Goal: Information Seeking & Learning: Learn about a topic

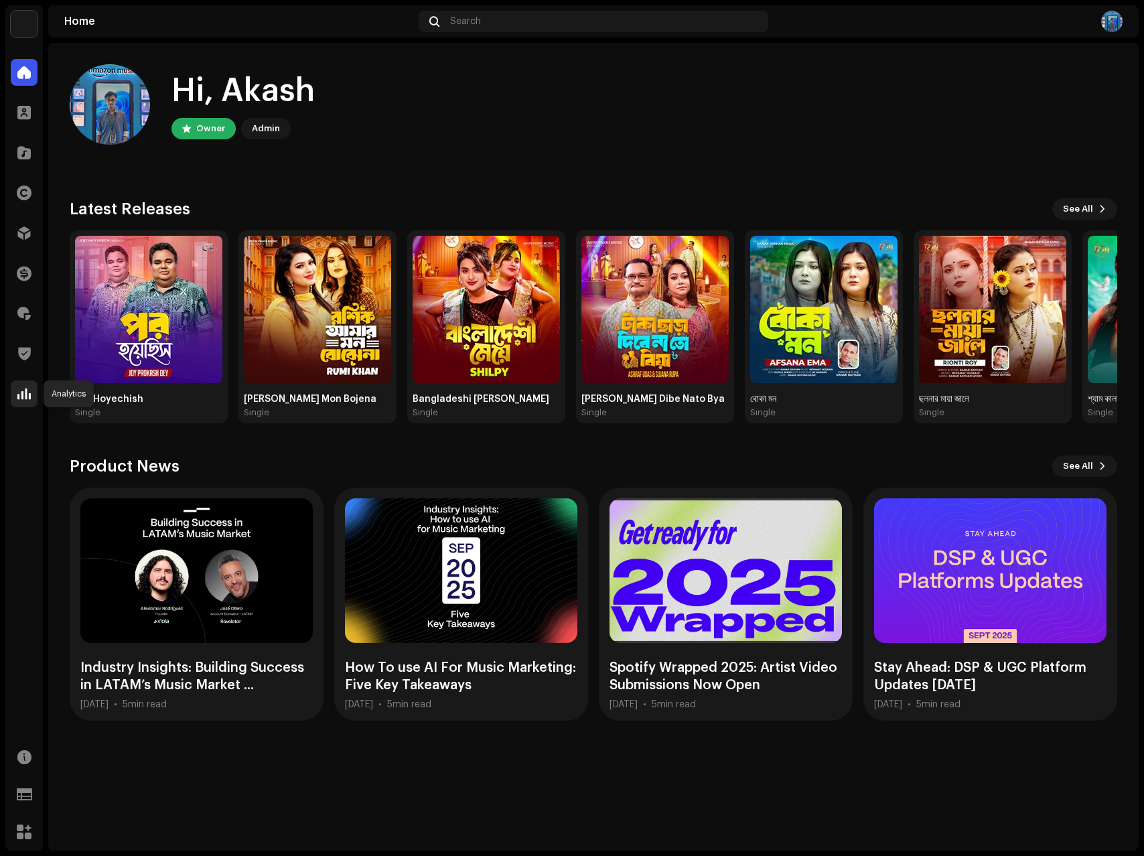
click at [29, 394] on span at bounding box center [23, 393] width 13 height 11
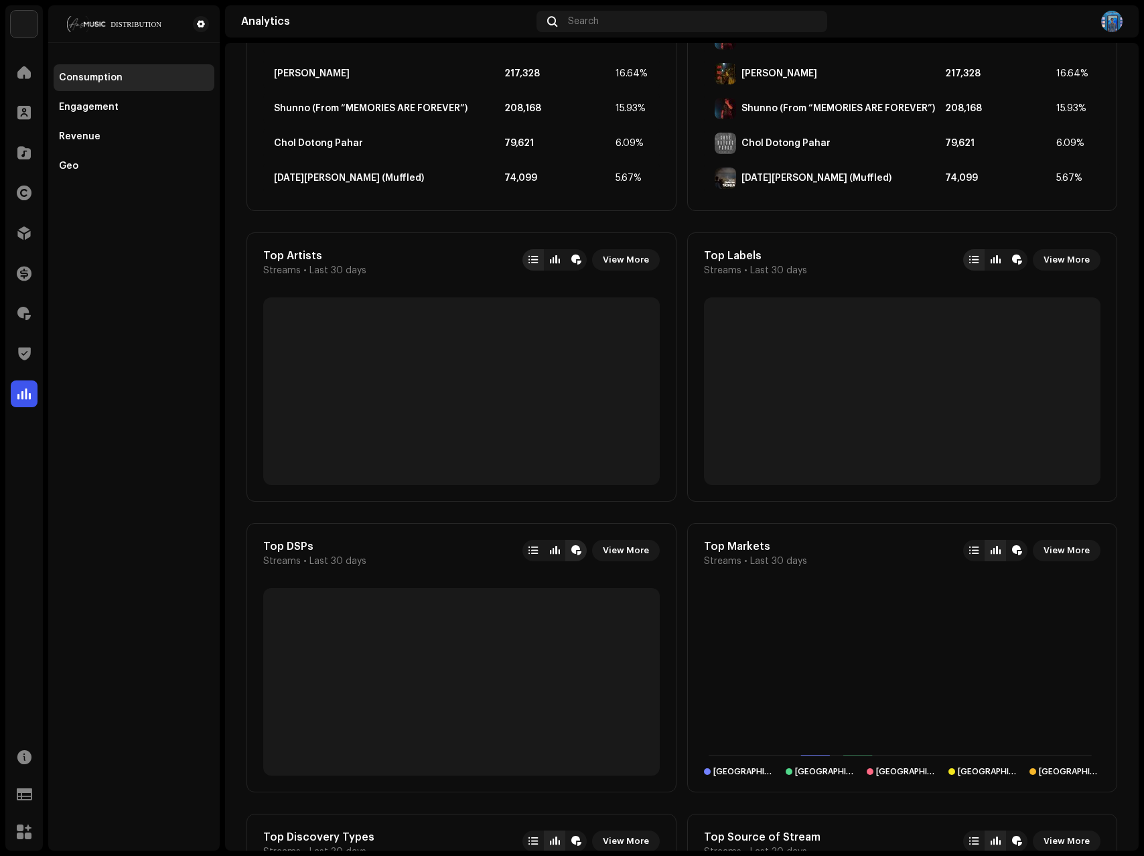
scroll to position [724, 0]
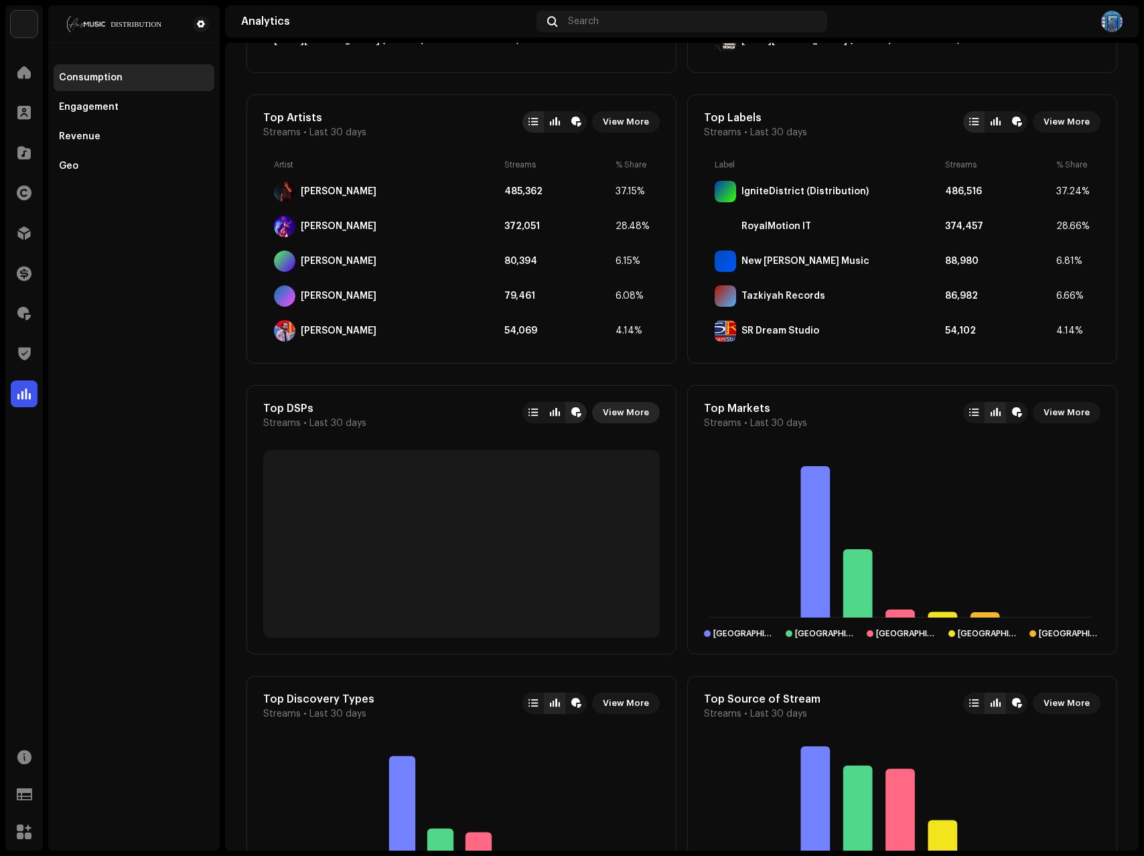
click at [630, 415] on span "View More" at bounding box center [626, 412] width 46 height 27
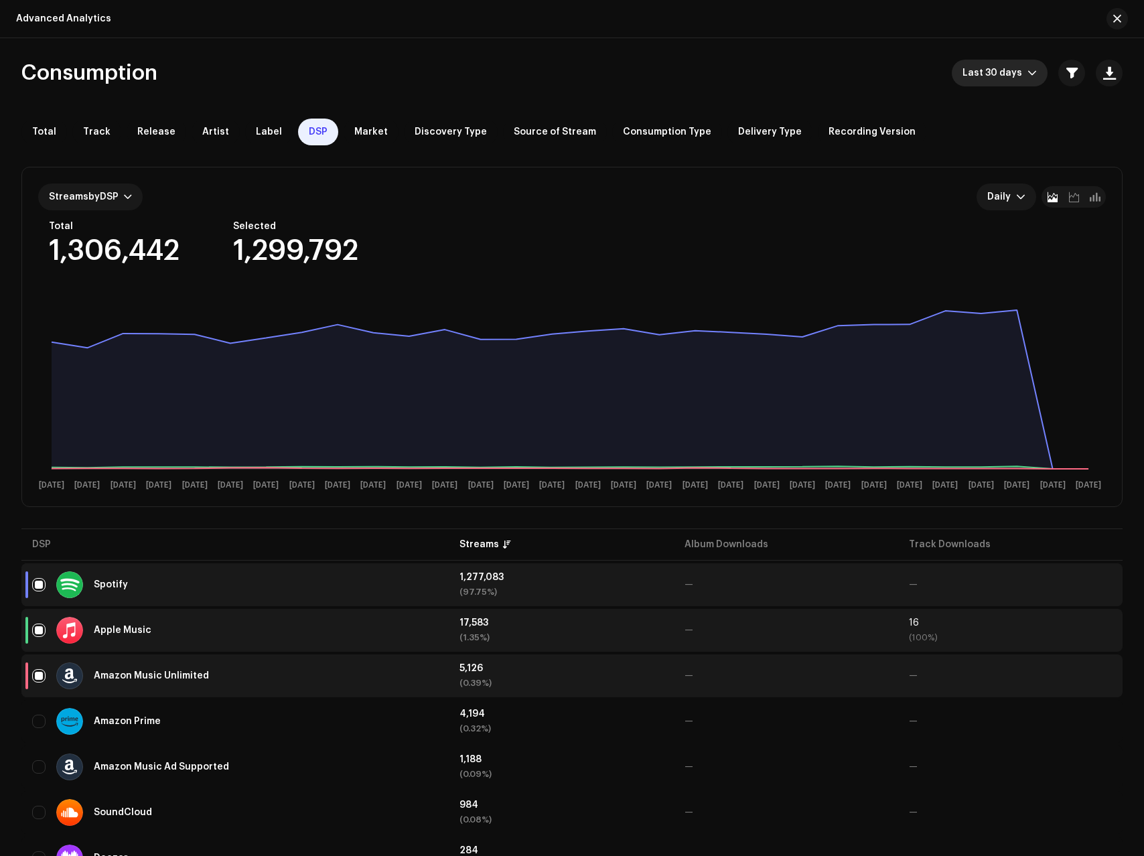
click at [1012, 60] on span "Last 30 days" at bounding box center [994, 73] width 65 height 27
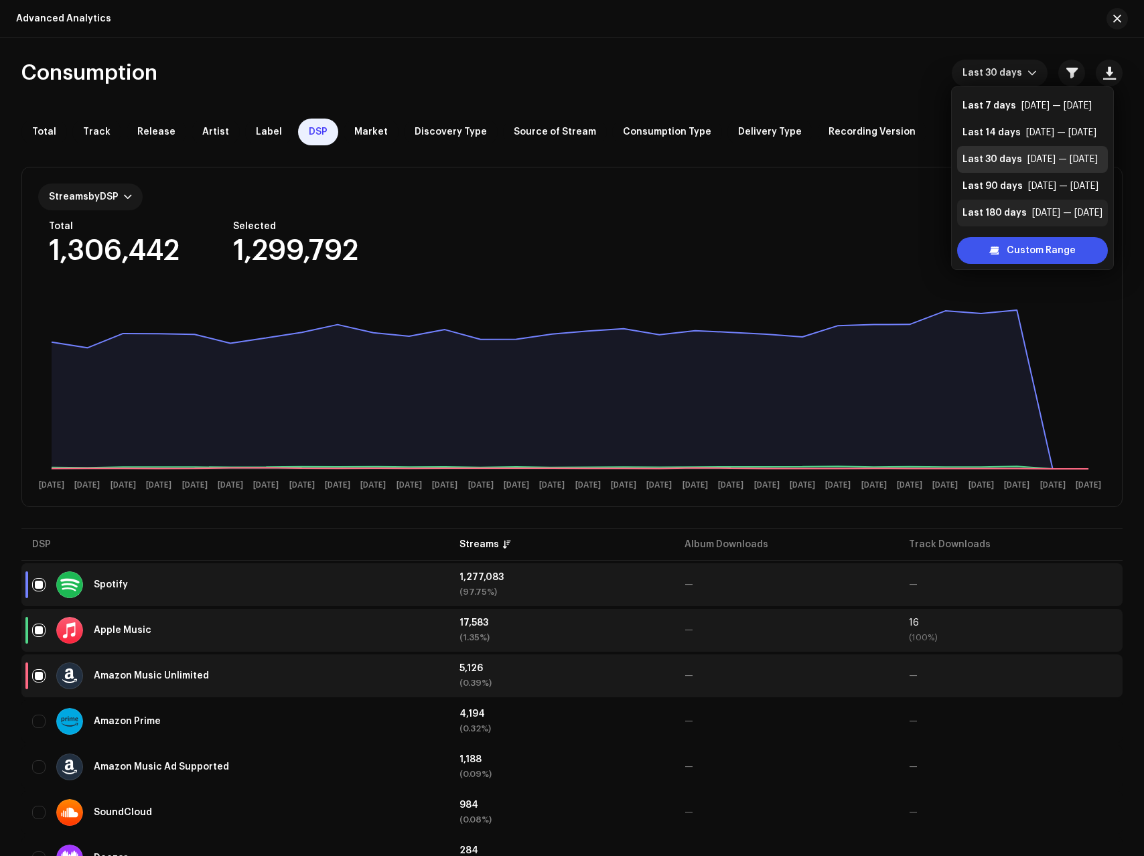
click at [988, 220] on li "Last 180 days Apr 12 — Oct 8" at bounding box center [1032, 213] width 151 height 27
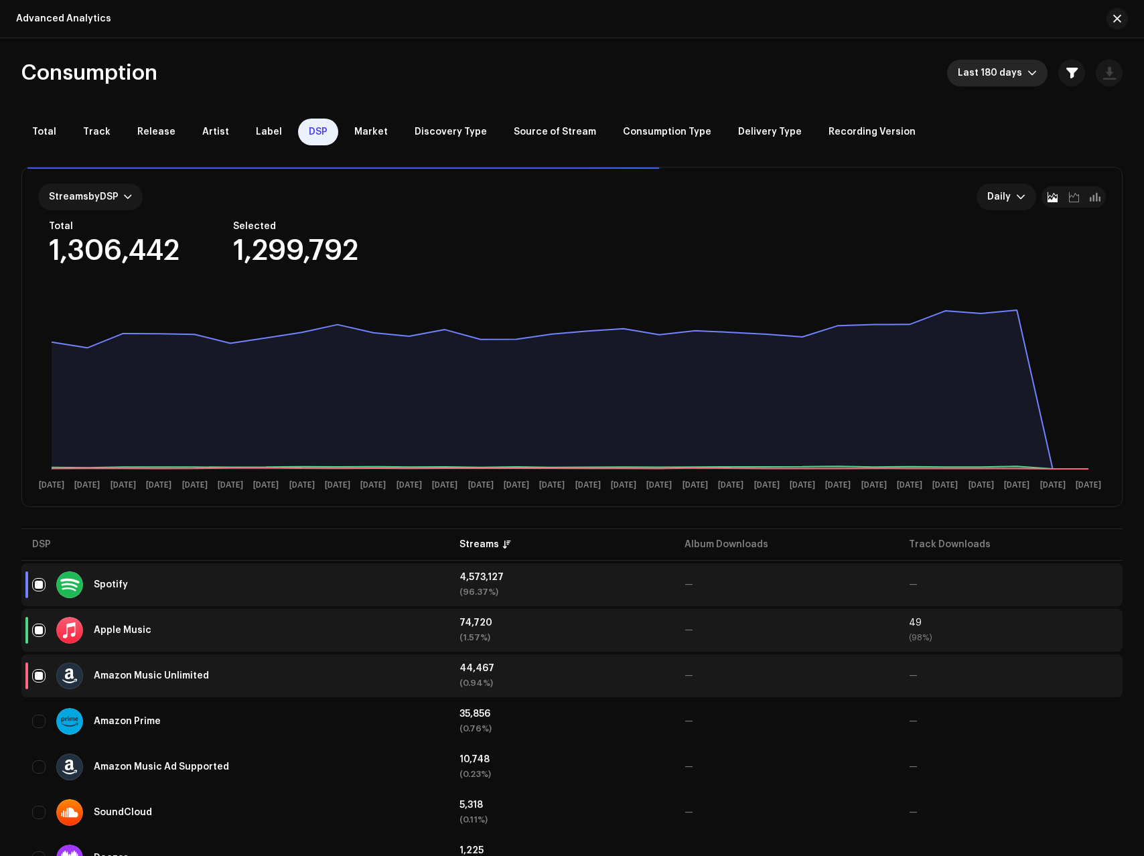
scroll to position [93, 0]
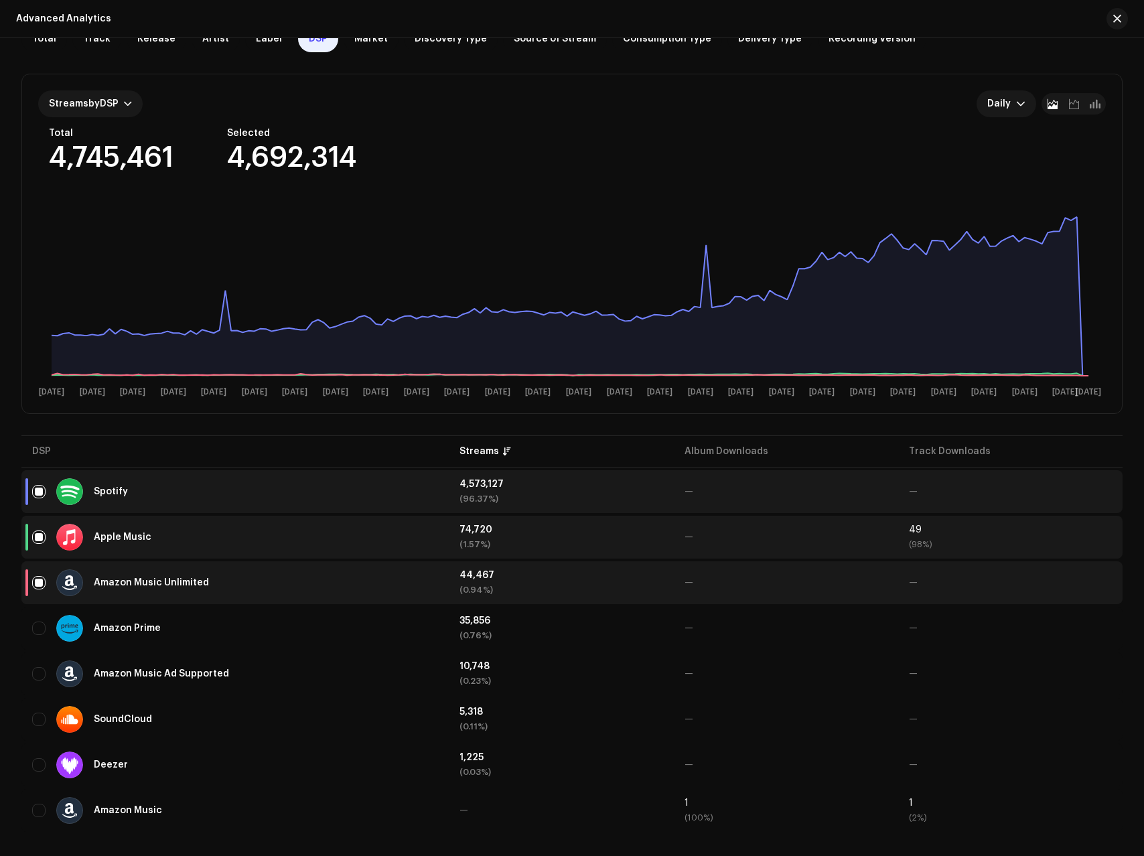
click at [506, 408] on div "Streams by DSP Daily Total 4,745,461 Selected 4,692,314 12 Apr 19 Apr 26 Apr 3 …" at bounding box center [572, 243] width 1100 height 339
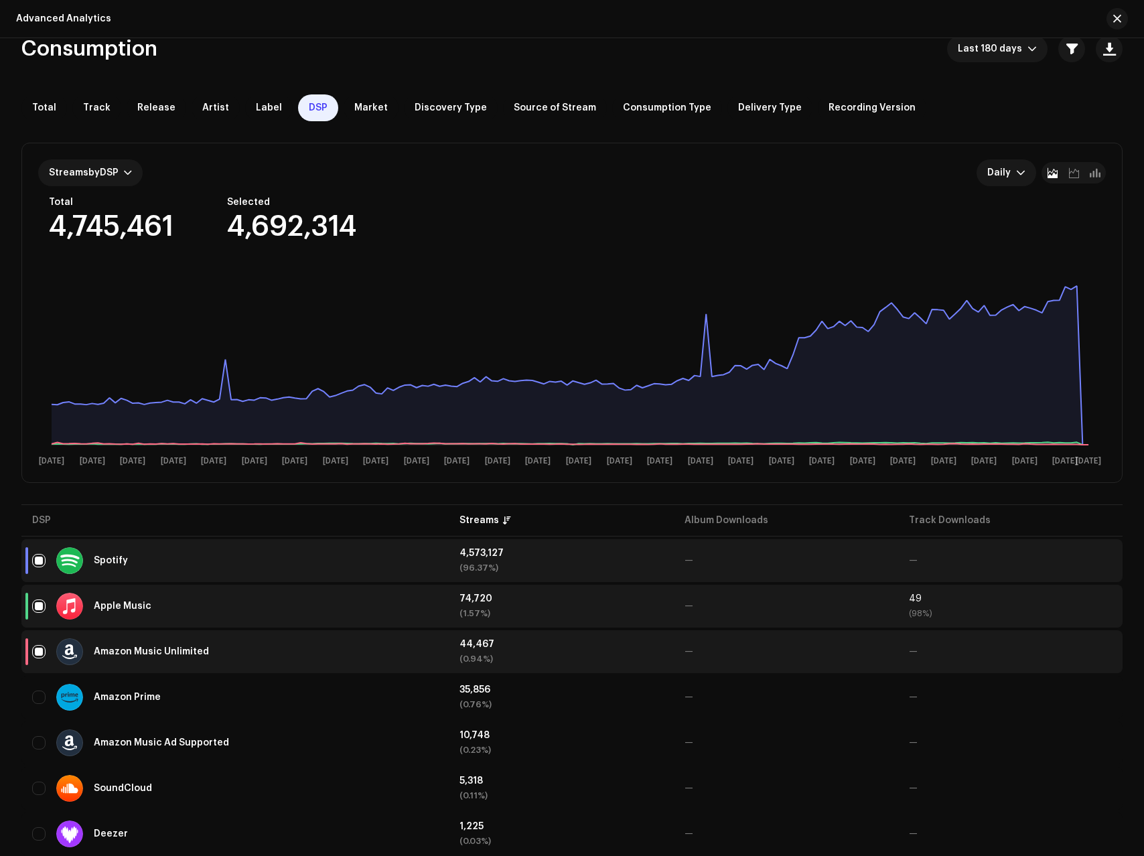
scroll to position [63, 0]
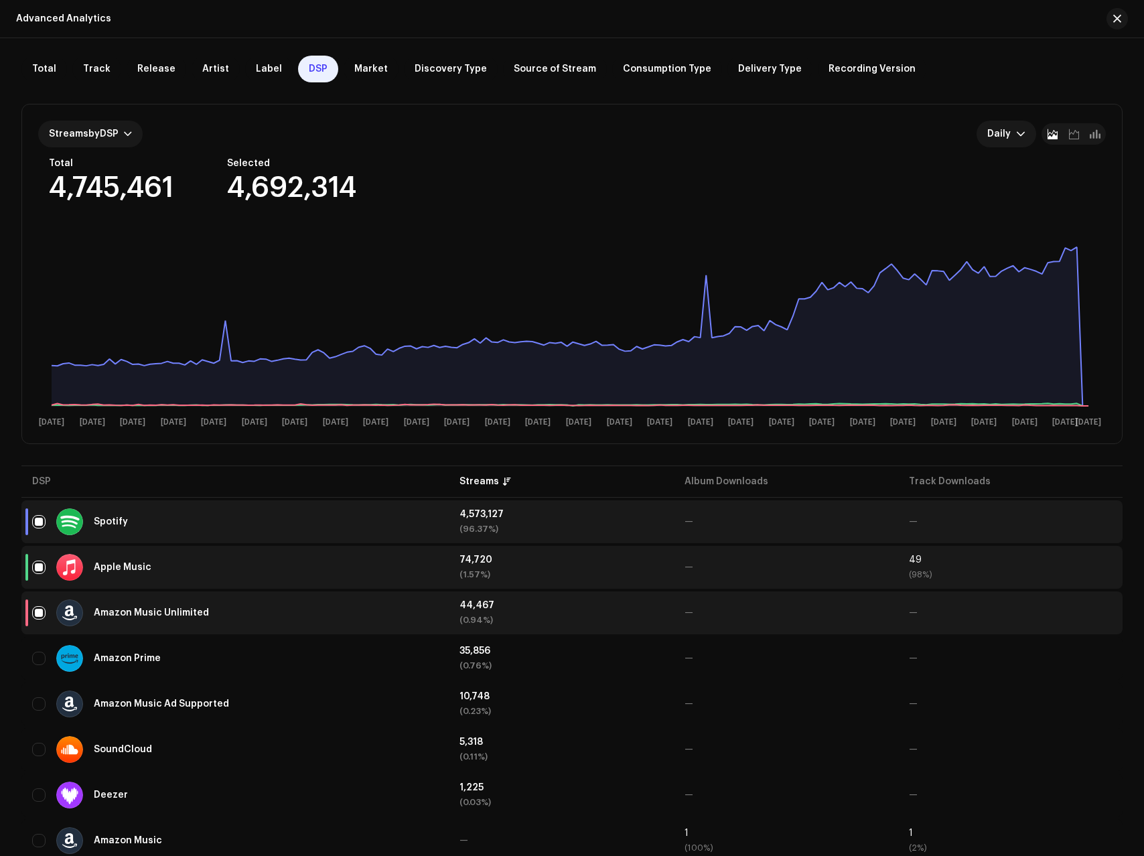
click at [1032, 131] on div "Daily" at bounding box center [1040, 134] width 129 height 27
click at [1006, 134] on span "Daily" at bounding box center [1001, 134] width 29 height 27
click at [1119, 21] on span "button" at bounding box center [1117, 18] width 8 height 11
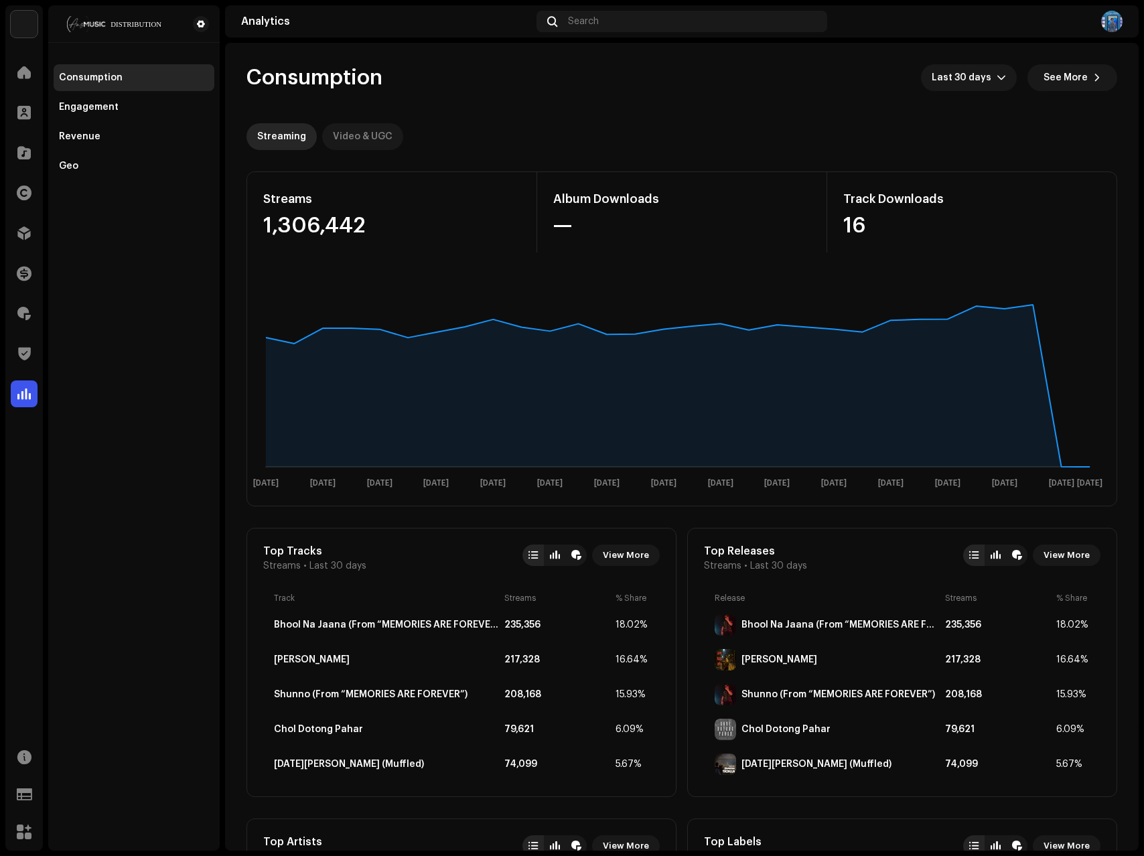
click at [359, 139] on div "Video & UGC" at bounding box center [363, 136] width 60 height 27
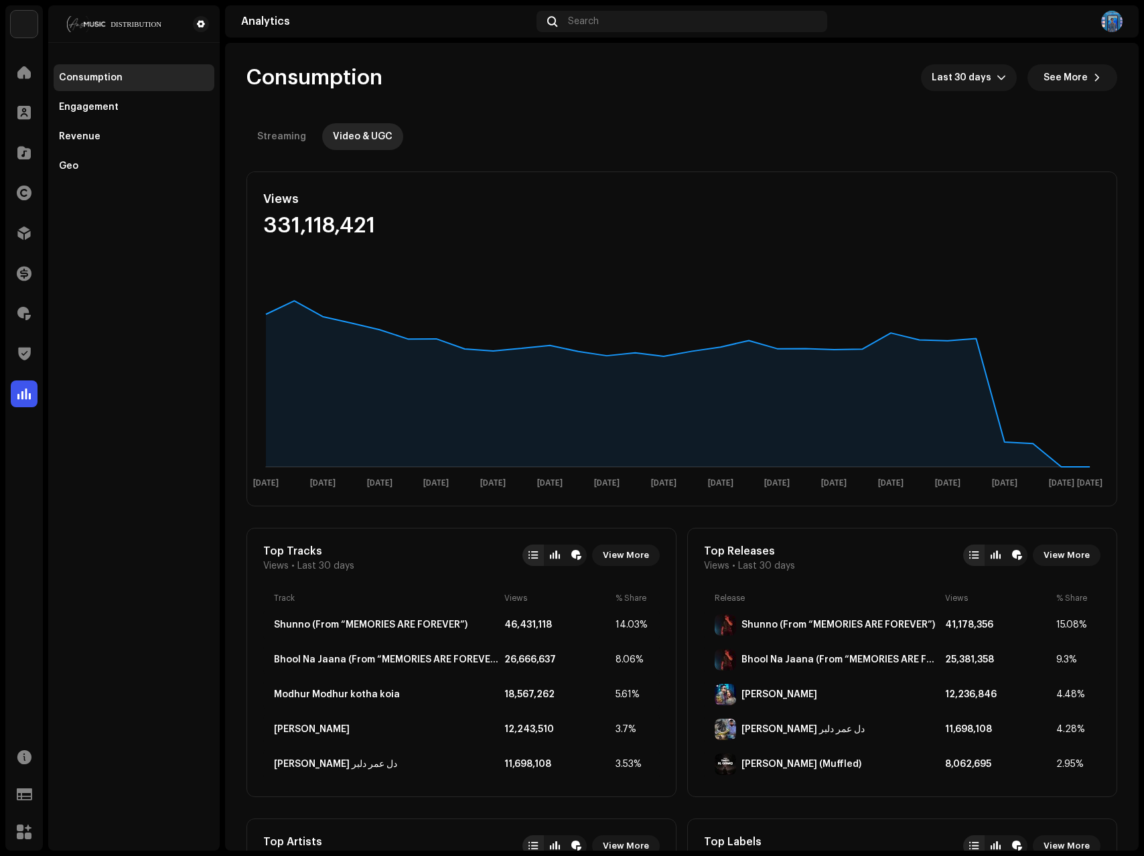
scroll to position [303, 0]
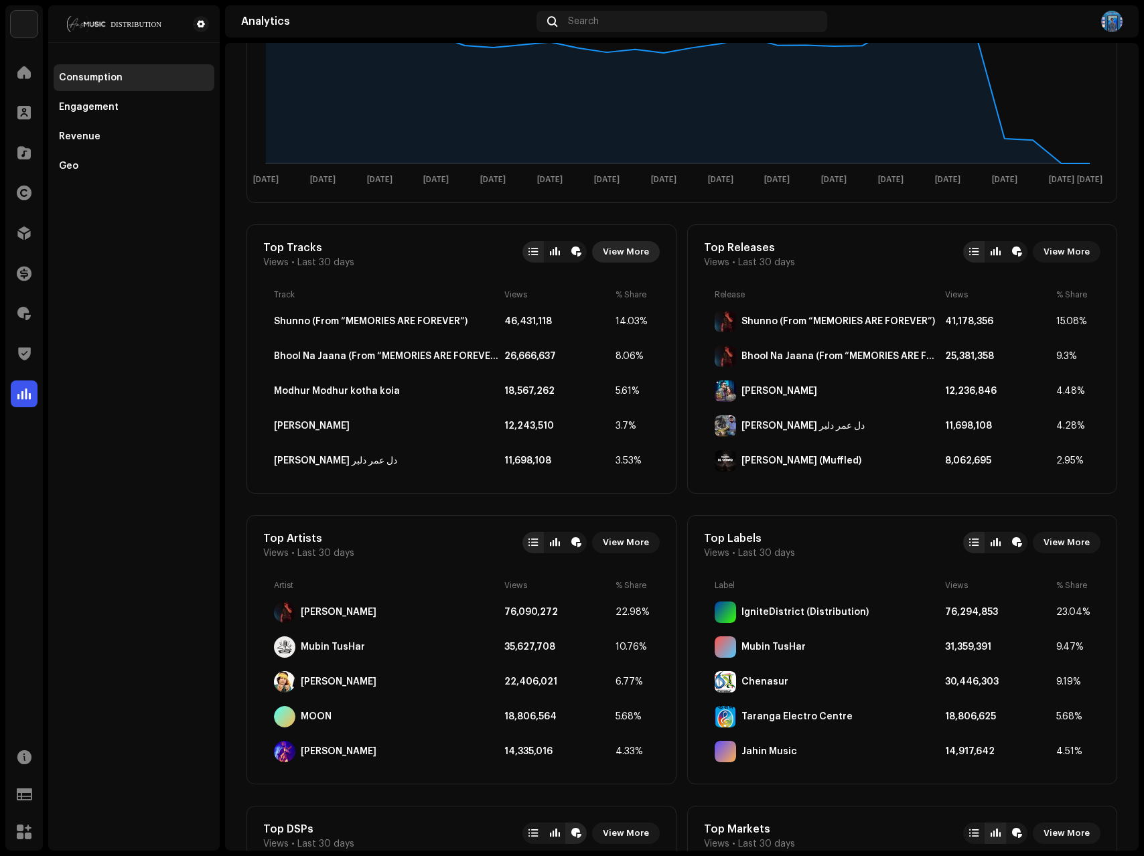
click at [618, 254] on span "View More" at bounding box center [626, 251] width 46 height 27
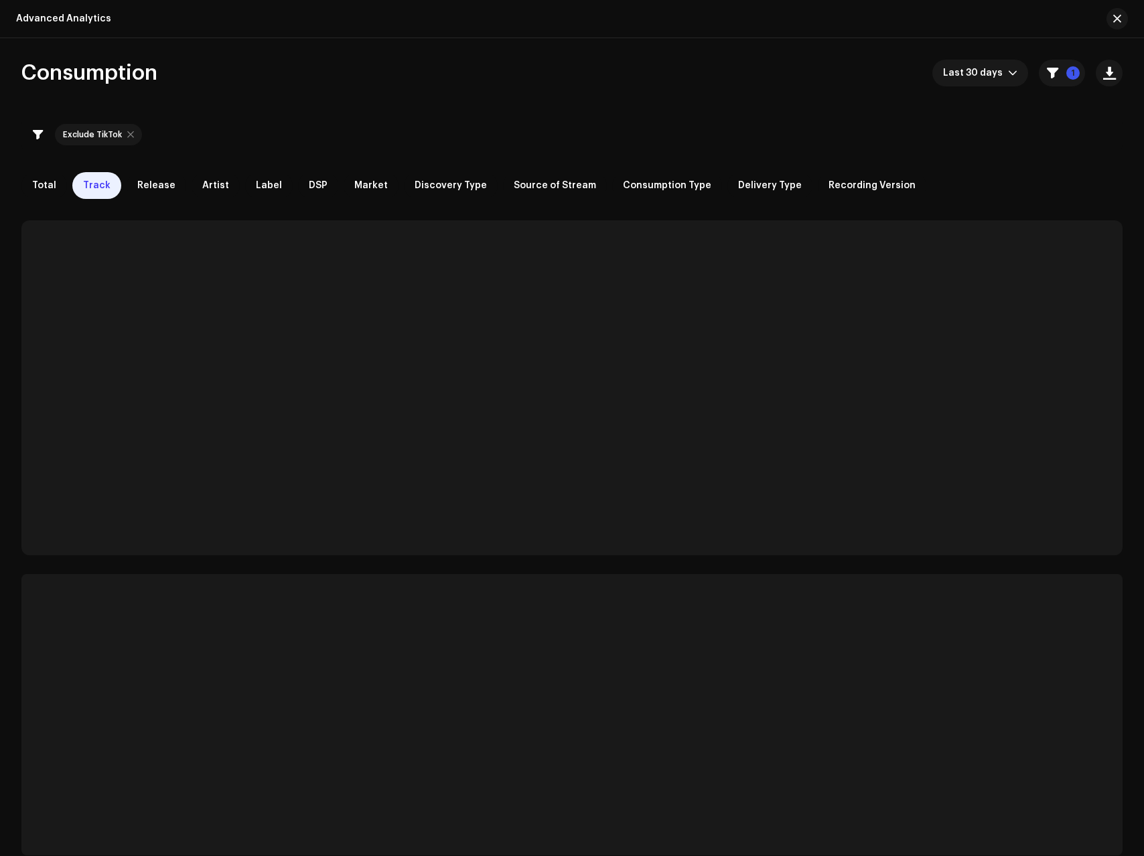
click at [127, 133] on div at bounding box center [130, 134] width 7 height 11
checkbox input "false"
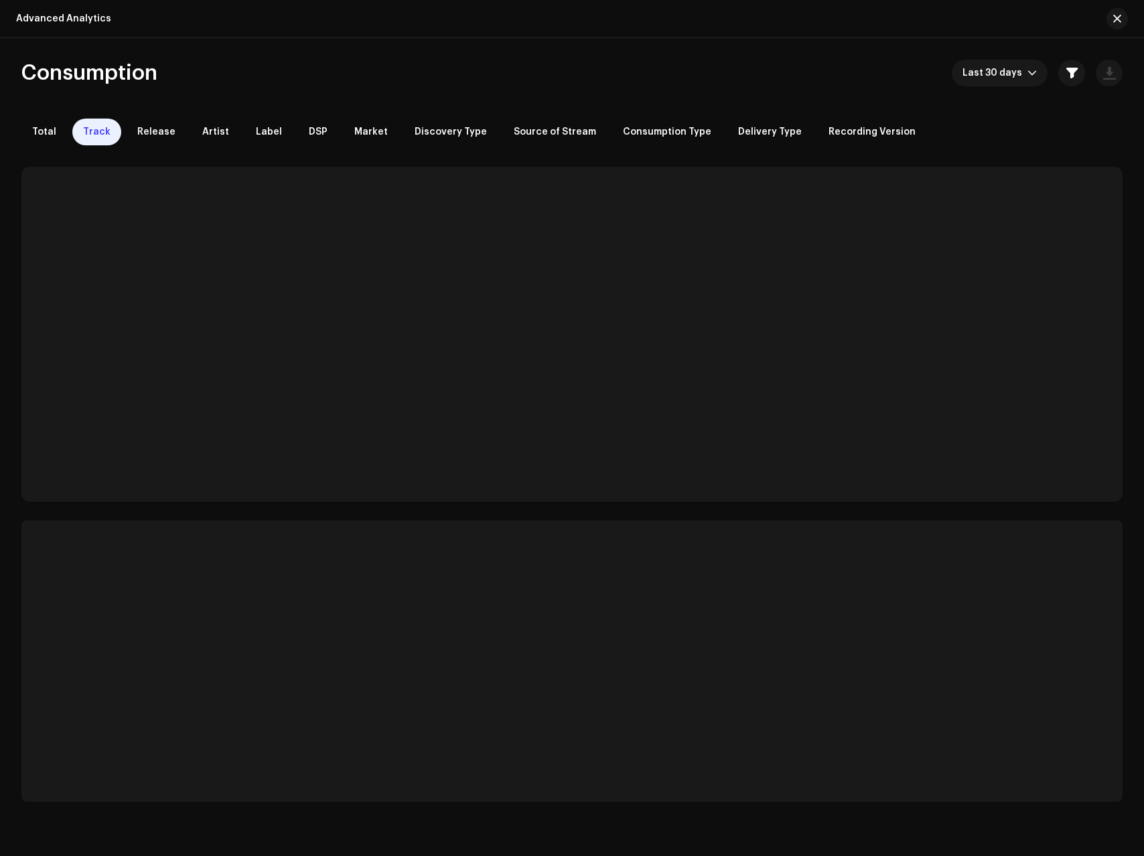
click at [500, 72] on div "Consumption Last 30 days" at bounding box center [571, 73] width 1101 height 27
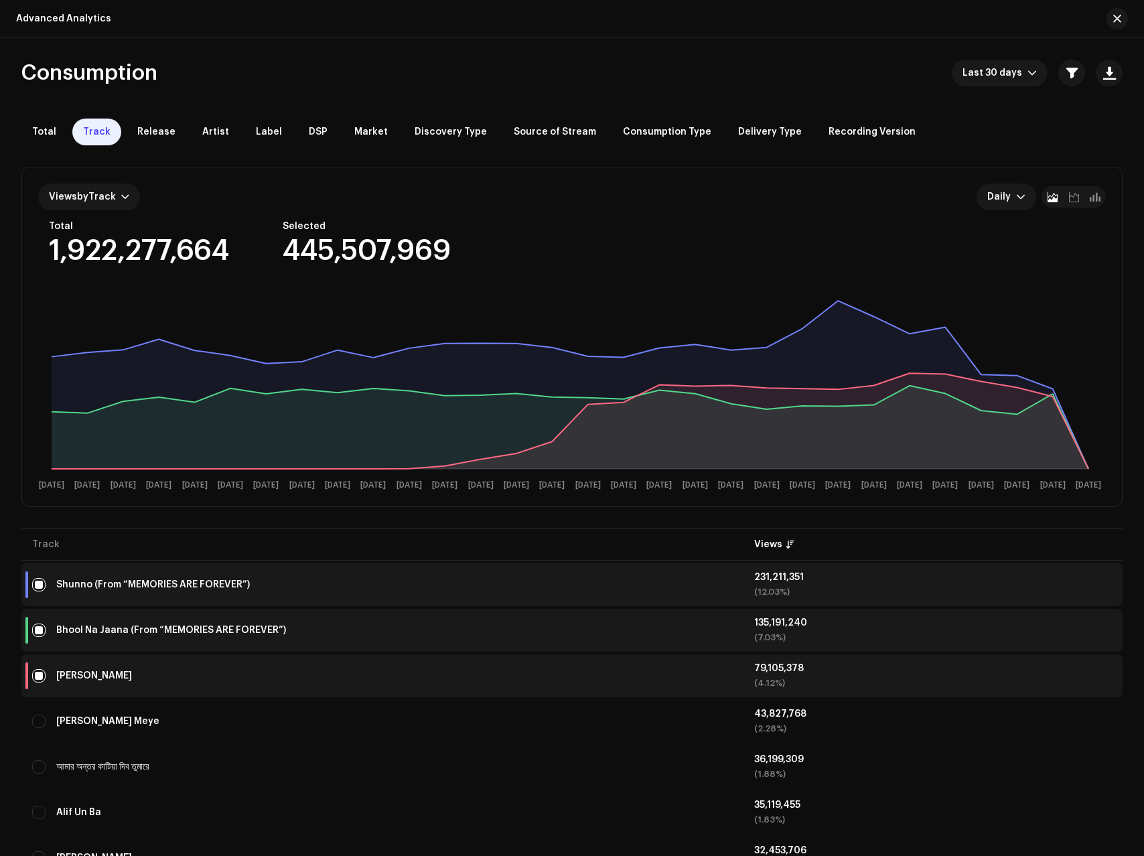
scroll to position [9, 0]
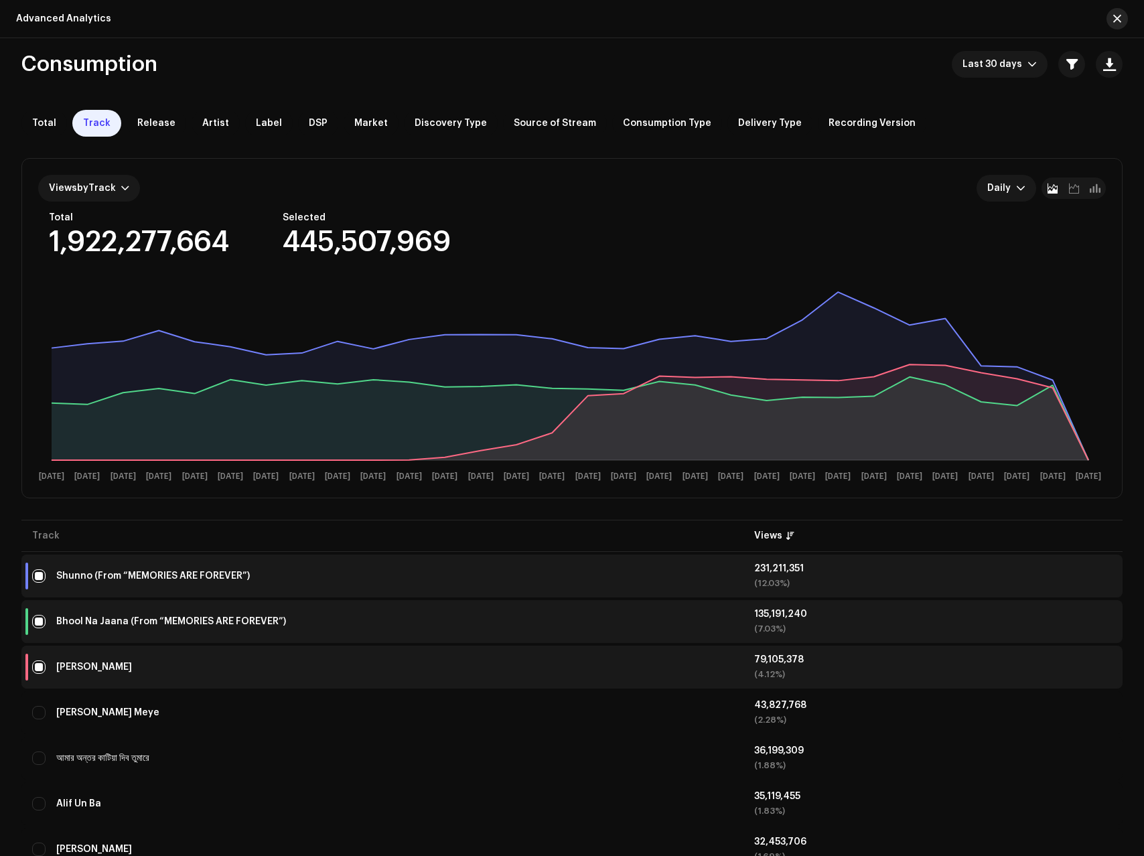
click at [1112, 17] on button "button" at bounding box center [1116, 18] width 21 height 21
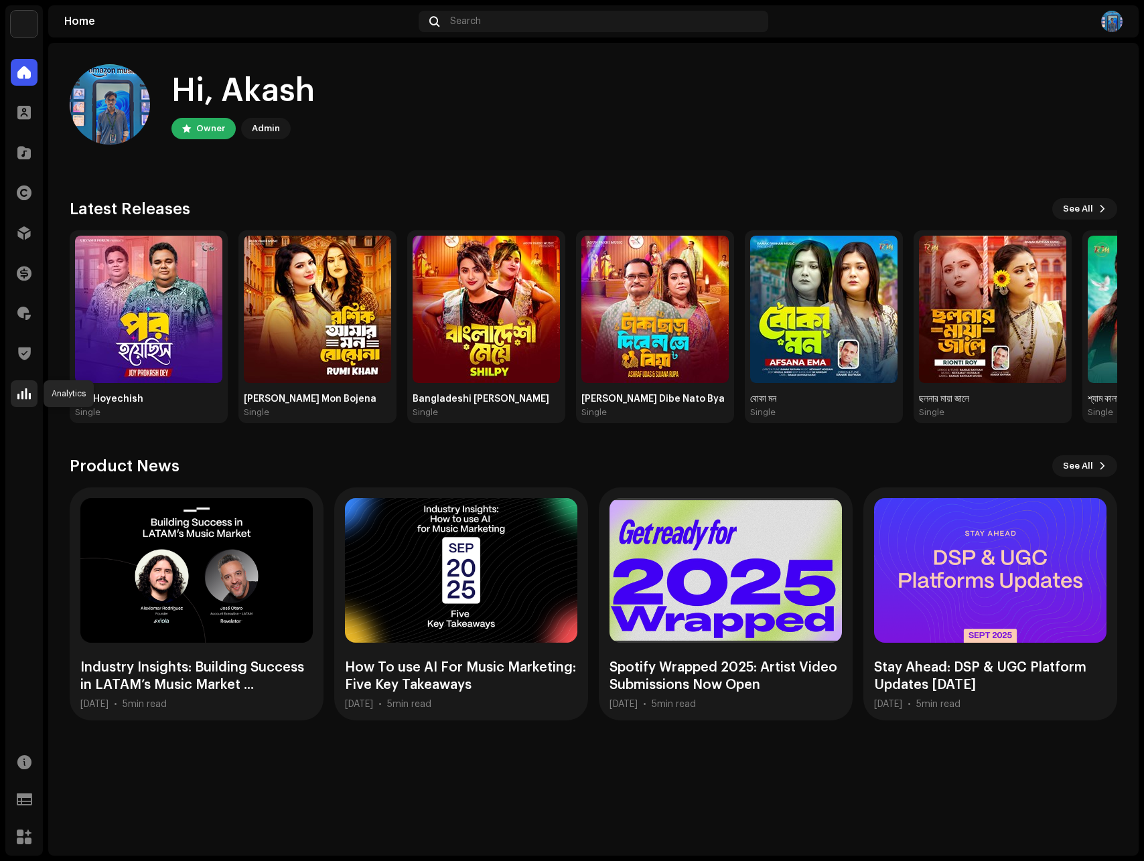
click at [22, 388] on span at bounding box center [23, 393] width 13 height 11
click at [20, 394] on span at bounding box center [23, 393] width 13 height 11
click at [21, 394] on span at bounding box center [23, 393] width 13 height 11
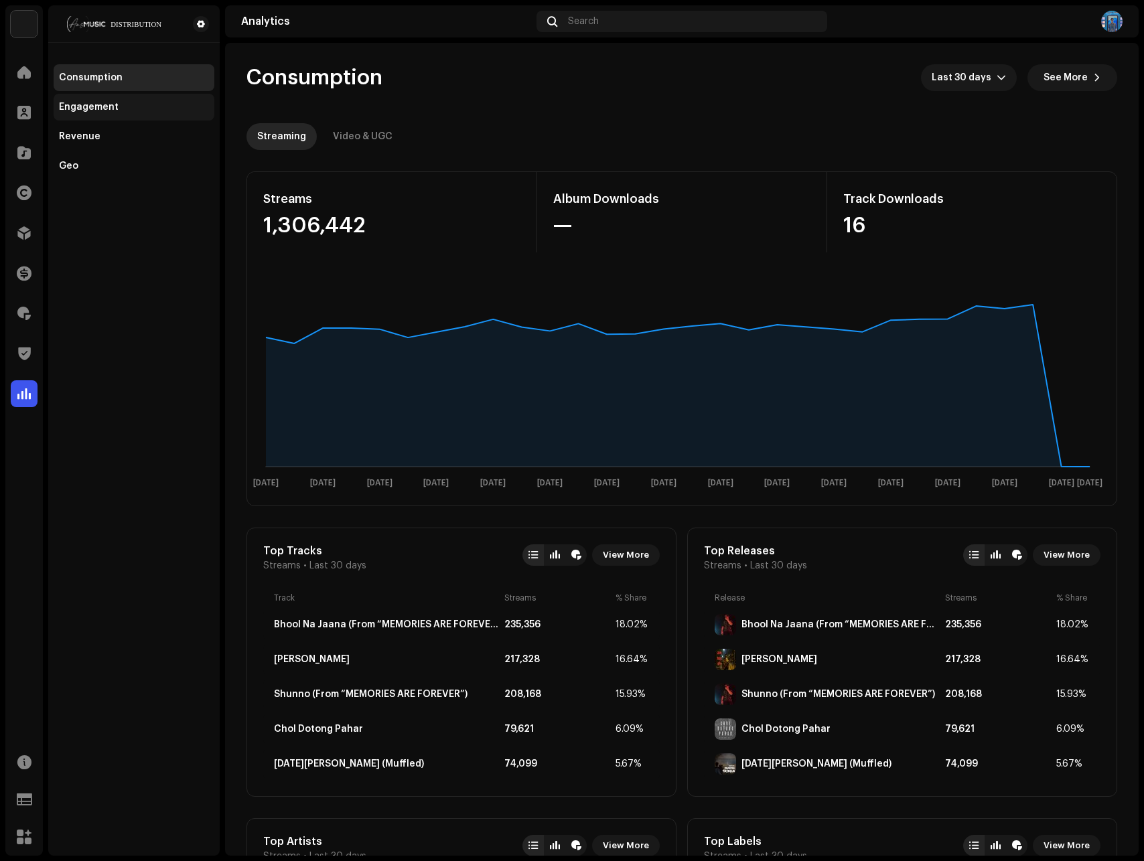
click at [126, 113] on div "Engagement" at bounding box center [134, 107] width 161 height 27
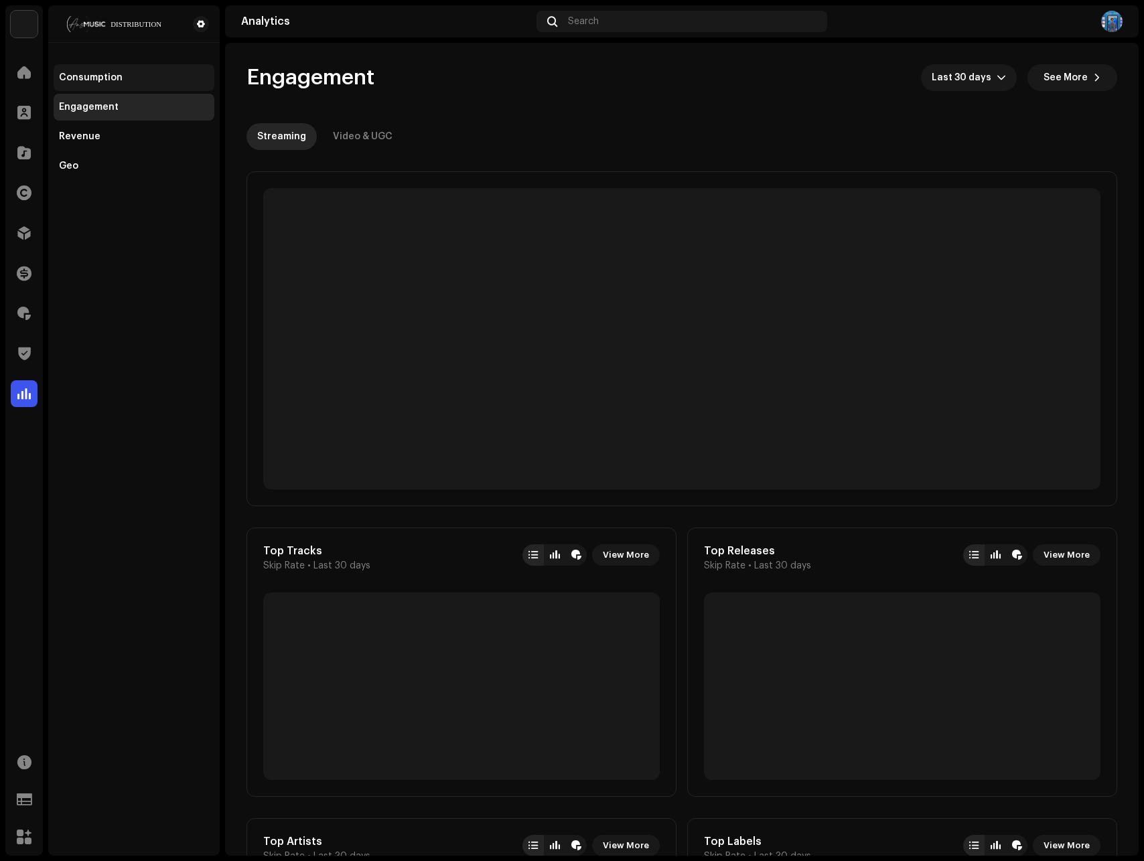
click at [133, 84] on div "Consumption" at bounding box center [134, 77] width 161 height 27
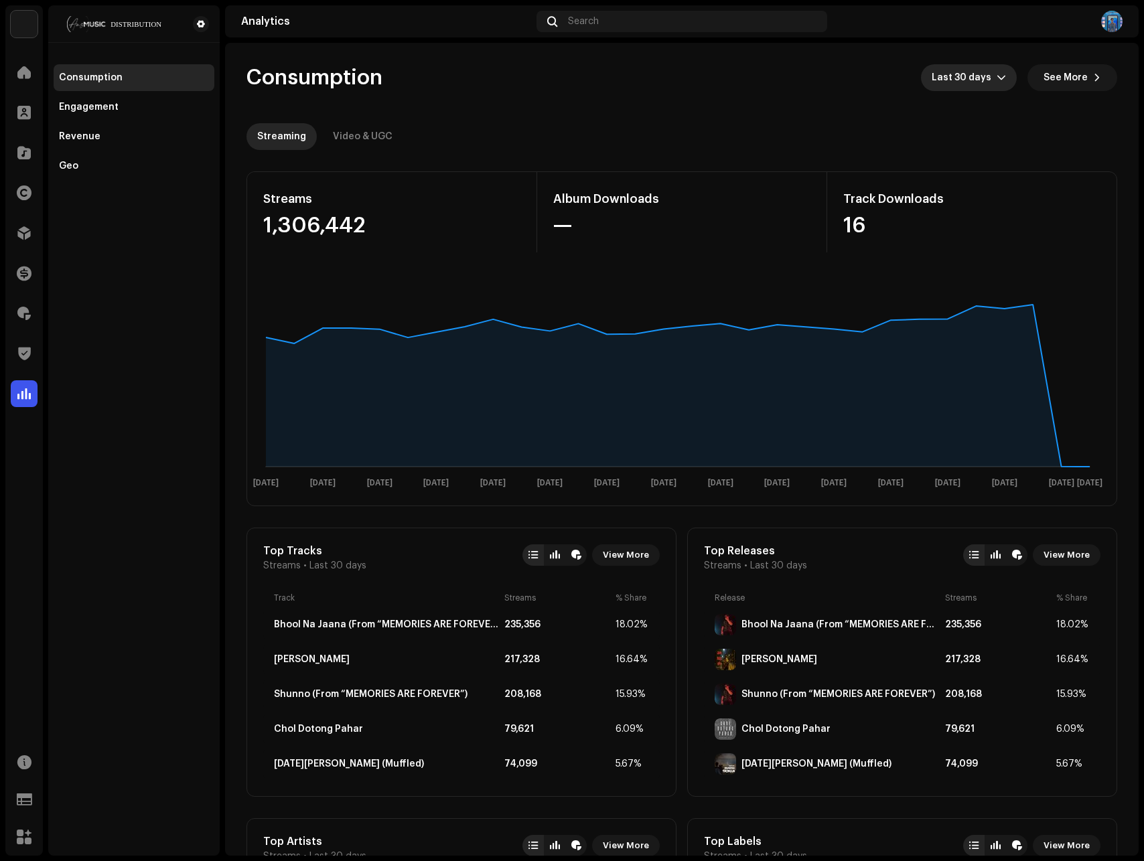
click at [932, 68] on span "Last 30 days" at bounding box center [964, 77] width 65 height 27
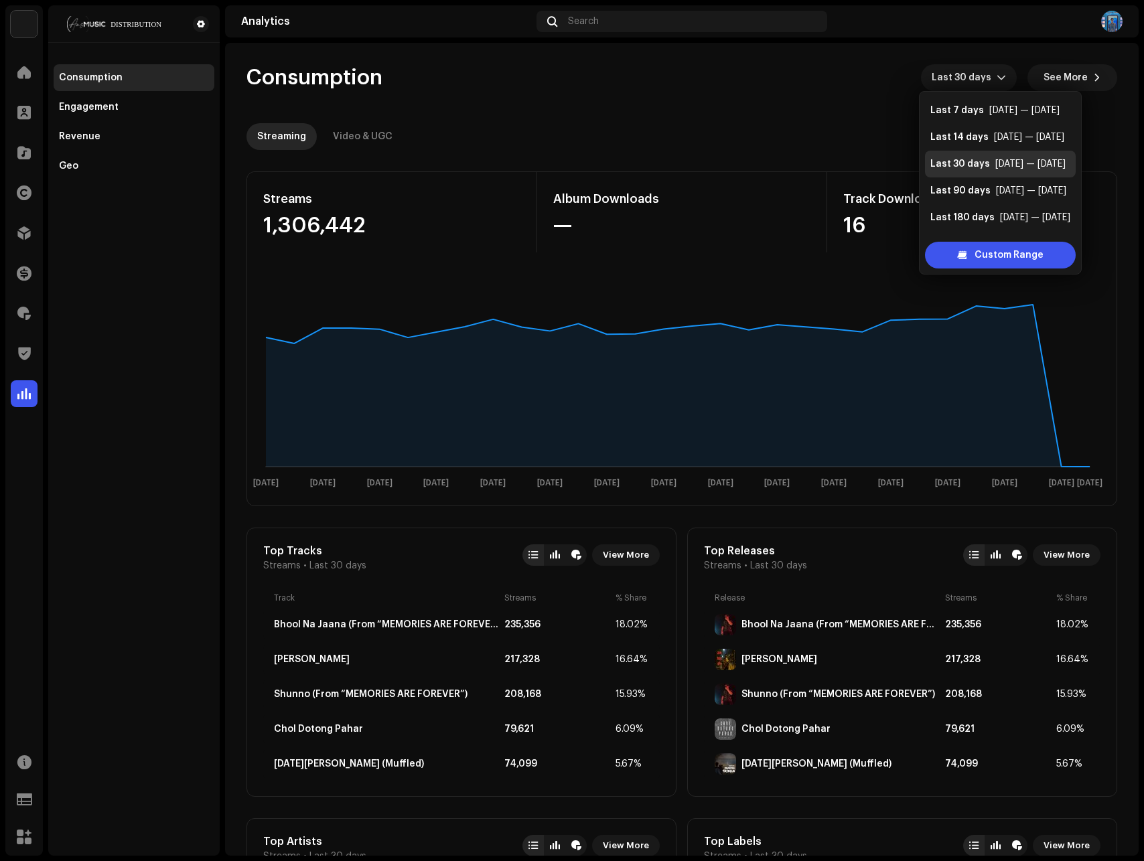
click at [723, 66] on div "Consumption Last 30 days See More" at bounding box center [681, 77] width 871 height 27
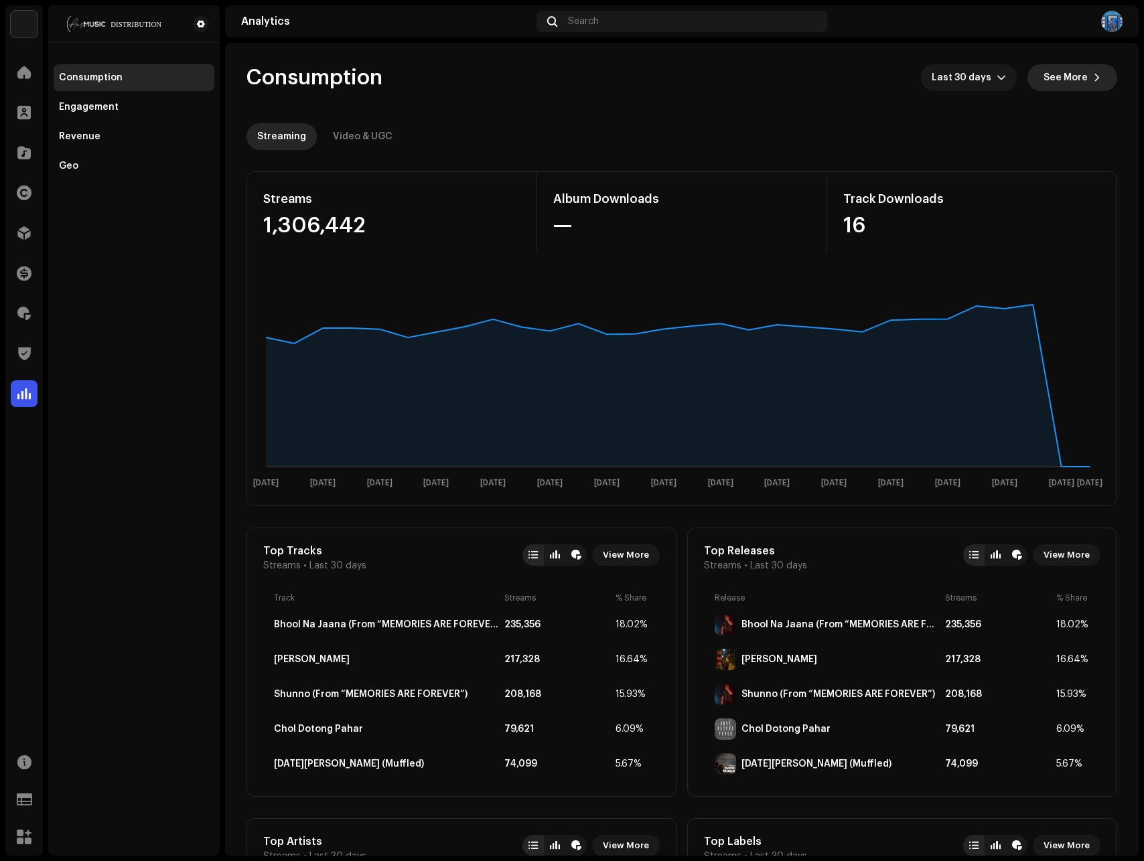
click at [1059, 74] on span "See More" at bounding box center [1065, 77] width 44 height 27
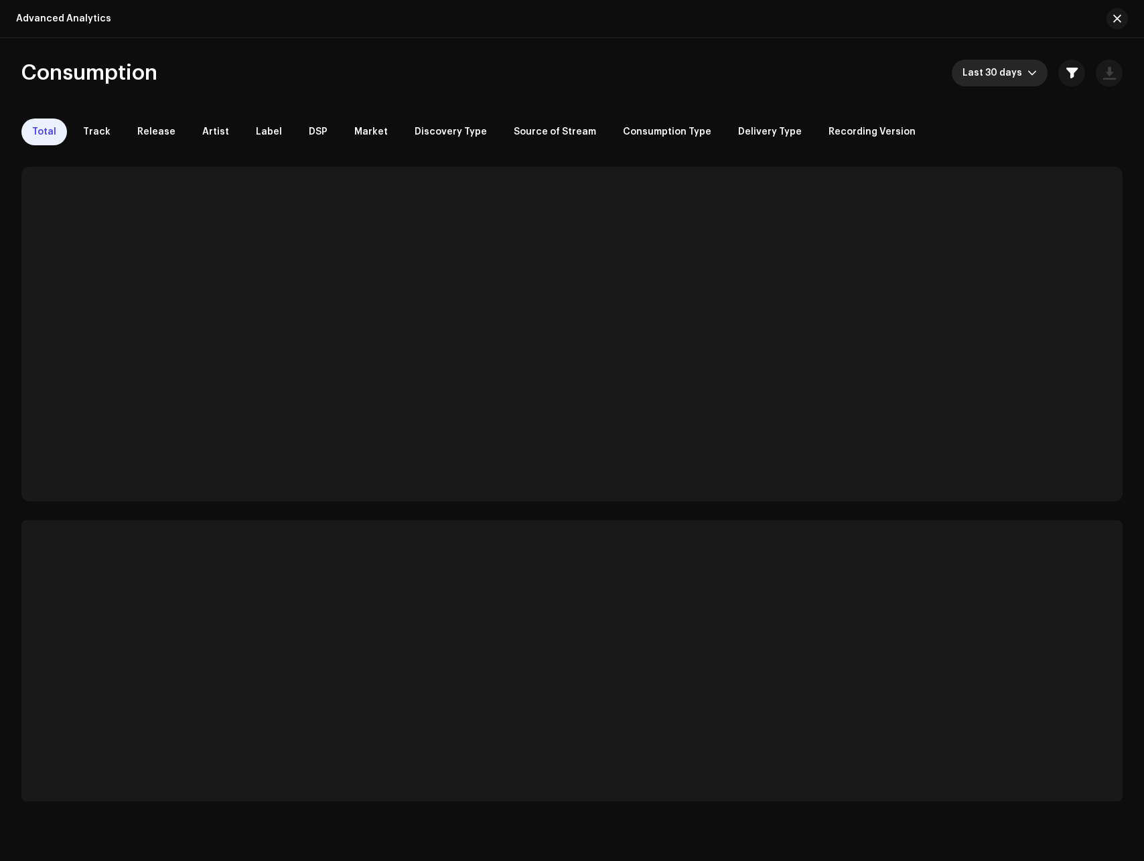
click at [1014, 70] on span "Last 30 days" at bounding box center [994, 73] width 65 height 27
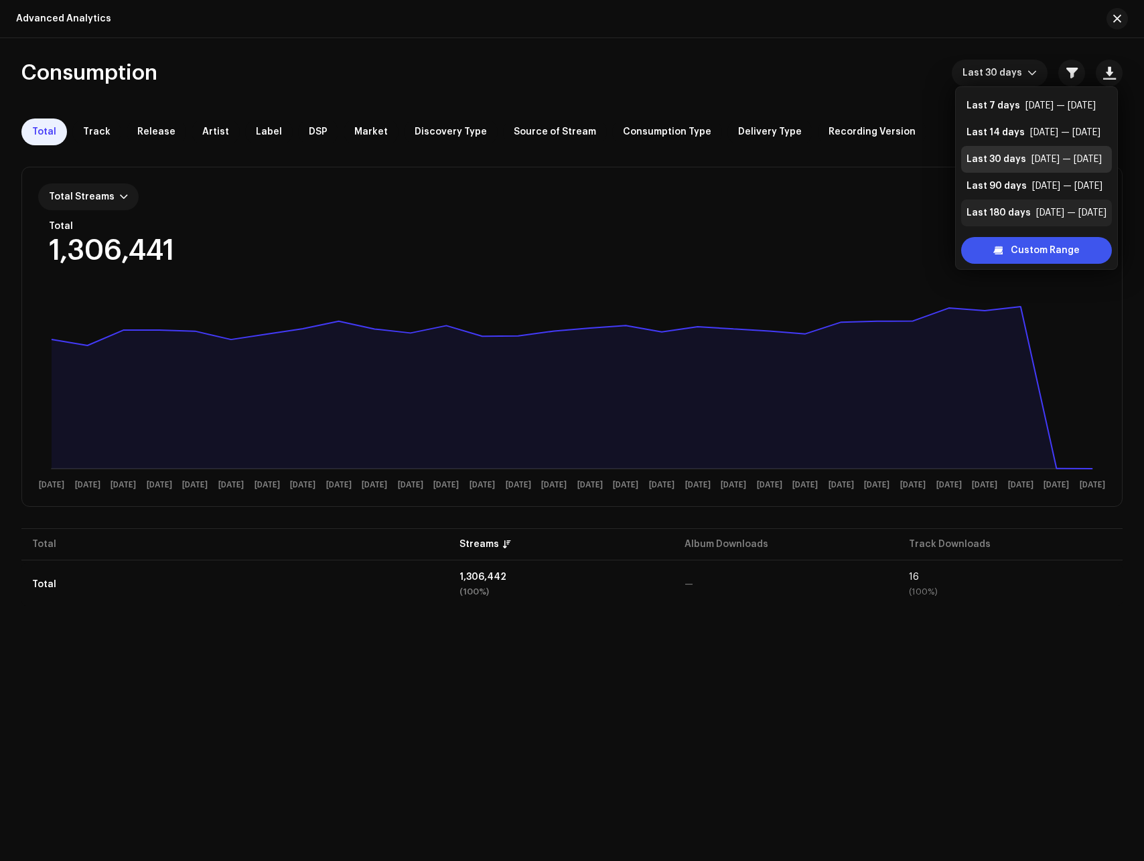
click at [1025, 212] on div "Last 180 days" at bounding box center [998, 212] width 64 height 13
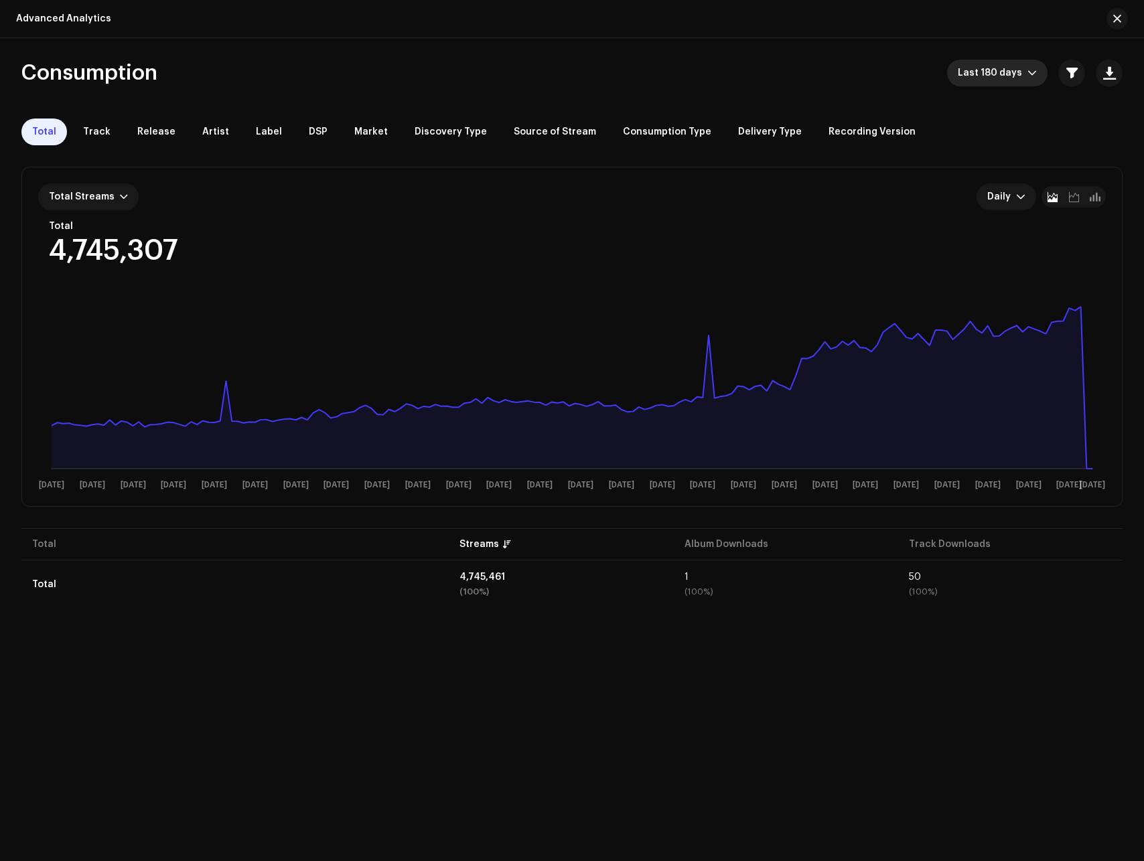
click at [1023, 78] on span "Last 180 days" at bounding box center [993, 73] width 70 height 27
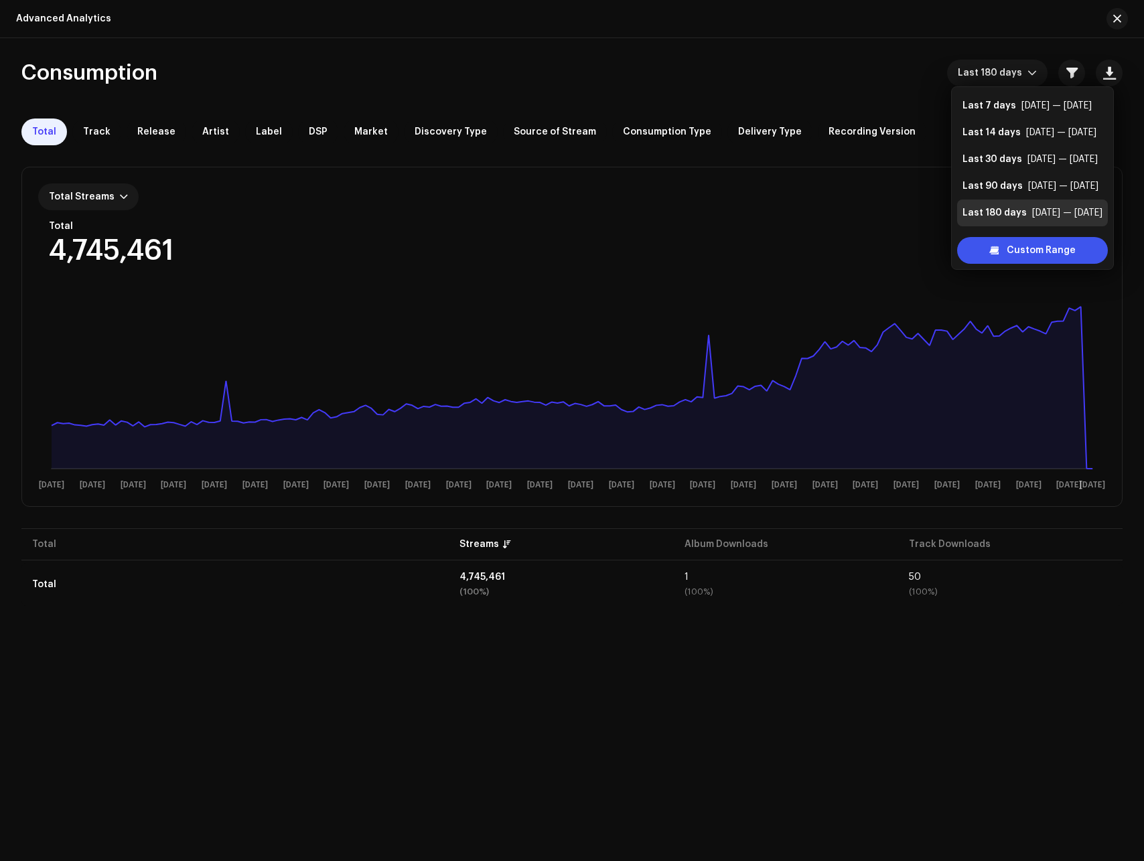
click at [840, 73] on div "Consumption Last 180 days" at bounding box center [571, 73] width 1101 height 27
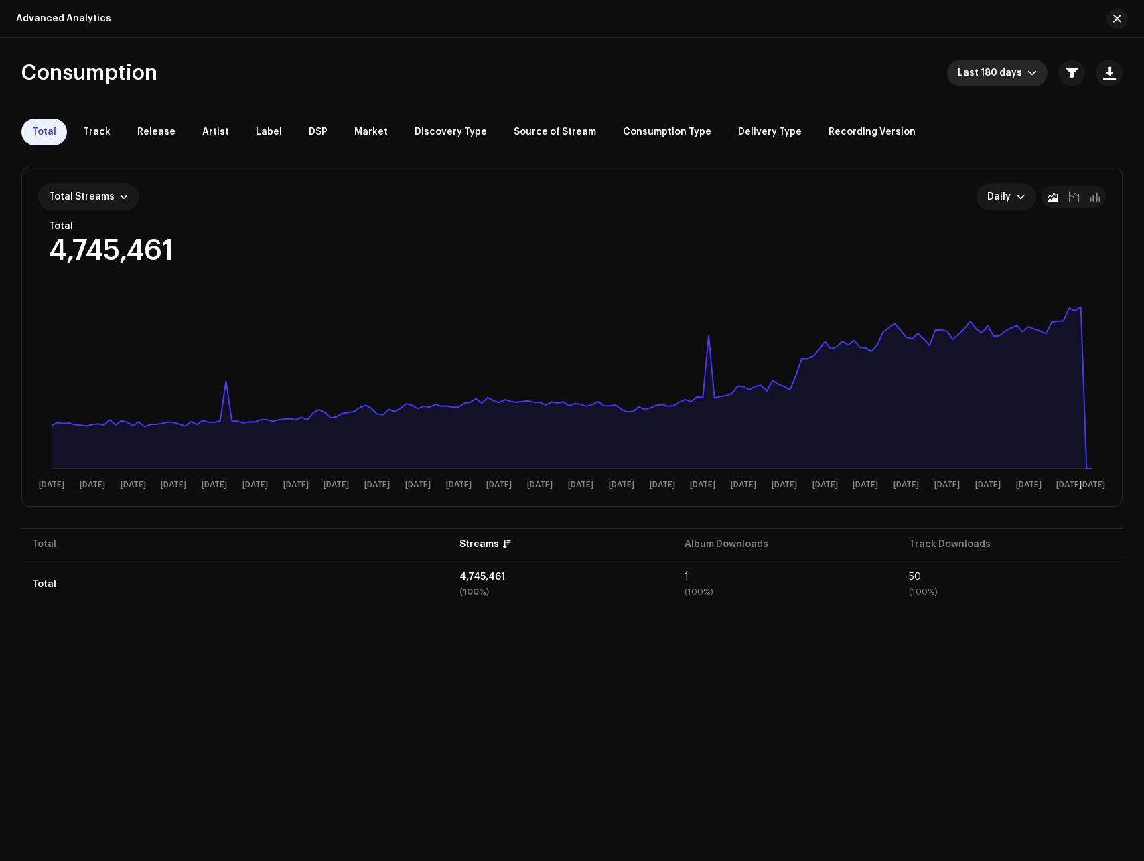
click at [996, 78] on span "Last 180 days" at bounding box center [993, 73] width 70 height 27
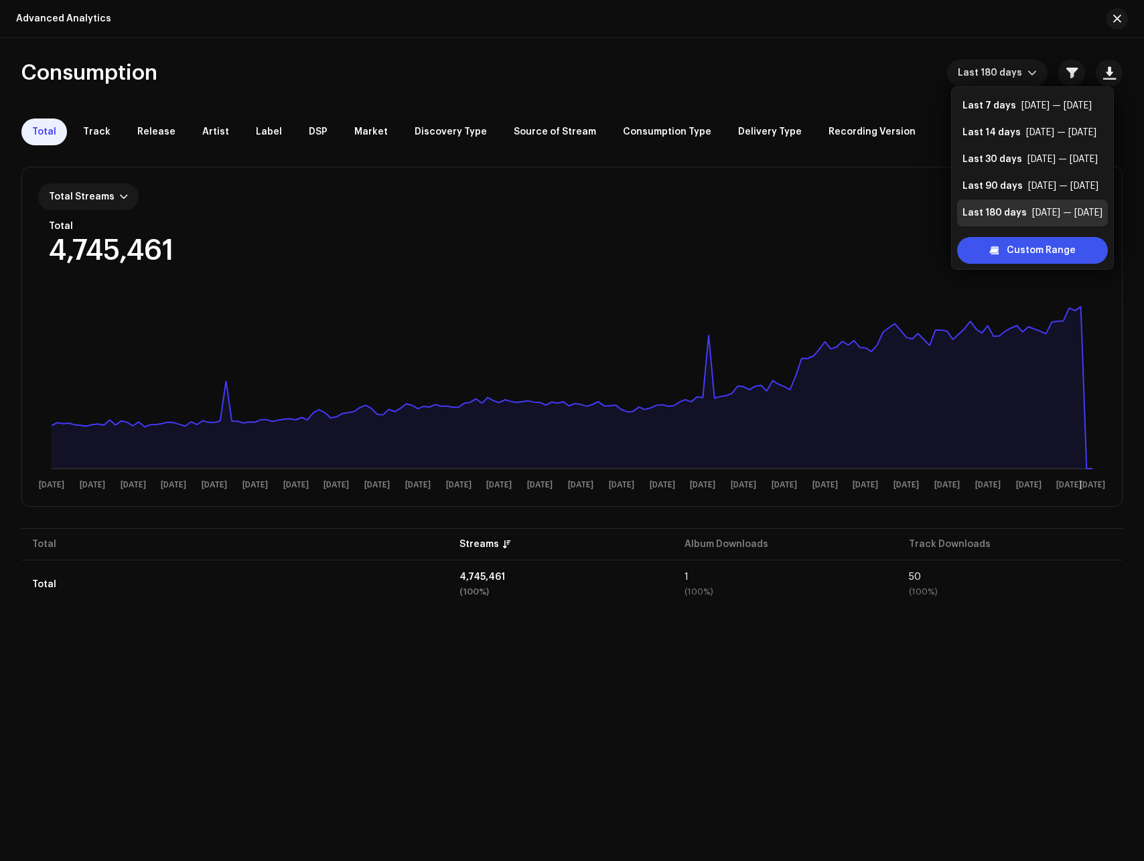
click at [812, 57] on div "Consumption Last 180 days Total Track Release Artist Label DSP Market Discovery…" at bounding box center [572, 449] width 1144 height 823
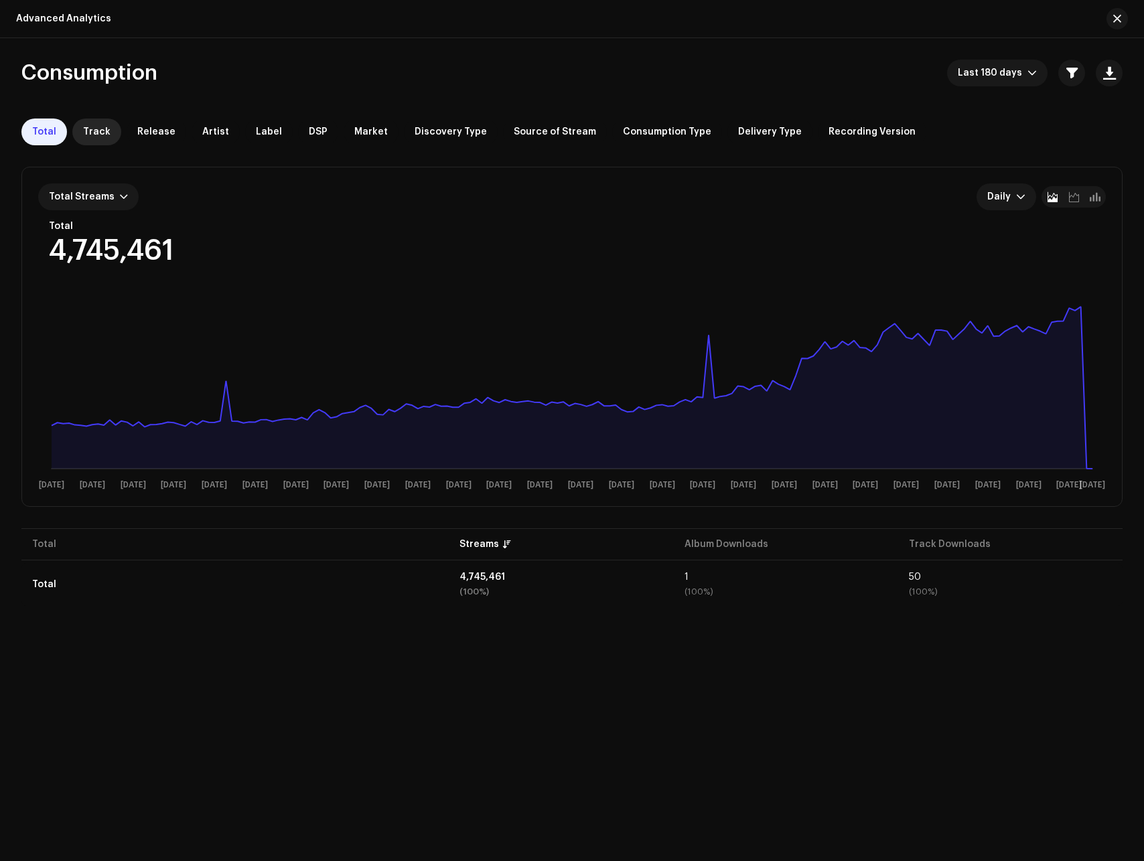
click at [91, 133] on span "Track" at bounding box center [96, 132] width 27 height 11
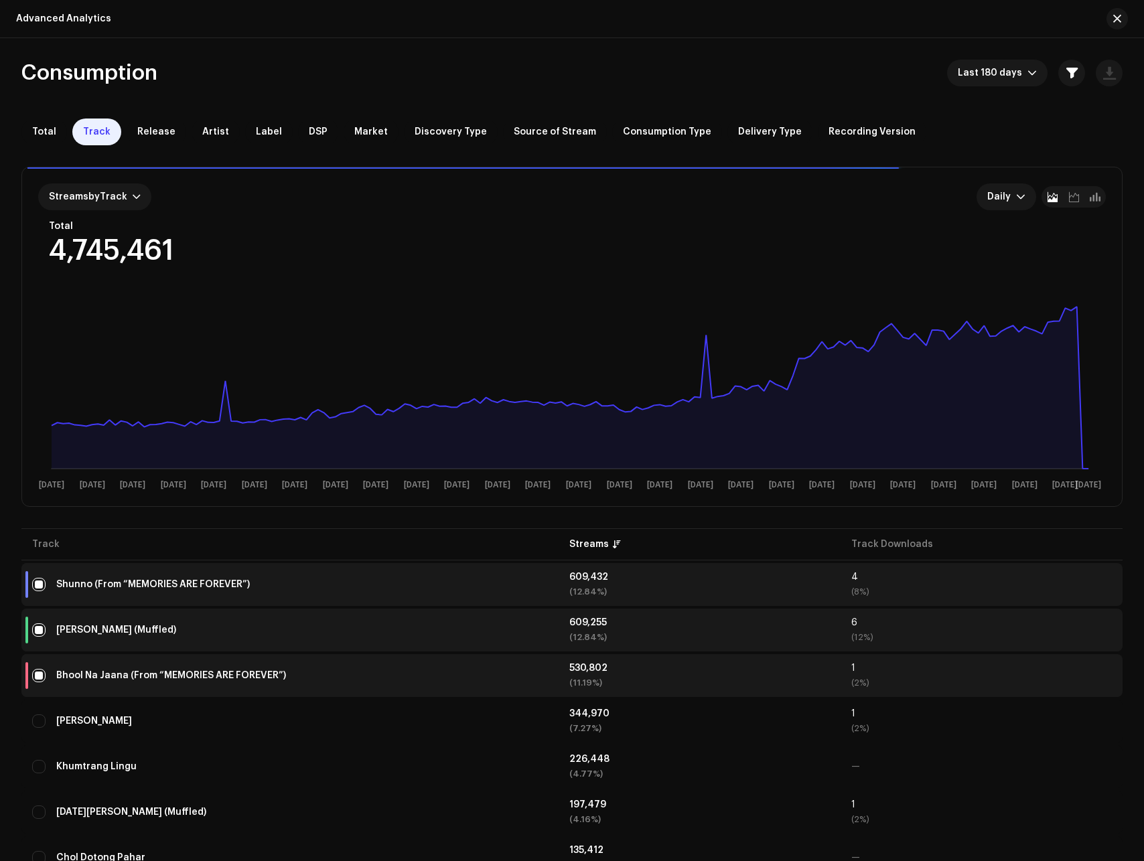
click at [678, 72] on div "Consumption Last 180 days" at bounding box center [571, 73] width 1101 height 27
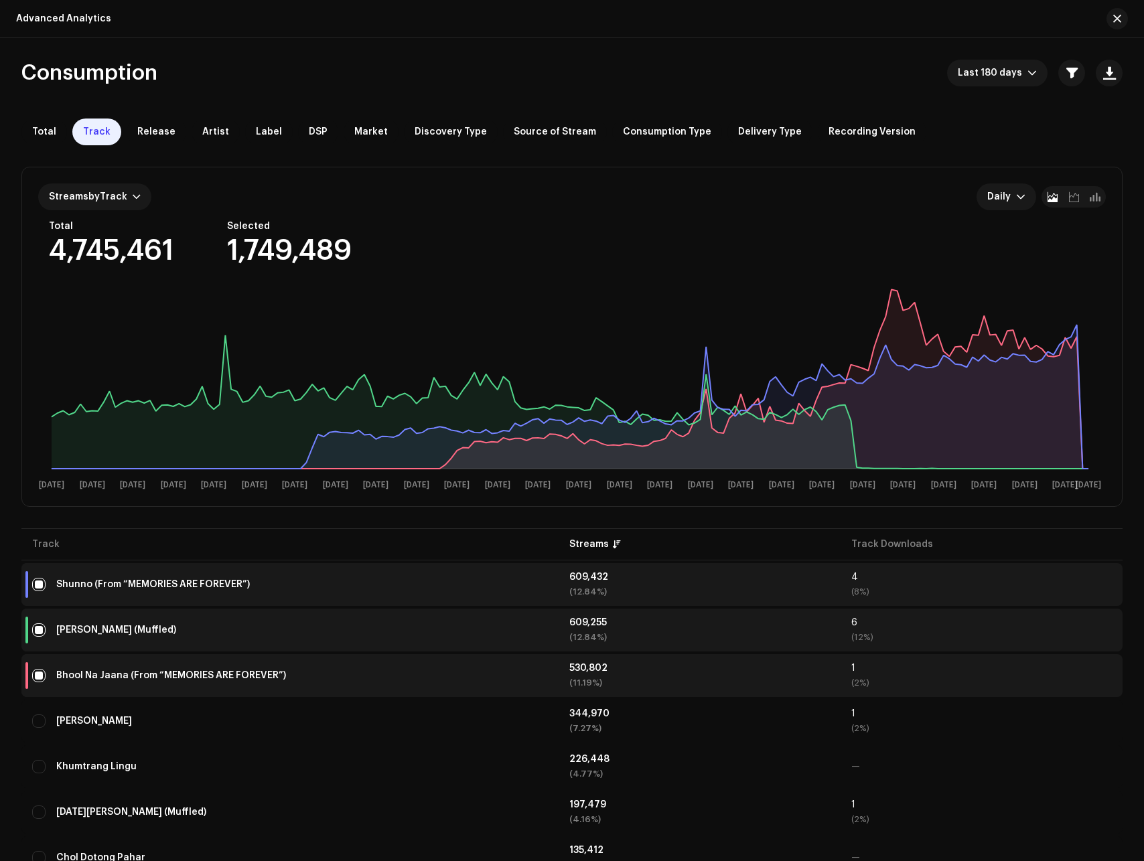
click at [30, 584] on td "Shunno (From “MEMORIES ARE FOREVER”)" at bounding box center [289, 584] width 537 height 43
click at [1096, 72] on button "button" at bounding box center [1109, 73] width 27 height 27
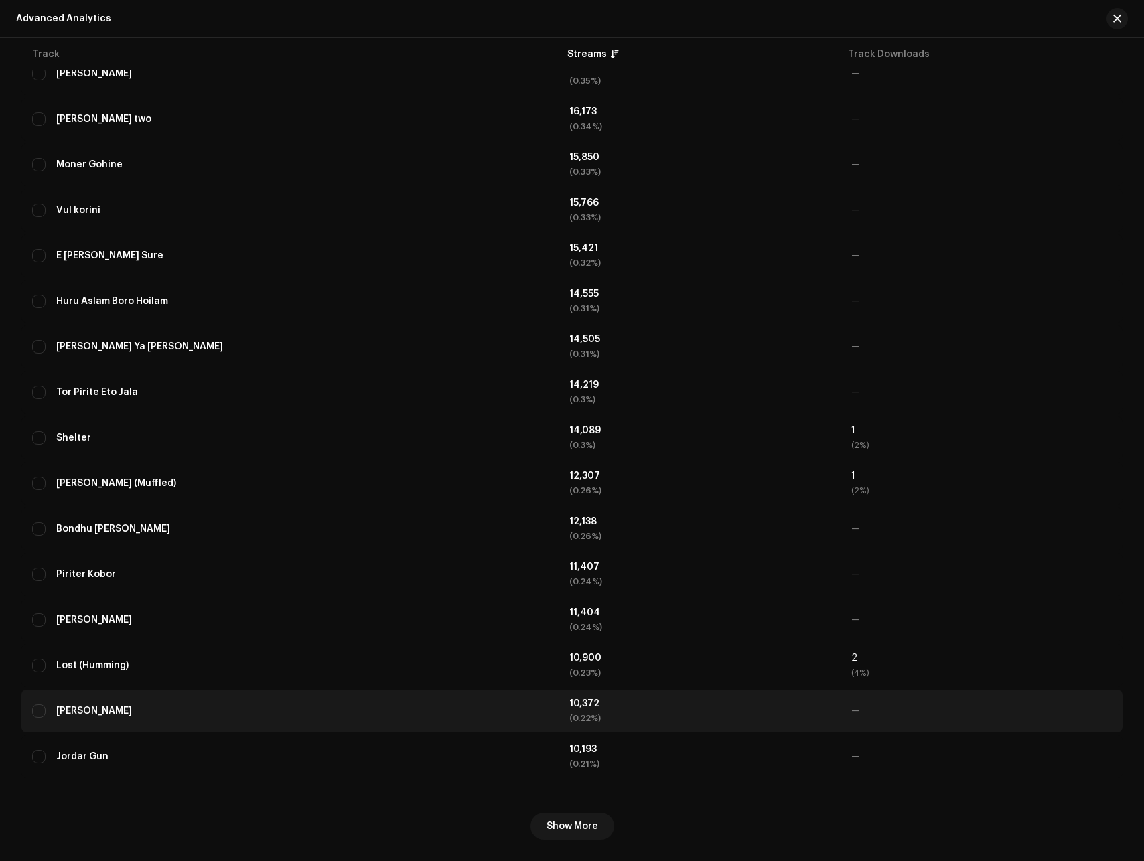
scroll to position [2055, 0]
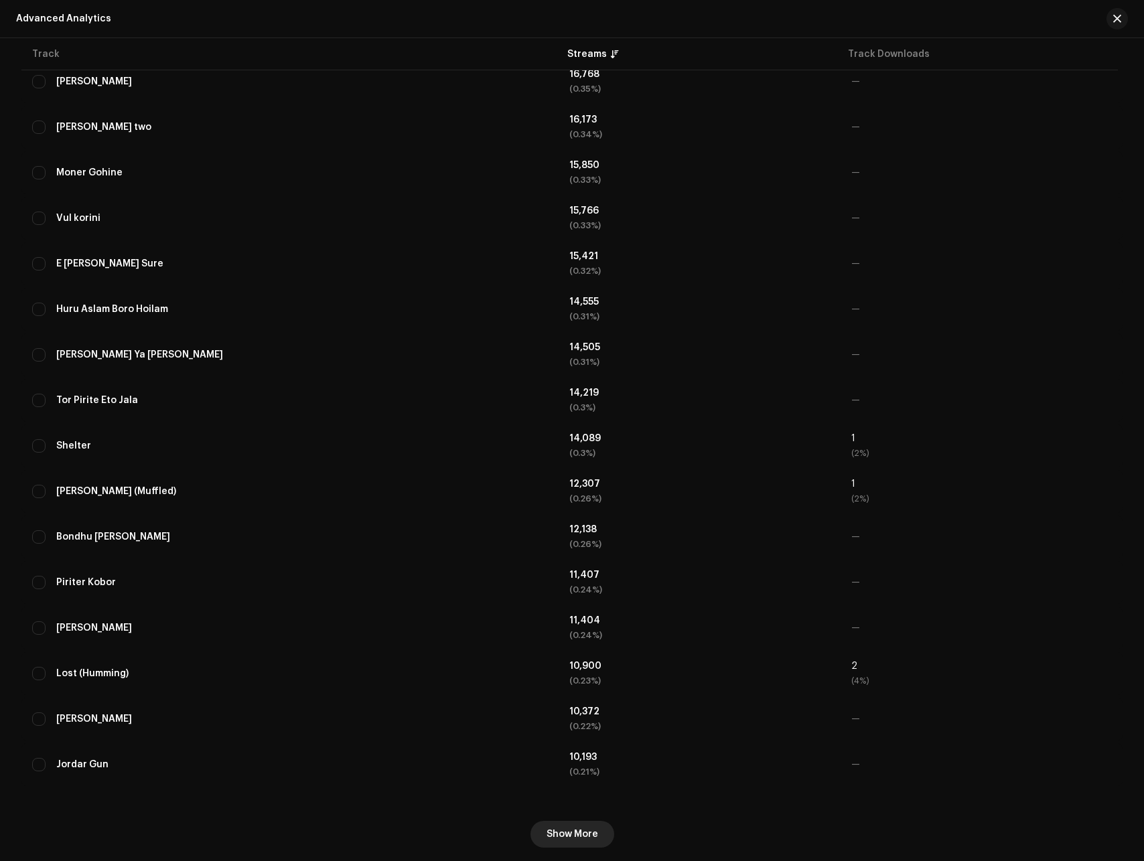
click at [557, 830] on span "Show More" at bounding box center [572, 834] width 52 height 27
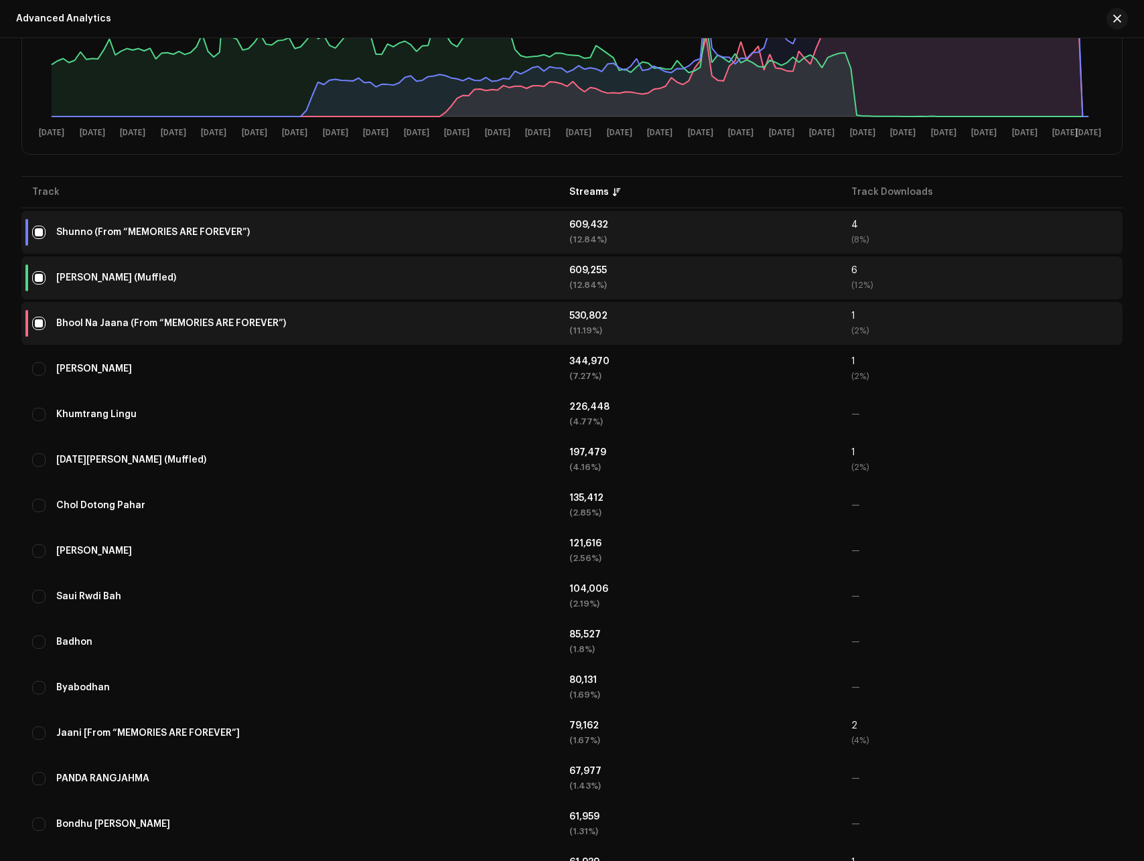
scroll to position [0, 0]
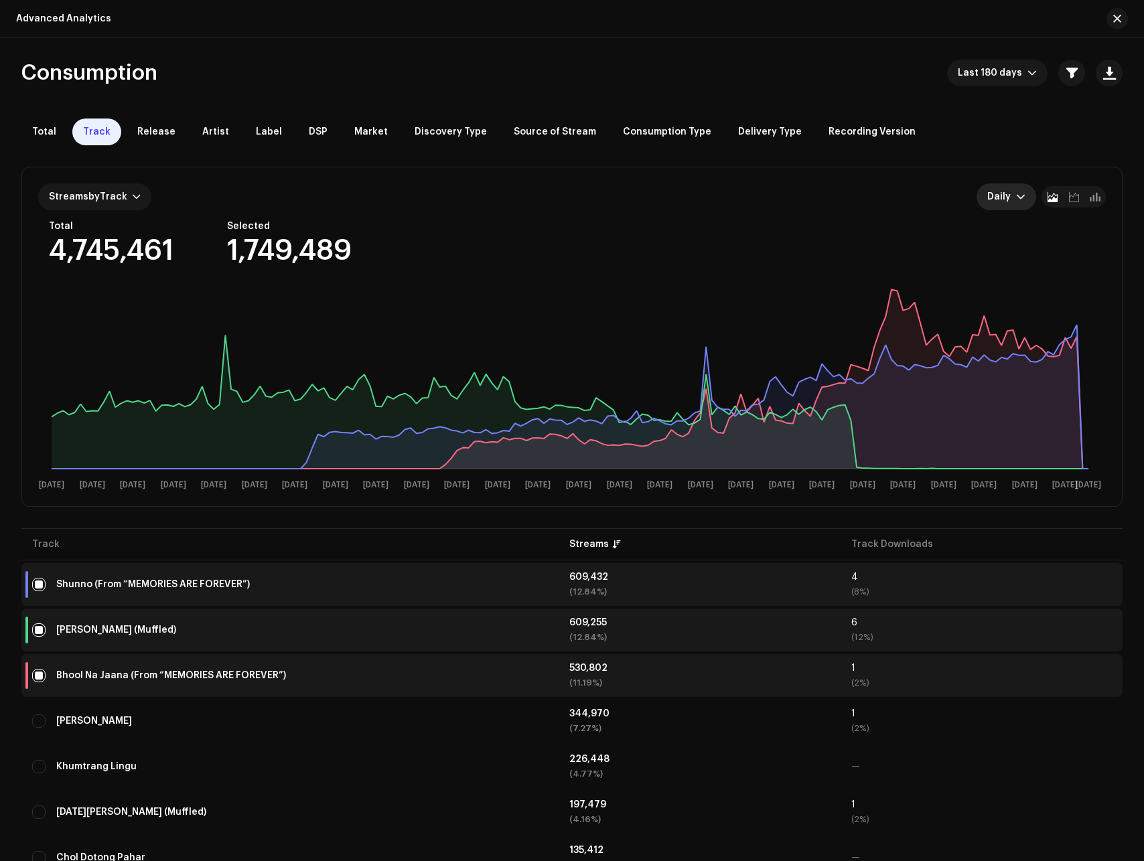
click at [1016, 194] on icon "dropdown trigger" at bounding box center [1020, 196] width 9 height 9
click at [998, 313] on div "Quarterly" at bounding box center [1010, 309] width 46 height 13
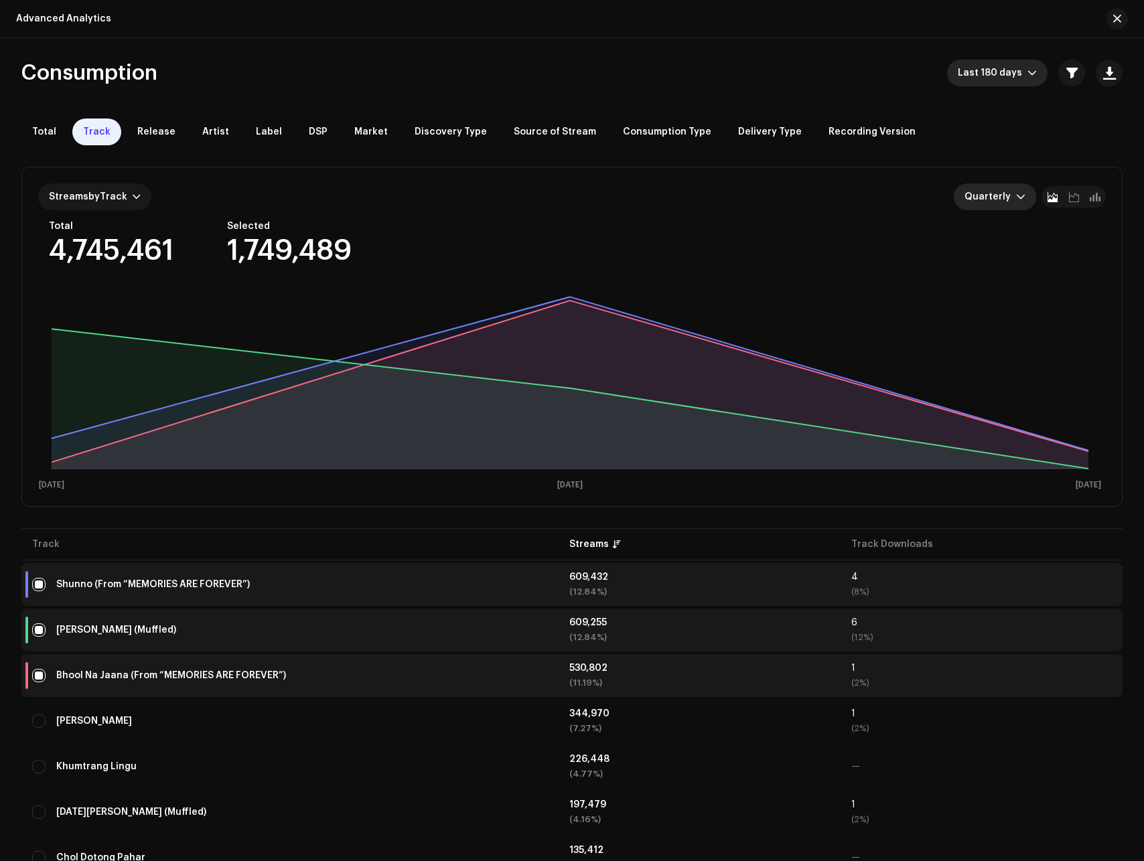
click at [1006, 61] on span "Last 180 days" at bounding box center [993, 73] width 70 height 27
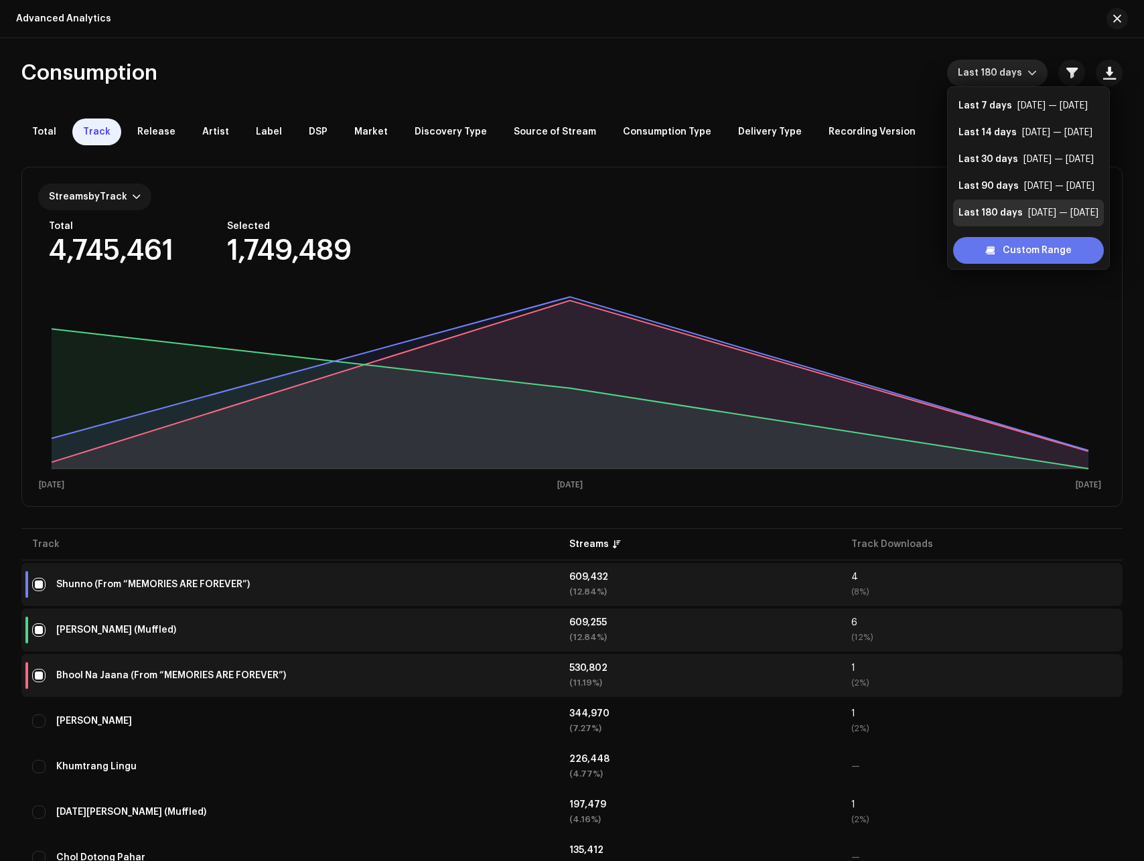
scroll to position [21, 0]
click at [1006, 246] on span "Custom Range" at bounding box center [1037, 250] width 69 height 27
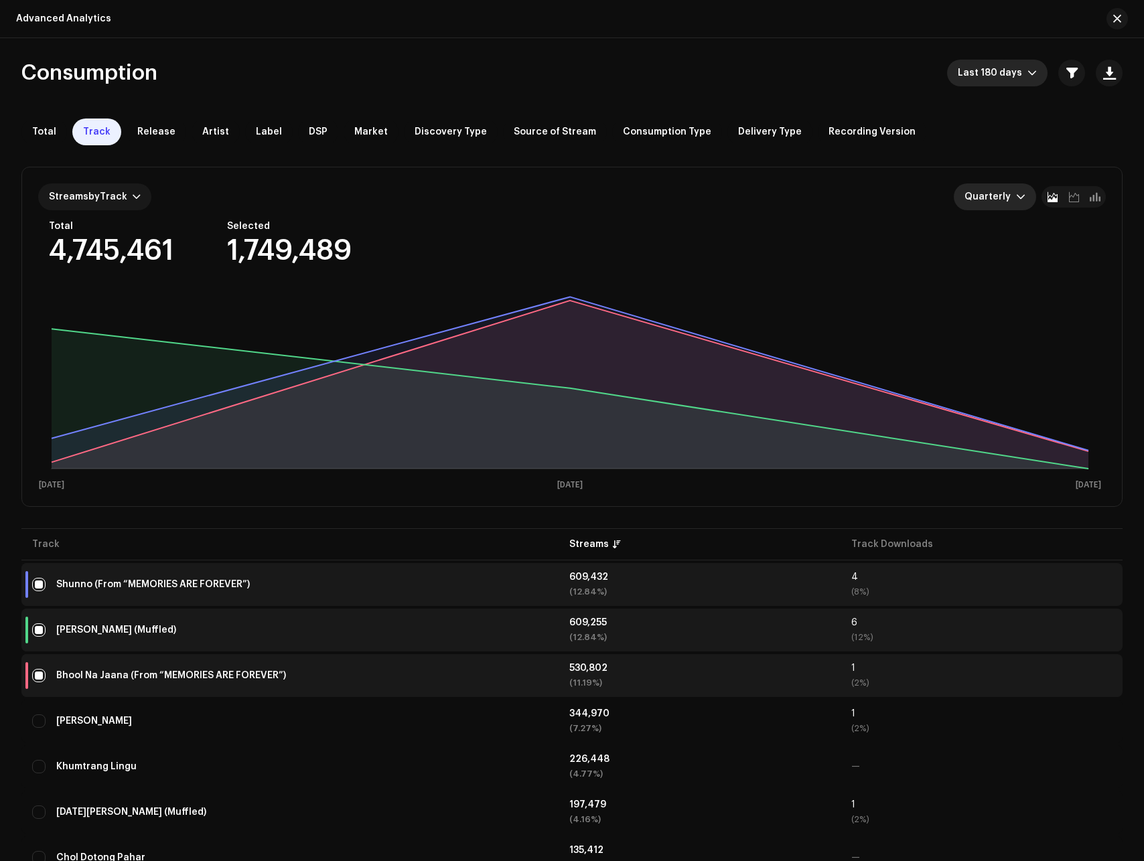
click at [1016, 77] on span "Last 180 days" at bounding box center [993, 73] width 70 height 27
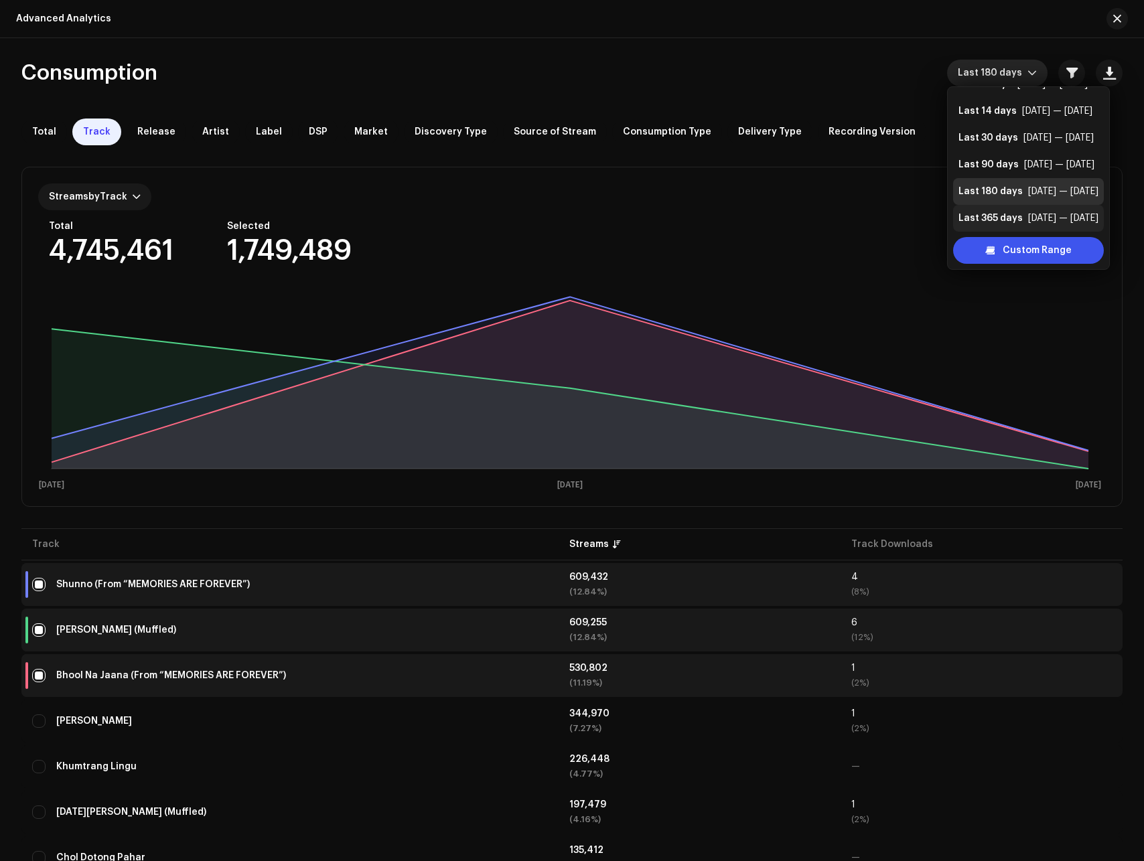
click at [1028, 217] on div "[DATE] — [DATE]" at bounding box center [1063, 218] width 70 height 13
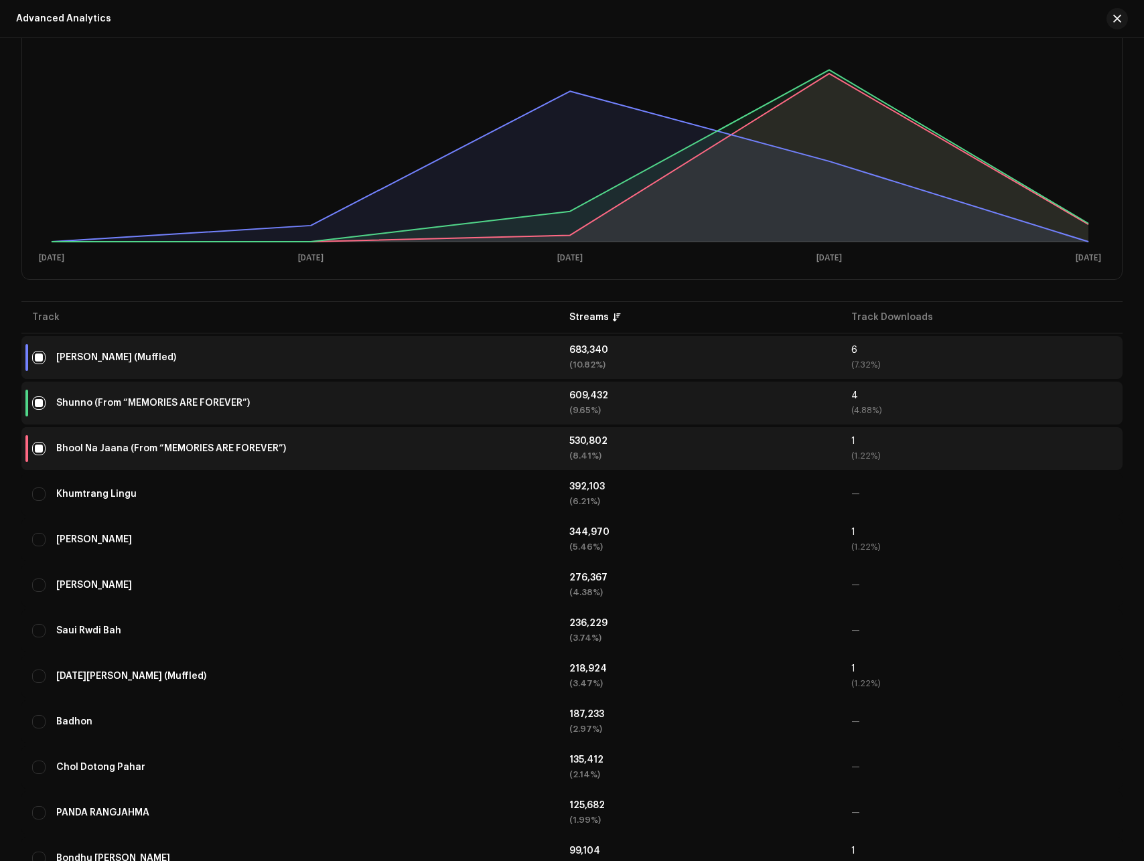
scroll to position [295, 0]
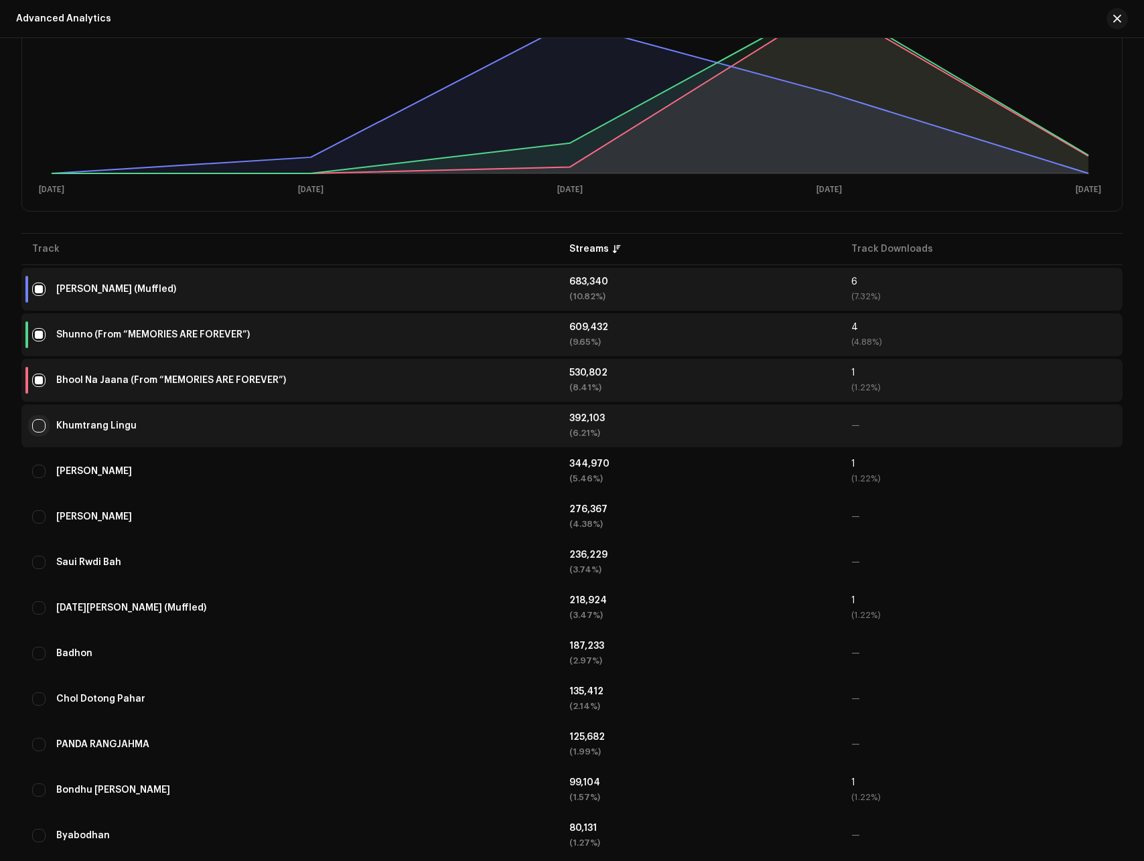
click at [42, 424] on input "checkbox" at bounding box center [38, 425] width 13 height 13
checkbox input "true"
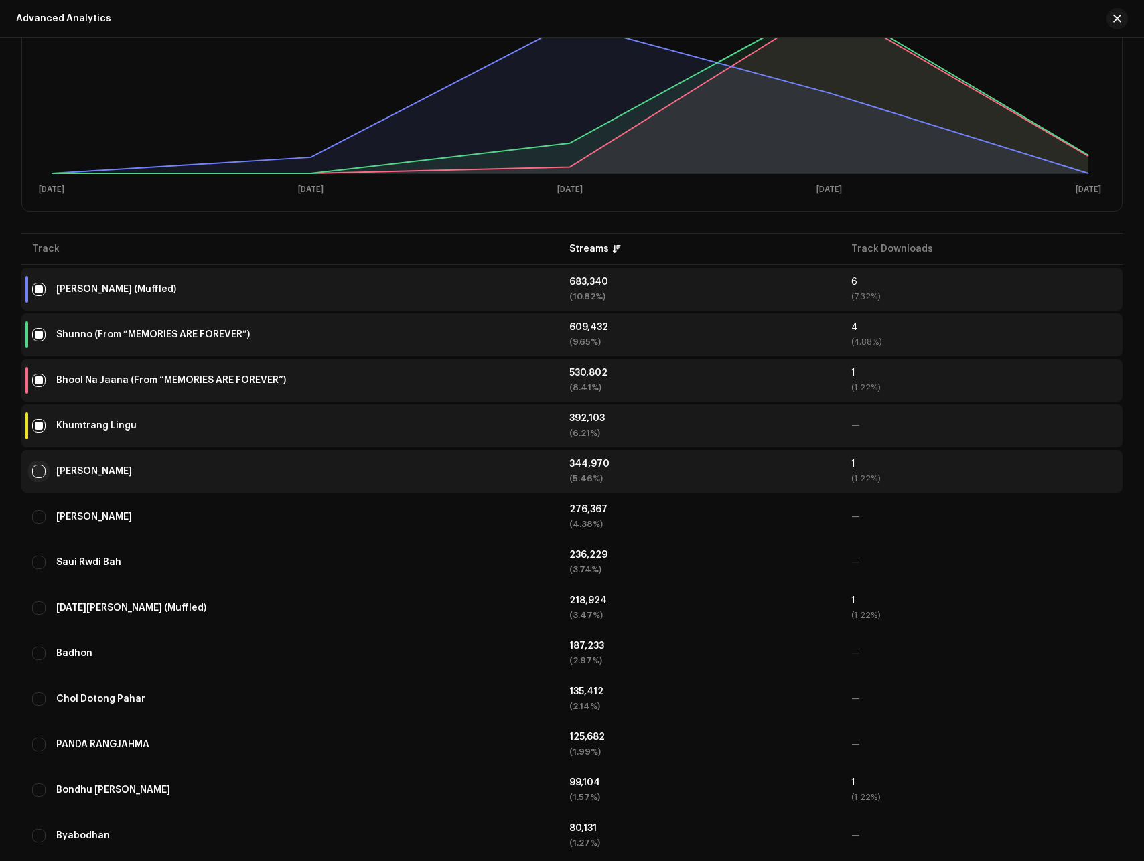
click at [42, 469] on input "Row Unselected" at bounding box center [38, 471] width 13 height 13
checkbox input "true"
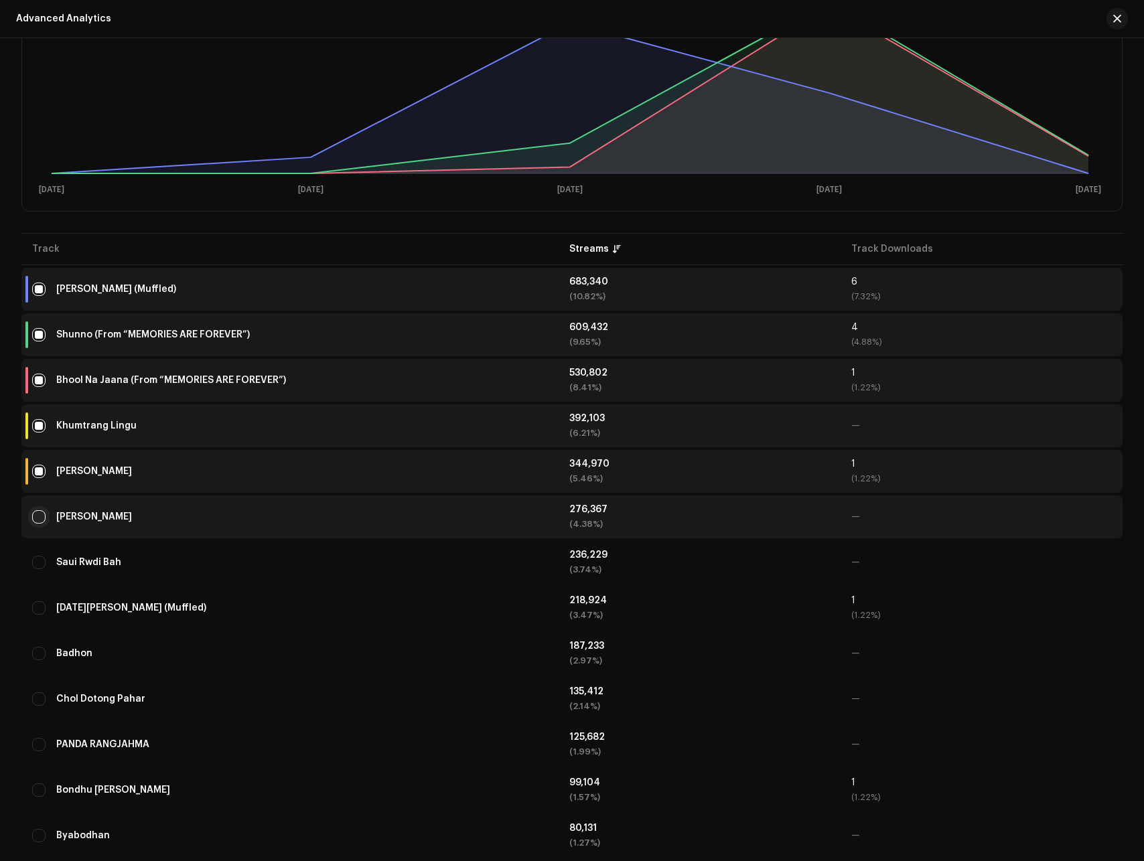
click at [41, 521] on input "Row Unselected" at bounding box center [38, 516] width 13 height 13
checkbox input "true"
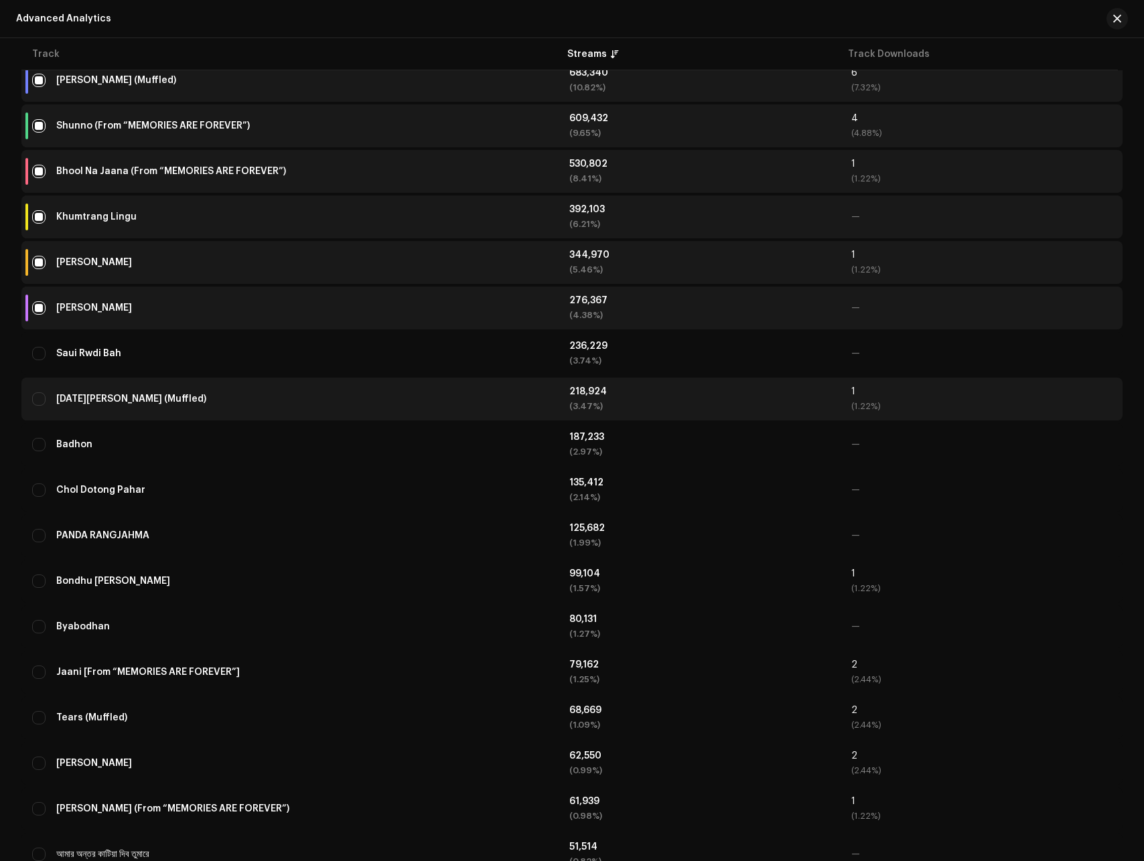
scroll to position [500, 0]
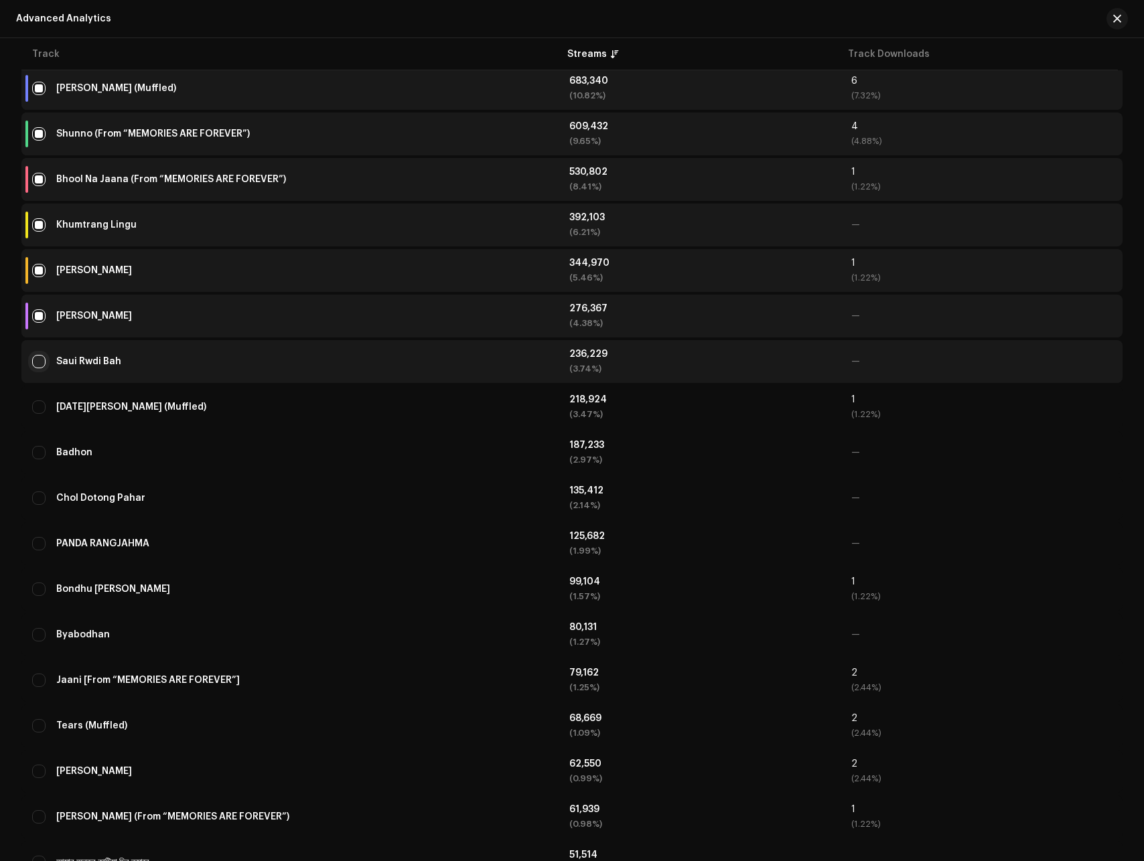
click at [35, 358] on input "Row Unselected" at bounding box center [38, 361] width 13 height 13
checkbox input "true"
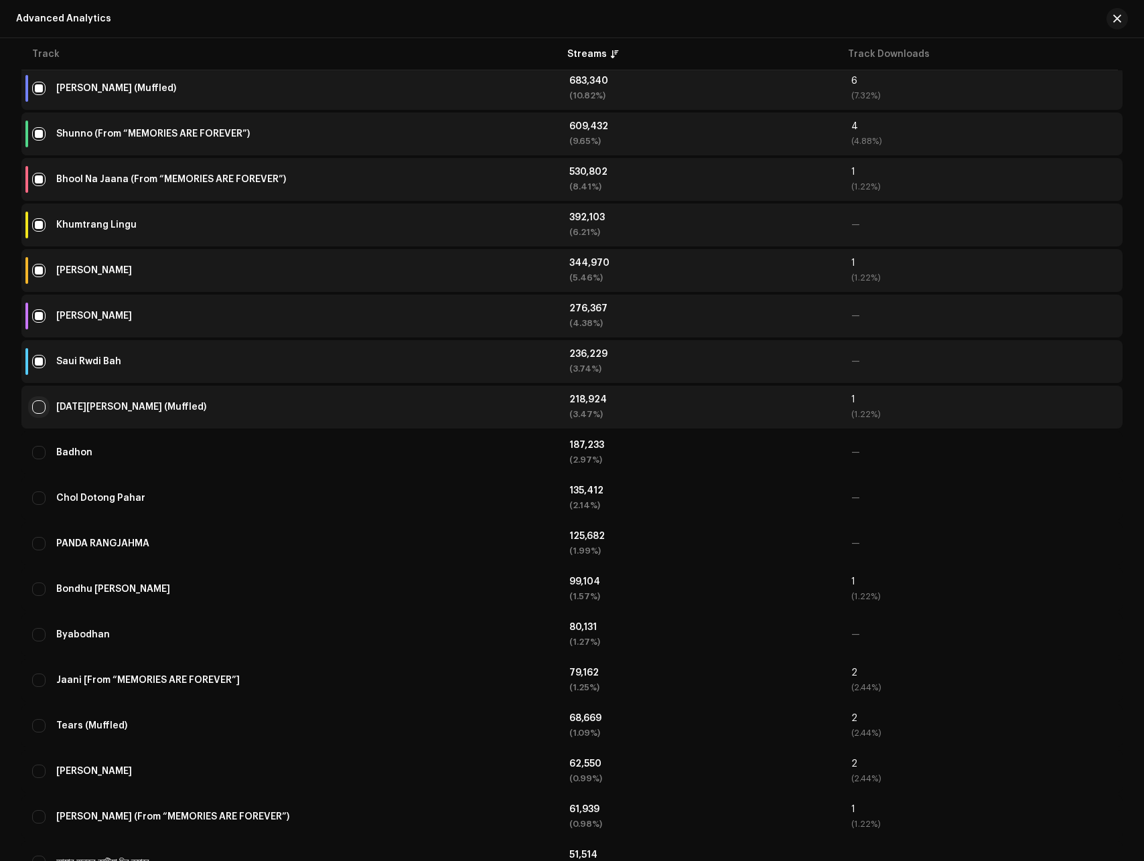
click at [40, 406] on input "Row Unselected" at bounding box center [38, 406] width 13 height 13
checkbox input "true"
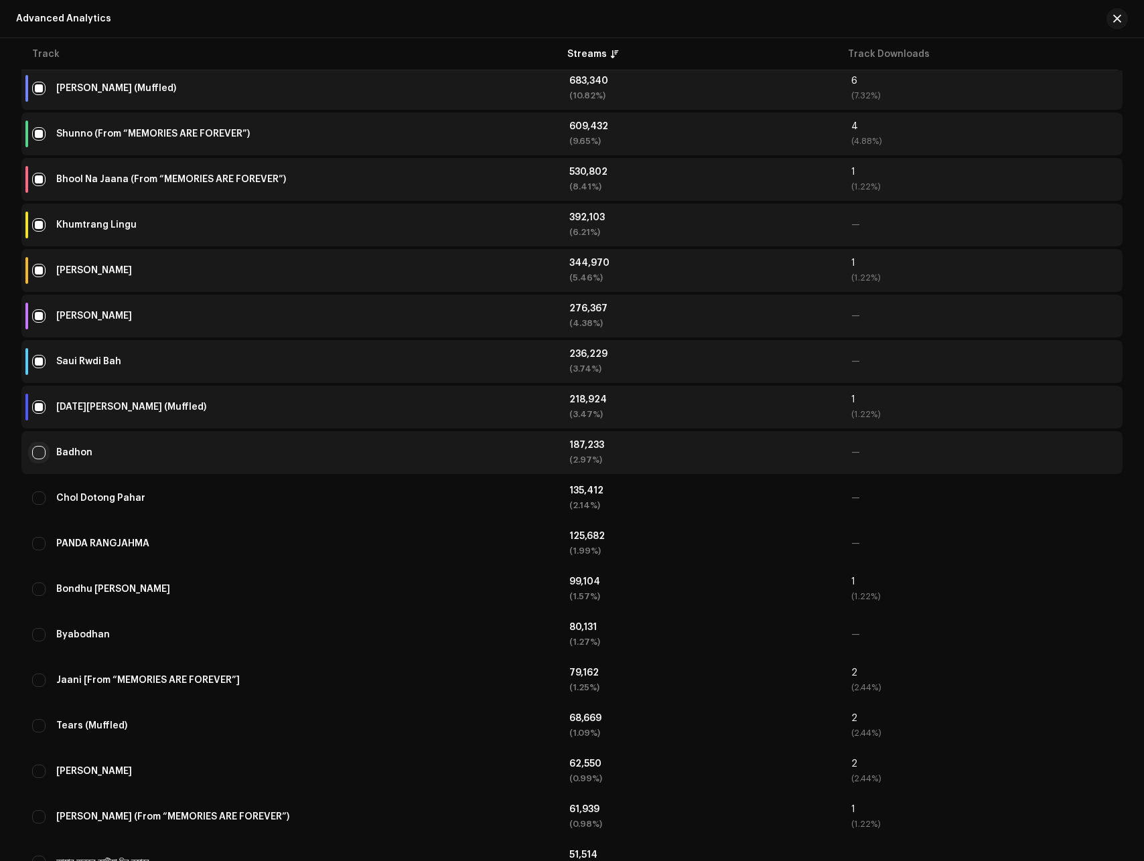
click at [38, 456] on input "Row Unselected" at bounding box center [38, 452] width 13 height 13
checkbox input "true"
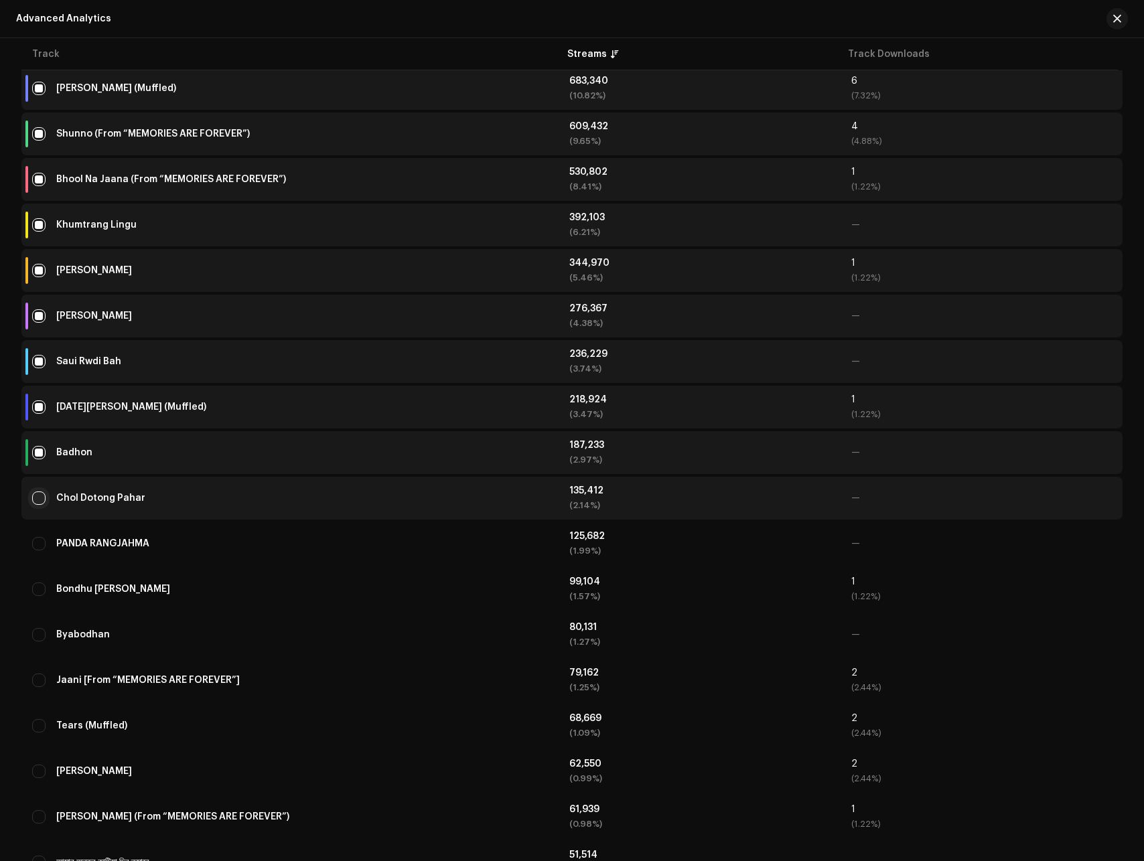
click at [43, 497] on input "Row Unselected" at bounding box center [38, 498] width 13 height 13
checkbox input "true"
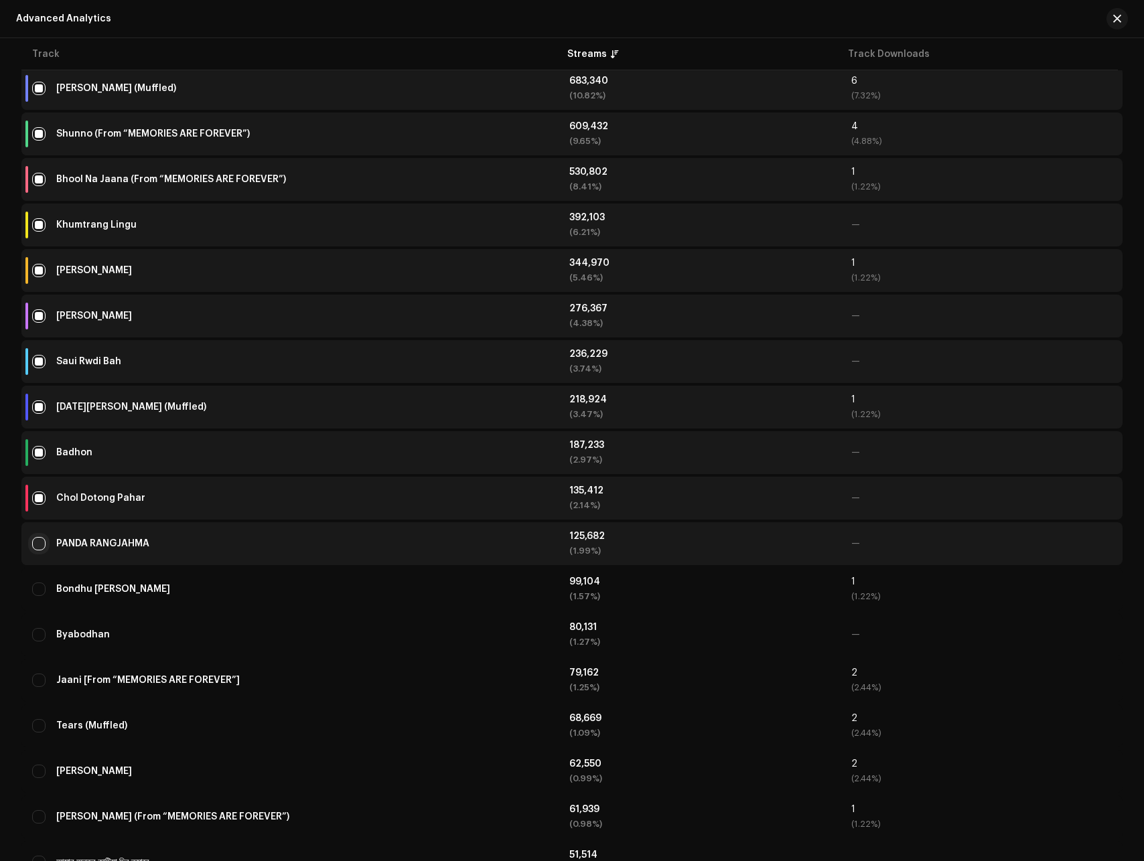
click at [40, 540] on input "Row Unselected" at bounding box center [38, 543] width 13 height 13
checkbox input "true"
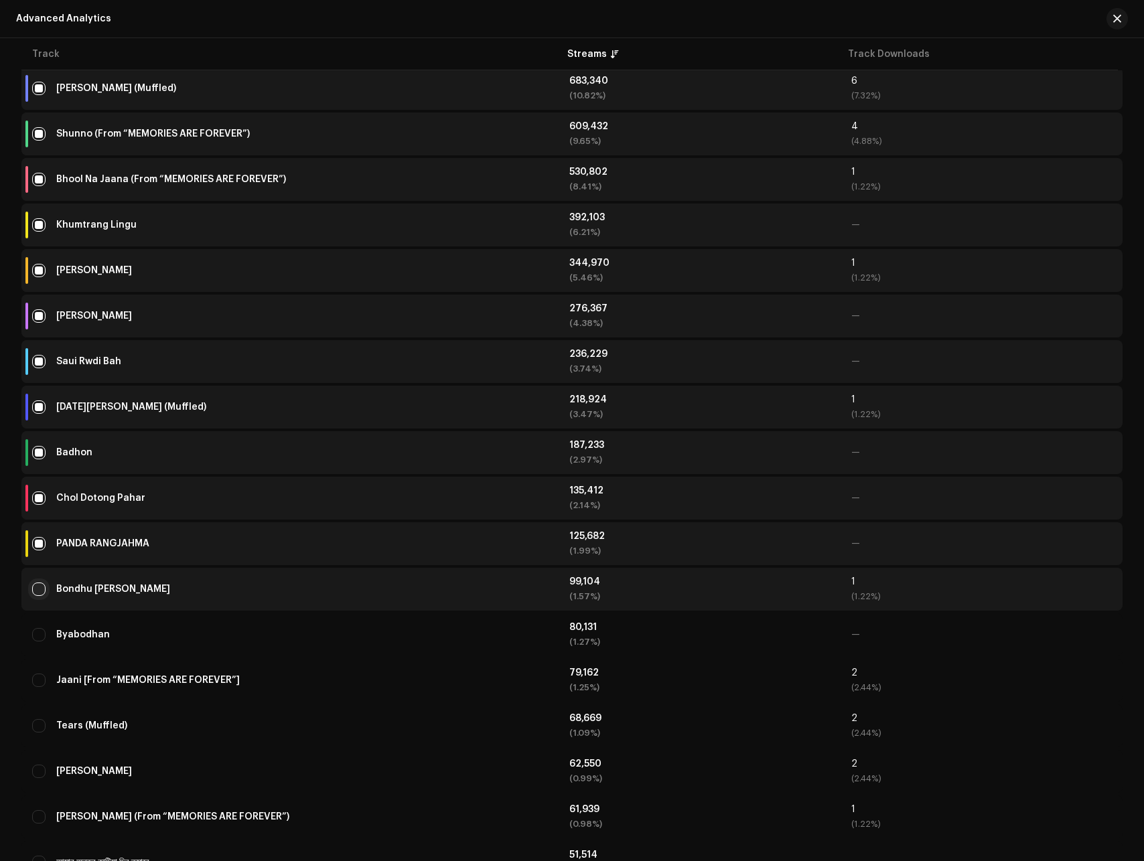
click at [35, 591] on input "Row Unselected" at bounding box center [38, 589] width 13 height 13
checkbox input "true"
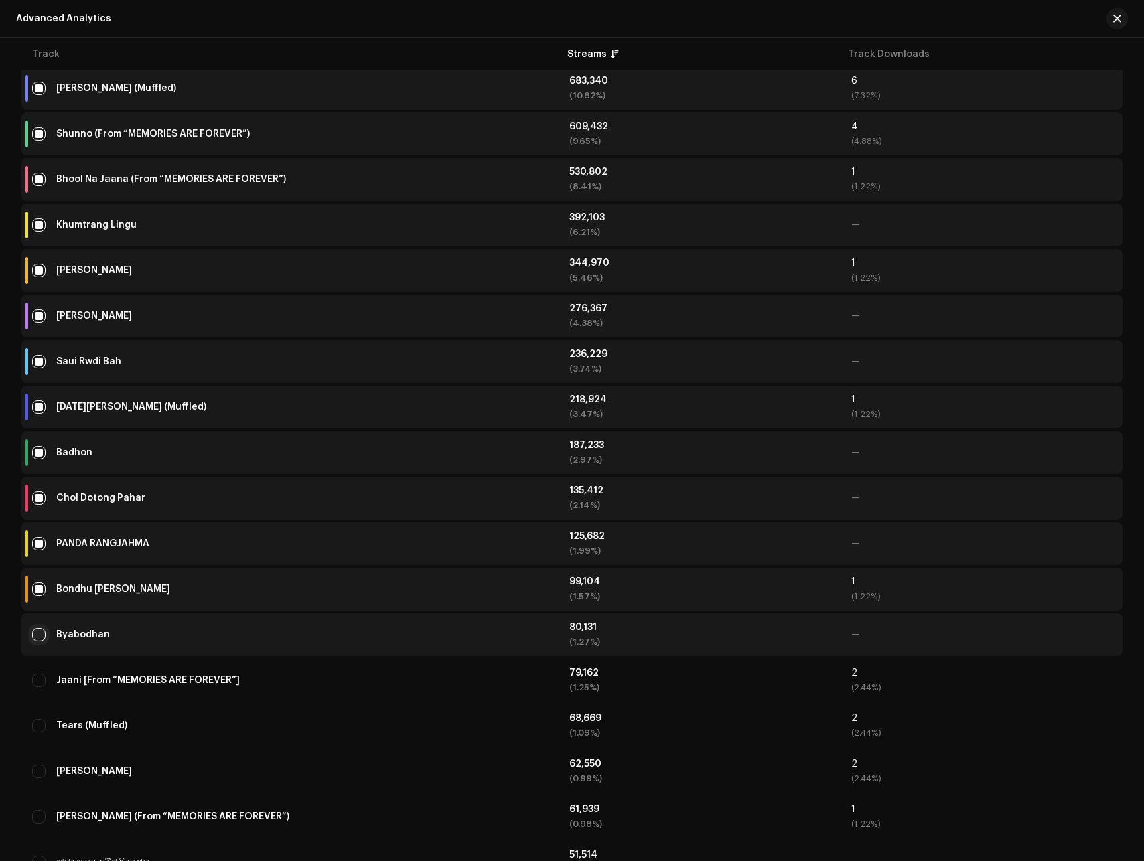
click at [42, 634] on input "Row Unselected" at bounding box center [38, 634] width 13 height 13
checkbox input "true"
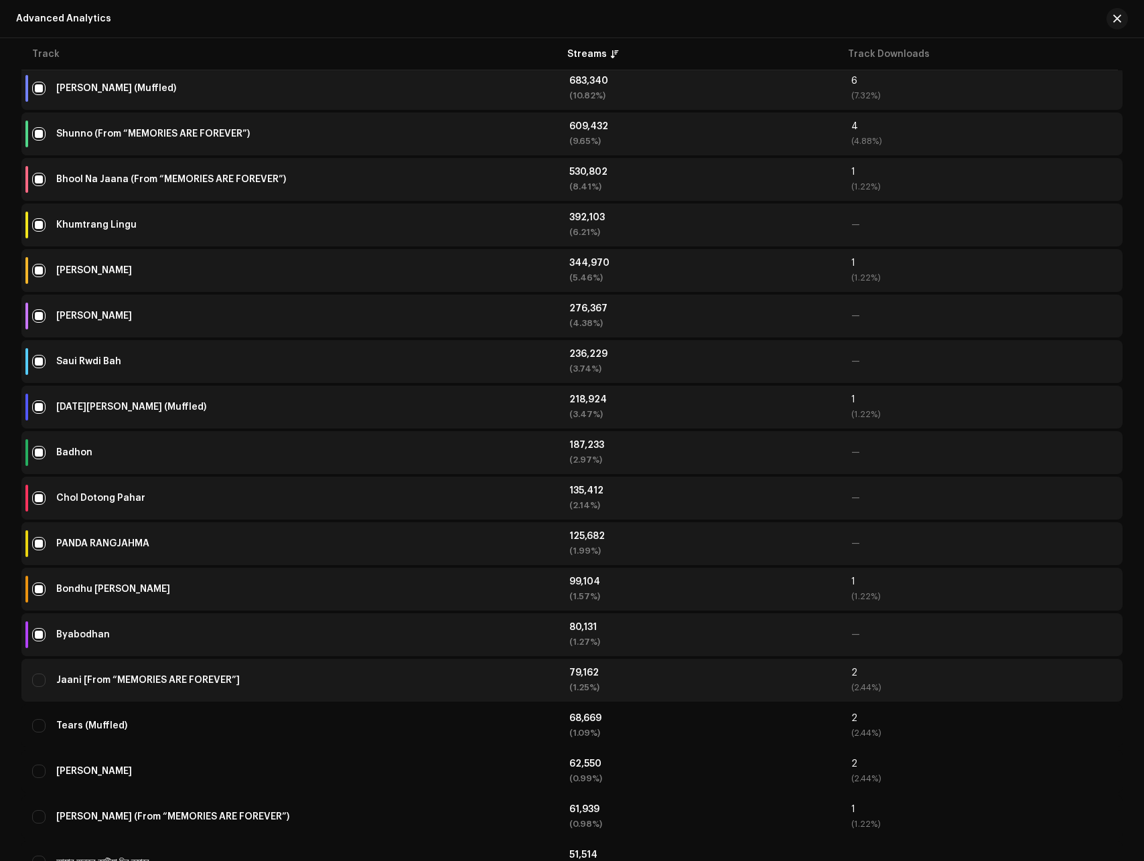
click at [46, 680] on div "Jaani [From “MEMORIES ARE FOREVER”]" at bounding box center [290, 680] width 516 height 27
click at [41, 682] on input "Row Unselected" at bounding box center [38, 680] width 13 height 13
checkbox input "true"
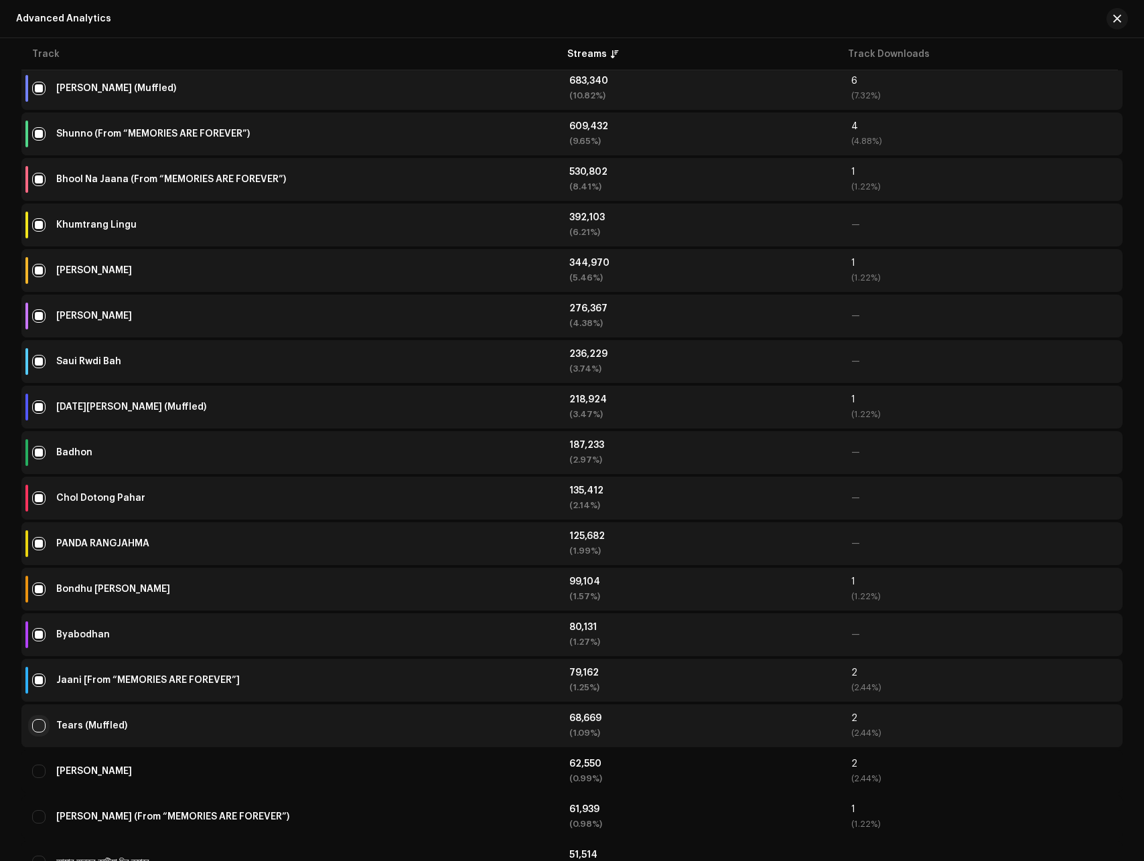
click at [43, 719] on input "Row Unselected" at bounding box center [38, 725] width 13 height 13
checkbox input "true"
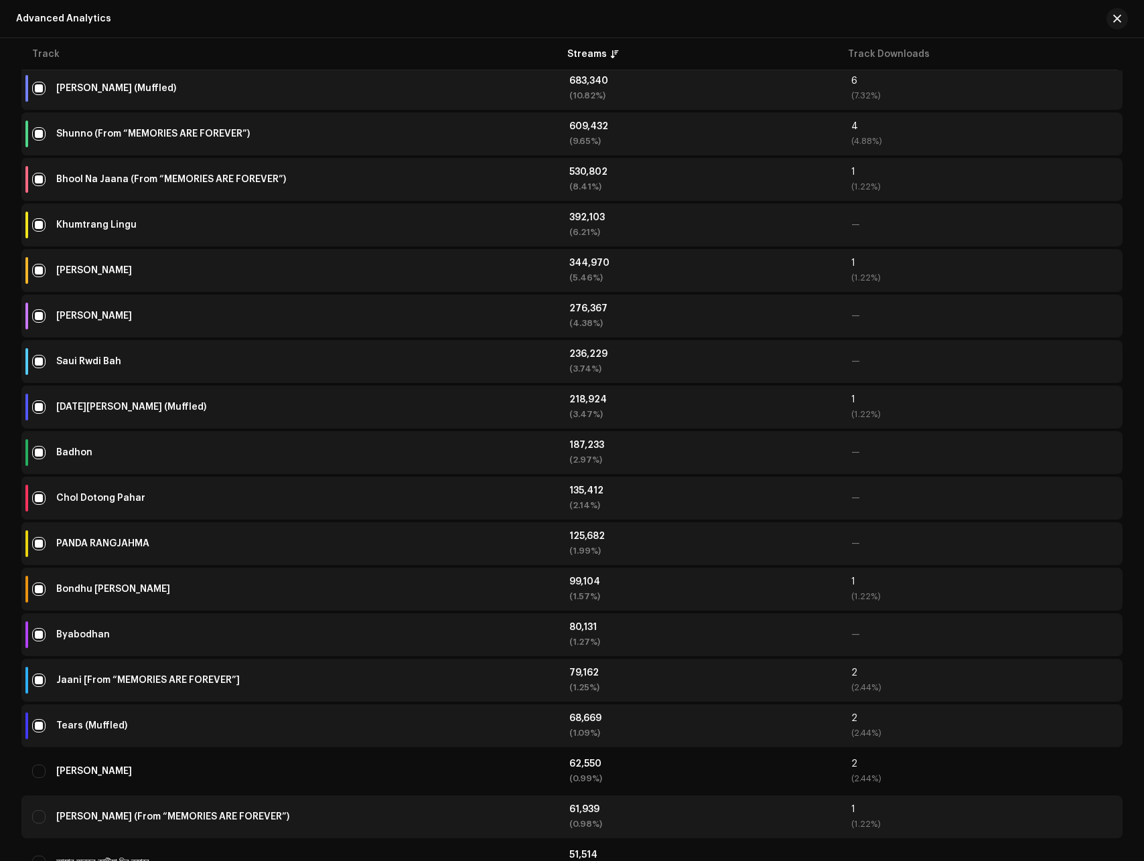
drag, startPoint x: 39, startPoint y: 771, endPoint x: 42, endPoint y: 804, distance: 32.3
click at [39, 772] on input "Row Unselected" at bounding box center [38, 771] width 13 height 13
checkbox input "true"
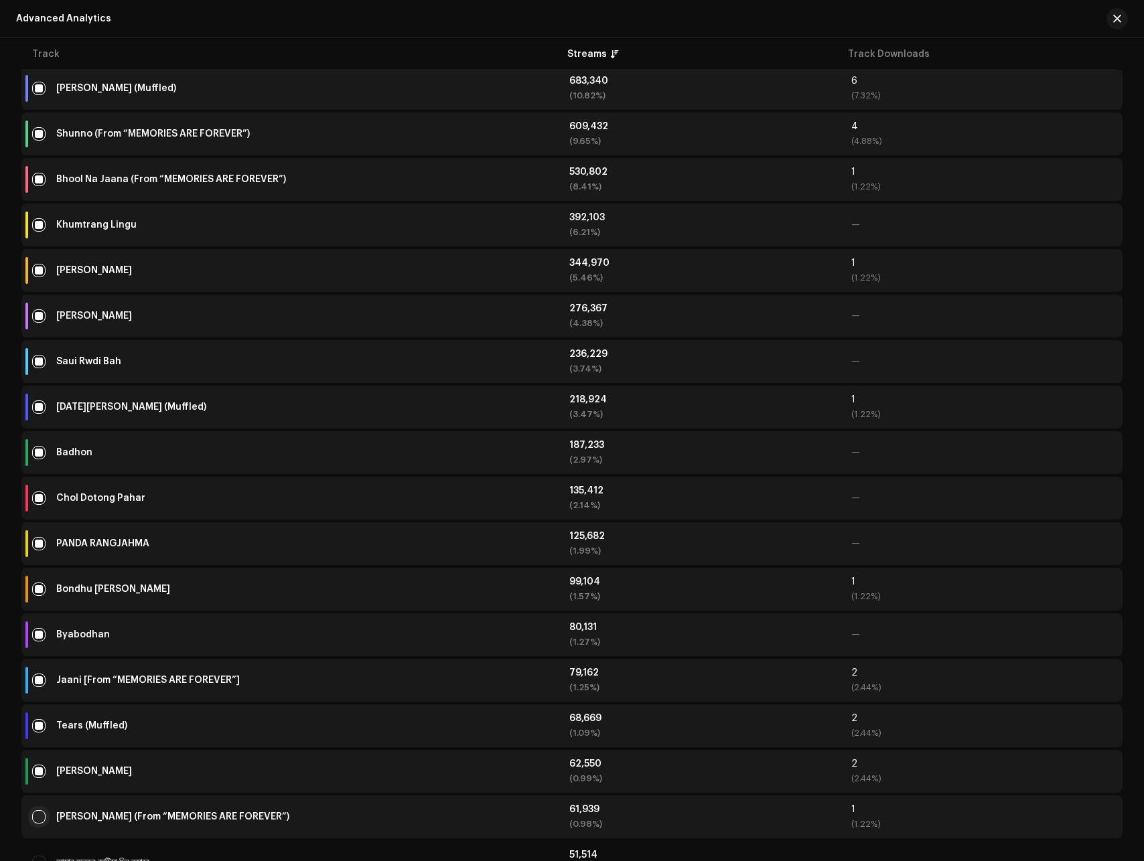
click at [39, 814] on input "Row Unselected" at bounding box center [38, 816] width 13 height 13
checkbox input "true"
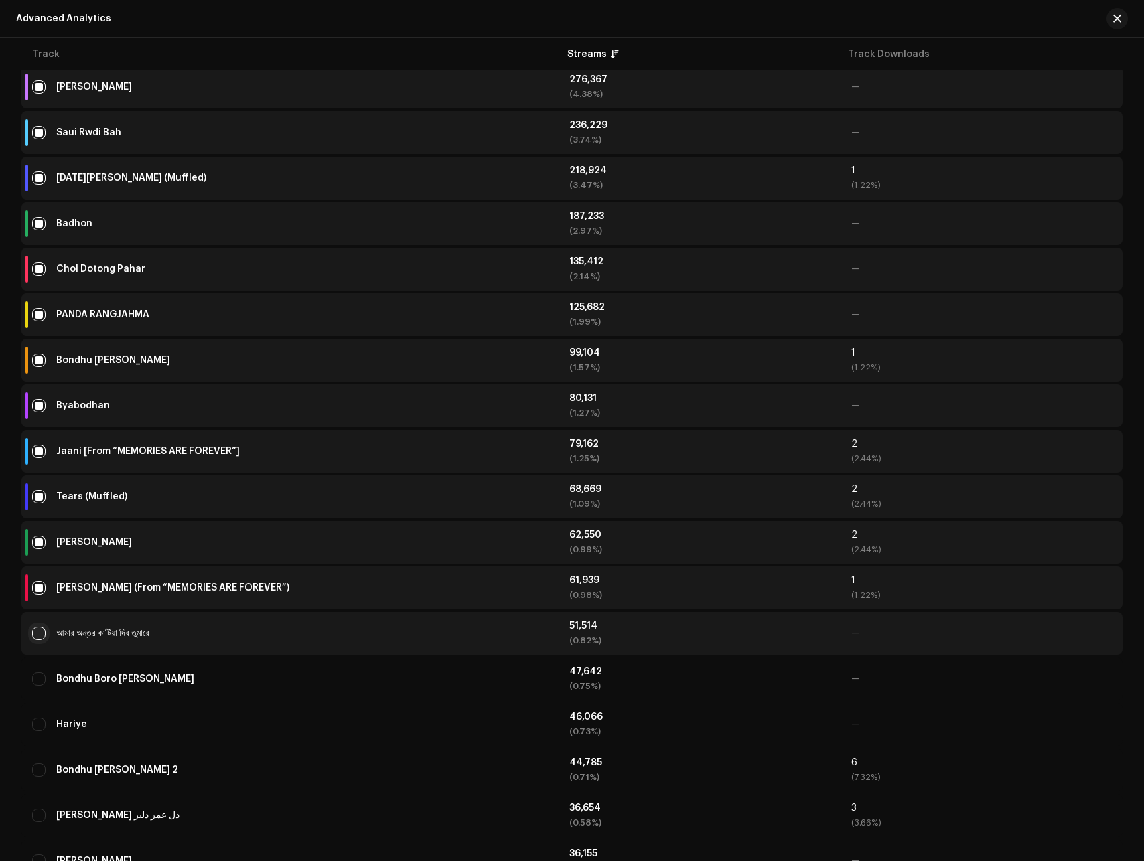
click at [44, 632] on input "Row Unselected" at bounding box center [38, 633] width 13 height 13
checkbox input "true"
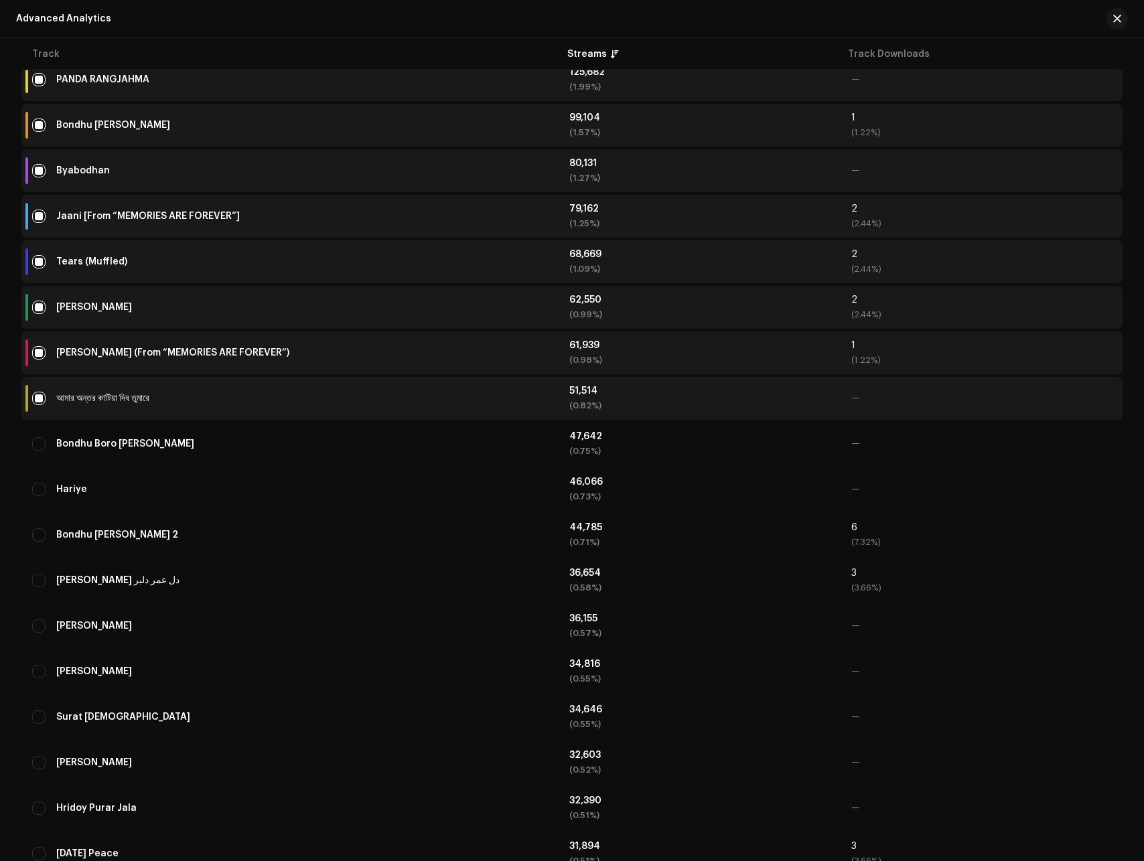
scroll to position [822, 0]
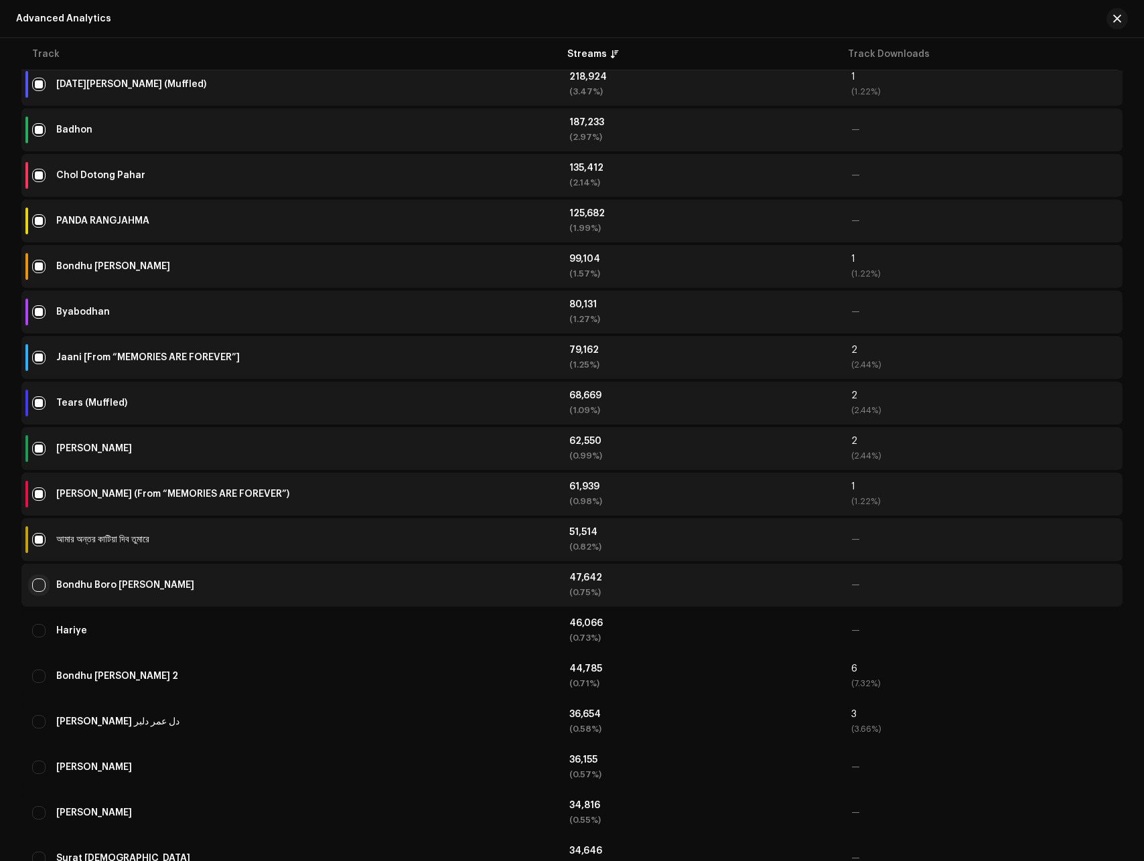
click at [38, 587] on input "Row Unselected" at bounding box center [38, 585] width 13 height 13
checkbox input "true"
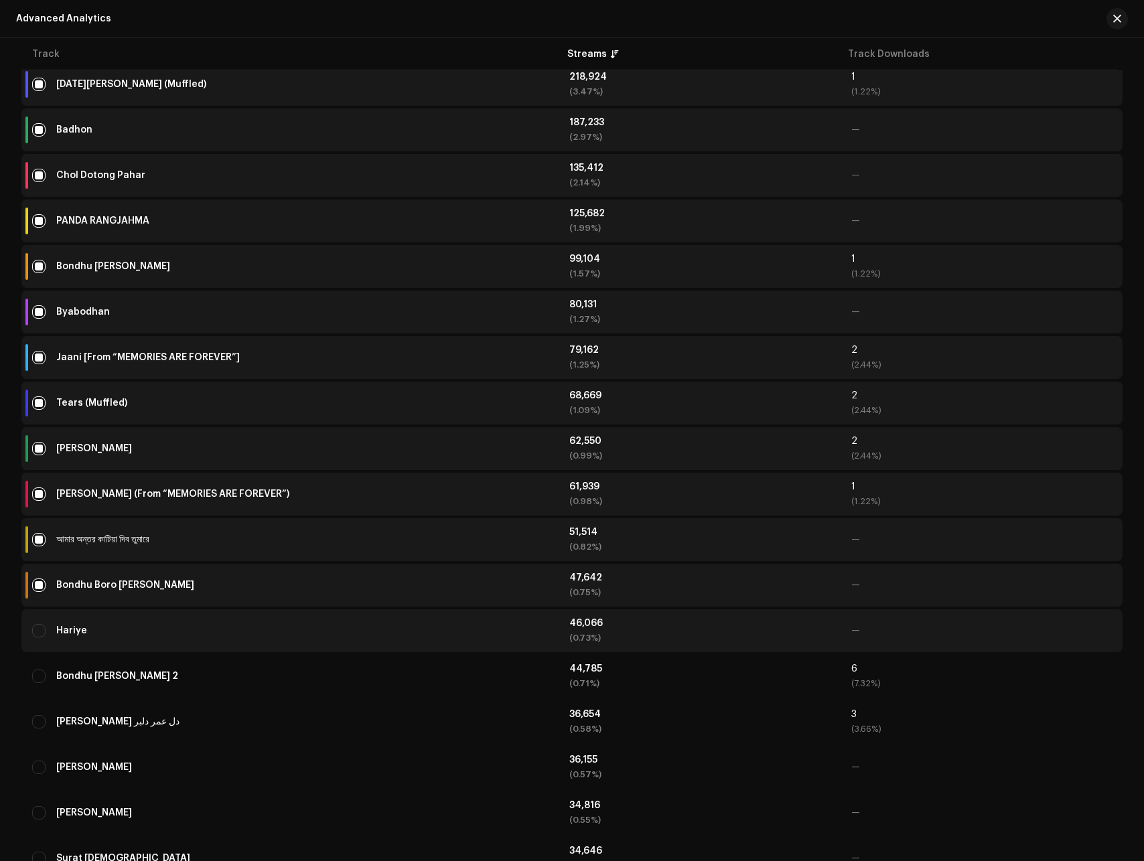
drag, startPoint x: 40, startPoint y: 625, endPoint x: 40, endPoint y: 643, distance: 17.4
click at [40, 626] on input "Row Unselected" at bounding box center [38, 630] width 13 height 13
checkbox input "true"
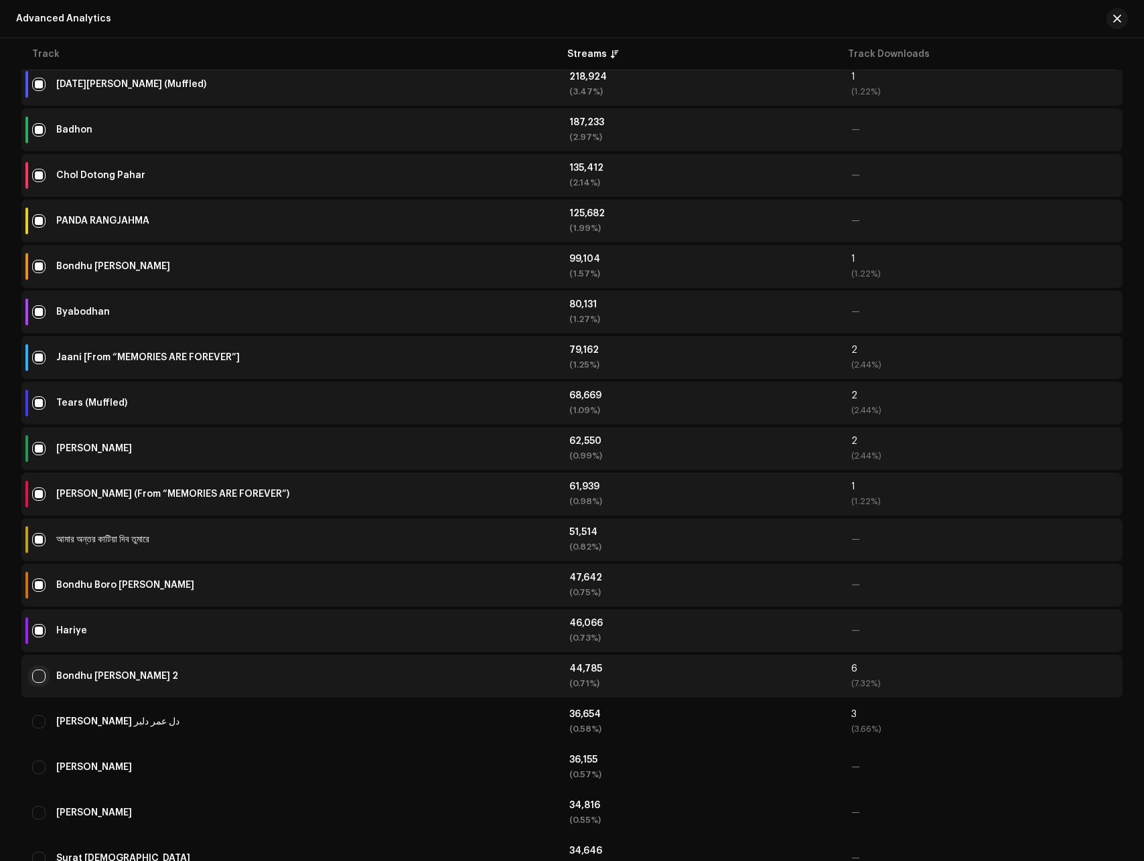
click at [38, 673] on input "Row Unselected" at bounding box center [38, 676] width 13 height 13
checkbox input "true"
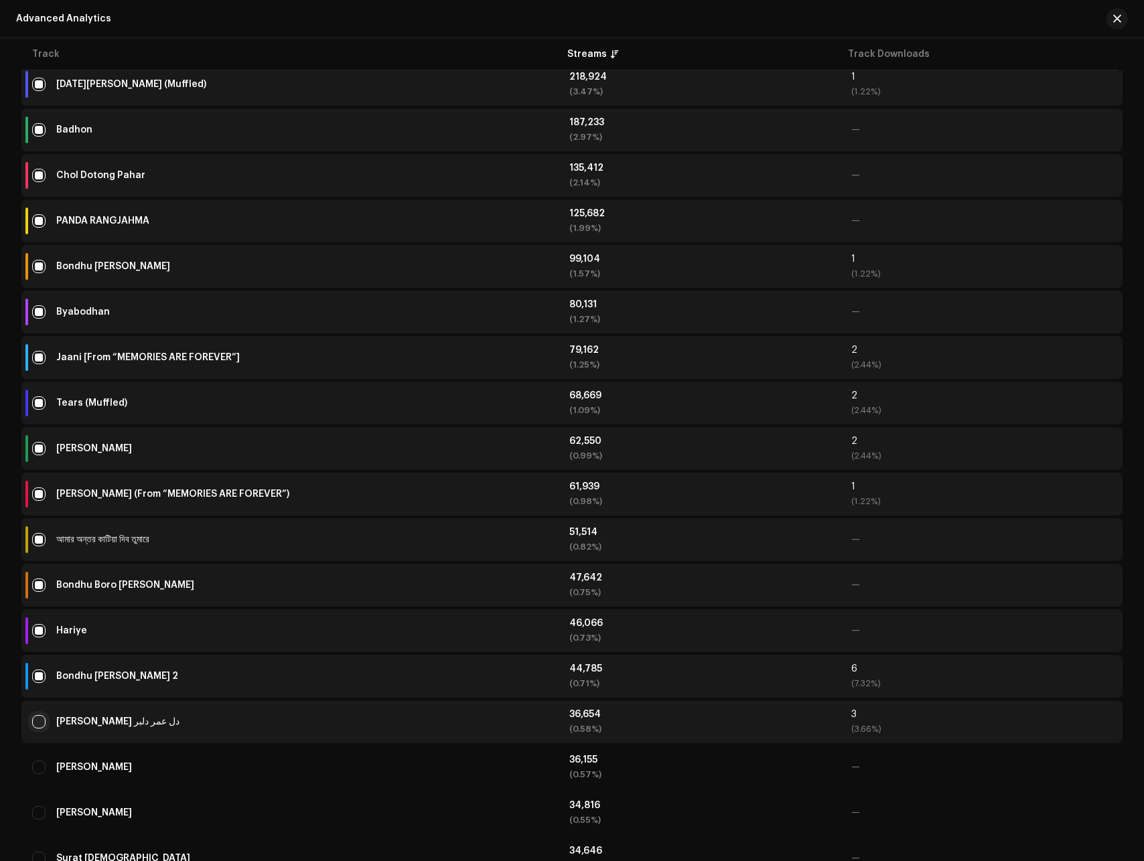
click at [42, 715] on input "Row Unselected" at bounding box center [38, 721] width 13 height 13
checkbox input "true"
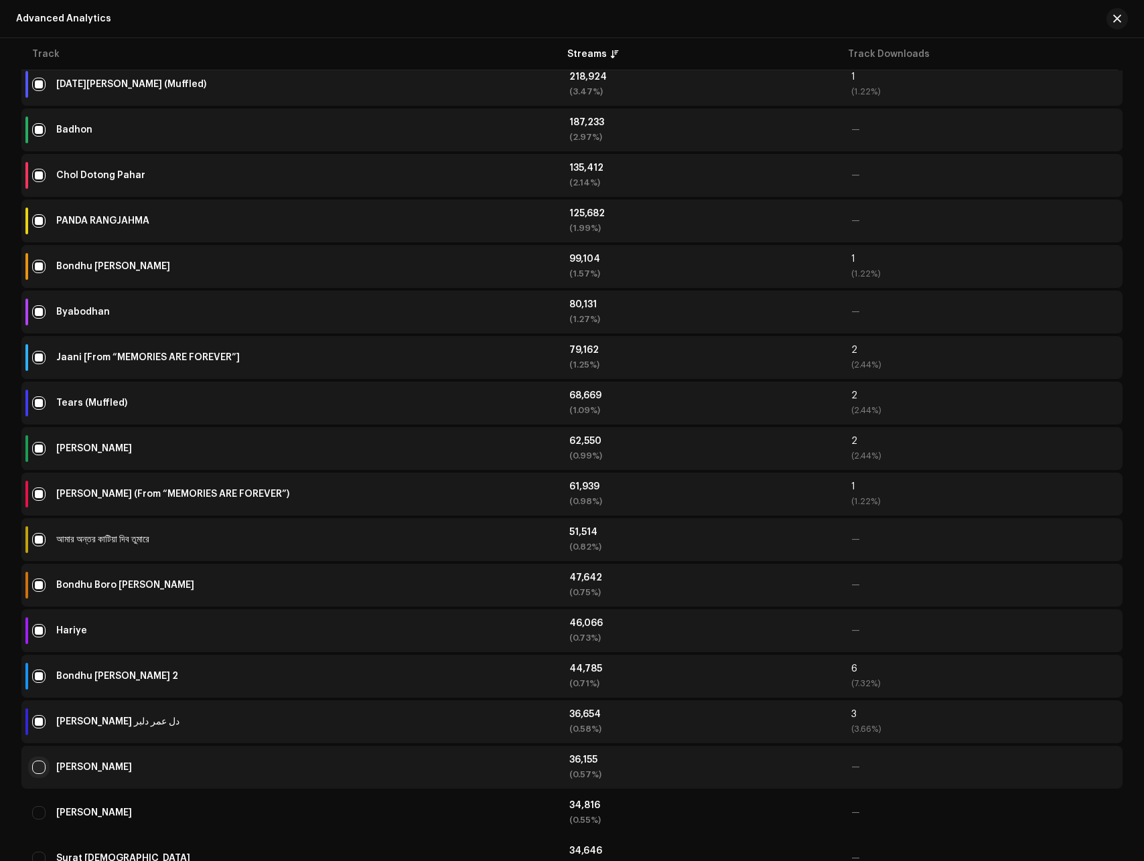
click at [40, 765] on input "Row Unselected" at bounding box center [38, 767] width 13 height 13
checkbox input "true"
drag, startPoint x: 42, startPoint y: 813, endPoint x: 98, endPoint y: 783, distance: 63.8
click at [42, 813] on input "Row Unselected" at bounding box center [38, 812] width 13 height 13
checkbox input "true"
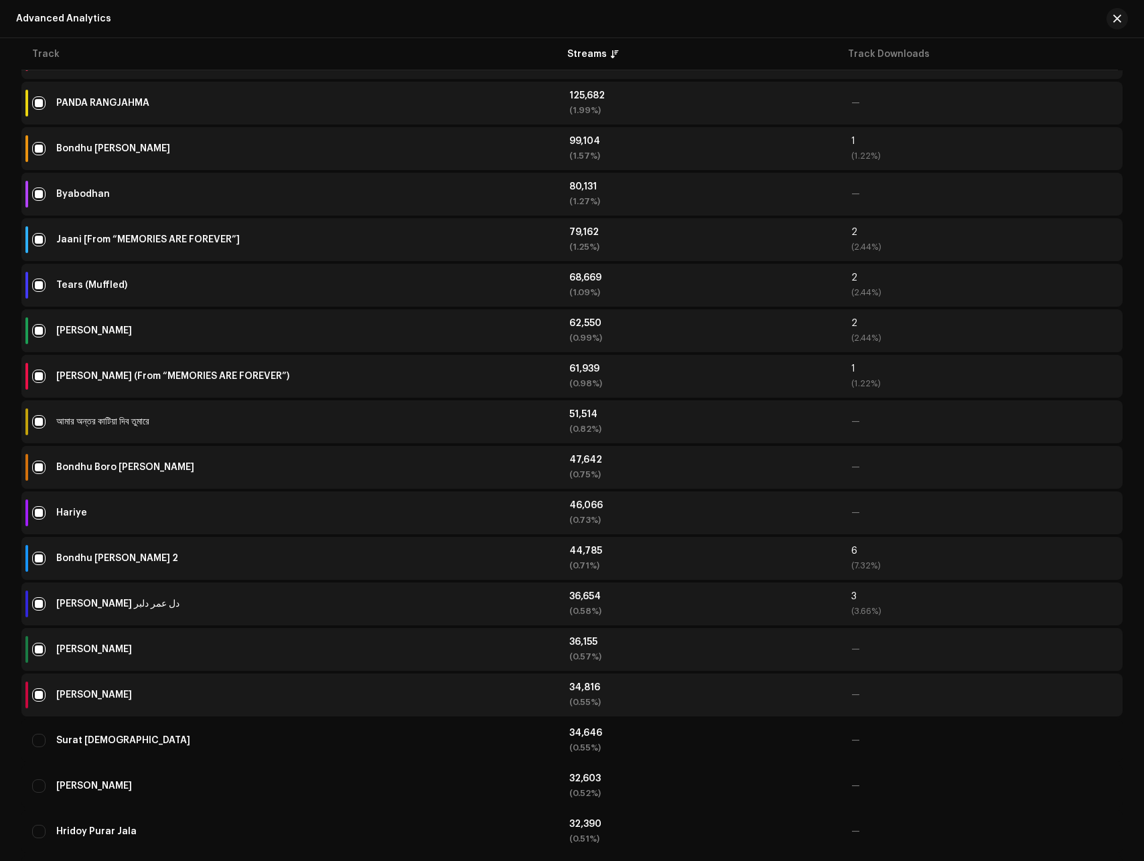
scroll to position [1018, 0]
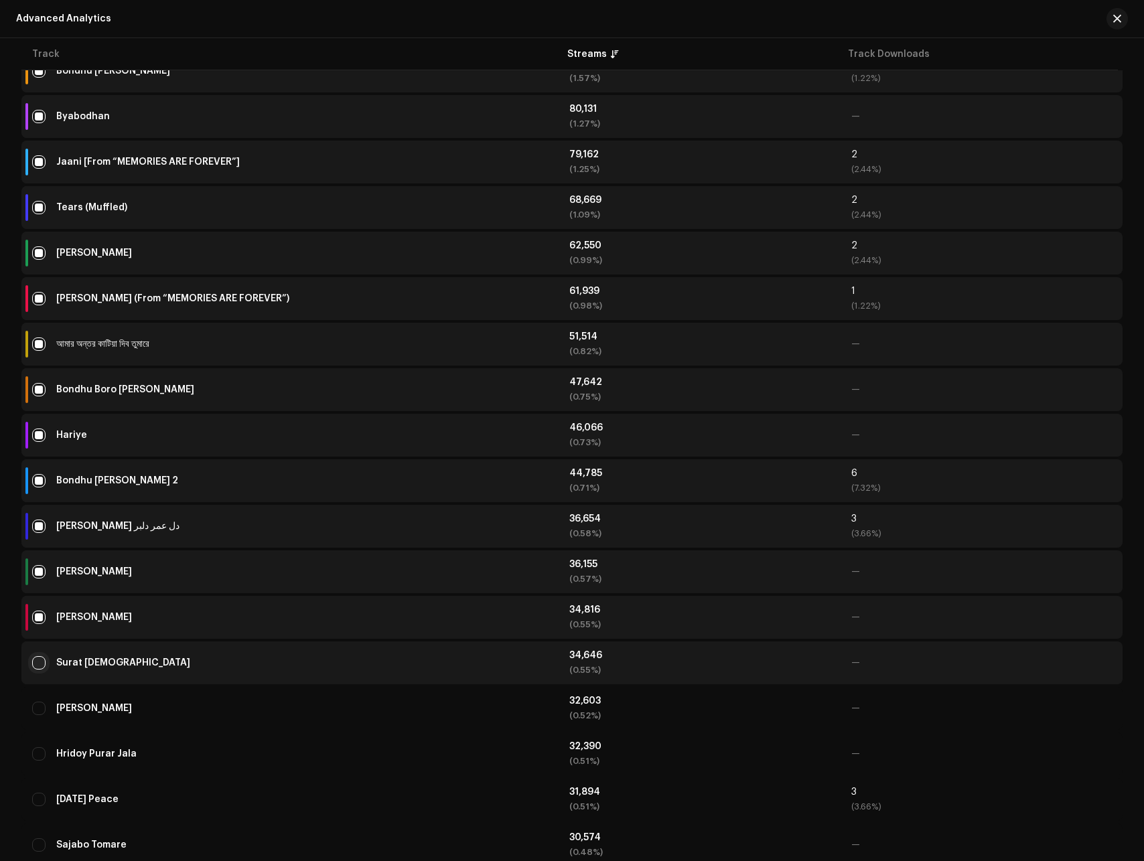
click at [39, 664] on input "Row Unselected" at bounding box center [38, 662] width 13 height 13
checkbox input "true"
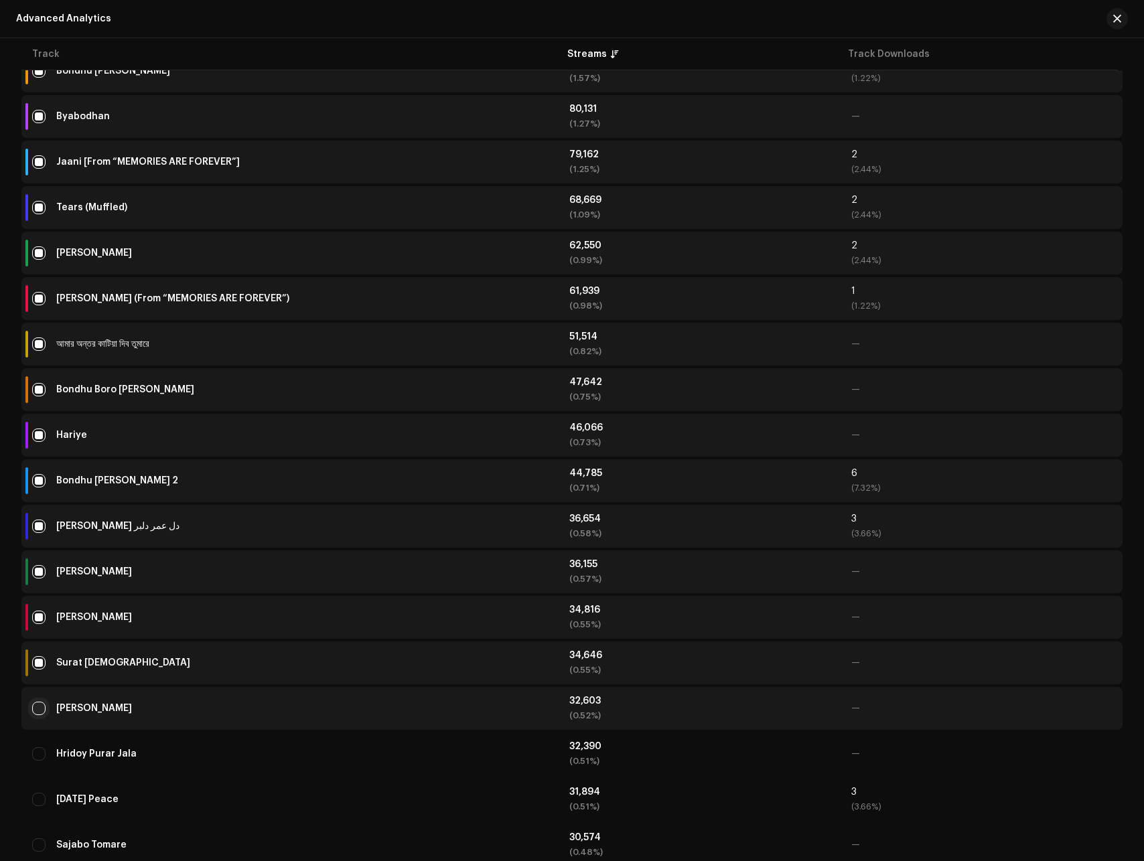
click at [40, 705] on input "Row Unselected" at bounding box center [38, 708] width 13 height 13
checkbox input "true"
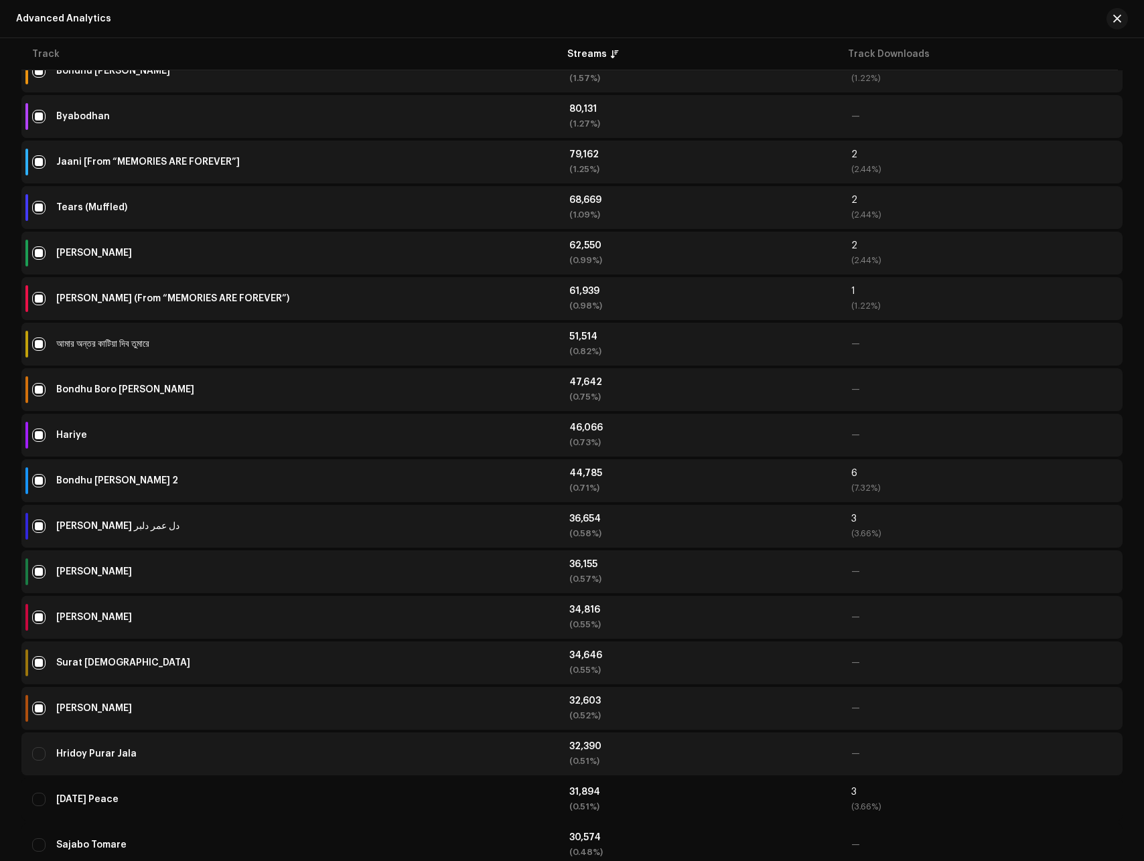
click at [35, 745] on div "Hridoy Purar Jala" at bounding box center [290, 754] width 516 height 27
click at [42, 754] on input "Row Unselected" at bounding box center [38, 753] width 13 height 13
checkbox input "true"
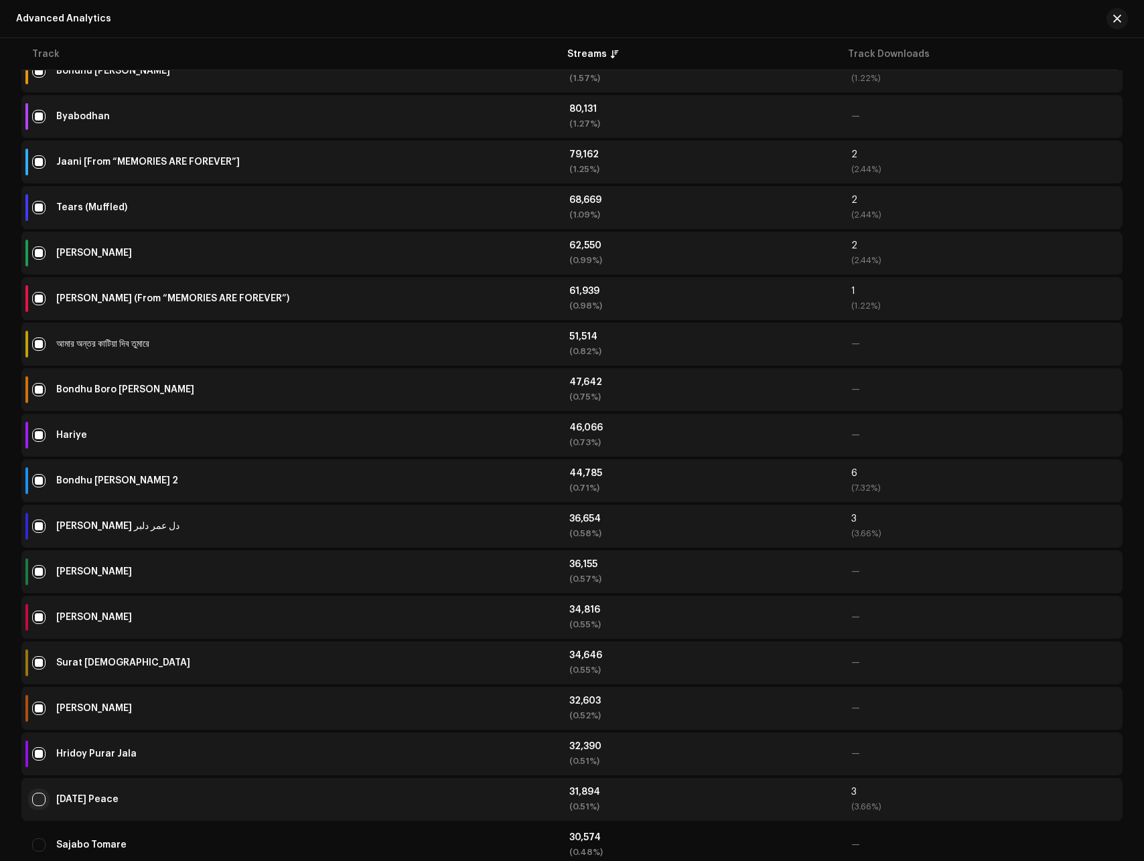
click at [40, 802] on input "Row Unselected" at bounding box center [38, 799] width 13 height 13
checkbox input "true"
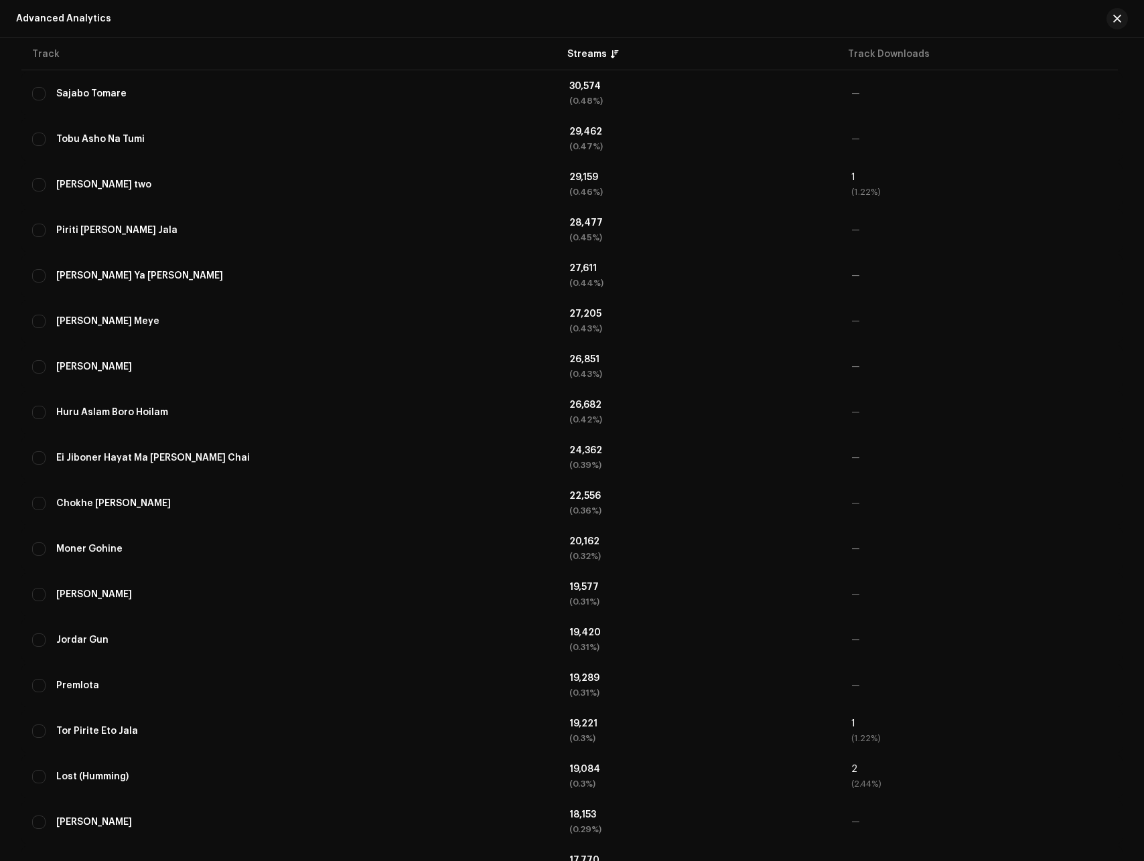
scroll to position [2063, 0]
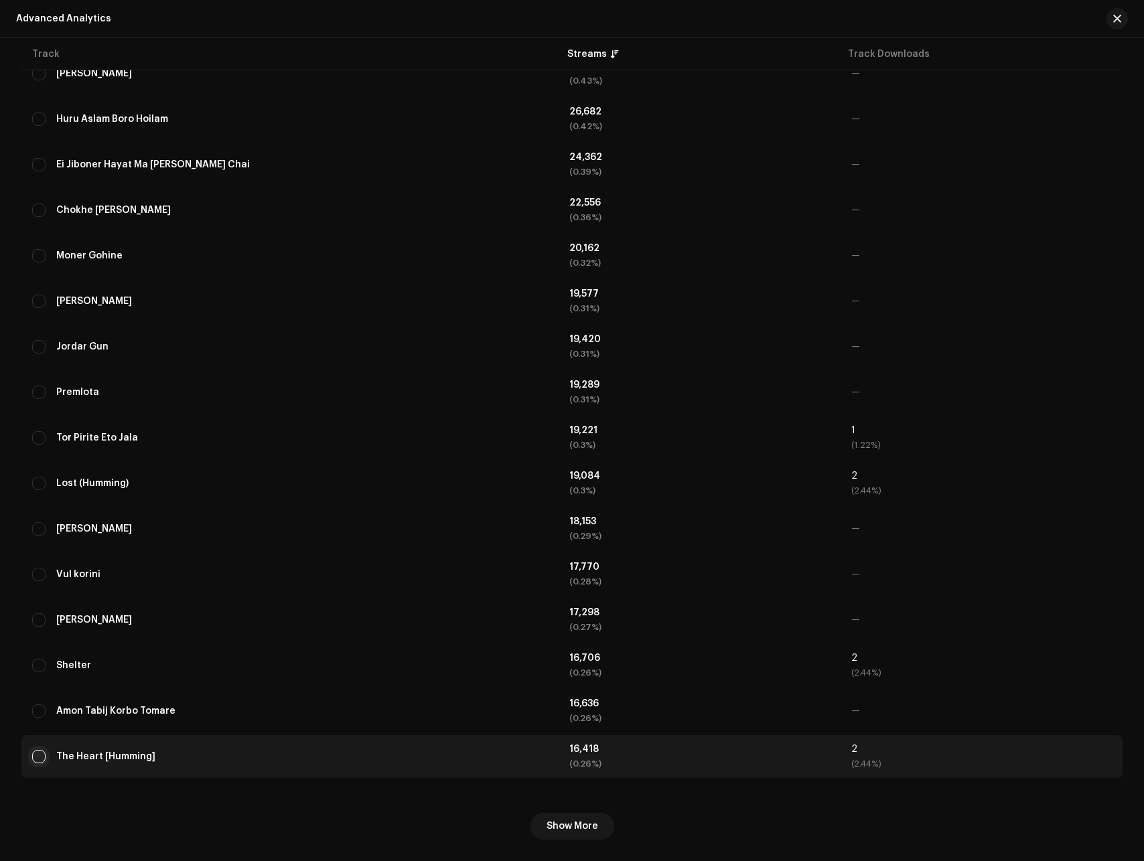
click at [35, 761] on input "Row Unselected" at bounding box center [38, 756] width 13 height 13
checkbox input "true"
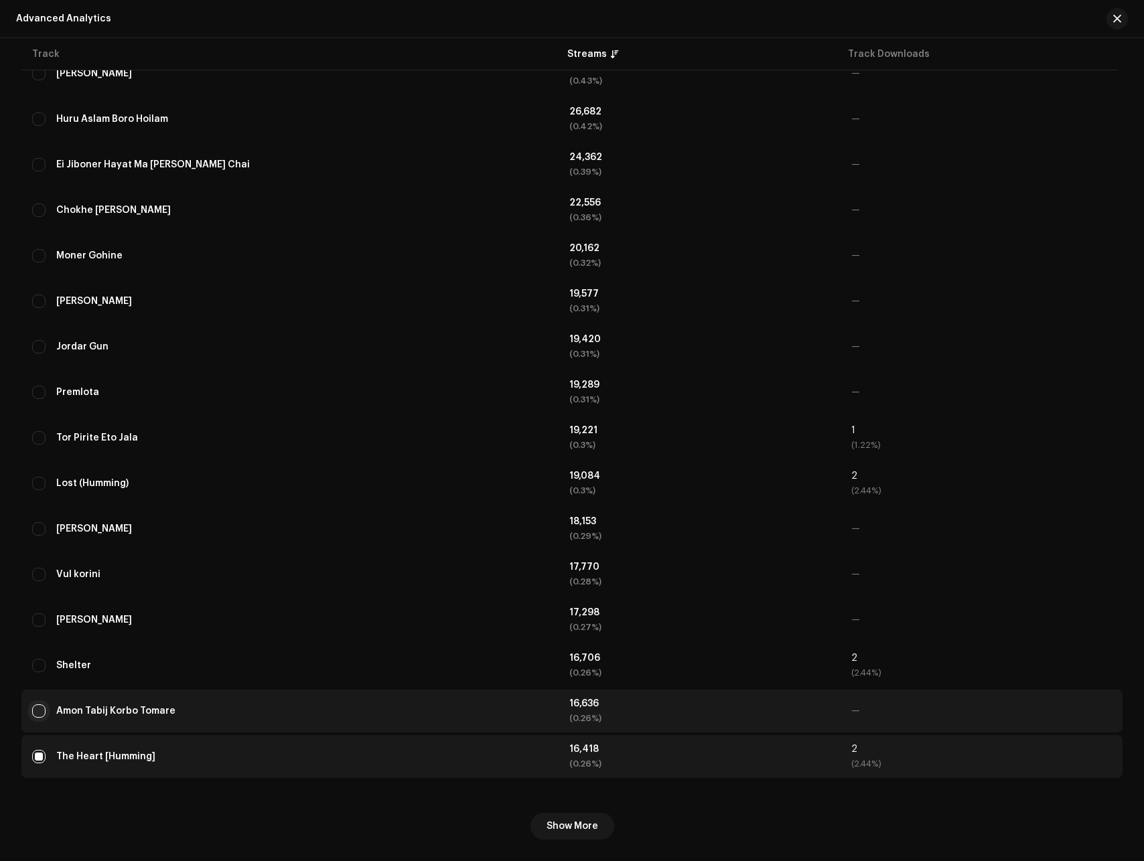
click at [38, 708] on input "Row Unselected" at bounding box center [38, 711] width 13 height 13
checkbox input "true"
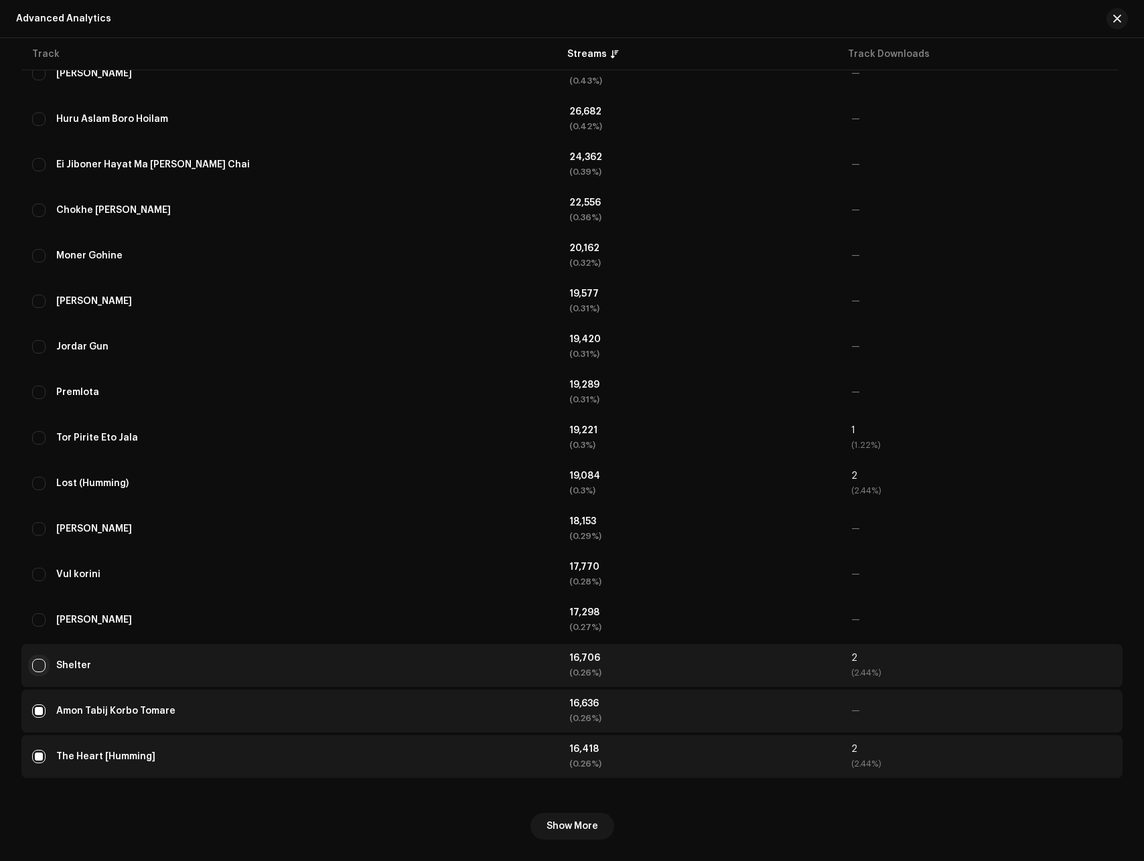
click at [42, 672] on input "Row Unselected" at bounding box center [38, 665] width 13 height 13
checkbox input "true"
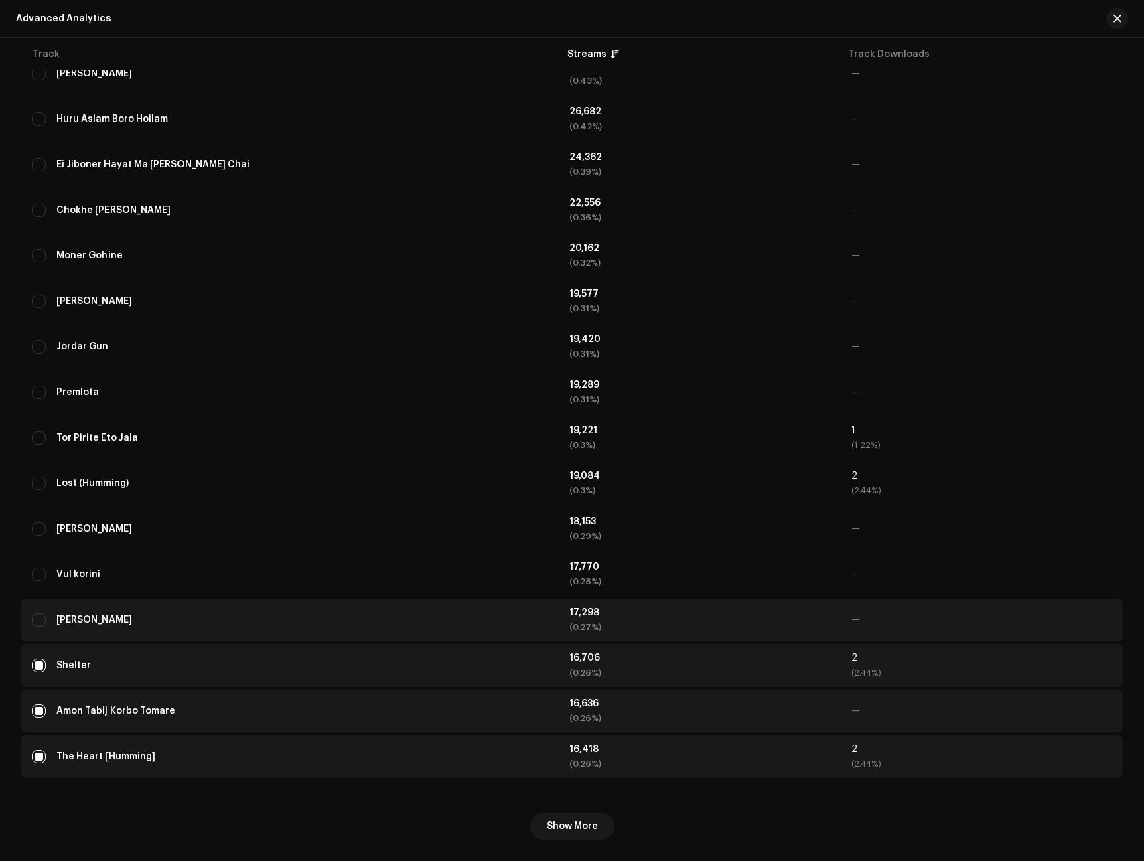
drag, startPoint x: 43, startPoint y: 627, endPoint x: 43, endPoint y: 601, distance: 26.1
click at [43, 626] on div "[PERSON_NAME]" at bounding box center [290, 620] width 516 height 27
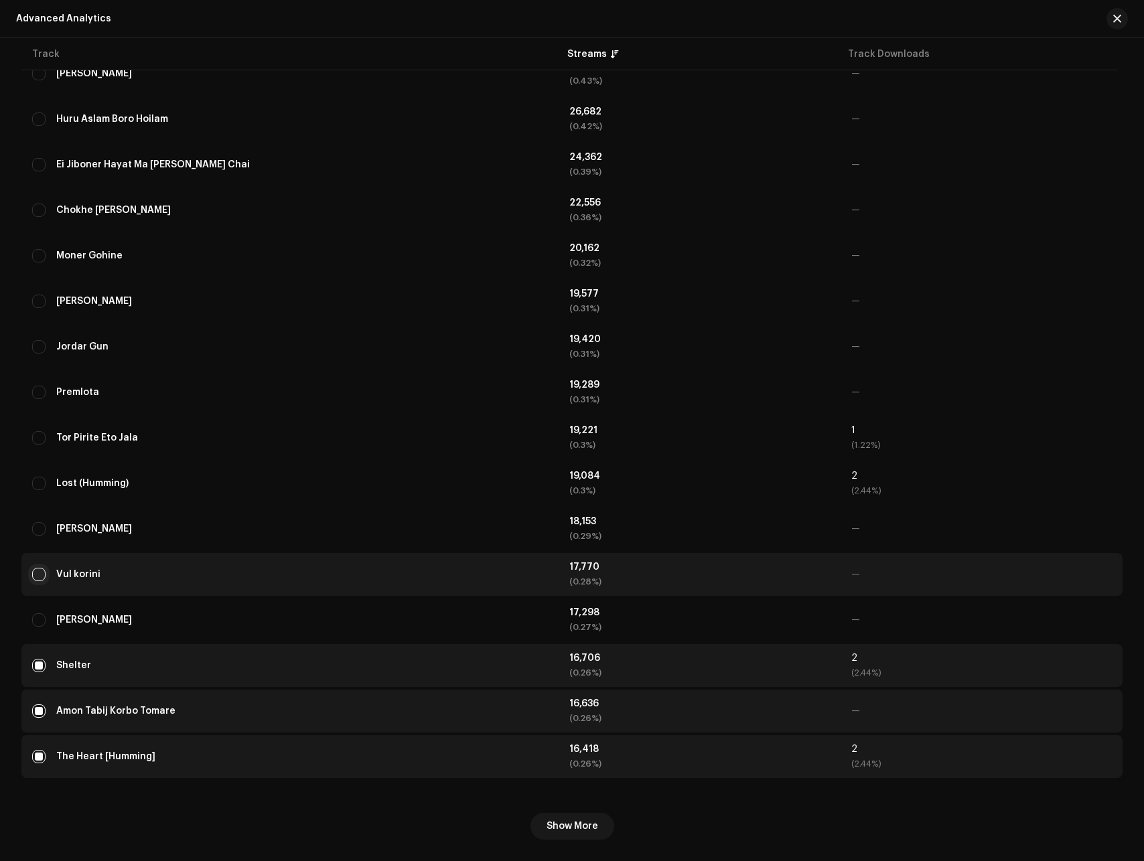
click at [40, 577] on input "Row Unselected" at bounding box center [38, 574] width 13 height 13
checkbox input "true"
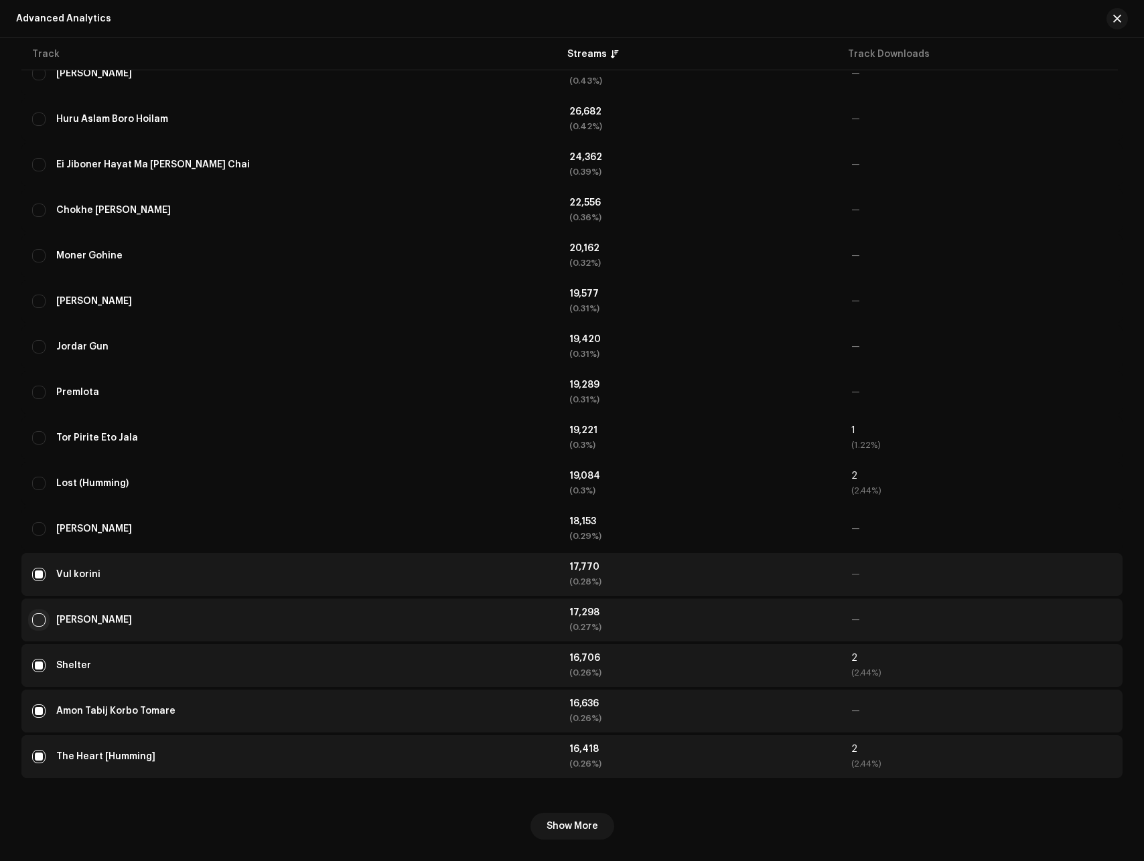
click at [39, 621] on input "Row Unselected" at bounding box center [38, 619] width 13 height 13
checkbox input "true"
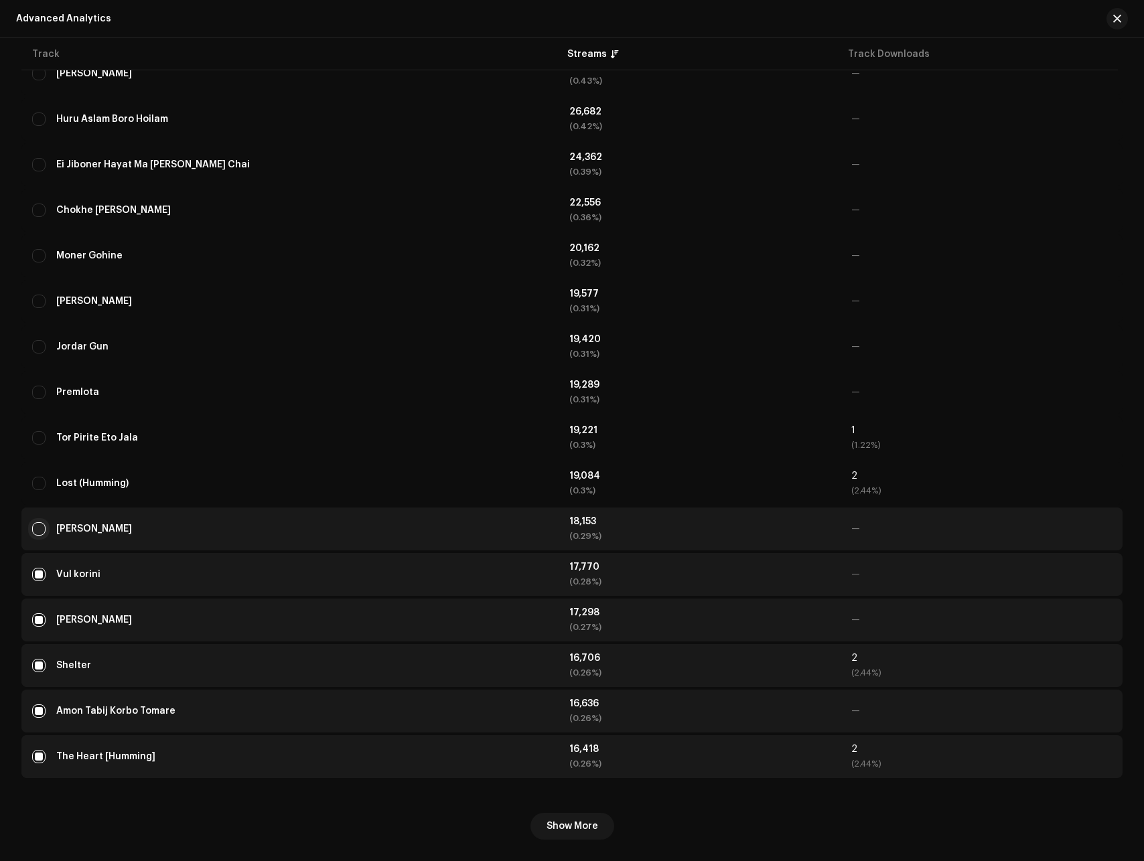
click at [39, 534] on input "Row Unselected" at bounding box center [38, 528] width 13 height 13
checkbox input "true"
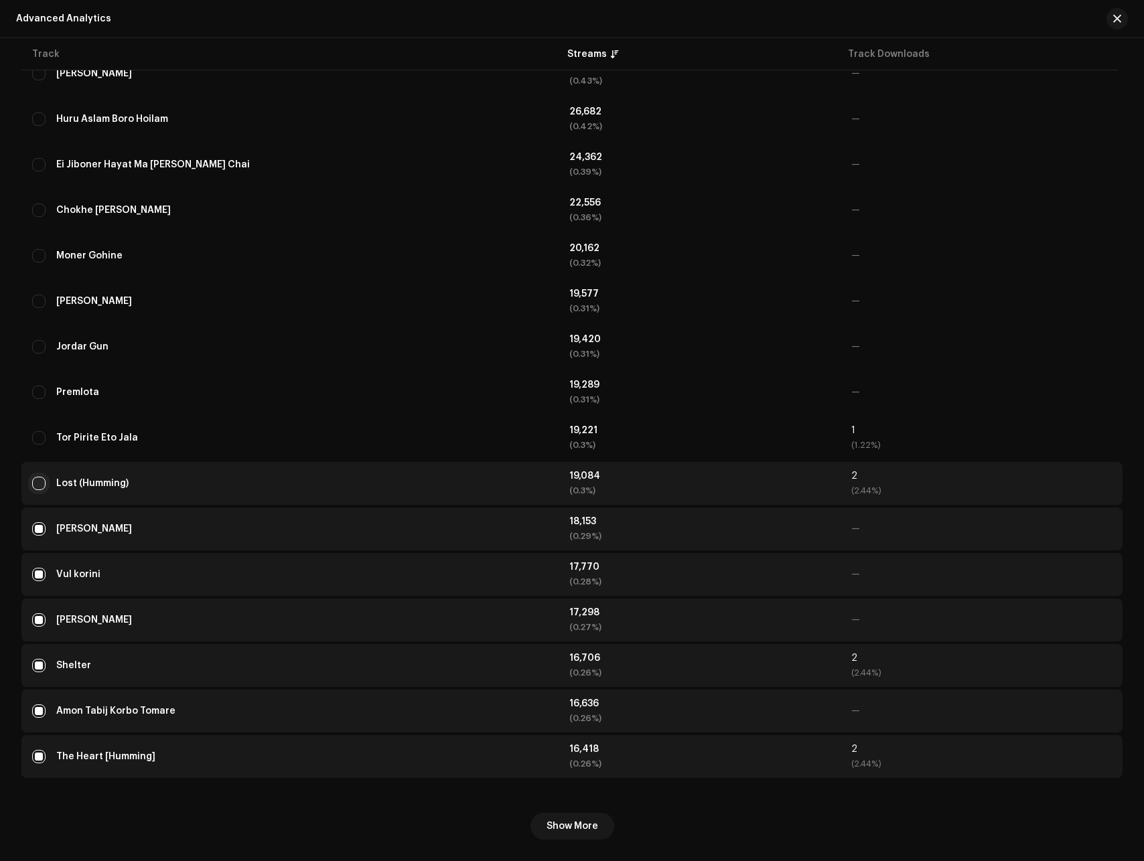
click at [37, 484] on input "Row Unselected" at bounding box center [38, 483] width 13 height 13
checkbox input "true"
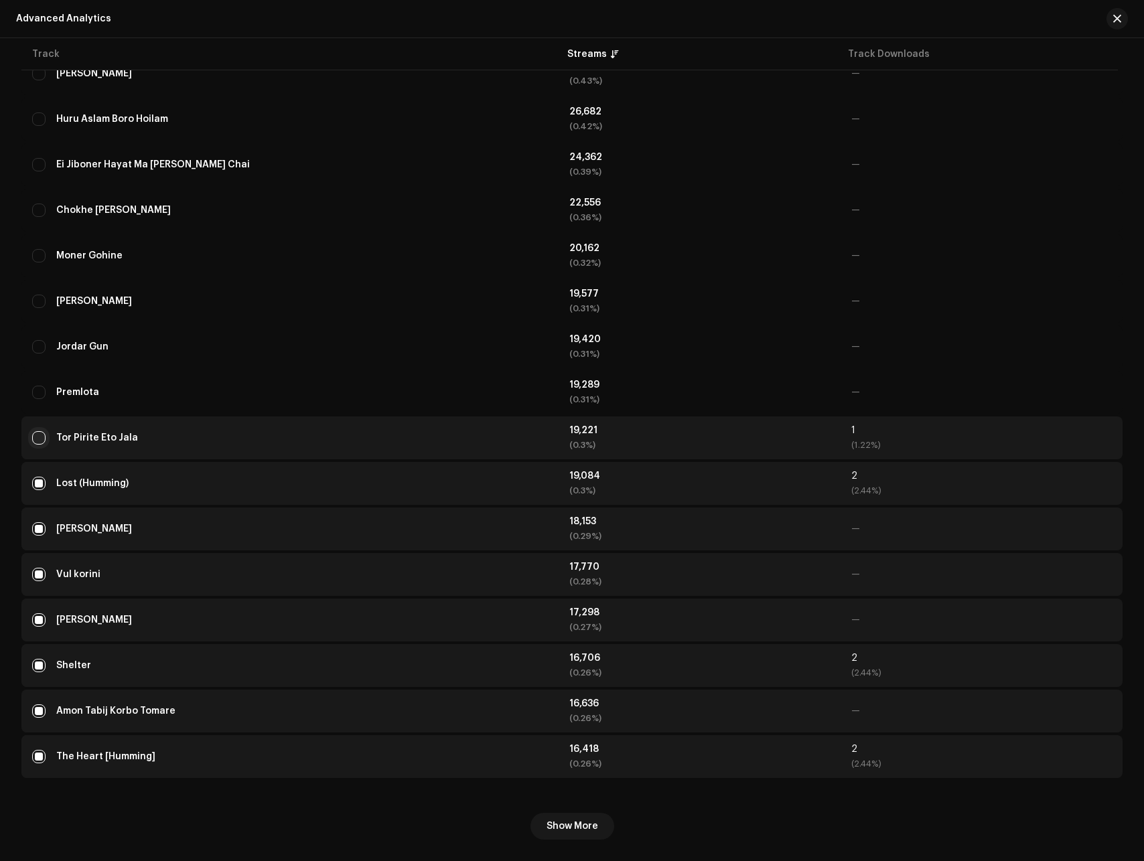
click at [41, 435] on input "Row Unselected" at bounding box center [38, 437] width 13 height 13
checkbox input "true"
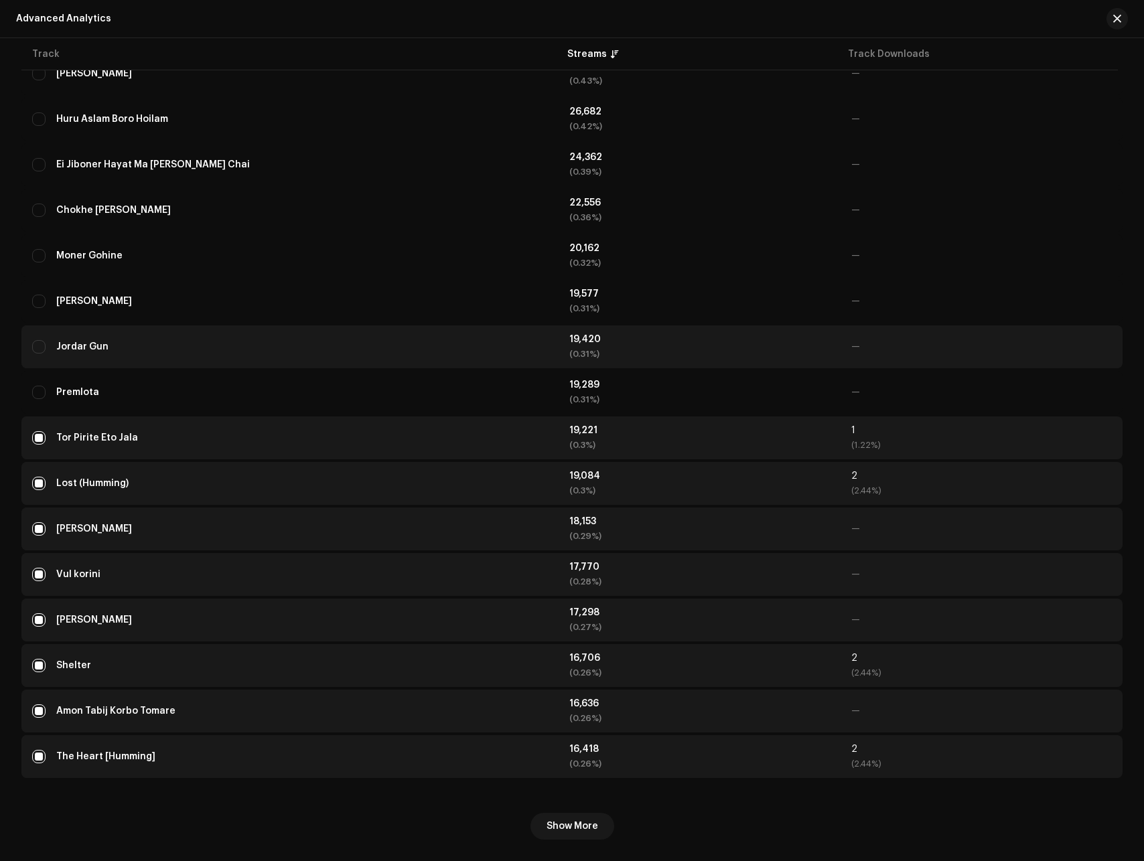
drag, startPoint x: 38, startPoint y: 396, endPoint x: 37, endPoint y: 358, distance: 38.2
click at [38, 396] on input "Row Unselected" at bounding box center [38, 392] width 13 height 13
checkbox input "true"
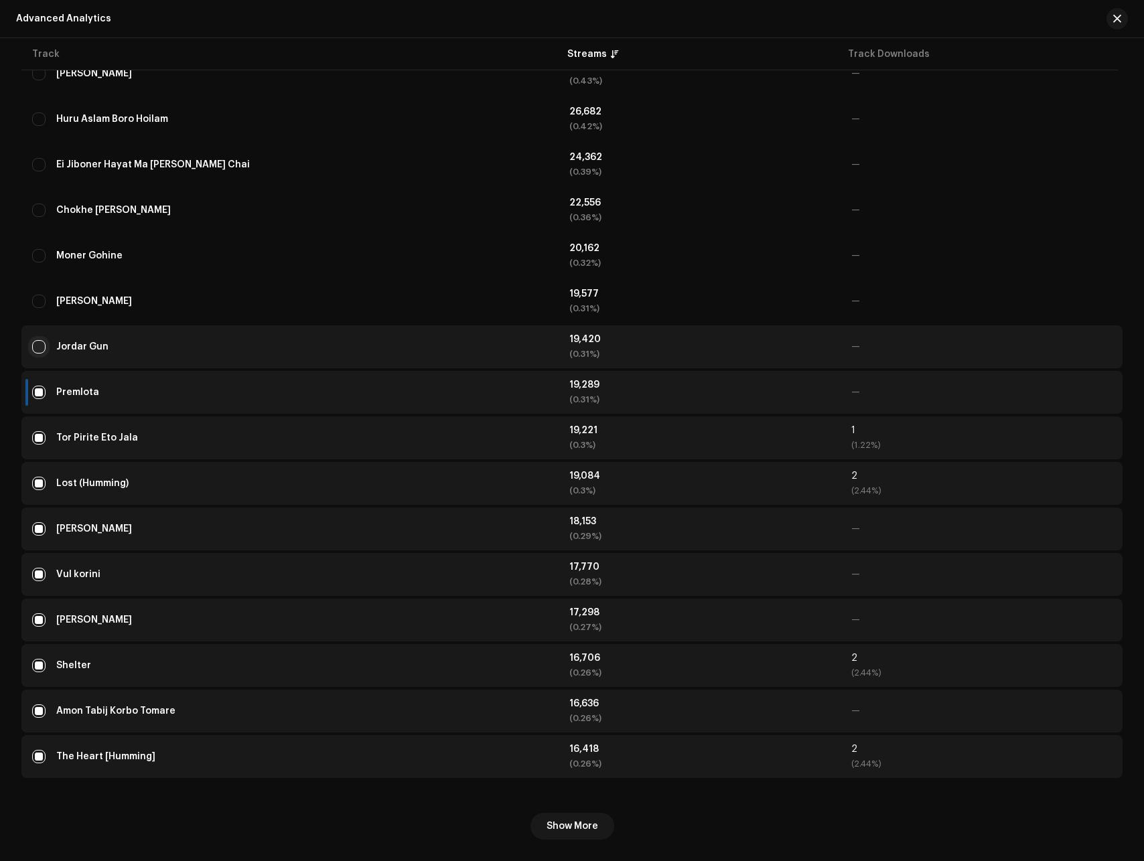
click at [38, 352] on input "Row Unselected" at bounding box center [38, 346] width 13 height 13
checkbox input "true"
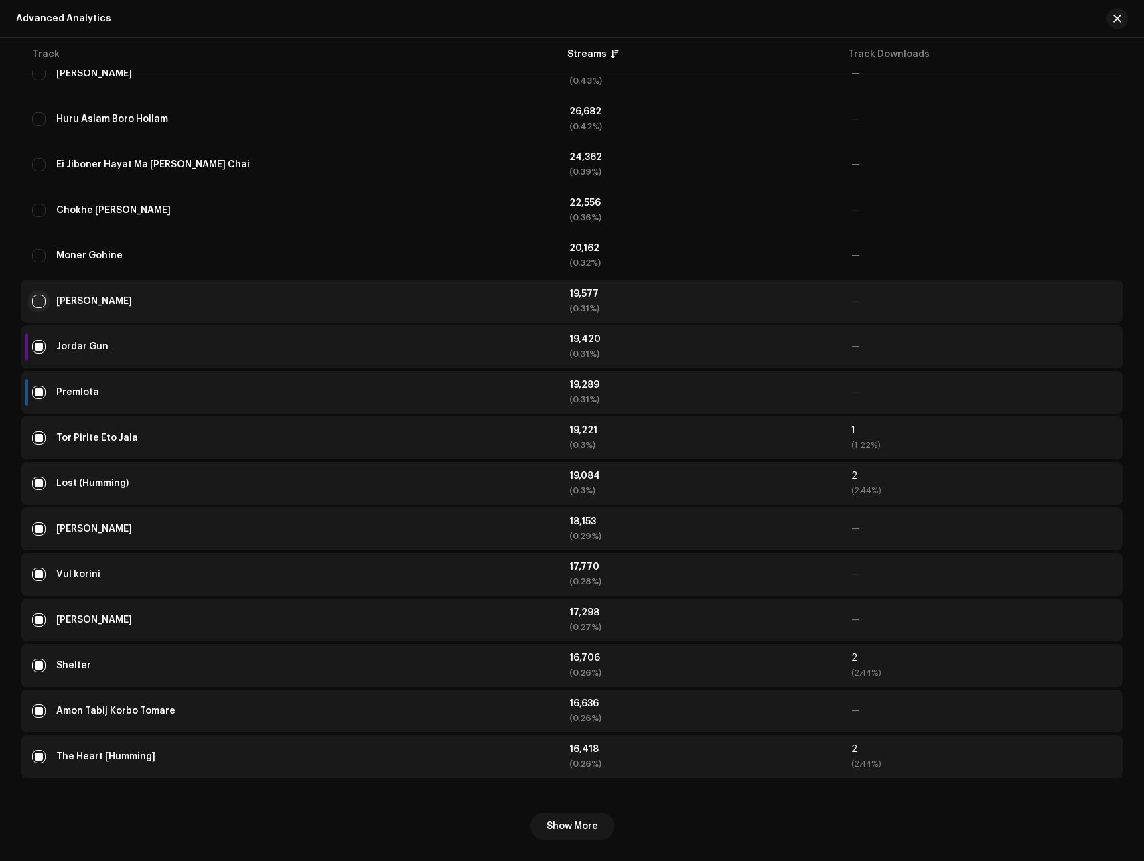
click at [42, 302] on input "Row Unselected" at bounding box center [38, 301] width 13 height 13
checkbox input "true"
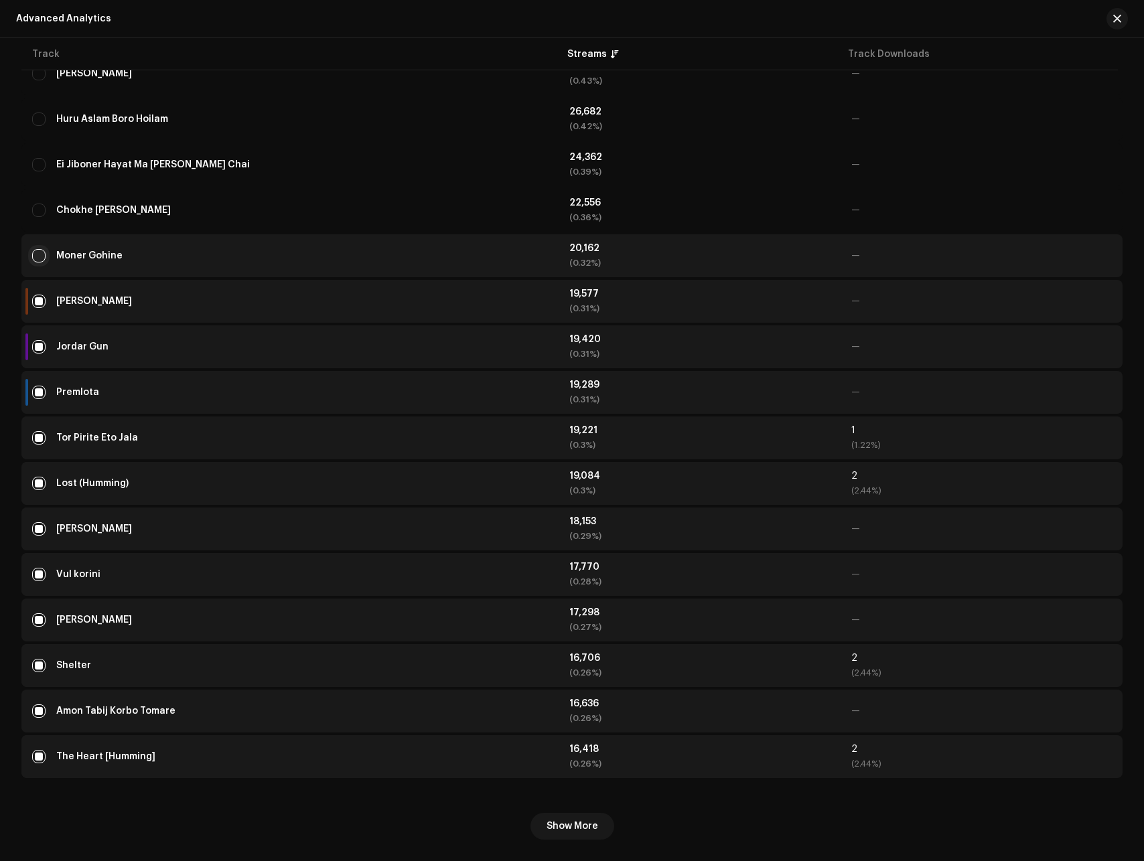
click at [34, 254] on input "Row Unselected" at bounding box center [38, 255] width 13 height 13
checkbox input "true"
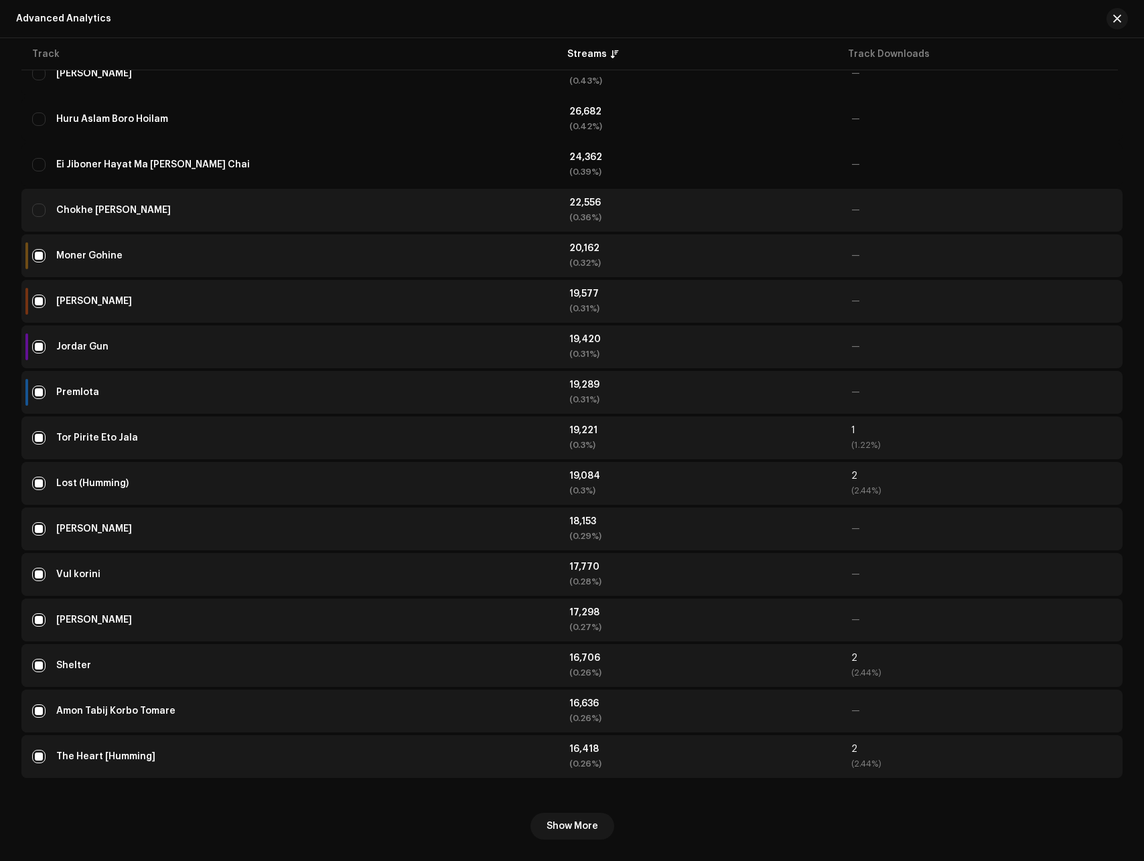
click at [40, 217] on div "Chokhe [PERSON_NAME]" at bounding box center [290, 210] width 516 height 27
click at [38, 204] on input "Row Unselected" at bounding box center [38, 210] width 13 height 13
checkbox input "true"
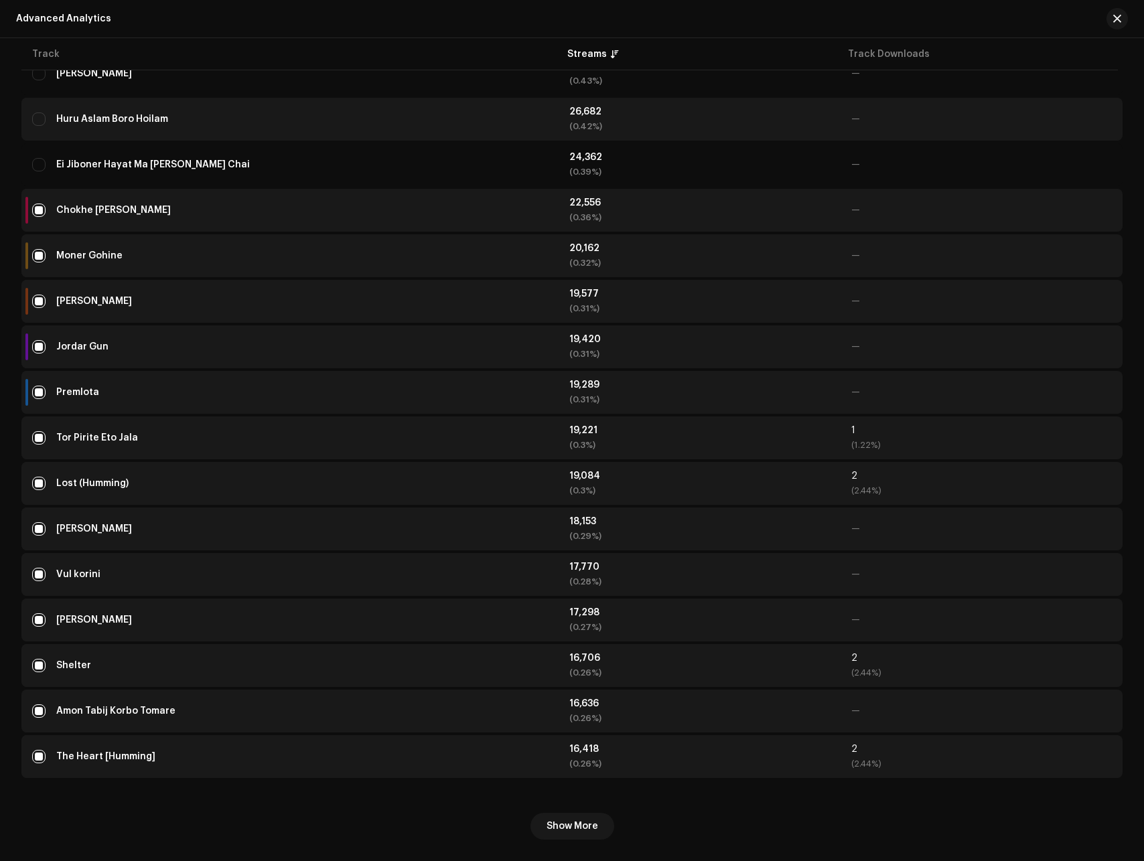
drag, startPoint x: 38, startPoint y: 169, endPoint x: 43, endPoint y: 131, distance: 37.8
click at [40, 165] on input "Row Unselected" at bounding box center [38, 164] width 13 height 13
checkbox input "true"
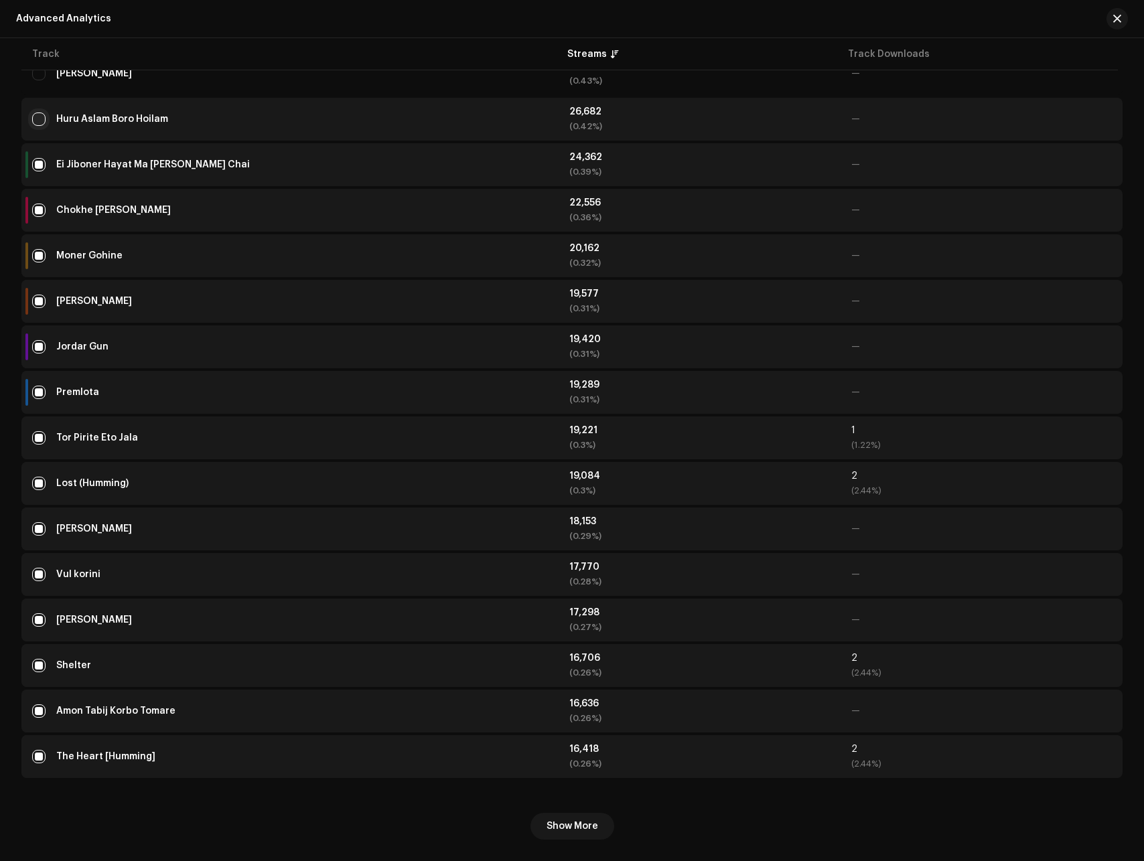
click at [40, 117] on input "Row Unselected" at bounding box center [38, 119] width 13 height 13
checkbox input "true"
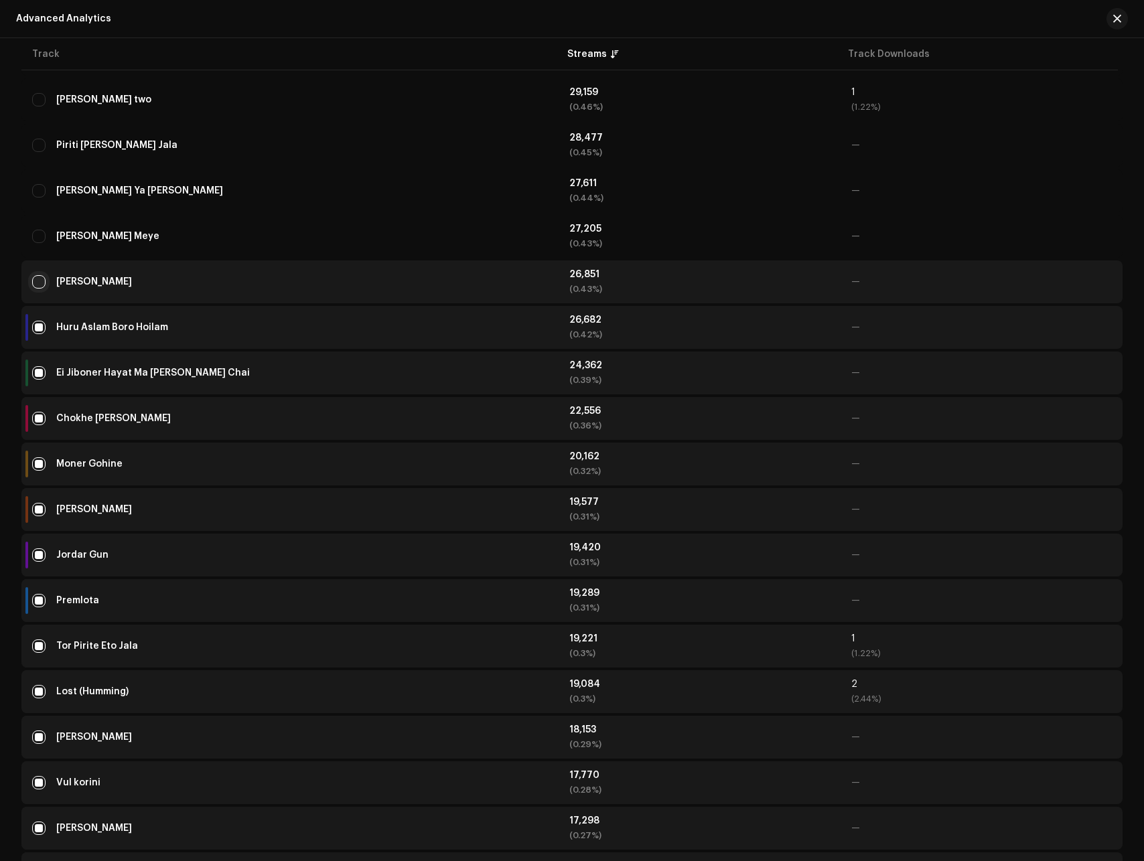
click at [42, 279] on input "Row Unselected" at bounding box center [38, 281] width 13 height 13
checkbox input "true"
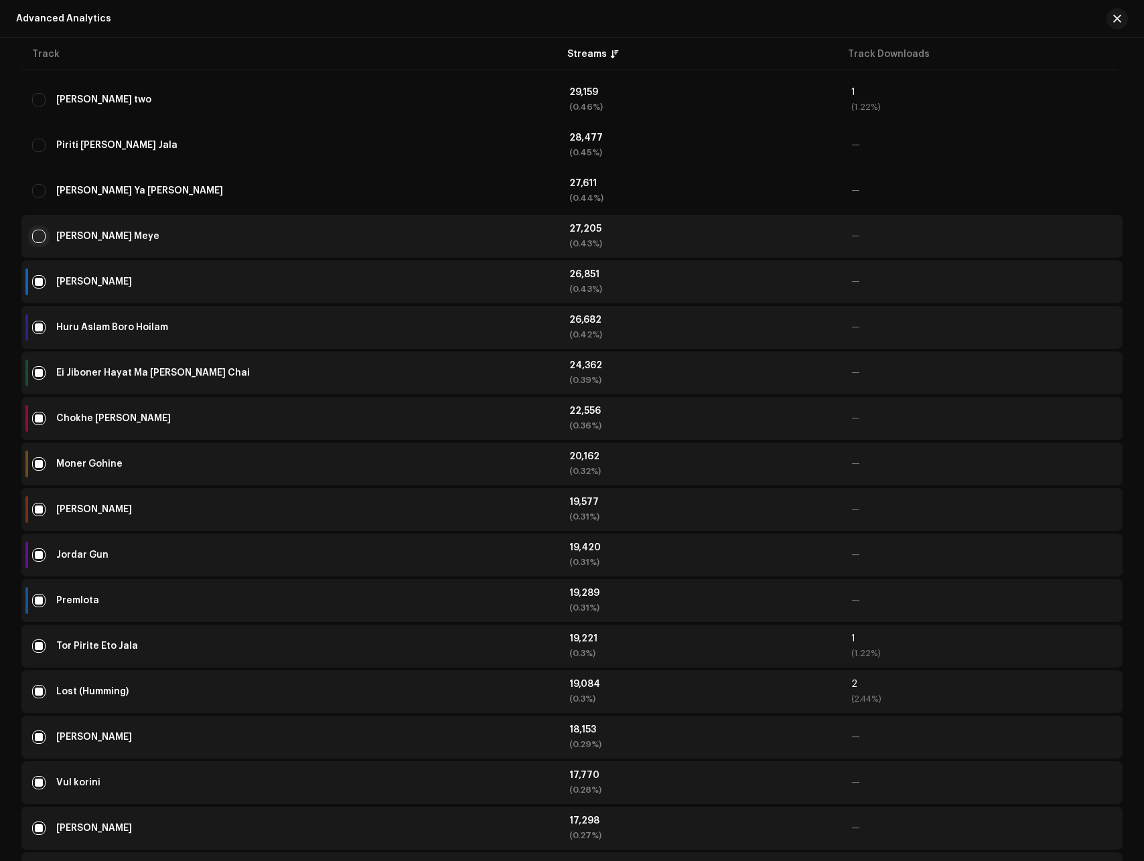
click at [40, 238] on input "Row Unselected" at bounding box center [38, 236] width 13 height 13
checkbox input "true"
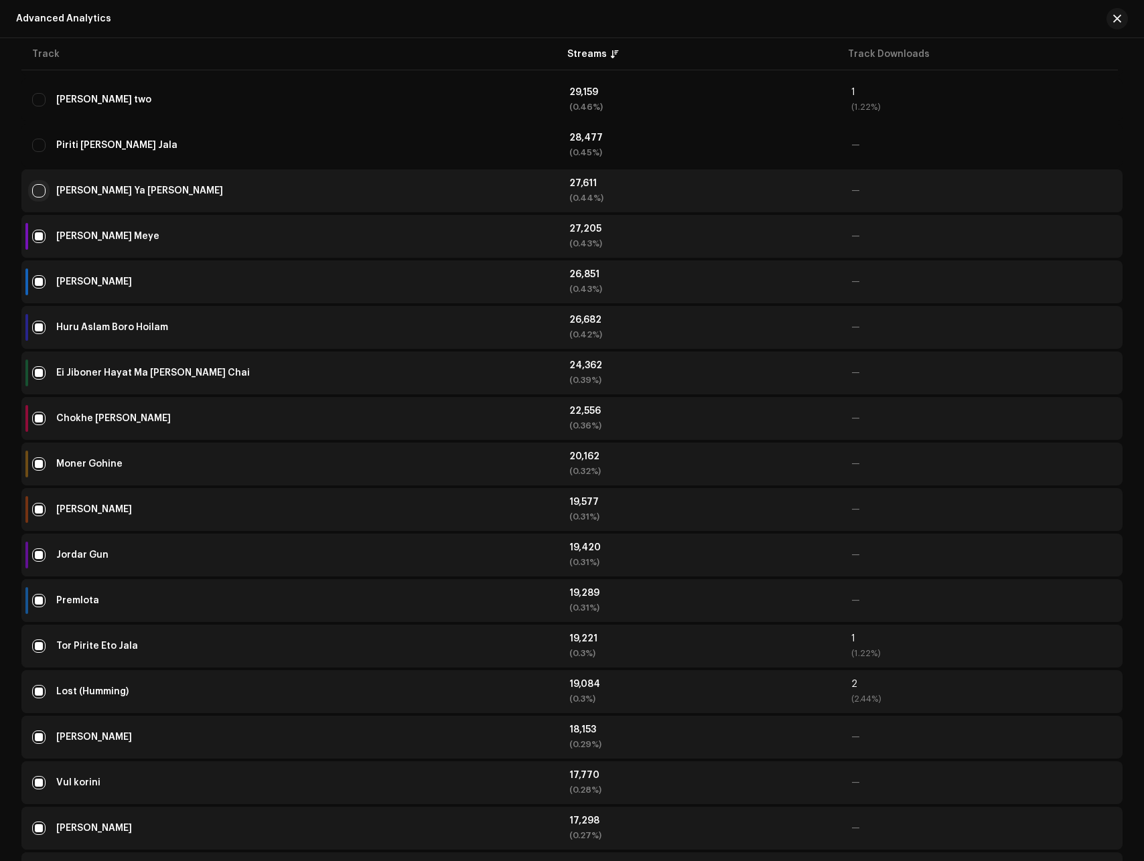
click at [37, 194] on input "Row Unselected" at bounding box center [38, 190] width 13 height 13
checkbox input "true"
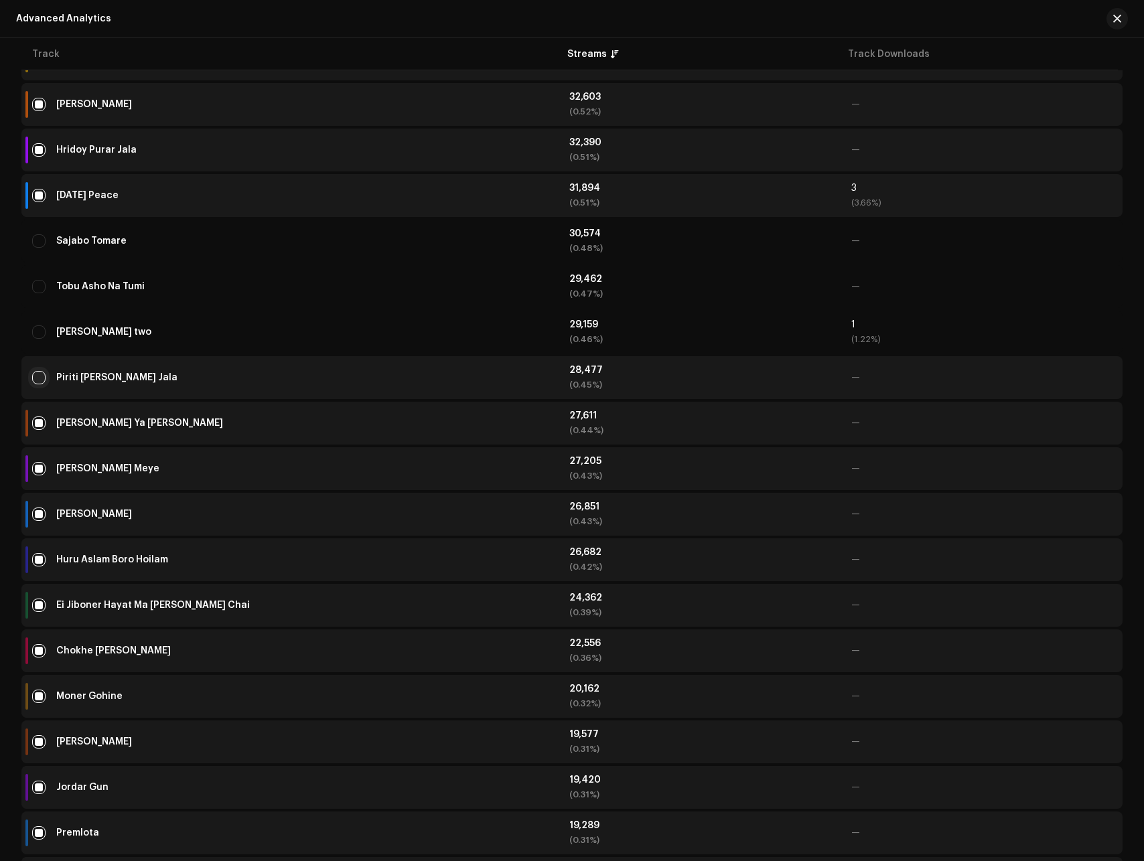
click at [44, 379] on input "Row Unselected" at bounding box center [38, 377] width 13 height 13
checkbox input "true"
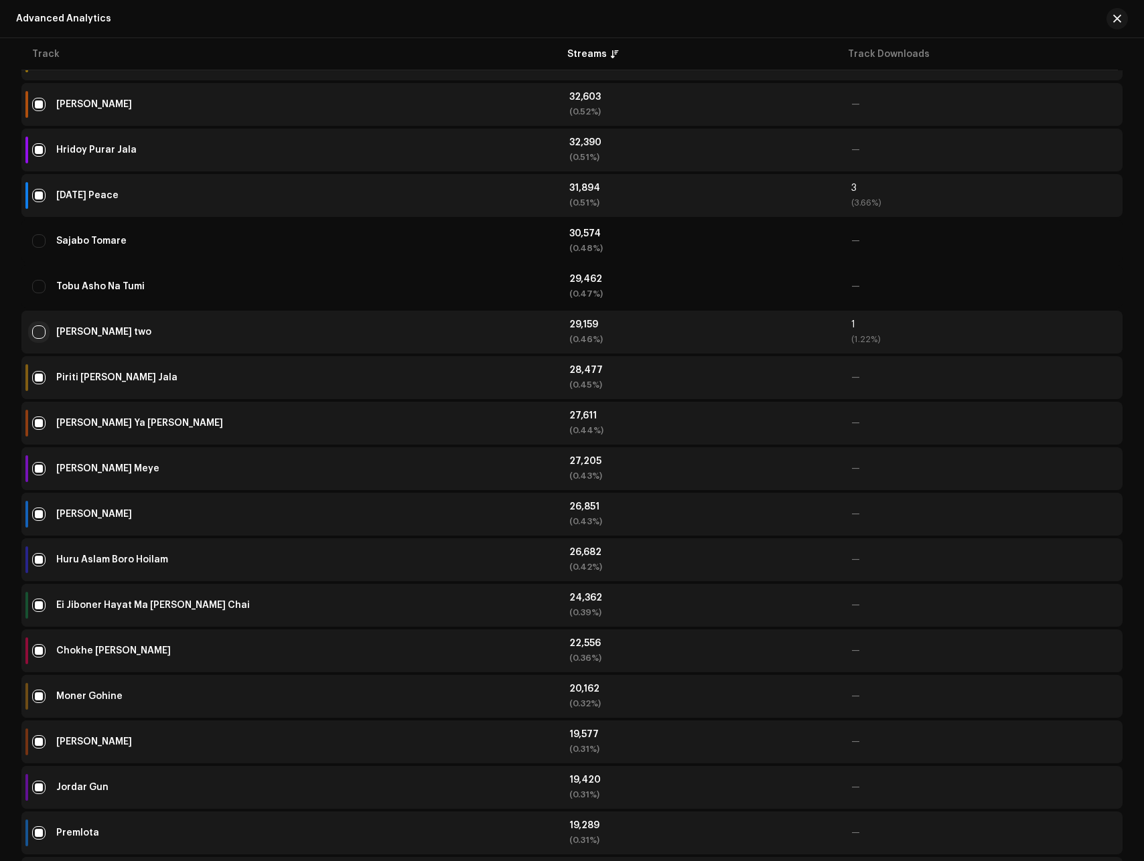
click at [42, 335] on input "Row Unselected" at bounding box center [38, 331] width 13 height 13
checkbox input "true"
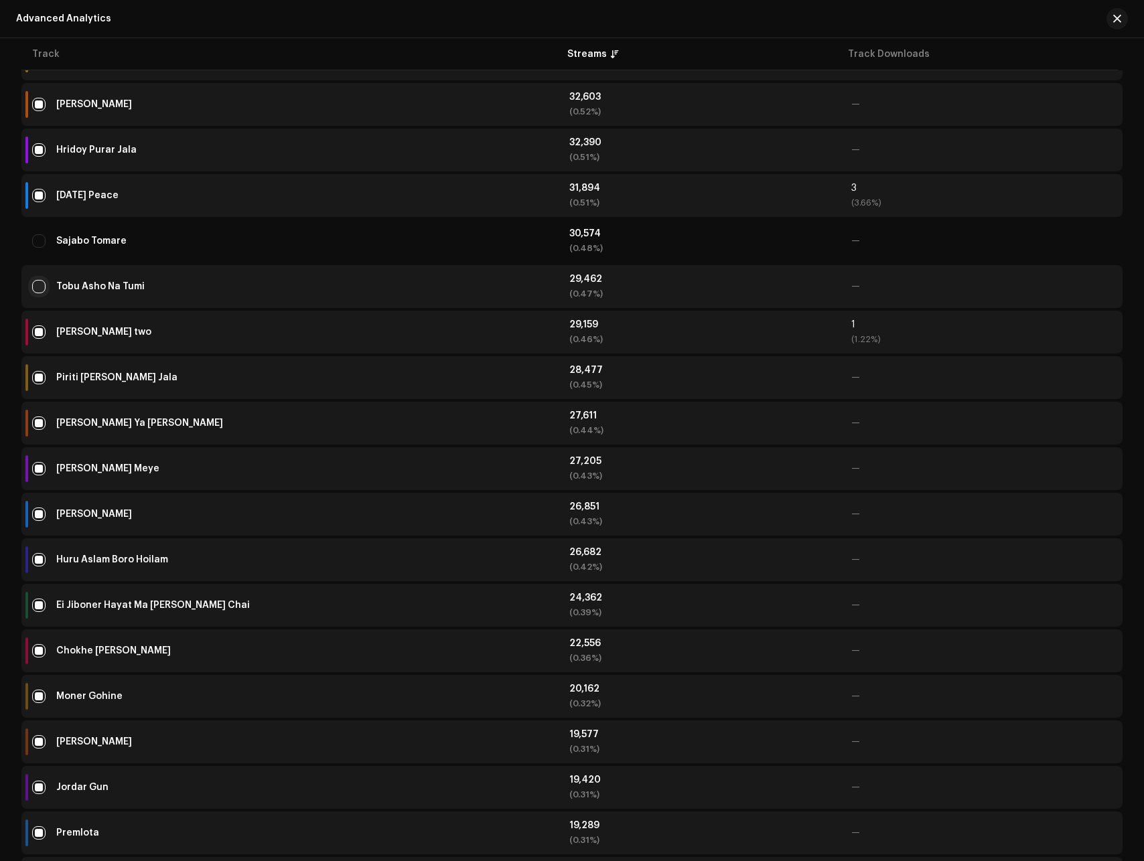
click at [41, 286] on input "Row Unselected" at bounding box center [38, 286] width 13 height 13
checkbox input "true"
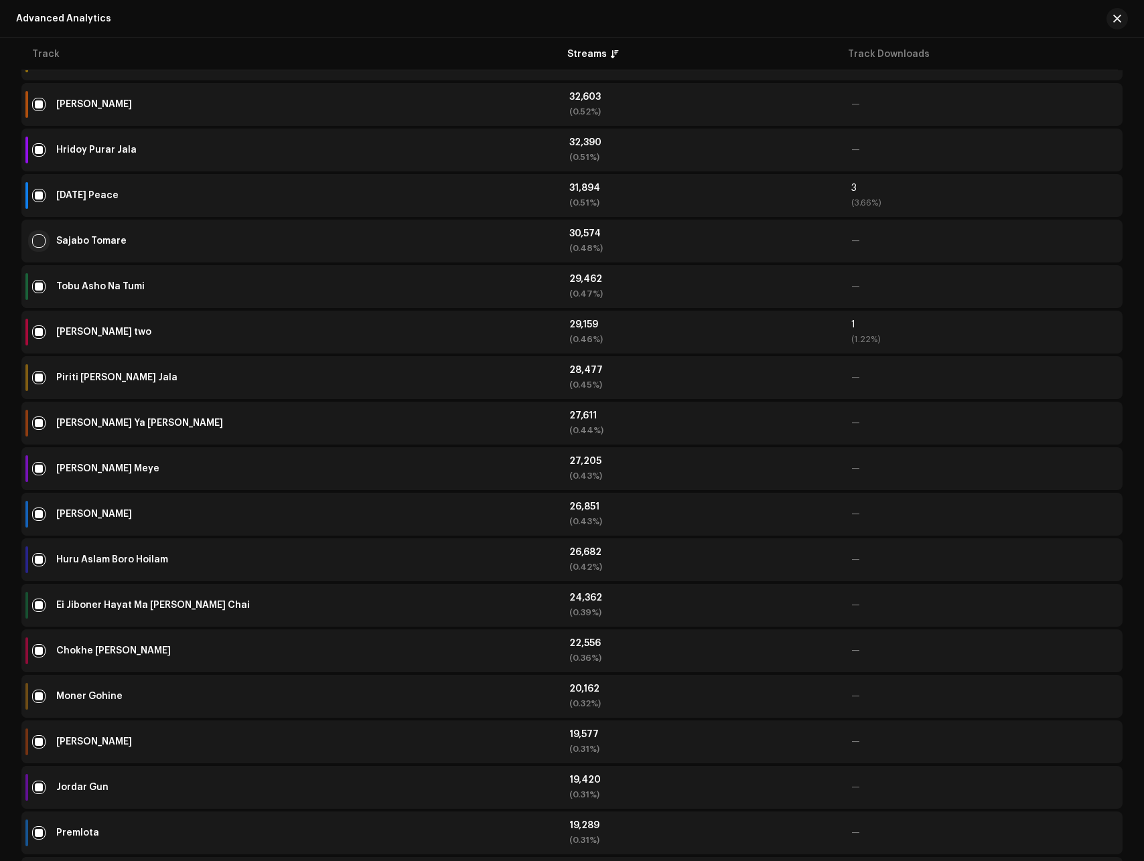
click at [40, 240] on input "Row Unselected" at bounding box center [38, 240] width 13 height 13
checkbox input "true"
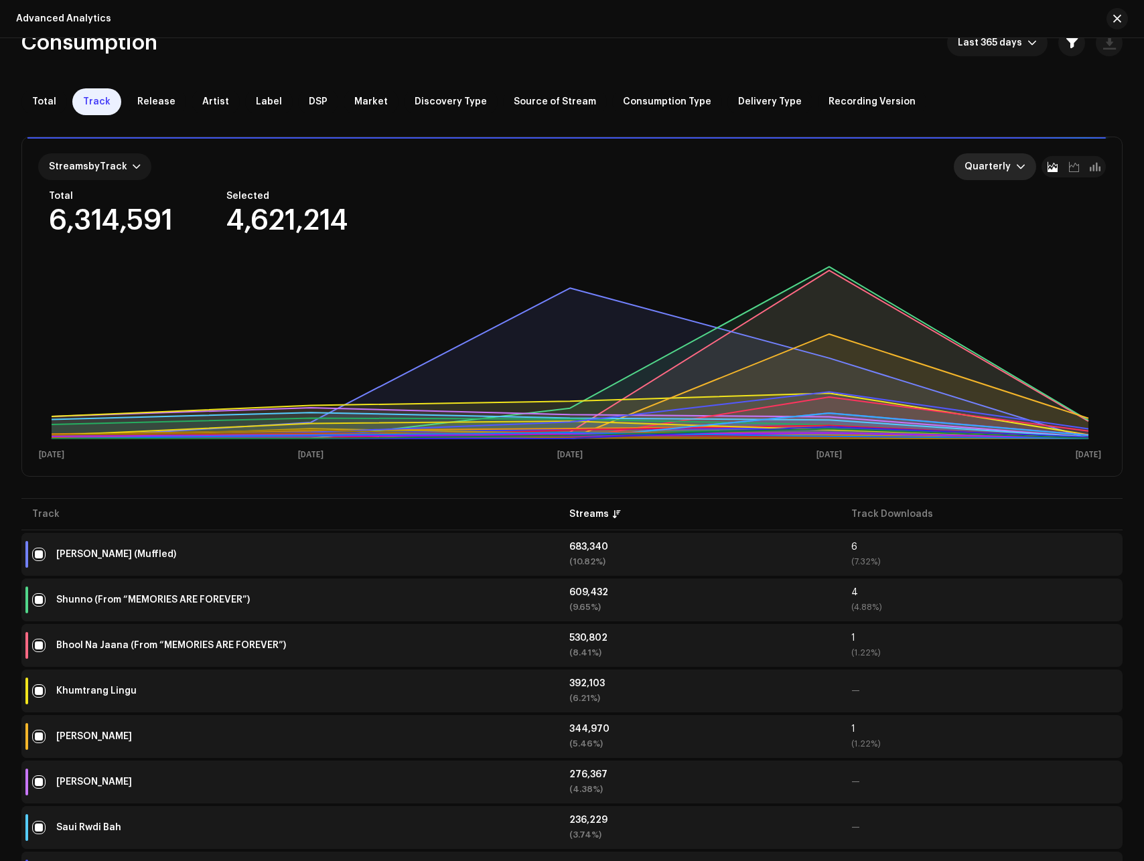
scroll to position [0, 0]
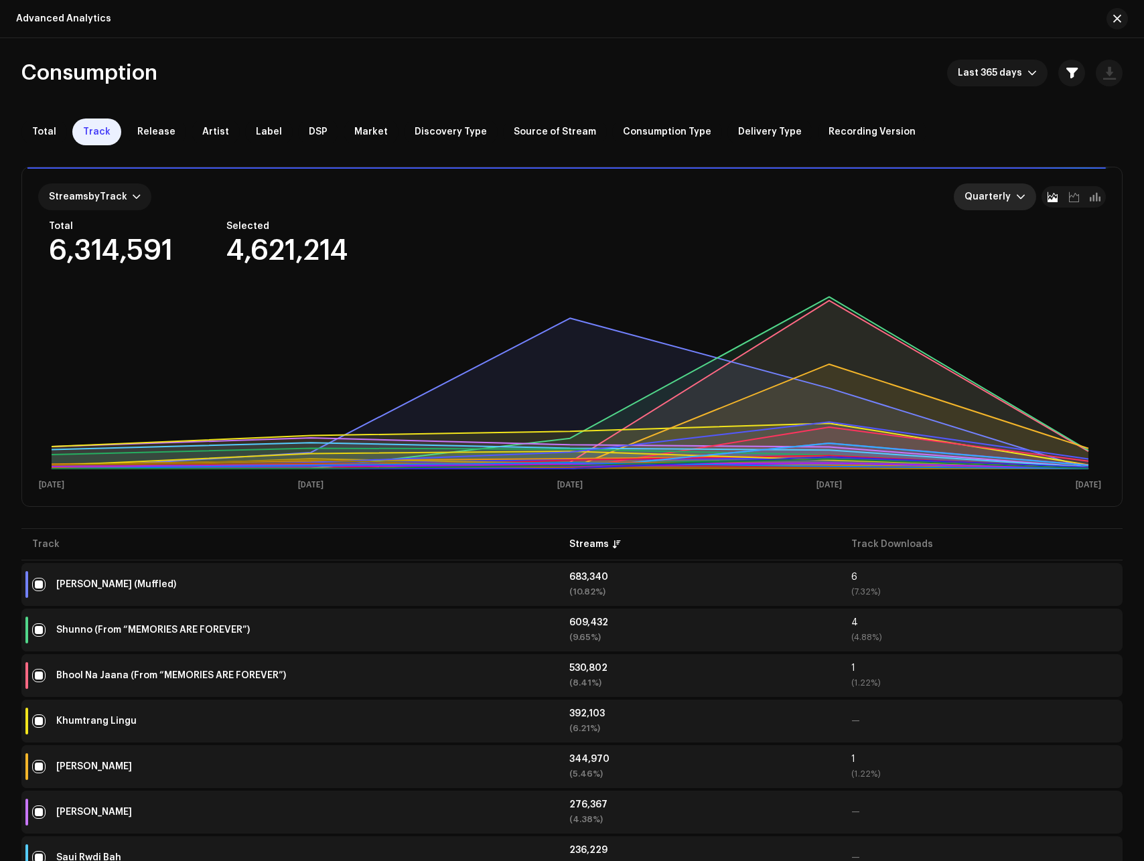
click at [794, 72] on div "Consumption Last 365 days" at bounding box center [571, 73] width 1101 height 27
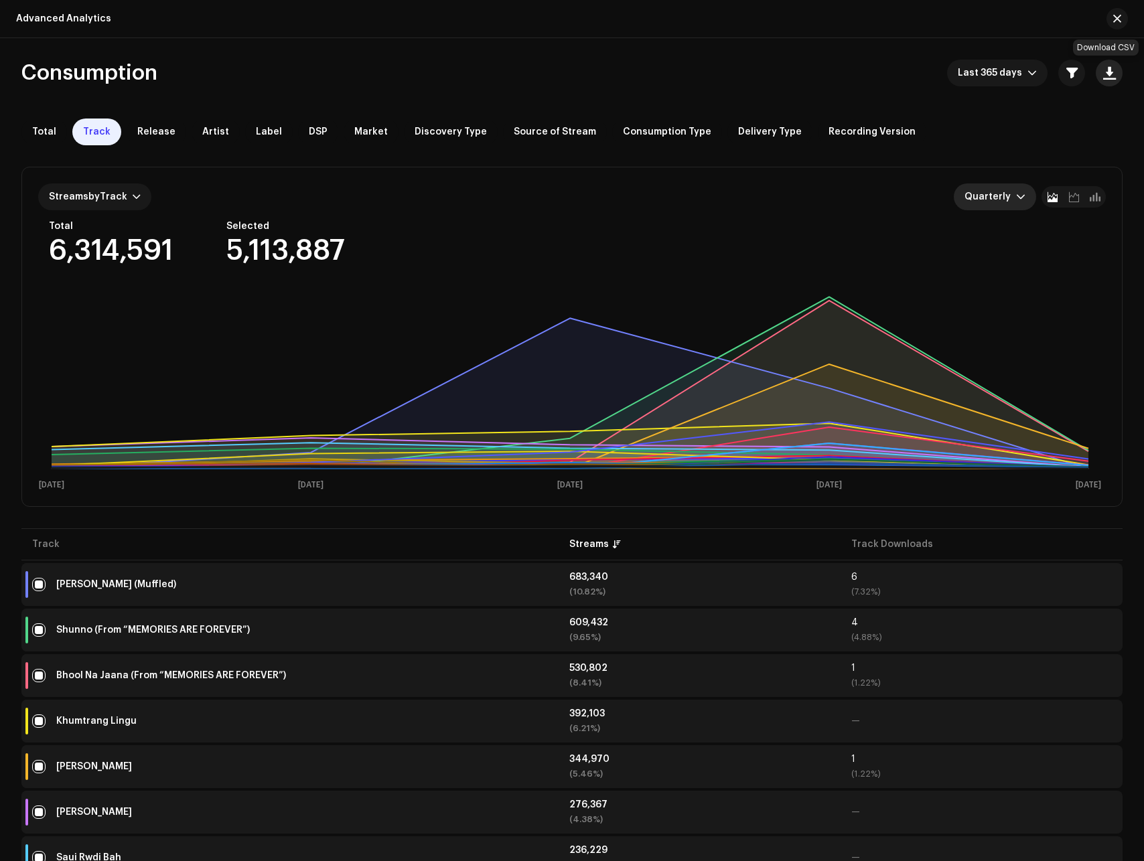
click at [1096, 71] on button "button" at bounding box center [1109, 73] width 27 height 27
click at [1114, 29] on div "Advanced Analytics" at bounding box center [572, 19] width 1144 height 38
click at [1118, 20] on span "button" at bounding box center [1117, 18] width 8 height 11
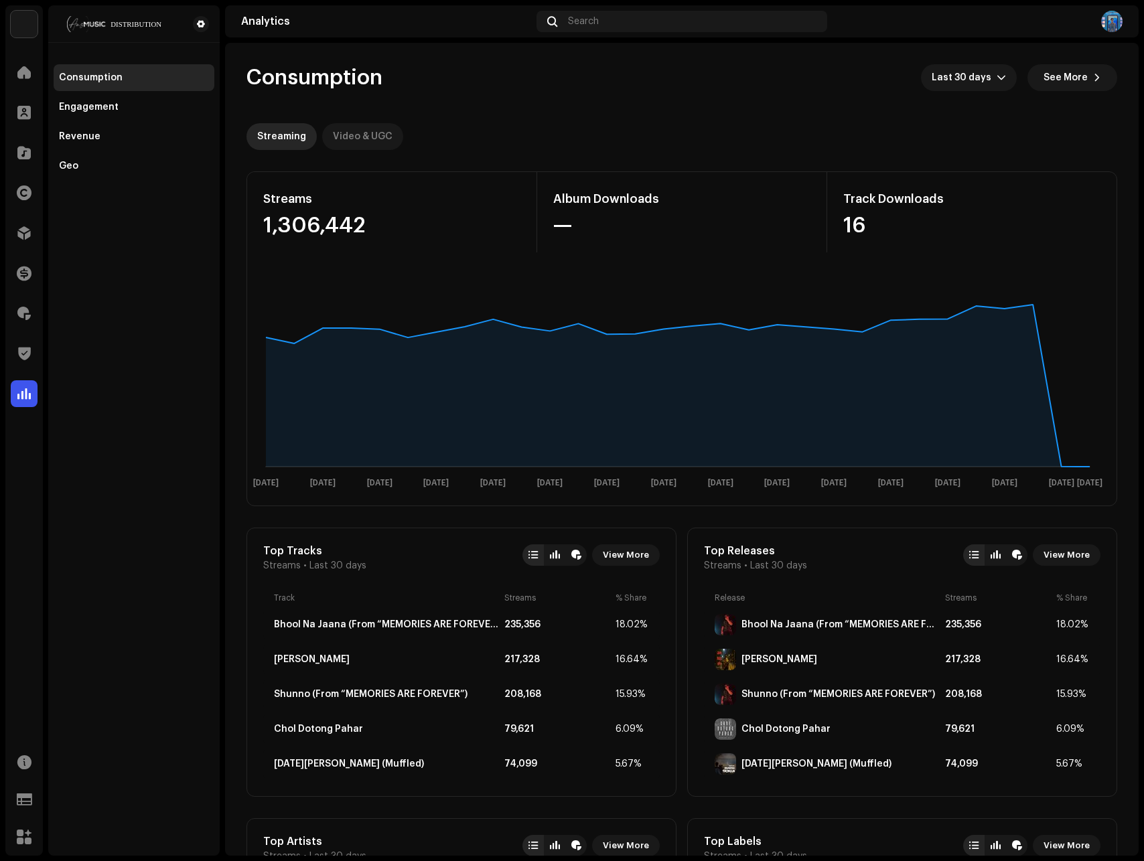
click at [350, 129] on div "Video & UGC" at bounding box center [363, 136] width 60 height 27
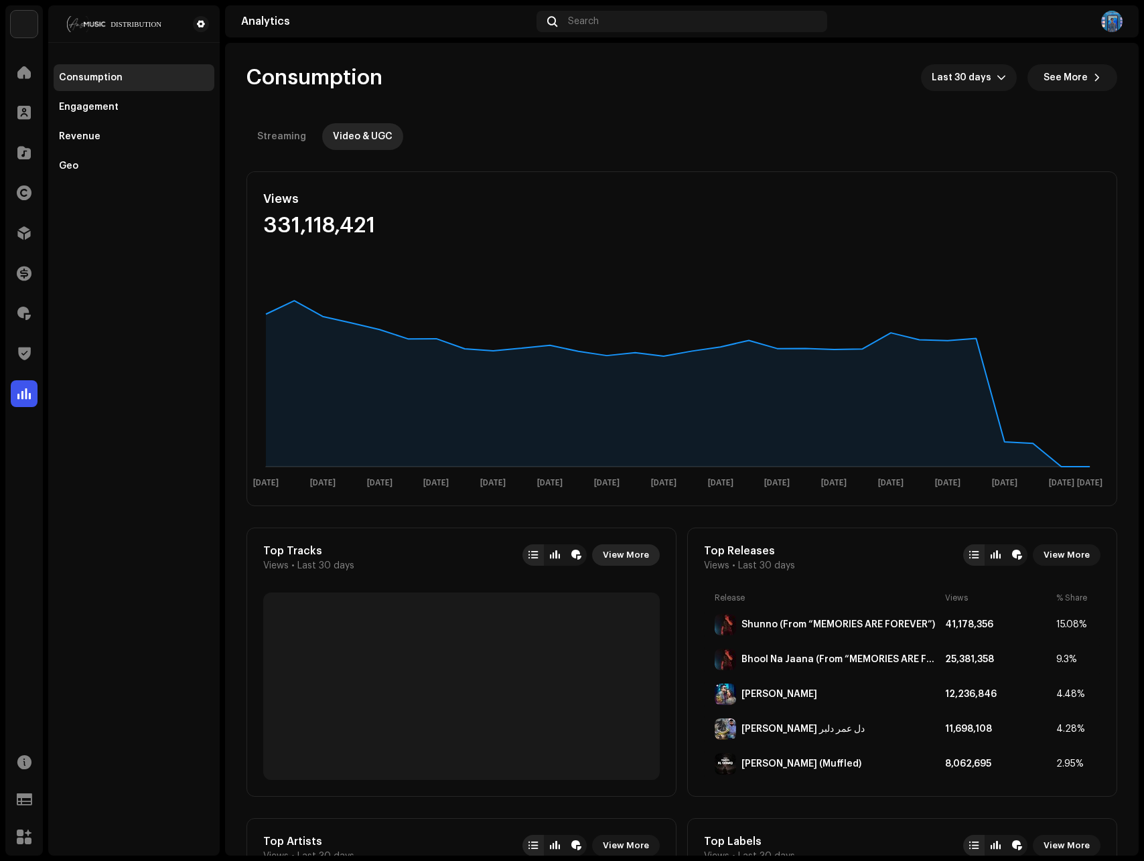
click at [621, 552] on span "View More" at bounding box center [626, 555] width 46 height 27
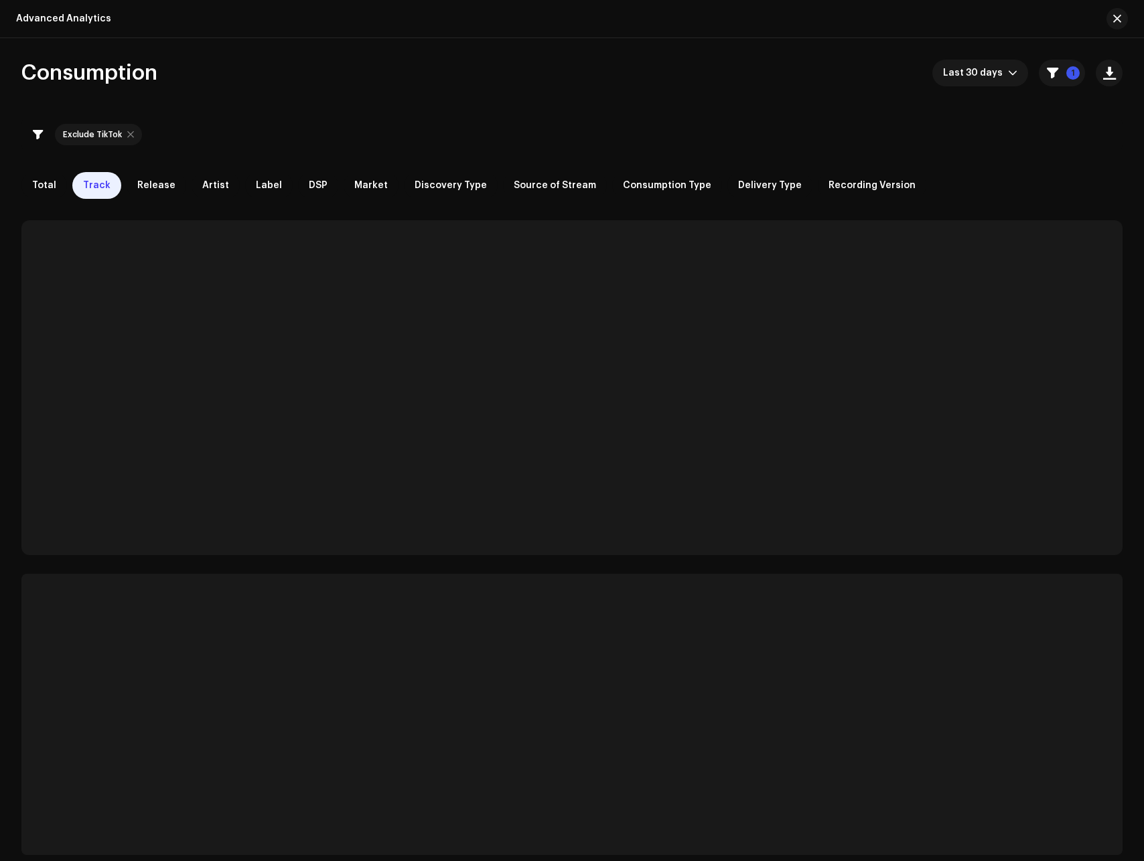
click at [129, 132] on div at bounding box center [130, 134] width 7 height 11
checkbox input "false"
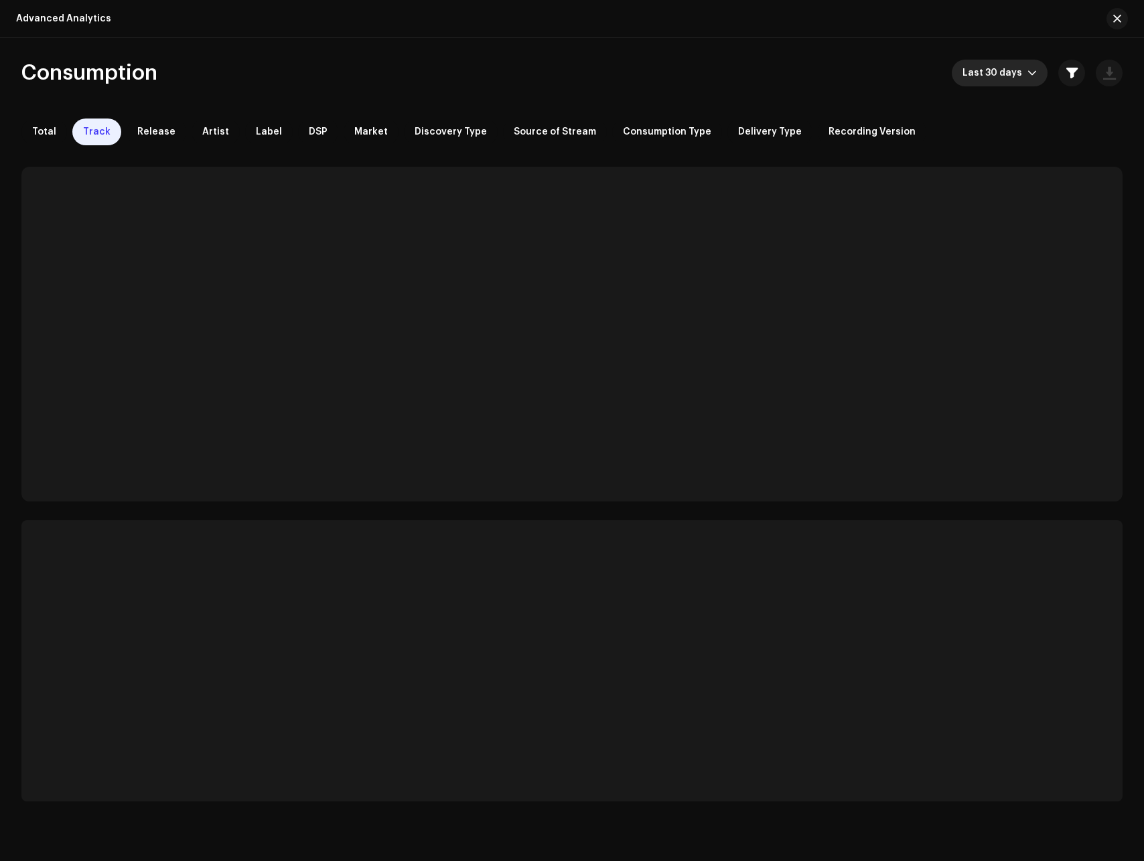
click at [990, 74] on span "Last 30 days" at bounding box center [994, 73] width 65 height 27
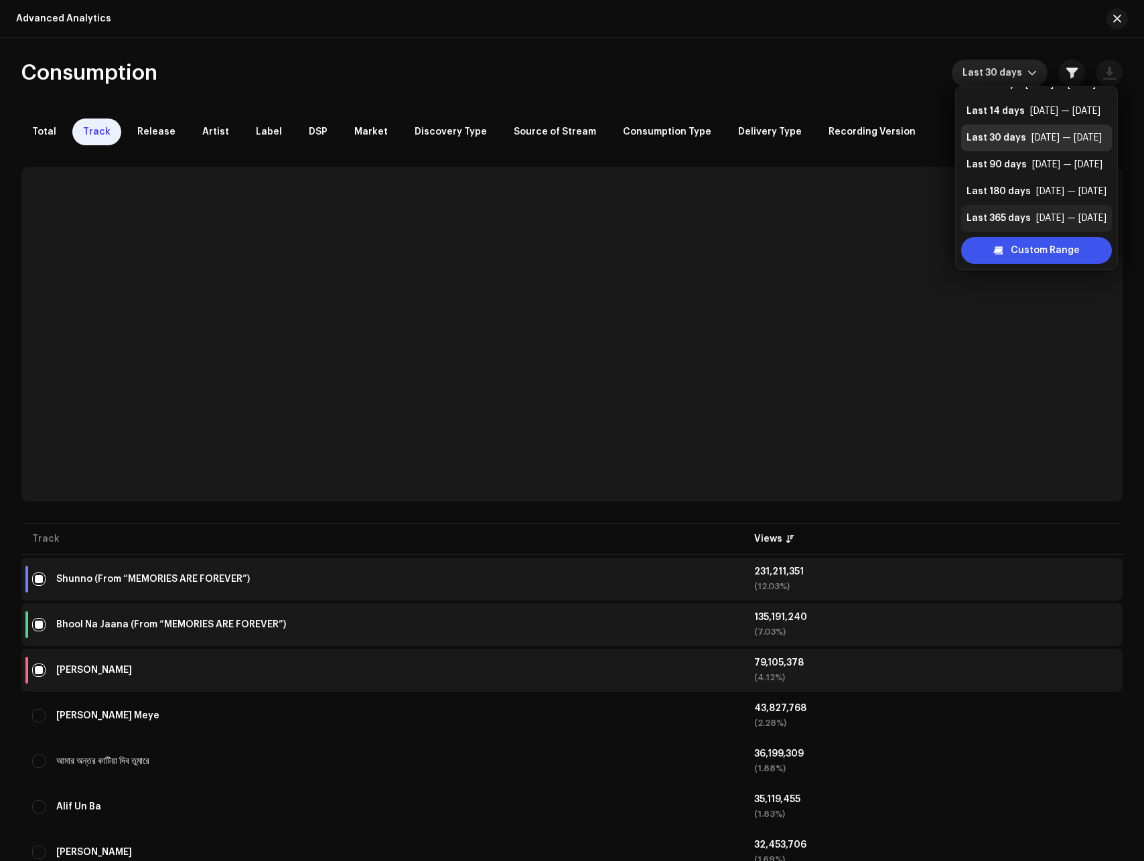
scroll to position [27, 0]
click at [1013, 211] on div "Last 365 days" at bounding box center [998, 212] width 64 height 13
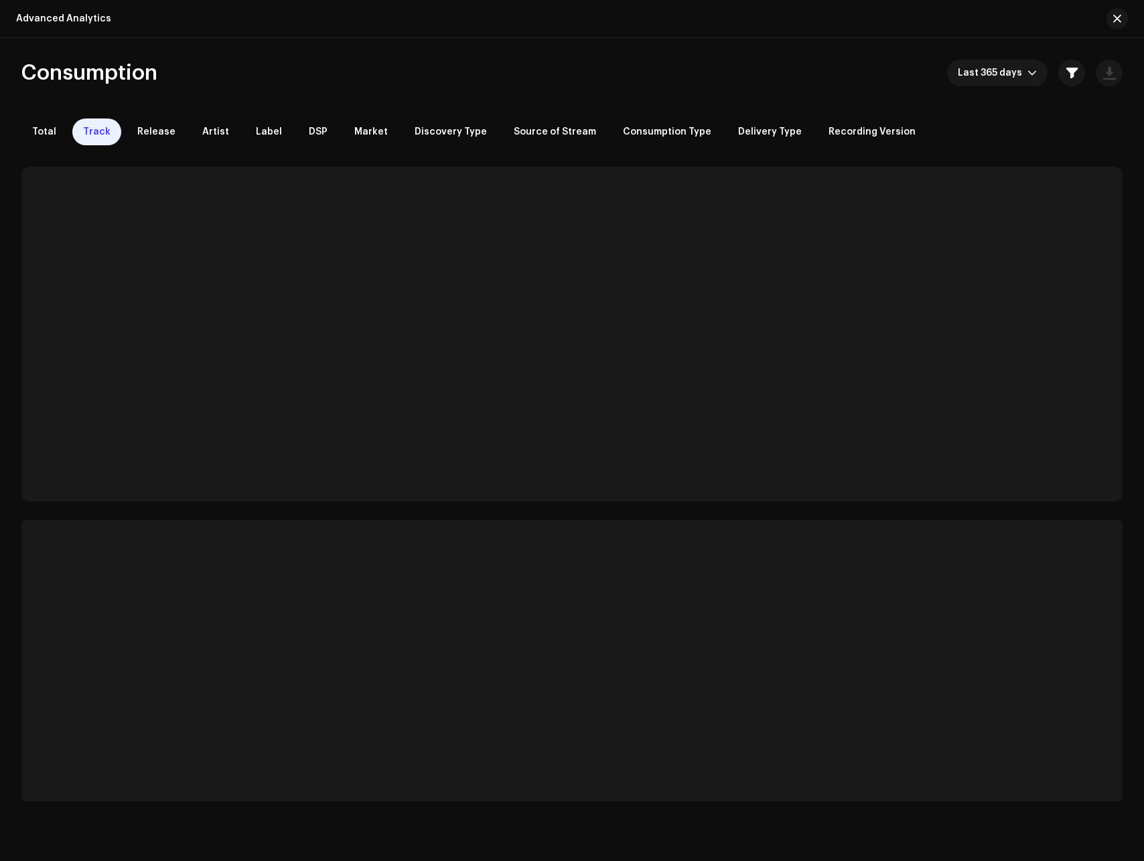
click at [830, 74] on div "Consumption Last 365 days" at bounding box center [571, 73] width 1101 height 27
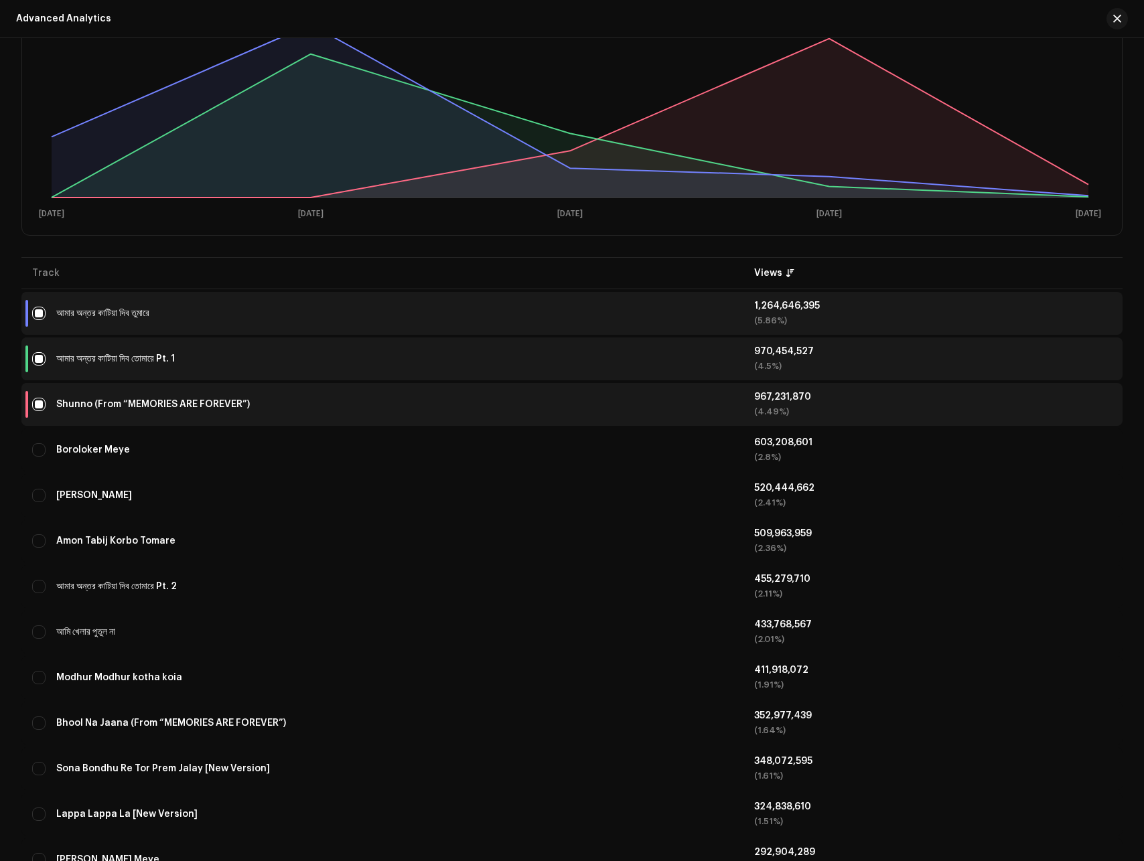
scroll to position [263, 0]
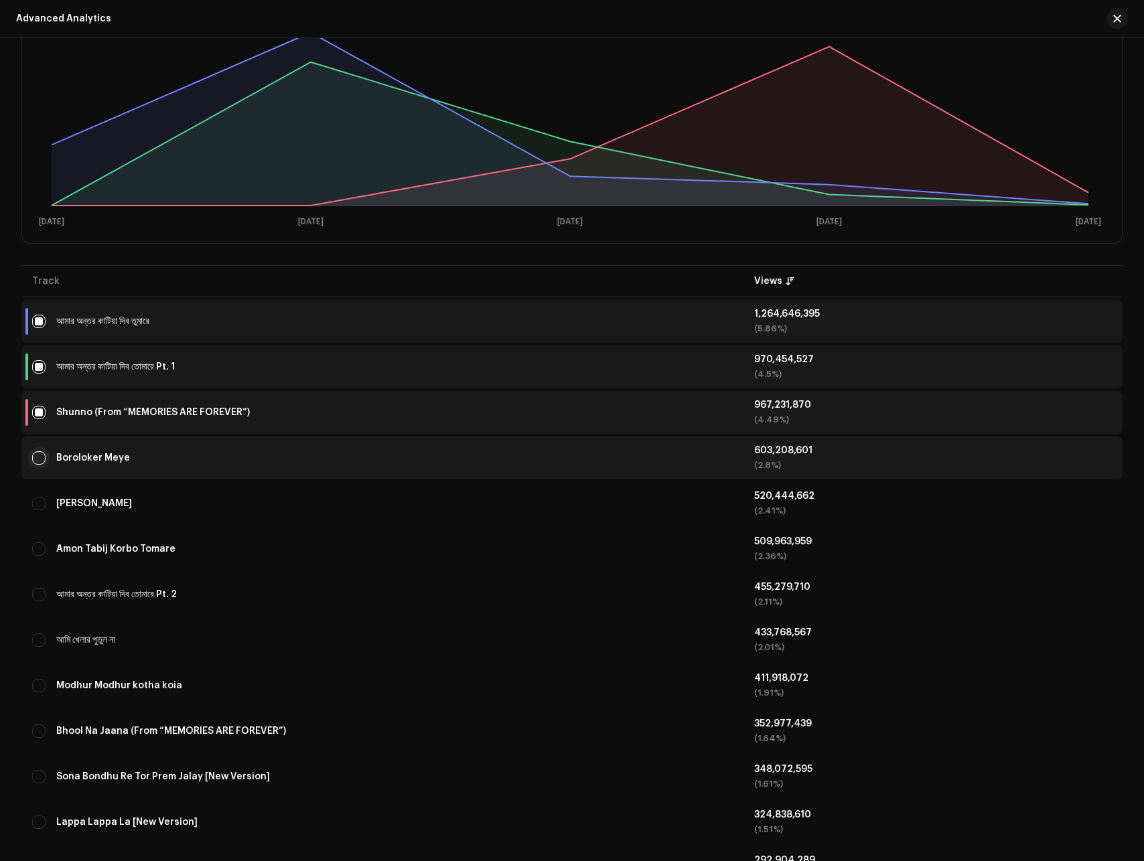
click at [40, 455] on input "checkbox" at bounding box center [38, 457] width 13 height 13
checkbox input "true"
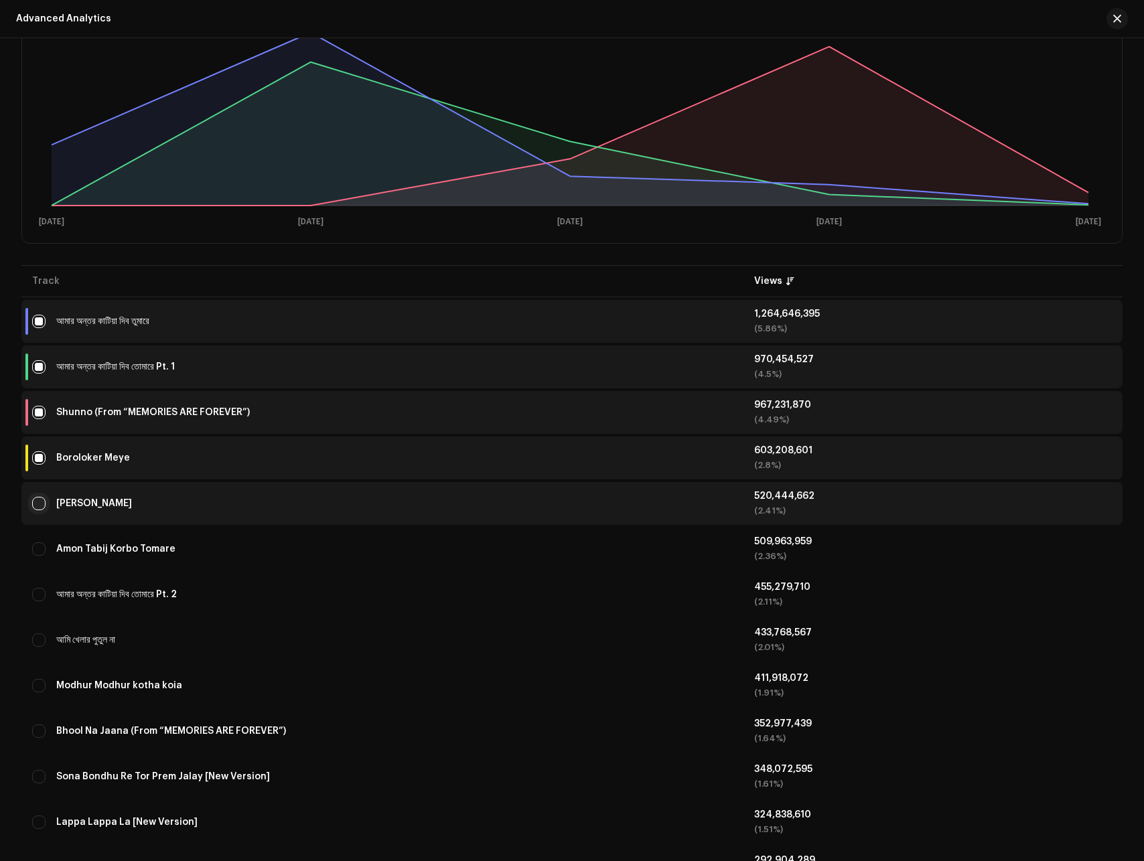
click at [38, 502] on input "Row Unselected" at bounding box center [38, 503] width 13 height 13
checkbox input "true"
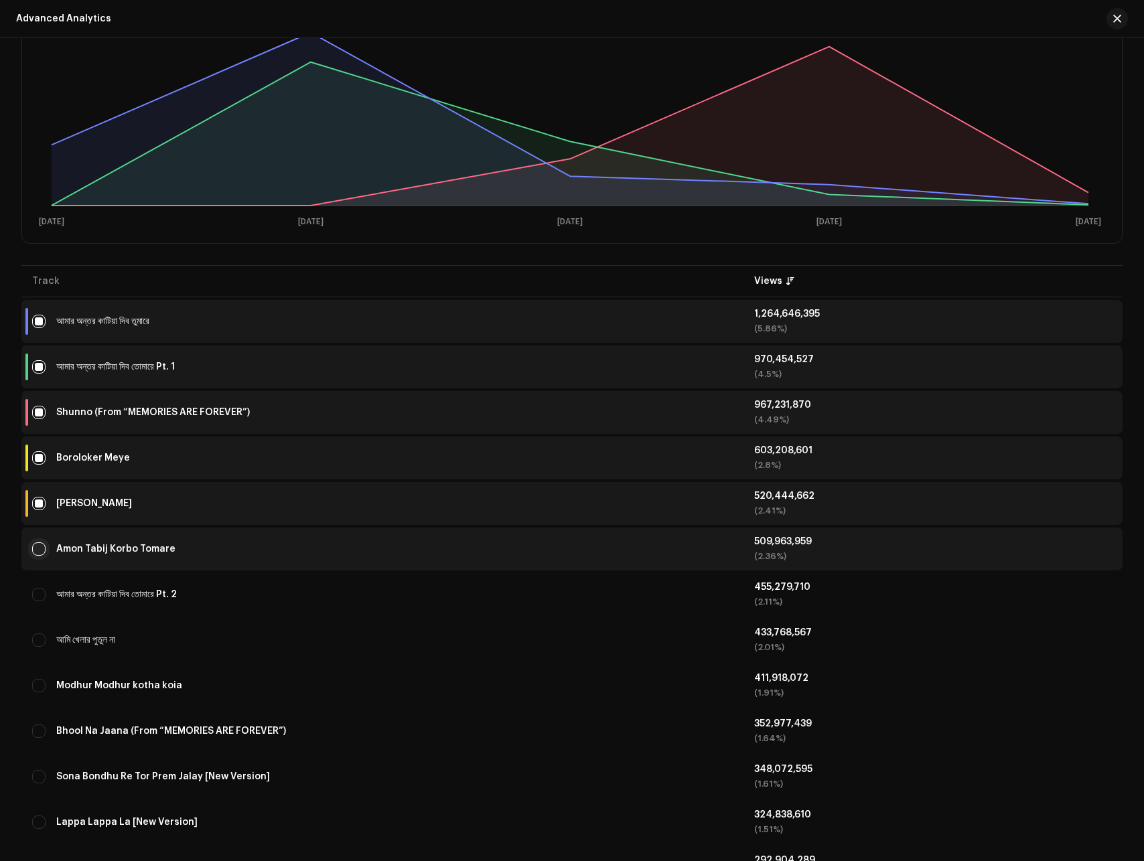
click at [37, 544] on input "Row Unselected" at bounding box center [38, 548] width 13 height 13
checkbox input "true"
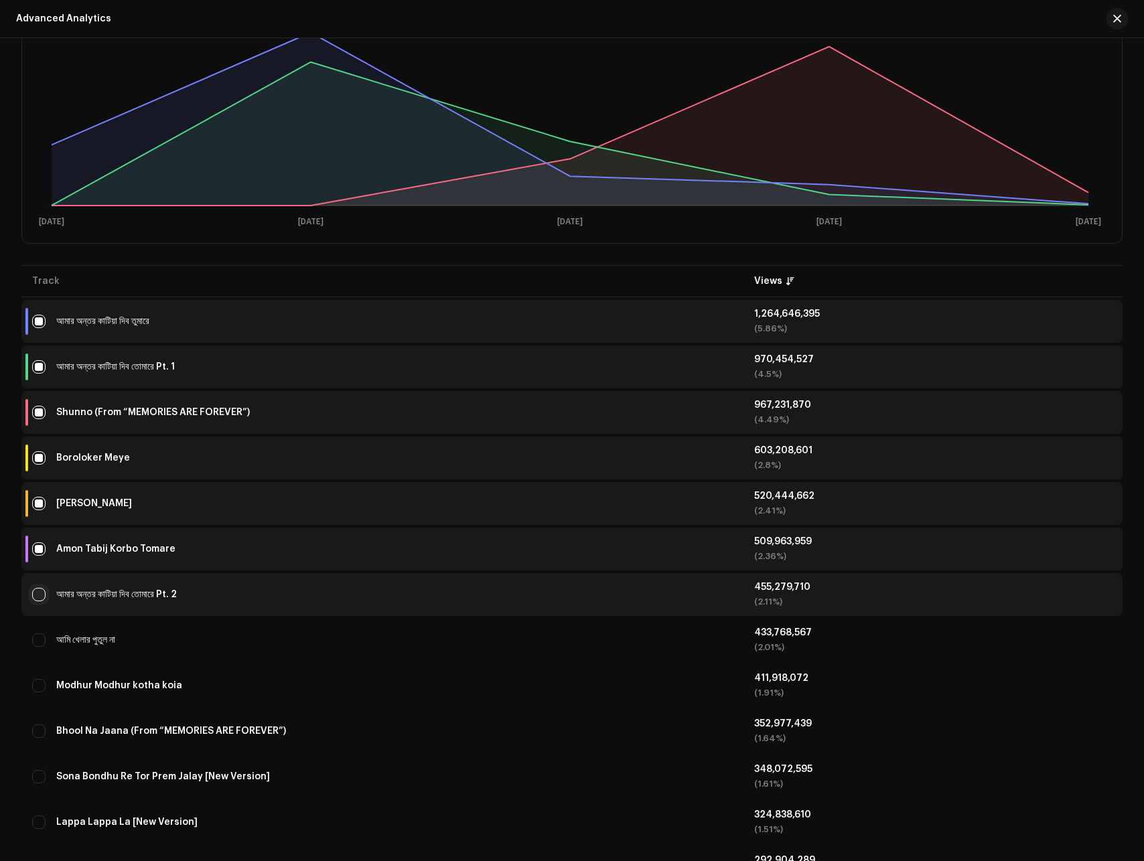
click at [38, 589] on input "Row Unselected" at bounding box center [38, 594] width 13 height 13
checkbox input "true"
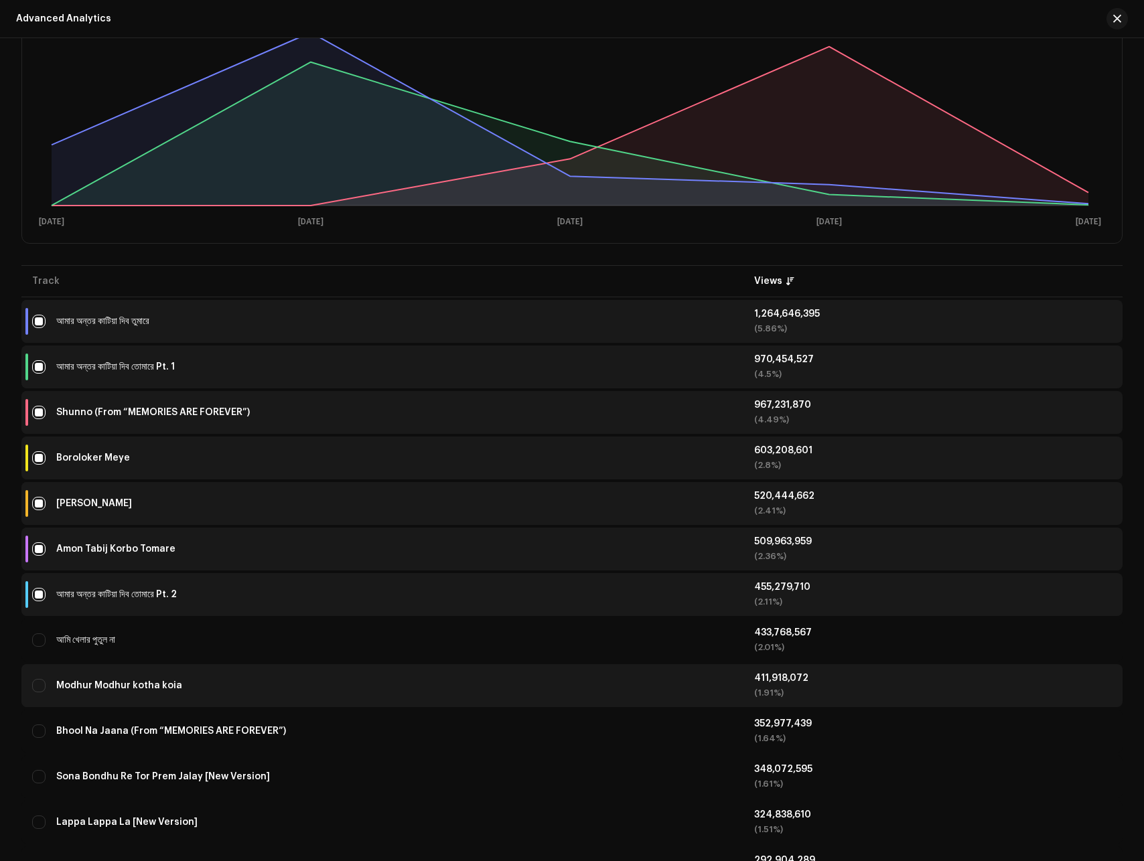
drag, startPoint x: 42, startPoint y: 638, endPoint x: 38, endPoint y: 669, distance: 31.2
click at [42, 638] on input "Row Unselected" at bounding box center [38, 640] width 13 height 13
checkbox input "true"
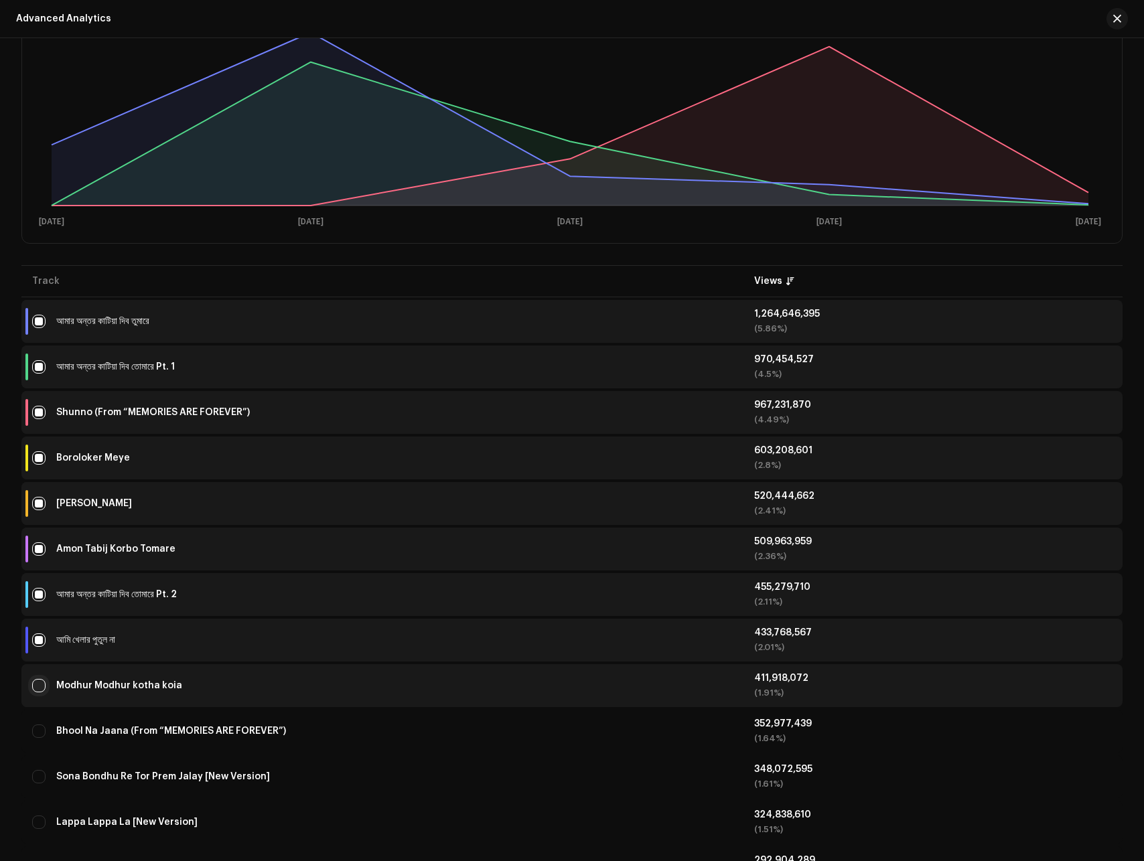
click at [36, 685] on input "Row Unselected" at bounding box center [38, 685] width 13 height 13
checkbox input "true"
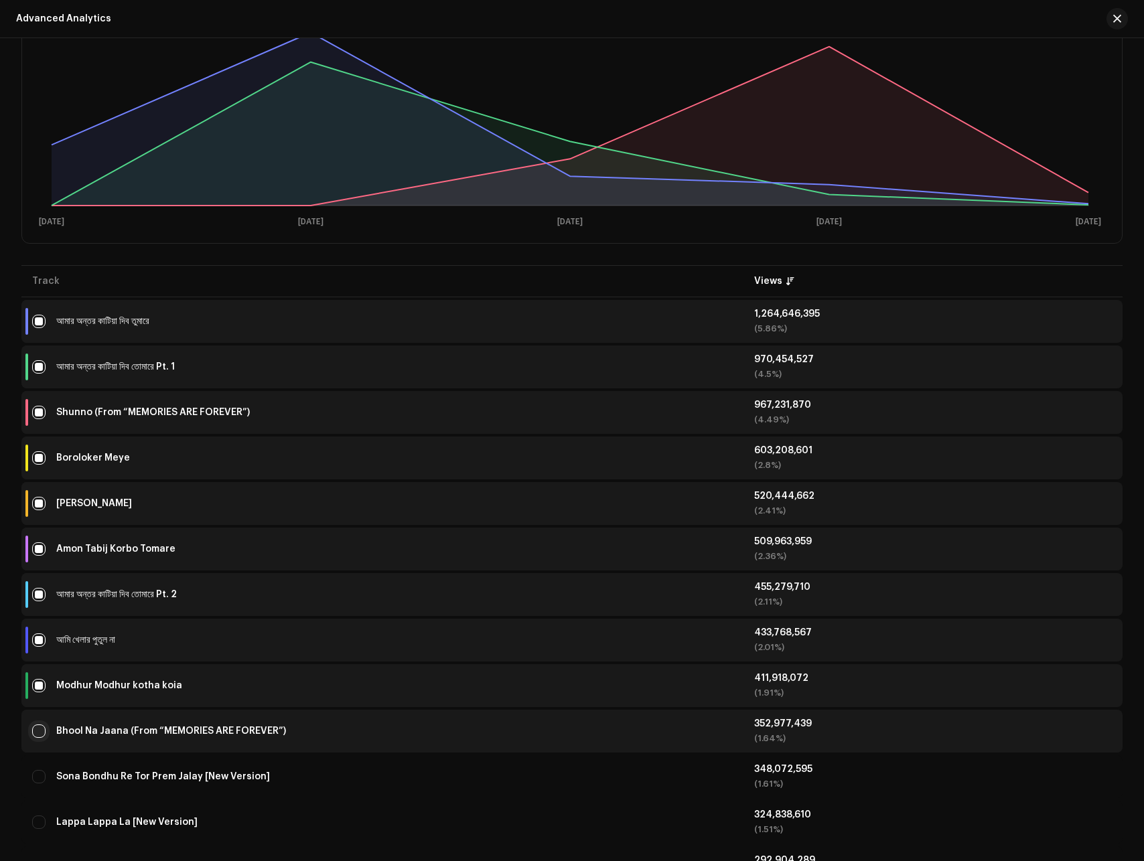
click at [37, 729] on input "Row Unselected" at bounding box center [38, 731] width 13 height 13
checkbox input "true"
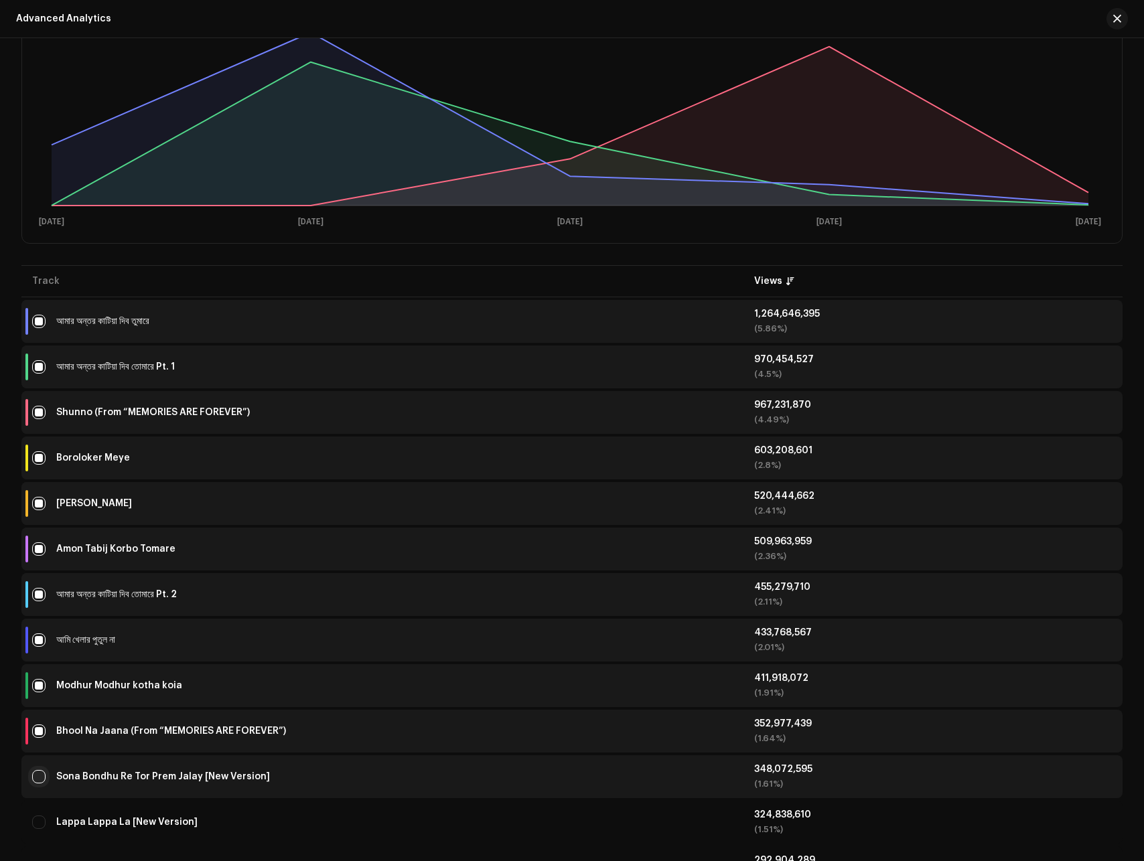
click at [38, 775] on input "Row Unselected" at bounding box center [38, 776] width 13 height 13
checkbox input "true"
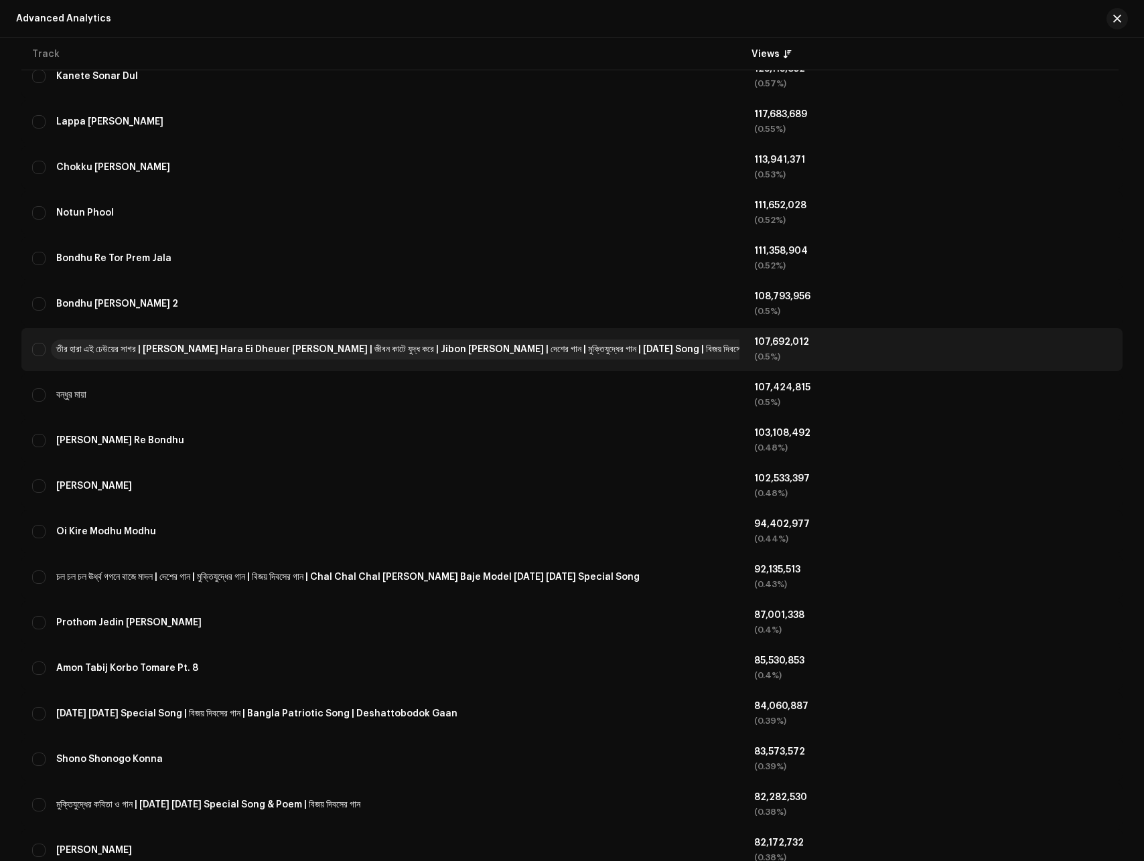
scroll to position [2063, 0]
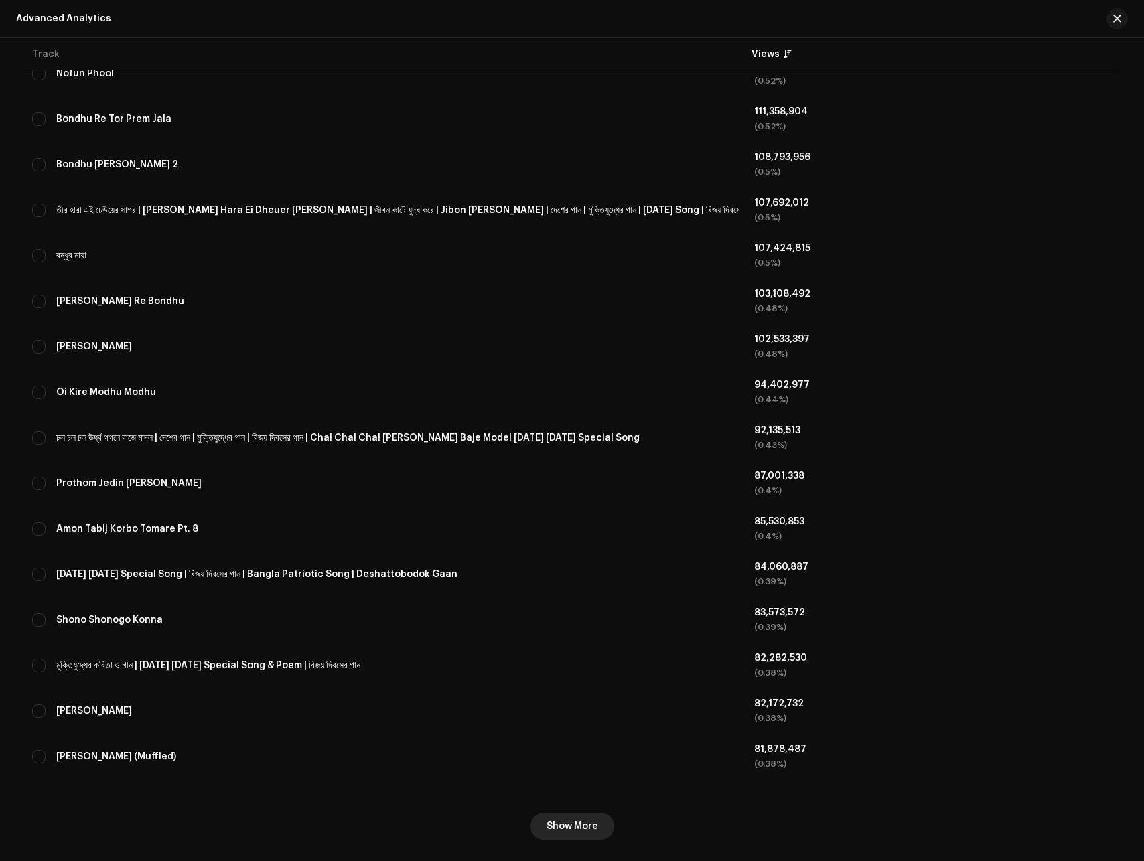
click at [583, 833] on span "Show More" at bounding box center [572, 826] width 52 height 27
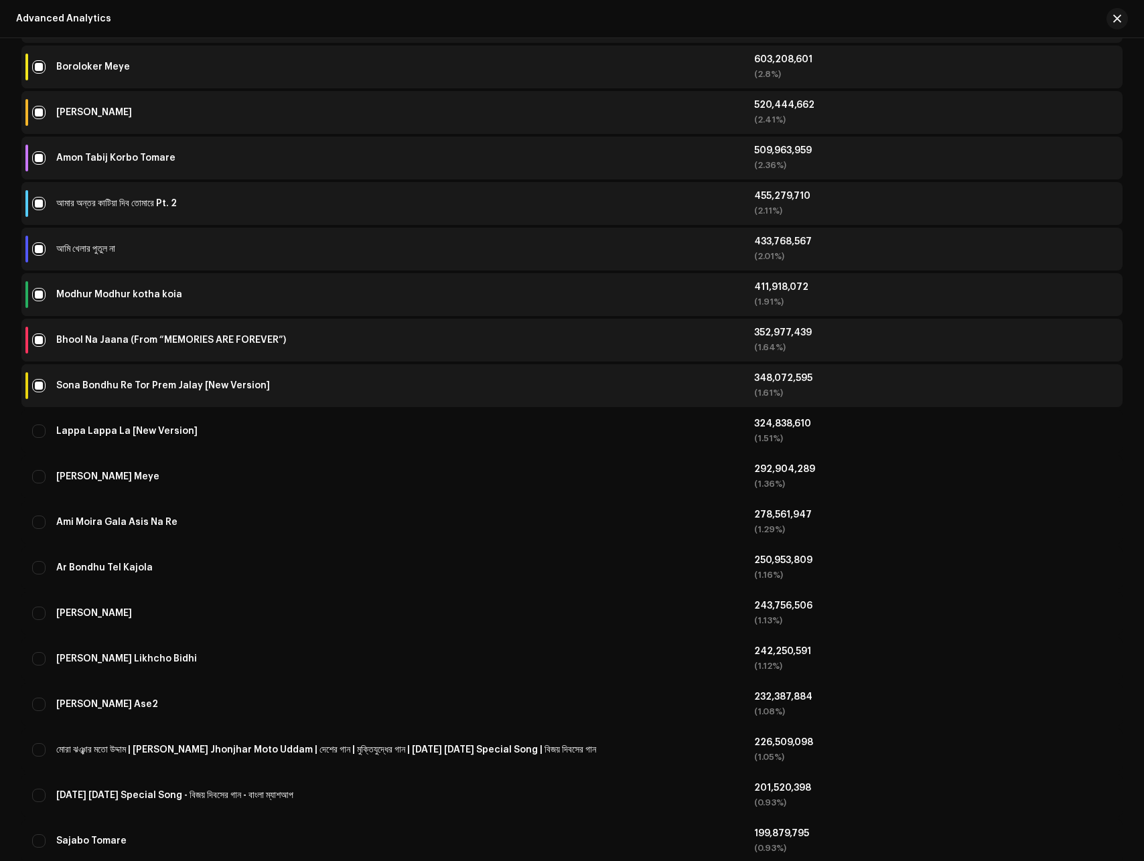
scroll to position [0, 0]
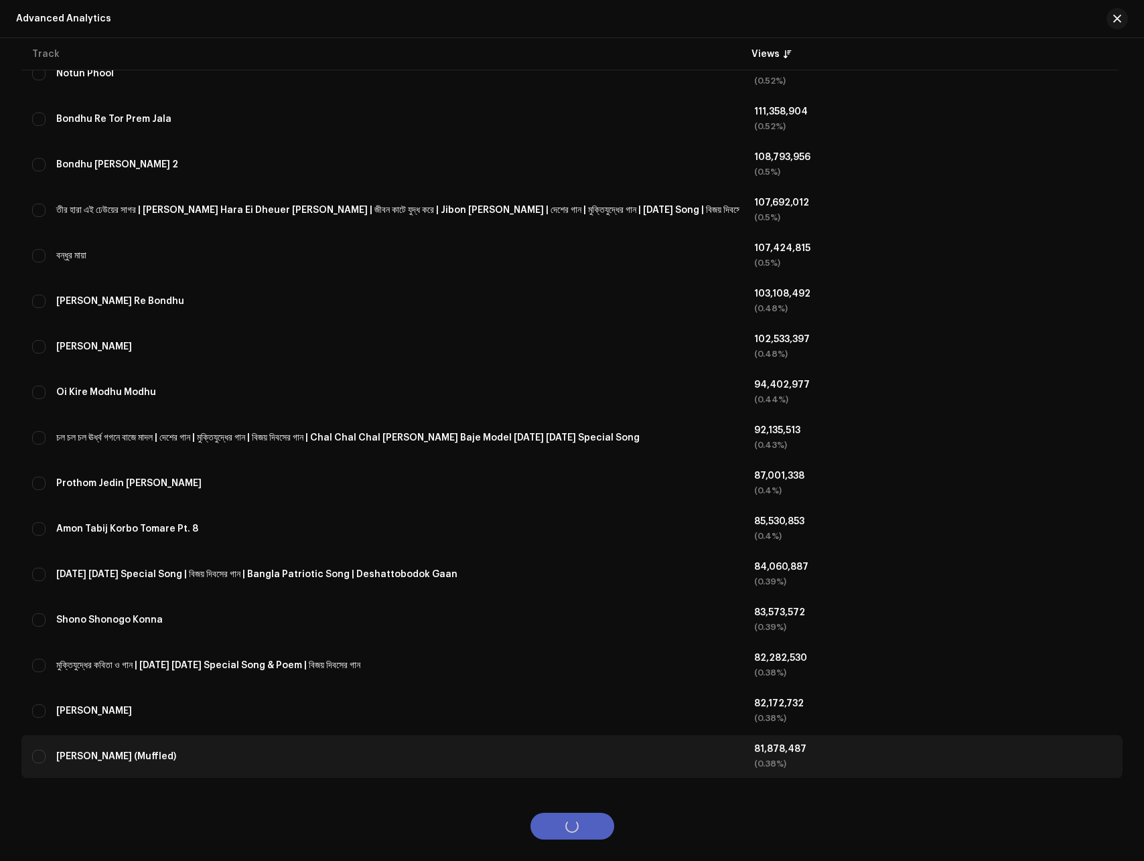
checkbox input "false"
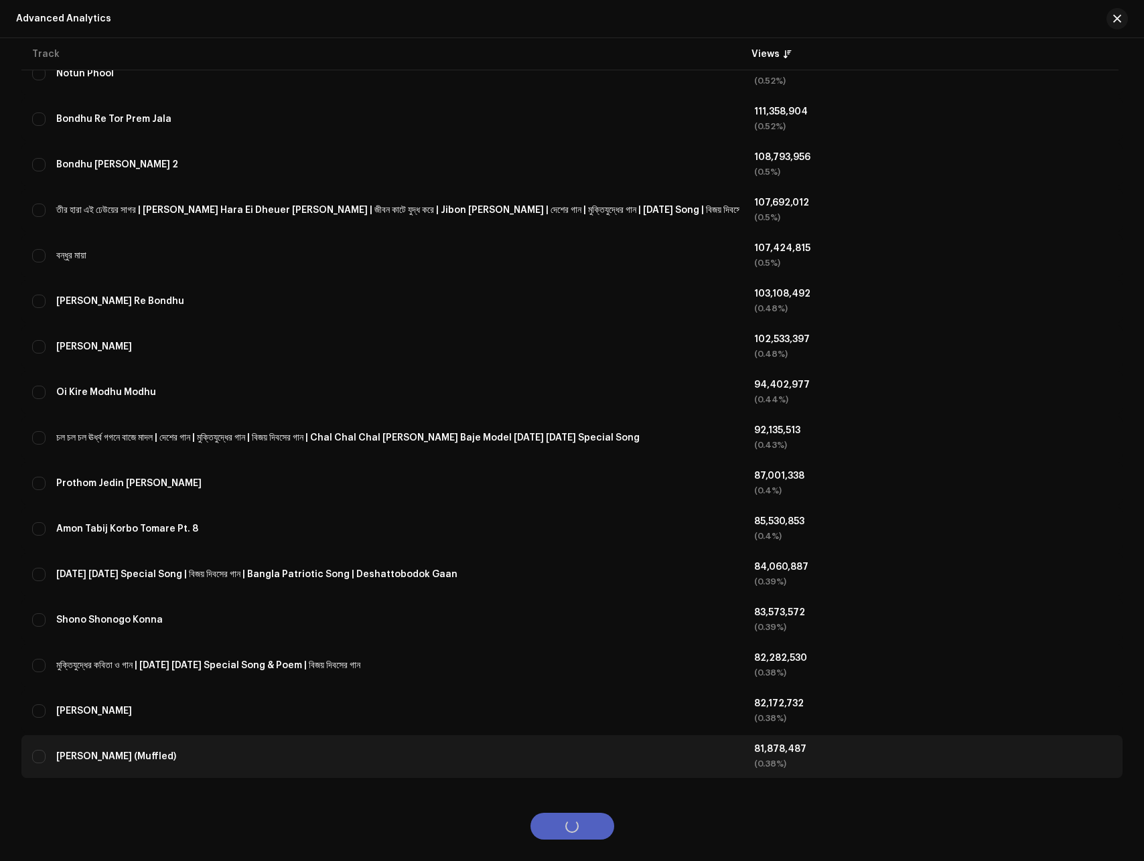
checkbox input "false"
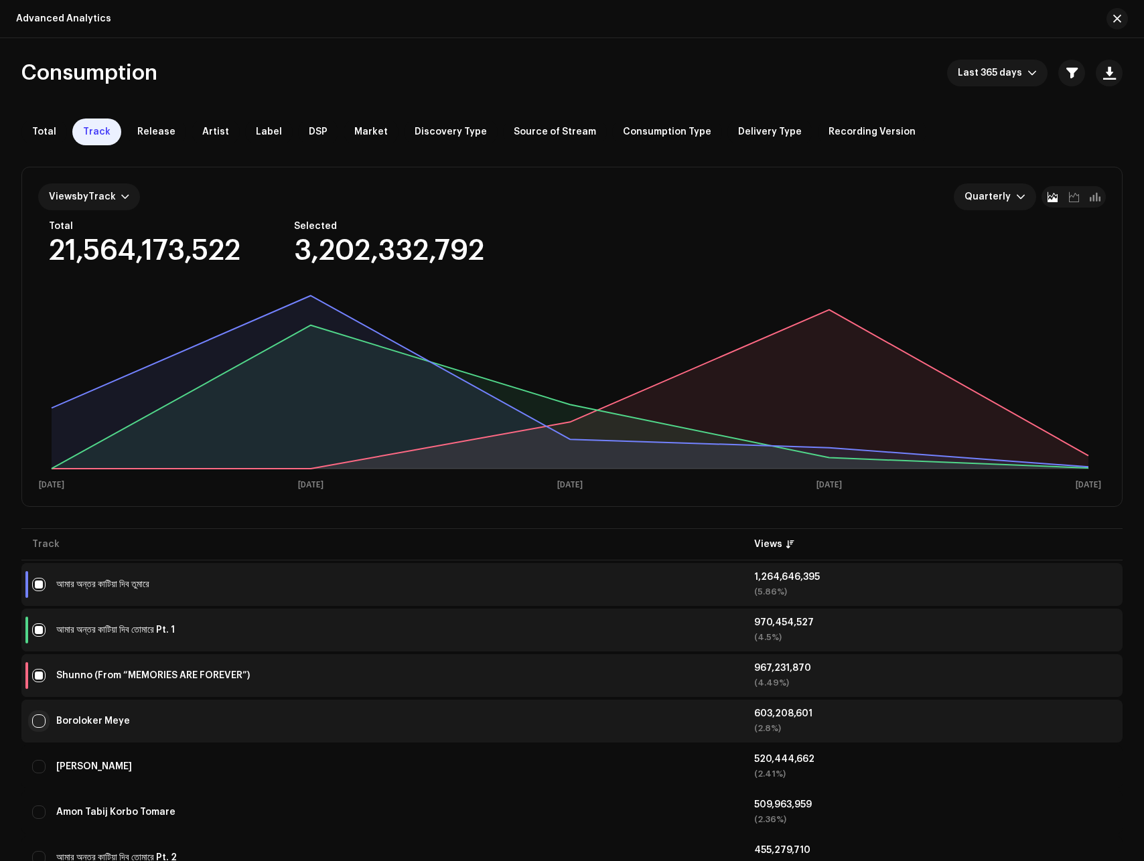
click at [38, 718] on input "Row Unselected" at bounding box center [38, 721] width 13 height 13
checkbox input "true"
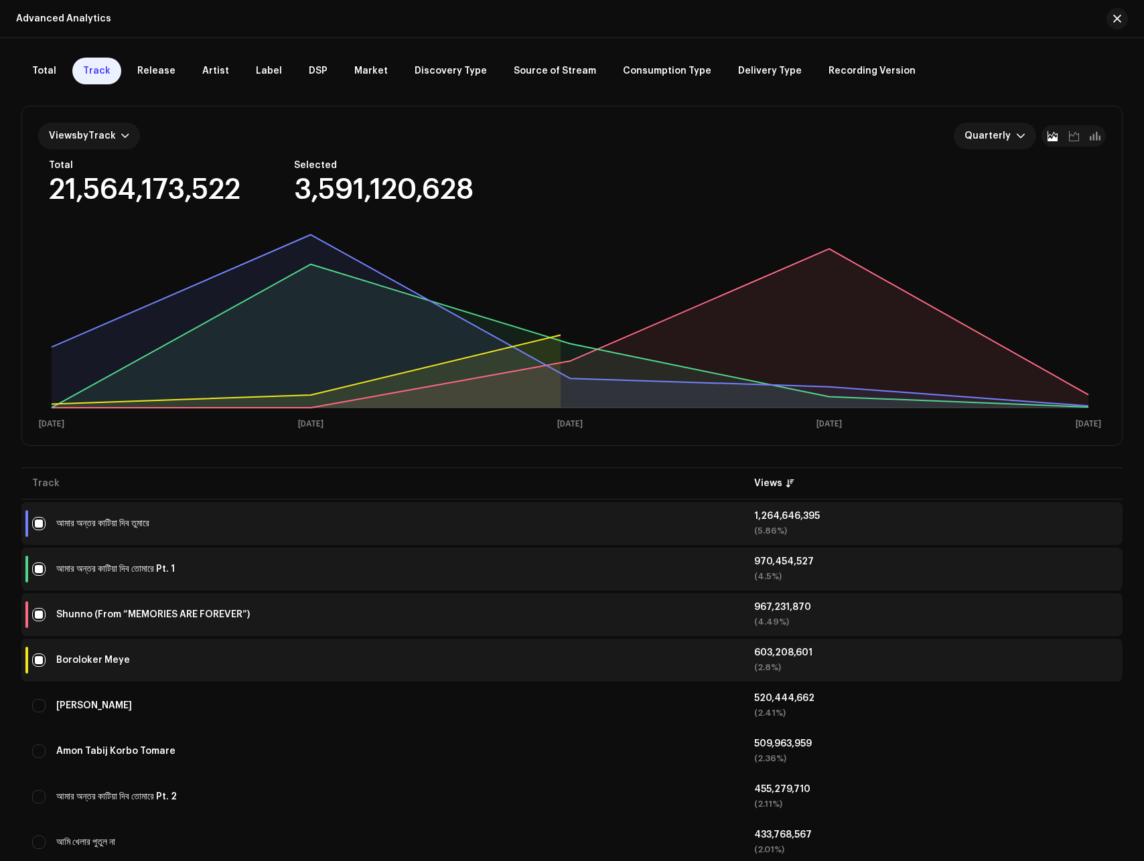
scroll to position [121, 0]
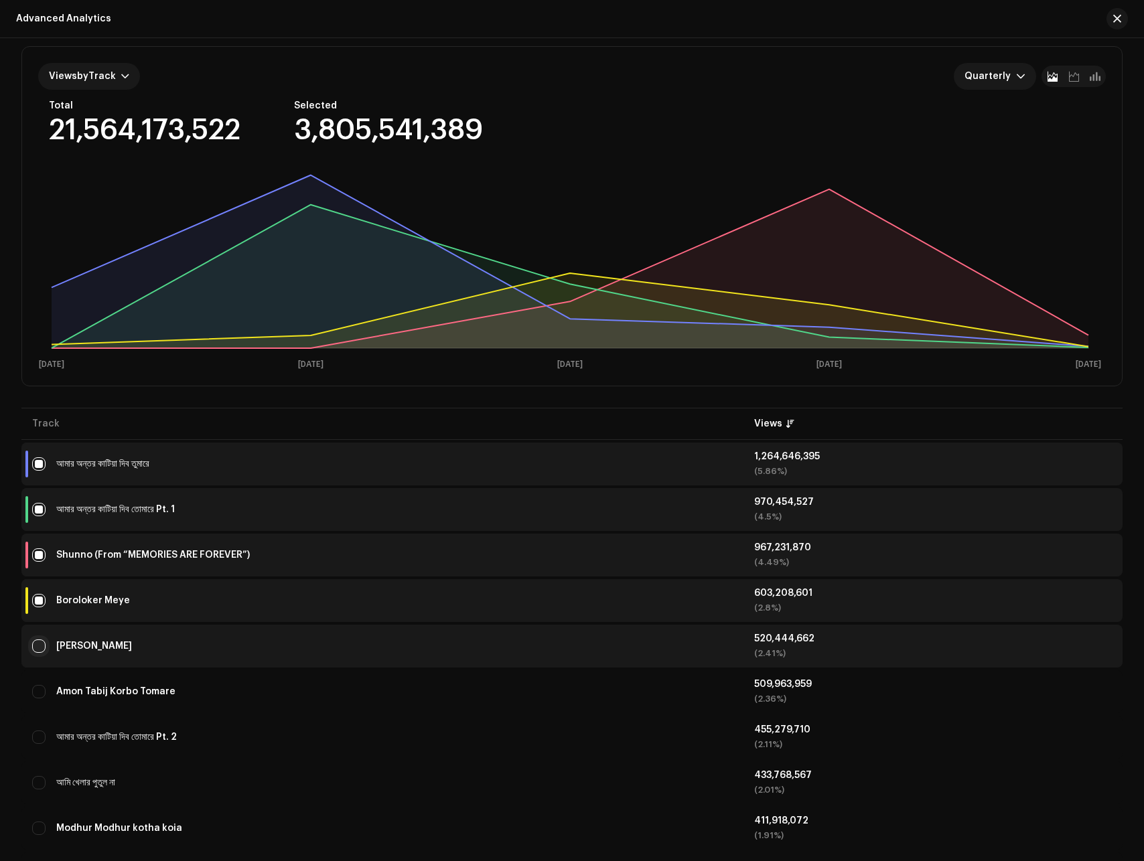
click at [37, 648] on input "Row Unselected" at bounding box center [38, 646] width 13 height 13
checkbox input "true"
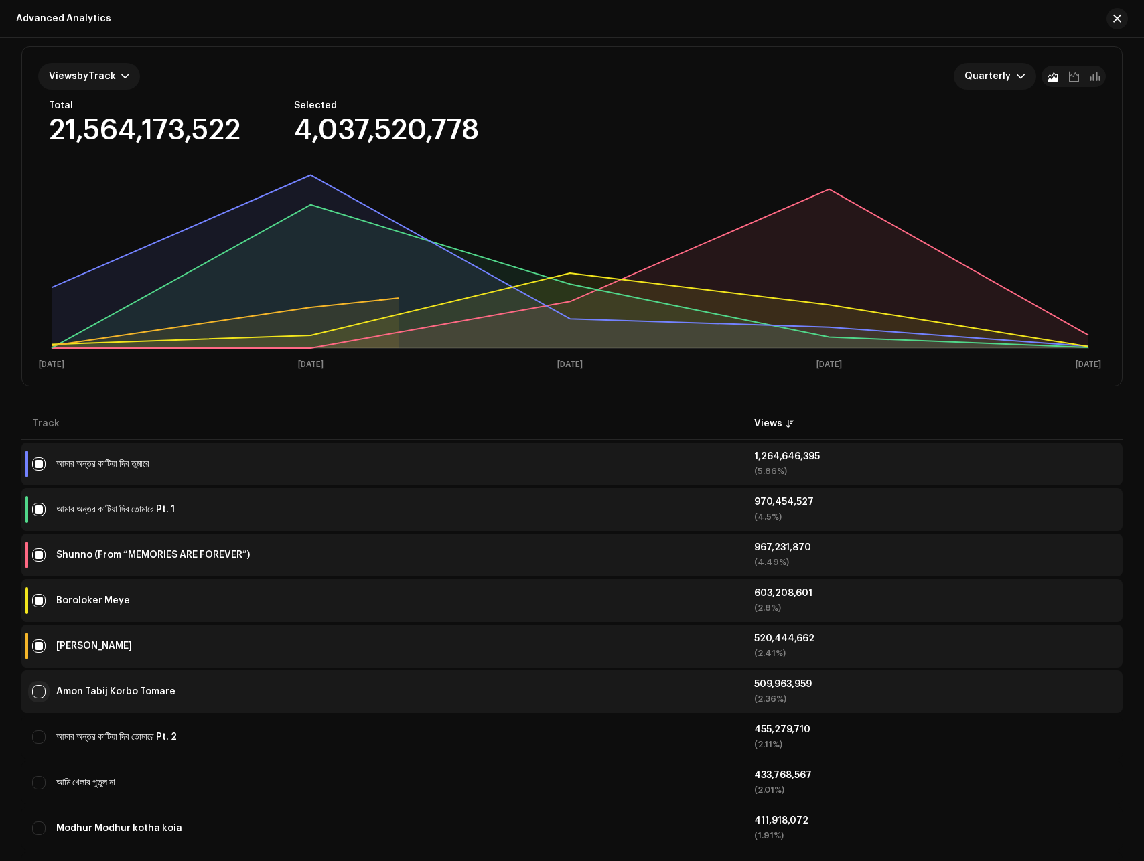
click at [37, 694] on input "Row Unselected" at bounding box center [38, 691] width 13 height 13
checkbox input "true"
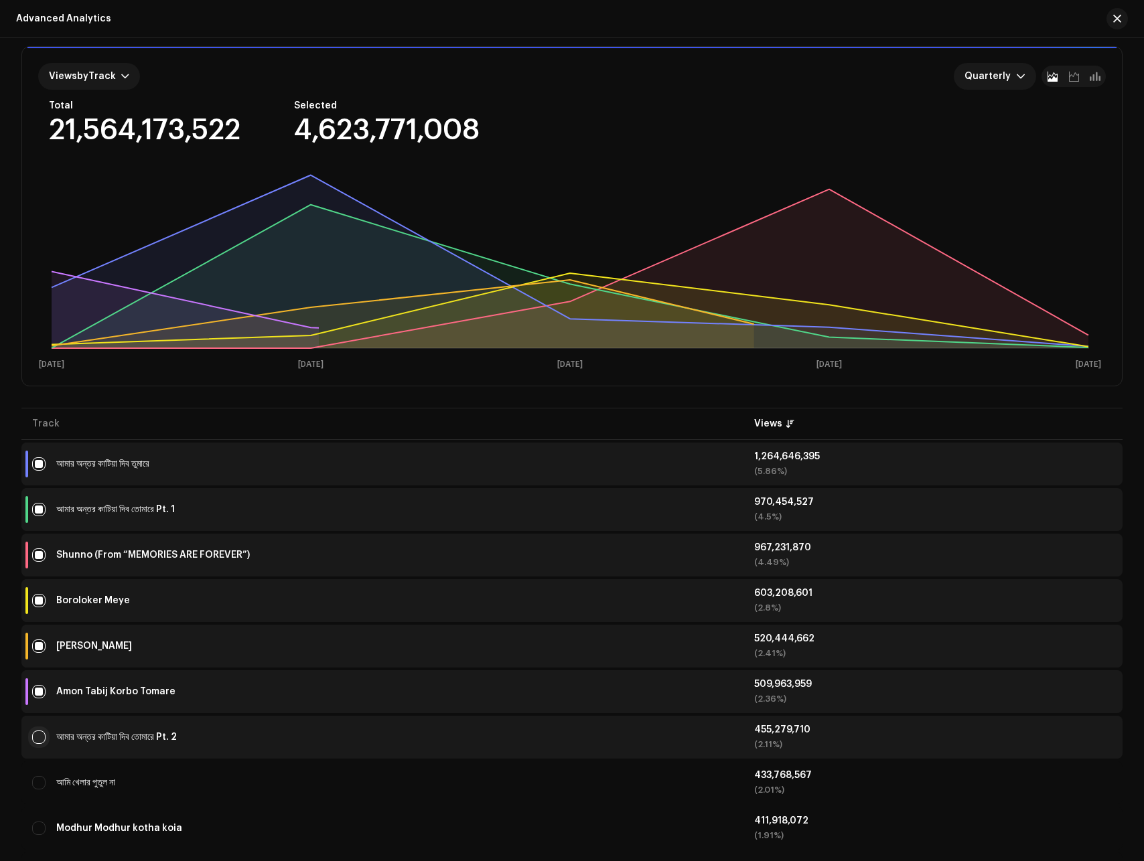
click at [37, 733] on input "Row Unselected" at bounding box center [38, 737] width 13 height 13
checkbox input "true"
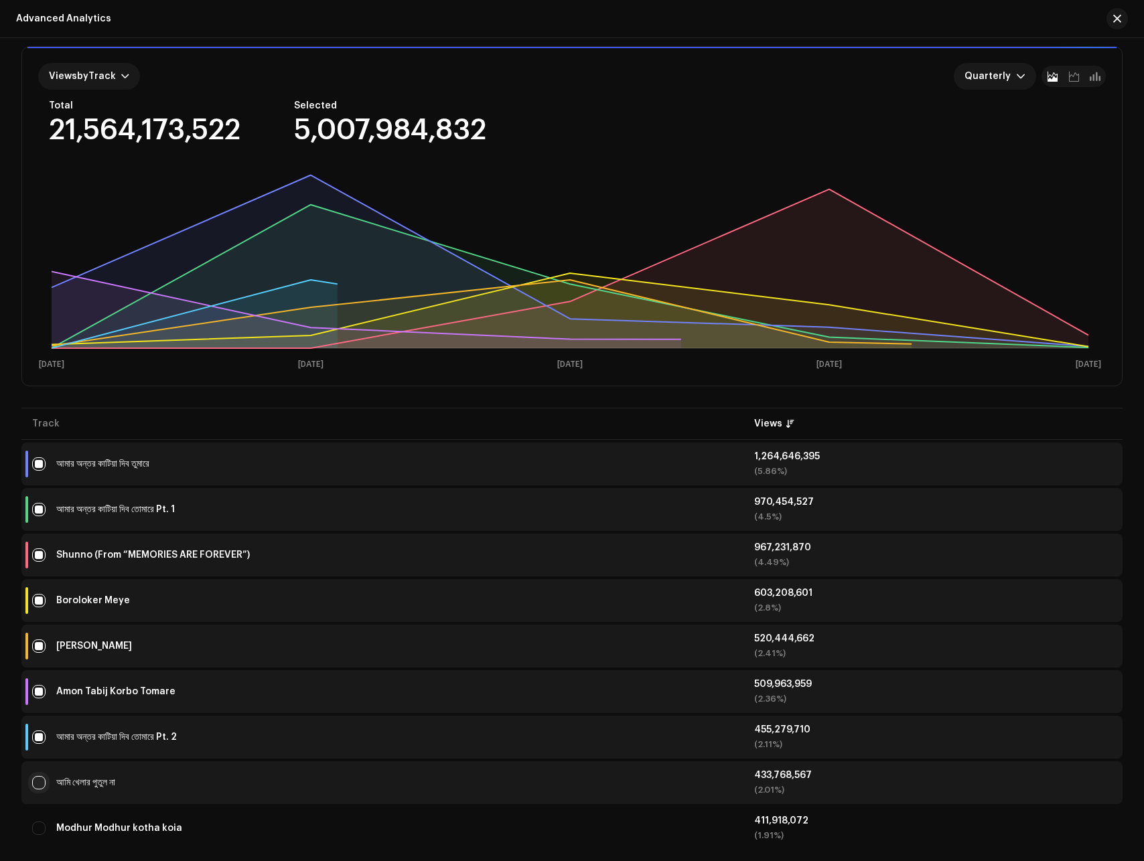
click at [38, 783] on input "Row Unselected" at bounding box center [38, 782] width 13 height 13
checkbox input "true"
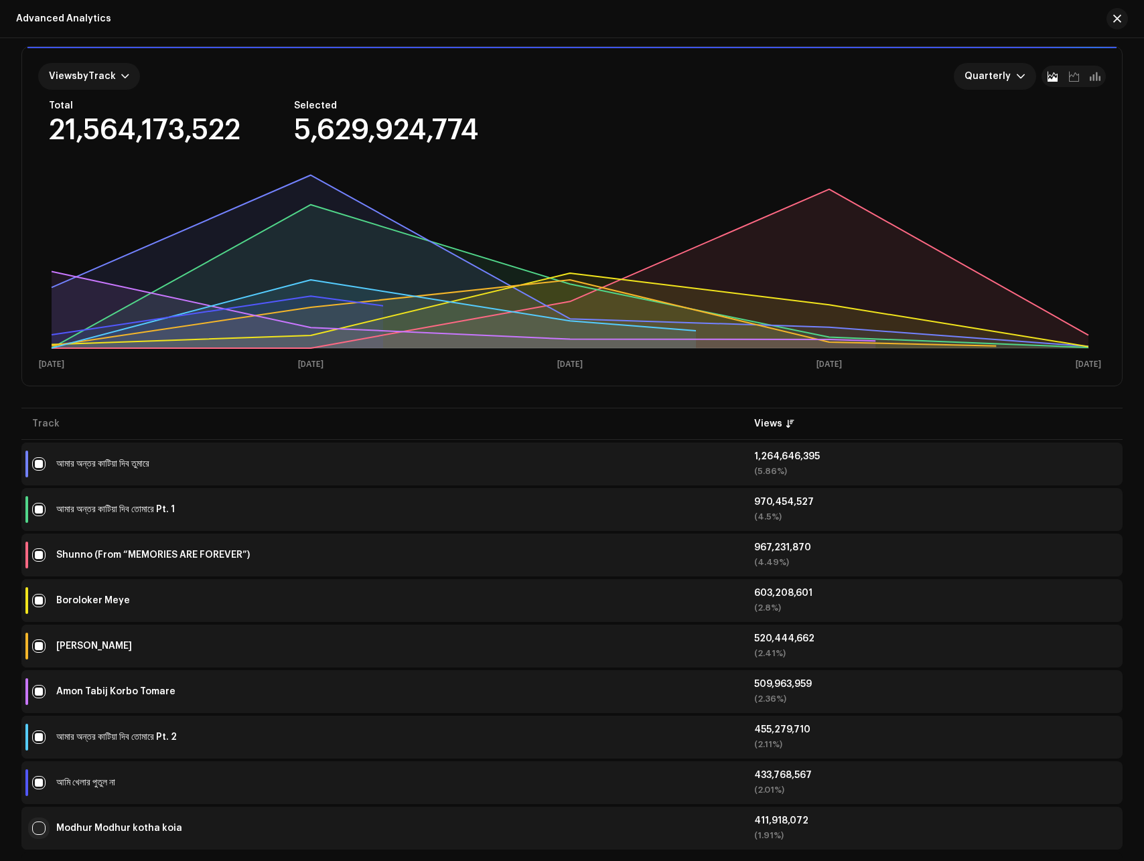
click at [41, 826] on input "Row Unselected" at bounding box center [38, 828] width 13 height 13
checkbox input "true"
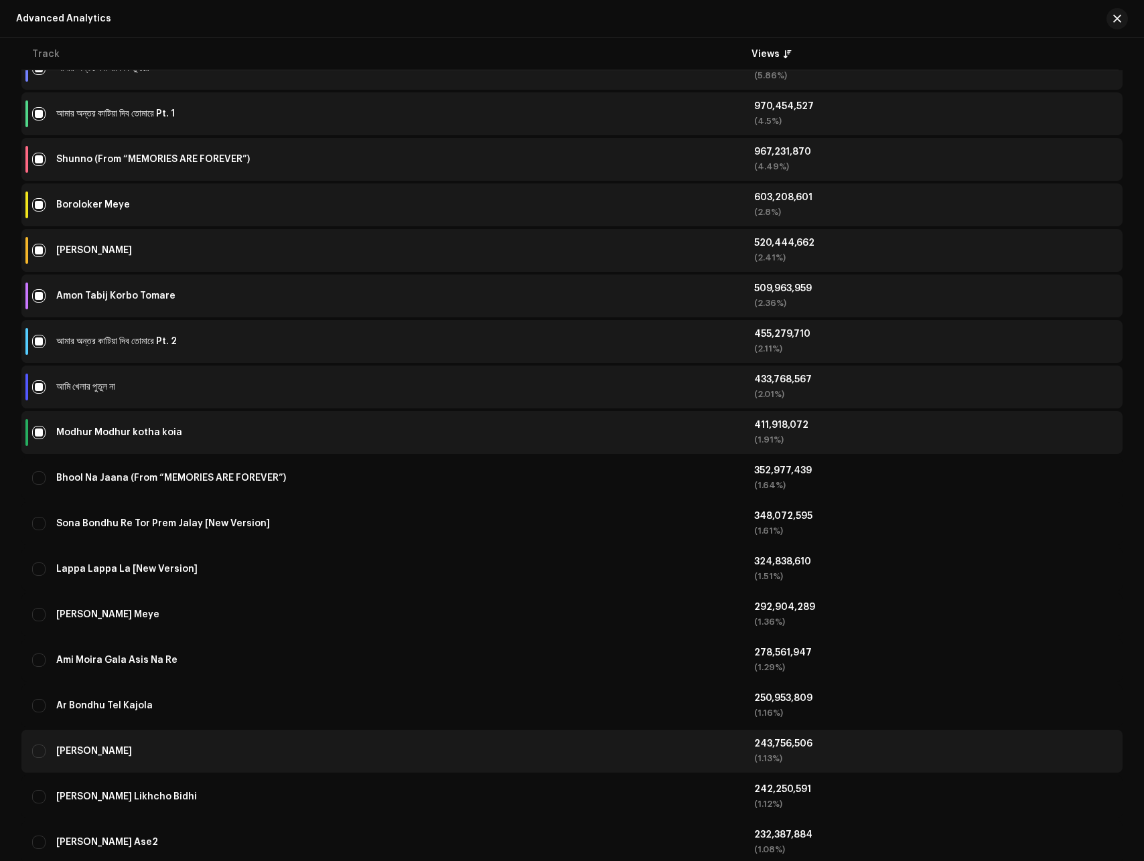
scroll to position [812, 0]
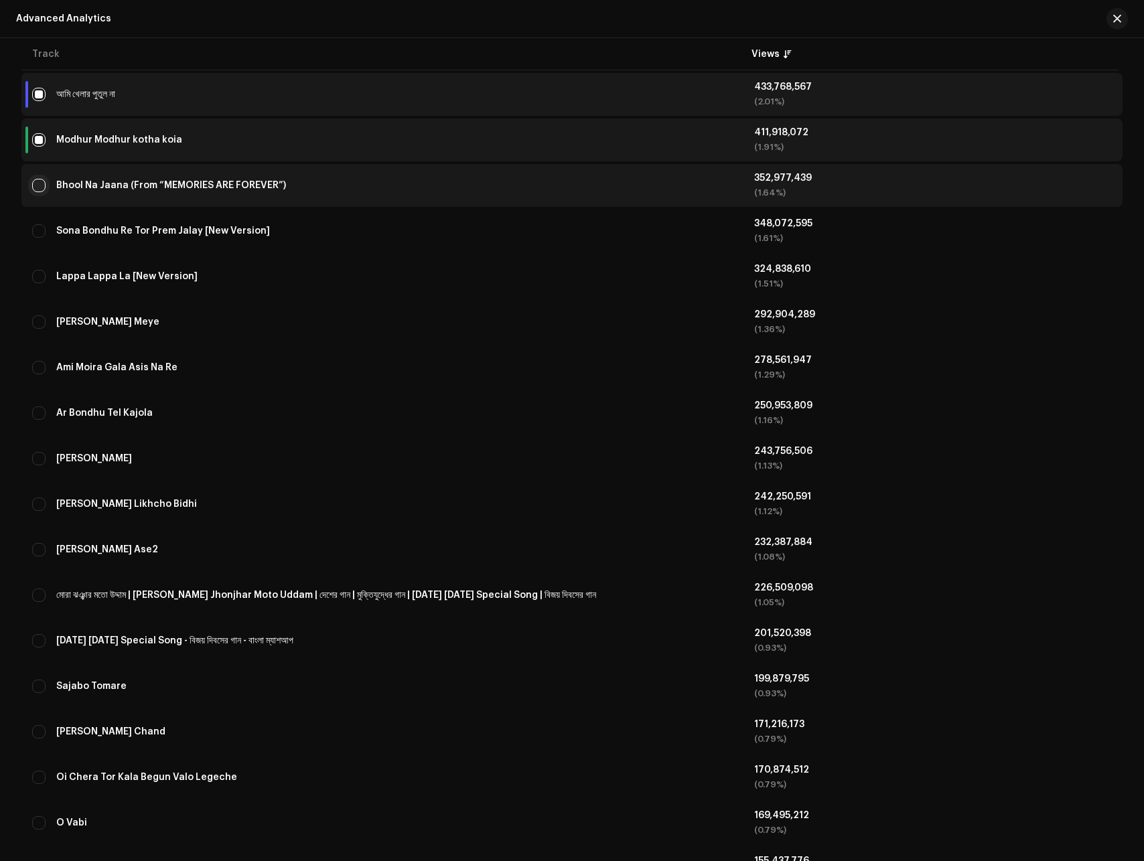
click at [37, 180] on input "Row Unselected" at bounding box center [38, 185] width 13 height 13
checkbox input "true"
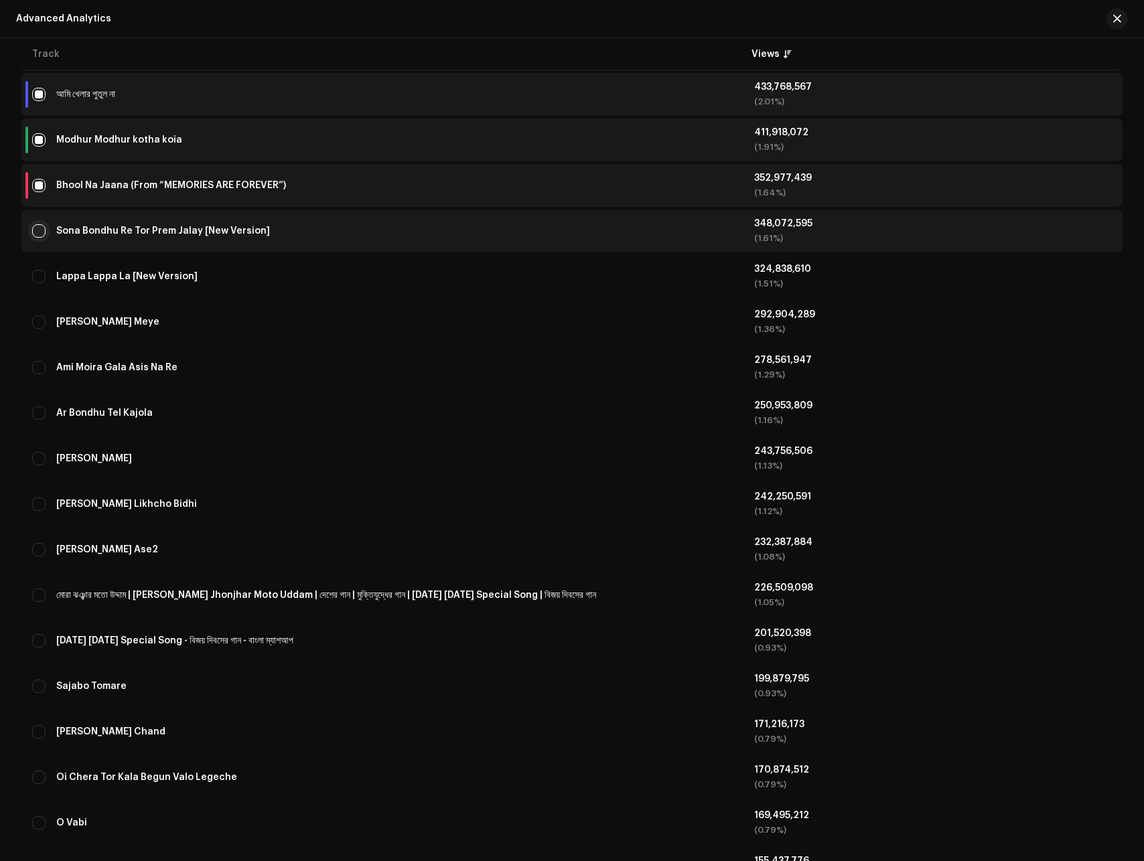
click at [39, 230] on input "Row Unselected" at bounding box center [38, 230] width 13 height 13
checkbox input "true"
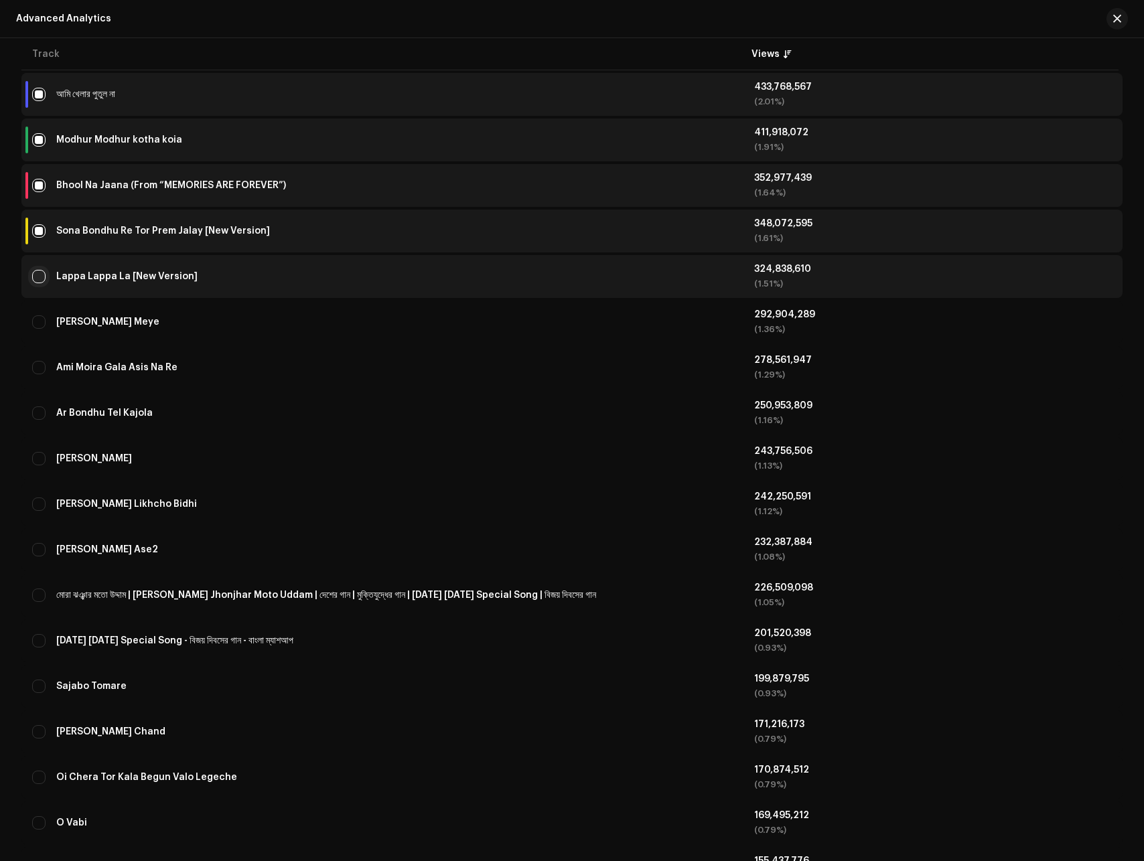
click at [44, 279] on input "Row Unselected" at bounding box center [38, 276] width 13 height 13
checkbox input "true"
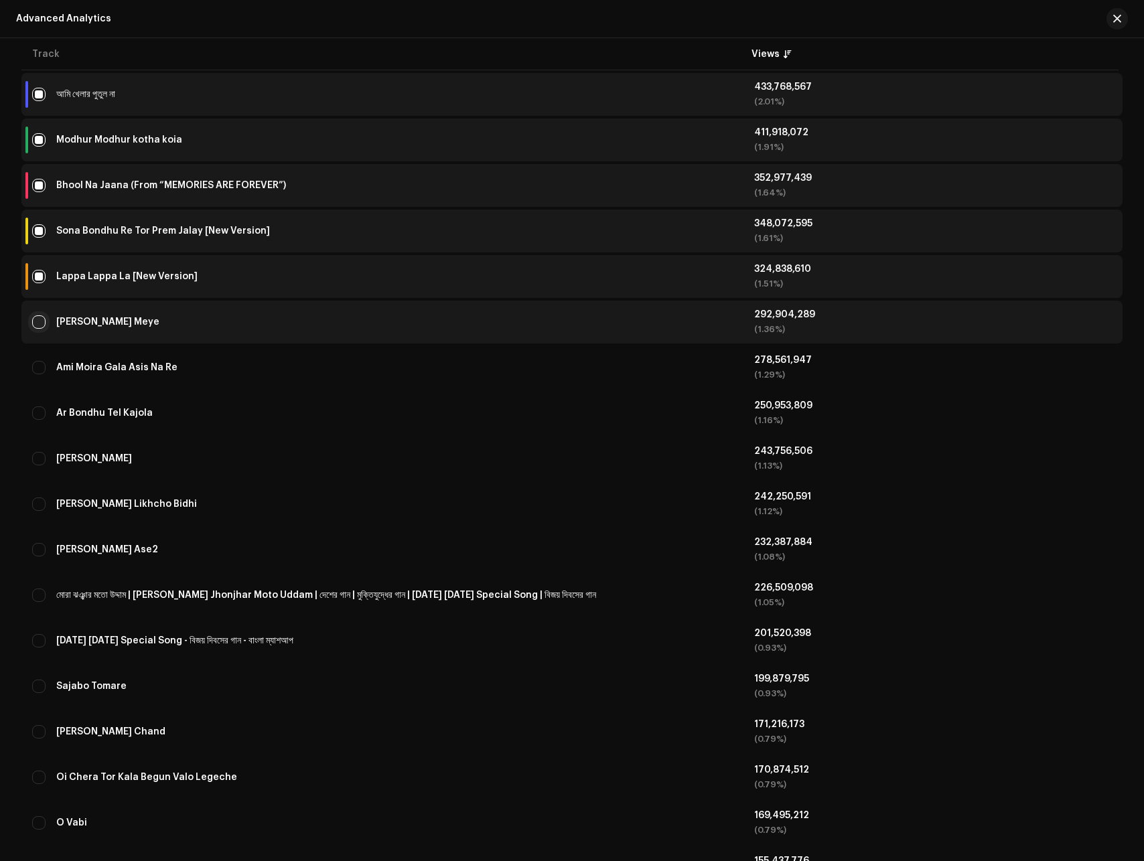
click at [41, 323] on input "Row Unselected" at bounding box center [38, 321] width 13 height 13
checkbox input "true"
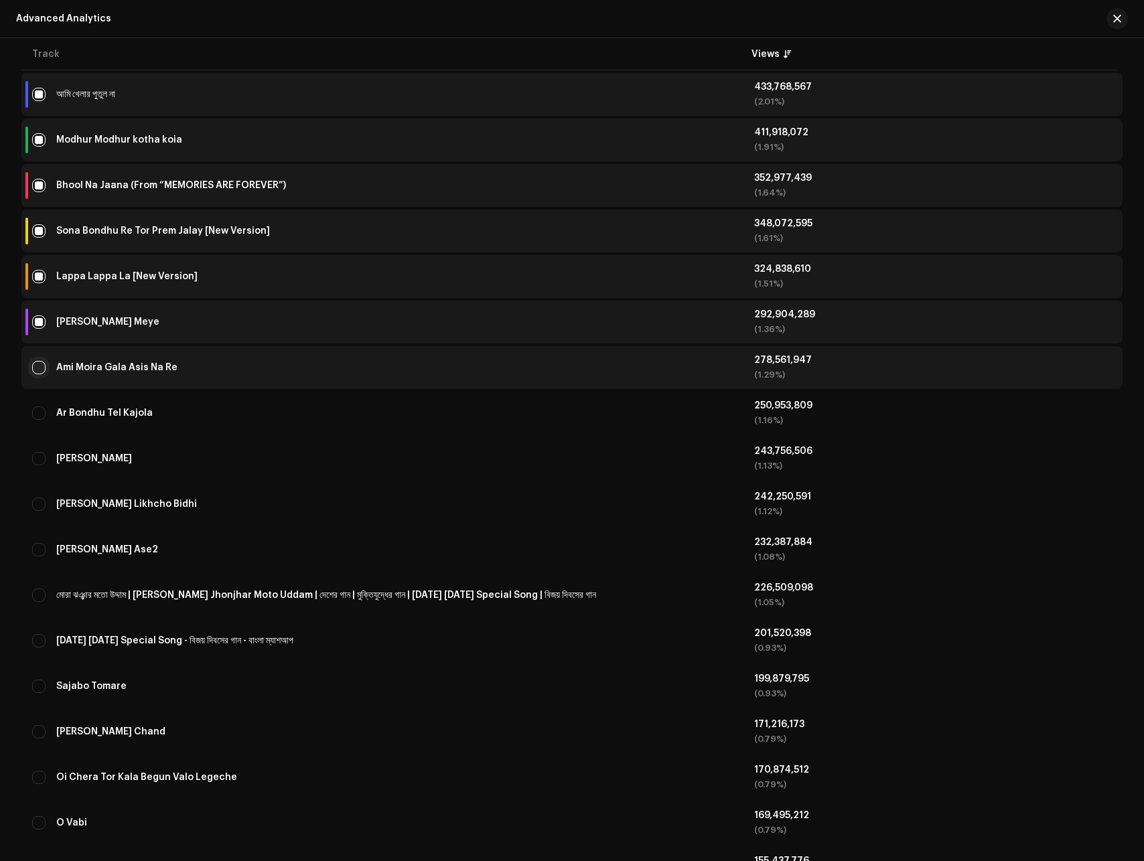
click at [42, 368] on input "Row Unselected" at bounding box center [38, 367] width 13 height 13
checkbox input "true"
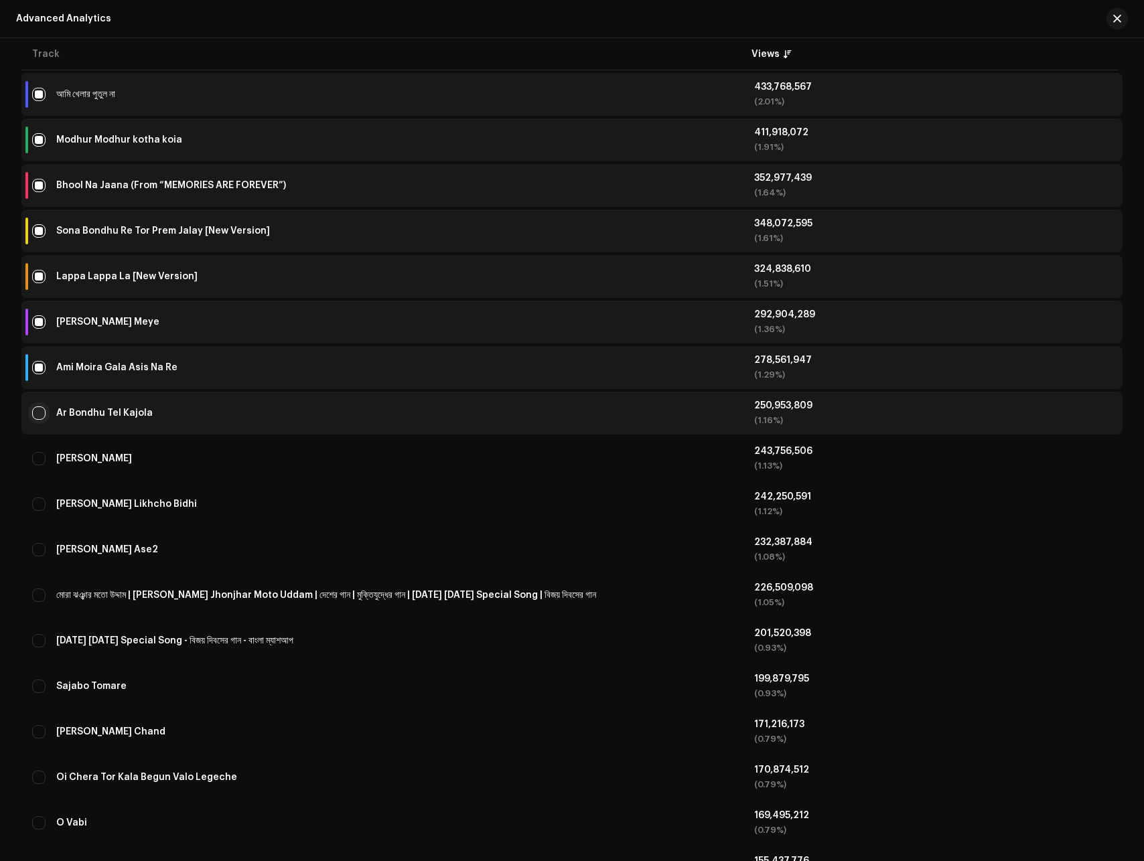
click at [39, 411] on input "Row Unselected" at bounding box center [38, 412] width 13 height 13
checkbox input "true"
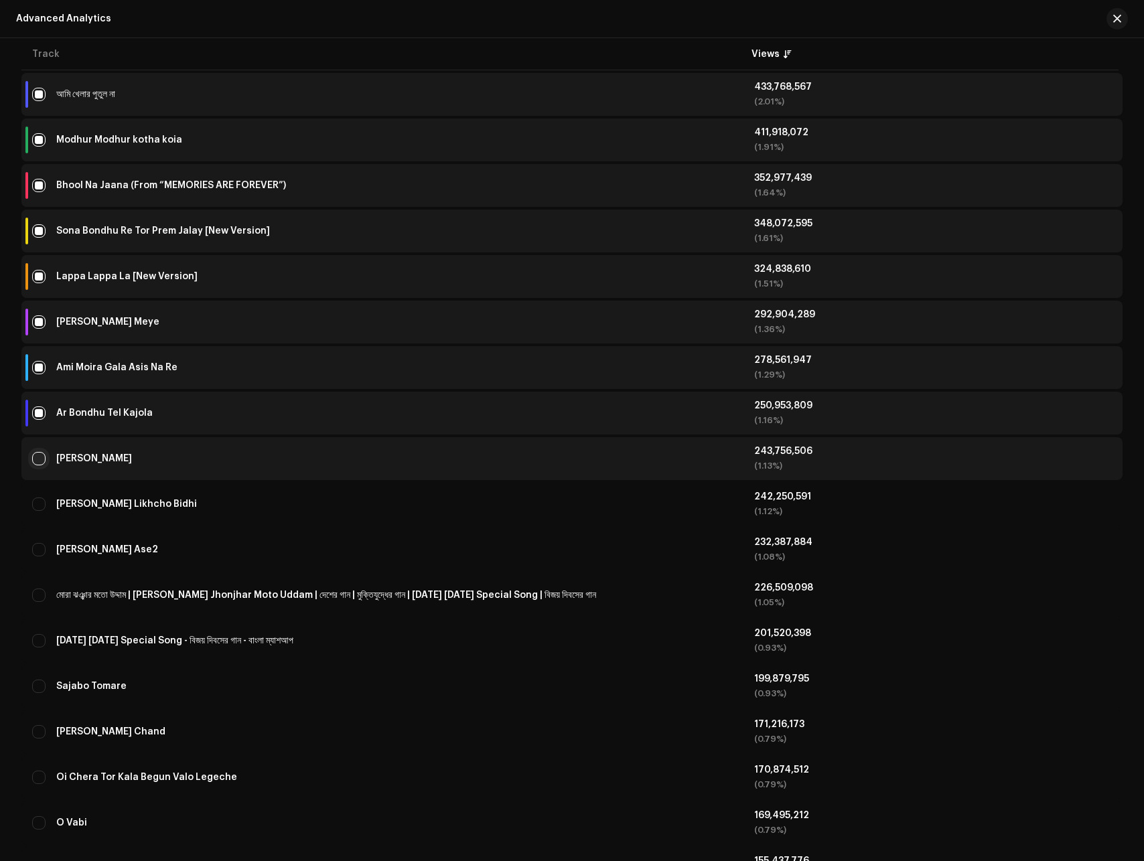
click at [42, 461] on input "Row Unselected" at bounding box center [38, 458] width 13 height 13
checkbox input "true"
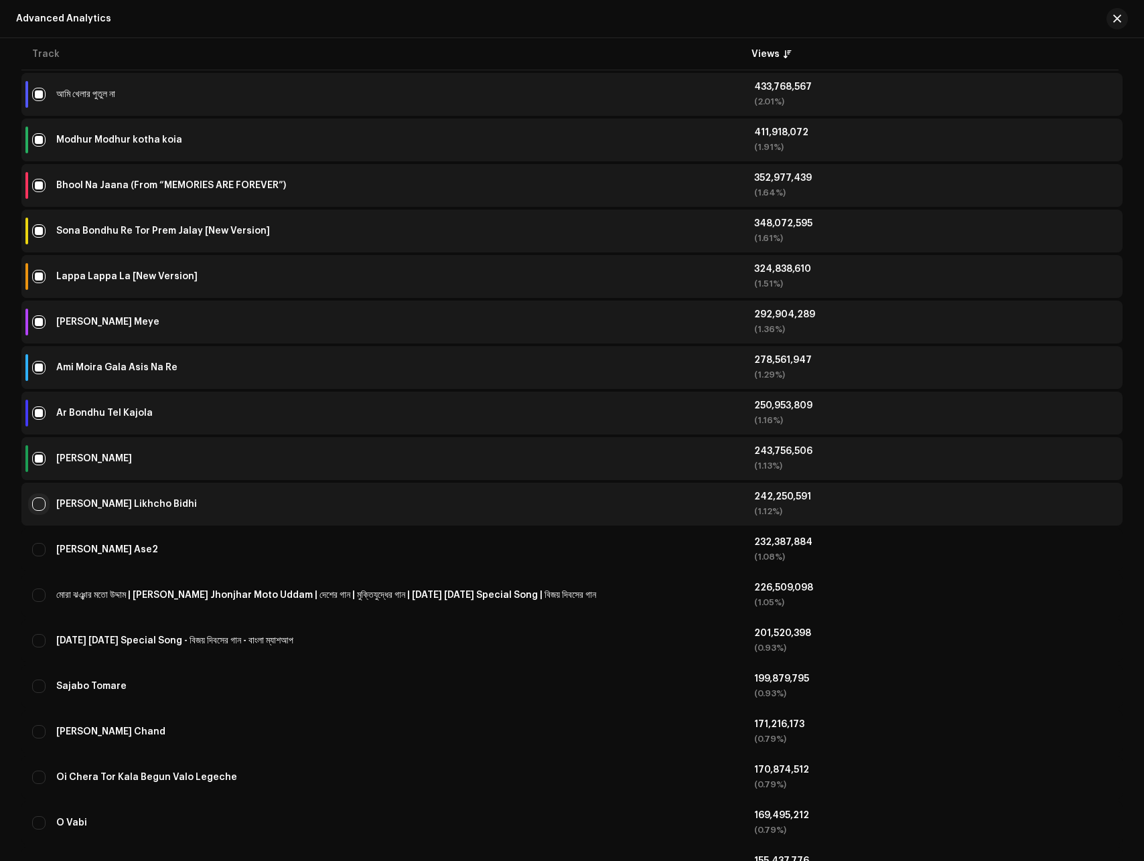
click at [44, 504] on input "Row Unselected" at bounding box center [38, 504] width 13 height 13
checkbox input "true"
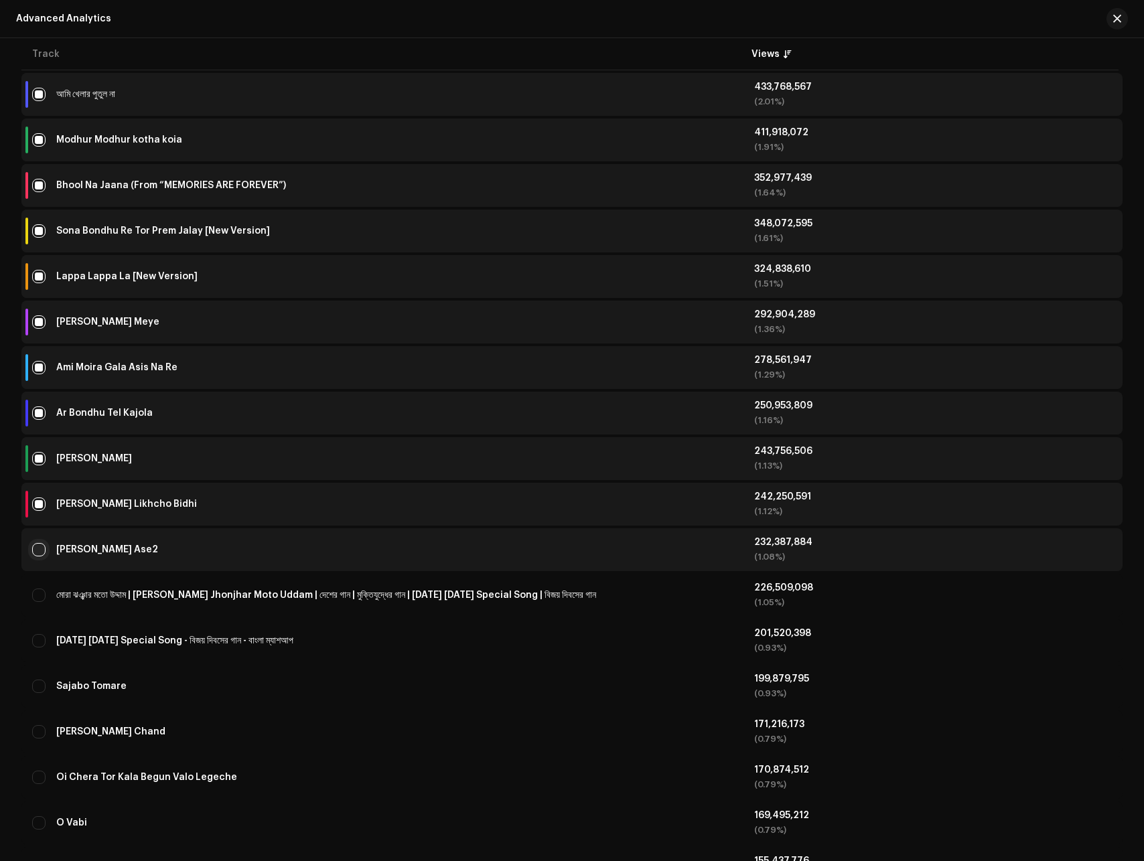
click at [37, 550] on input "Row Unselected" at bounding box center [38, 549] width 13 height 13
checkbox input "true"
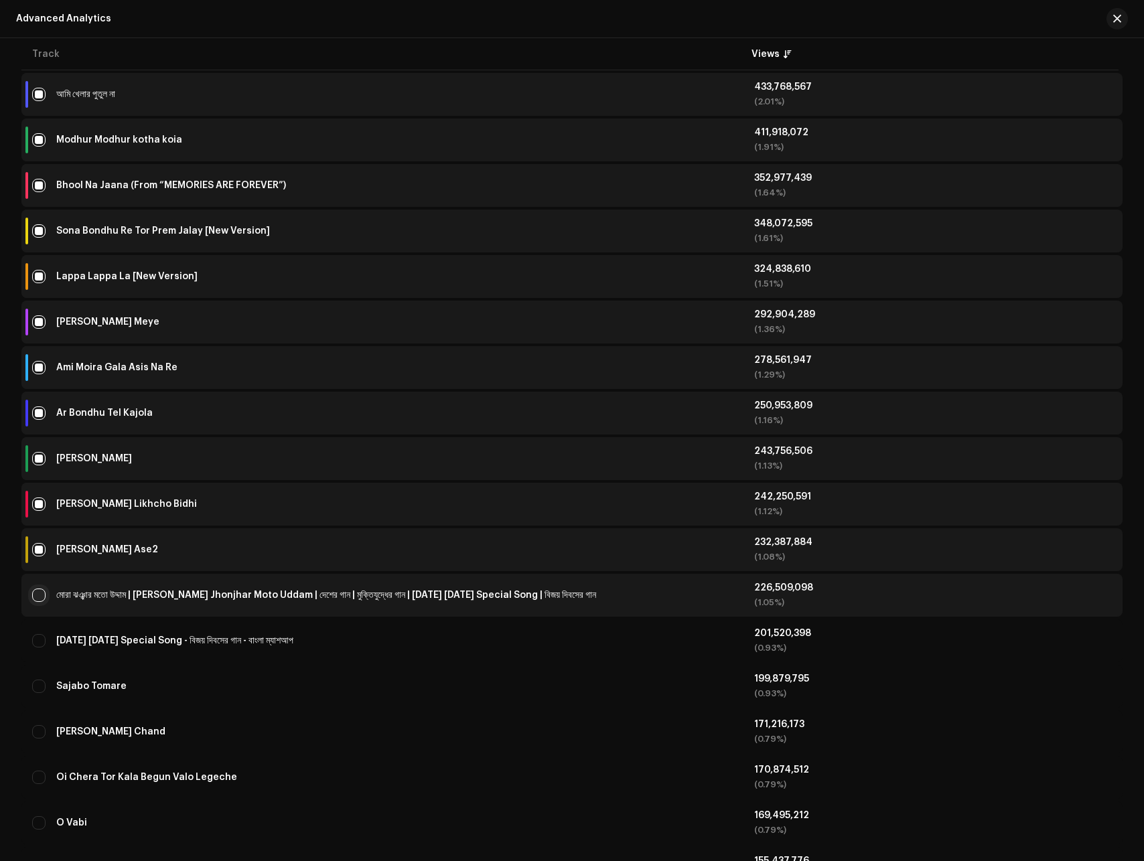
click at [37, 597] on input "Row Unselected" at bounding box center [38, 595] width 13 height 13
checkbox input "true"
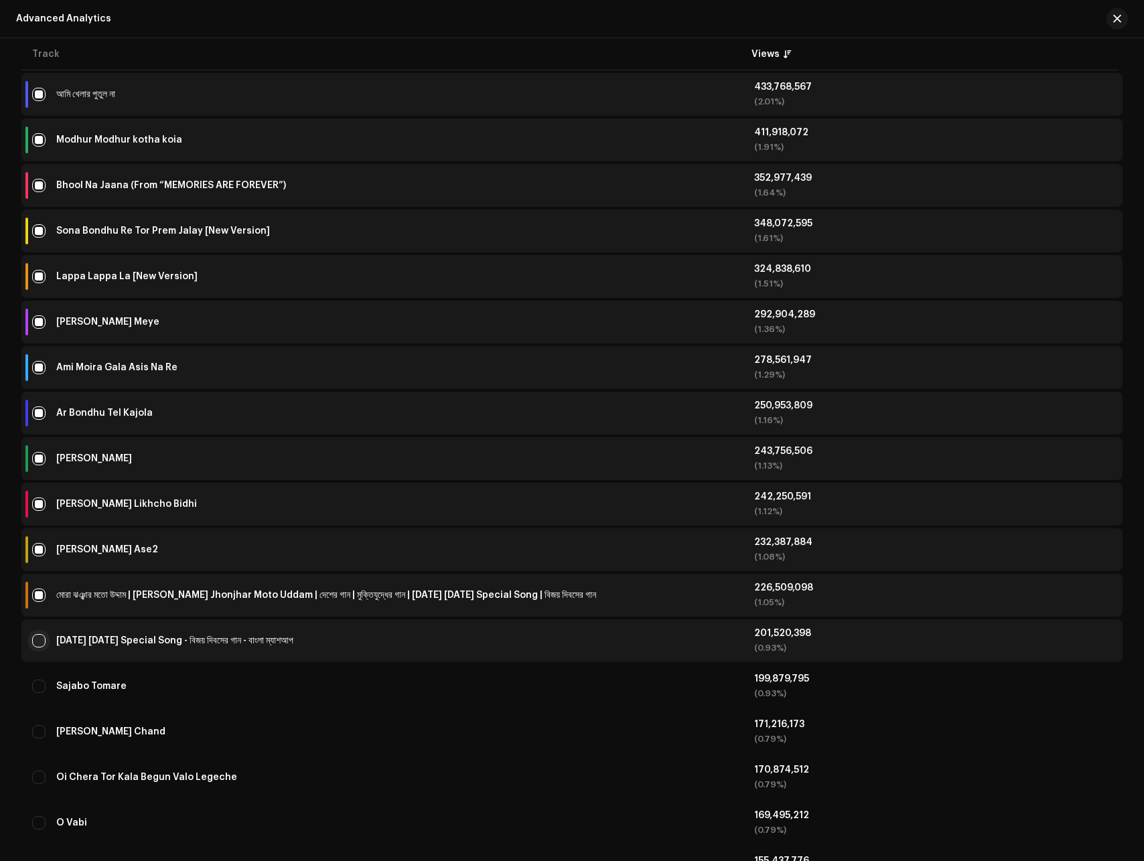
click at [41, 639] on input "Row Unselected" at bounding box center [38, 640] width 13 height 13
checkbox input "true"
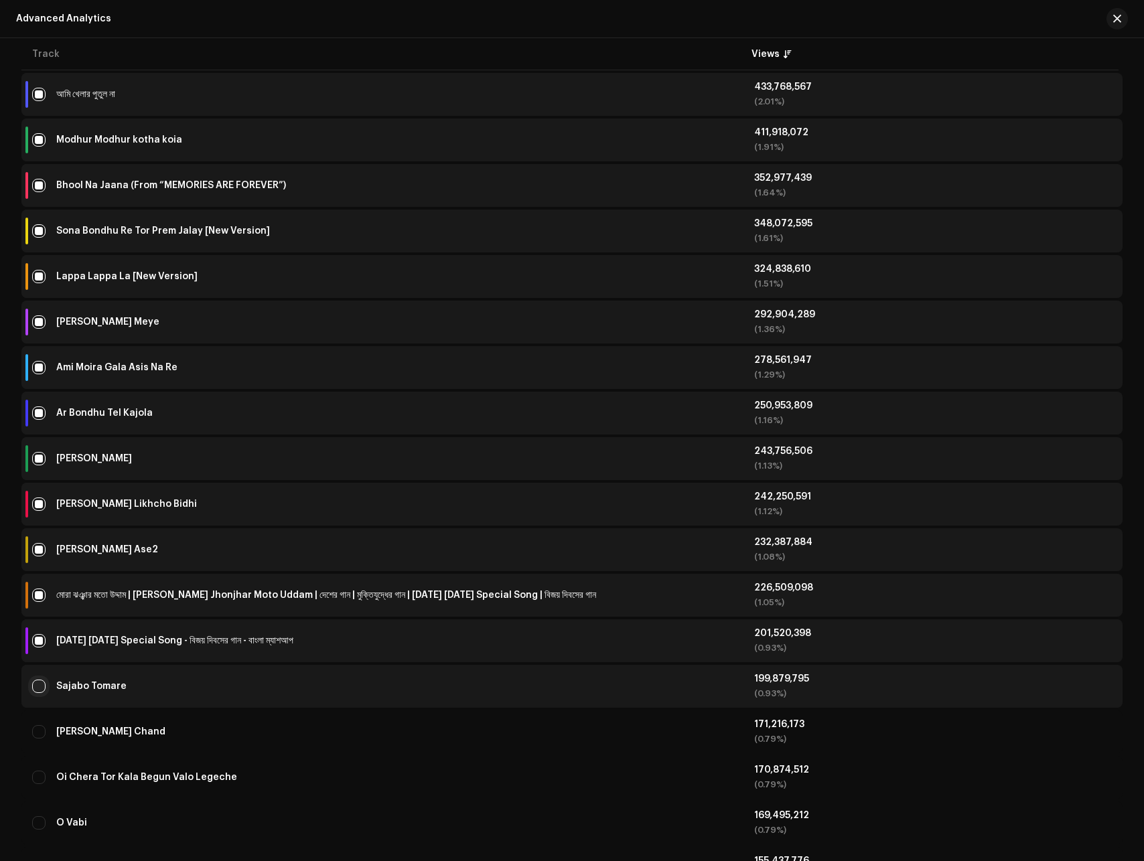
click at [34, 682] on input "Row Unselected" at bounding box center [38, 686] width 13 height 13
checkbox input "true"
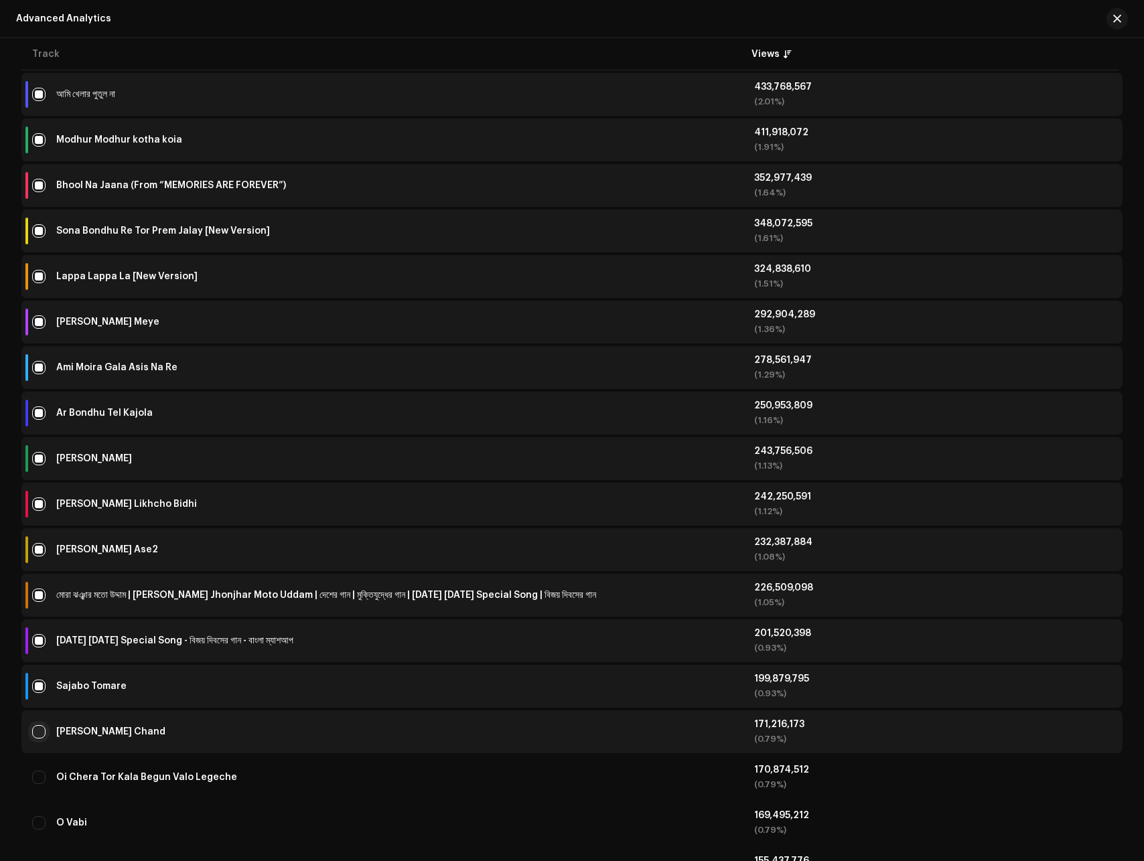
click at [38, 737] on input "Row Unselected" at bounding box center [38, 731] width 13 height 13
checkbox input "true"
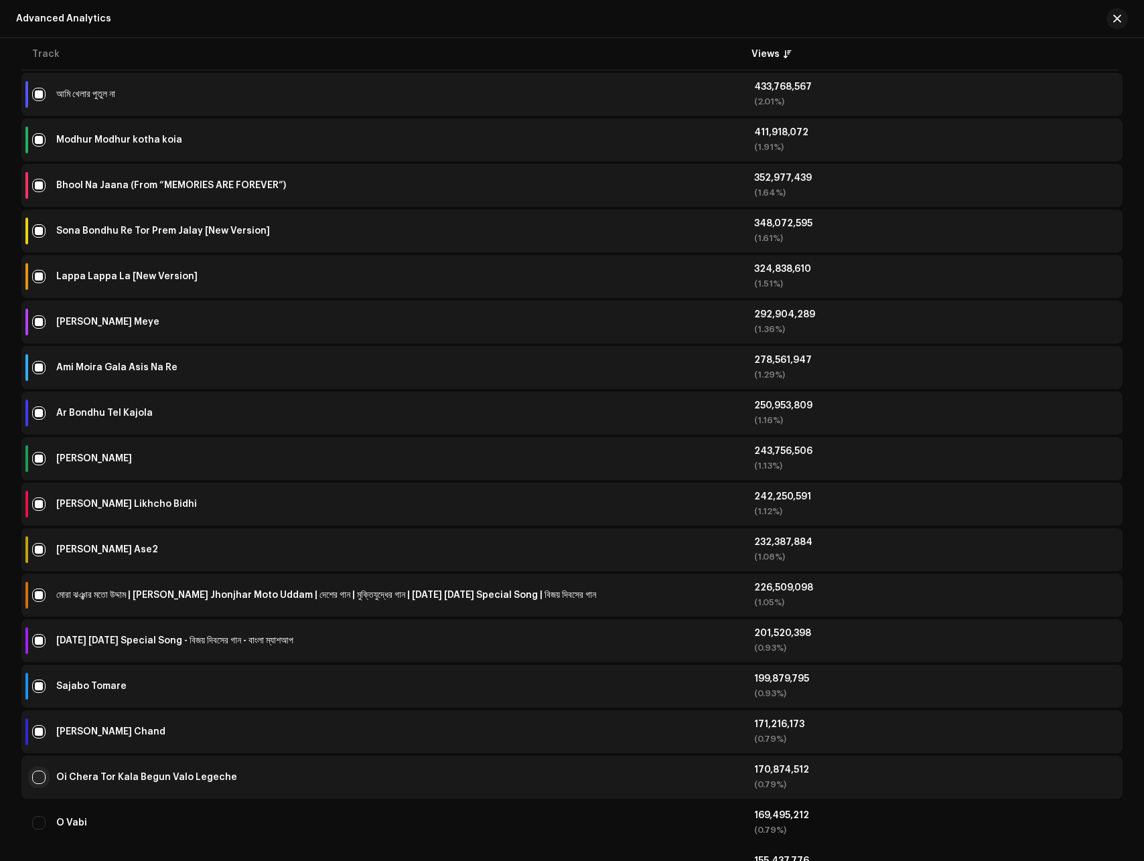
click at [38, 782] on input "Row Unselected" at bounding box center [38, 777] width 13 height 13
checkbox input "true"
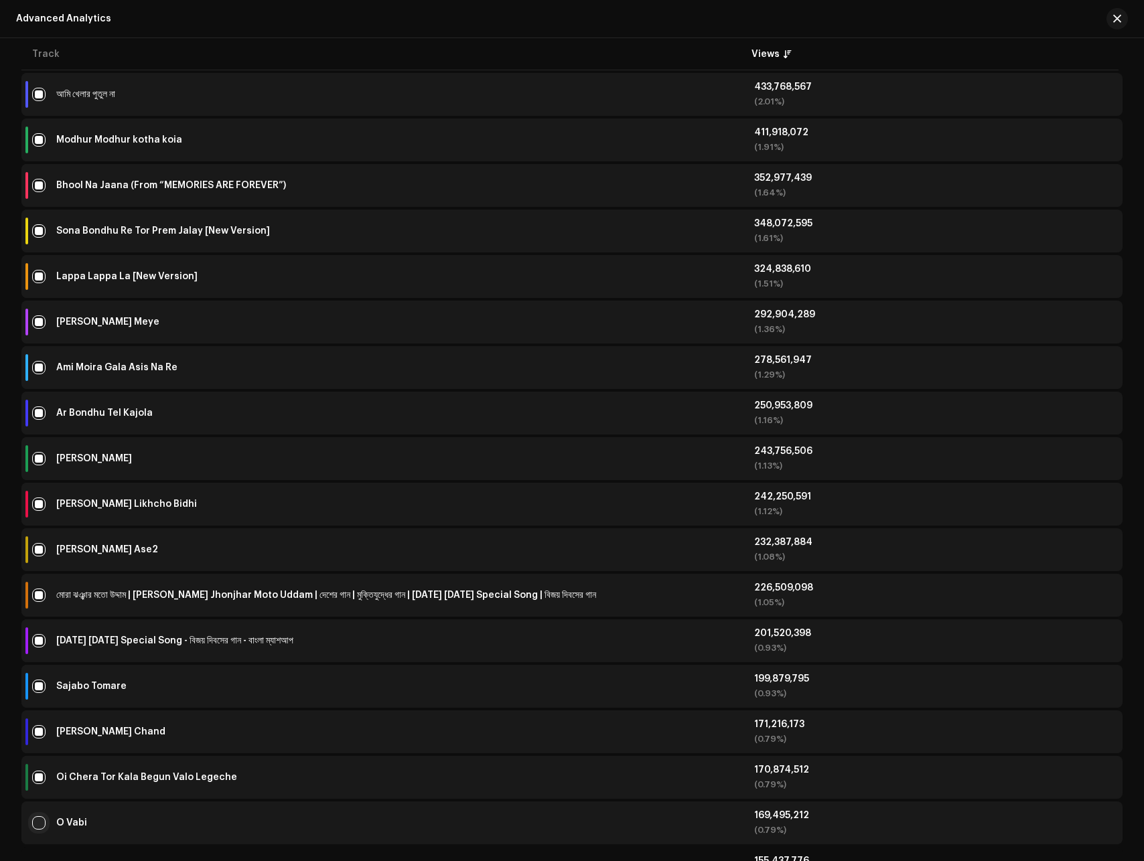
click at [36, 822] on input "Row Unselected" at bounding box center [38, 822] width 13 height 13
checkbox input "true"
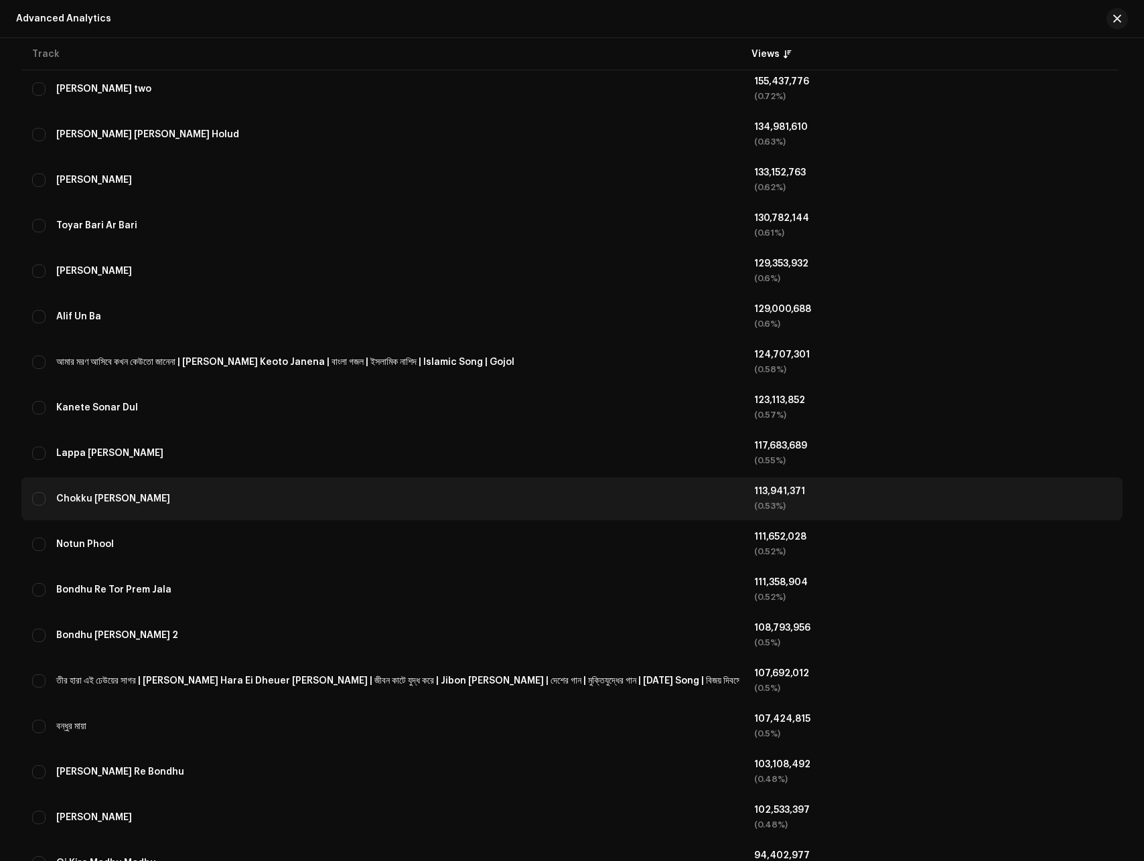
scroll to position [1566, 0]
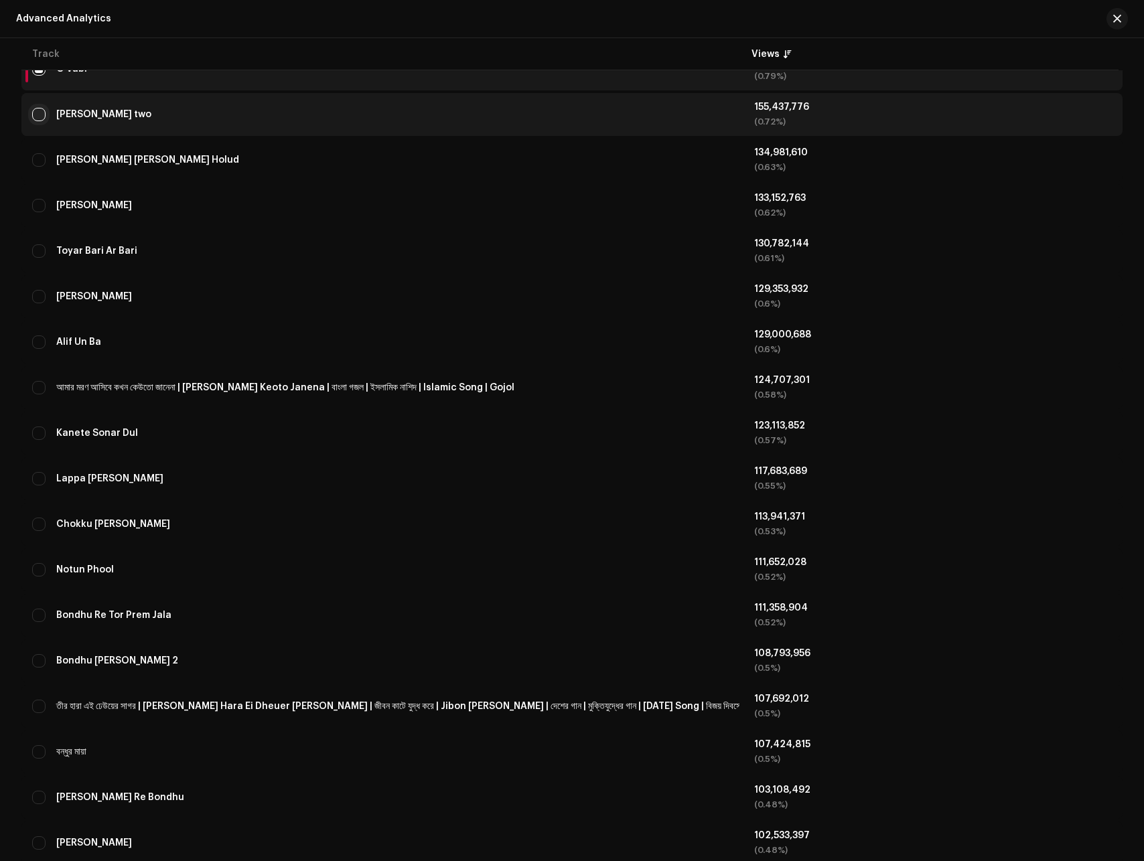
click at [39, 115] on input "Row Unselected" at bounding box center [38, 114] width 13 height 13
checkbox input "true"
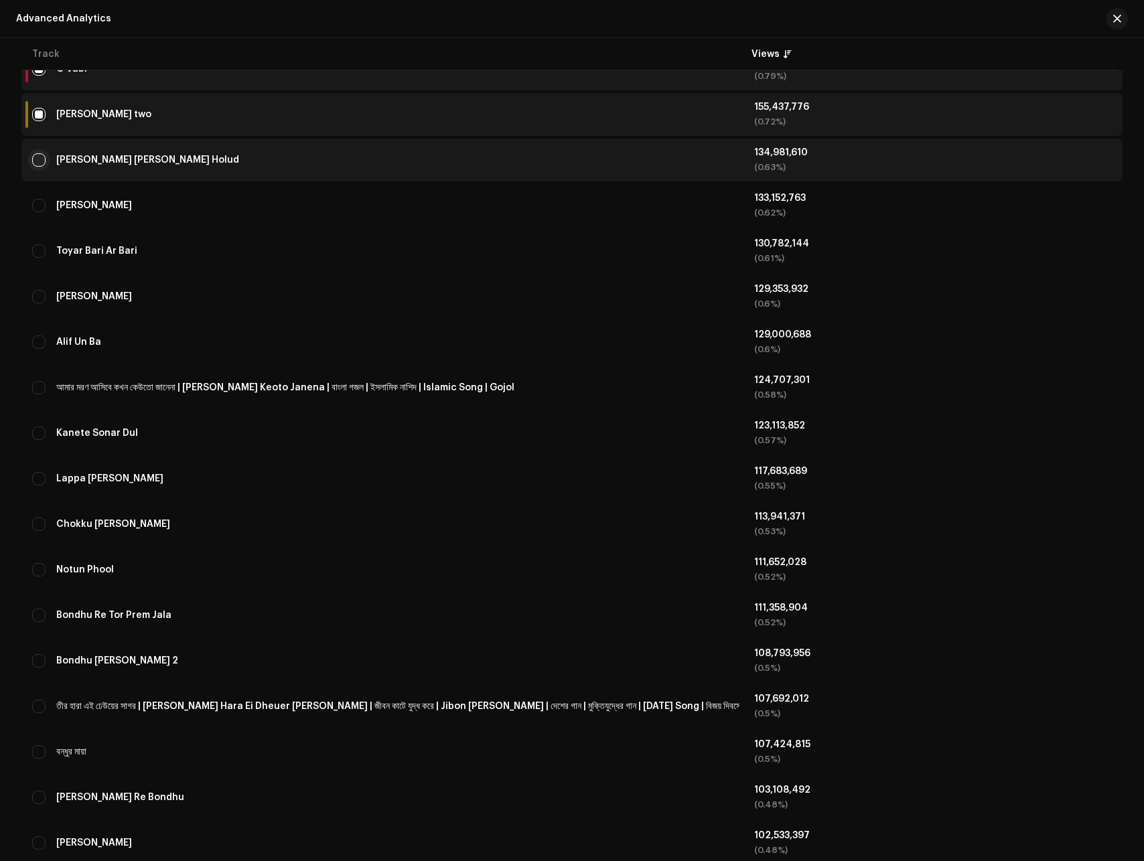
click at [39, 160] on input "Row Unselected" at bounding box center [38, 159] width 13 height 13
checkbox input "true"
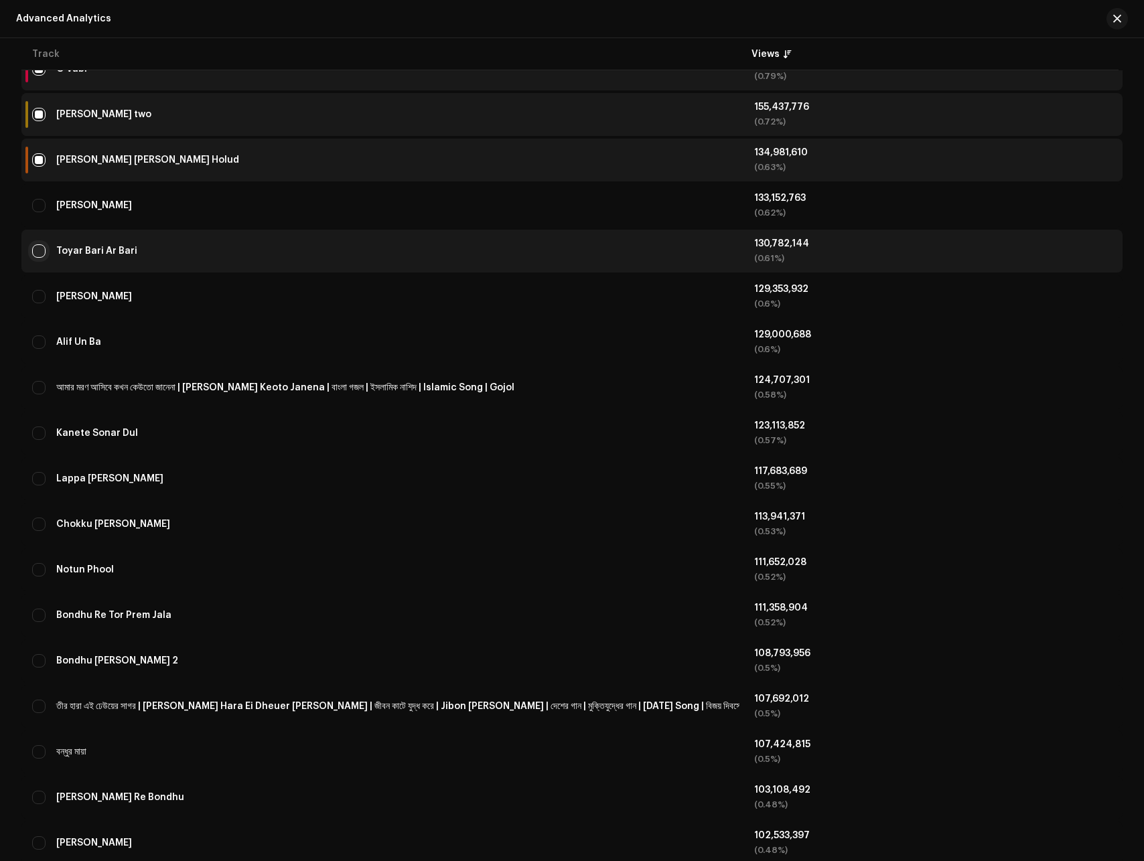
drag, startPoint x: 41, startPoint y: 200, endPoint x: 37, endPoint y: 250, distance: 51.1
click at [41, 200] on input "Row Unselected" at bounding box center [38, 205] width 13 height 13
checkbox input "true"
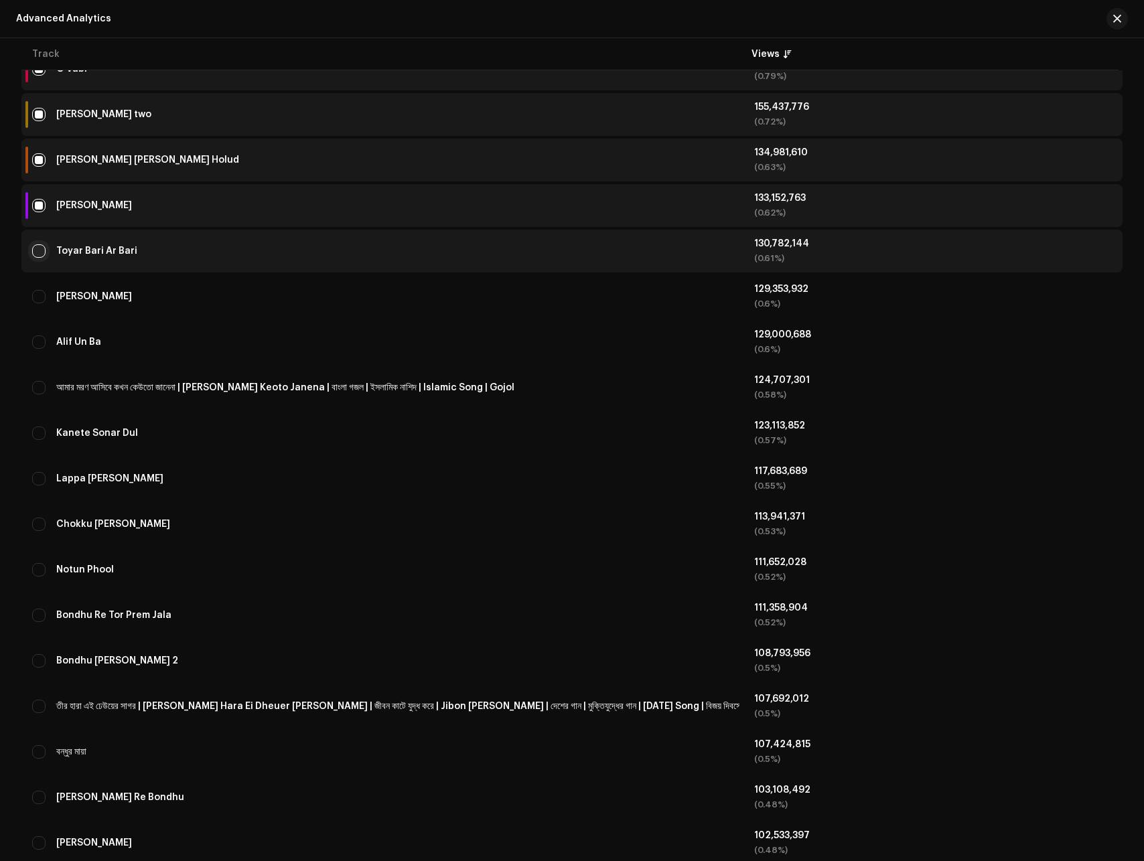
click at [38, 248] on input "Row Unselected" at bounding box center [38, 250] width 13 height 13
checkbox input "true"
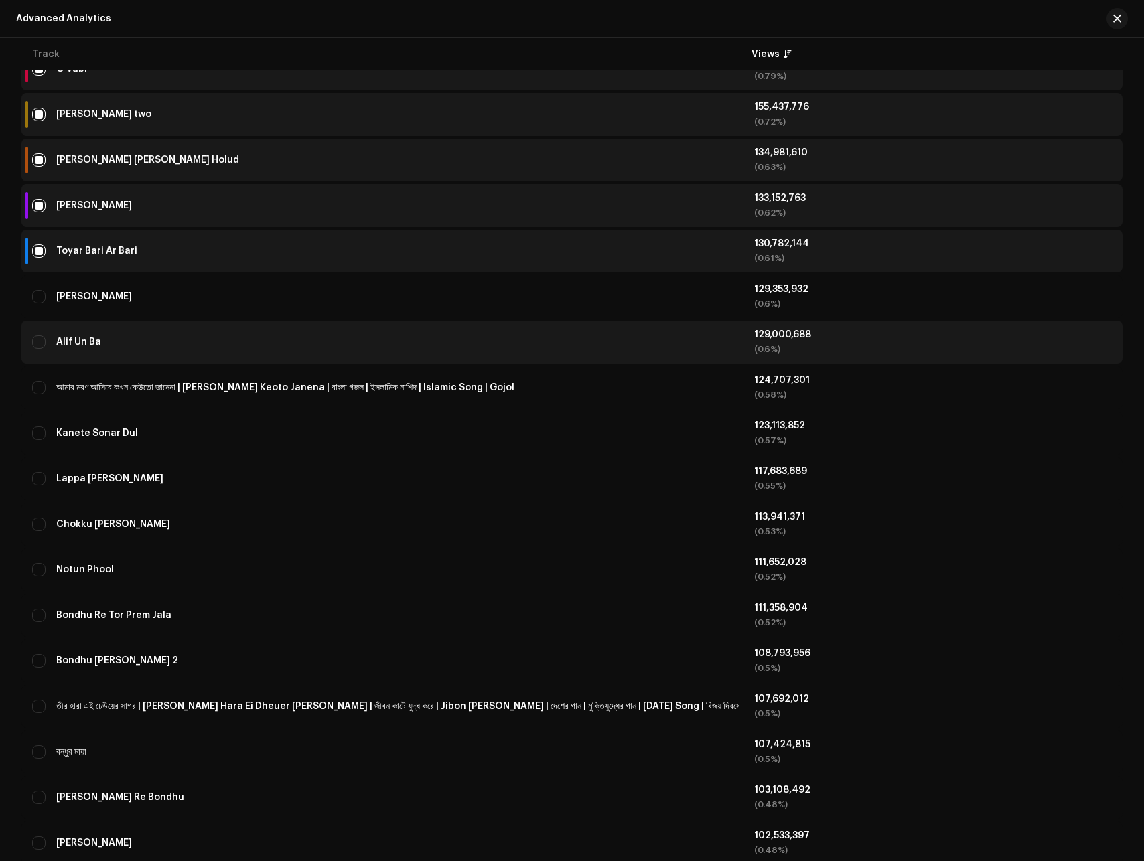
drag, startPoint x: 39, startPoint y: 290, endPoint x: 40, endPoint y: 331, distance: 41.5
click at [39, 290] on input "Row Unselected" at bounding box center [38, 296] width 13 height 13
checkbox input "true"
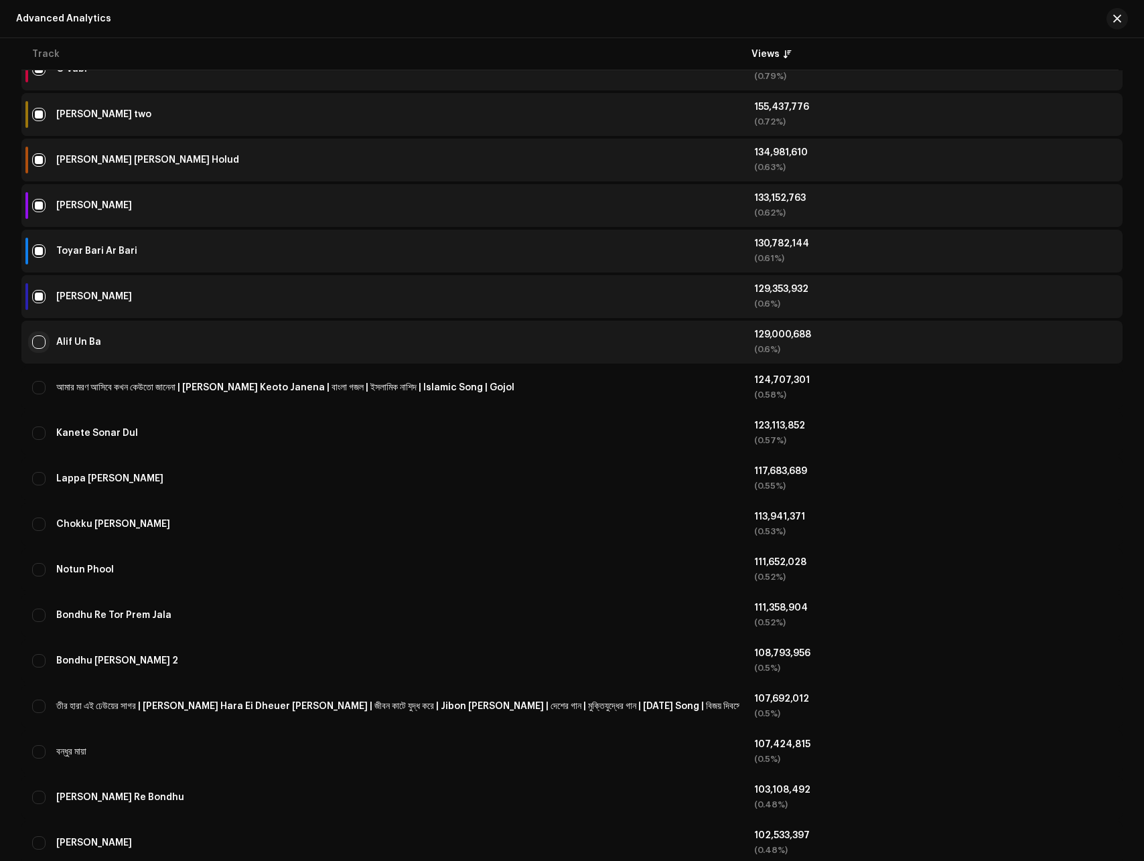
click at [40, 342] on input "Row Unselected" at bounding box center [38, 342] width 13 height 13
checkbox input "true"
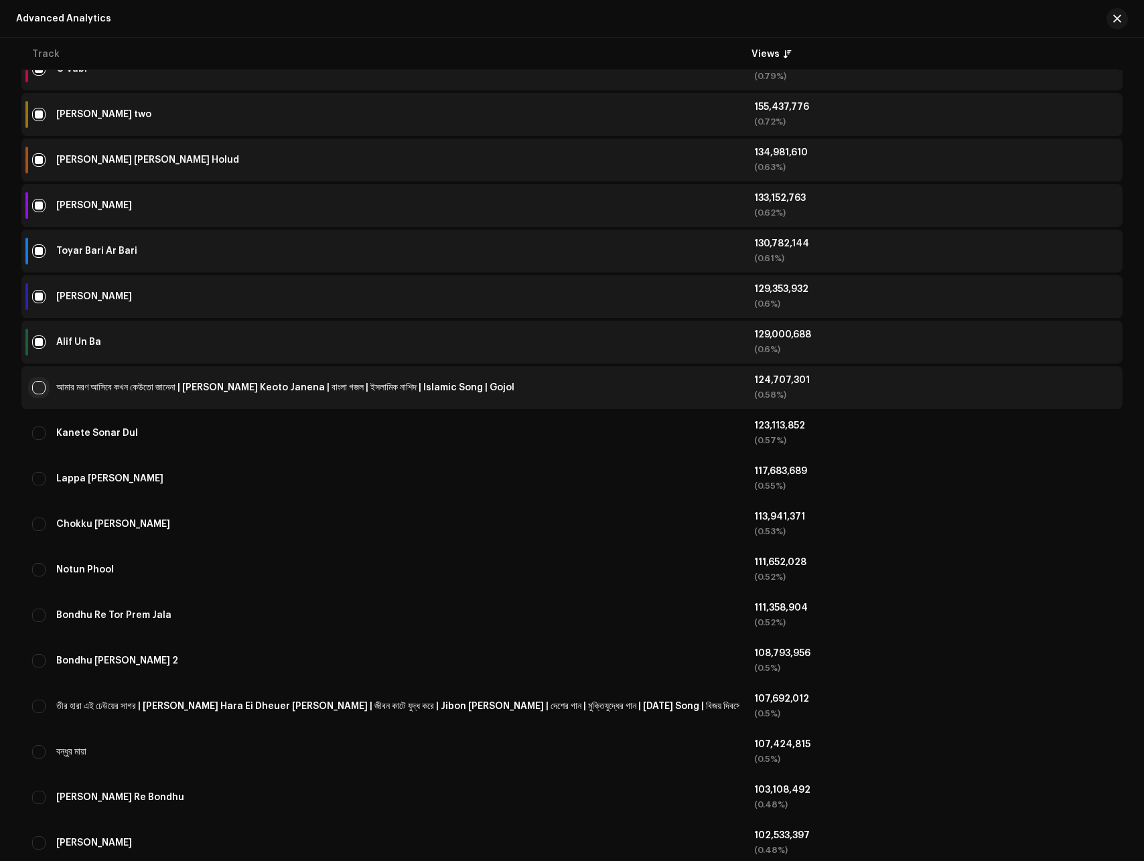
click at [40, 391] on input "Row Unselected" at bounding box center [38, 387] width 13 height 13
checkbox input "true"
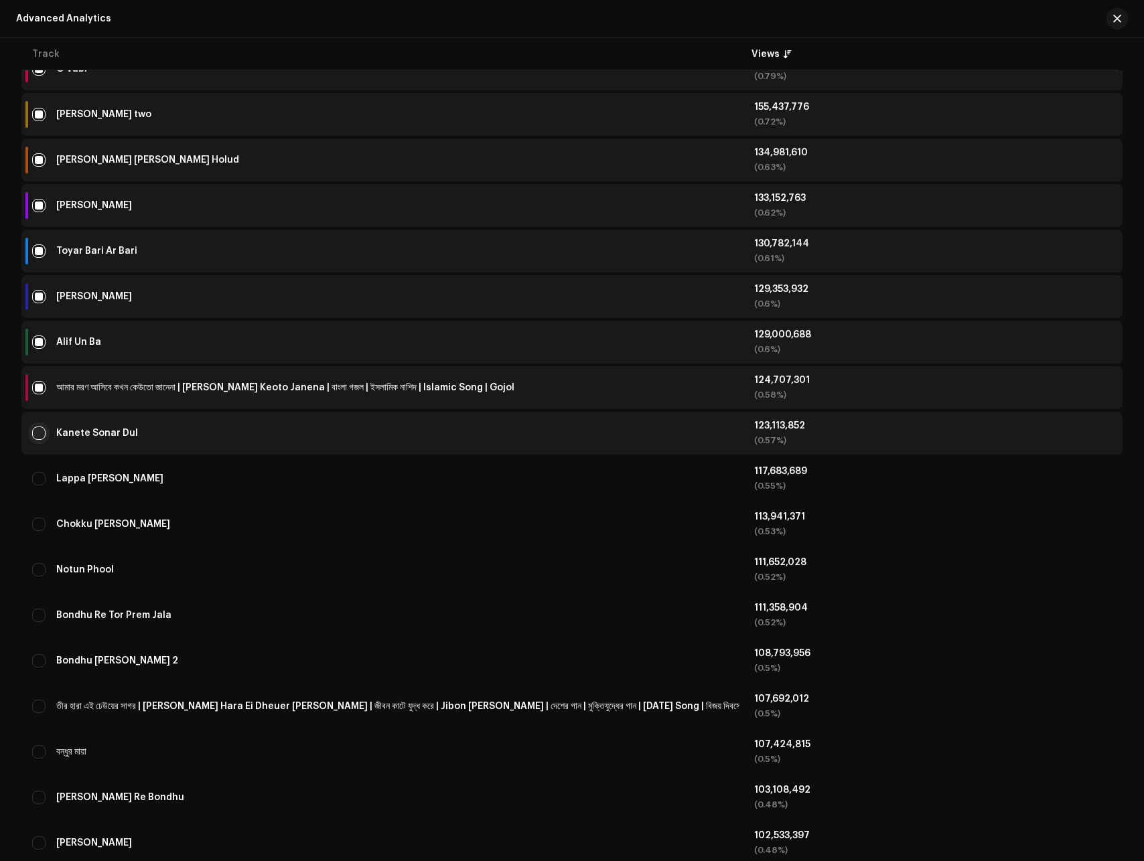
click at [38, 434] on input "Row Unselected" at bounding box center [38, 433] width 13 height 13
checkbox input "true"
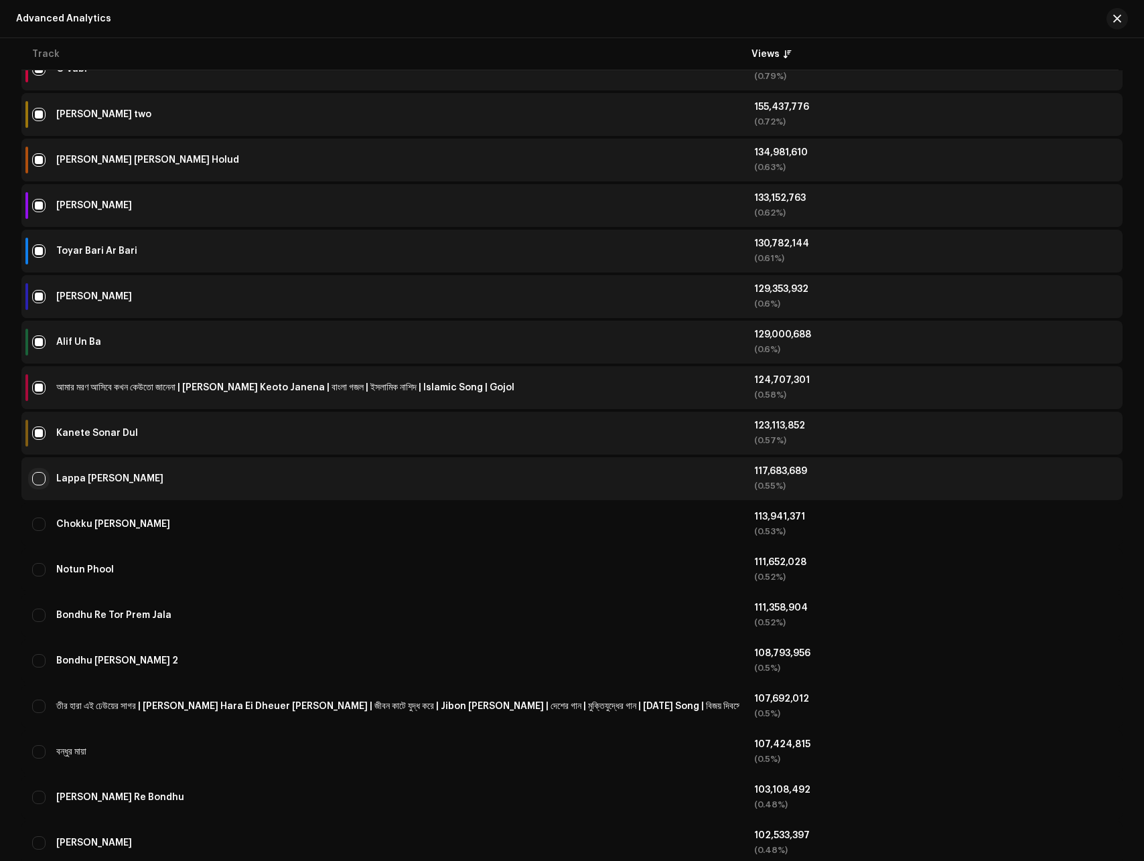
click at [38, 476] on input "Row Unselected" at bounding box center [38, 478] width 13 height 13
checkbox input "true"
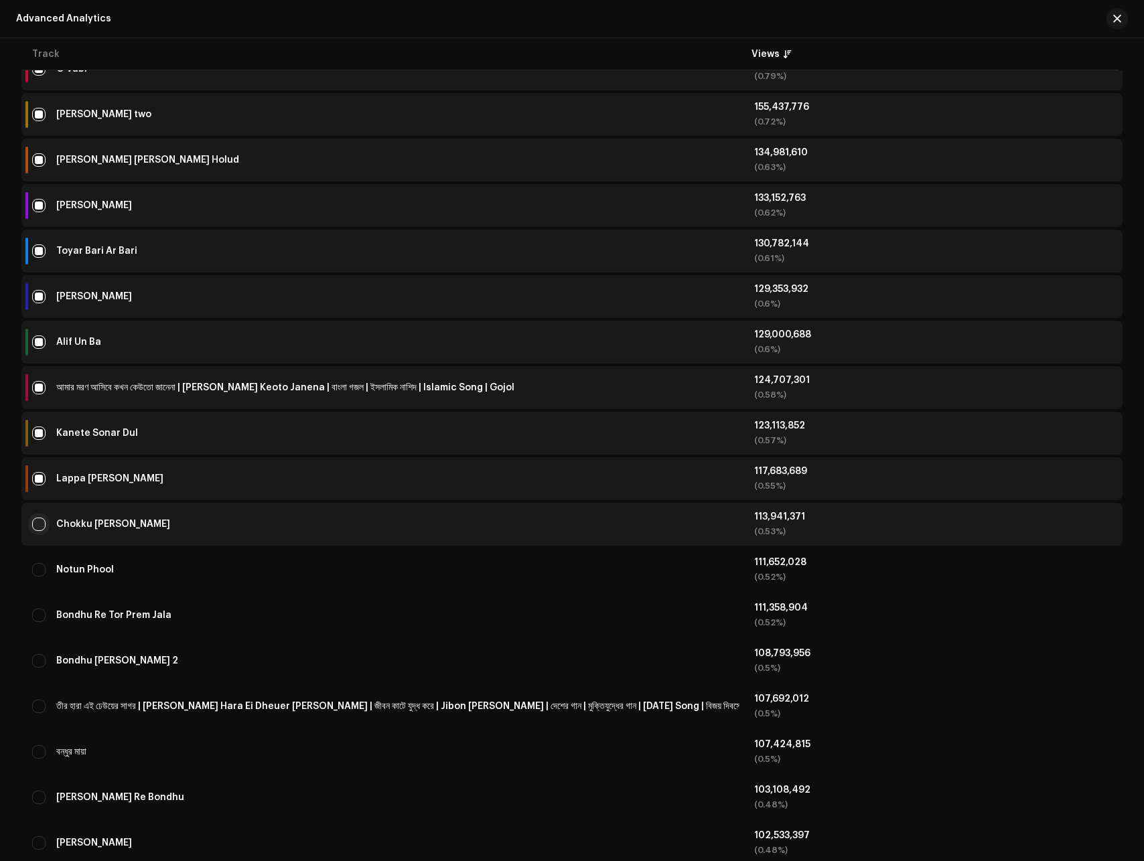
click at [38, 528] on input "Row Unselected" at bounding box center [38, 524] width 13 height 13
checkbox input "true"
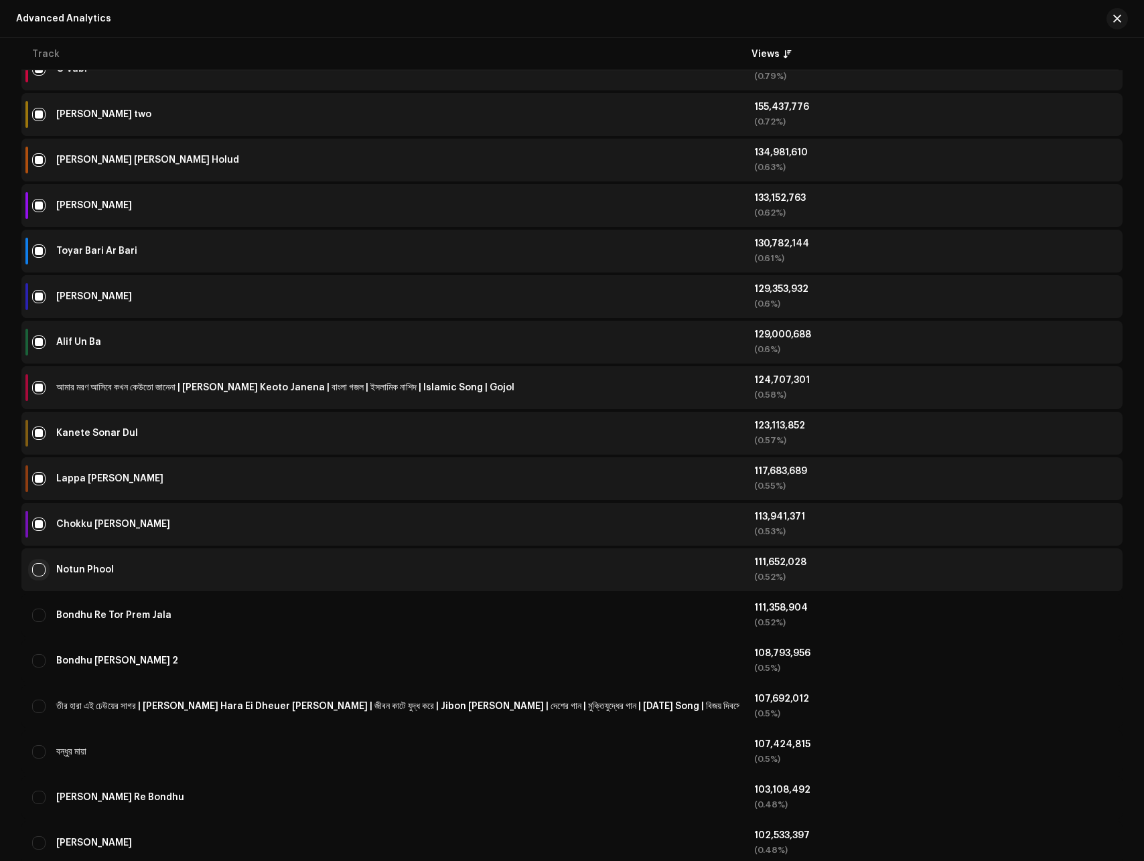
click at [41, 569] on input "Row Unselected" at bounding box center [38, 569] width 13 height 13
checkbox input "true"
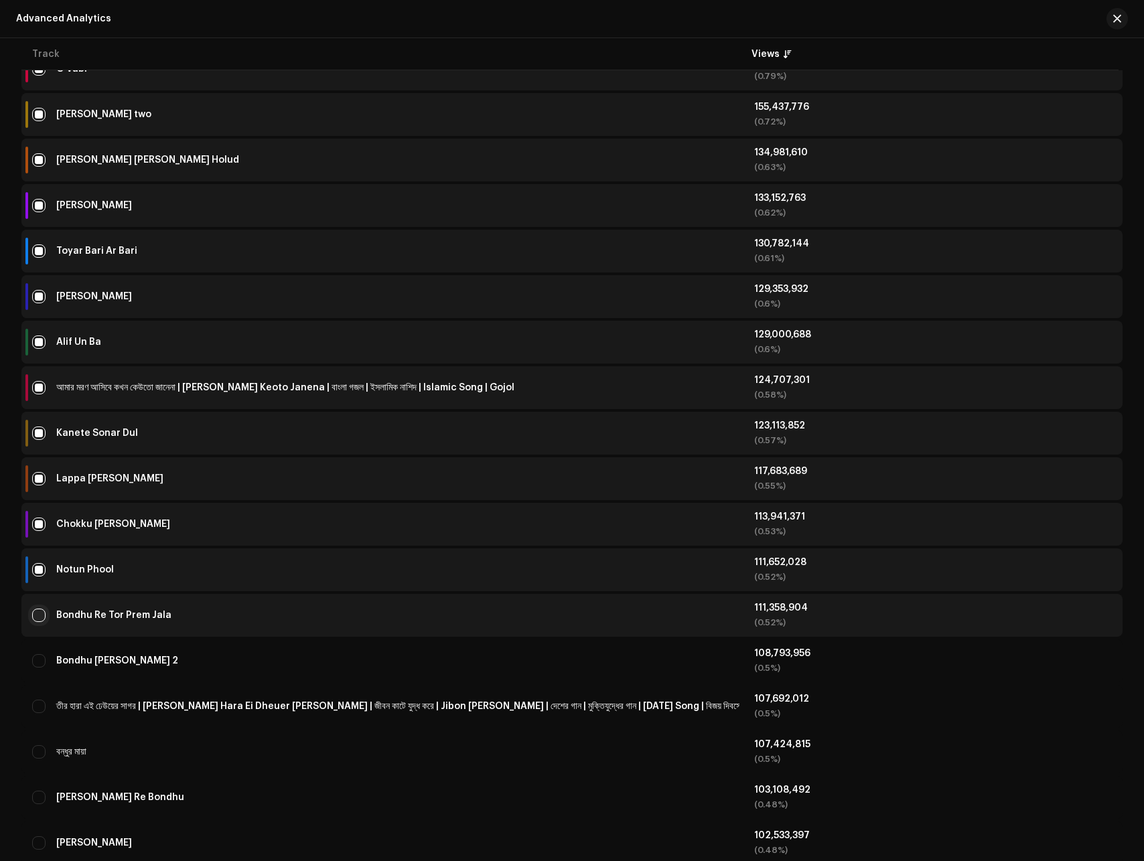
click at [43, 619] on input "Row Unselected" at bounding box center [38, 615] width 13 height 13
checkbox input "true"
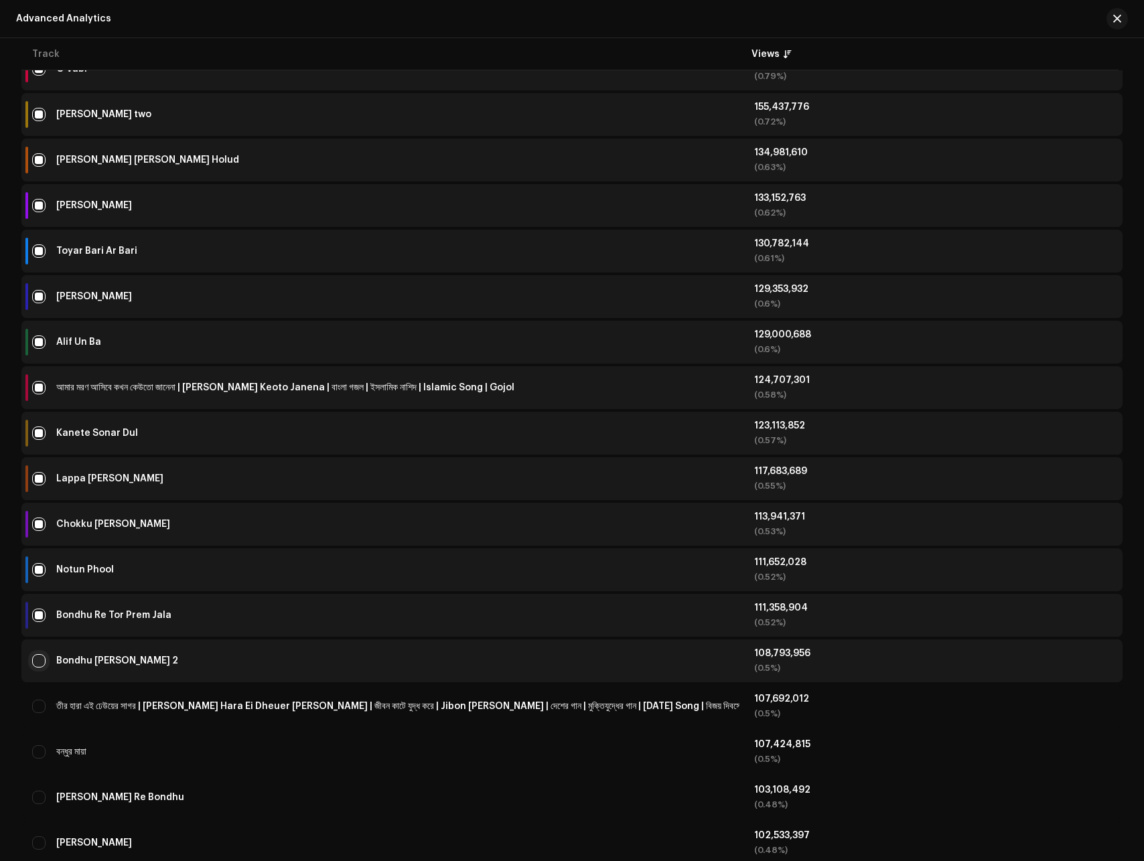
click at [36, 660] on input "Row Unselected" at bounding box center [38, 660] width 13 height 13
checkbox input "true"
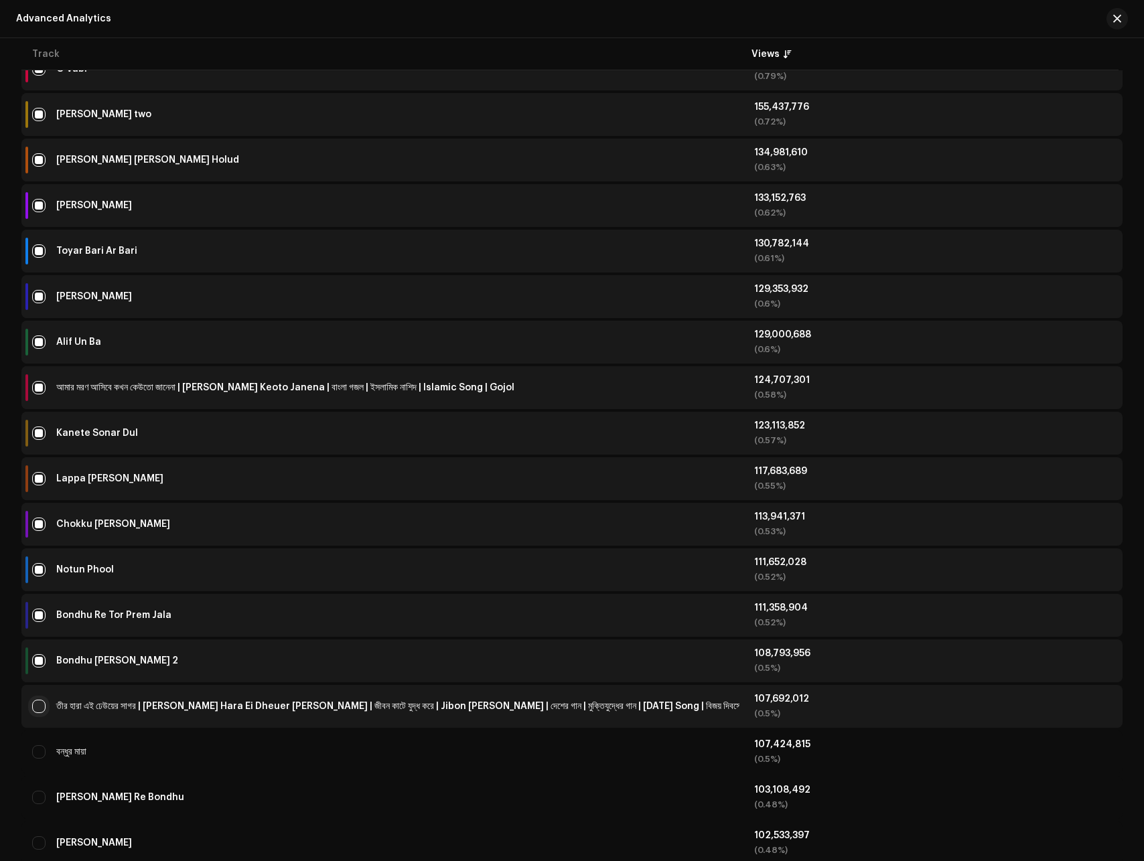
click at [38, 707] on input "Row Unselected" at bounding box center [38, 706] width 13 height 13
checkbox input "true"
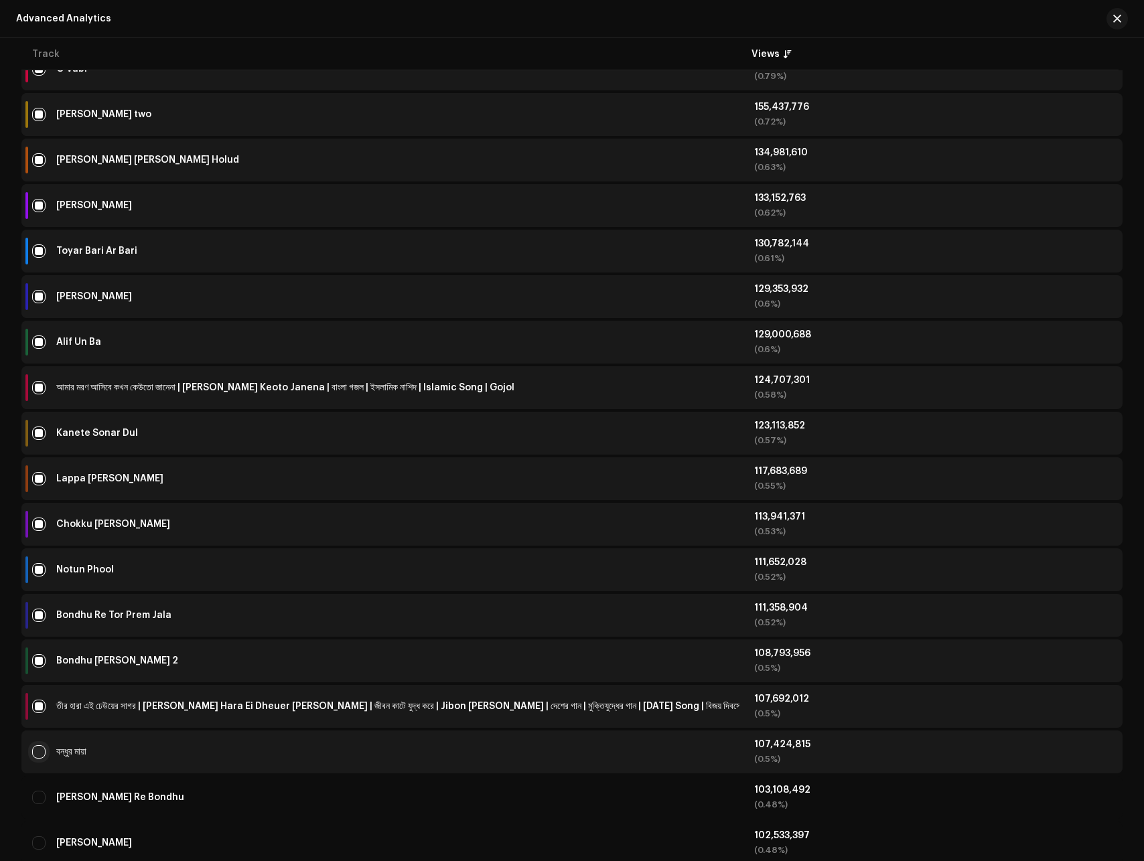
click at [37, 751] on input "Row Unselected" at bounding box center [38, 751] width 13 height 13
checkbox input "true"
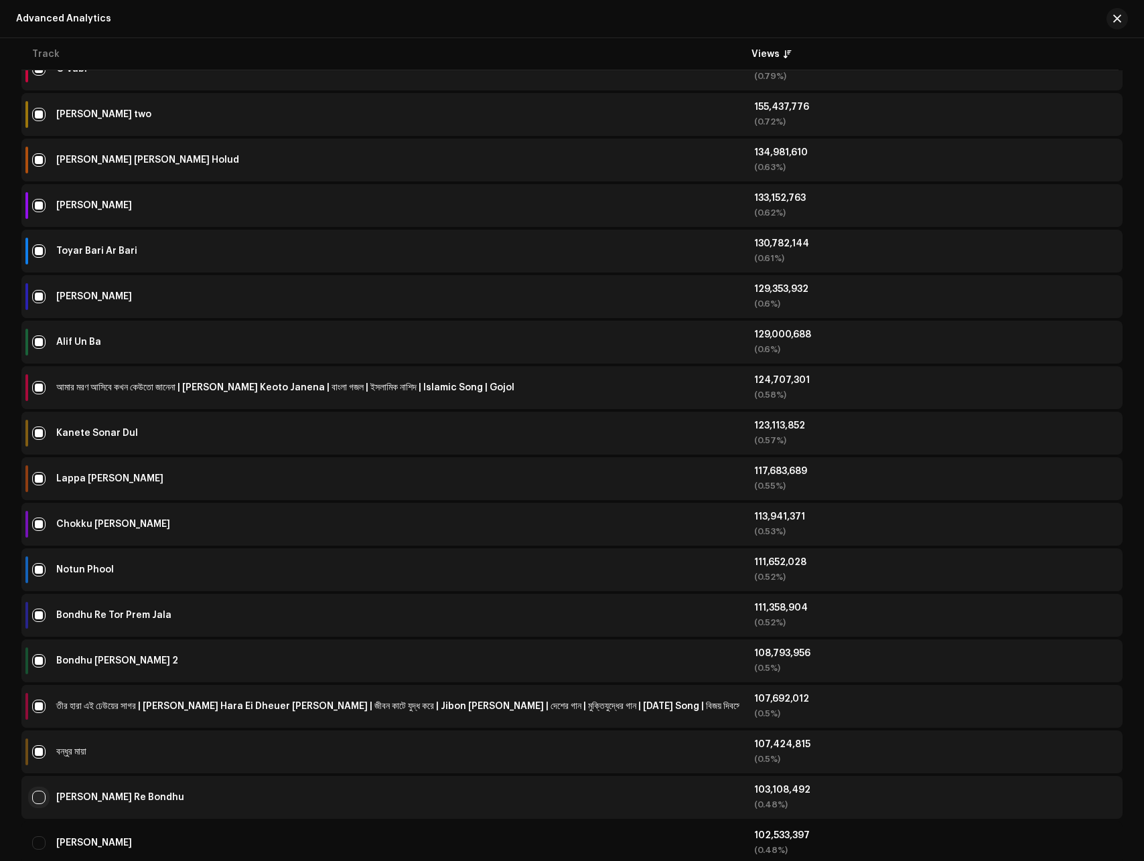
click at [39, 794] on input "Row Unselected" at bounding box center [38, 797] width 13 height 13
checkbox input "true"
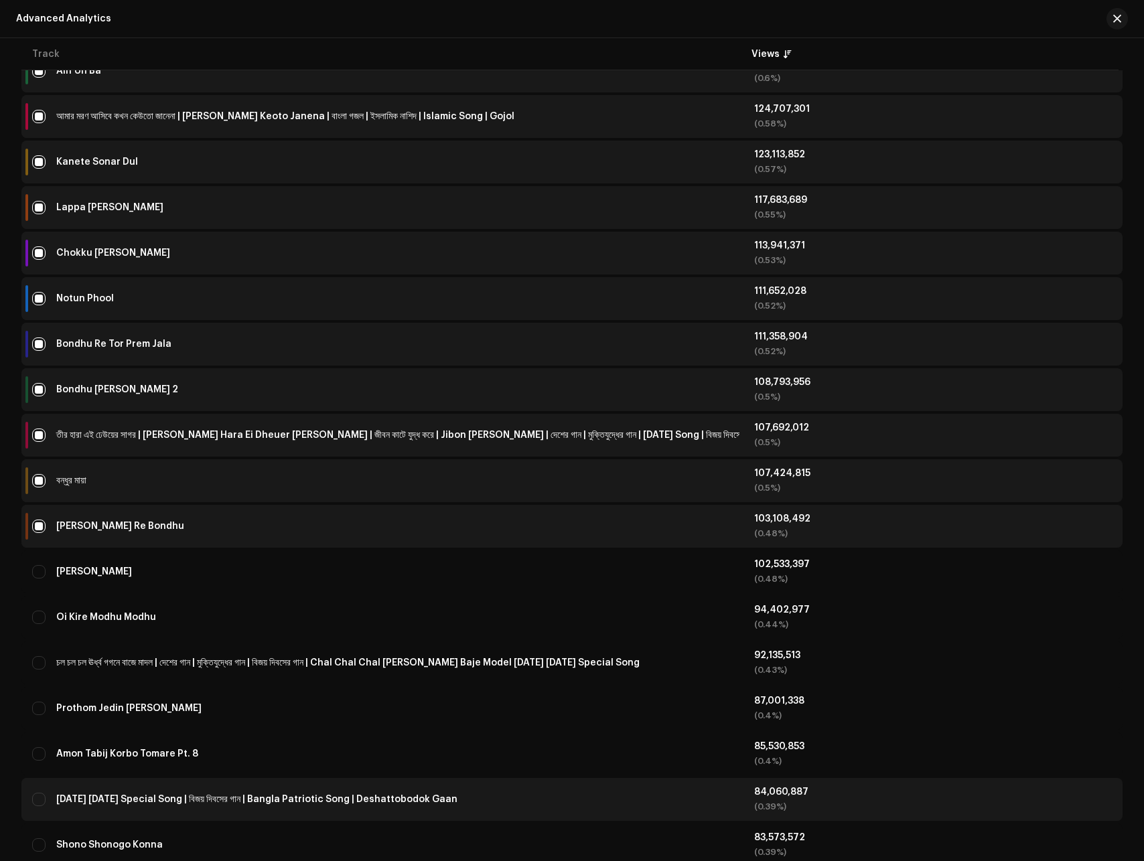
scroll to position [1846, 0]
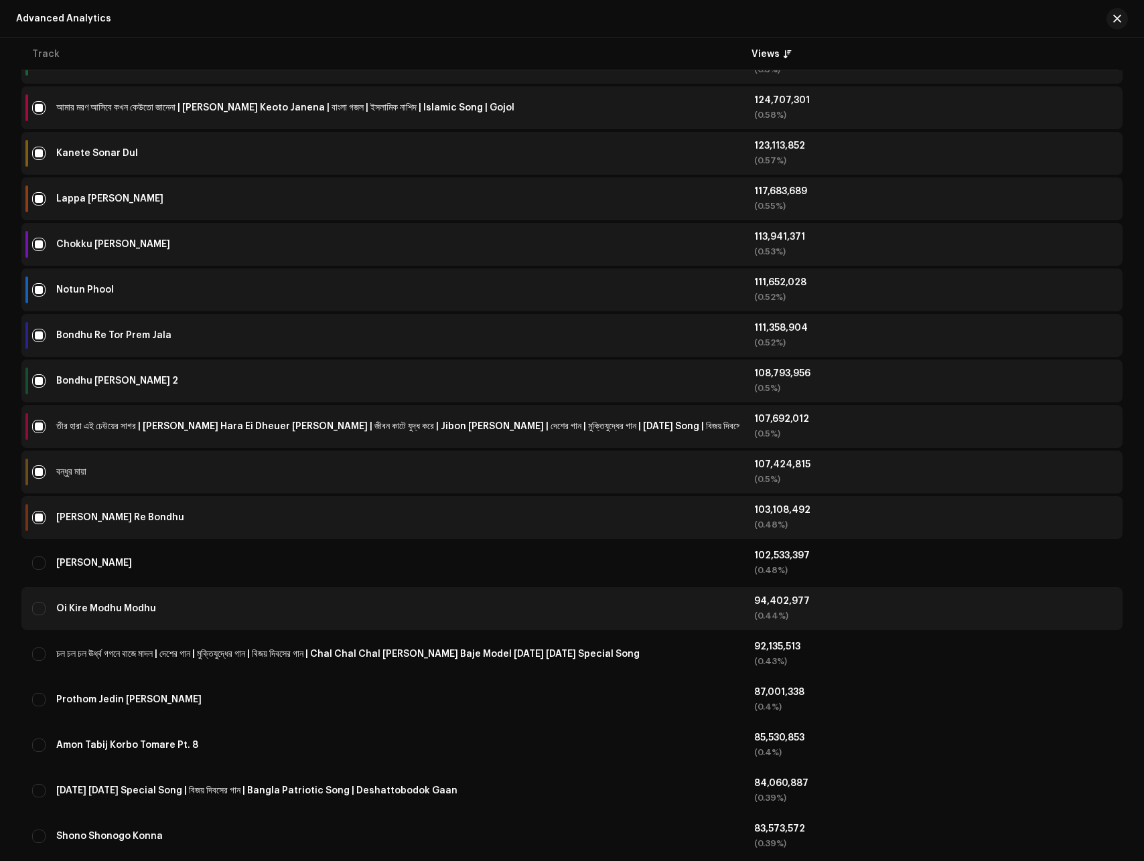
drag, startPoint x: 40, startPoint y: 567, endPoint x: 35, endPoint y: 619, distance: 53.1
click at [40, 567] on input "Row Unselected" at bounding box center [38, 563] width 13 height 13
checkbox input "true"
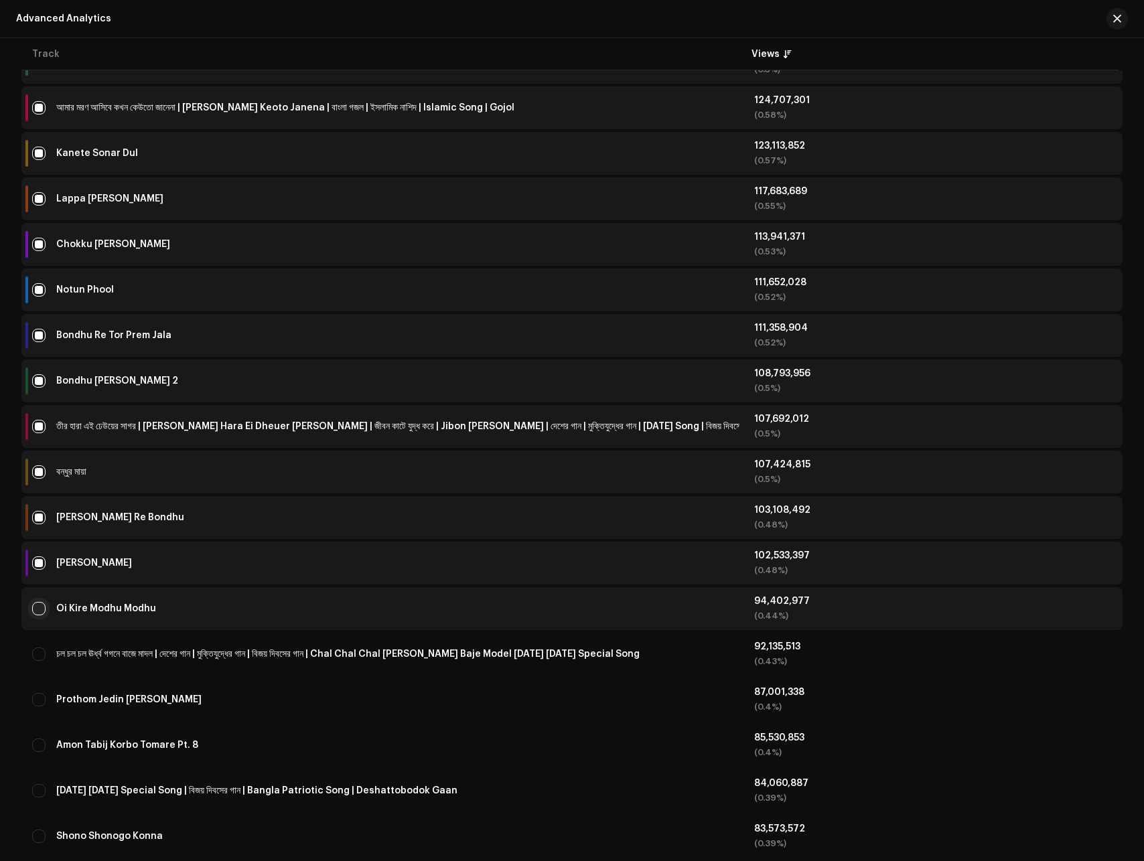
click at [38, 607] on input "Row Unselected" at bounding box center [38, 608] width 13 height 13
checkbox input "true"
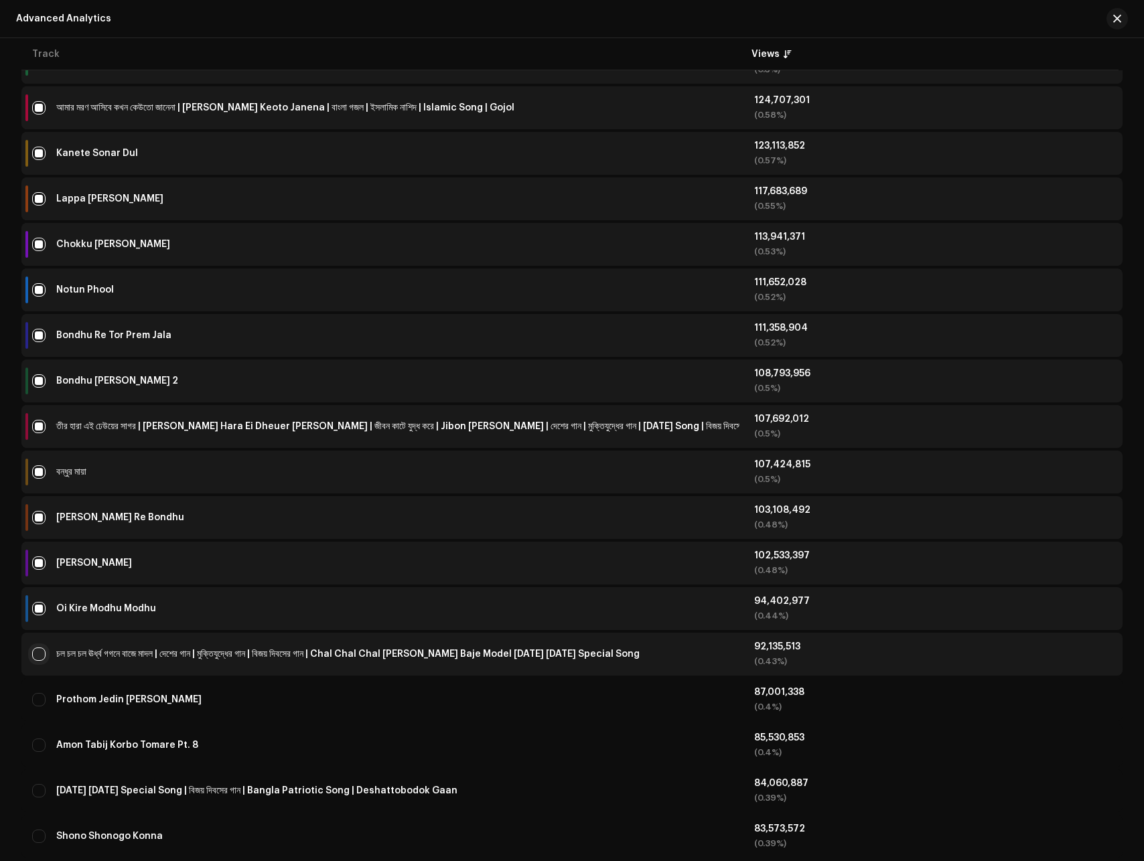
click at [33, 653] on input "Row Unselected" at bounding box center [38, 654] width 13 height 13
checkbox input "true"
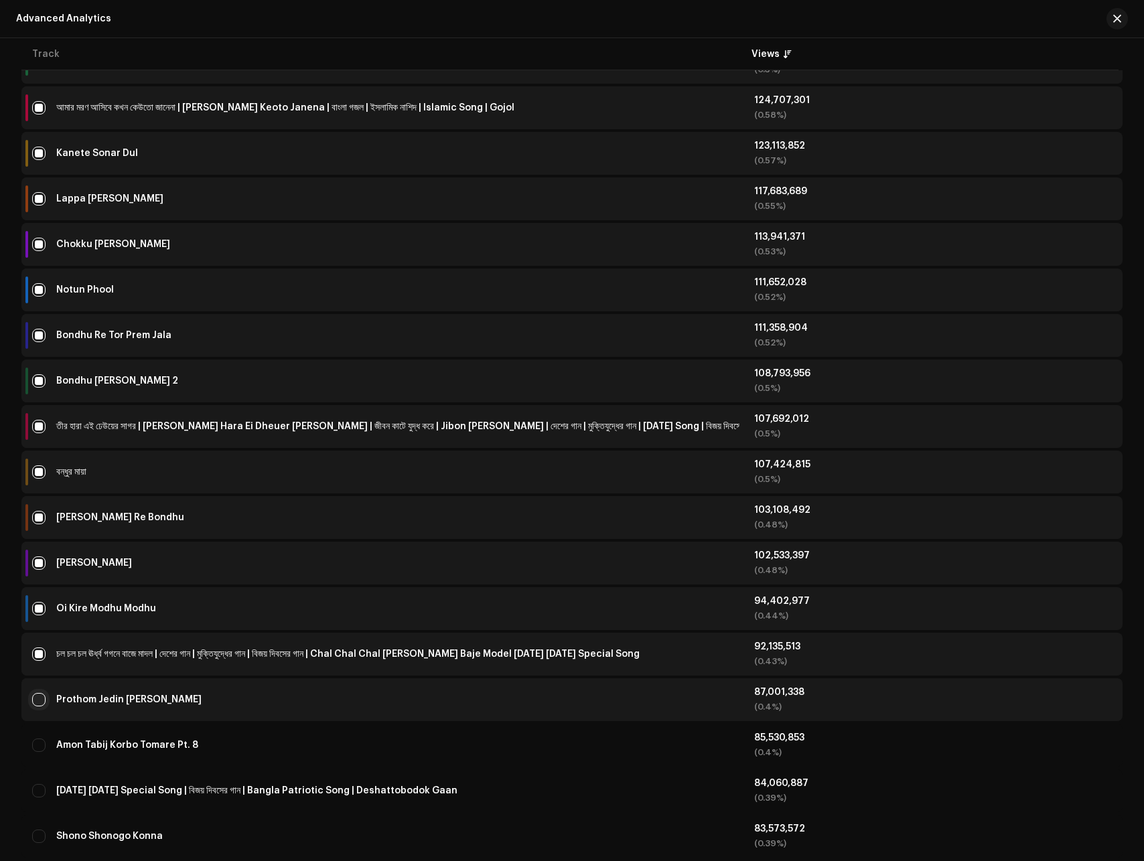
click at [38, 697] on input "Row Unselected" at bounding box center [38, 699] width 13 height 13
checkbox input "true"
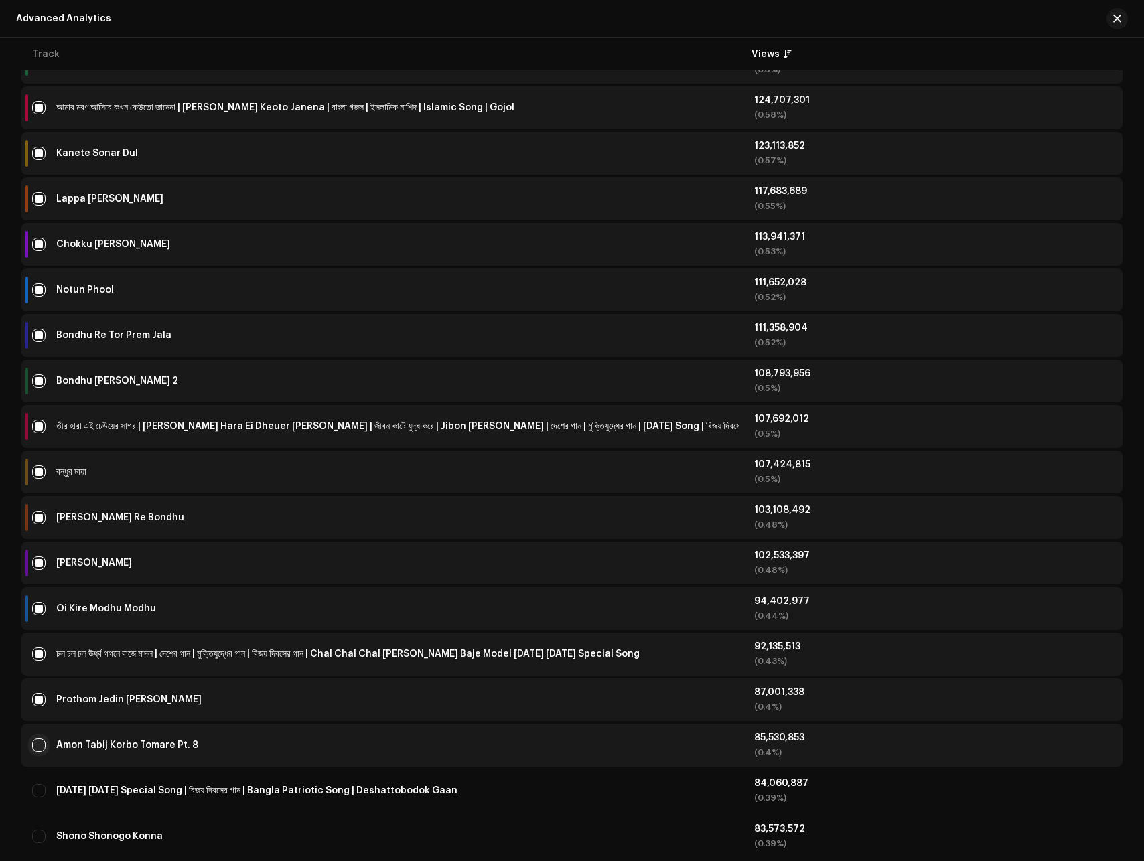
click at [38, 746] on input "Row Unselected" at bounding box center [38, 745] width 13 height 13
checkbox input "true"
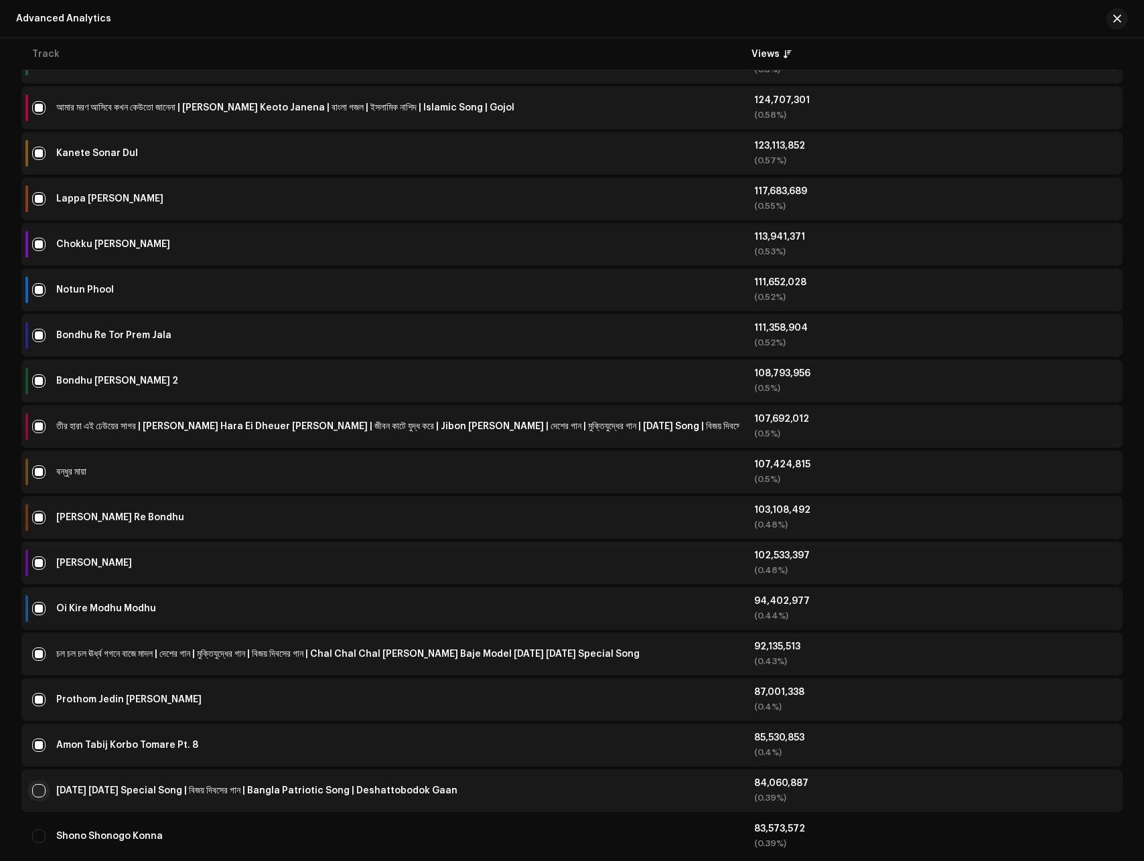
drag, startPoint x: 40, startPoint y: 783, endPoint x: 38, endPoint y: 792, distance: 9.5
click at [40, 783] on div "[DATE] [DATE] Special Song | বিজয় দিবসের গান | Bangla Patriotic Song | Deshatt…" at bounding box center [382, 791] width 700 height 27
click at [38, 792] on input "Row Unselected" at bounding box center [38, 790] width 13 height 13
checkbox input "true"
drag, startPoint x: 44, startPoint y: 839, endPoint x: 102, endPoint y: 799, distance: 70.8
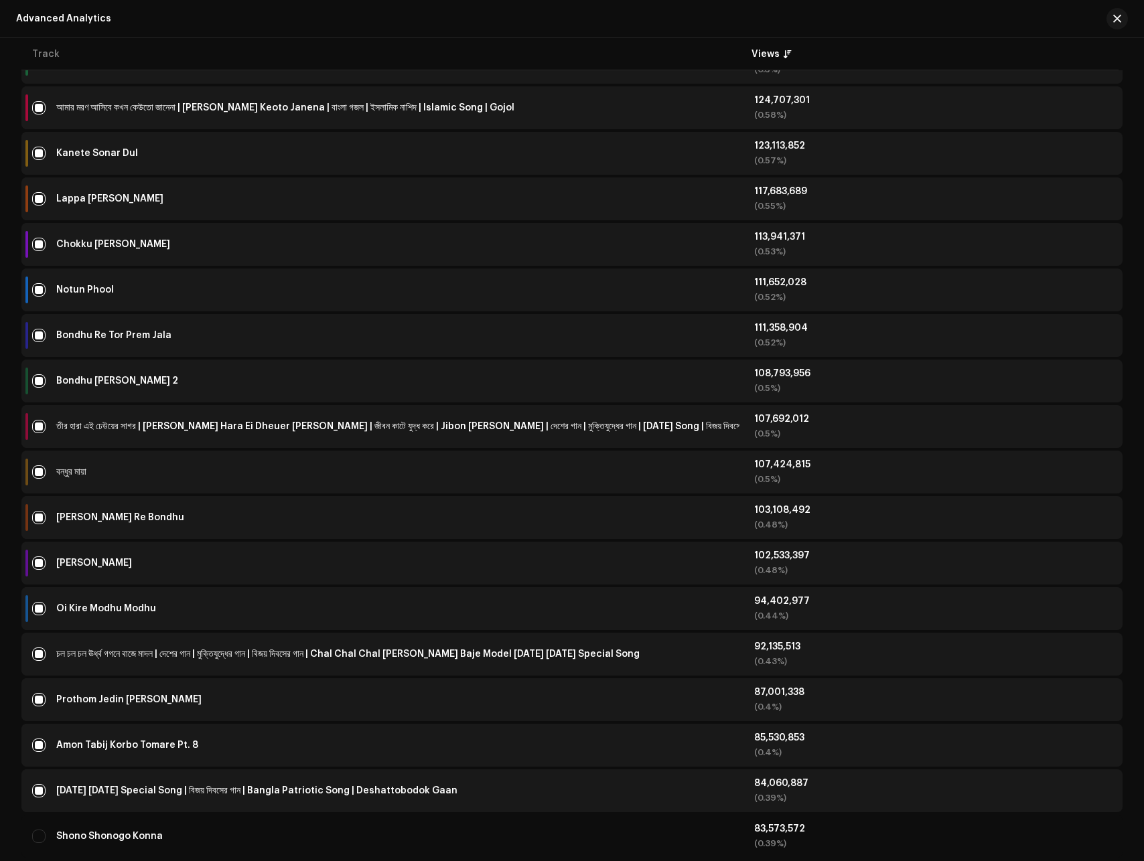
click at [44, 839] on input "Row Unselected" at bounding box center [38, 836] width 13 height 13
checkbox input "true"
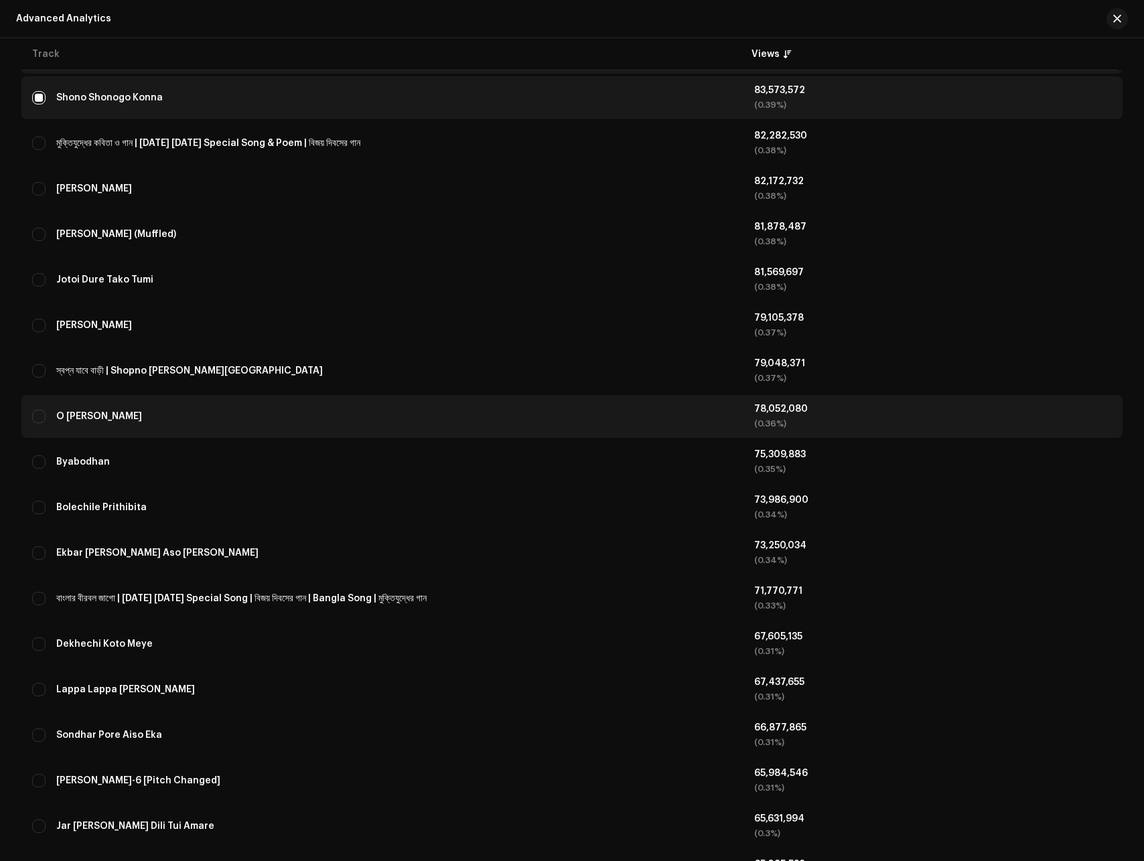
scroll to position [2537, 0]
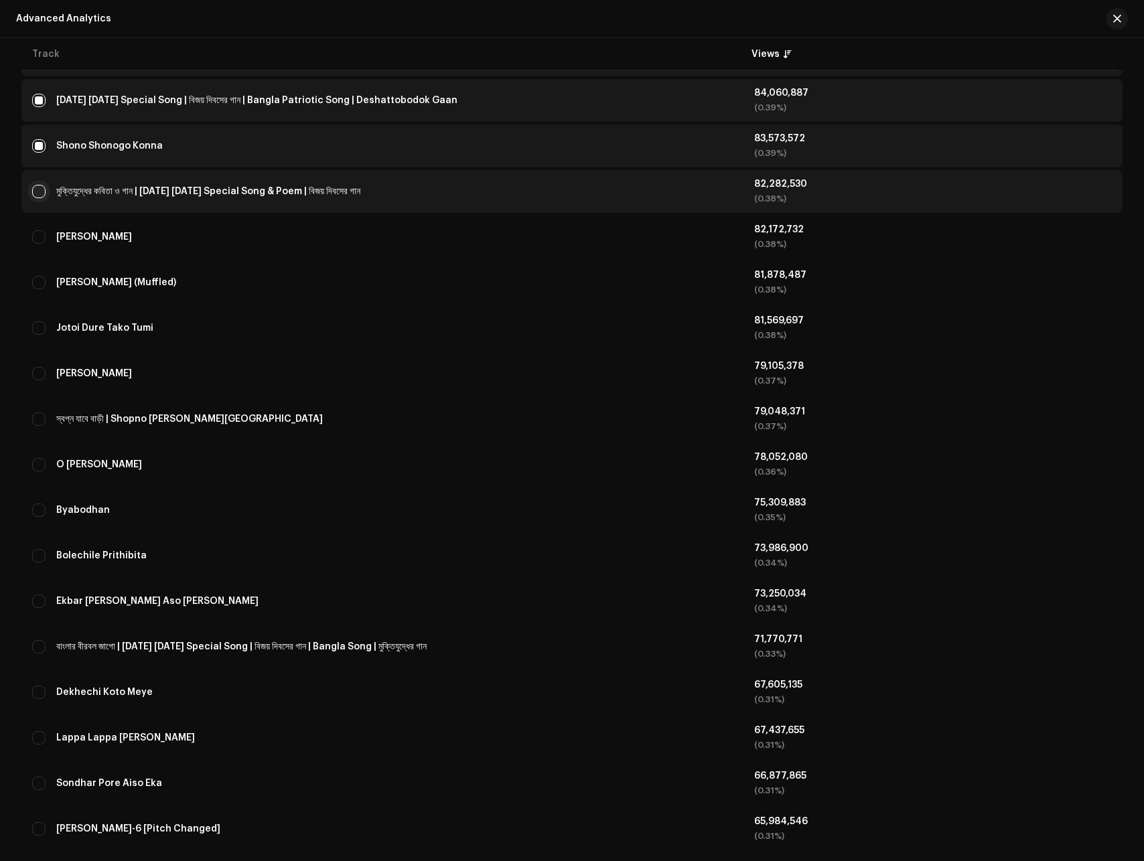
click at [37, 191] on input "Row Unselected" at bounding box center [38, 191] width 13 height 13
checkbox input "true"
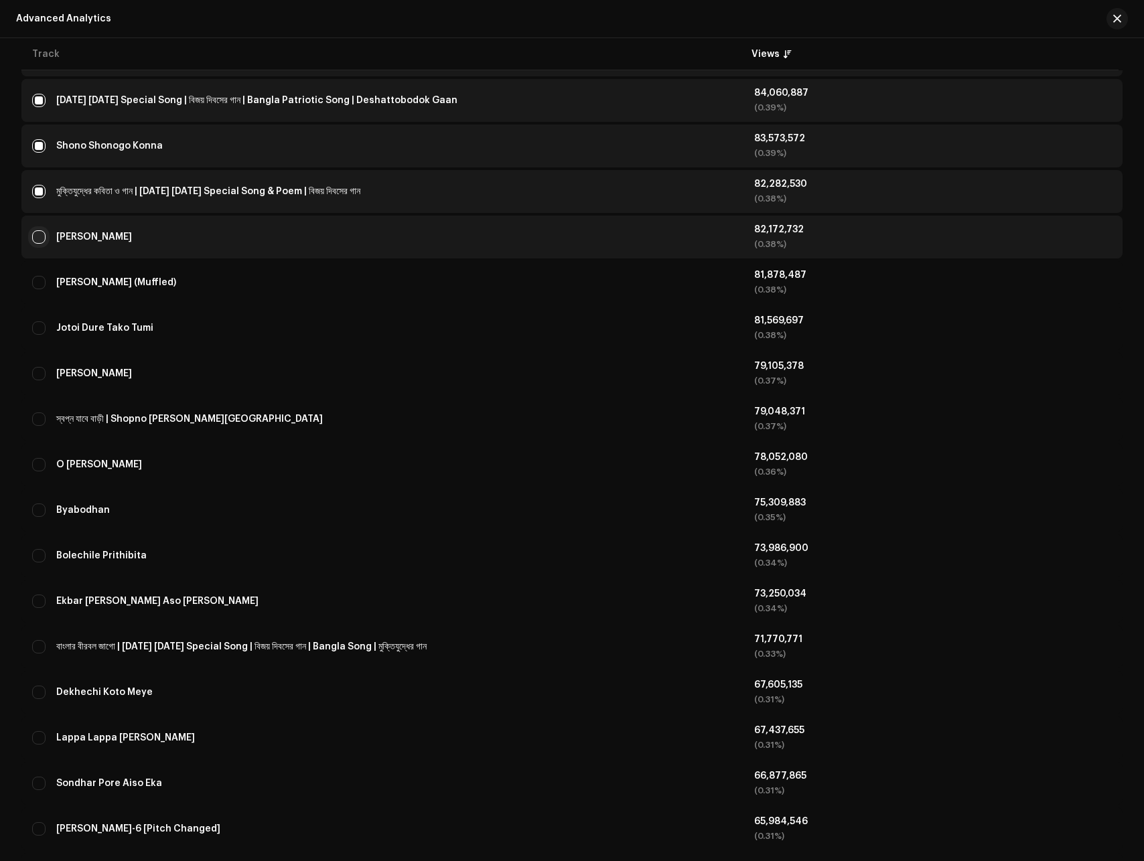
click at [40, 236] on input "Row Unselected" at bounding box center [38, 236] width 13 height 13
checkbox input "true"
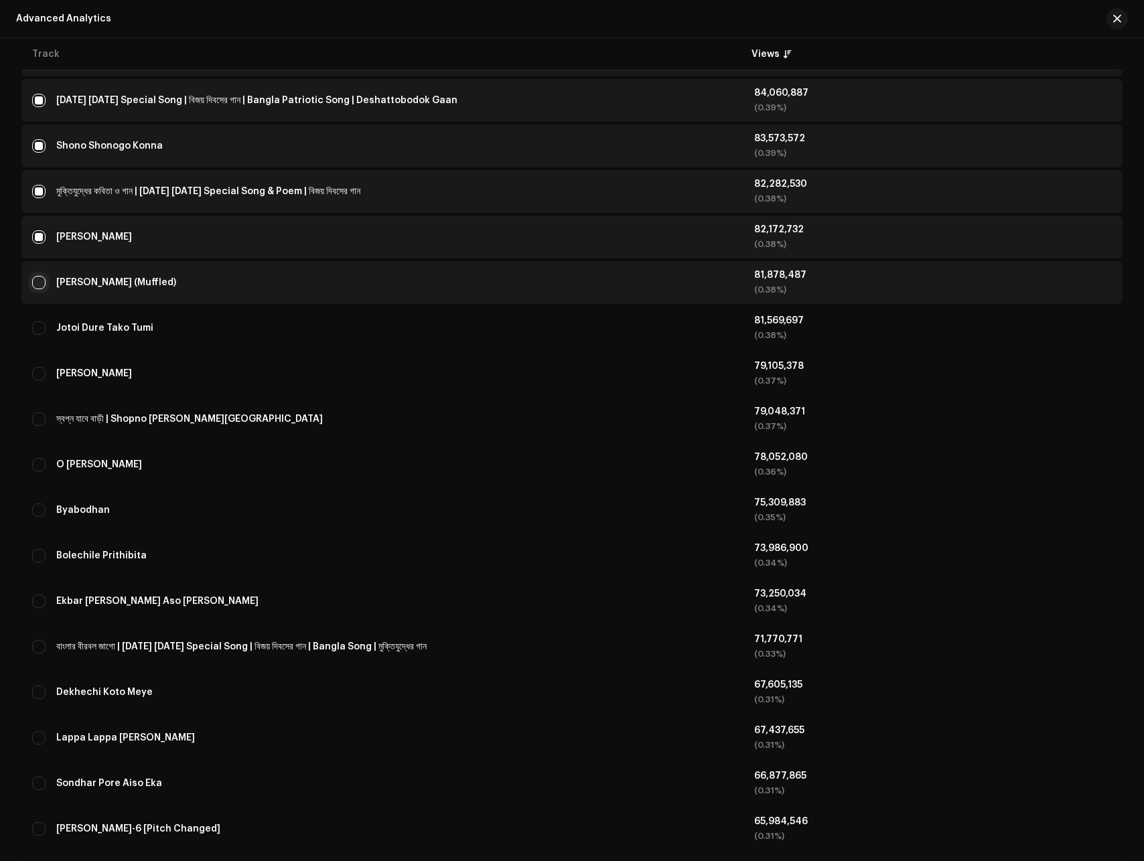
click at [42, 283] on input "Row Unselected" at bounding box center [38, 282] width 13 height 13
checkbox input "true"
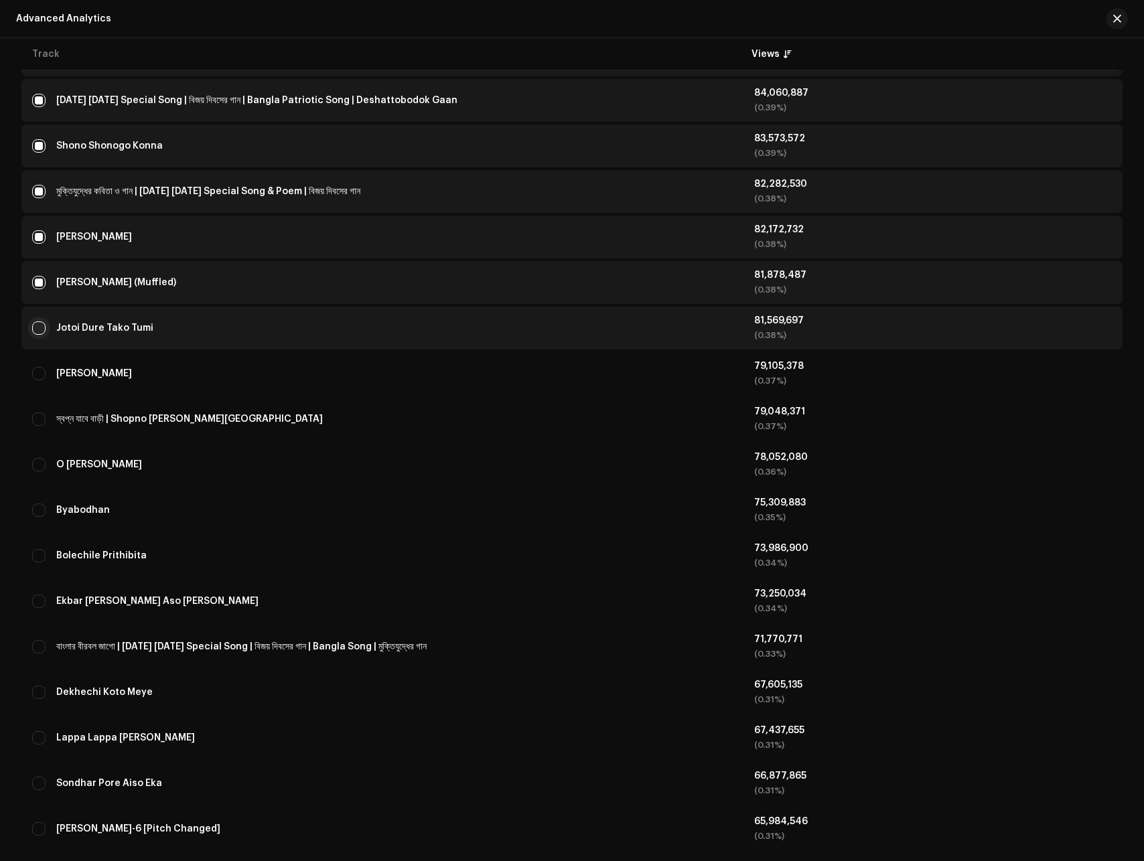
click at [42, 329] on input "Row Unselected" at bounding box center [38, 327] width 13 height 13
checkbox input "true"
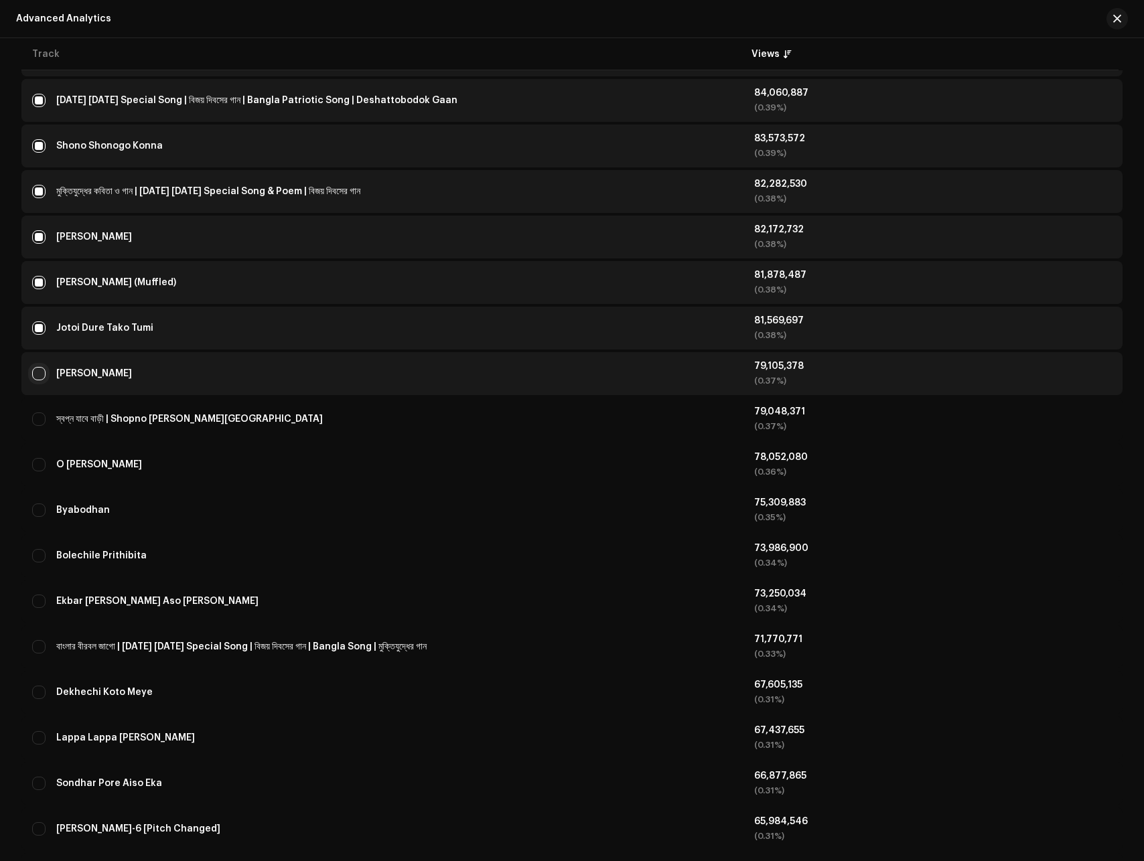
drag, startPoint x: 37, startPoint y: 373, endPoint x: 38, endPoint y: 385, distance: 12.1
click at [37, 373] on input "Row Unselected" at bounding box center [38, 373] width 13 height 13
checkbox input "true"
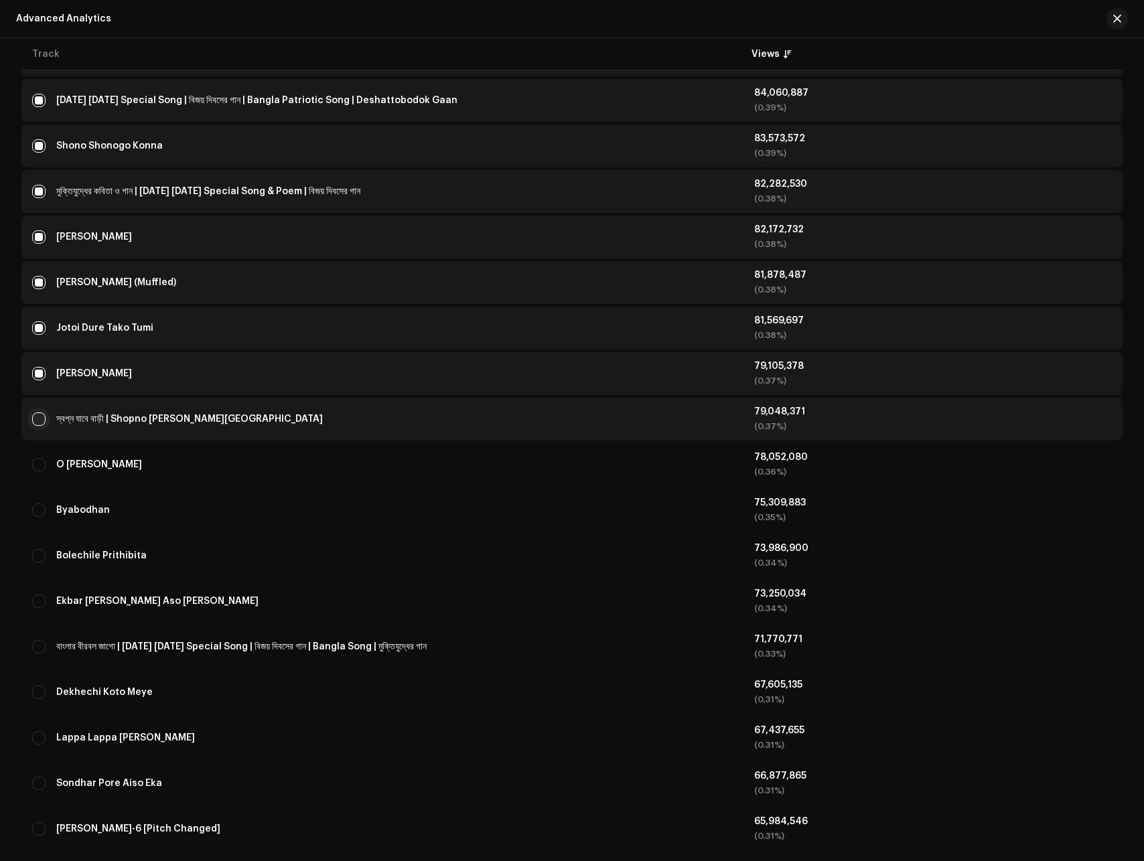
click at [41, 419] on input "Row Unselected" at bounding box center [38, 419] width 13 height 13
checkbox input "true"
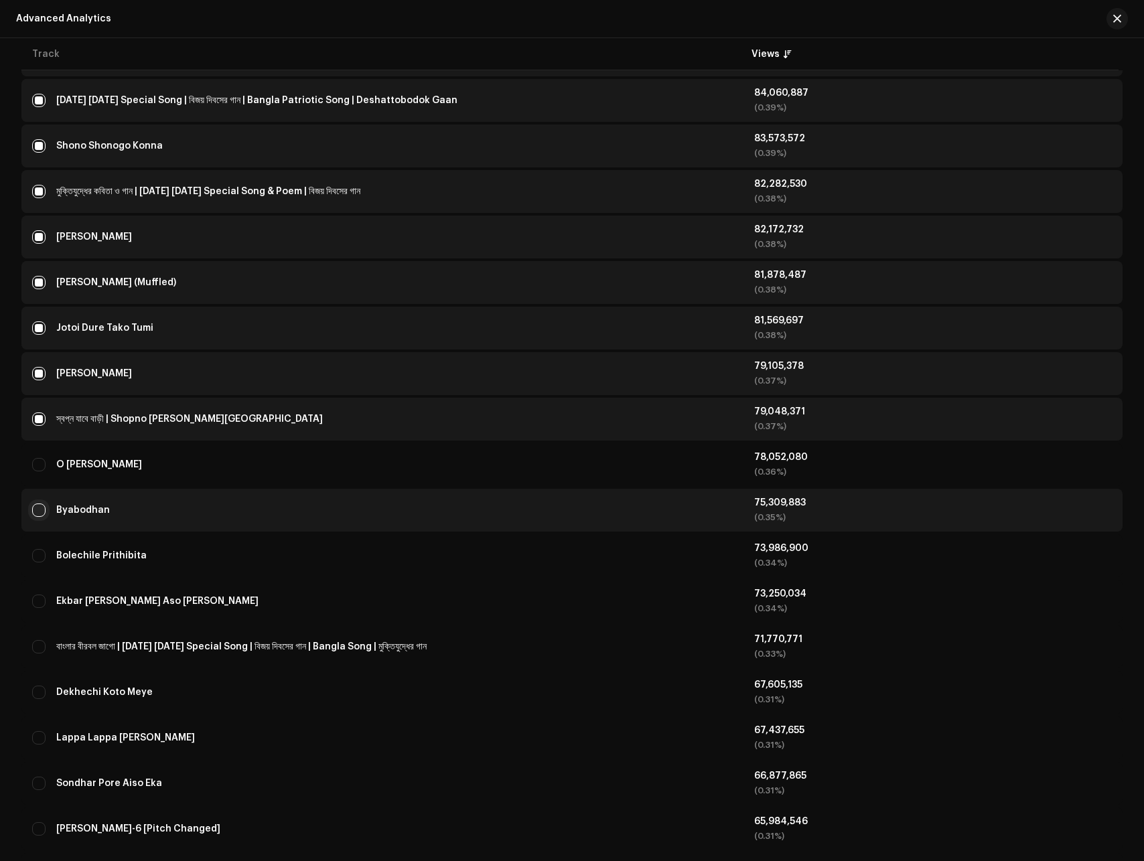
drag, startPoint x: 40, startPoint y: 466, endPoint x: 37, endPoint y: 505, distance: 39.0
click at [40, 466] on input "Row Unselected" at bounding box center [38, 464] width 13 height 13
checkbox input "true"
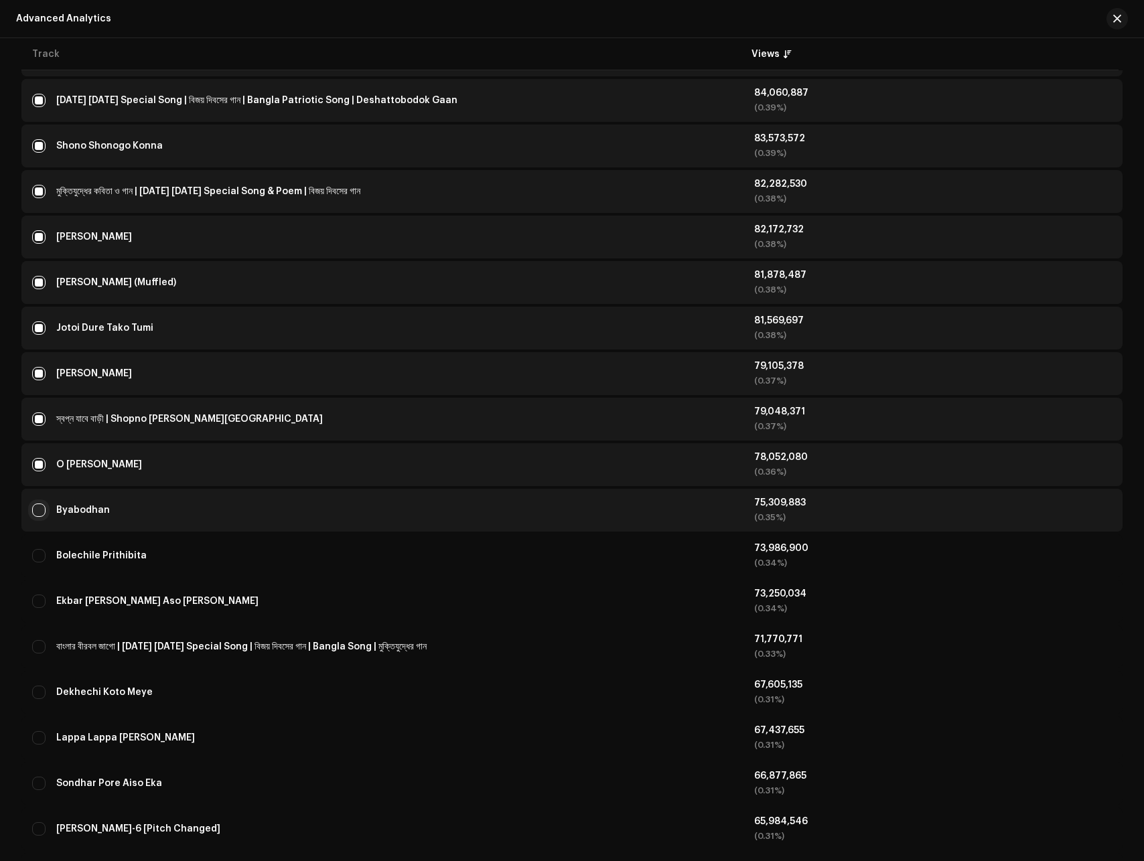
click at [37, 512] on input "Row Unselected" at bounding box center [38, 510] width 13 height 13
checkbox input "true"
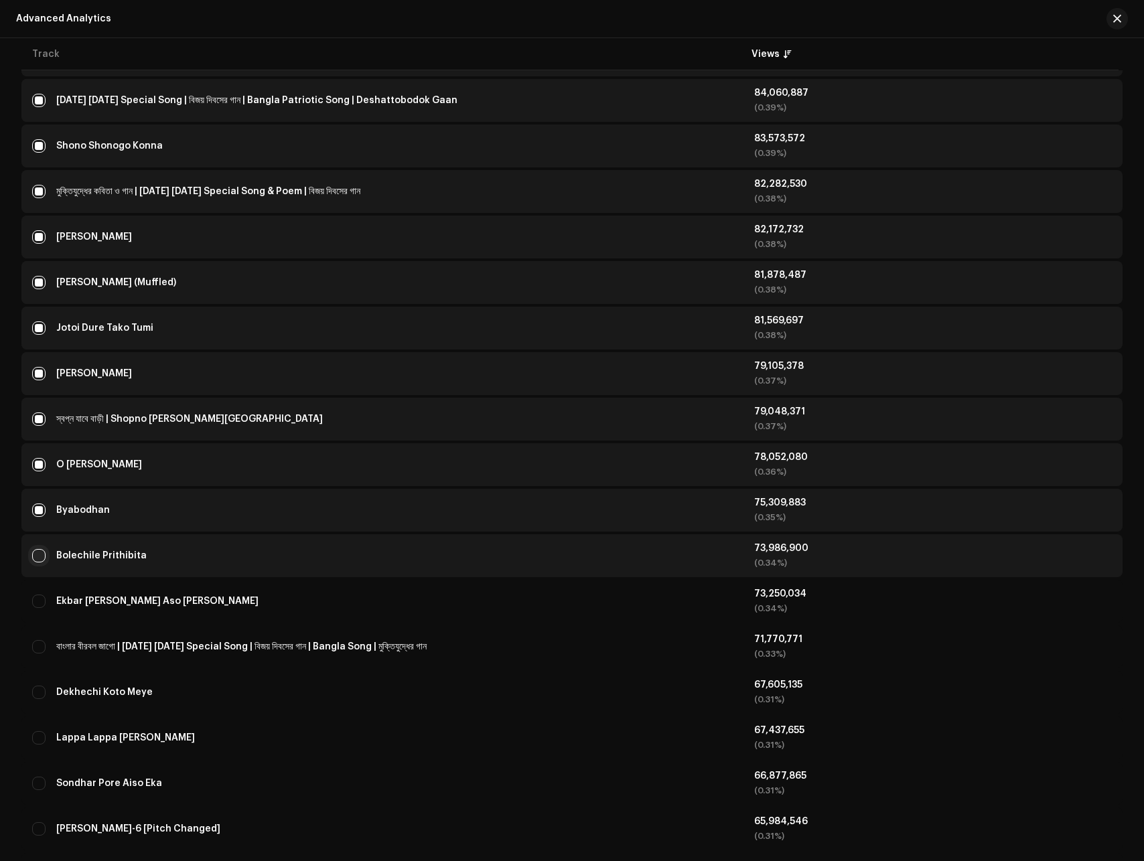
click at [40, 553] on input "Row Unselected" at bounding box center [38, 555] width 13 height 13
checkbox input "true"
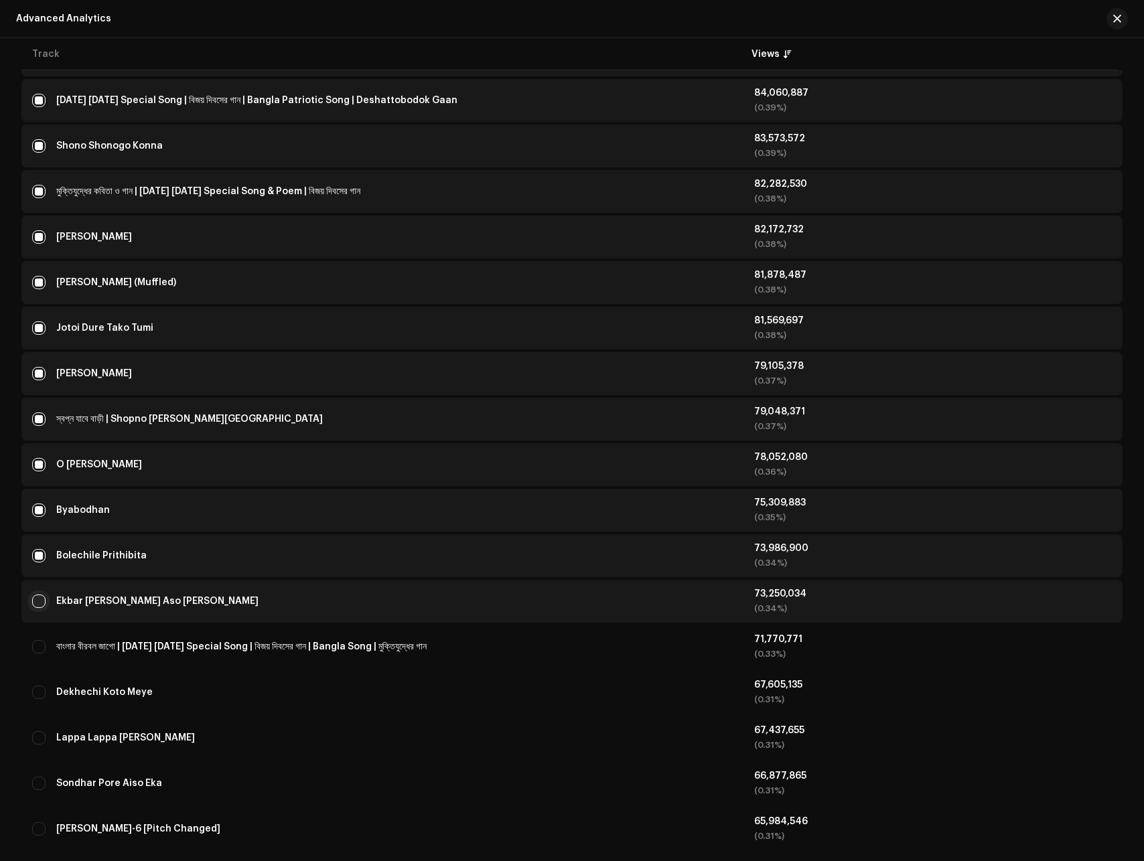
click at [35, 603] on input "Row Unselected" at bounding box center [38, 601] width 13 height 13
checkbox input "true"
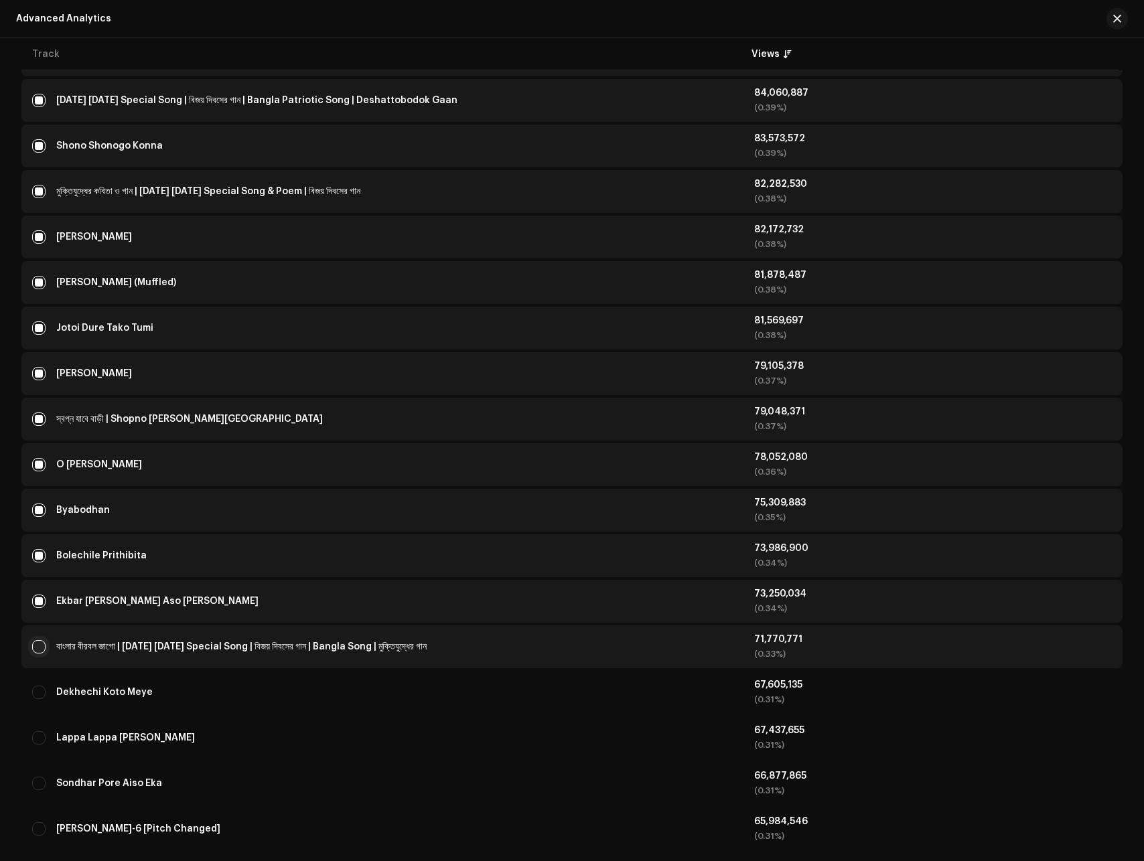
click at [42, 643] on input "Row Unselected" at bounding box center [38, 646] width 13 height 13
checkbox input "true"
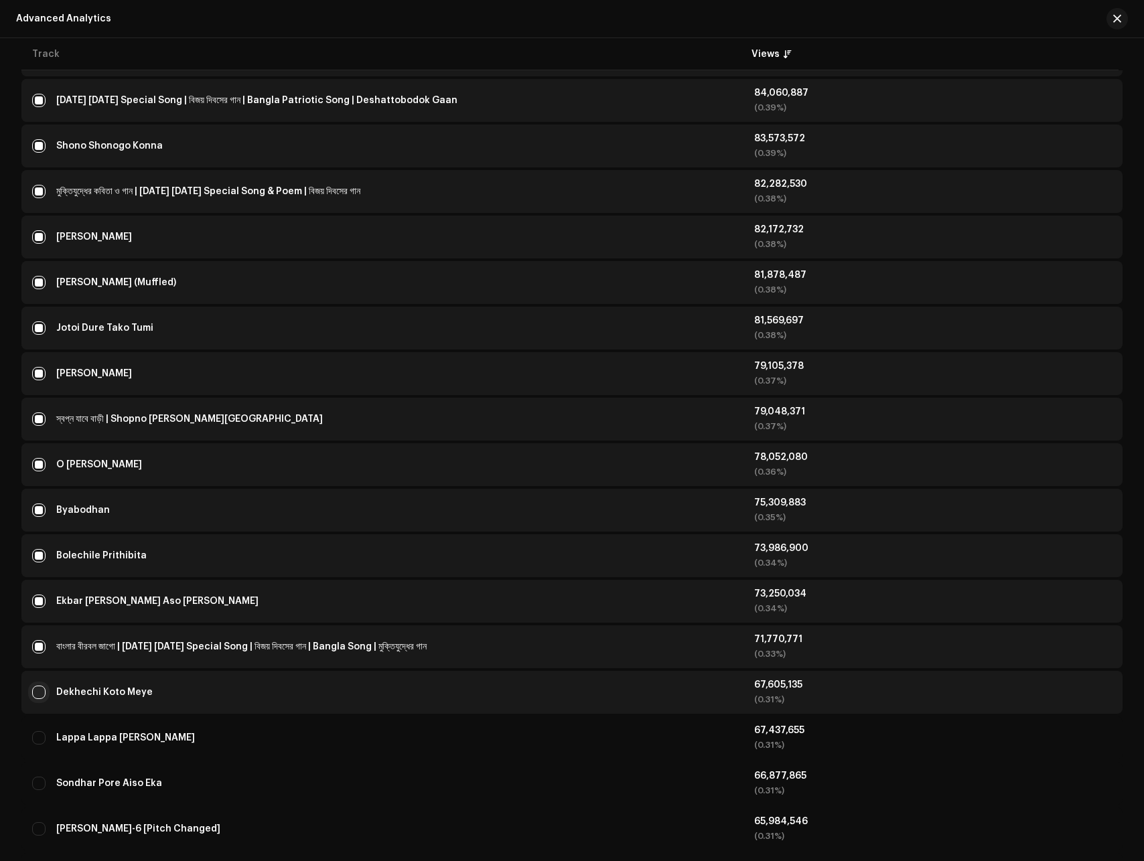
click at [37, 696] on input "Row Unselected" at bounding box center [38, 692] width 13 height 13
checkbox input "true"
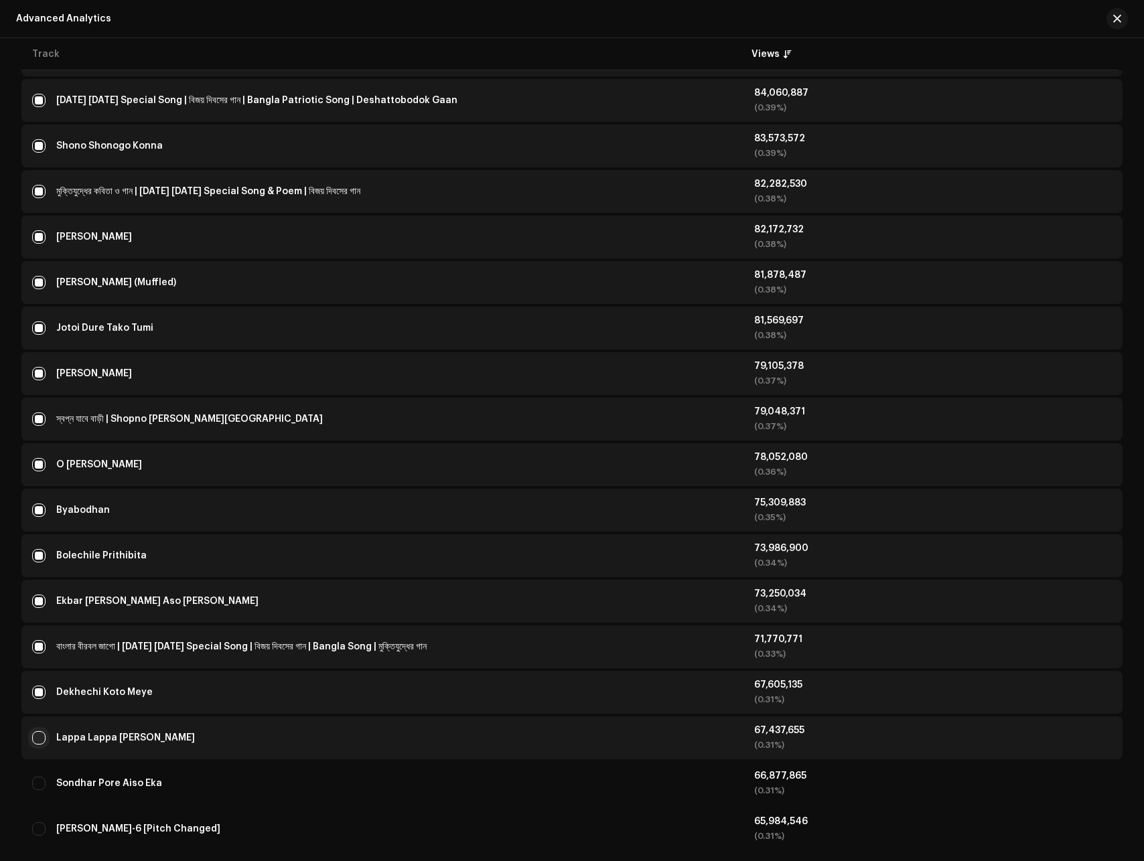
click at [38, 739] on input "Row Unselected" at bounding box center [38, 737] width 13 height 13
checkbox input "true"
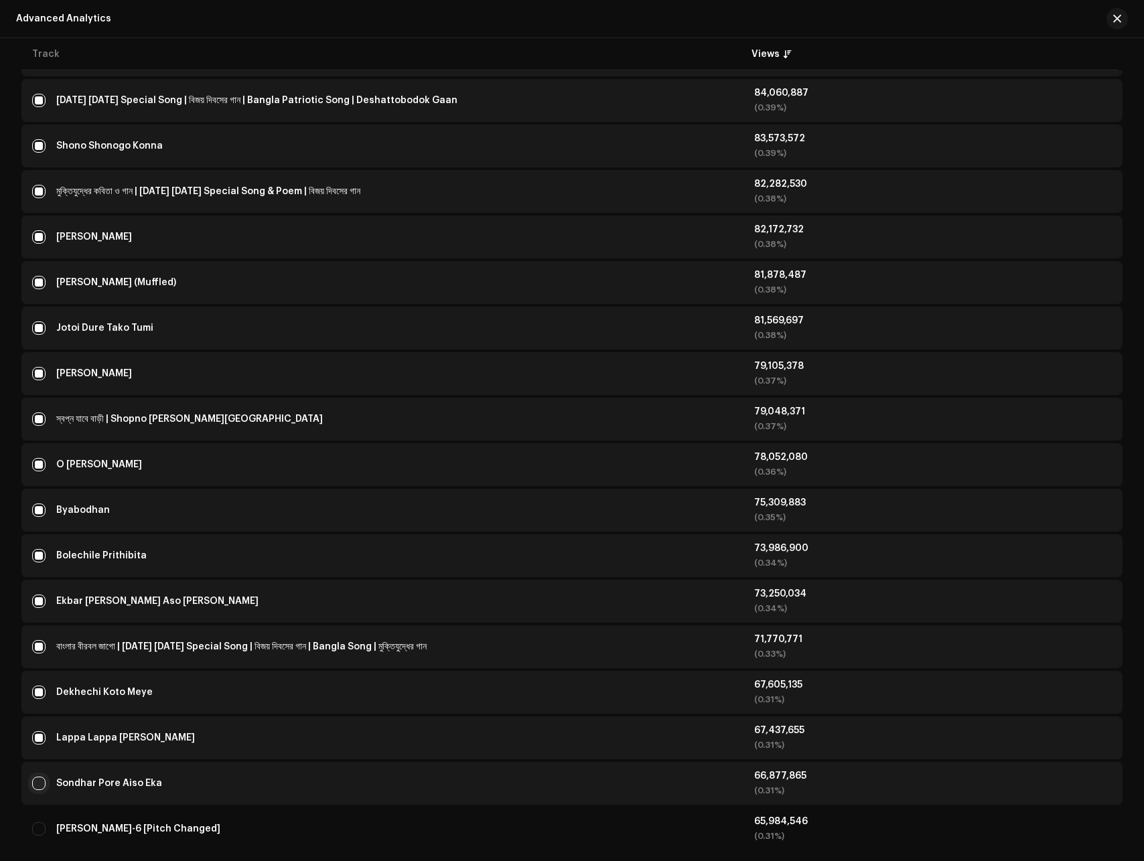
click at [38, 786] on input "Row Unselected" at bounding box center [38, 783] width 13 height 13
checkbox input "true"
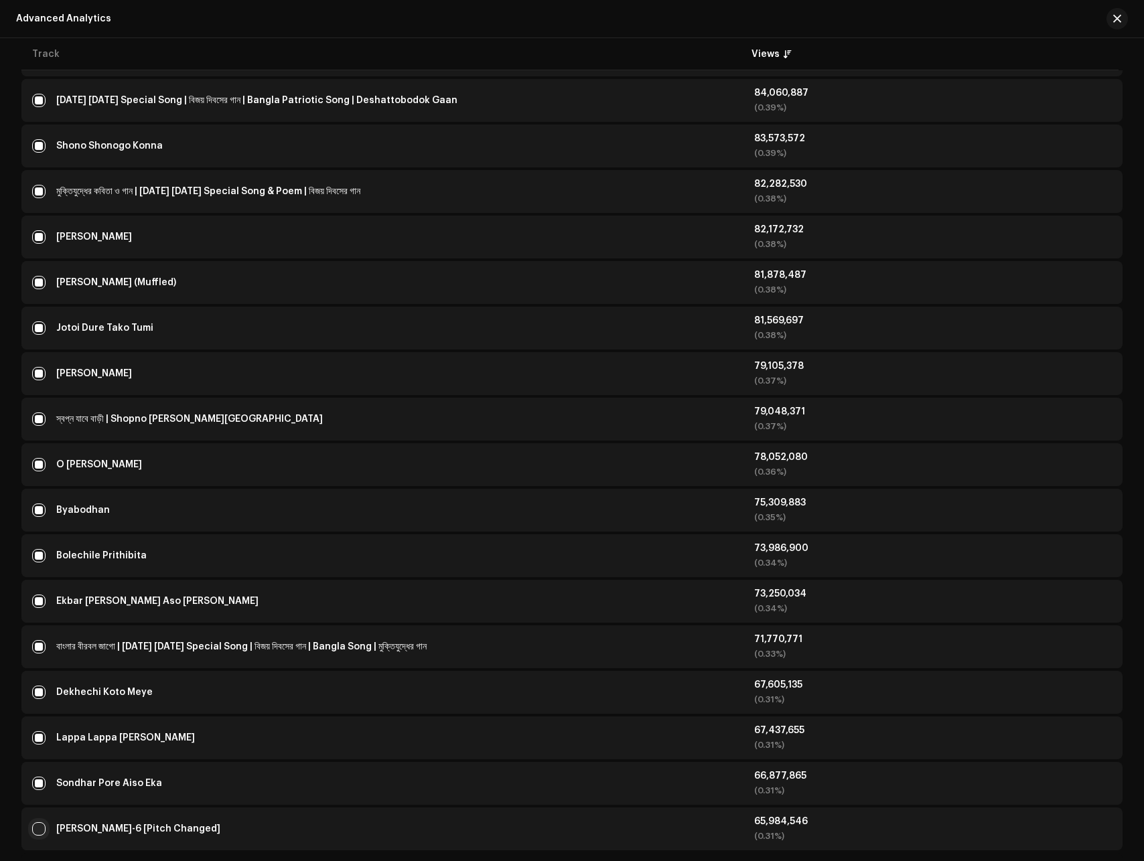
click at [40, 828] on input "Row Unselected" at bounding box center [38, 828] width 13 height 13
checkbox input "true"
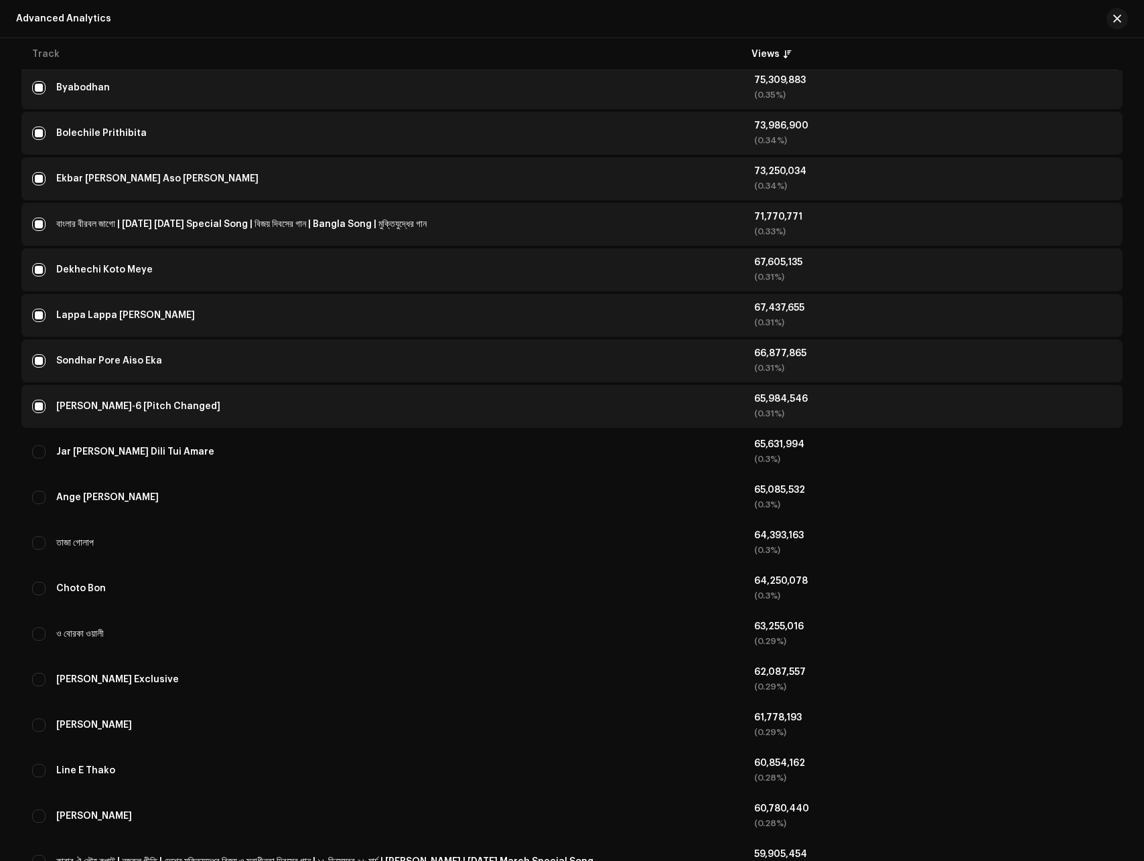
scroll to position [3109, 0]
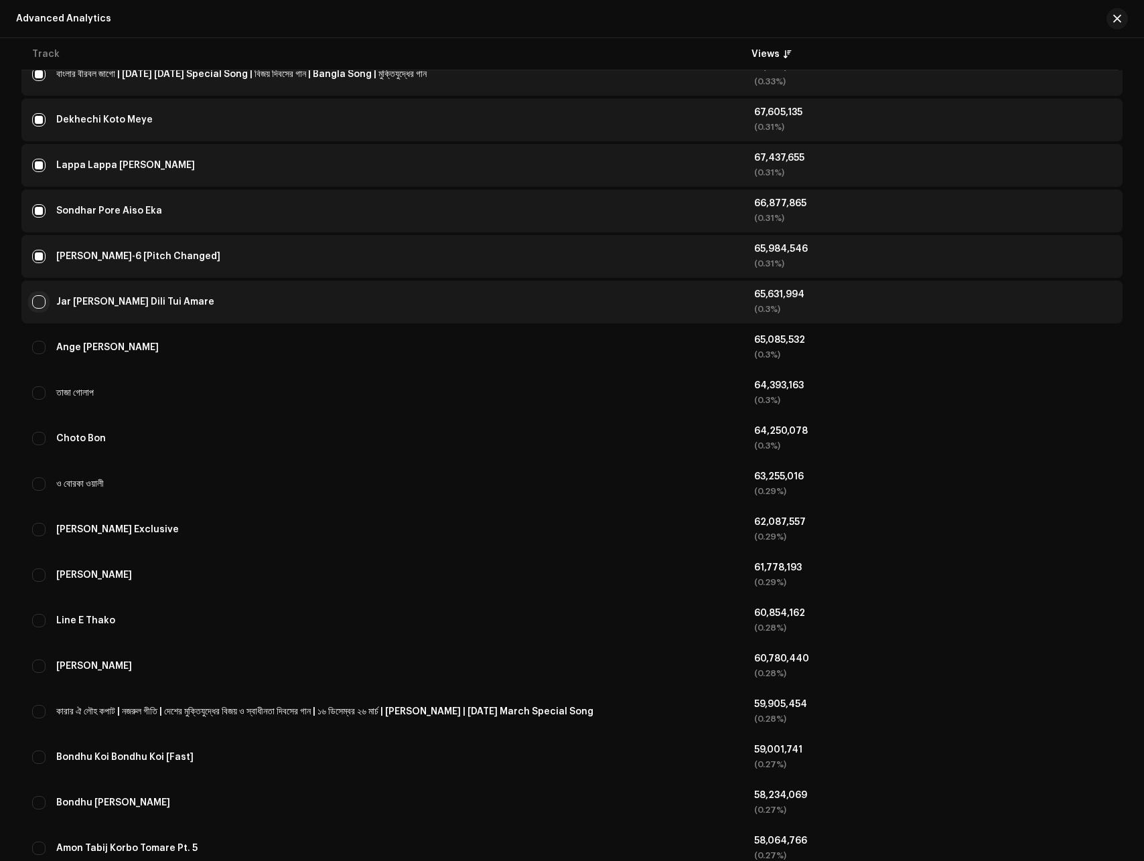
click at [45, 301] on input "Row Unselected" at bounding box center [38, 301] width 13 height 13
checkbox input "true"
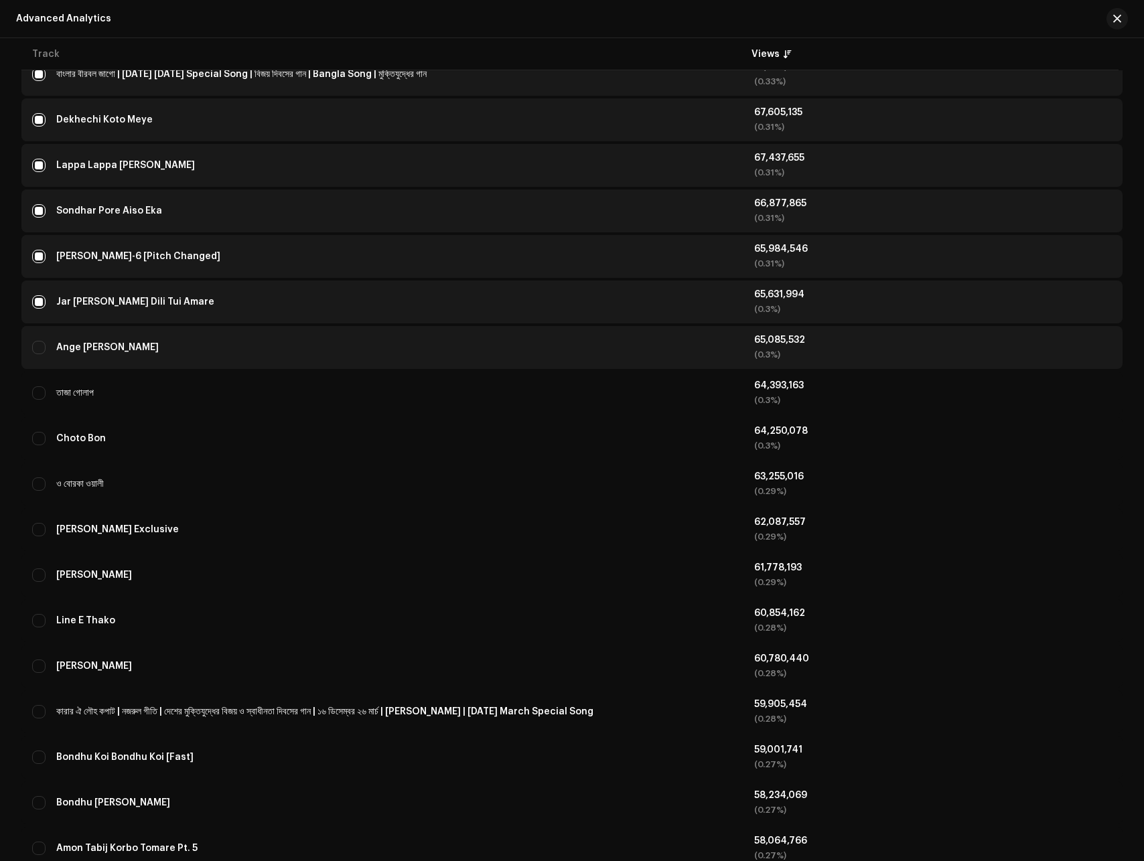
click at [38, 340] on div "Ange [PERSON_NAME]" at bounding box center [382, 347] width 700 height 27
click at [38, 344] on input "Row Unselected" at bounding box center [38, 347] width 13 height 13
checkbox input "true"
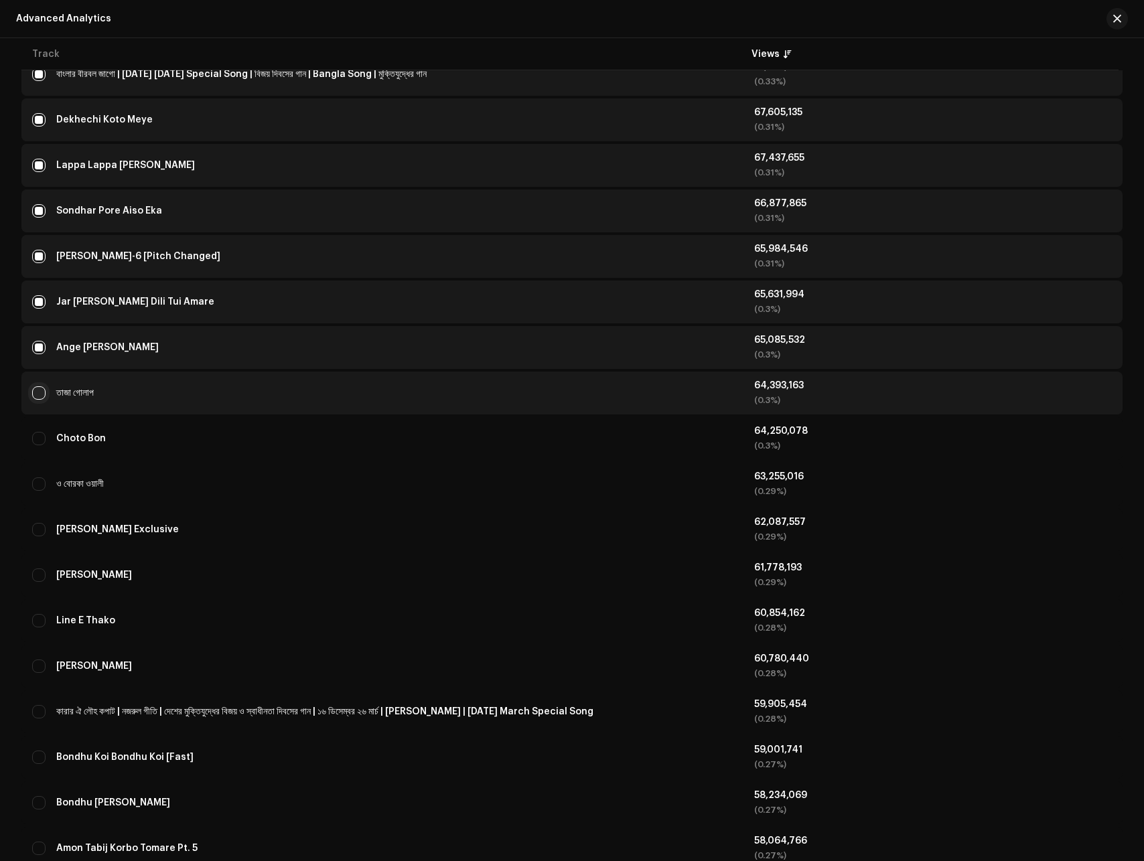
click at [42, 389] on input "Row Unselected" at bounding box center [38, 392] width 13 height 13
checkbox input "true"
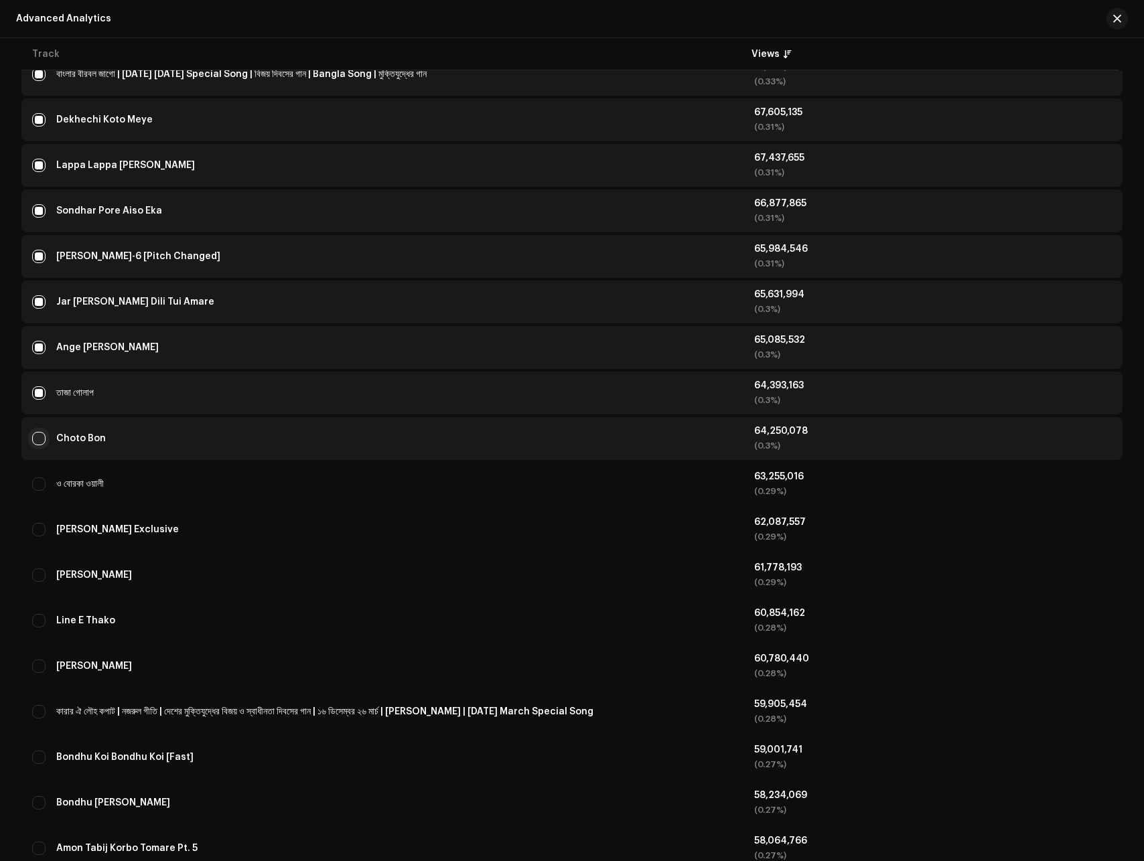
click at [38, 440] on input "Row Unselected" at bounding box center [38, 438] width 13 height 13
checkbox input "true"
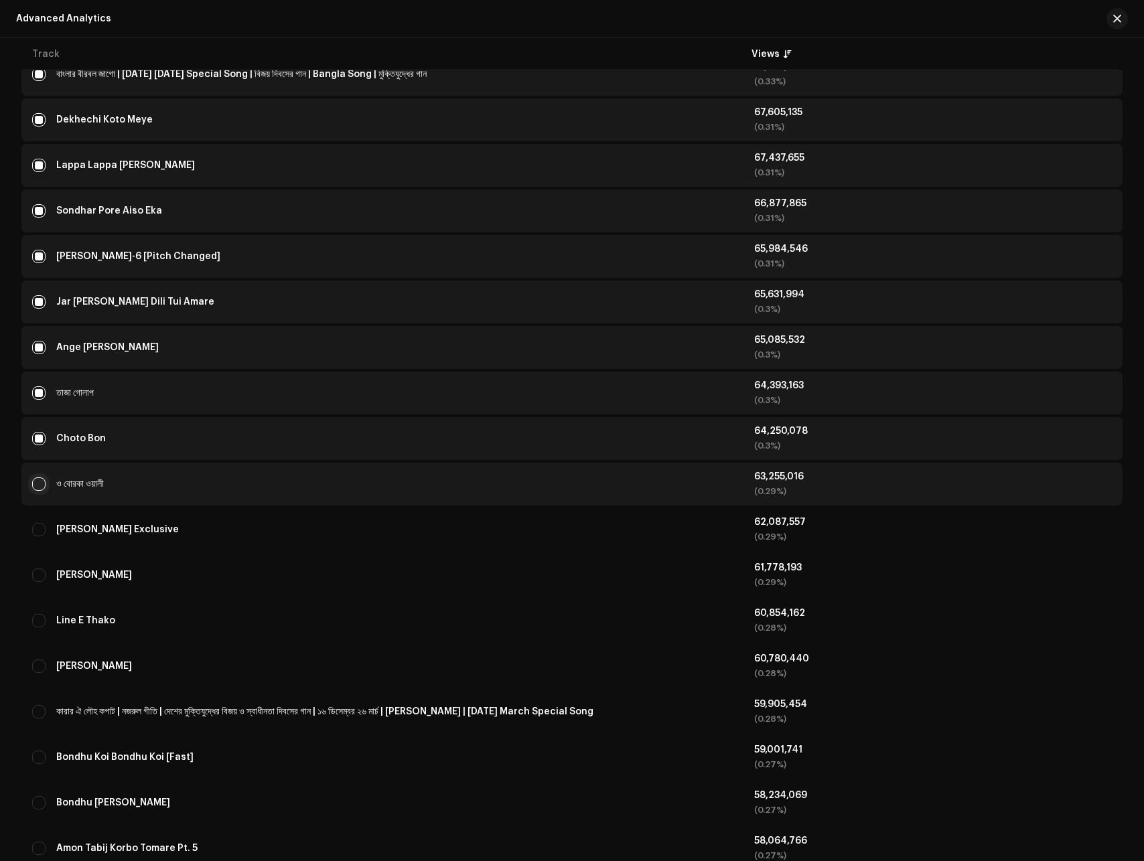
click at [39, 486] on input "Row Unselected" at bounding box center [38, 483] width 13 height 13
checkbox input "true"
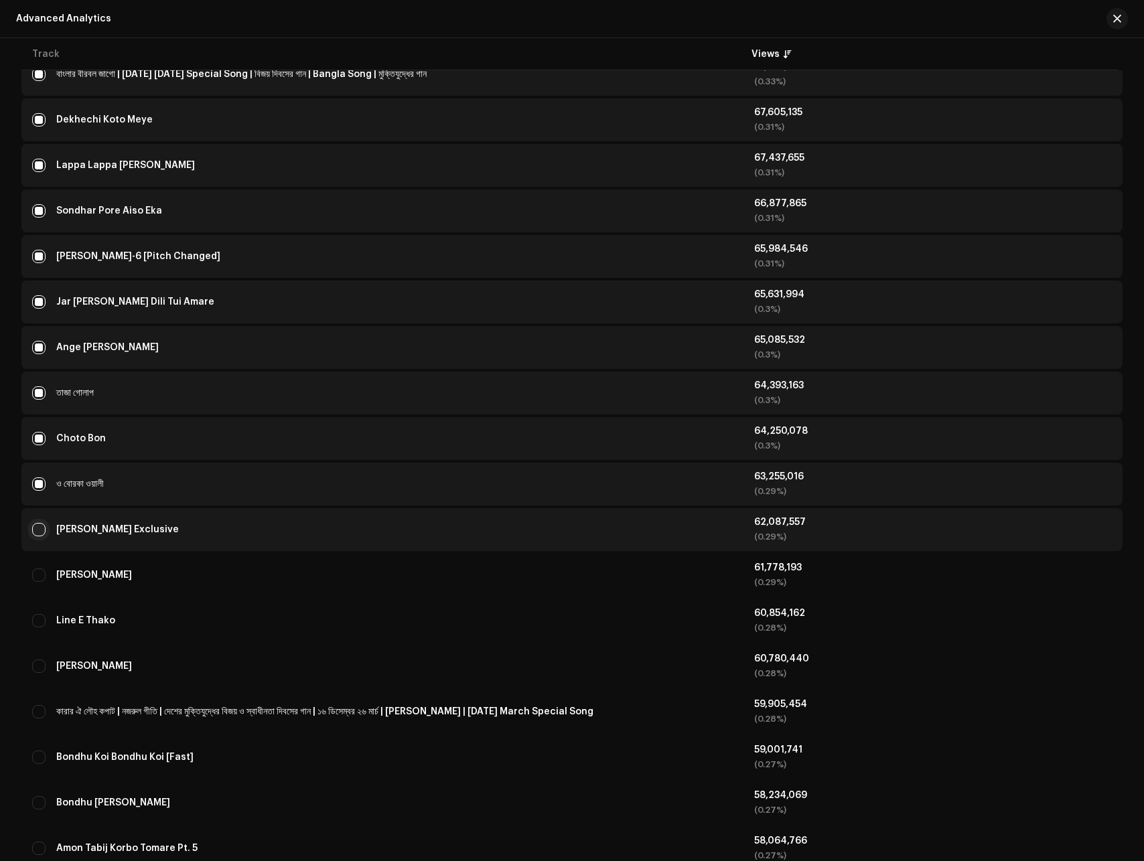
click at [40, 535] on input "Row Unselected" at bounding box center [38, 529] width 13 height 13
checkbox input "true"
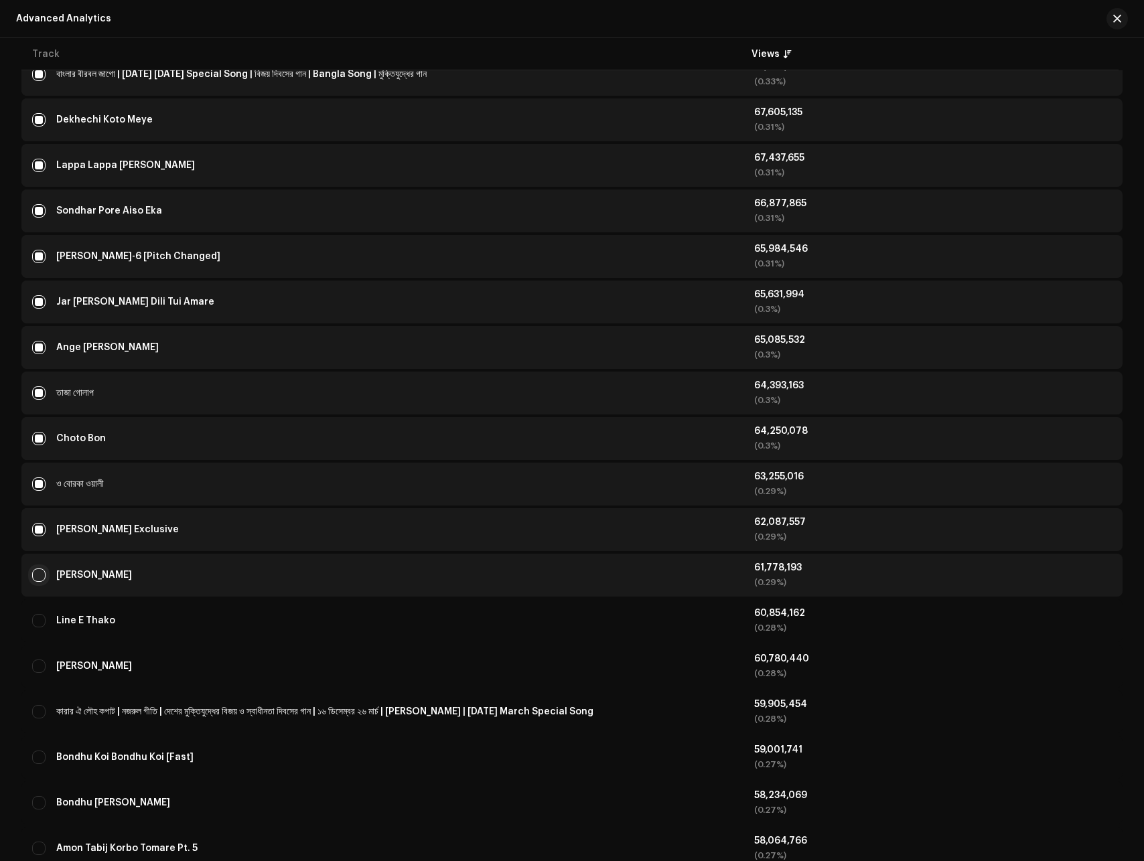
click at [38, 575] on input "Row Unselected" at bounding box center [38, 575] width 13 height 13
checkbox input "true"
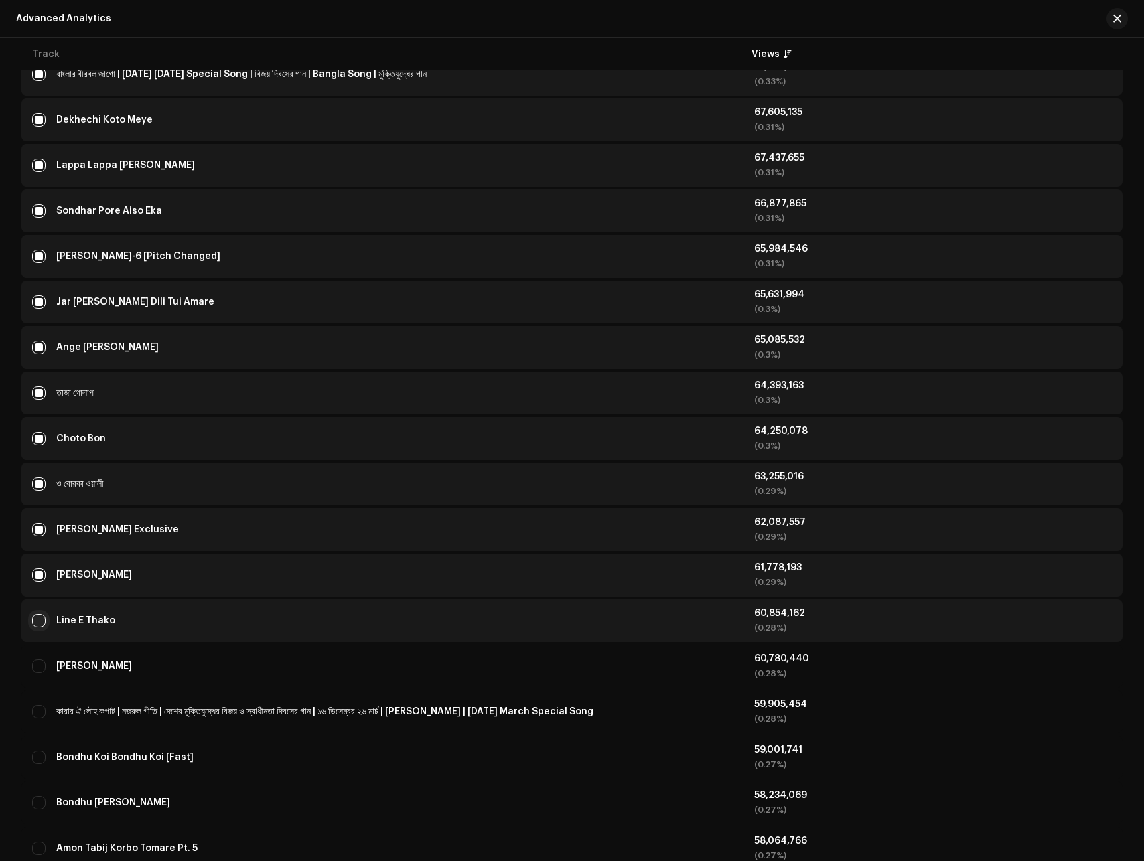
click at [41, 623] on input "Row Unselected" at bounding box center [38, 620] width 13 height 13
checkbox input "true"
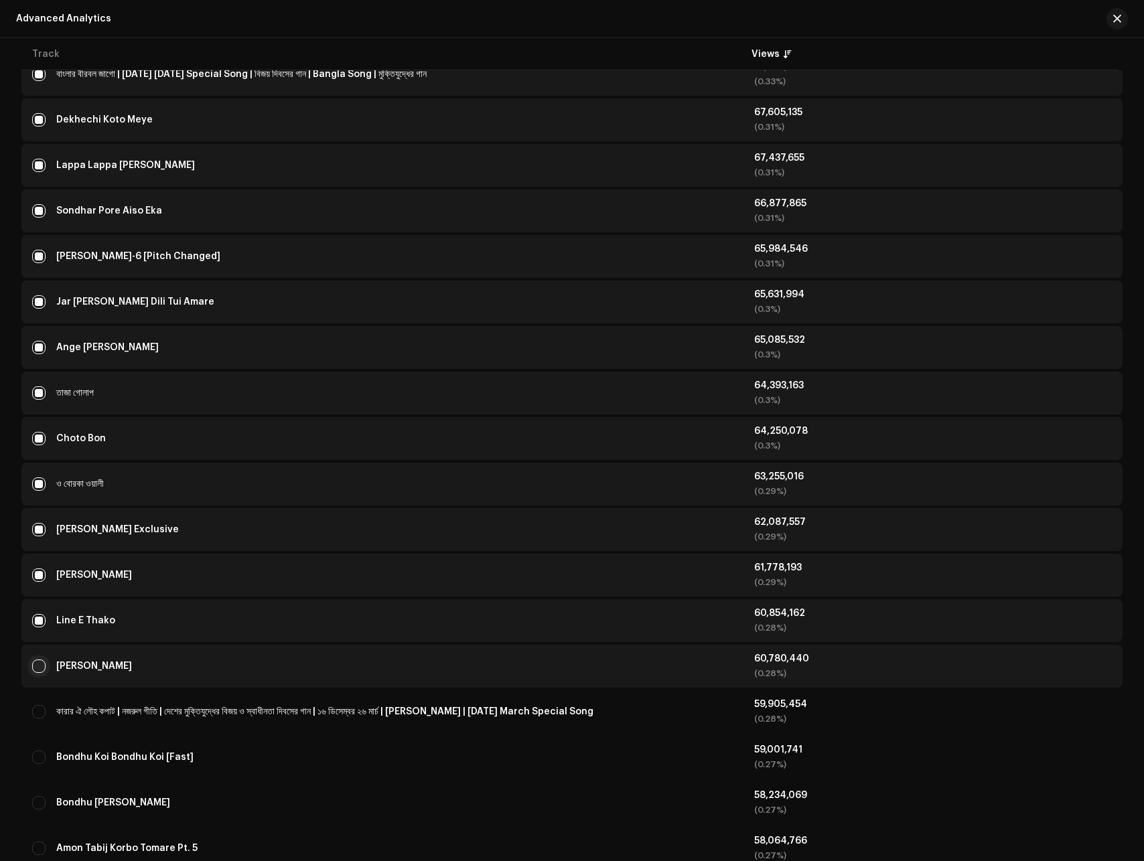
click at [43, 668] on input "Row Unselected" at bounding box center [38, 666] width 13 height 13
checkbox input "true"
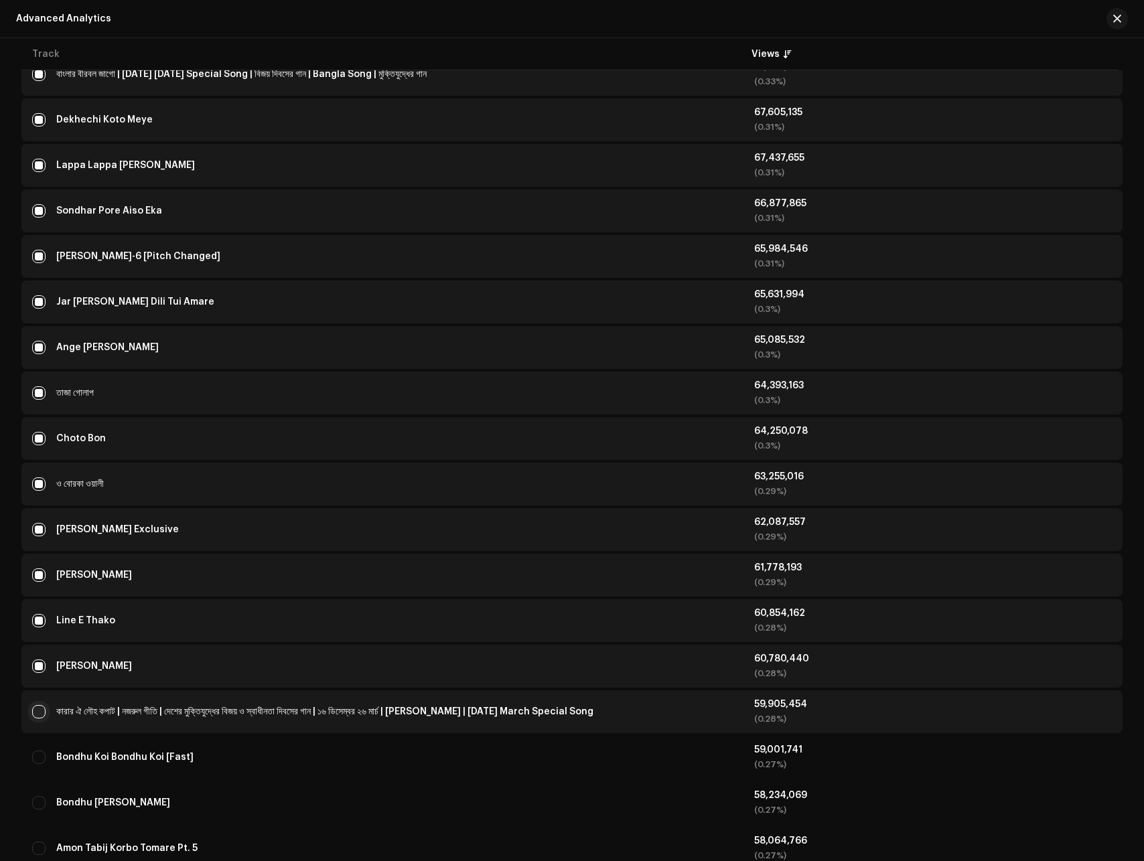
click at [42, 706] on input "Row Unselected" at bounding box center [38, 711] width 13 height 13
checkbox input "true"
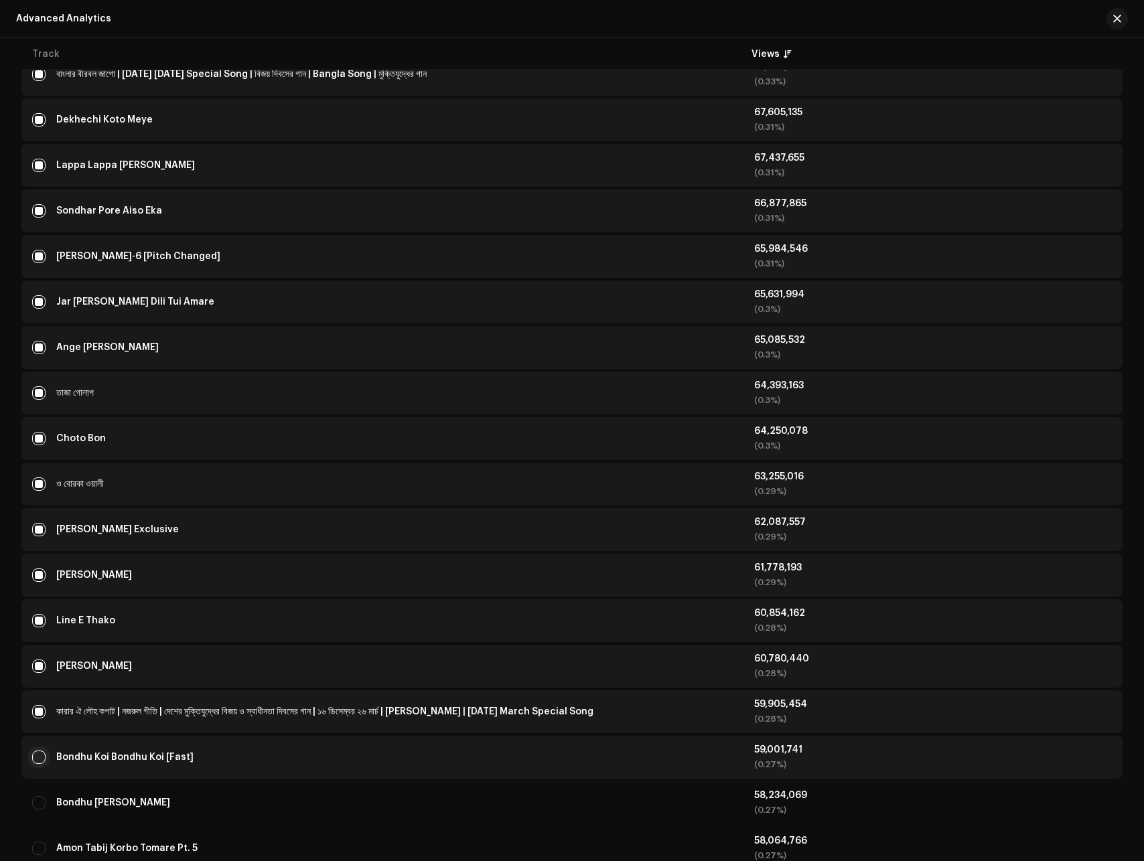
click at [42, 755] on input "Row Unselected" at bounding box center [38, 757] width 13 height 13
checkbox input "true"
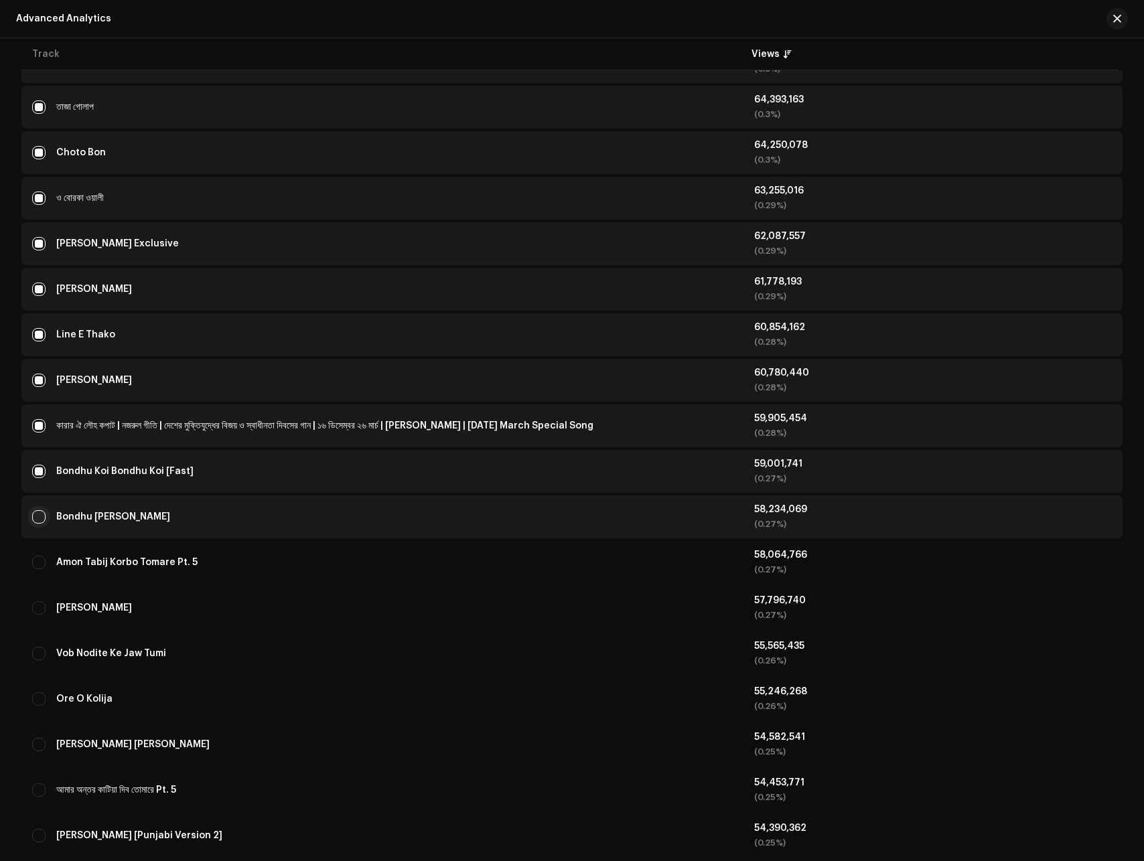
click at [42, 522] on input "Row Unselected" at bounding box center [38, 516] width 13 height 13
checkbox input "true"
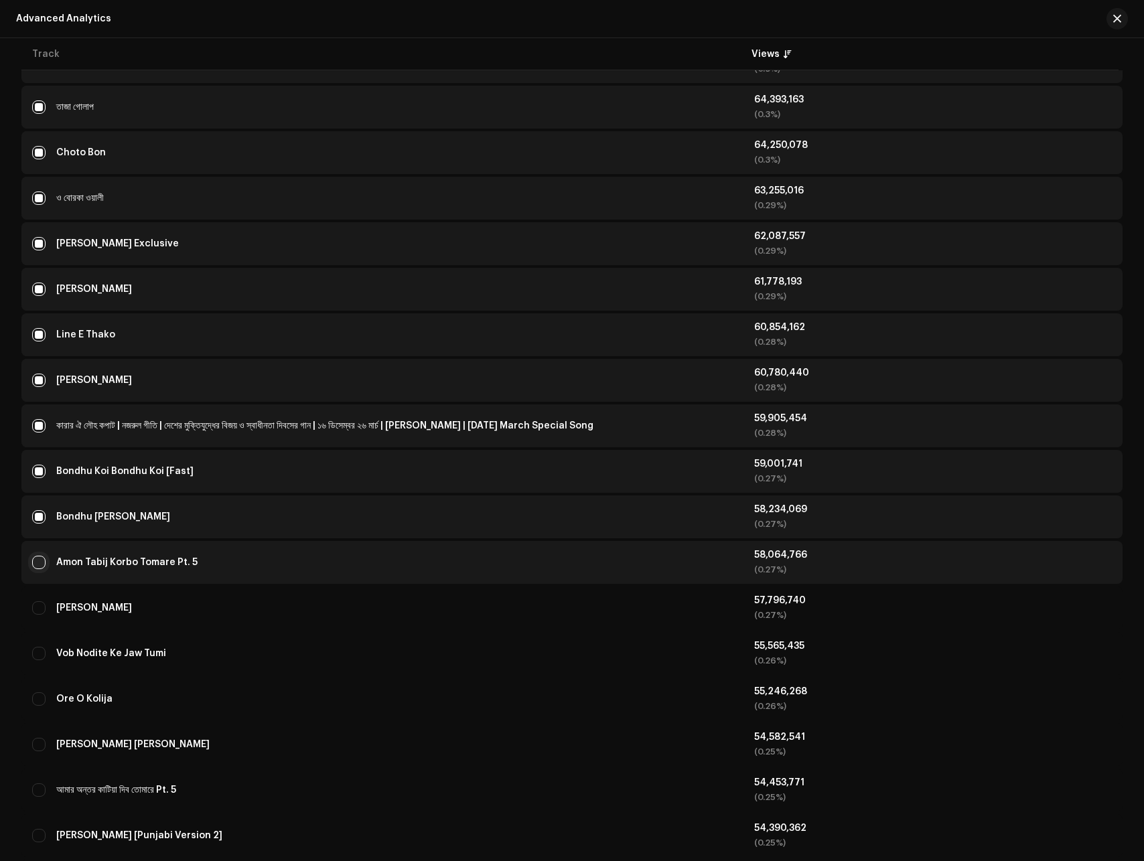
click at [40, 563] on input "Row Unselected" at bounding box center [38, 562] width 13 height 13
checkbox input "true"
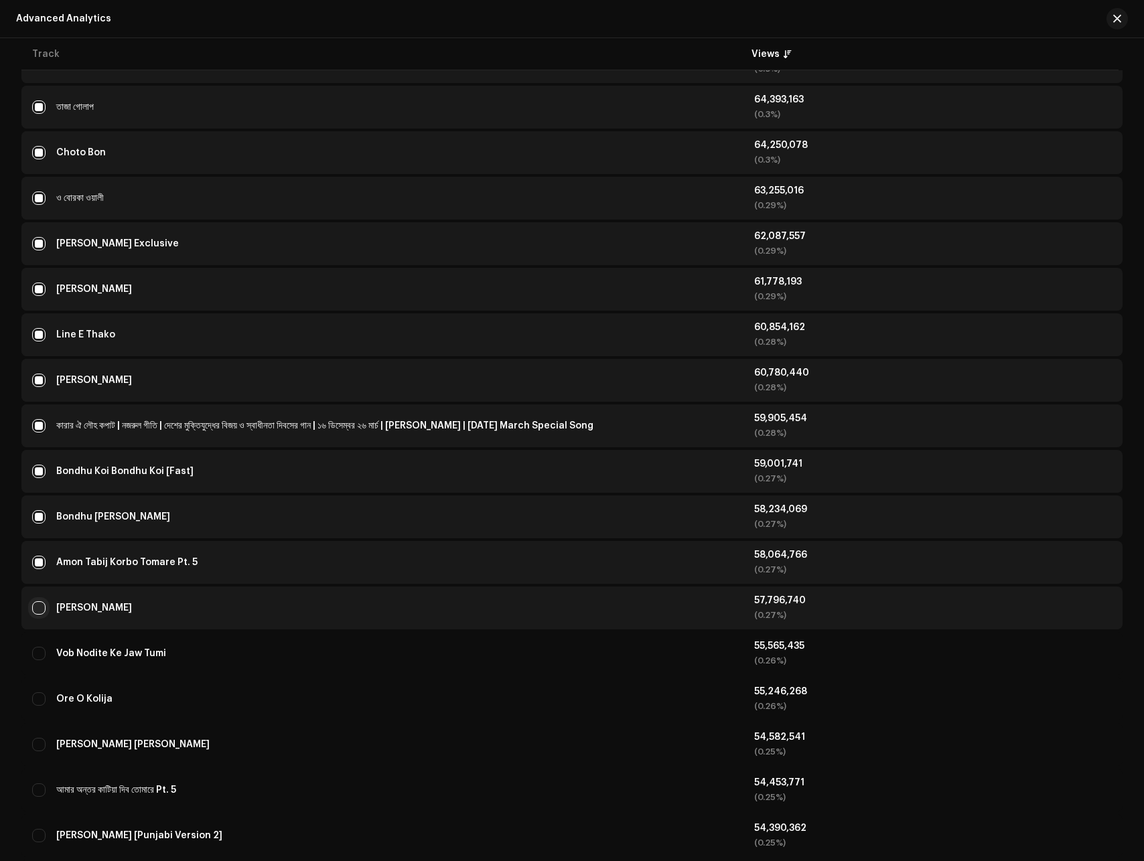
click at [38, 608] on input "Row Unselected" at bounding box center [38, 607] width 13 height 13
checkbox input "true"
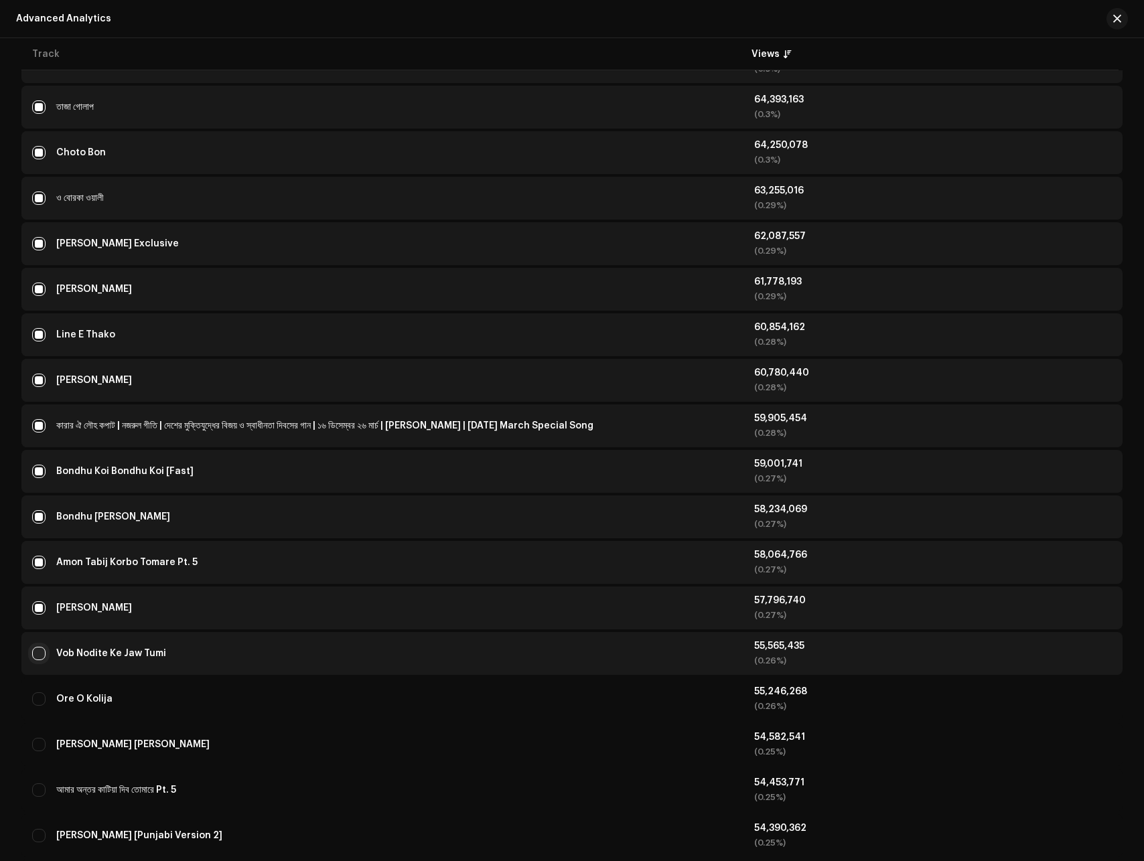
click at [44, 656] on input "Row Unselected" at bounding box center [38, 653] width 13 height 13
checkbox input "true"
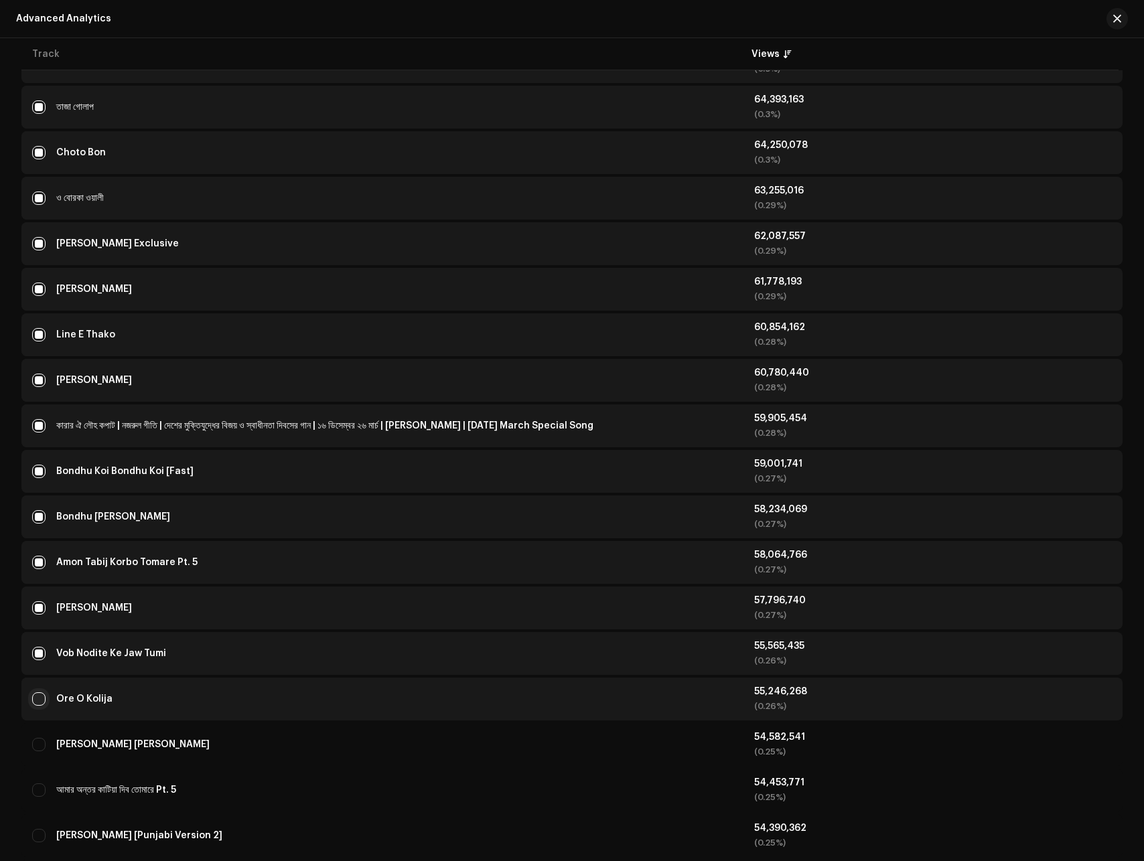
click at [41, 698] on input "Row Unselected" at bounding box center [38, 698] width 13 height 13
checkbox input "true"
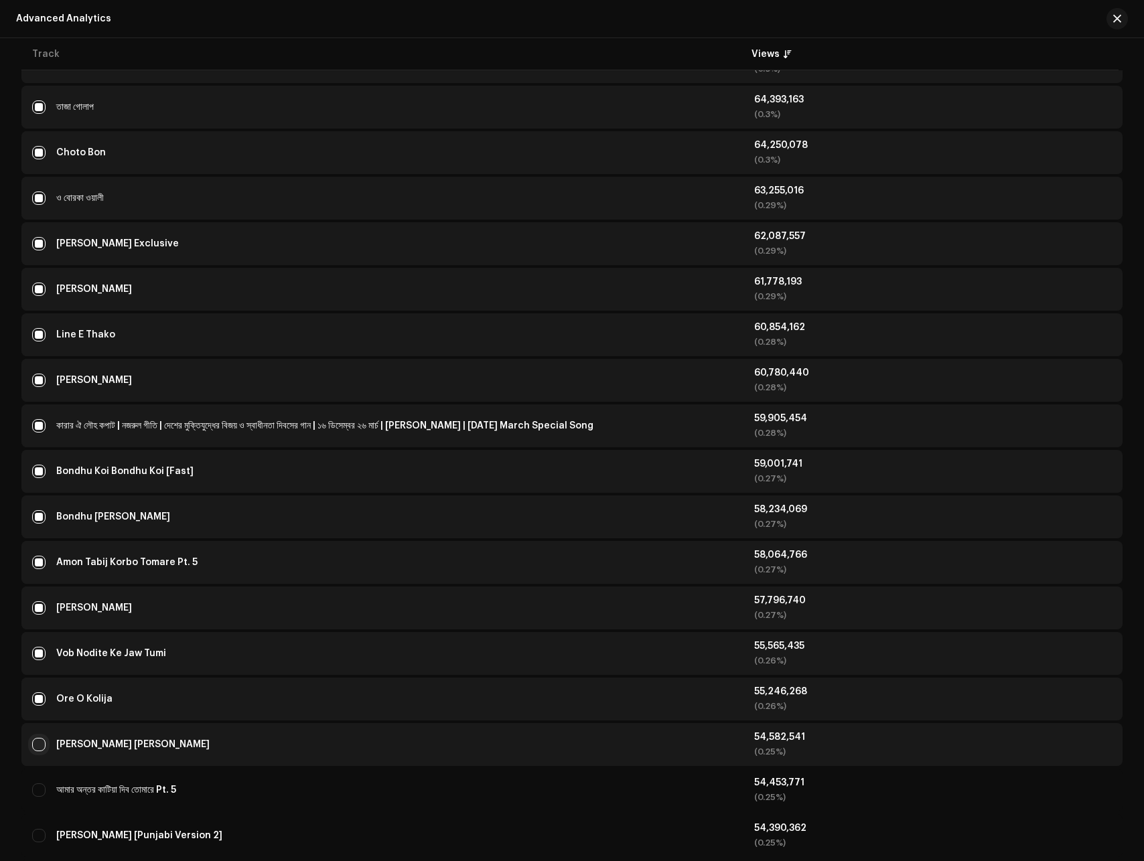
click at [44, 745] on input "Row Unselected" at bounding box center [38, 744] width 13 height 13
checkbox input "true"
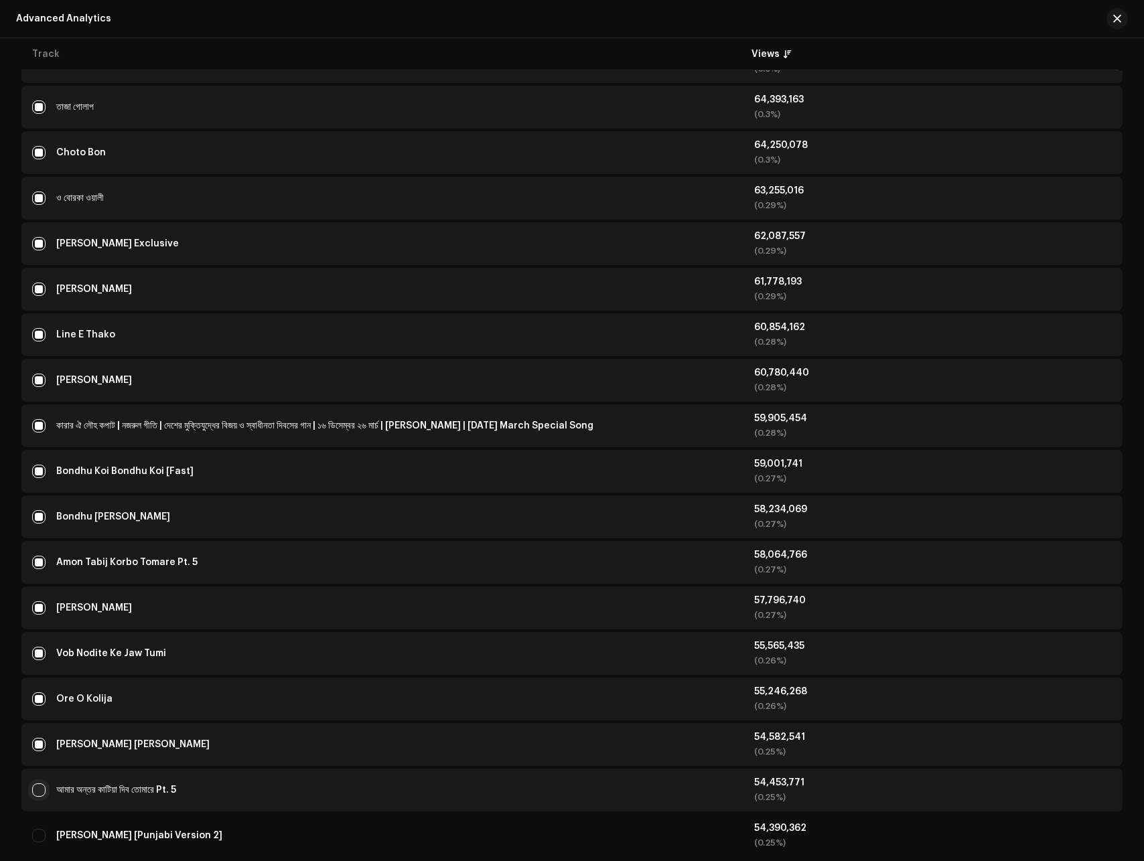
click at [42, 788] on input "Row Unselected" at bounding box center [38, 790] width 13 height 13
checkbox input "true"
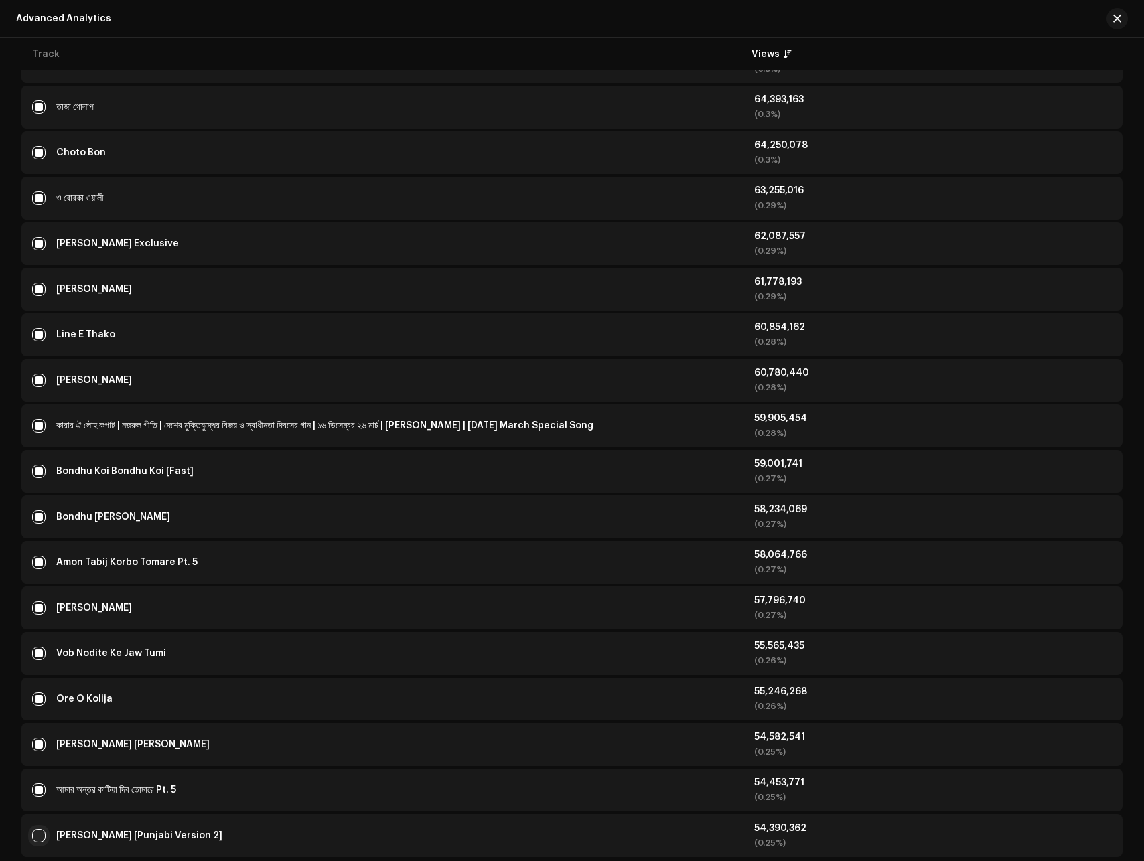
click at [40, 837] on input "Row Unselected" at bounding box center [38, 835] width 13 height 13
checkbox input "true"
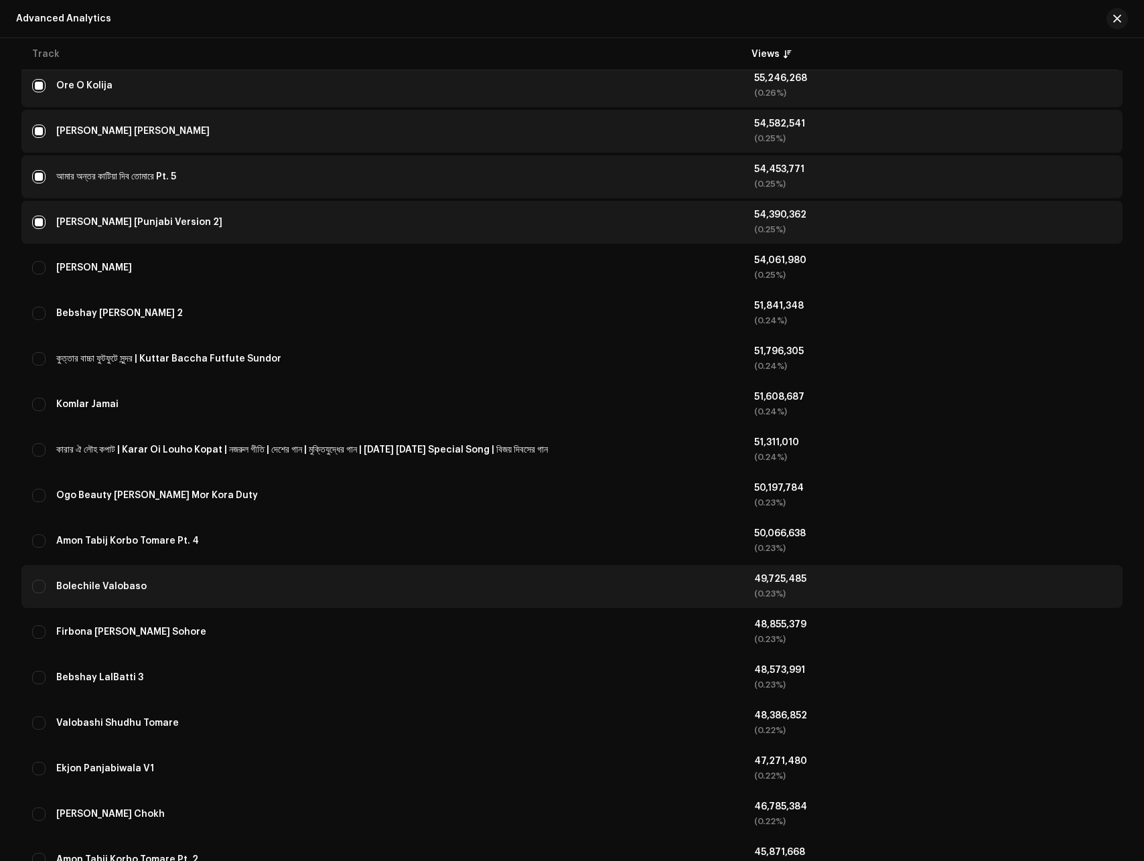
scroll to position [4146, 0]
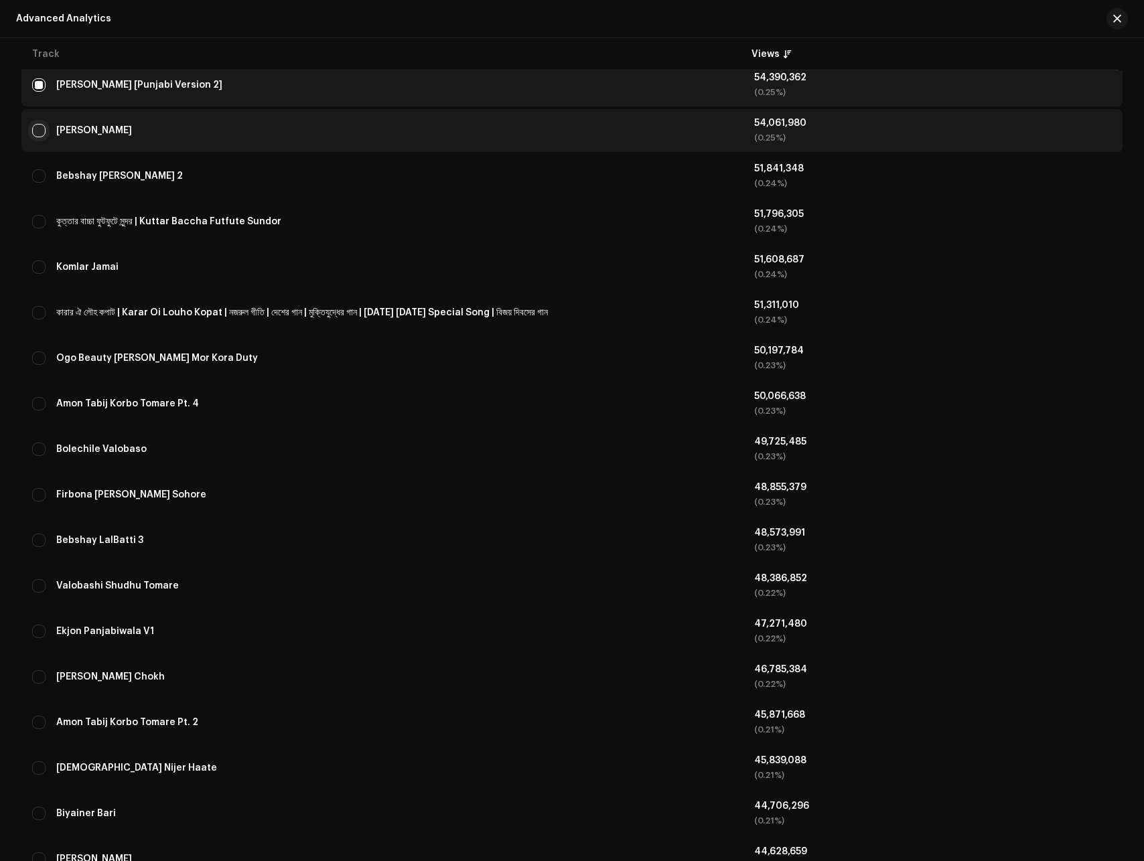
click at [42, 133] on input "Row Unselected" at bounding box center [38, 130] width 13 height 13
checkbox input "true"
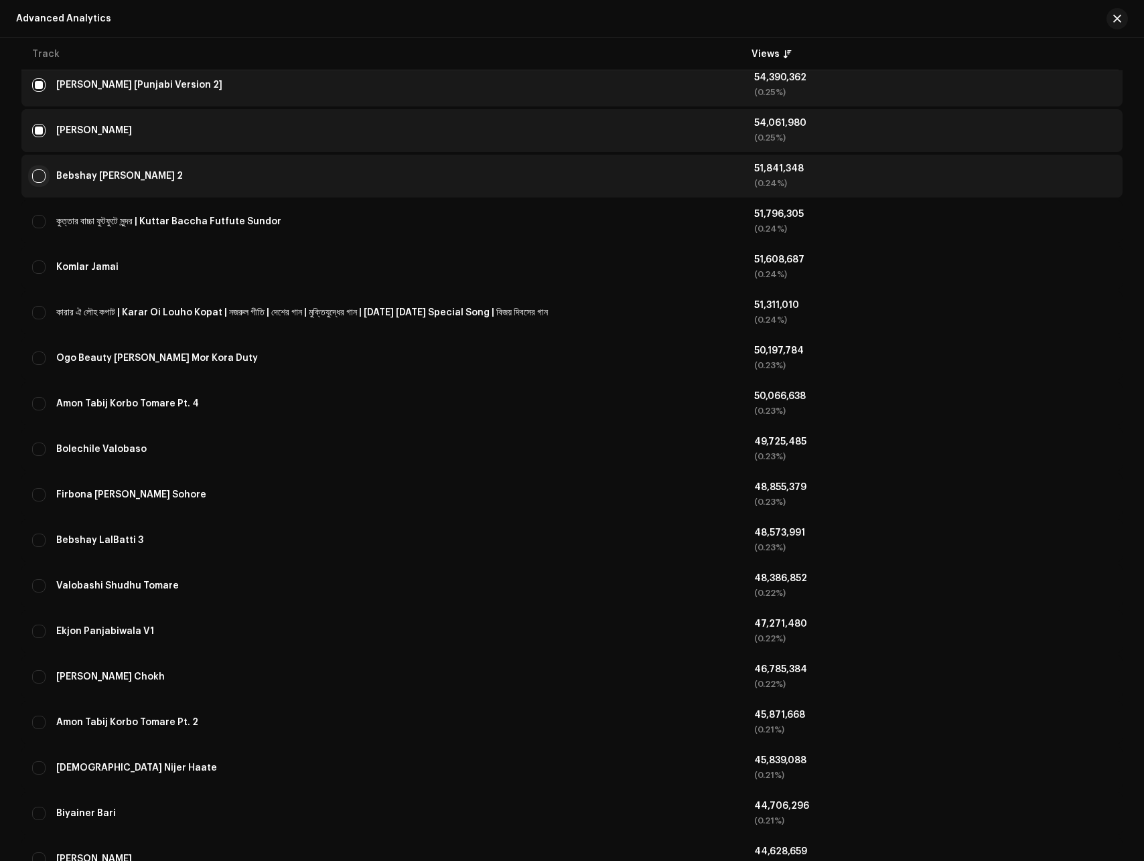
click at [41, 176] on input "Row Unselected" at bounding box center [38, 175] width 13 height 13
checkbox input "true"
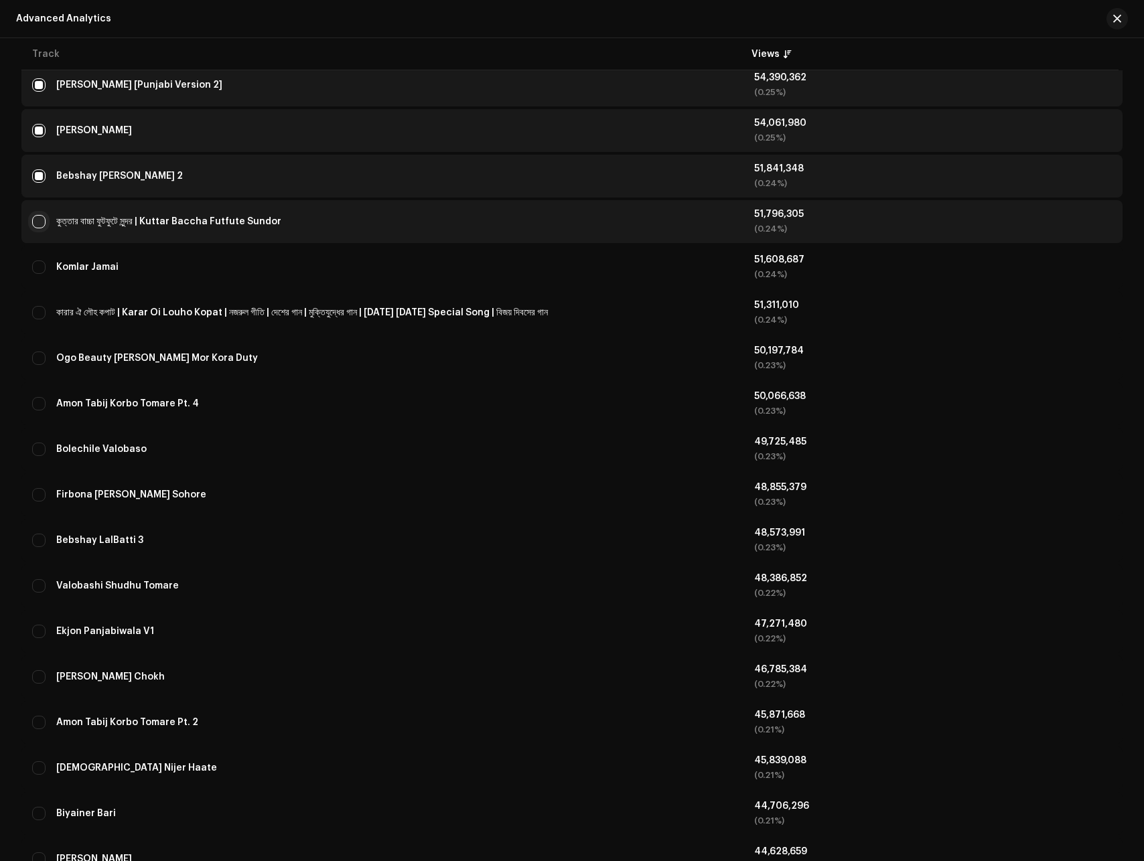
click at [39, 217] on input "Row Unselected" at bounding box center [38, 221] width 13 height 13
checkbox input "true"
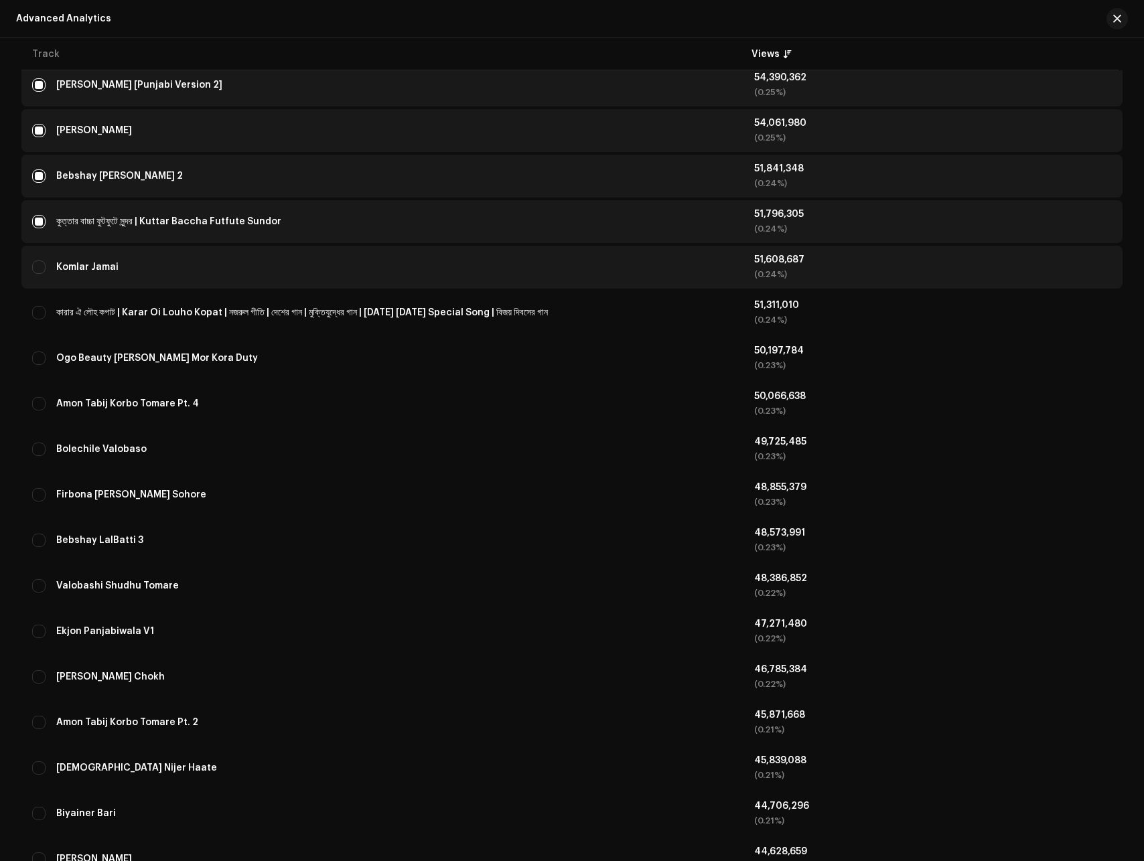
click at [38, 277] on div "Komlar Jamai" at bounding box center [382, 267] width 700 height 27
click at [40, 265] on input "Row Unselected" at bounding box center [38, 267] width 13 height 13
checkbox input "true"
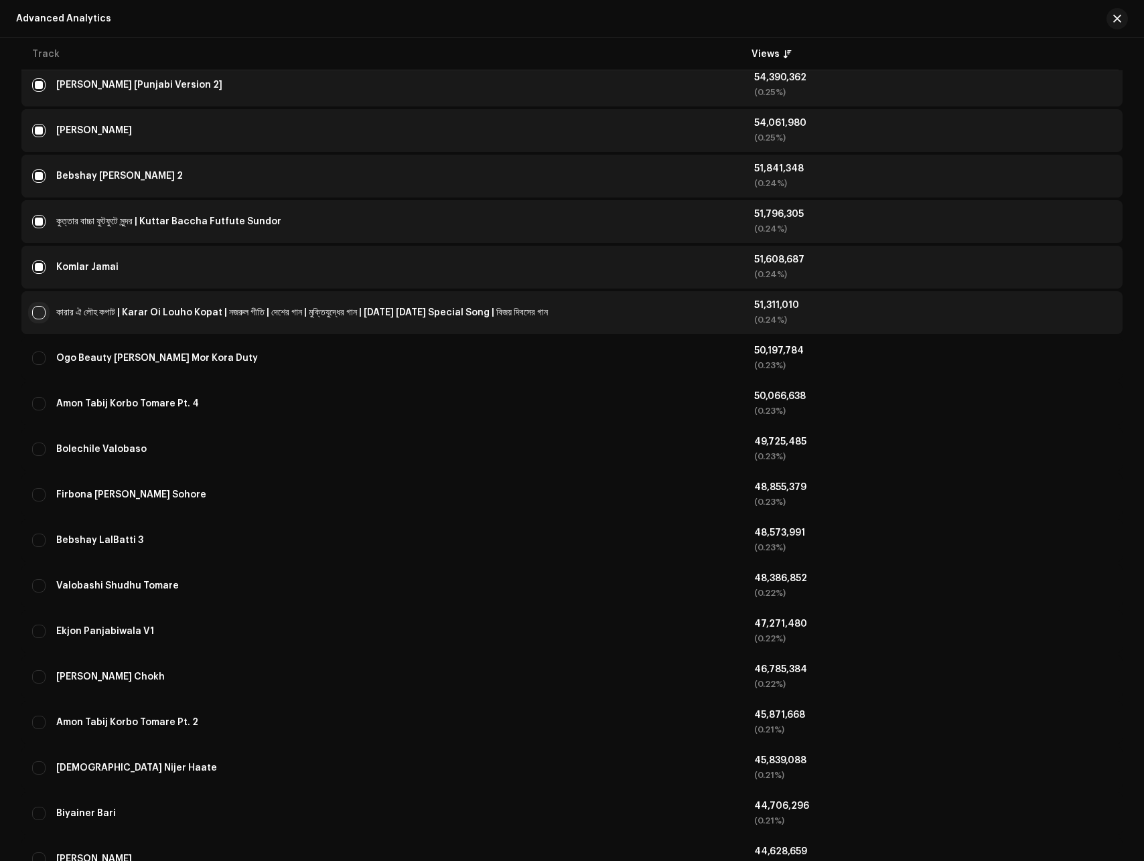
click at [42, 309] on input "Row Unselected" at bounding box center [38, 312] width 13 height 13
checkbox input "true"
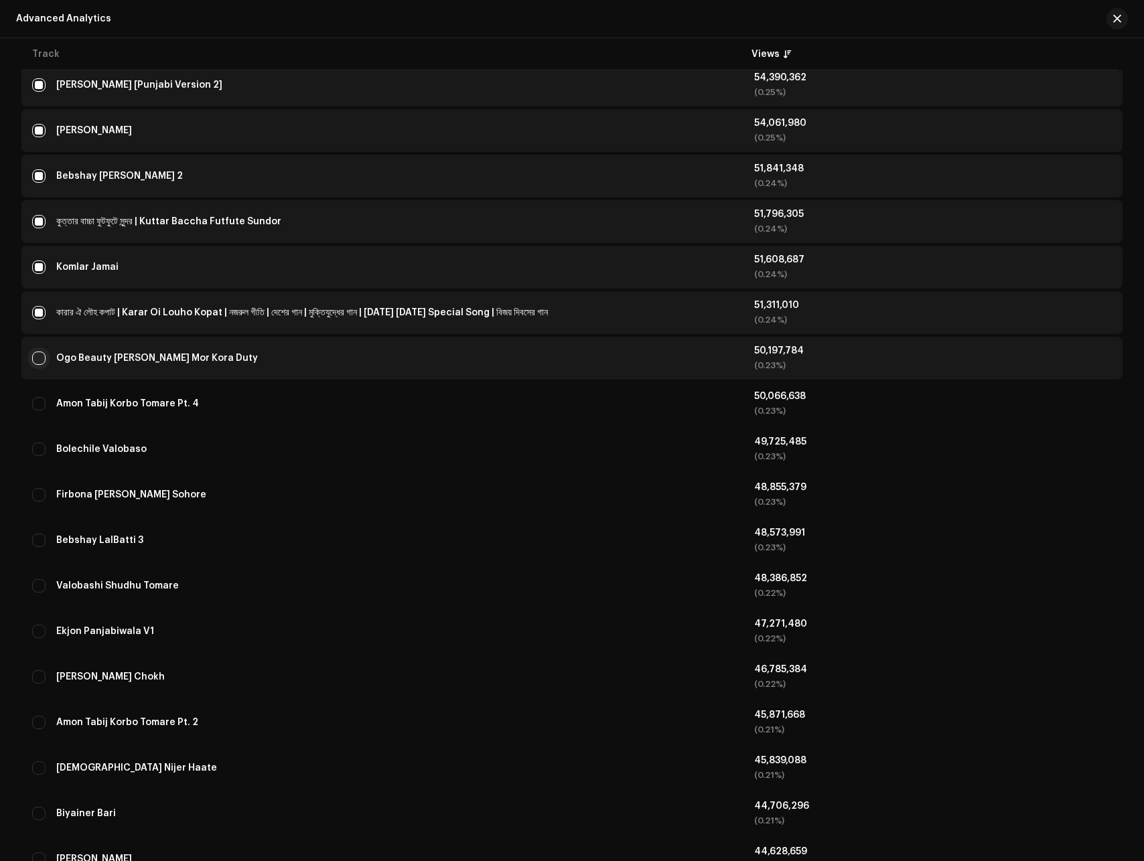
click at [42, 358] on input "Row Unselected" at bounding box center [38, 358] width 13 height 13
checkbox input "true"
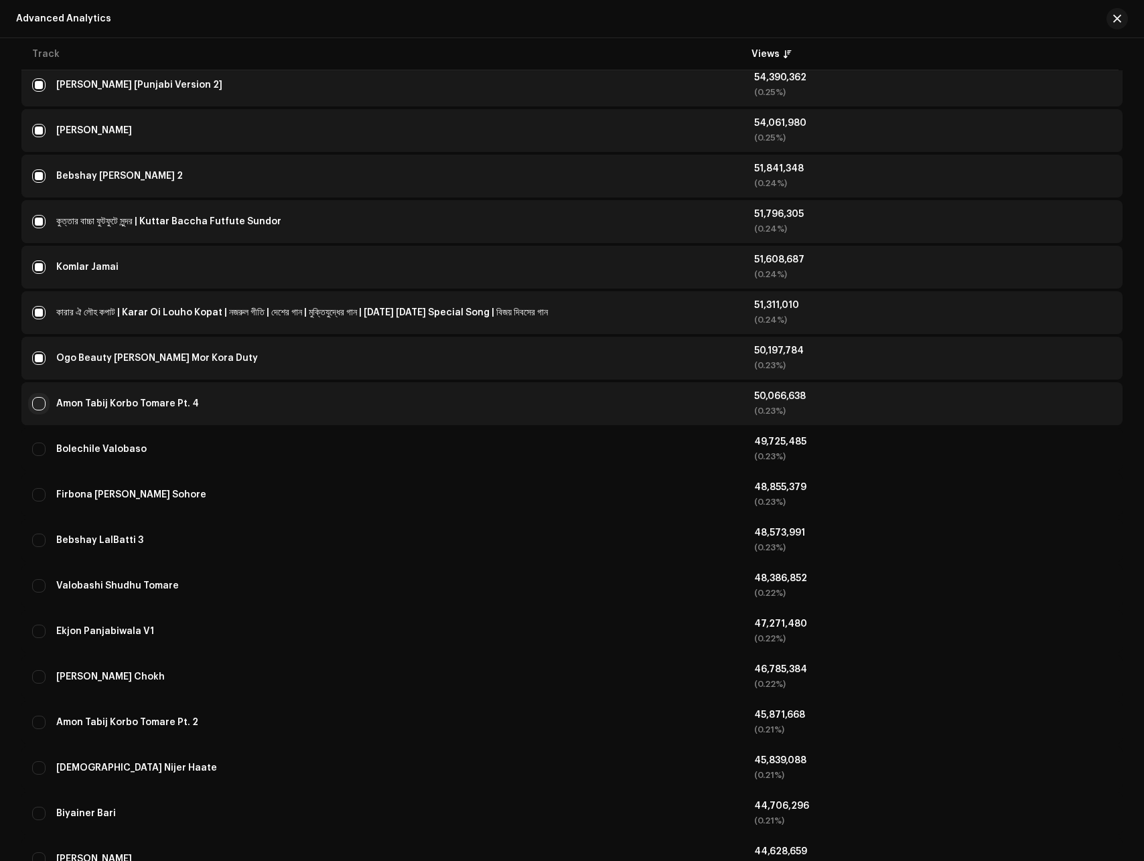
click at [42, 404] on input "Row Unselected" at bounding box center [38, 403] width 13 height 13
checkbox input "true"
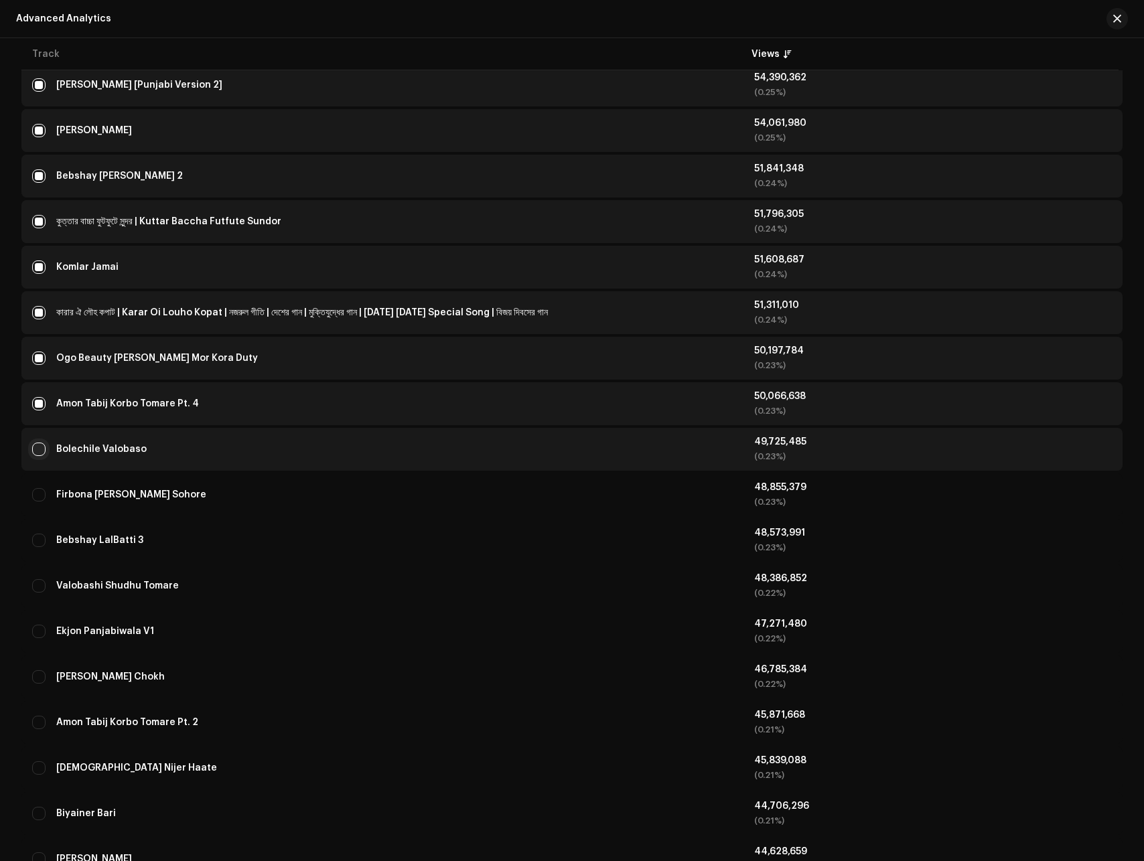
click at [42, 449] on input "Row Unselected" at bounding box center [38, 449] width 13 height 13
checkbox input "true"
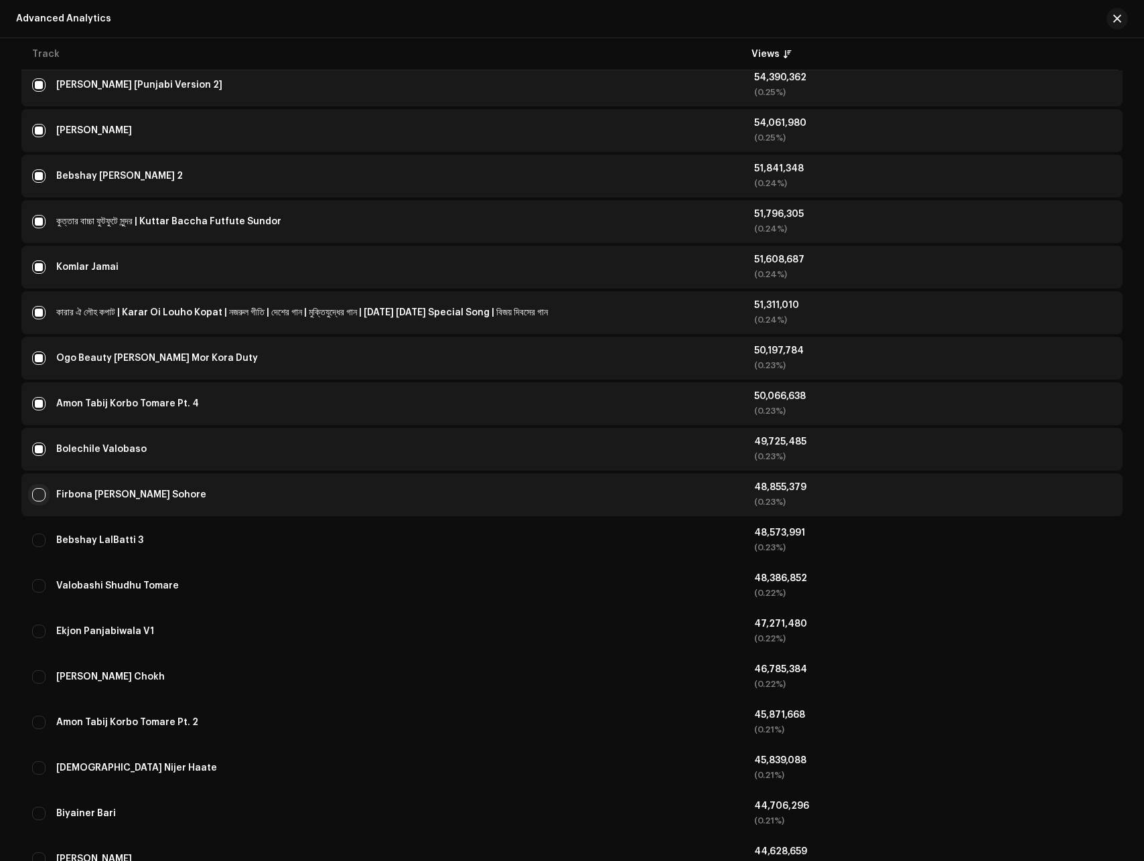
click at [40, 491] on input "Row Unselected" at bounding box center [38, 494] width 13 height 13
checkbox input "true"
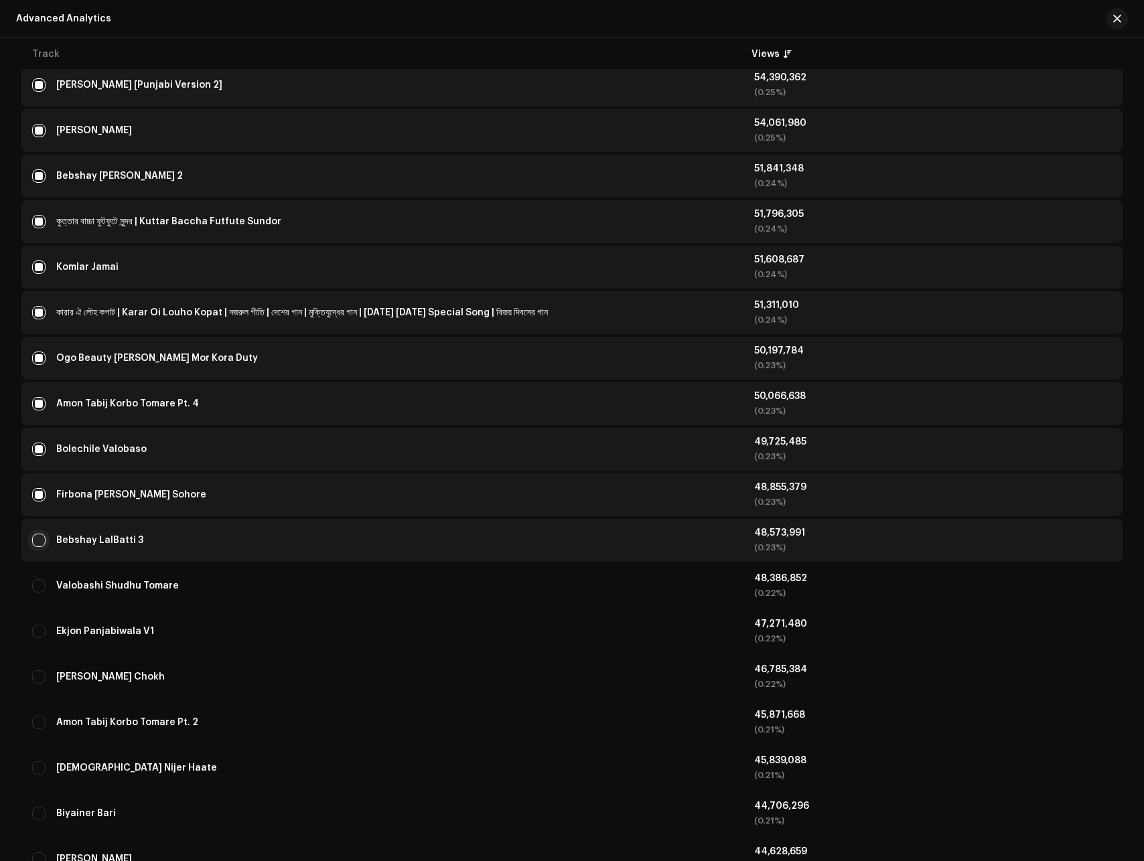
click at [42, 546] on input "Row Unselected" at bounding box center [38, 540] width 13 height 13
checkbox input "true"
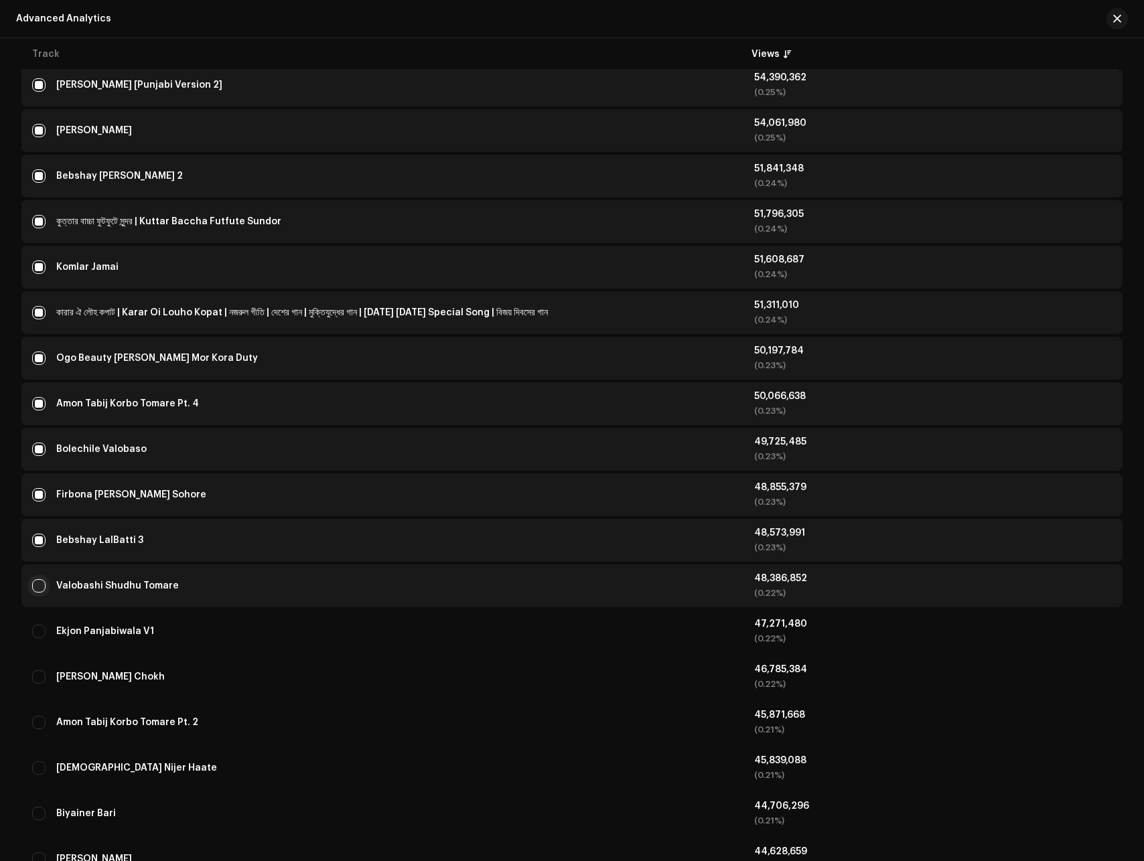
click at [42, 585] on input "Row Unselected" at bounding box center [38, 585] width 13 height 13
checkbox input "true"
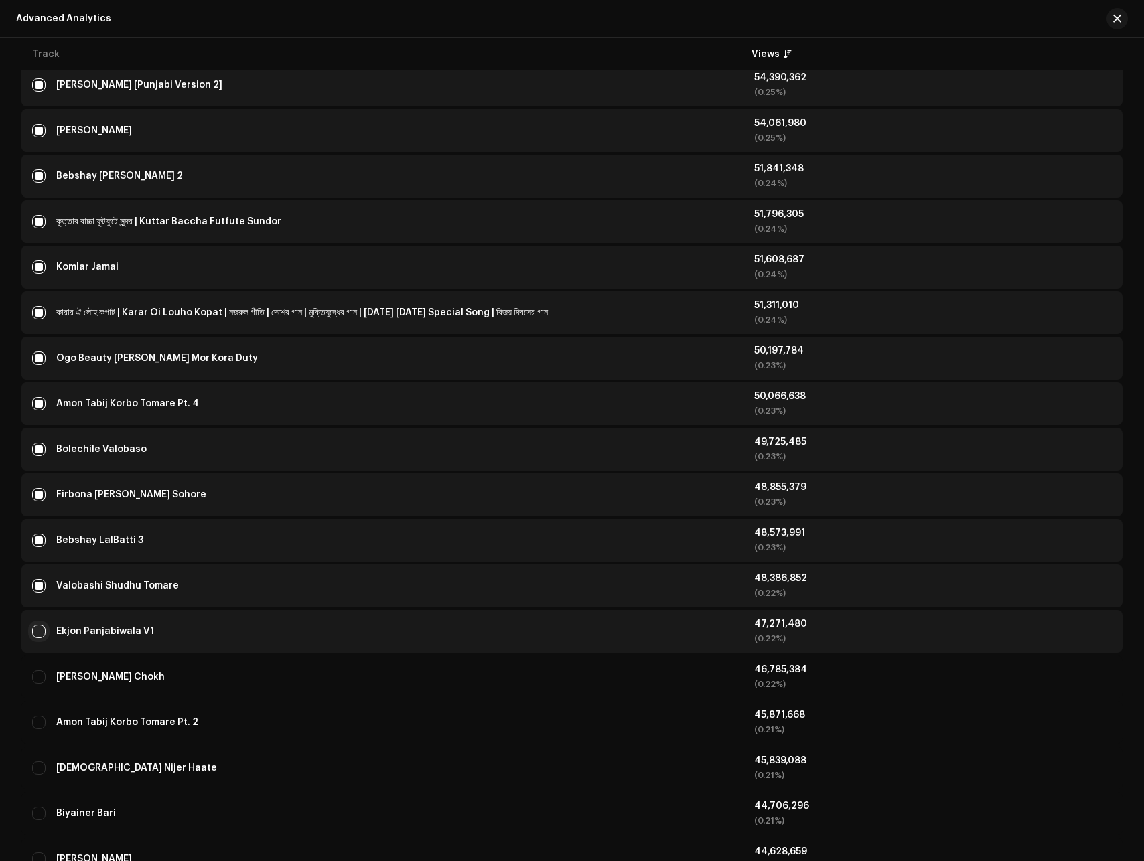
click at [40, 634] on input "Row Unselected" at bounding box center [38, 631] width 13 height 13
checkbox input "true"
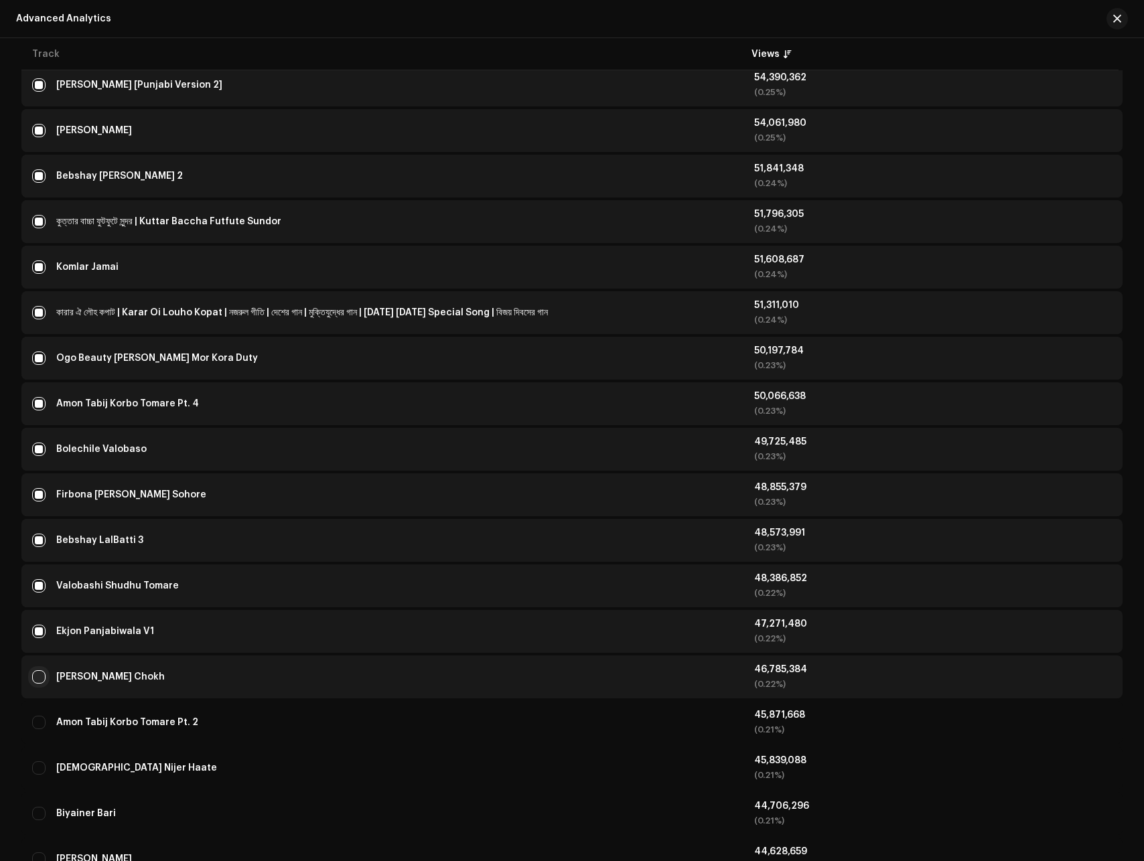
click at [38, 672] on input "Row Unselected" at bounding box center [38, 676] width 13 height 13
checkbox input "true"
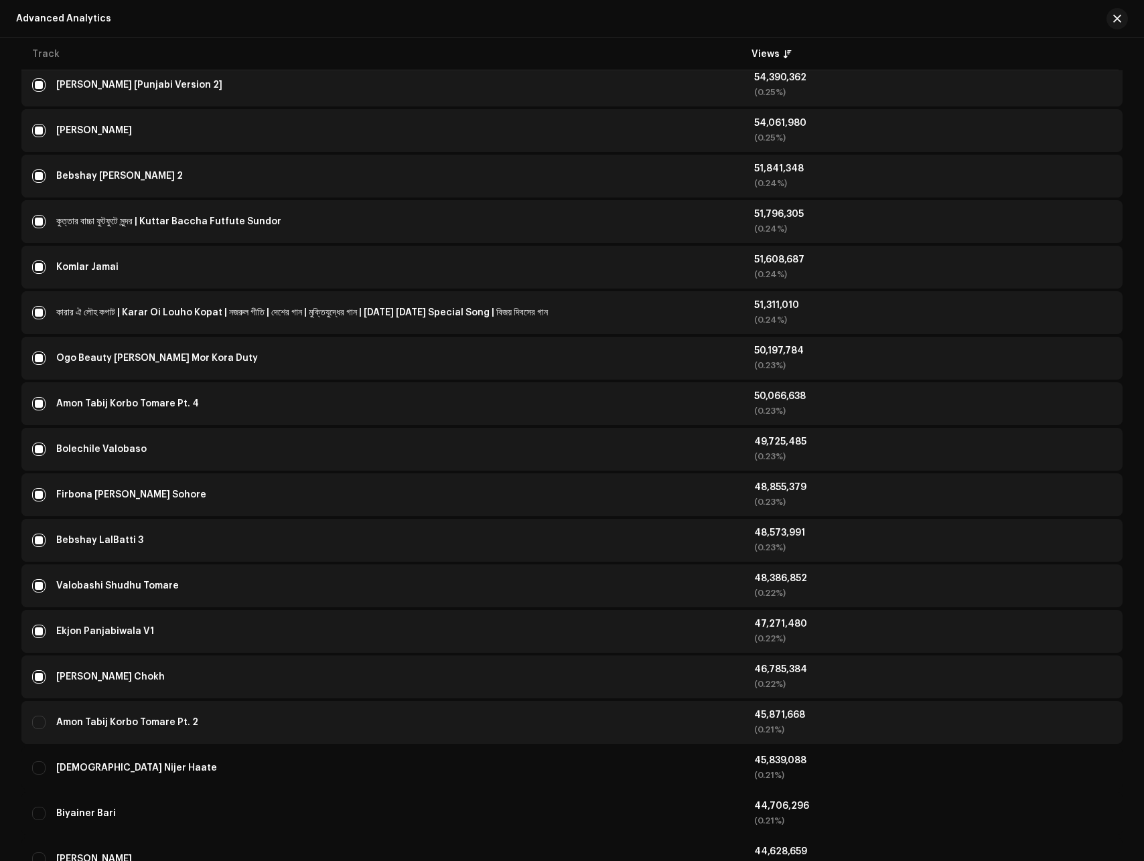
click at [40, 713] on div "Amon Tabij Korbo Tomare Pt. 2" at bounding box center [382, 722] width 700 height 27
click at [40, 719] on input "Row Unselected" at bounding box center [38, 722] width 13 height 13
checkbox input "true"
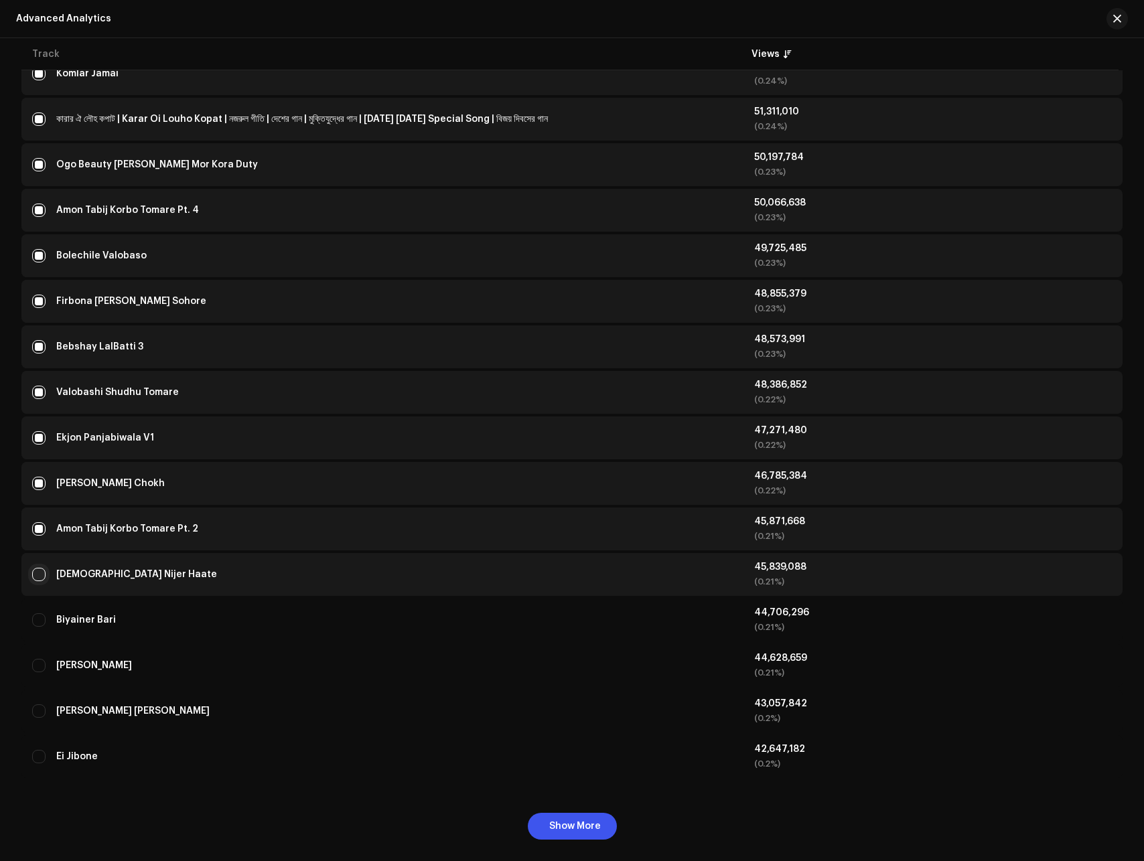
click at [36, 577] on input "Row Unselected" at bounding box center [38, 574] width 13 height 13
checkbox input "true"
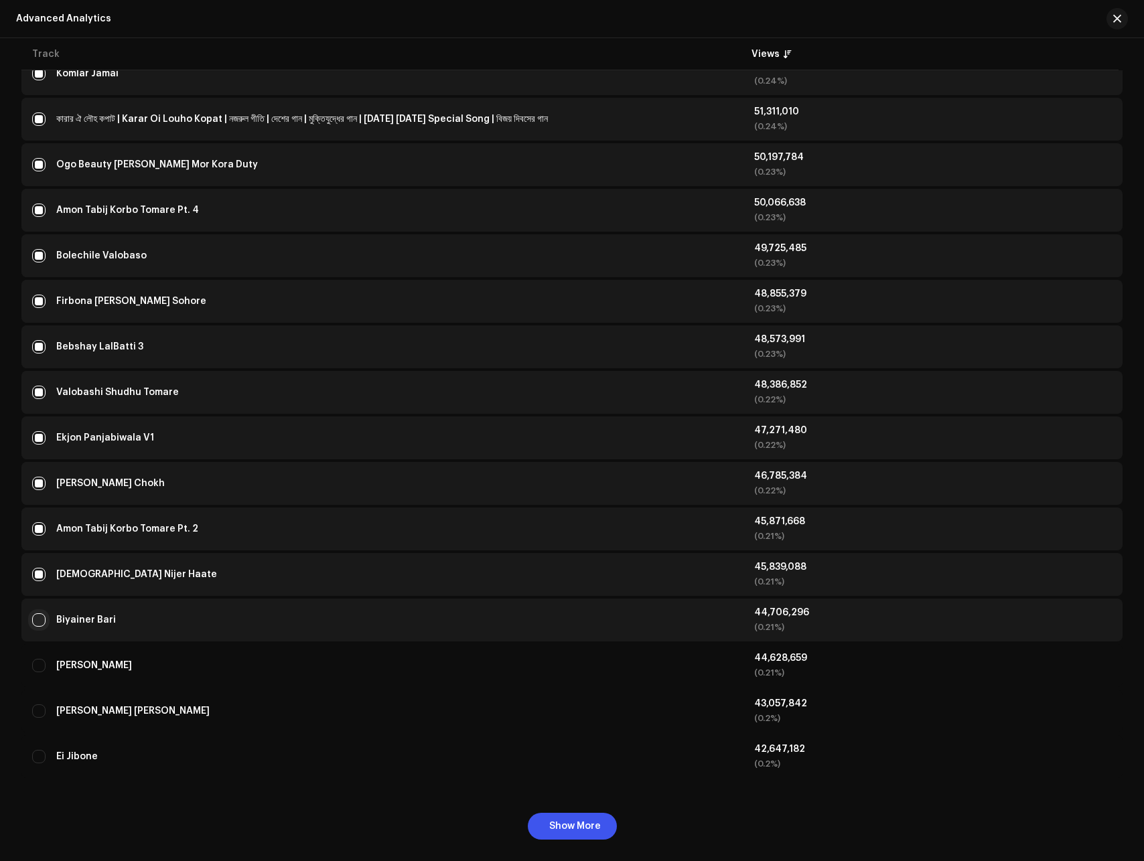
click at [37, 623] on input "Row Unselected" at bounding box center [38, 619] width 13 height 13
checkbox input "true"
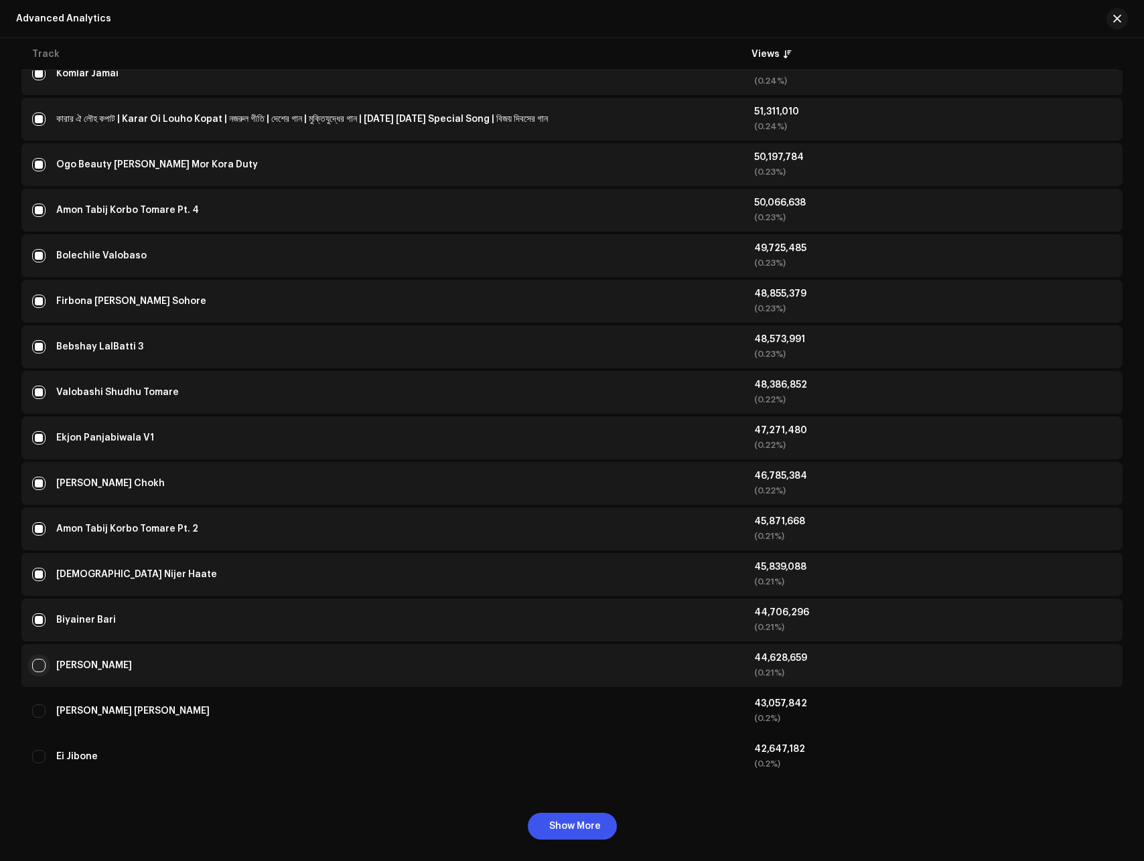
click at [38, 664] on input "Row Unselected" at bounding box center [38, 665] width 13 height 13
checkbox input "true"
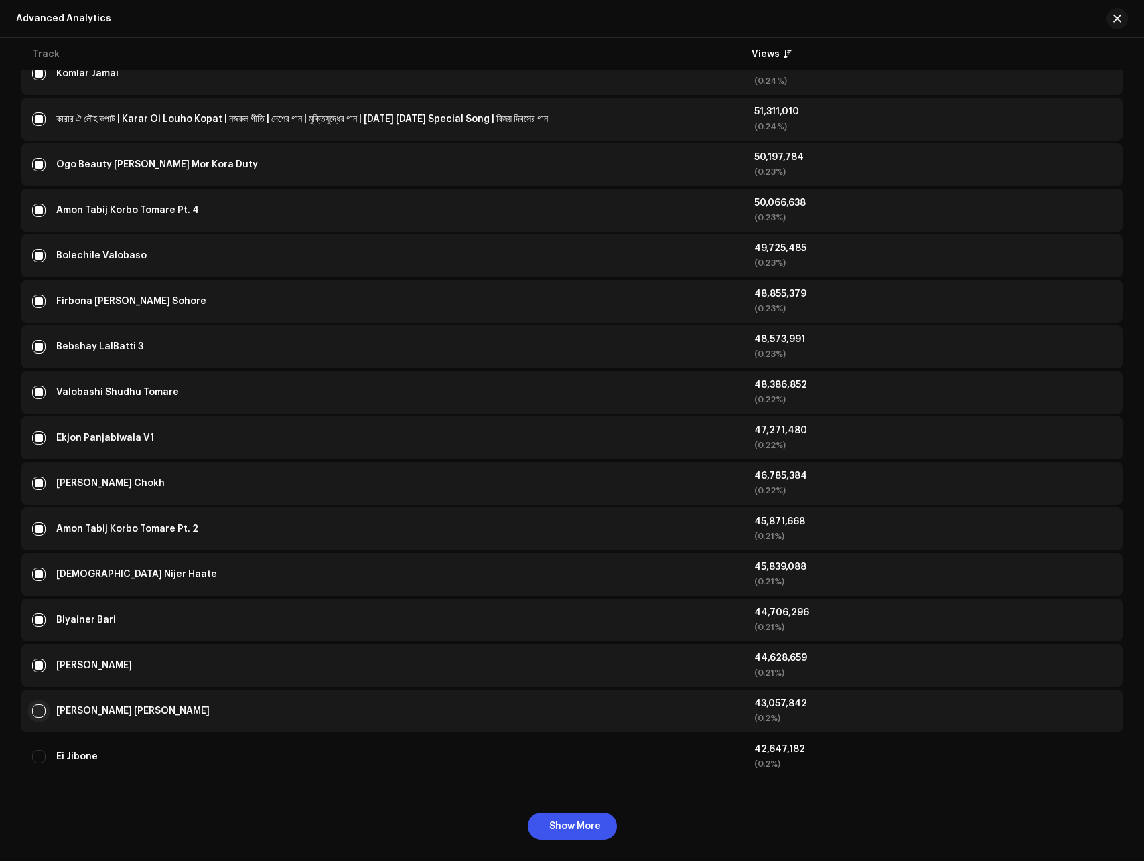
click at [40, 713] on input "Row Unselected" at bounding box center [38, 711] width 13 height 13
checkbox input "true"
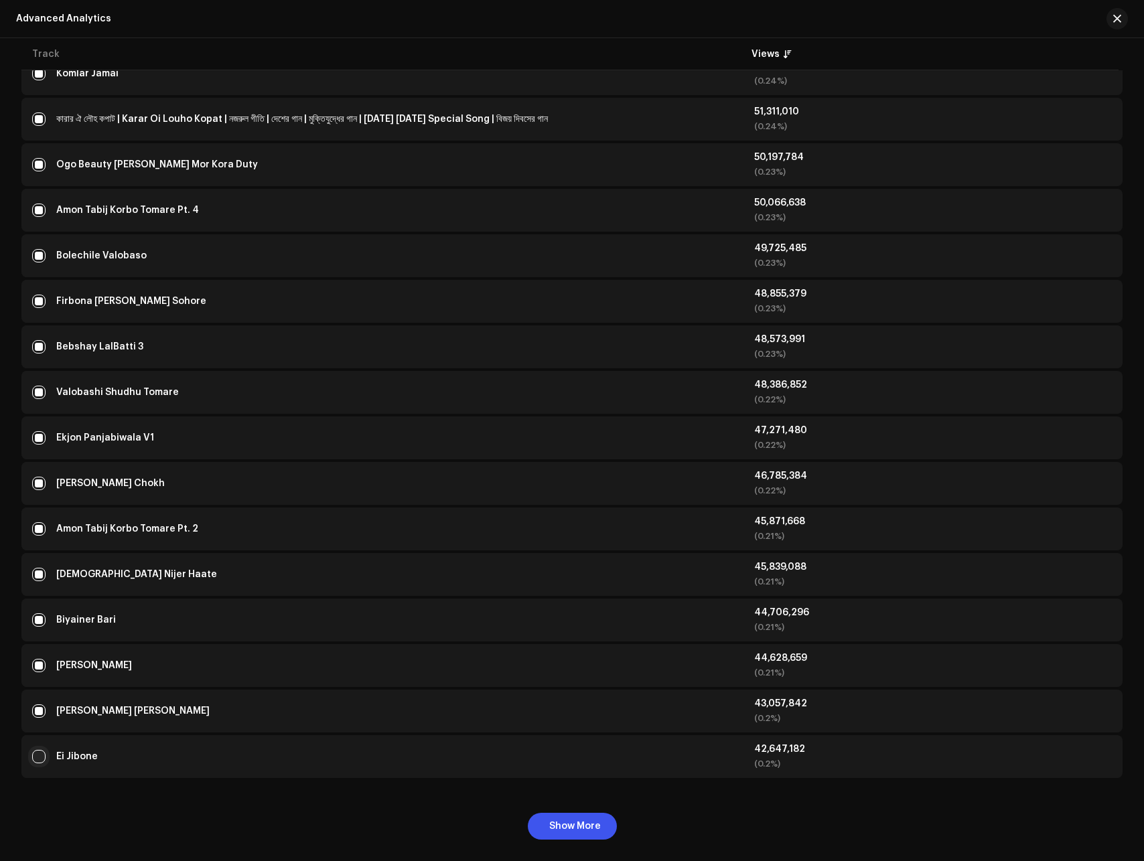
click at [40, 753] on input "Row Unselected" at bounding box center [38, 756] width 13 height 13
checkbox input "true"
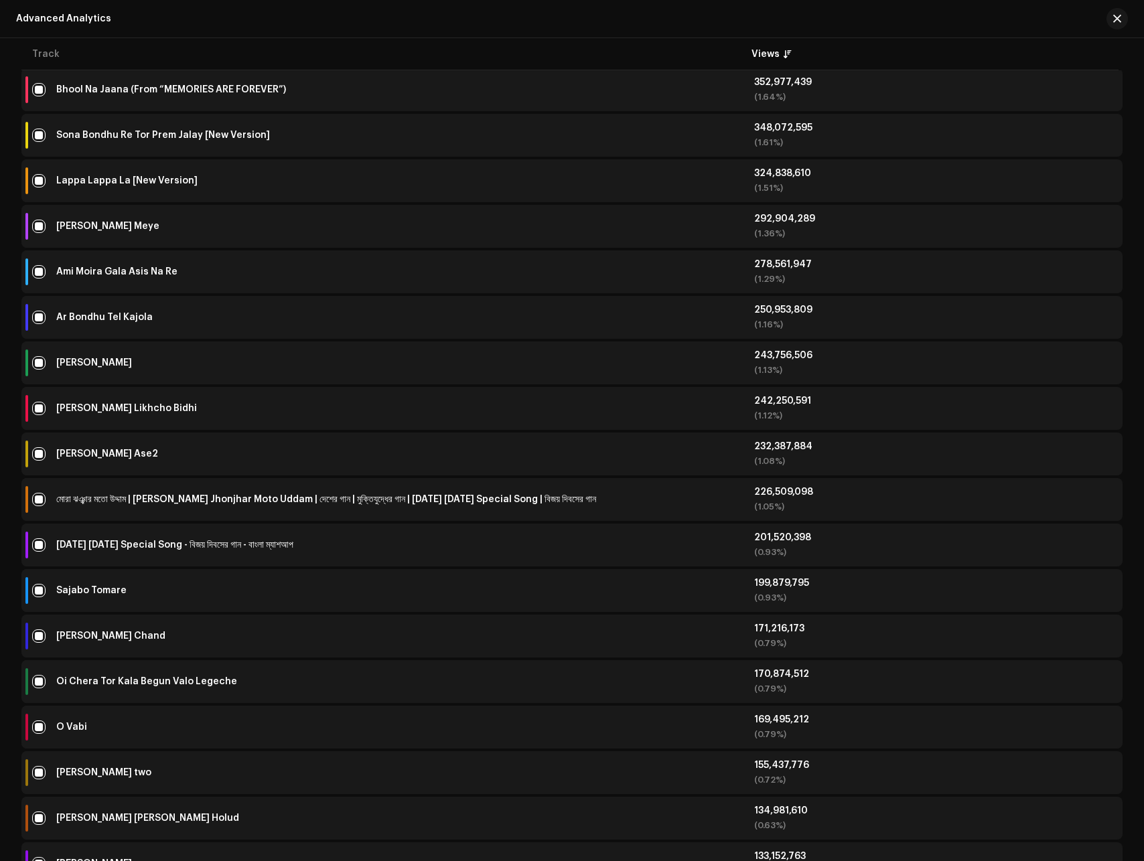
scroll to position [0, 0]
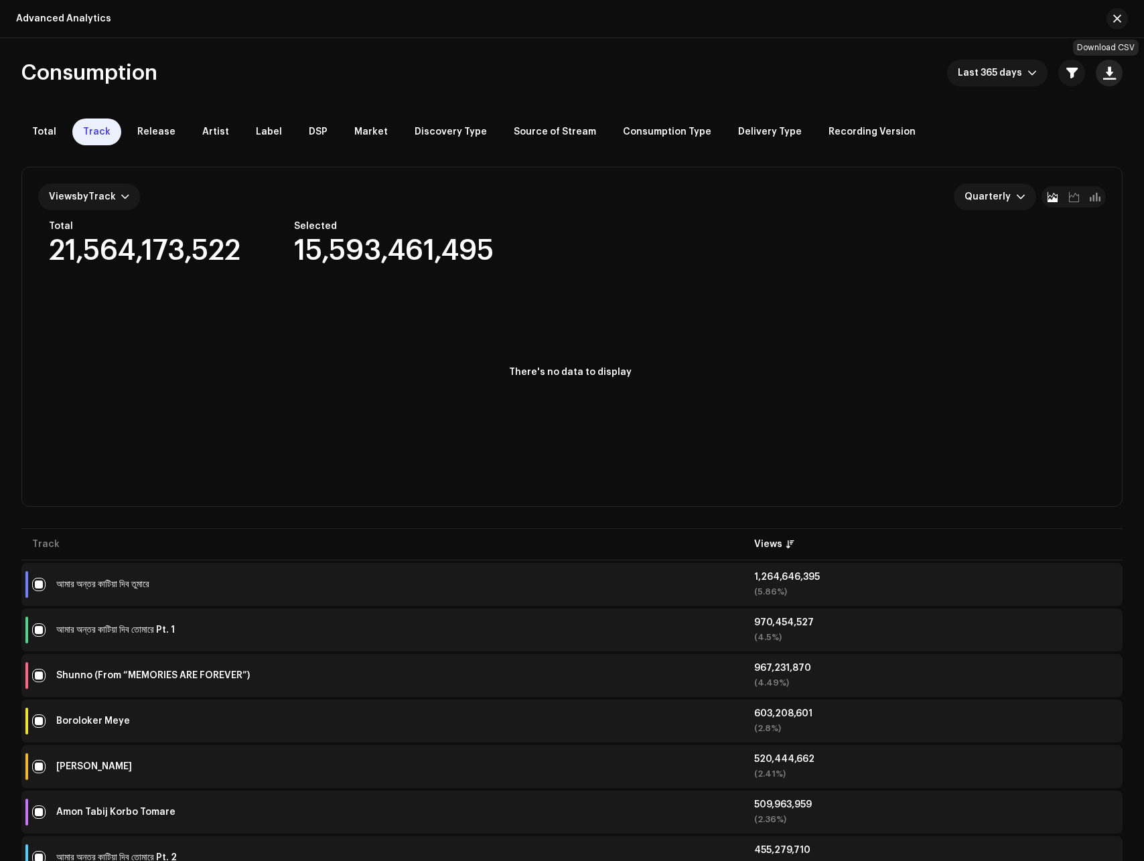
click at [1106, 69] on span "button" at bounding box center [1109, 73] width 13 height 11
click at [966, 131] on div "Total Track Release Artist Label DSP Market Discovery Type Source of Stream Con…" at bounding box center [571, 132] width 1101 height 27
click at [163, 161] on div "Views by Track Quarterly Total 21,564,173,522 Selected 15,593,461,495 There's n…" at bounding box center [571, 335] width 1101 height 380
click at [309, 133] on span "DSP" at bounding box center [318, 132] width 19 height 11
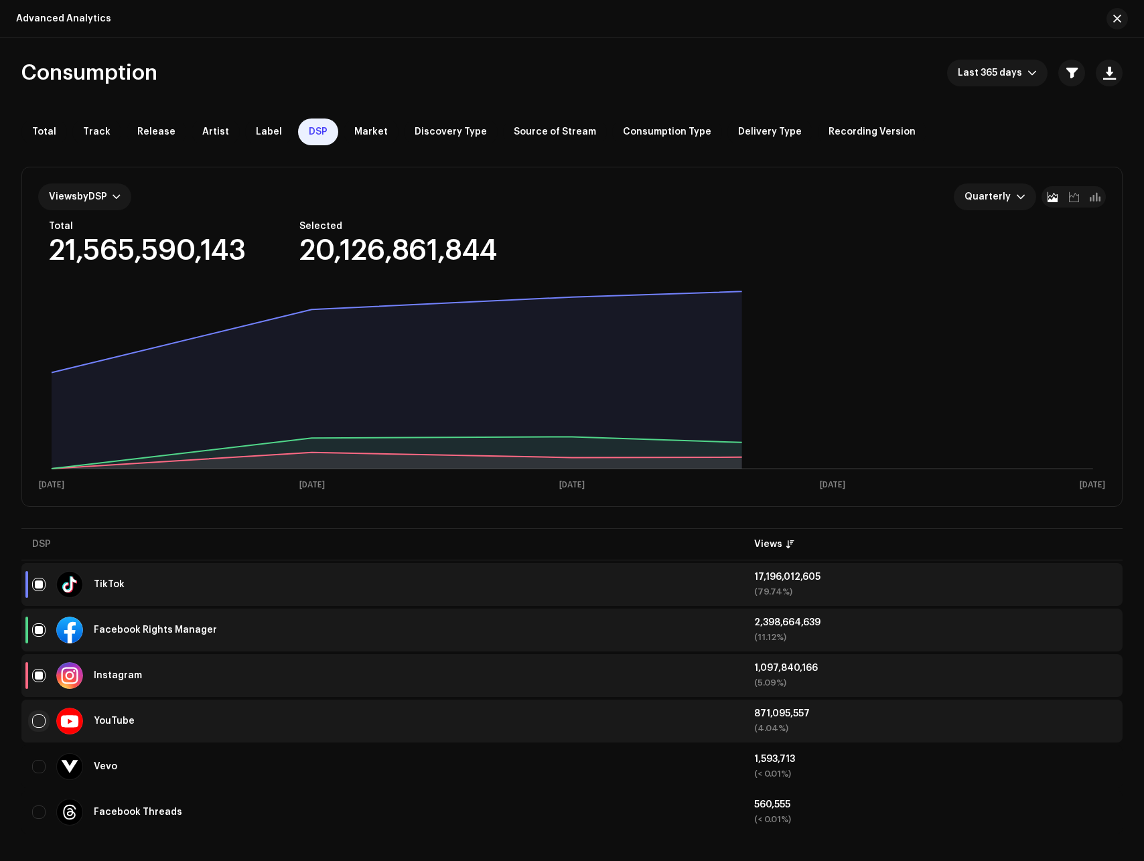
click at [35, 721] on input "checkbox" at bounding box center [38, 721] width 13 height 13
checkbox input "true"
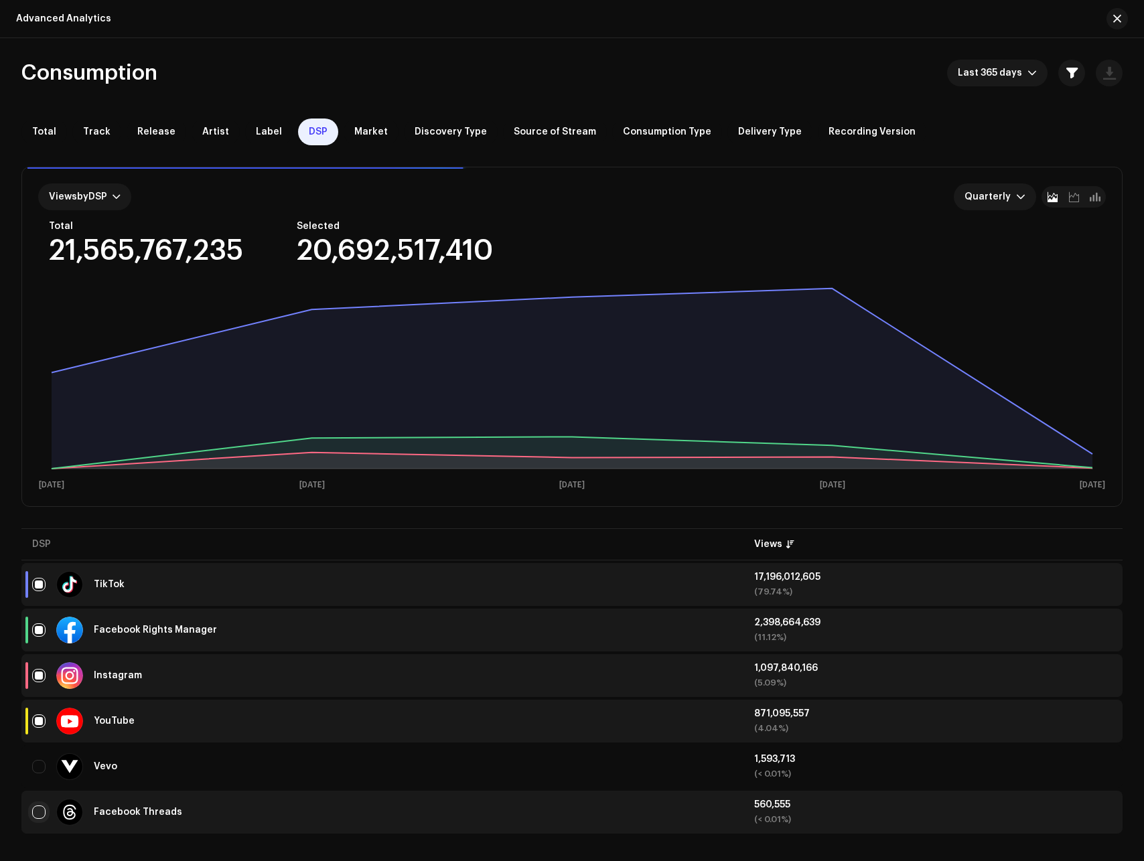
click at [39, 812] on input "Row Unselected" at bounding box center [38, 812] width 13 height 13
checkbox input "true"
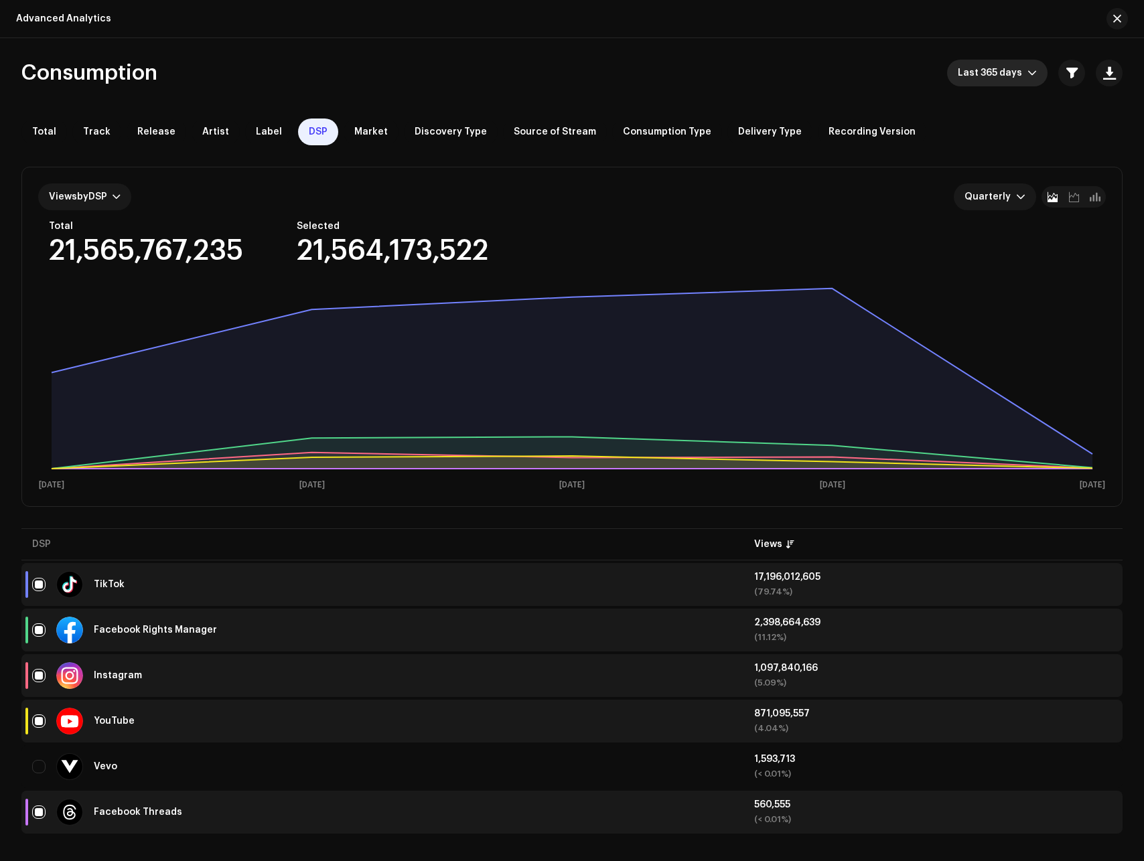
click at [1020, 76] on span "Last 365 days" at bounding box center [993, 73] width 70 height 27
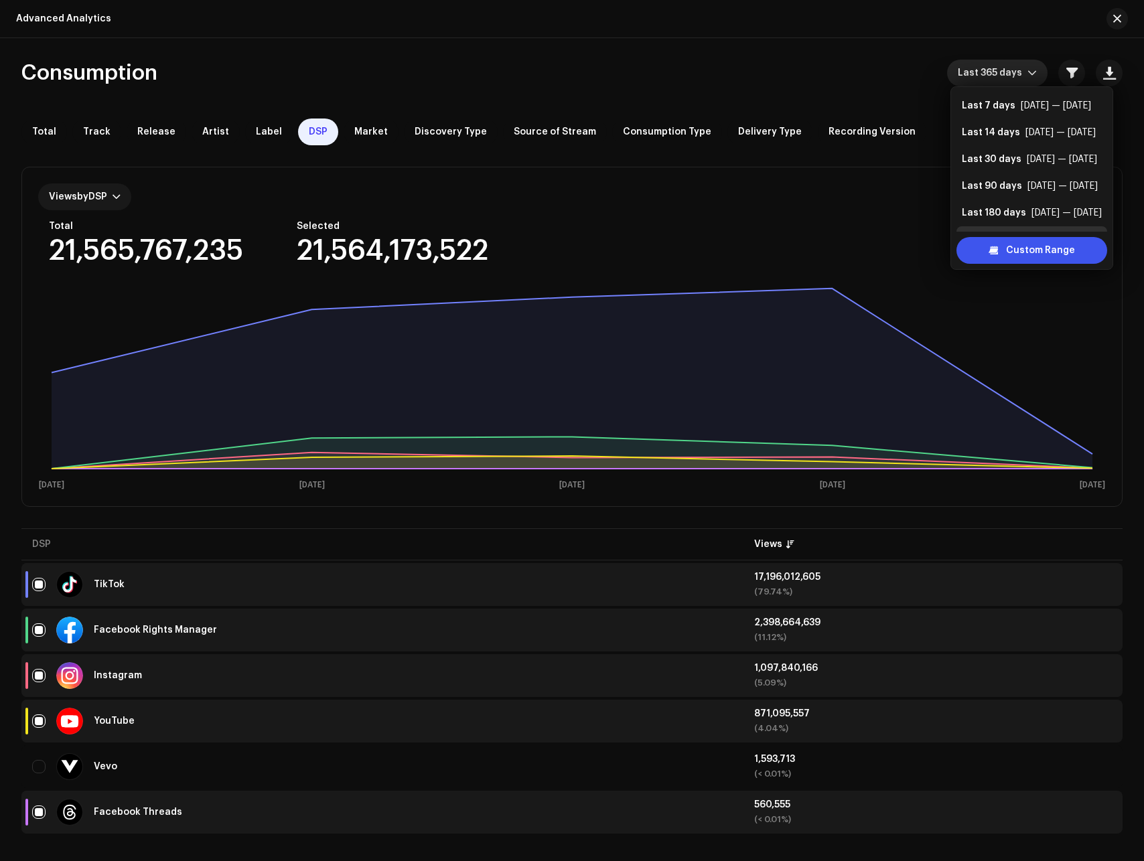
scroll to position [21, 0]
drag, startPoint x: 859, startPoint y: 77, endPoint x: 868, endPoint y: 78, distance: 8.8
click at [859, 77] on div "Consumption Last 365 days" at bounding box center [571, 73] width 1101 height 27
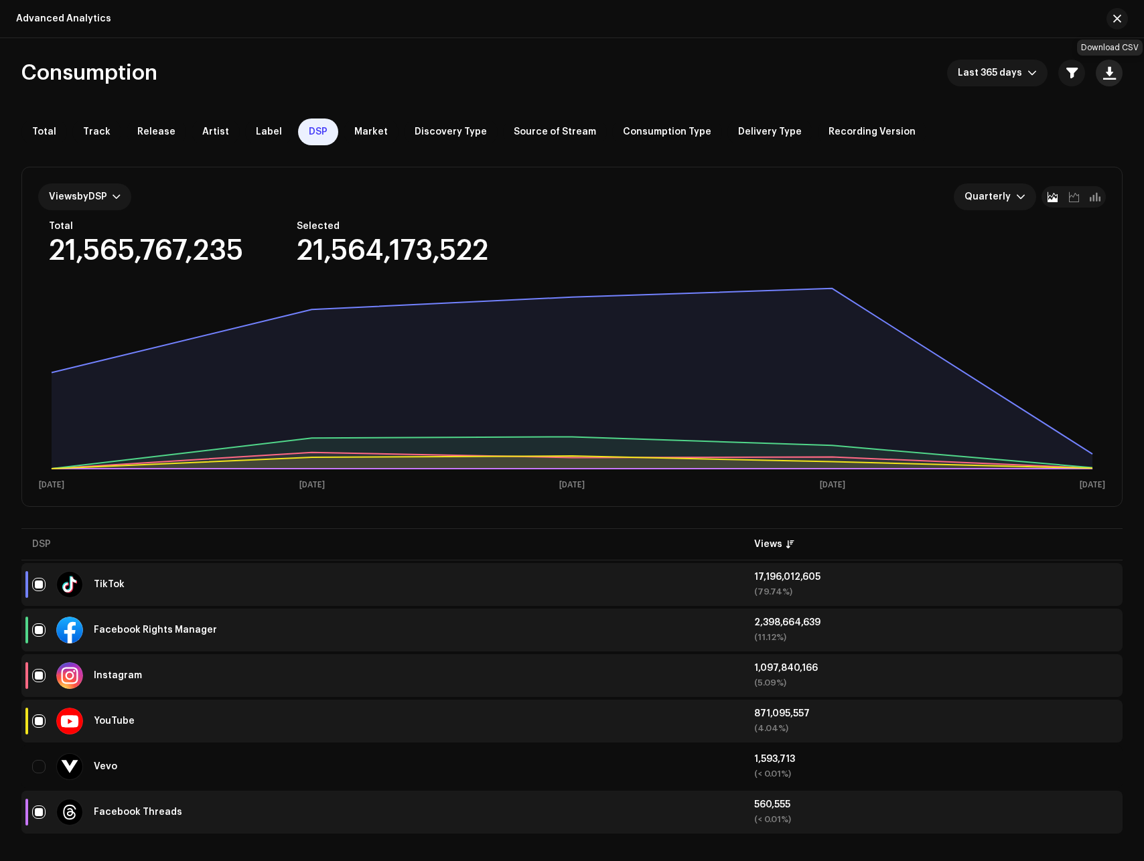
click at [1108, 68] on span "button" at bounding box center [1109, 73] width 13 height 11
click at [354, 133] on span "Market" at bounding box center [370, 132] width 33 height 11
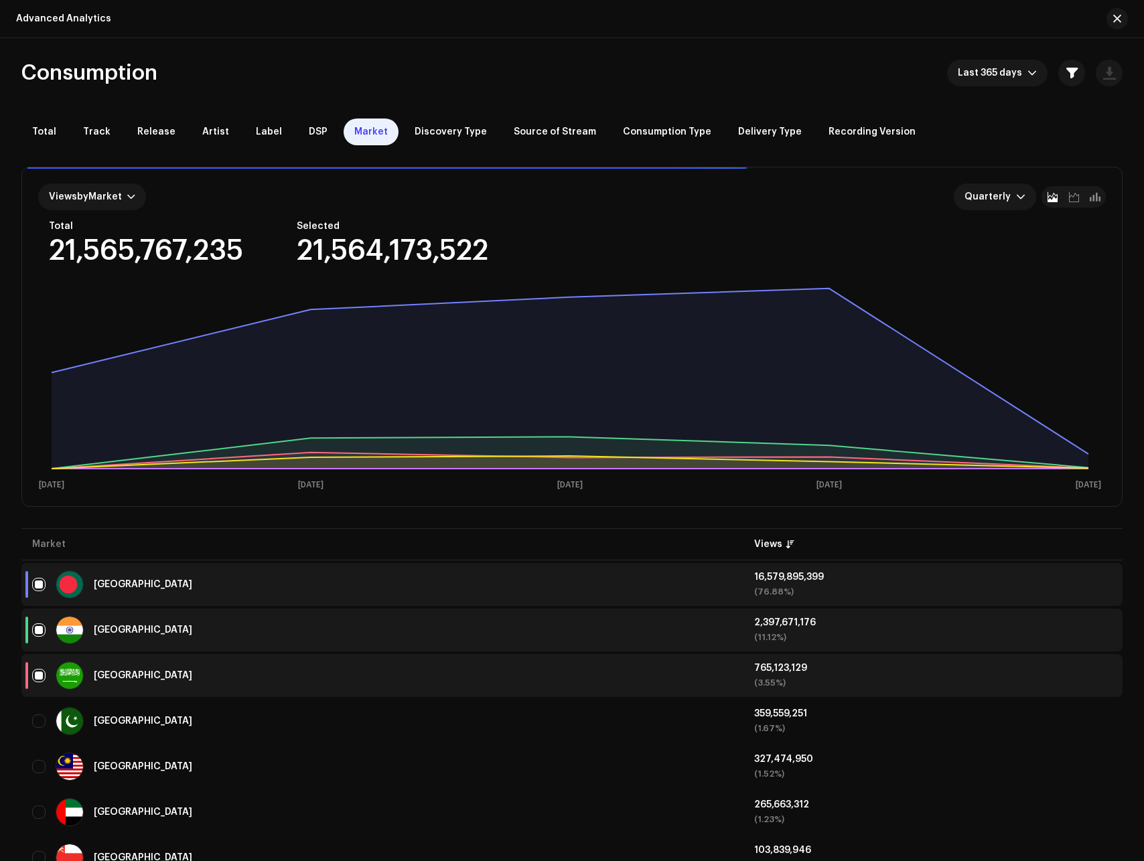
click at [808, 54] on div "Consumption Last 365 days Total Track Release Artist Label DSP Market Discovery…" at bounding box center [572, 449] width 1144 height 823
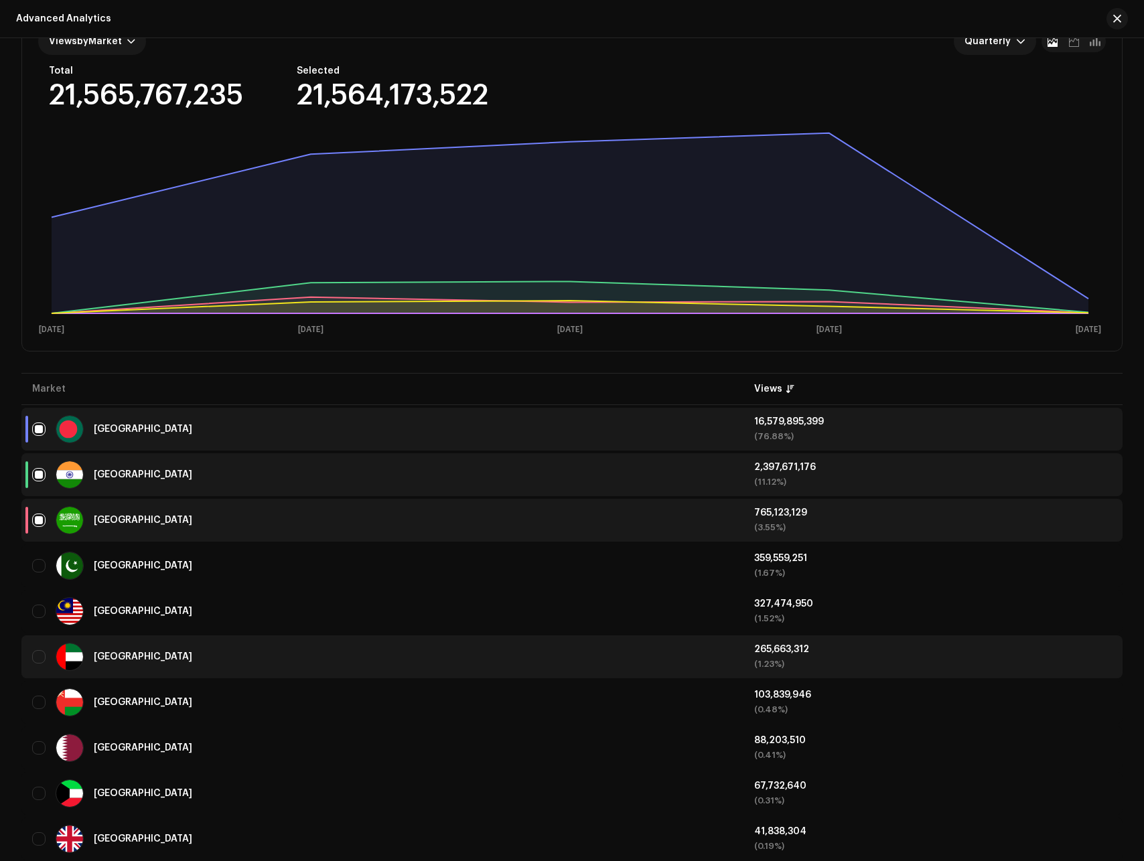
scroll to position [224, 0]
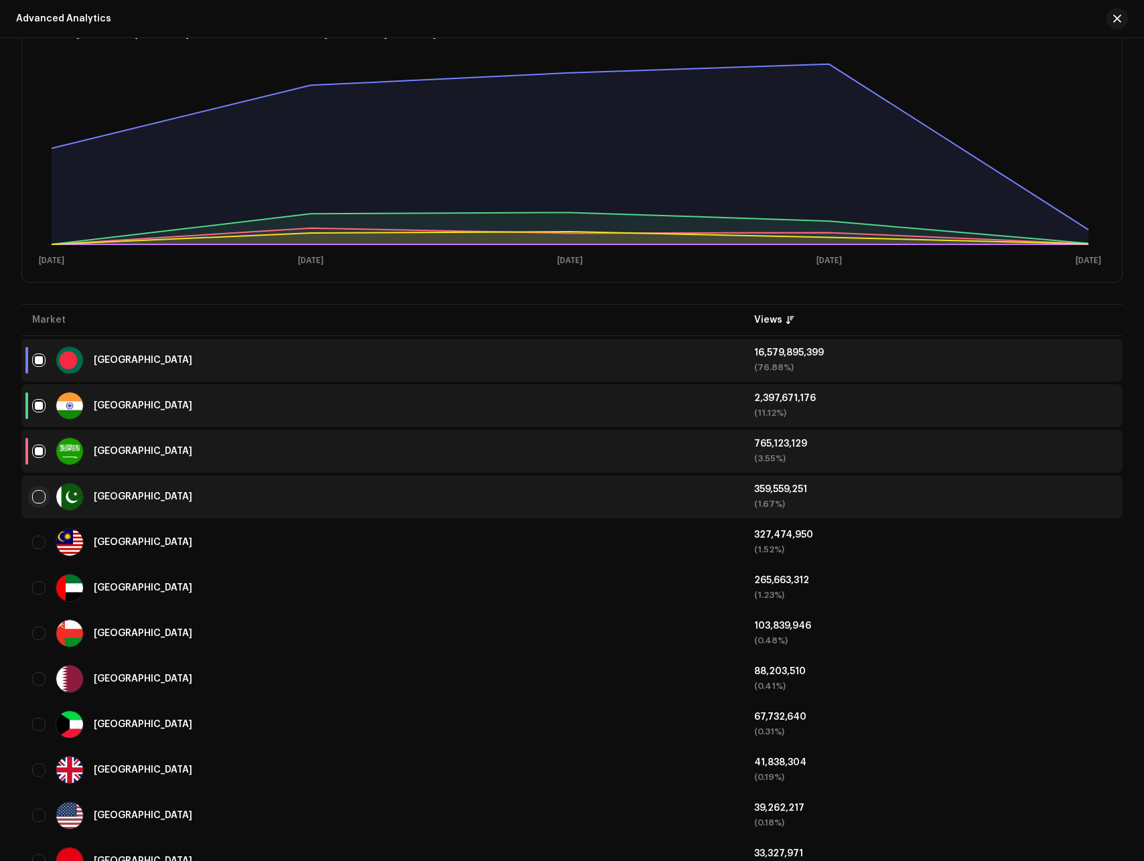
click at [44, 496] on input "checkbox" at bounding box center [38, 496] width 13 height 13
checkbox input "true"
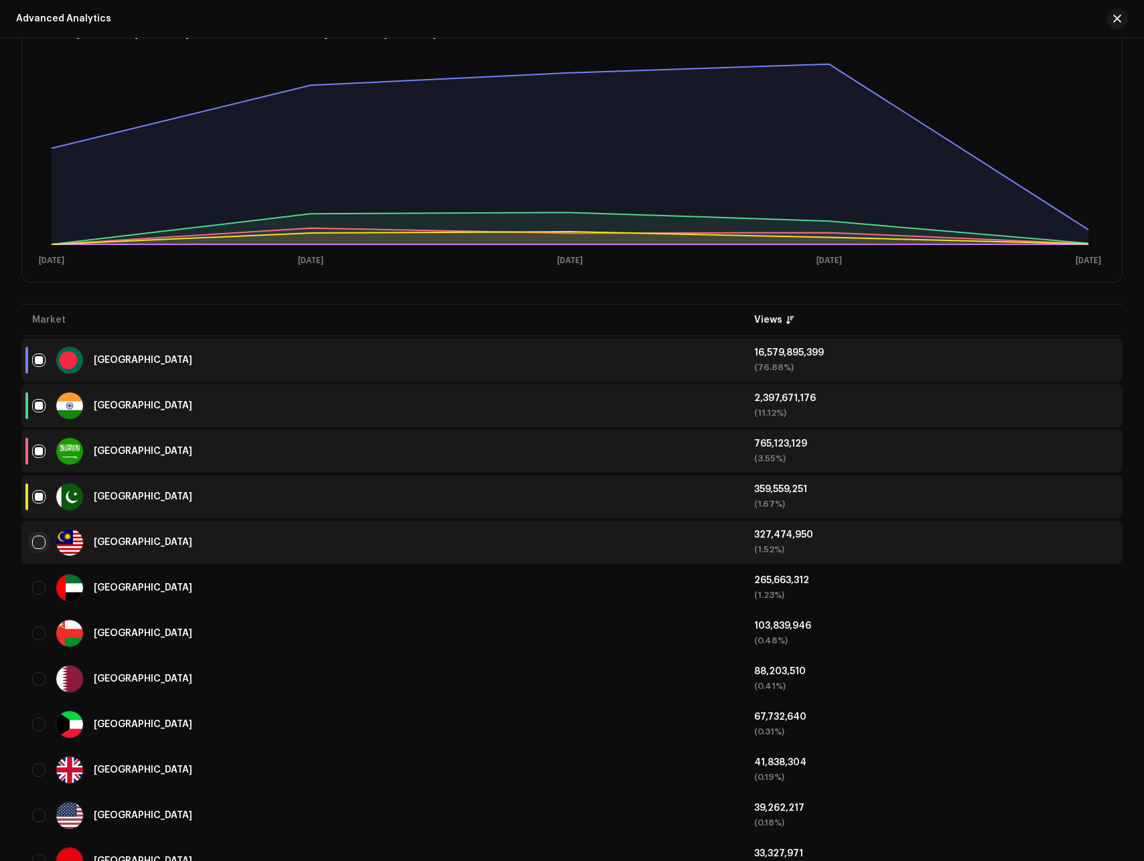
click at [42, 544] on input "Row Unselected" at bounding box center [38, 542] width 13 height 13
checkbox input "true"
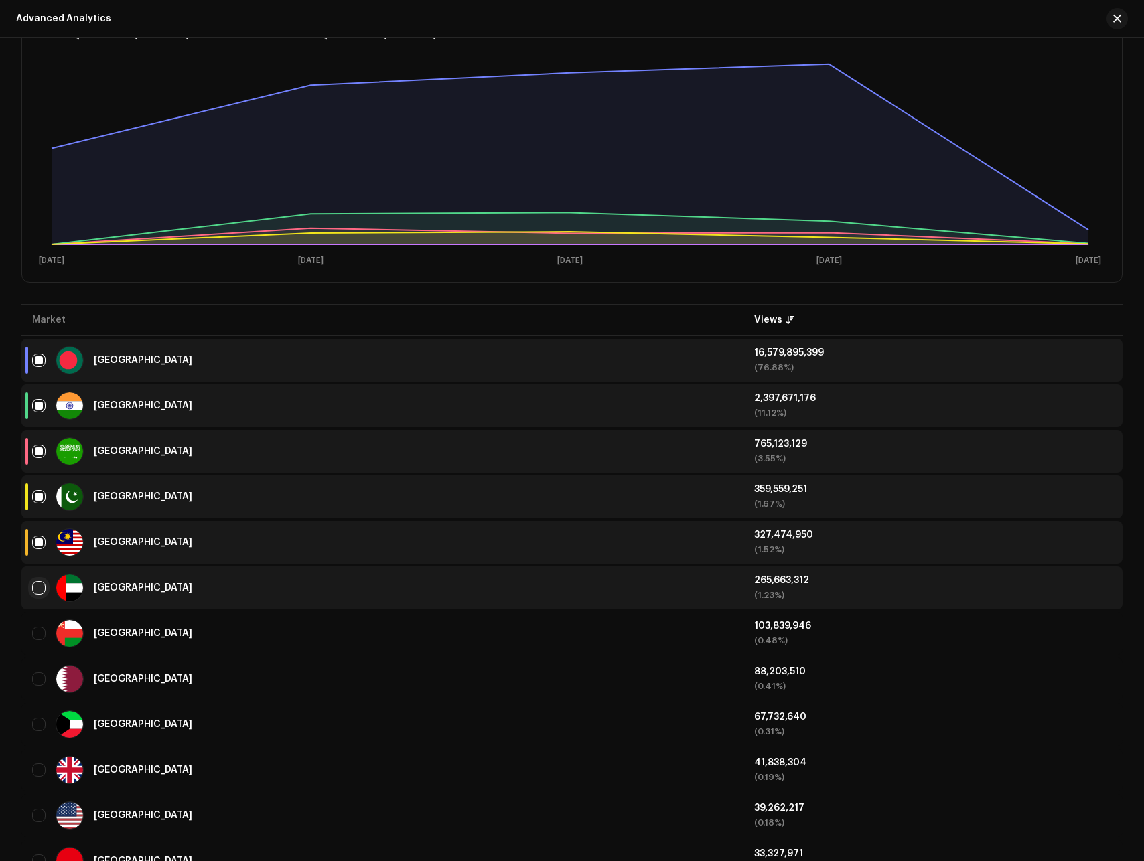
click at [41, 589] on input "Row Unselected" at bounding box center [38, 587] width 13 height 13
checkbox input "true"
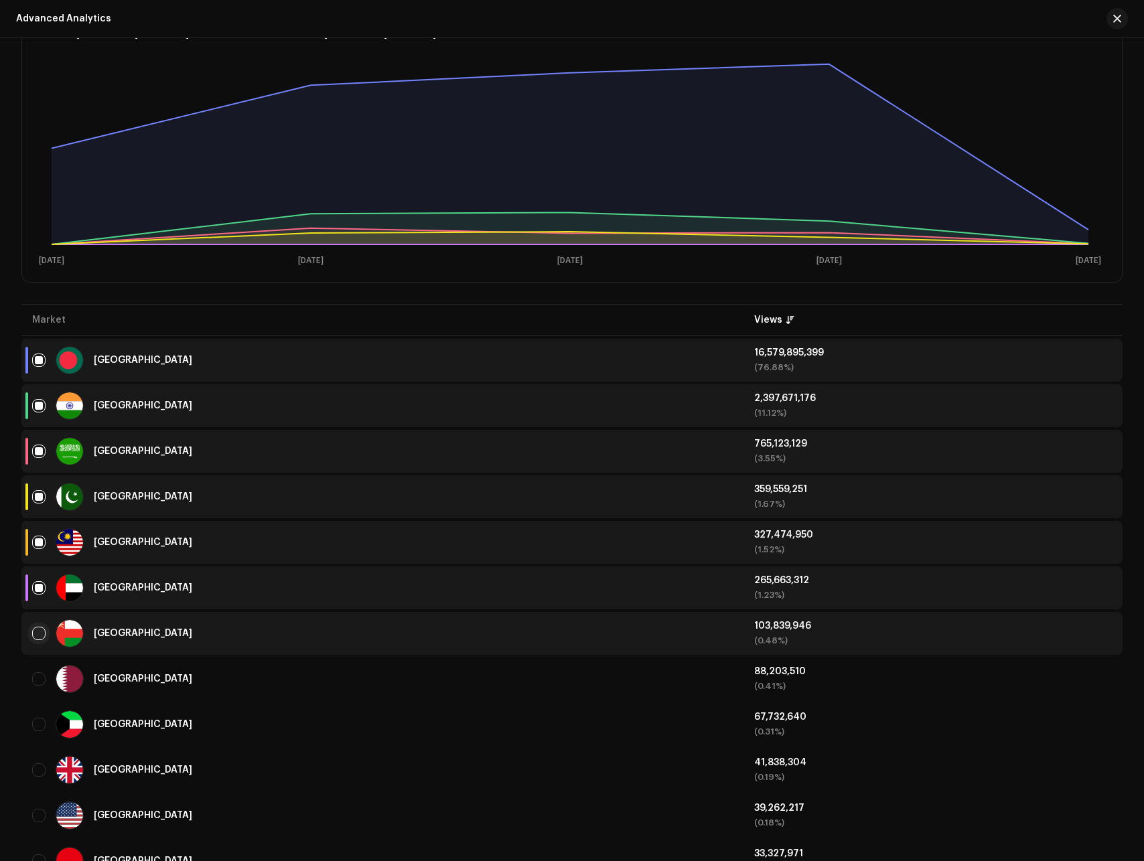
click at [39, 634] on input "Row Unselected" at bounding box center [38, 633] width 13 height 13
checkbox input "true"
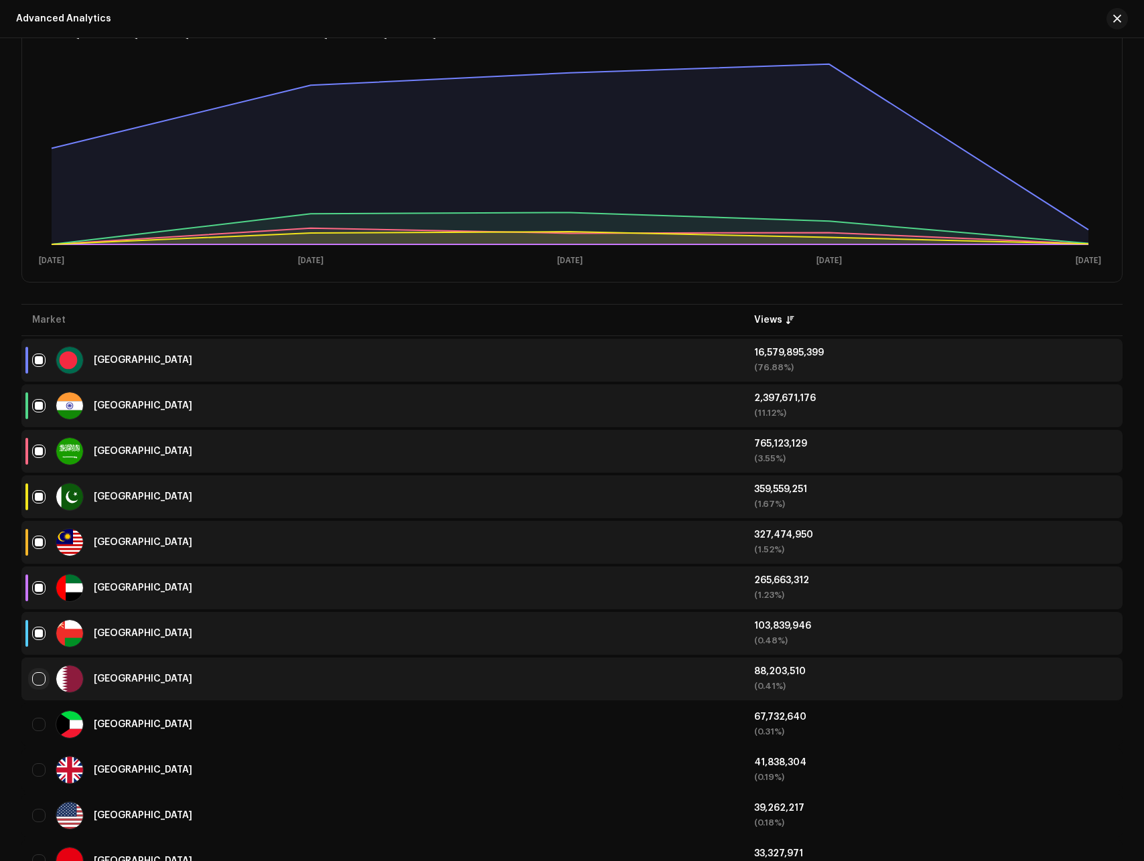
click at [33, 680] on input "Row Unselected" at bounding box center [38, 678] width 13 height 13
checkbox input "true"
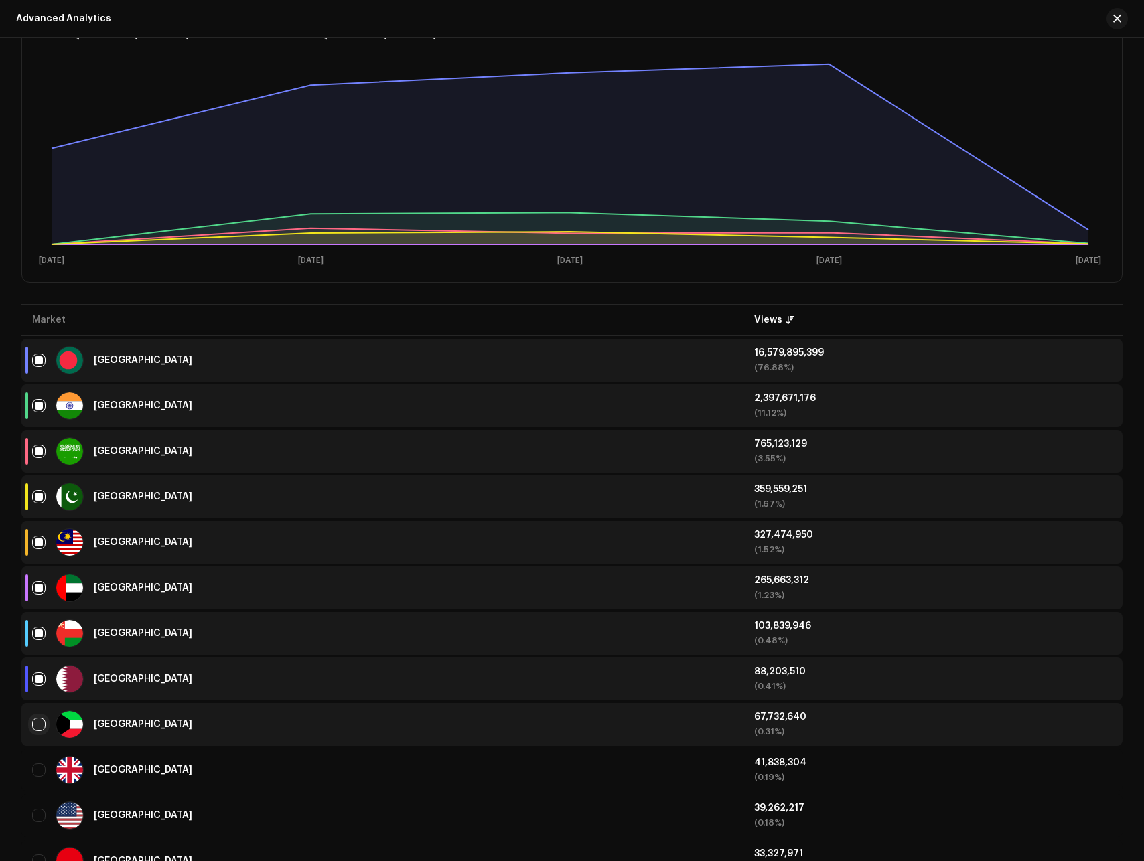
click at [39, 724] on input "Row Unselected" at bounding box center [38, 724] width 13 height 13
checkbox input "true"
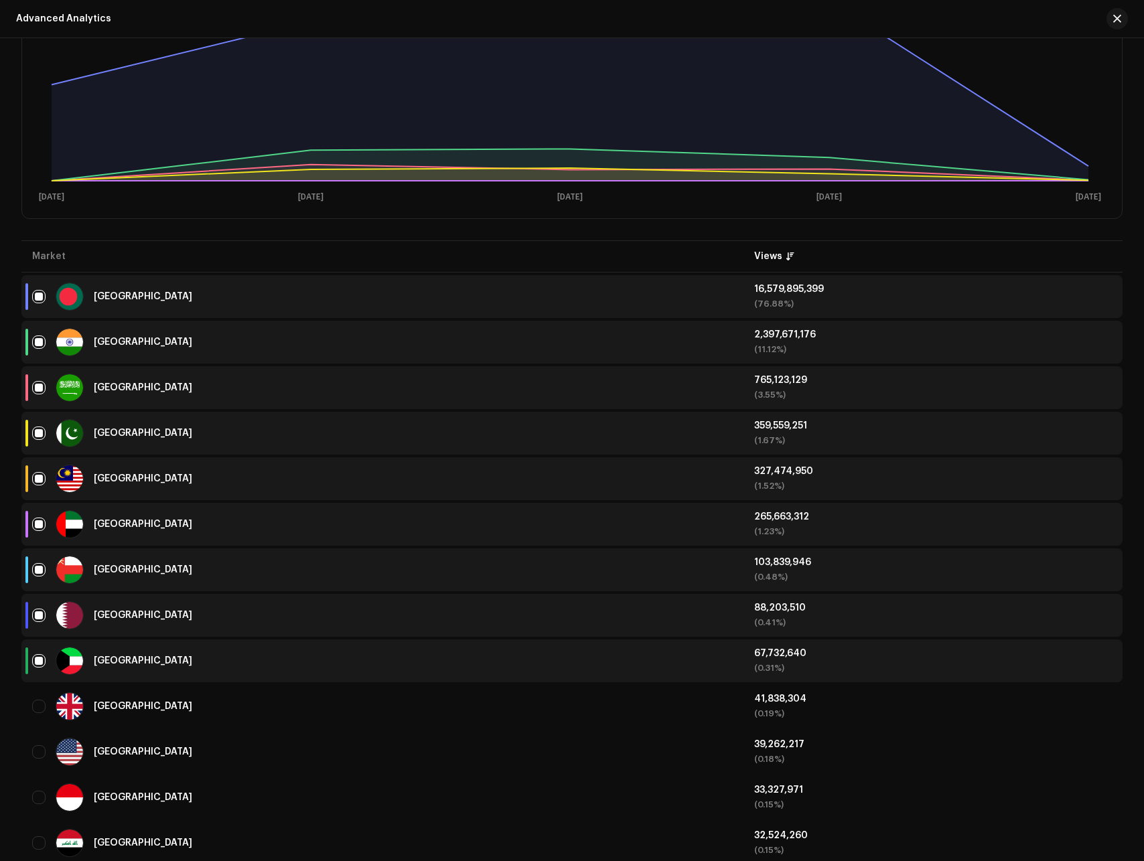
scroll to position [348, 0]
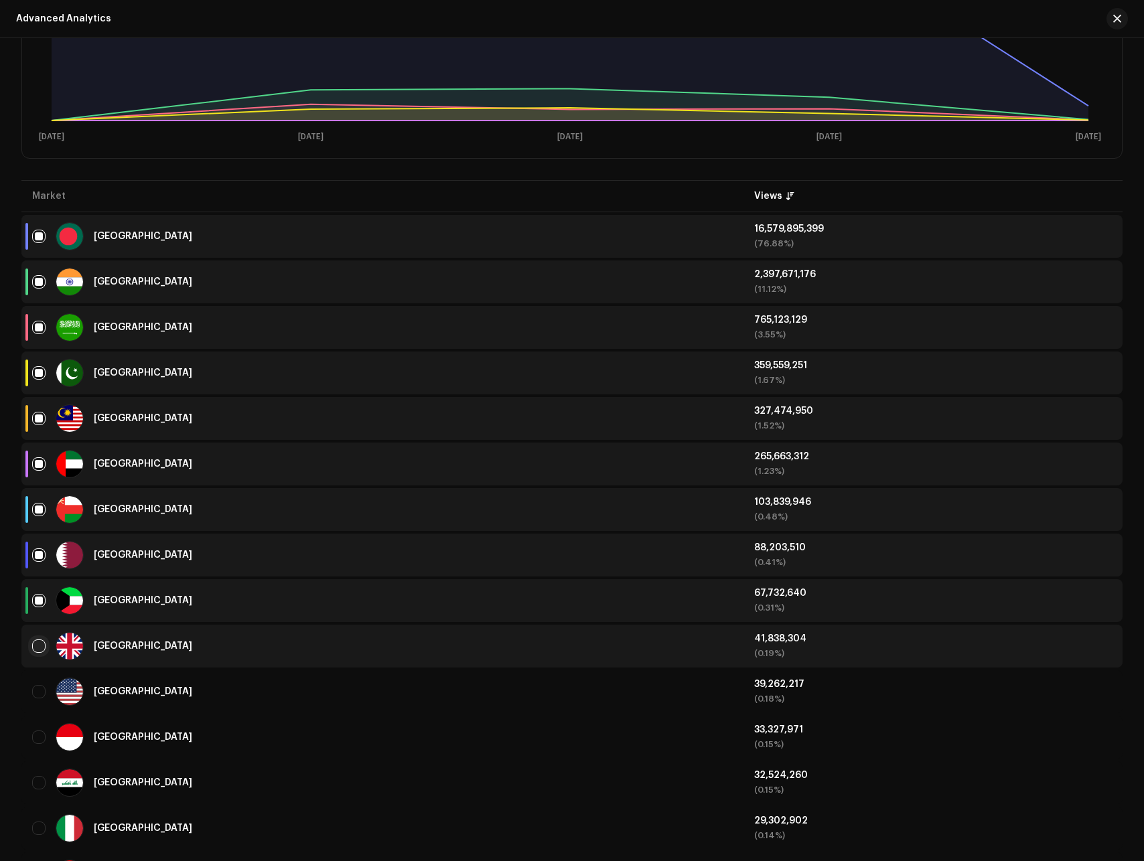
click at [37, 648] on input "Row Unselected" at bounding box center [38, 646] width 13 height 13
checkbox input "true"
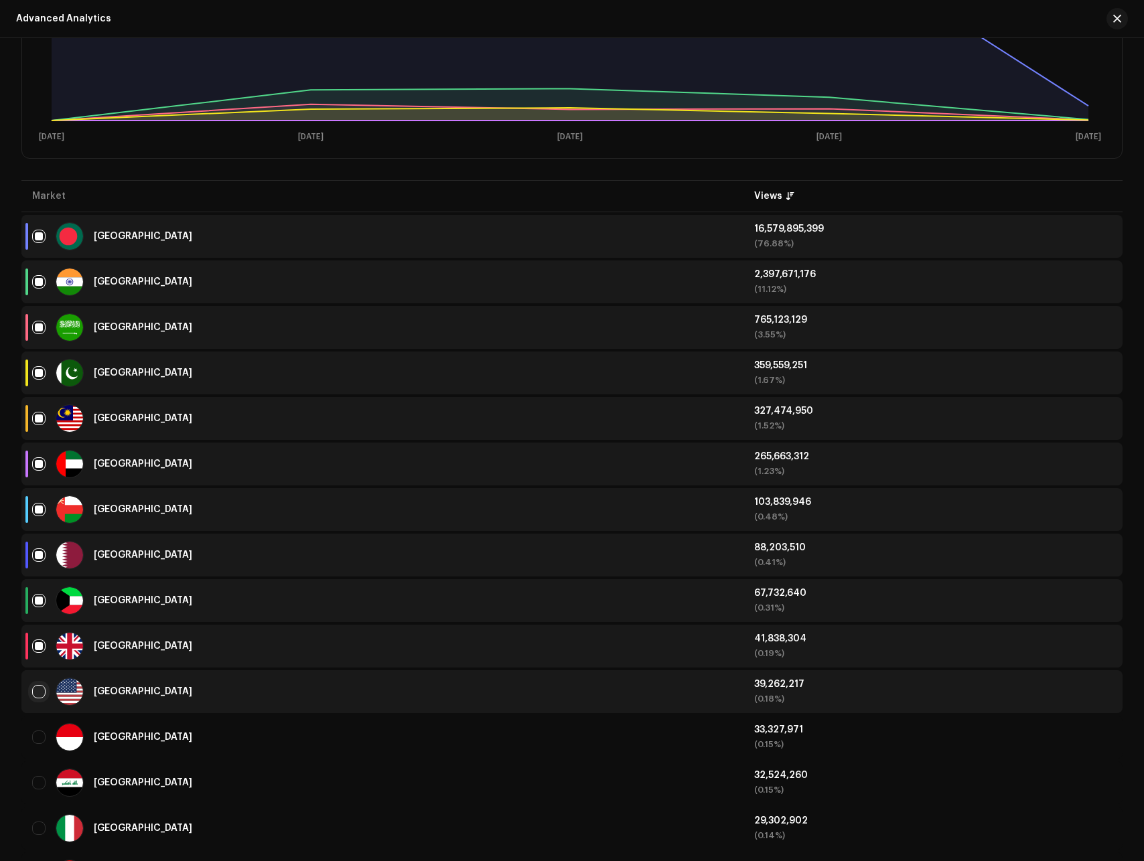
click at [38, 692] on input "Row Unselected" at bounding box center [38, 691] width 13 height 13
checkbox input "true"
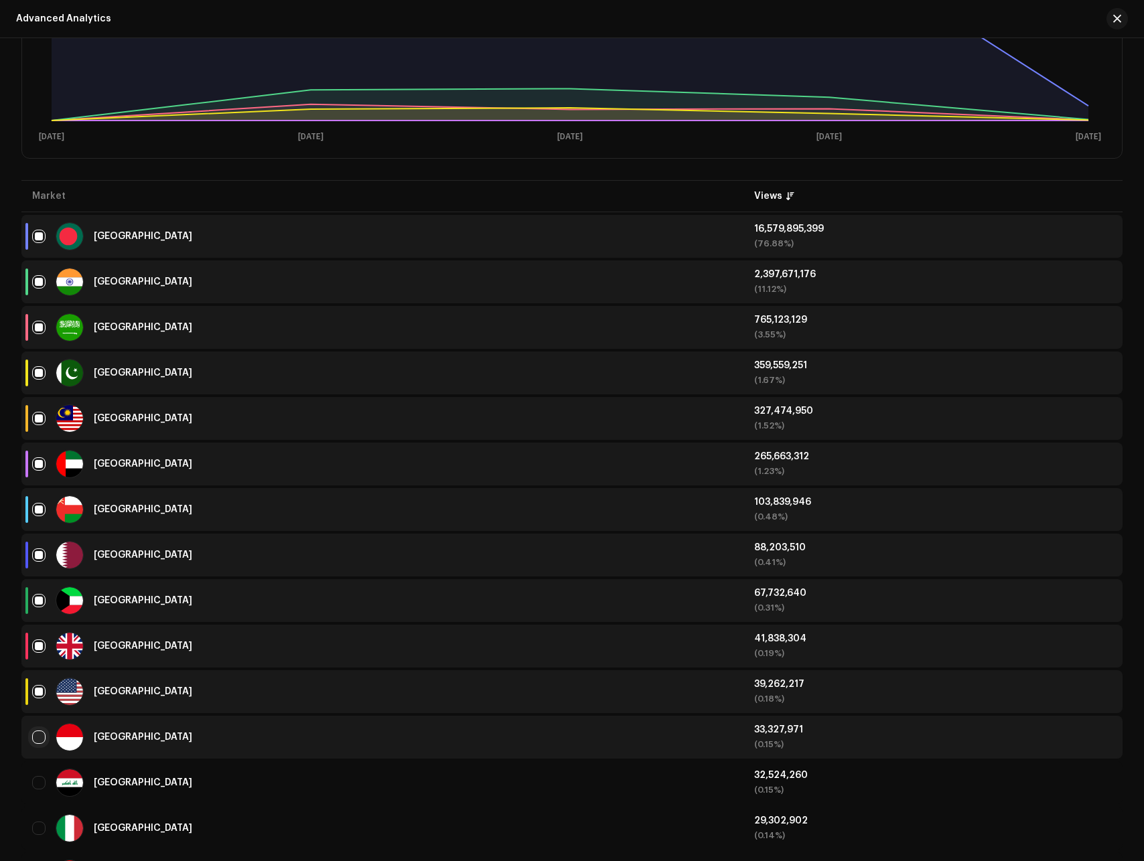
click at [37, 737] on input "Row Unselected" at bounding box center [38, 737] width 13 height 13
checkbox input "true"
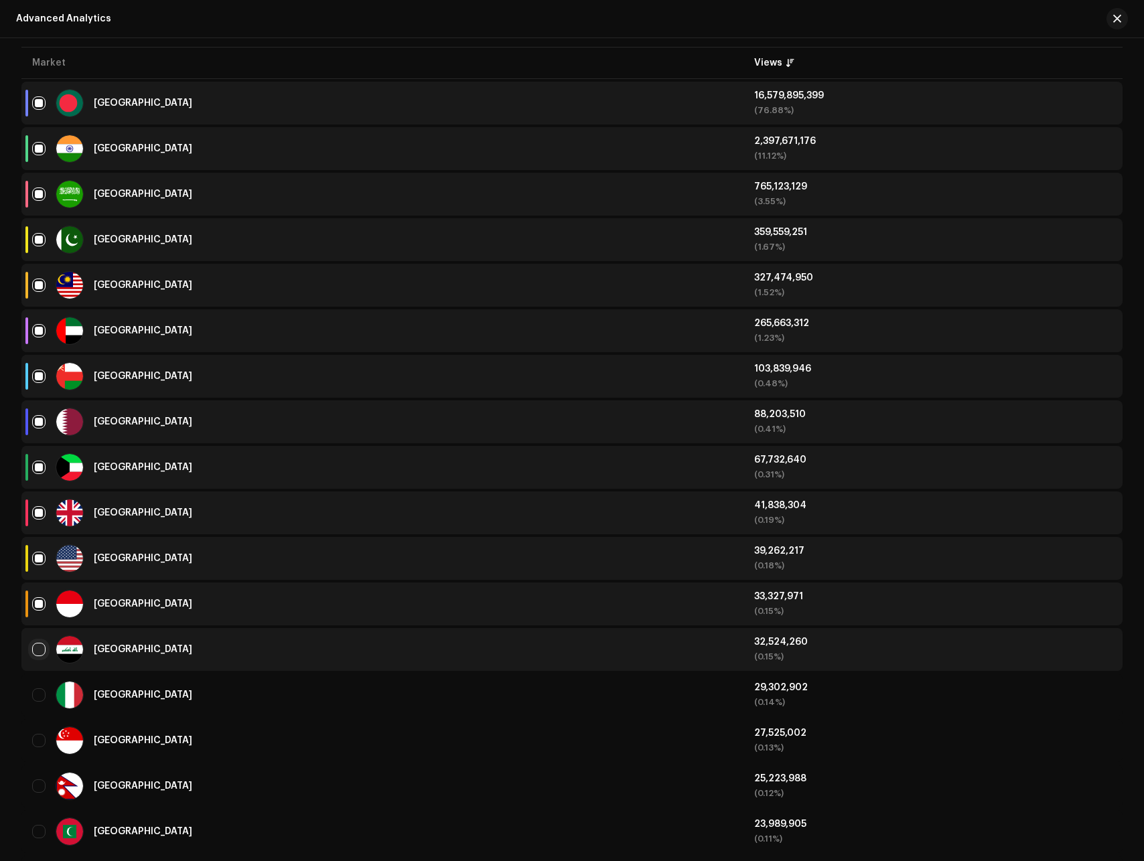
click at [37, 655] on input "Row Unselected" at bounding box center [38, 649] width 13 height 13
checkbox input "true"
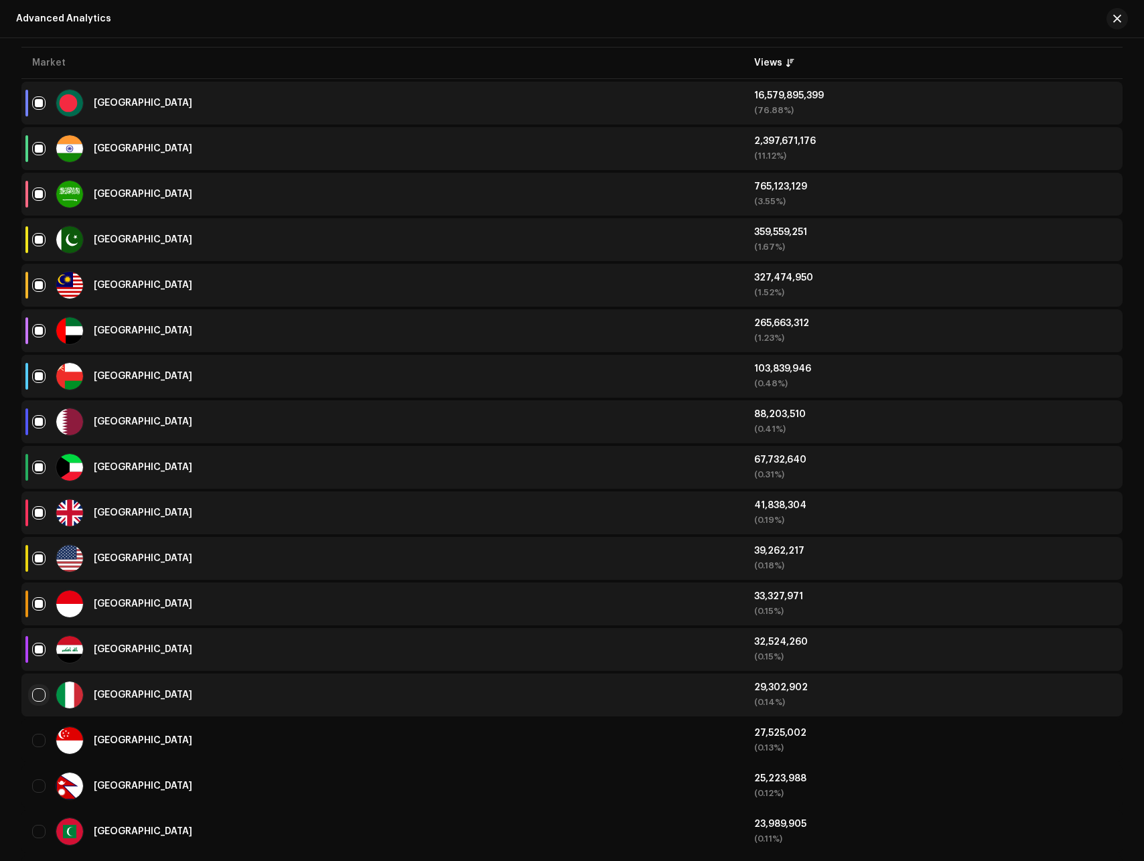
click at [39, 695] on input "Row Unselected" at bounding box center [38, 694] width 13 height 13
checkbox input "true"
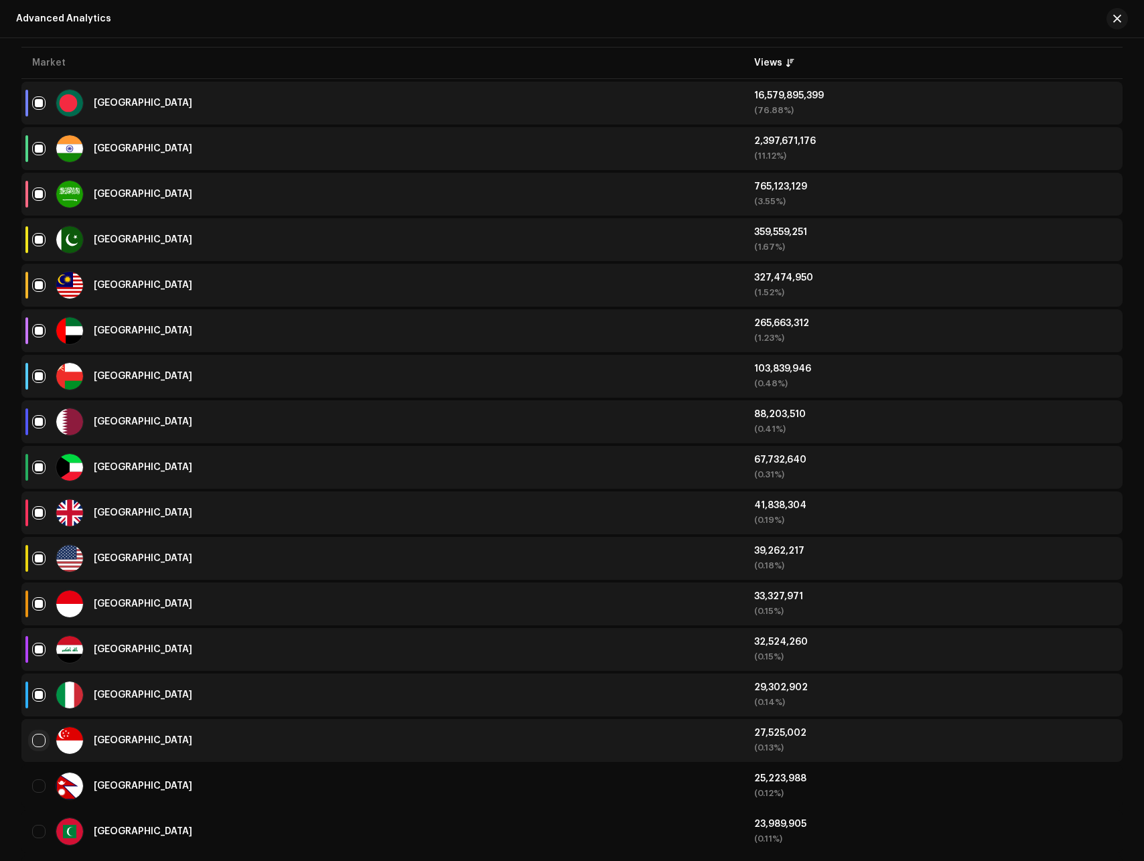
click at [41, 744] on input "Row Unselected" at bounding box center [38, 740] width 13 height 13
checkbox input "true"
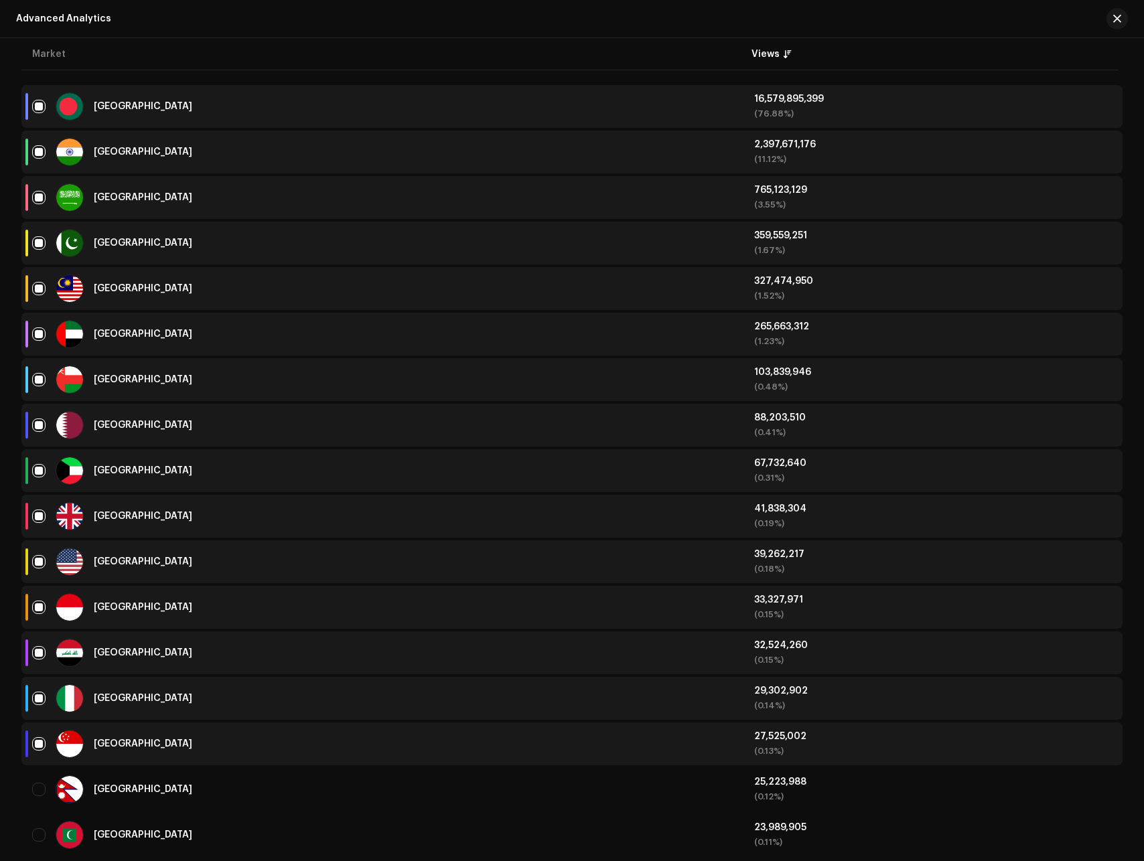
scroll to position [674, 0]
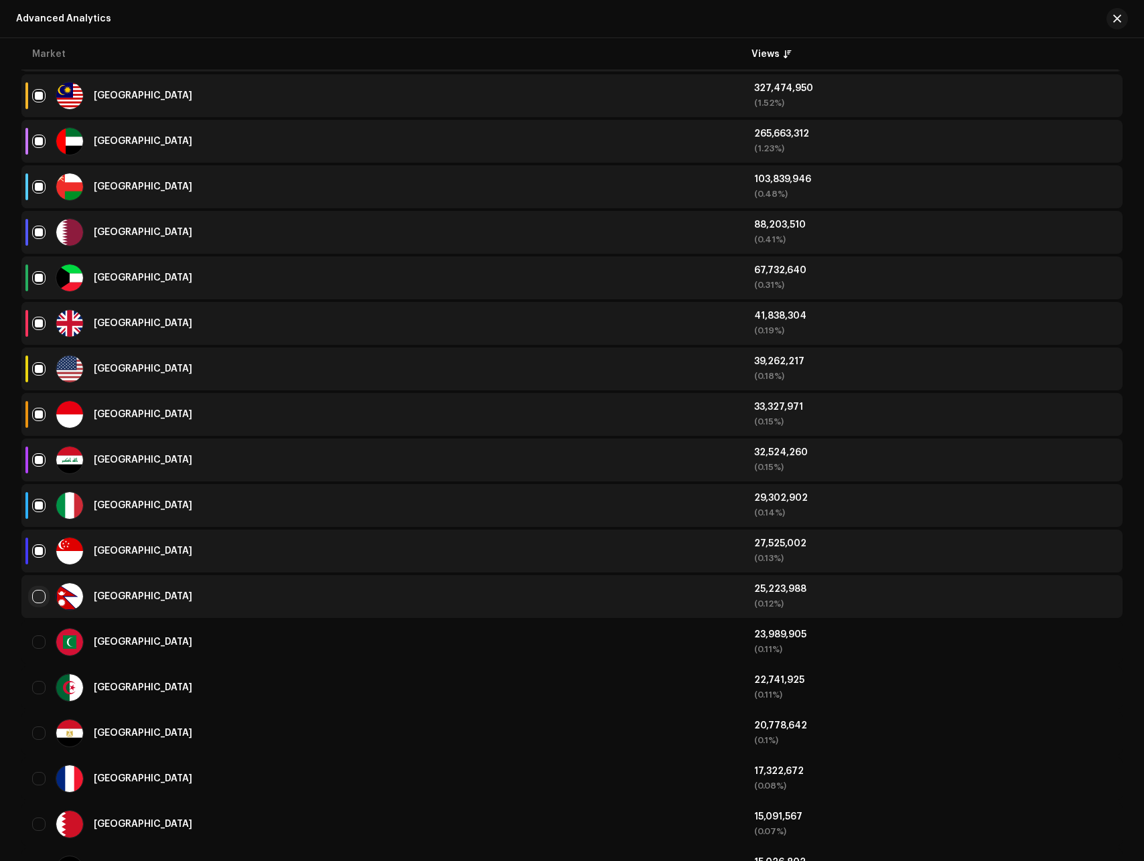
click at [40, 599] on input "Row Unselected" at bounding box center [38, 596] width 13 height 13
checkbox input "true"
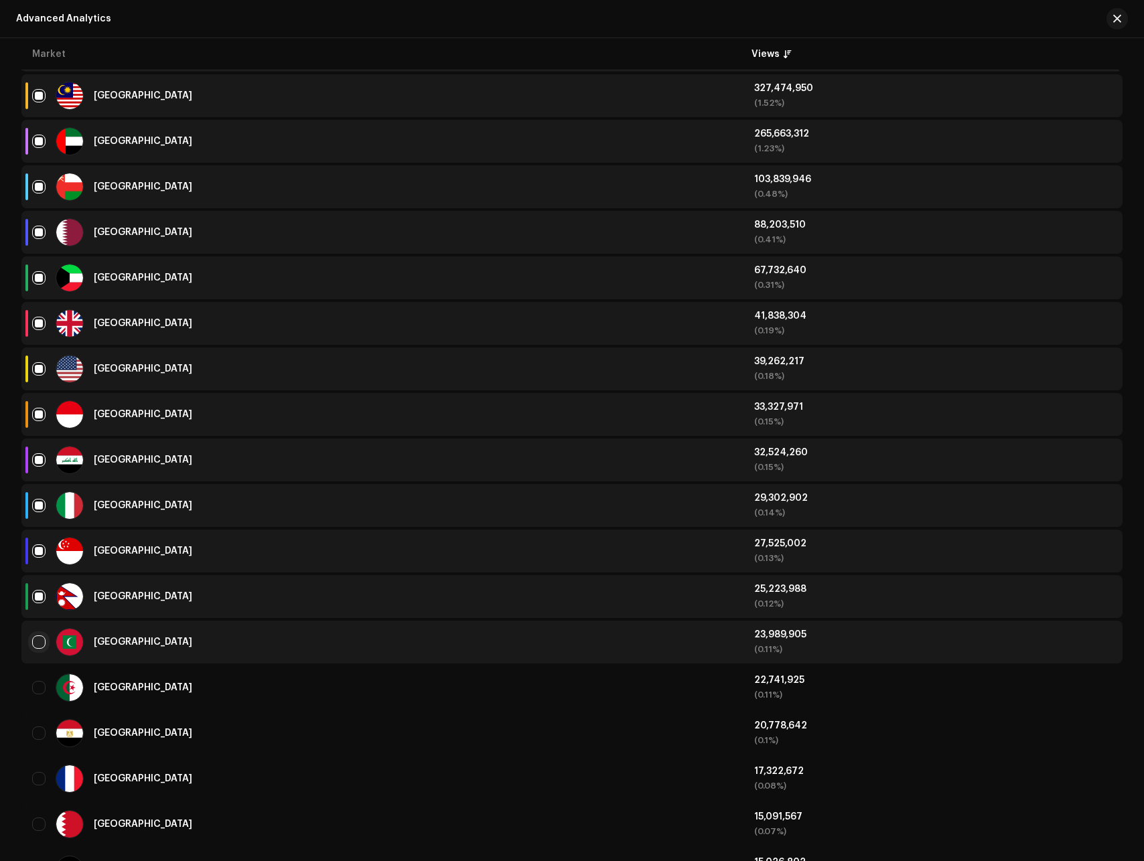
click at [42, 645] on input "Row Unselected" at bounding box center [38, 642] width 13 height 13
checkbox input "true"
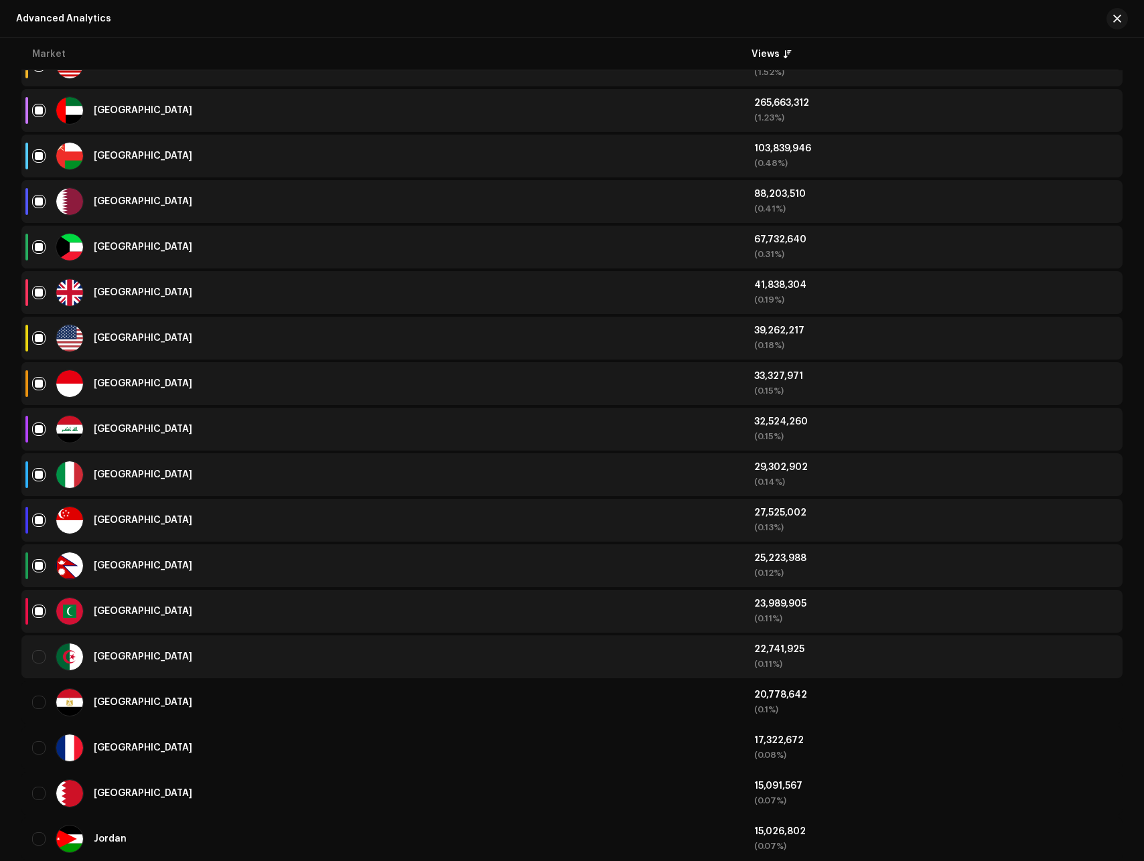
scroll to position [785, 0]
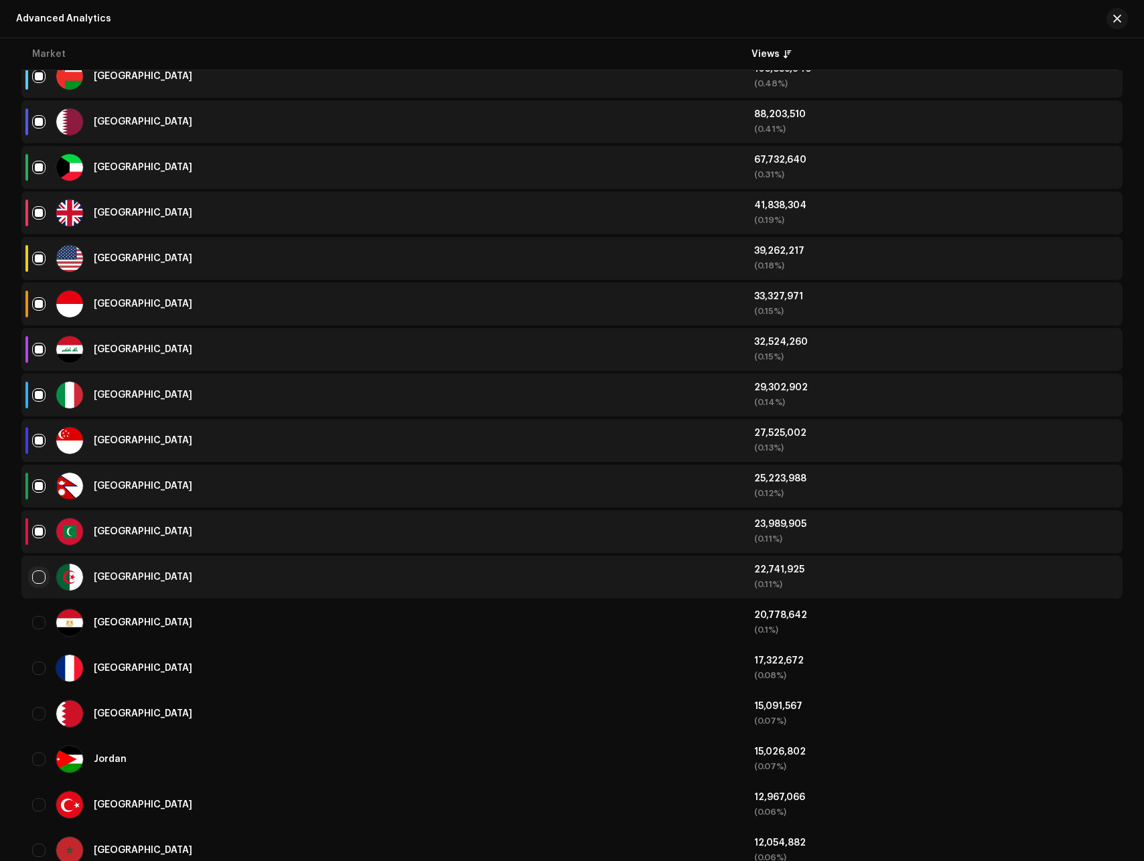
click at [38, 579] on input "Row Unselected" at bounding box center [38, 577] width 13 height 13
checkbox input "true"
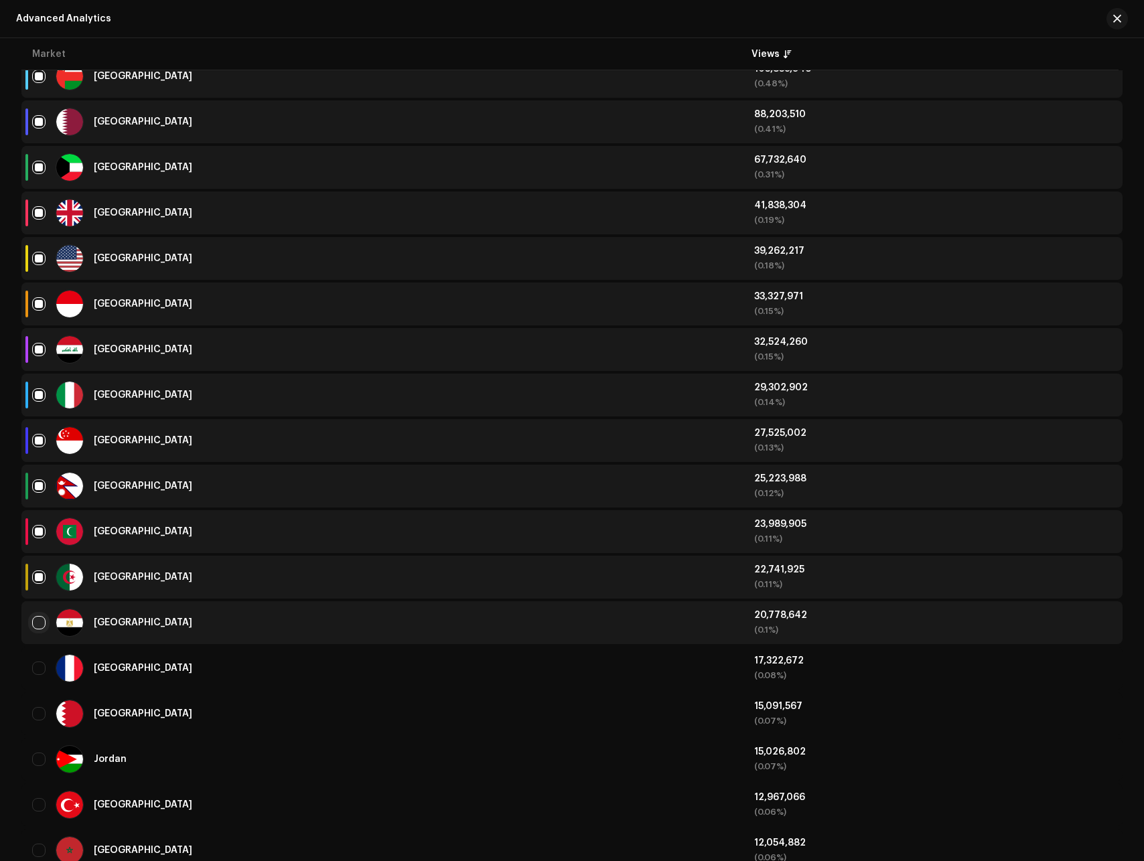
click at [39, 625] on input "Row Unselected" at bounding box center [38, 622] width 13 height 13
checkbox input "true"
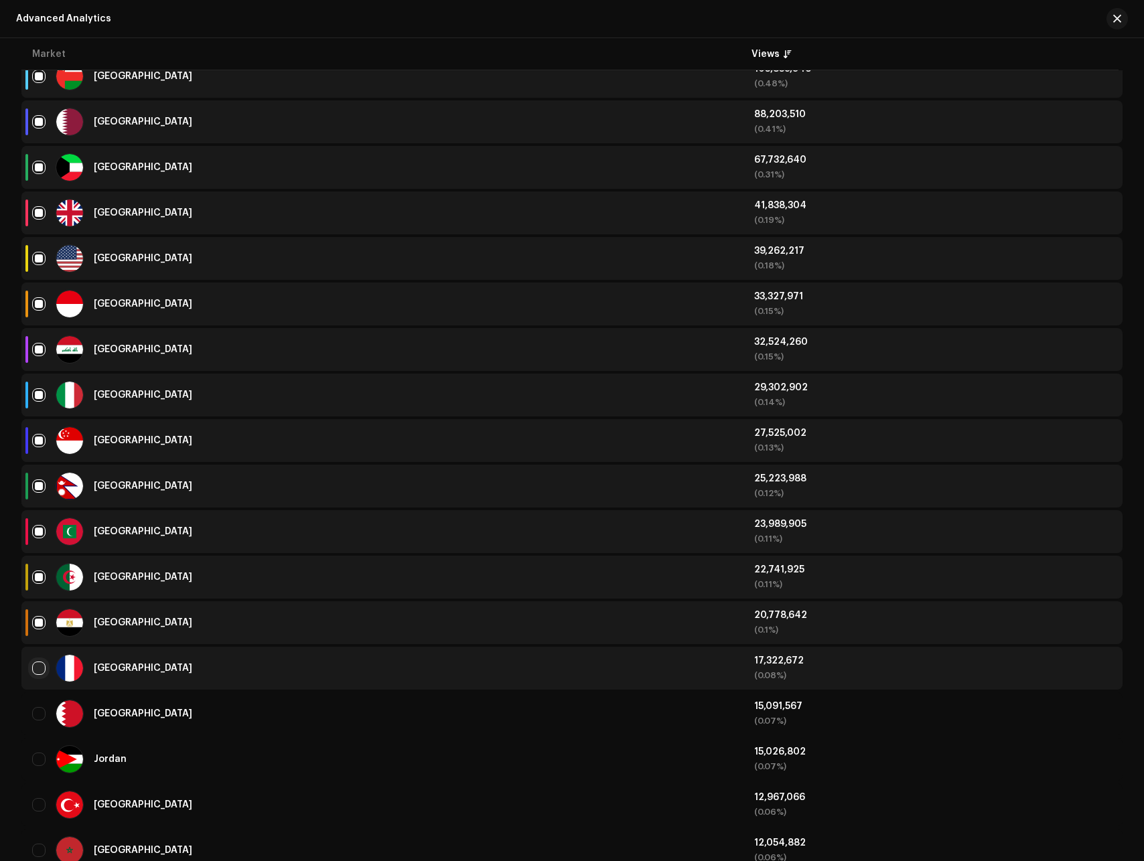
click at [35, 670] on input "Row Unselected" at bounding box center [38, 668] width 13 height 13
checkbox input "true"
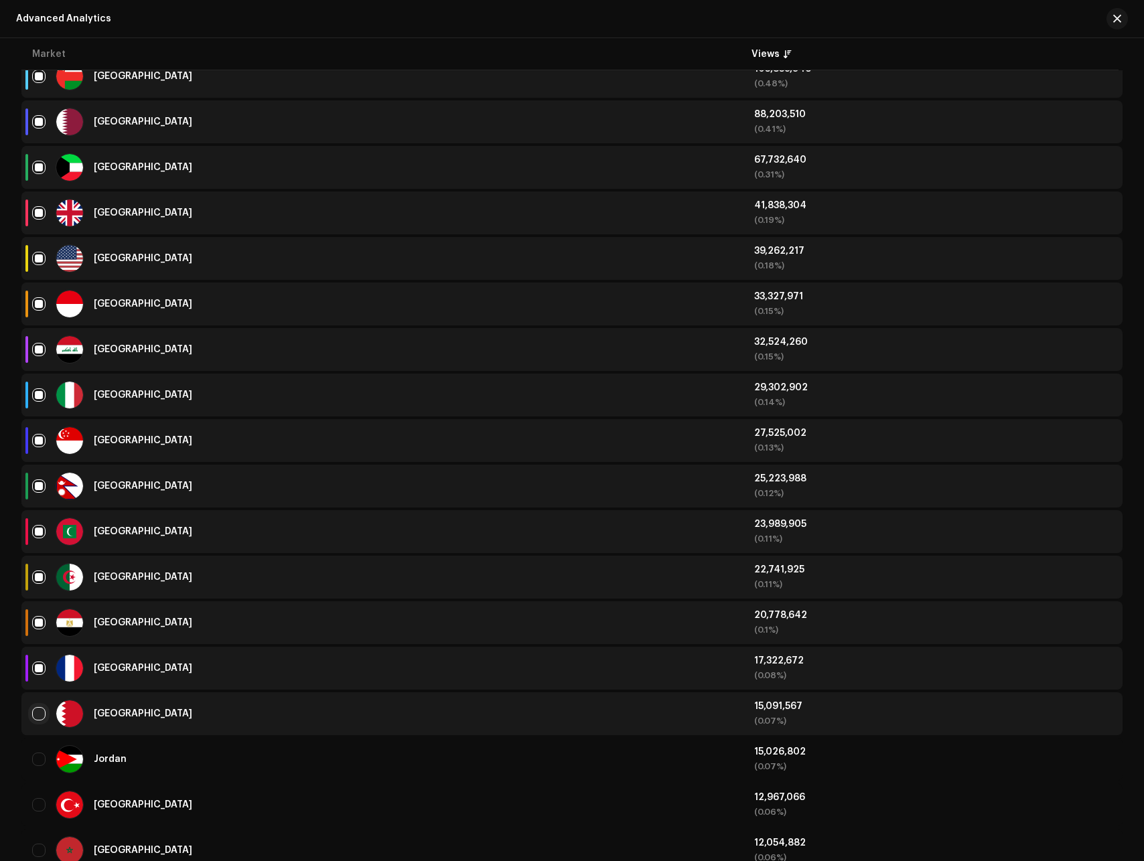
click at [35, 707] on input "Row Unselected" at bounding box center [38, 713] width 13 height 13
checkbox input "true"
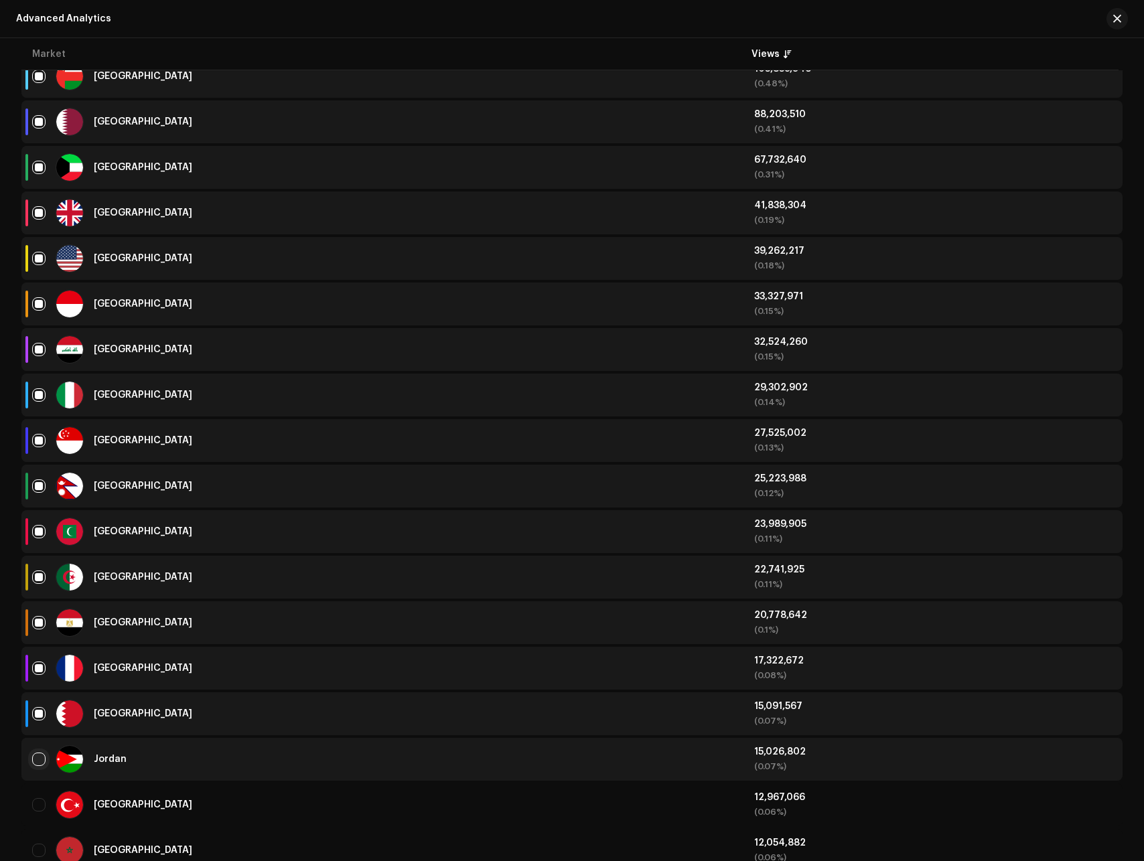
click at [43, 758] on input "Row Unselected" at bounding box center [38, 759] width 13 height 13
checkbox input "true"
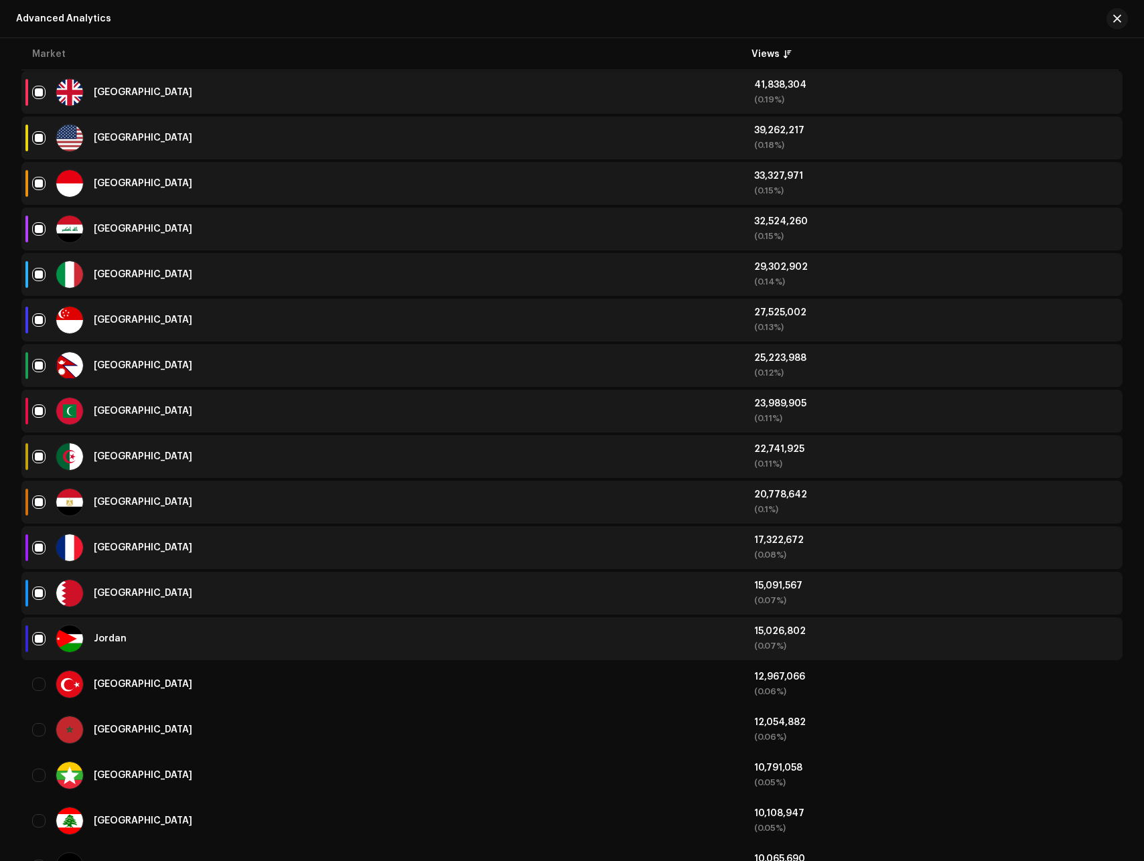
scroll to position [974, 0]
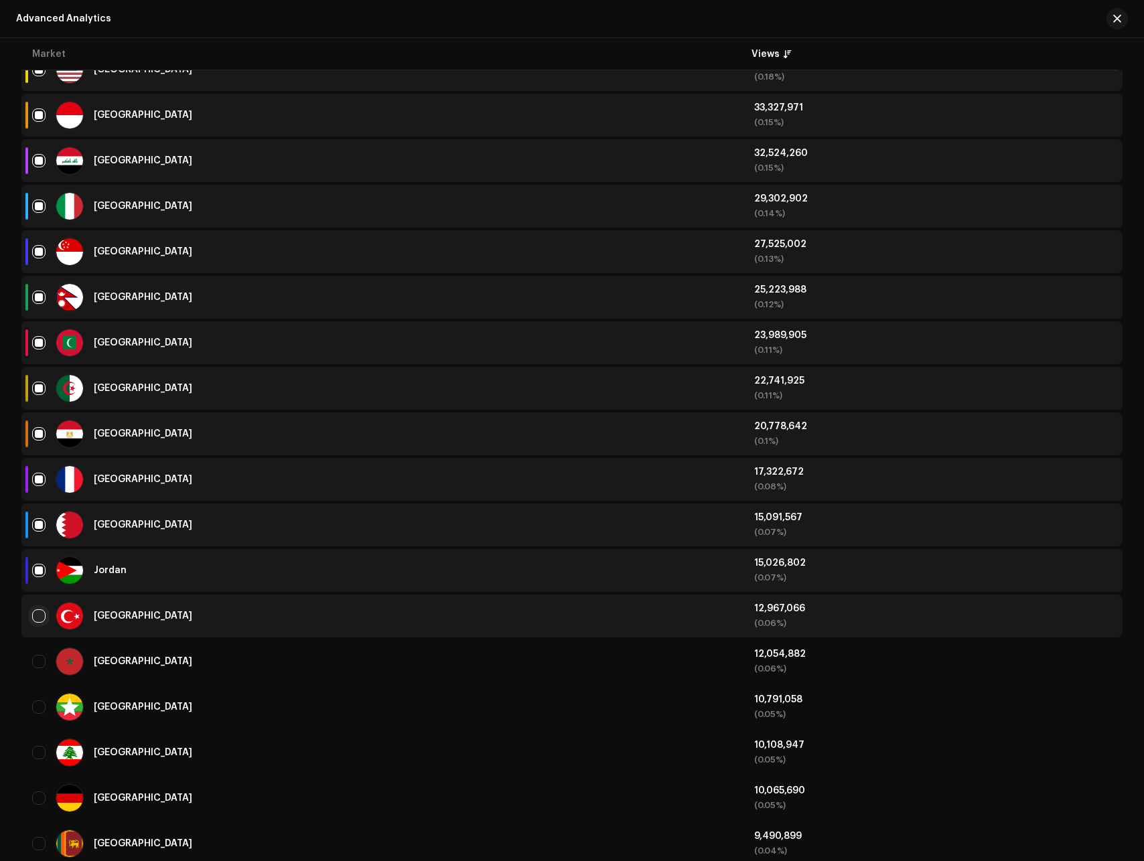
click at [38, 619] on input "Row Unselected" at bounding box center [38, 615] width 13 height 13
checkbox input "true"
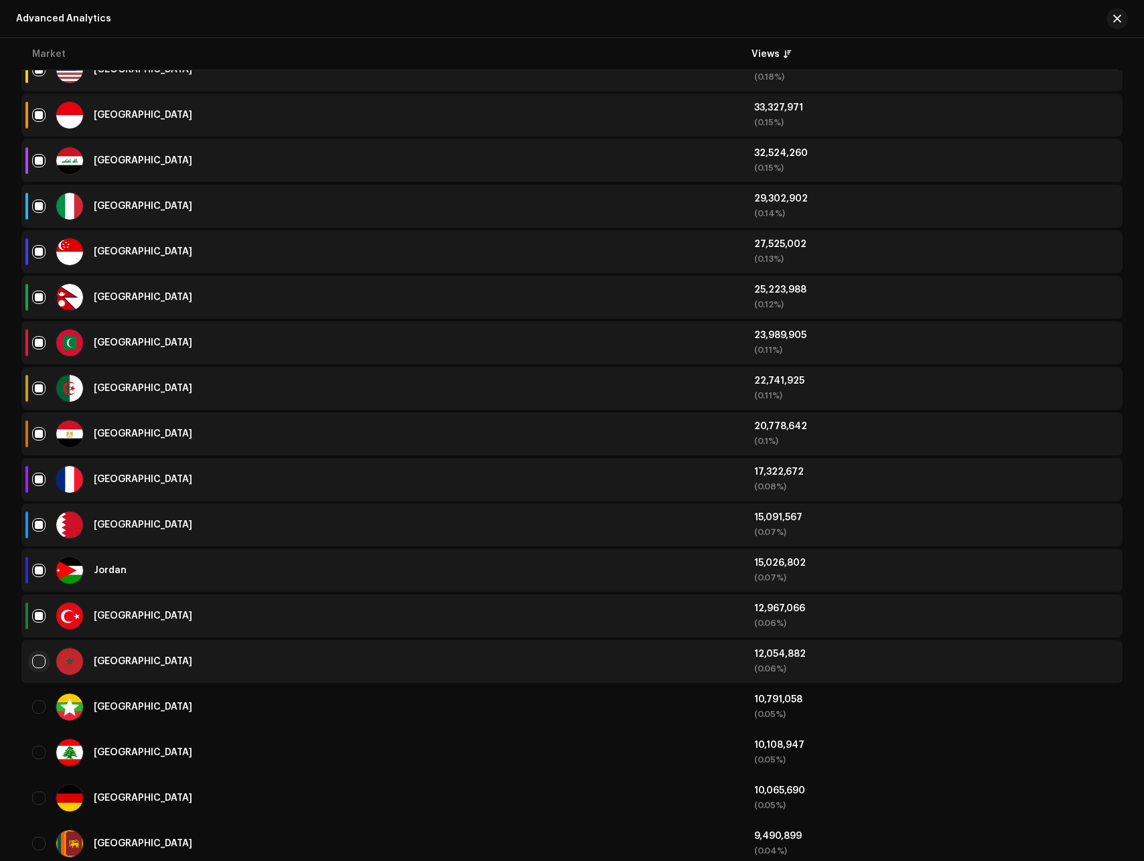
click at [35, 660] on input "Row Unselected" at bounding box center [38, 661] width 13 height 13
checkbox input "true"
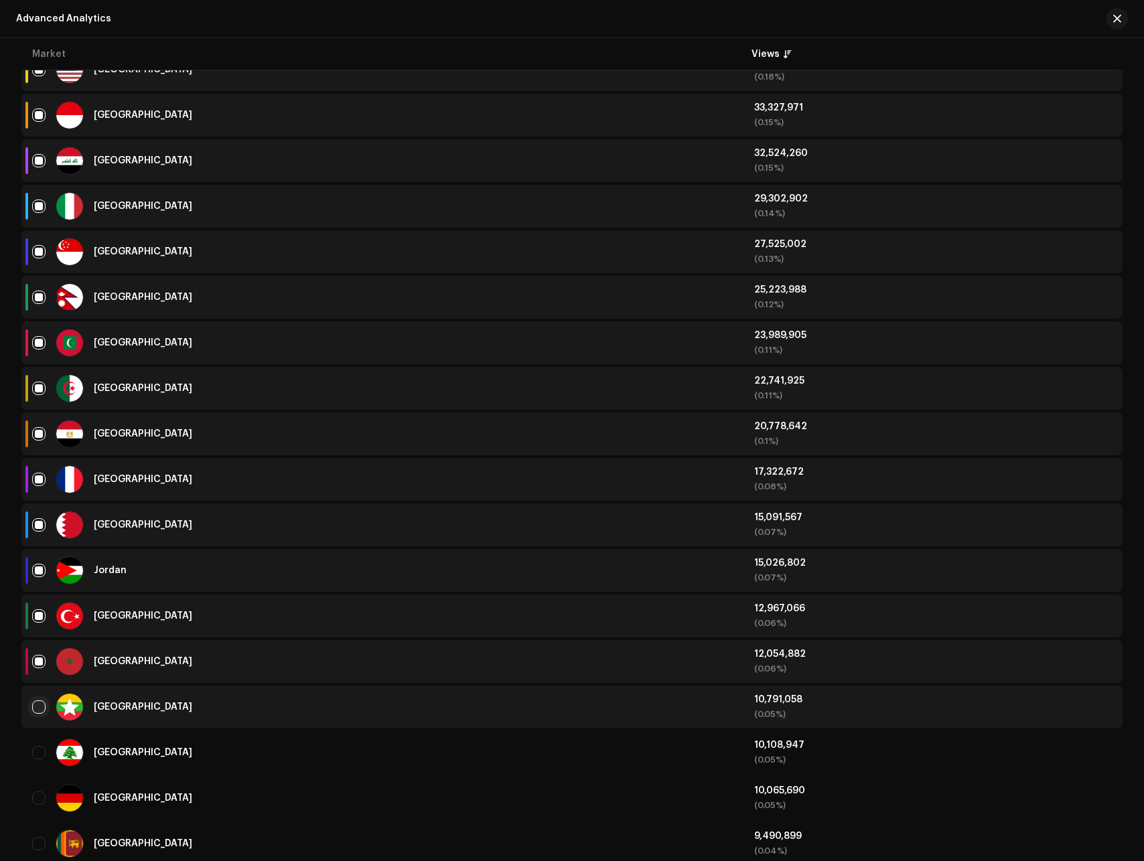
click at [37, 710] on input "Row Unselected" at bounding box center [38, 706] width 13 height 13
checkbox input "true"
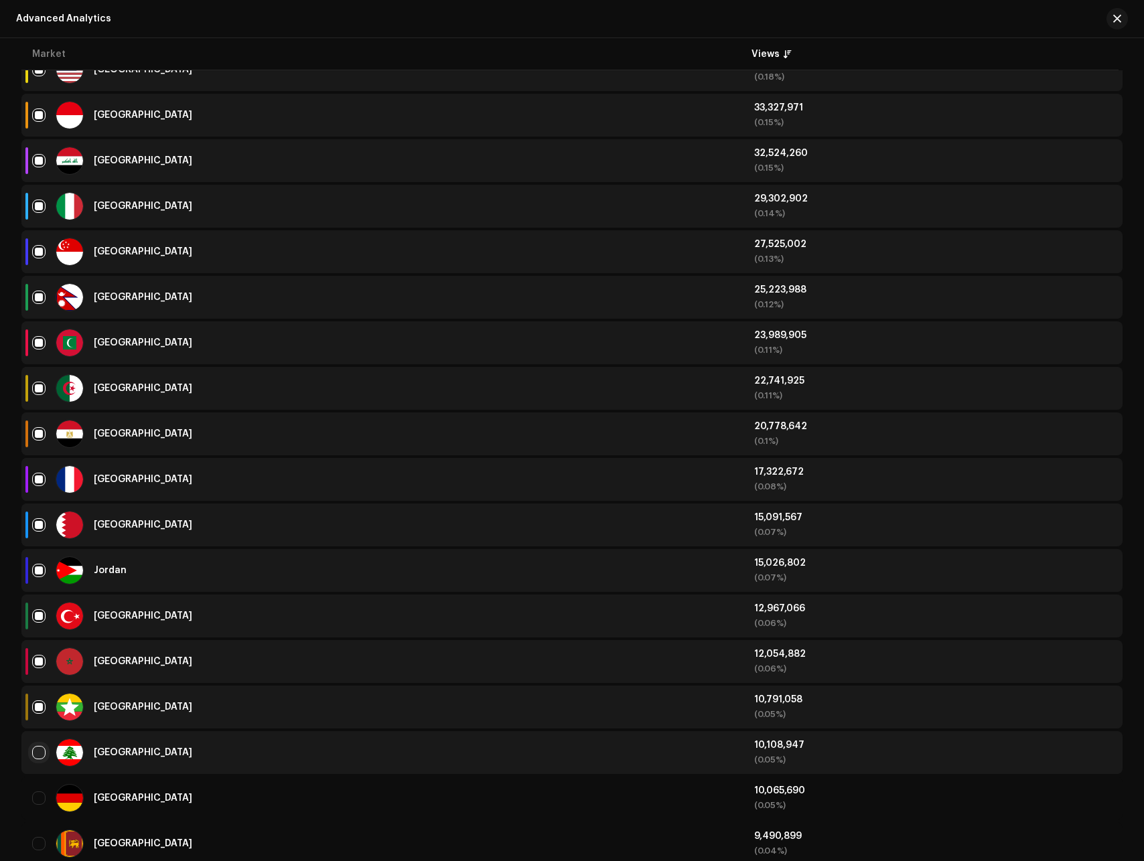
click at [40, 751] on input "Row Unselected" at bounding box center [38, 752] width 13 height 13
checkbox input "true"
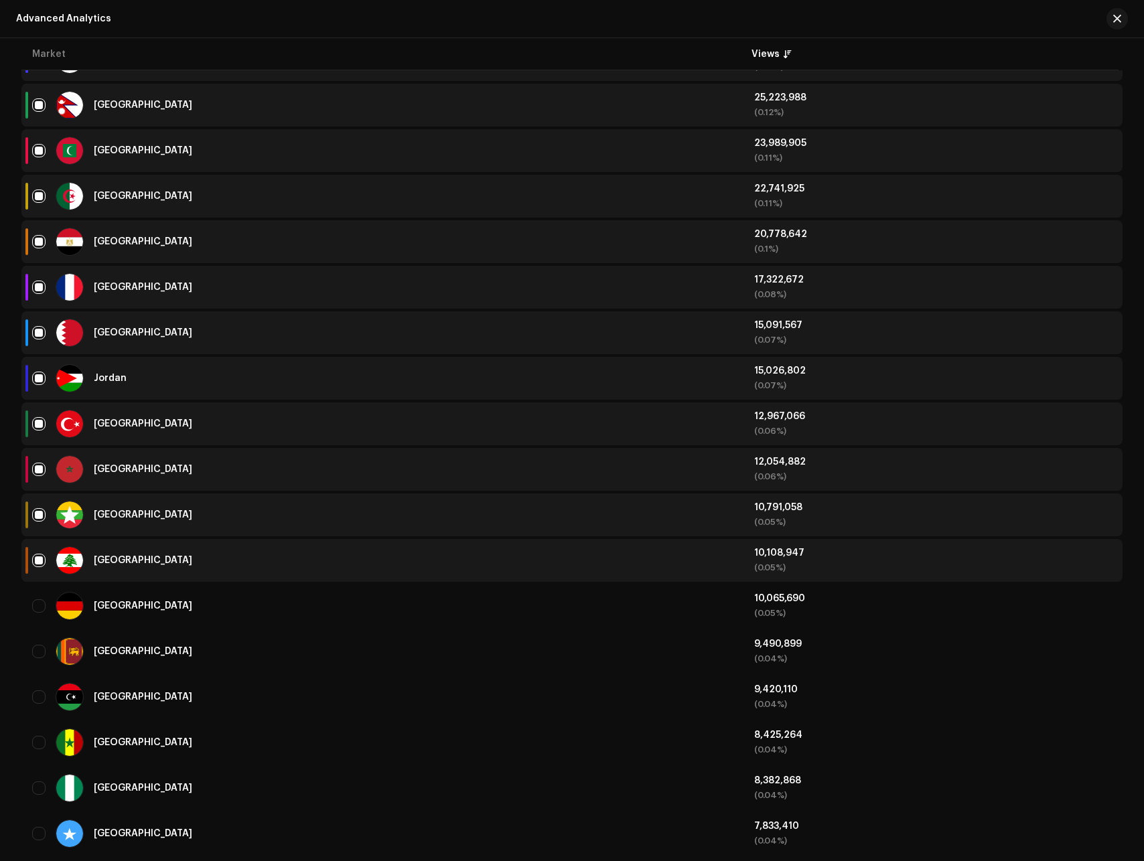
scroll to position [1235, 0]
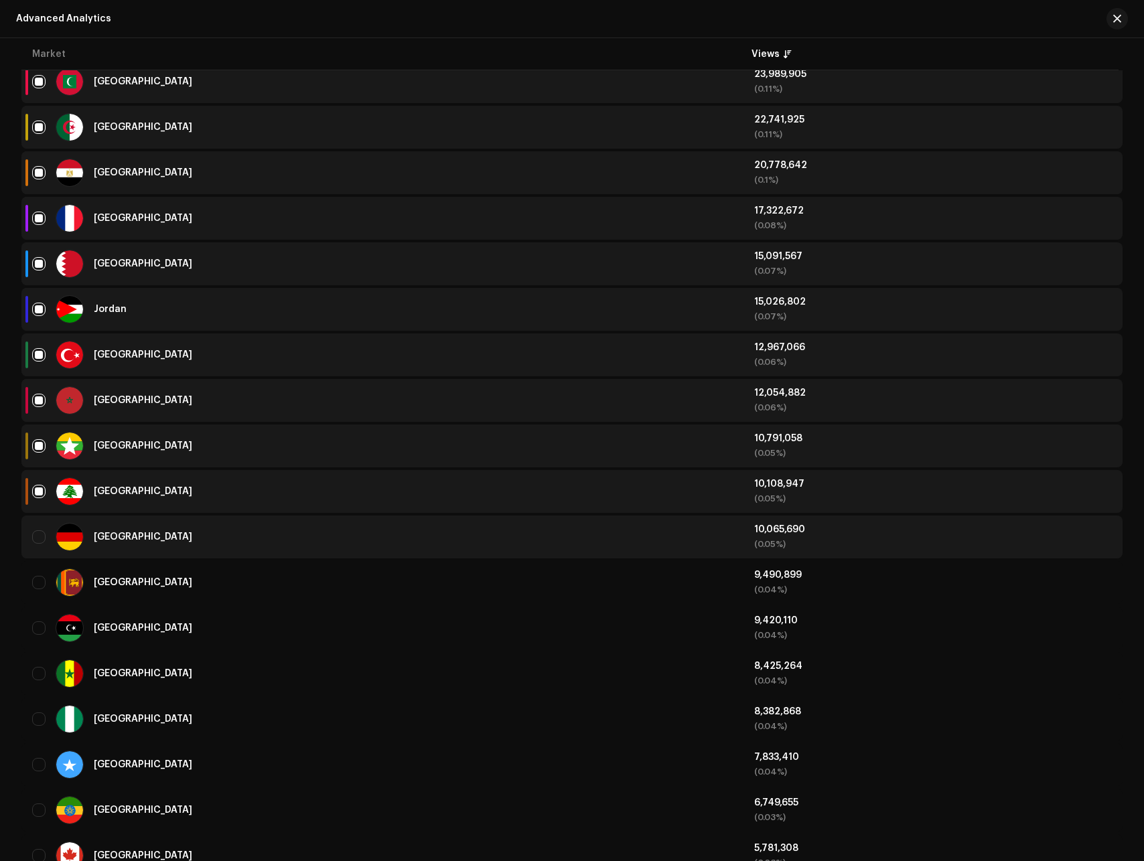
click at [41, 544] on div "[GEOGRAPHIC_DATA]" at bounding box center [382, 537] width 700 height 27
click at [40, 538] on input "Row Unselected" at bounding box center [38, 536] width 13 height 13
checkbox input "true"
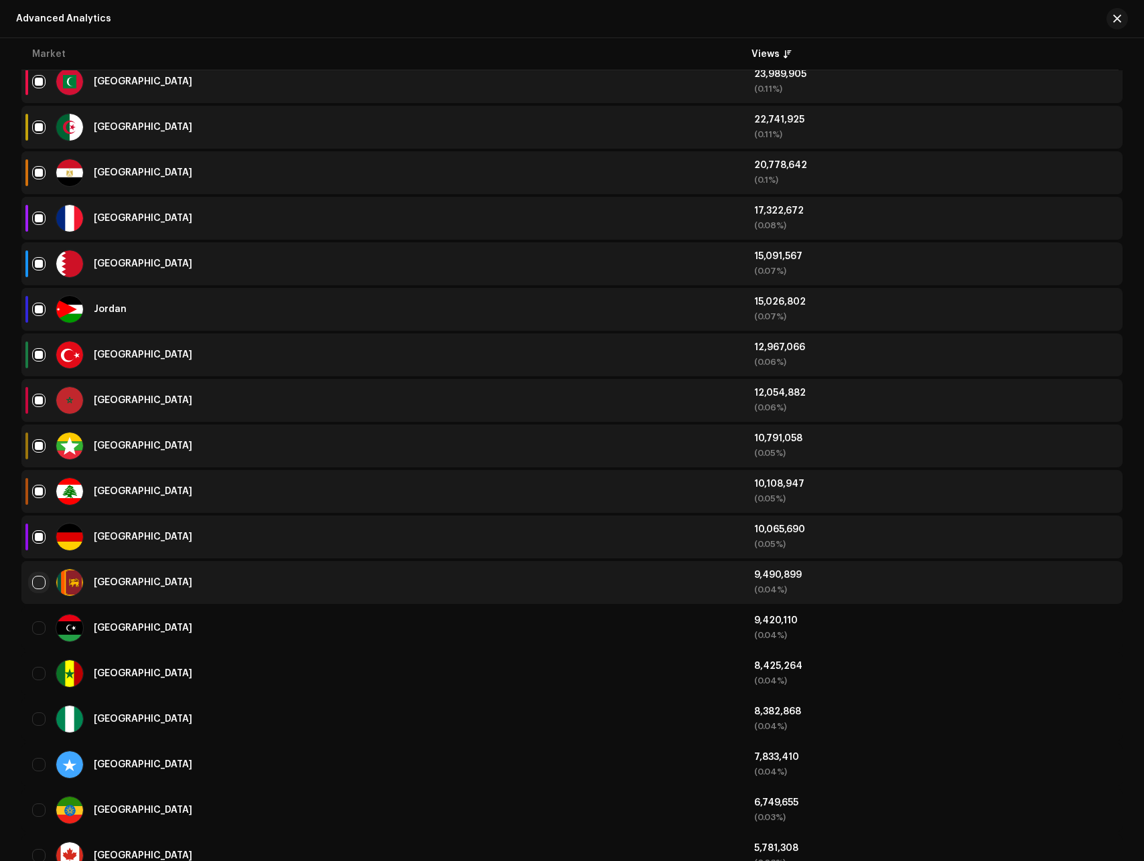
click at [37, 578] on input "Row Unselected" at bounding box center [38, 582] width 13 height 13
checkbox input "true"
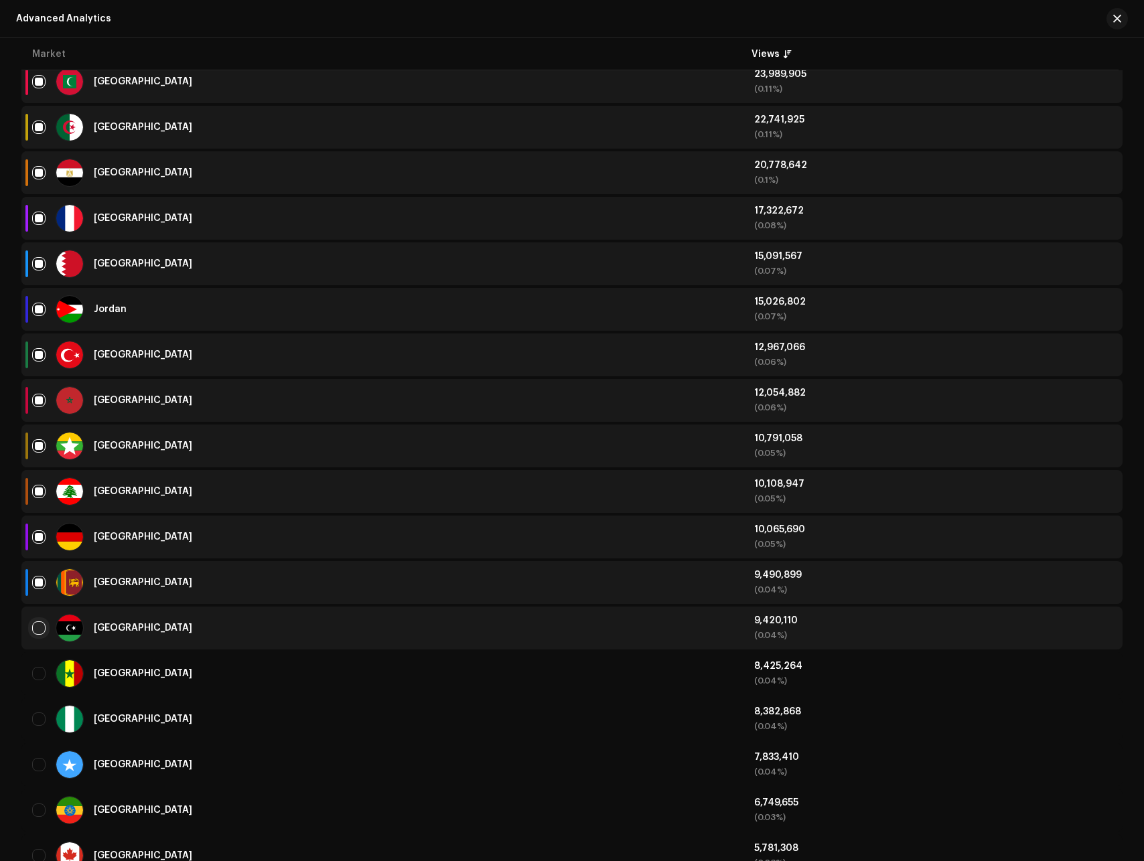
click at [43, 624] on input "Row Unselected" at bounding box center [38, 627] width 13 height 13
checkbox input "true"
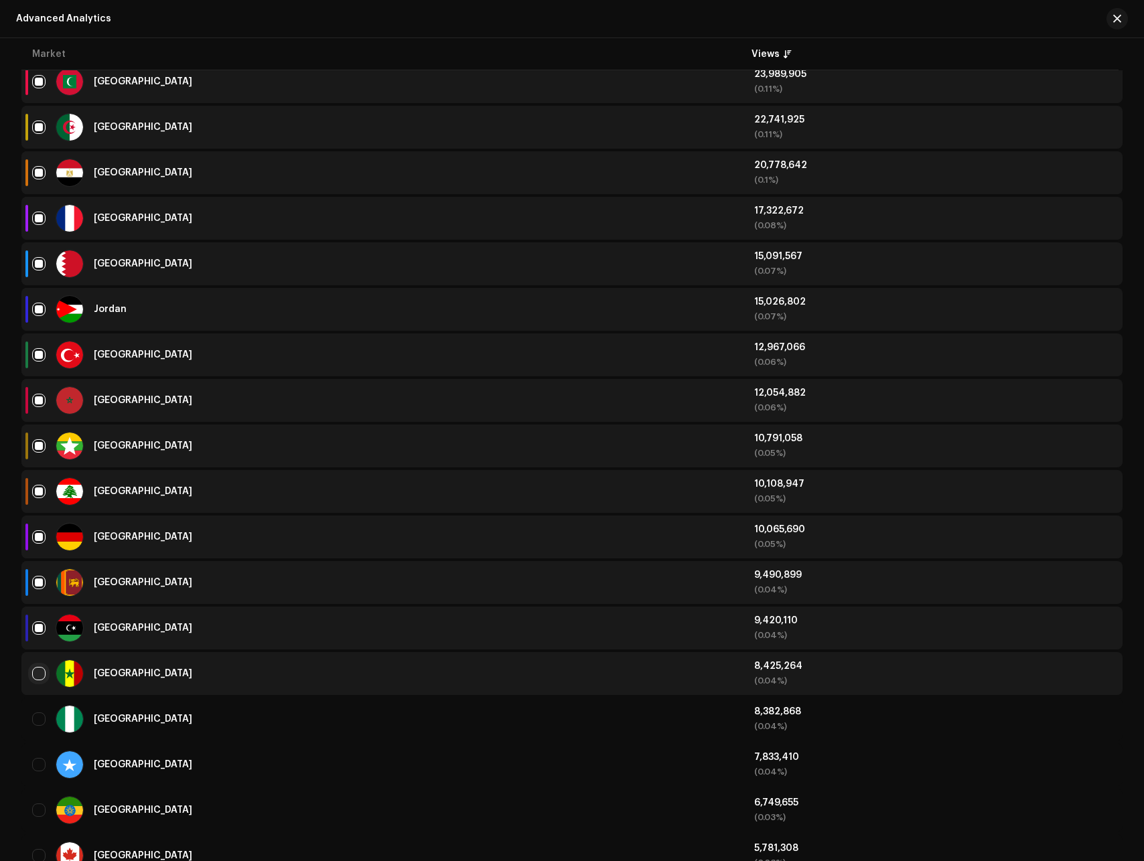
click at [37, 674] on input "Row Unselected" at bounding box center [38, 673] width 13 height 13
checkbox input "true"
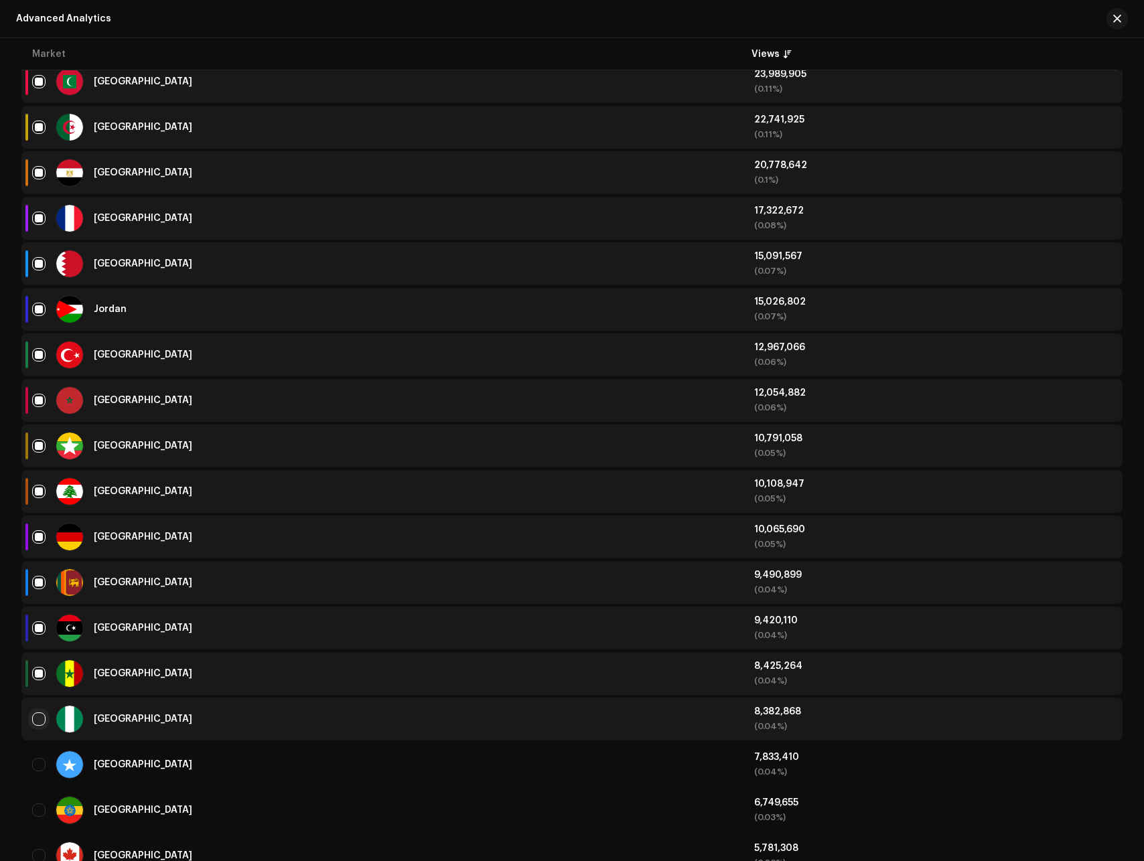
click at [43, 718] on input "Row Unselected" at bounding box center [38, 719] width 13 height 13
checkbox input "true"
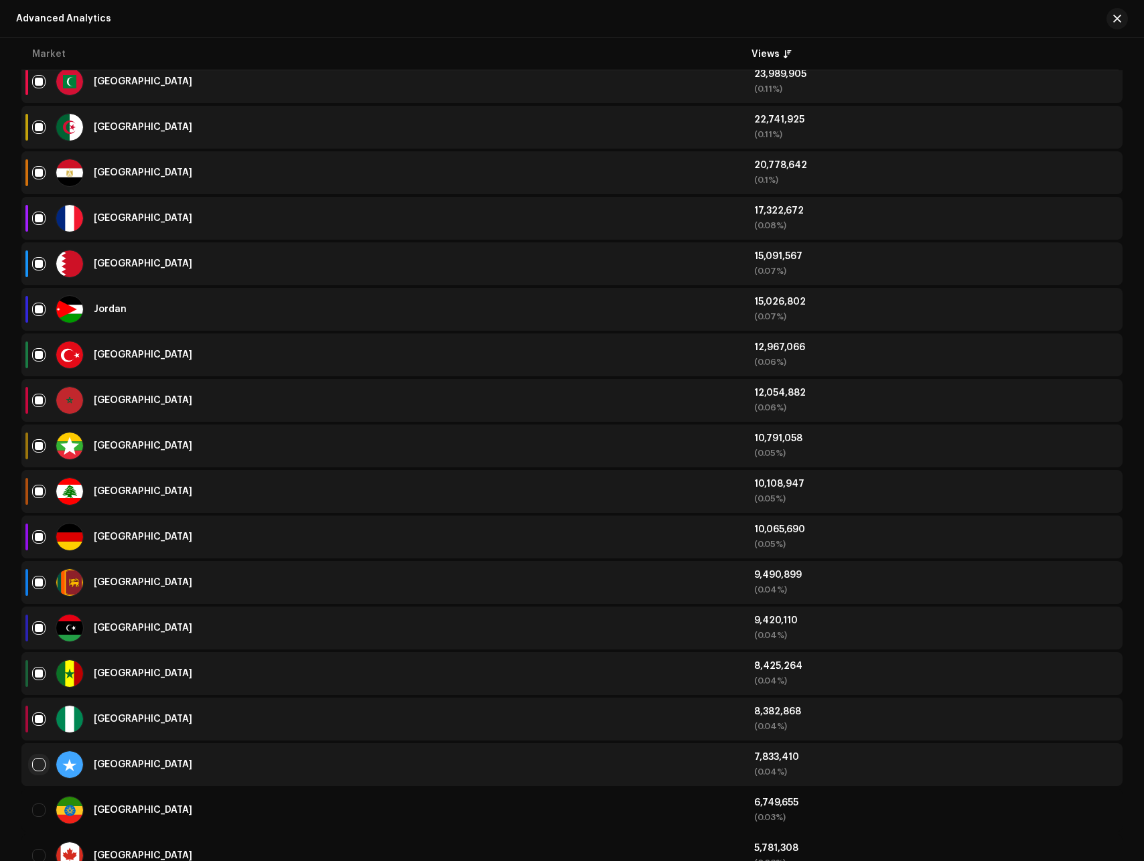
click at [40, 765] on input "Row Unselected" at bounding box center [38, 764] width 13 height 13
checkbox input "true"
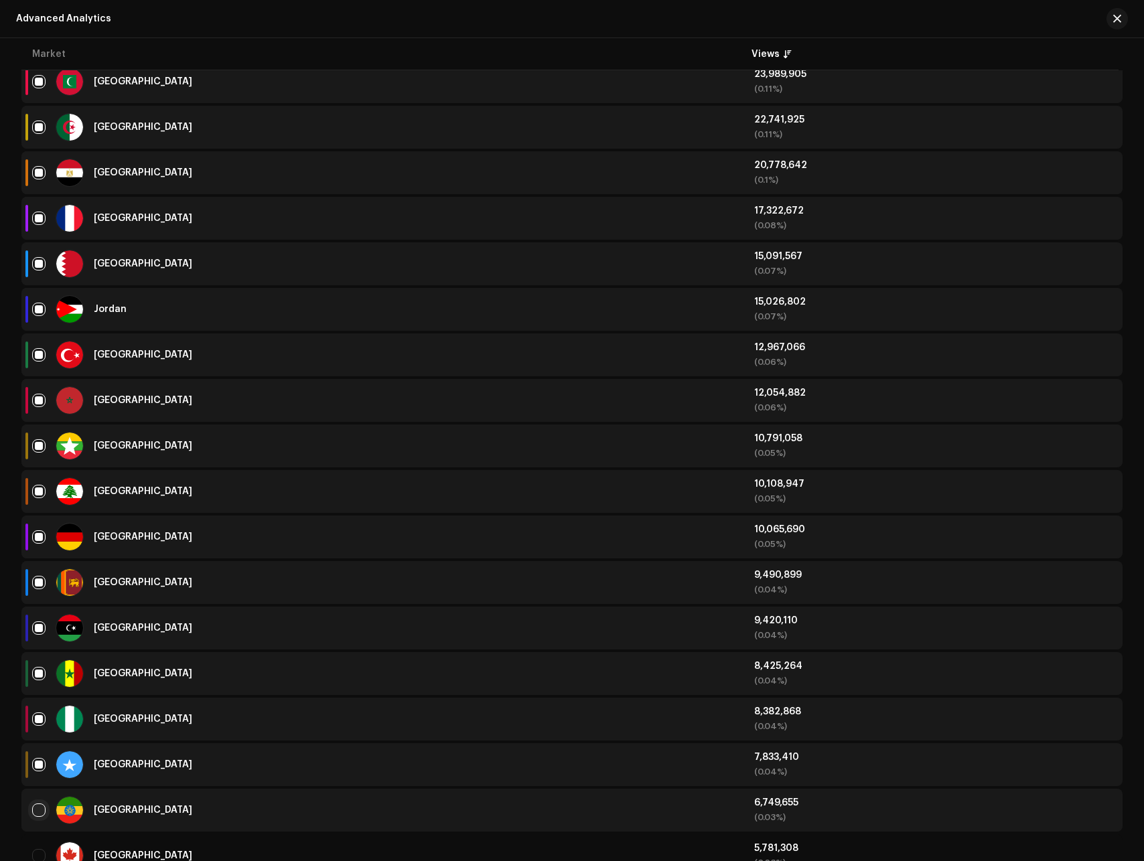
click at [40, 812] on input "Row Unselected" at bounding box center [38, 810] width 13 height 13
checkbox input "true"
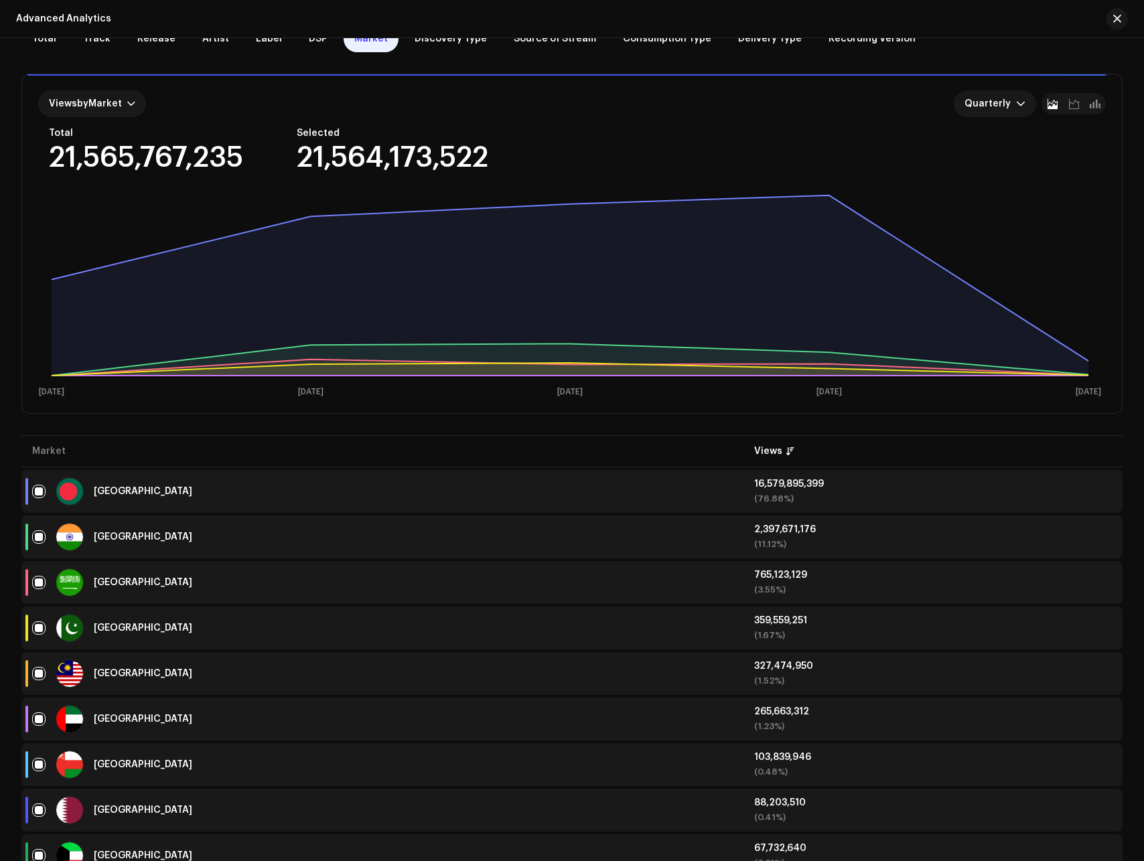
scroll to position [0, 0]
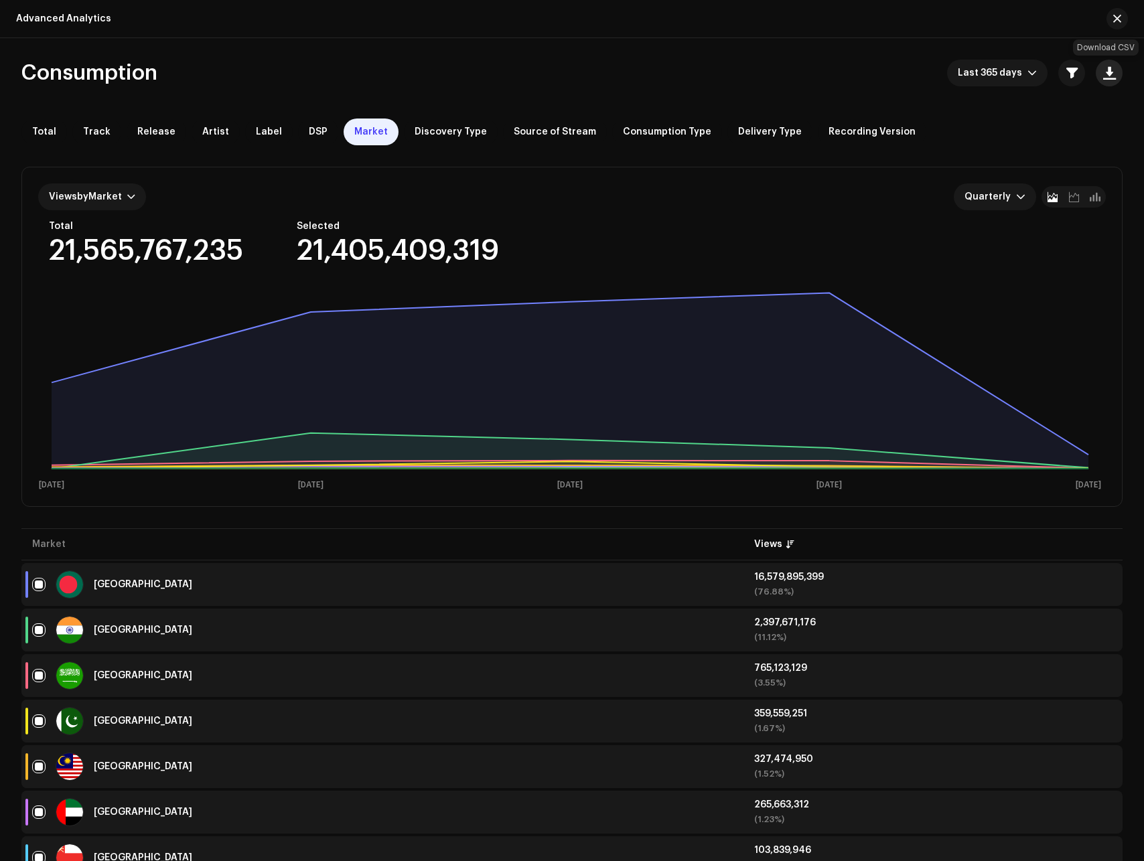
click at [1103, 75] on span "button" at bounding box center [1109, 73] width 13 height 11
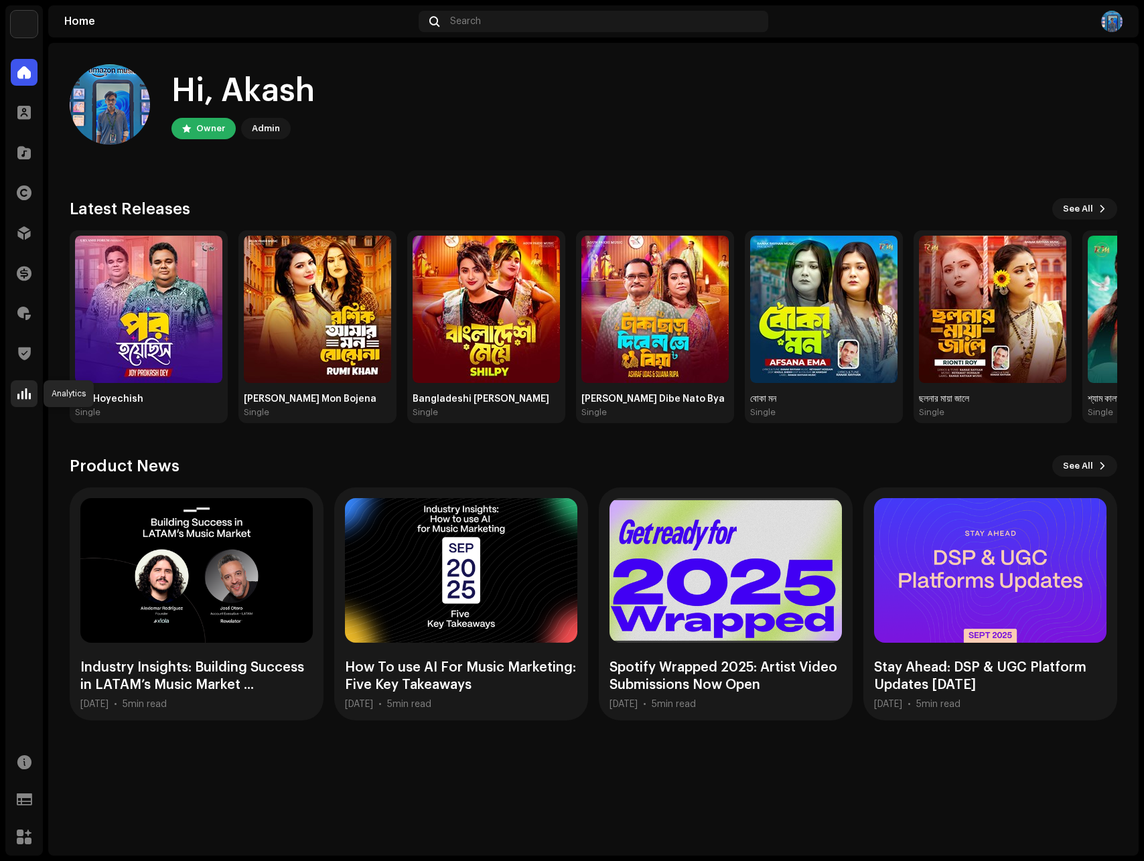
click at [23, 390] on span at bounding box center [23, 393] width 13 height 11
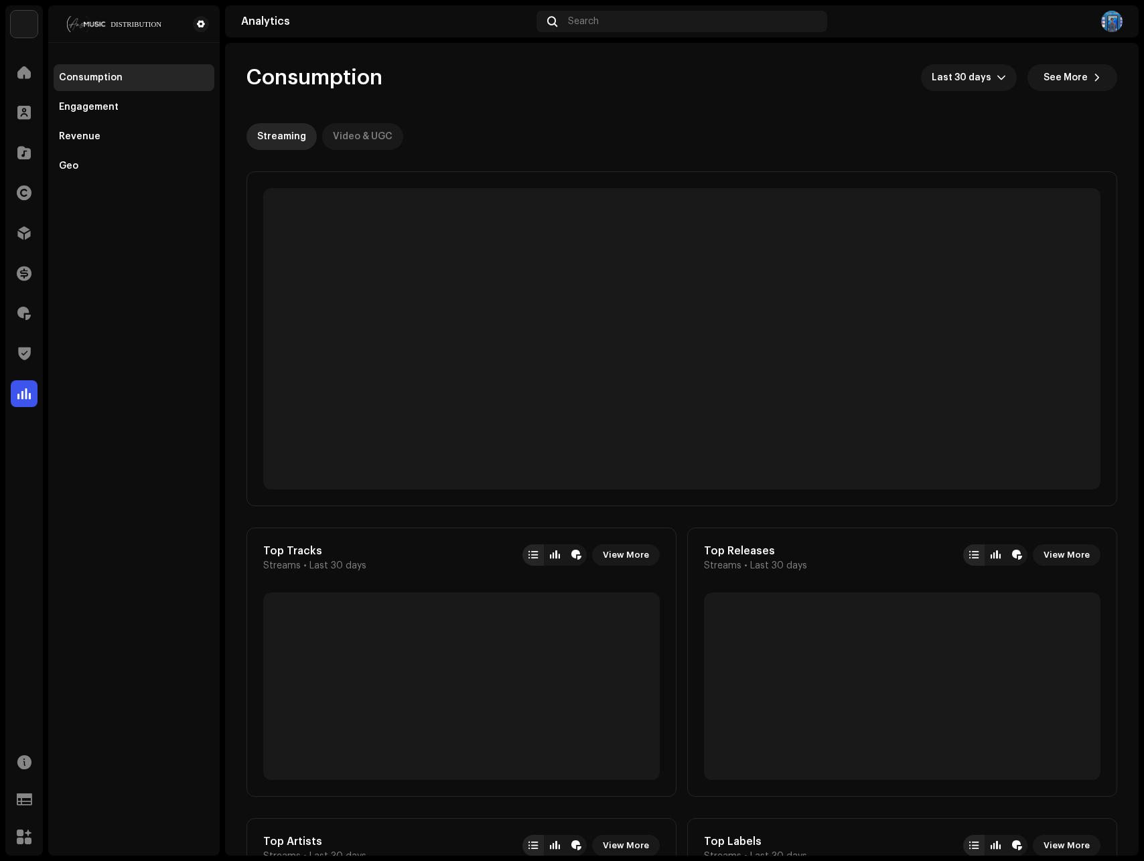
click at [346, 130] on div "Video & UGC" at bounding box center [363, 136] width 60 height 27
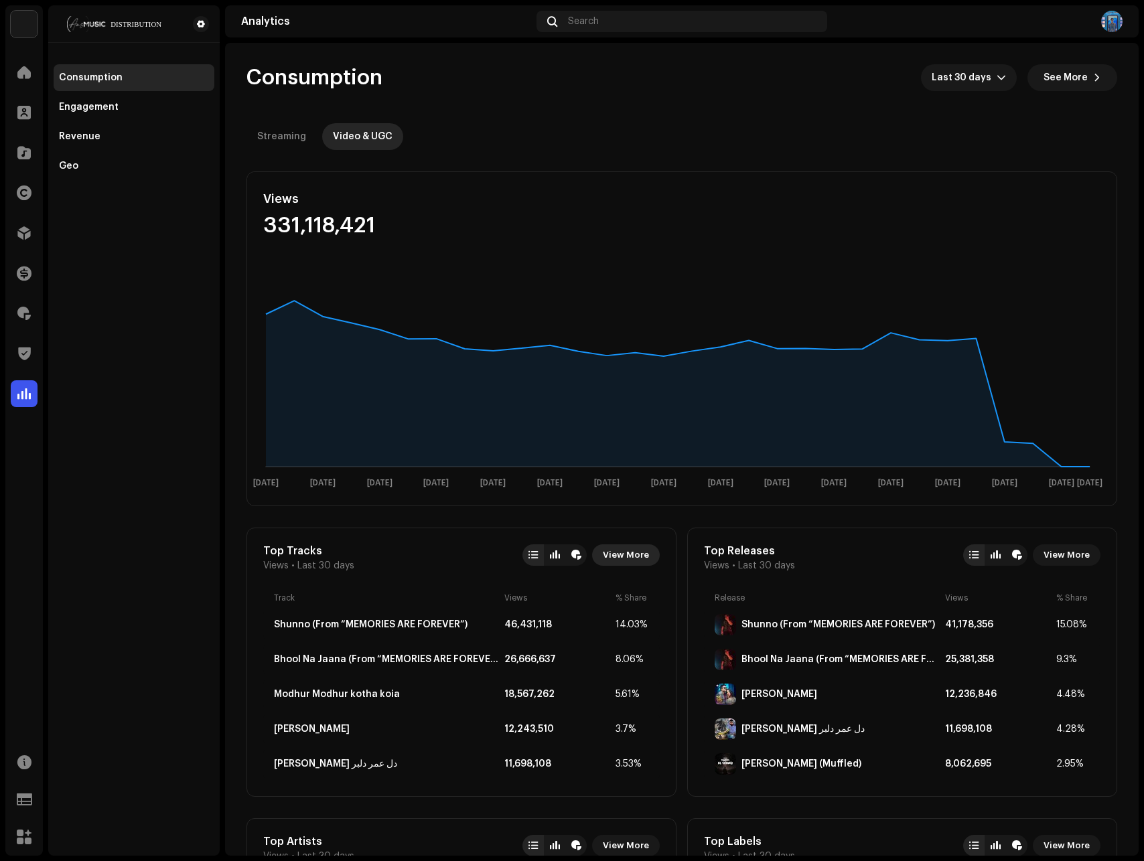
click at [617, 550] on span "View More" at bounding box center [626, 555] width 46 height 27
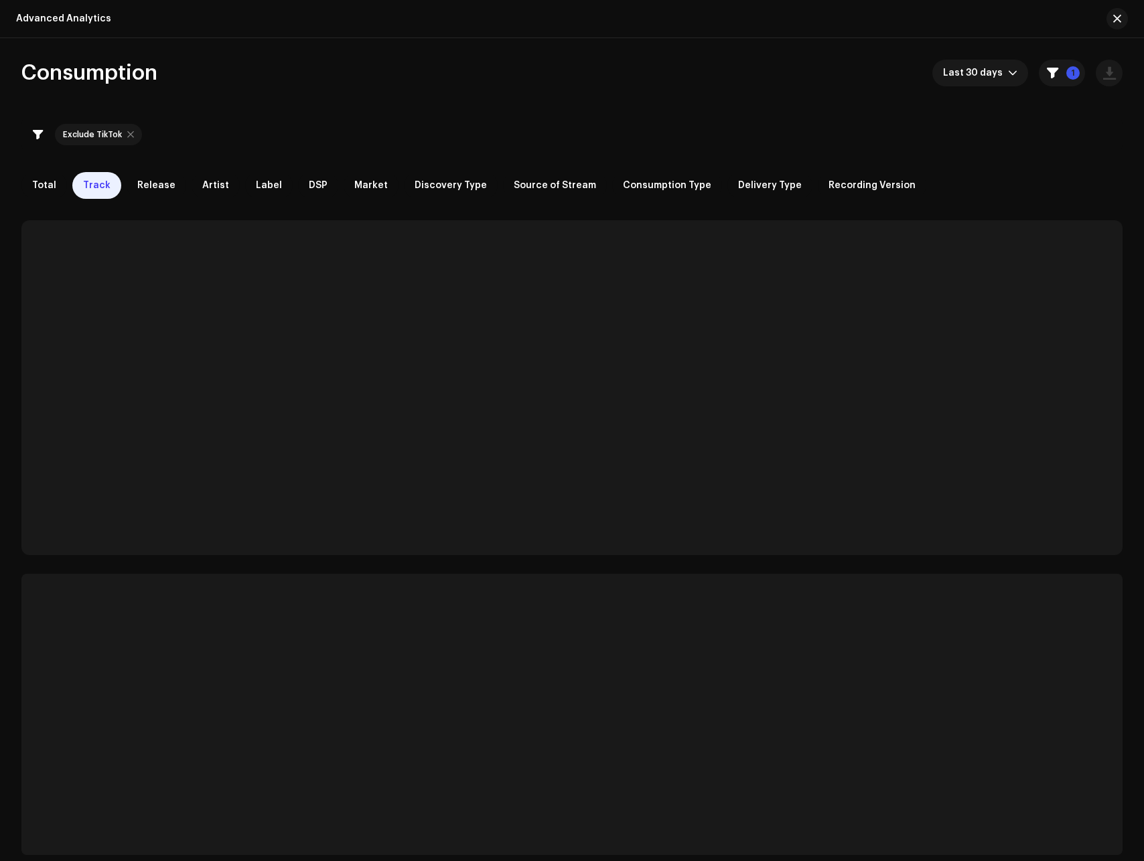
click at [127, 136] on div at bounding box center [130, 134] width 7 height 11
checkbox input "false"
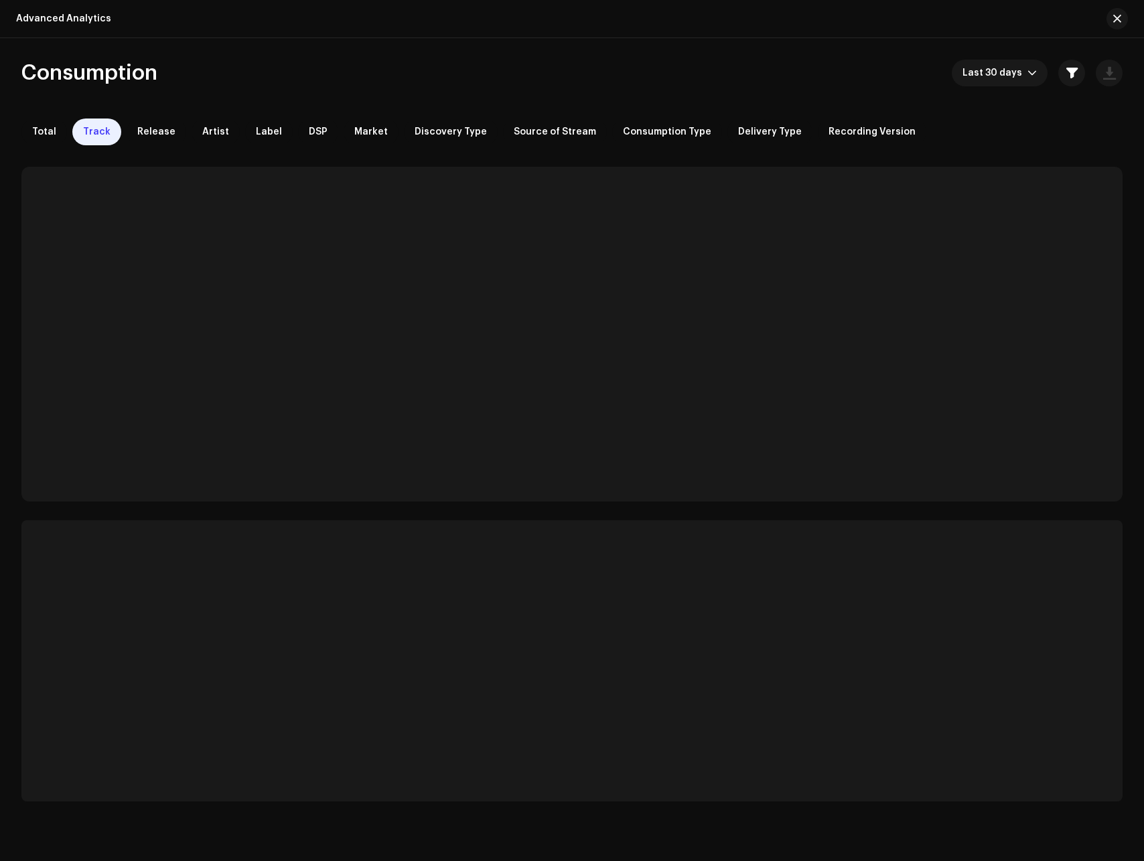
click at [346, 84] on div "Consumption Last 30 days" at bounding box center [571, 73] width 1101 height 27
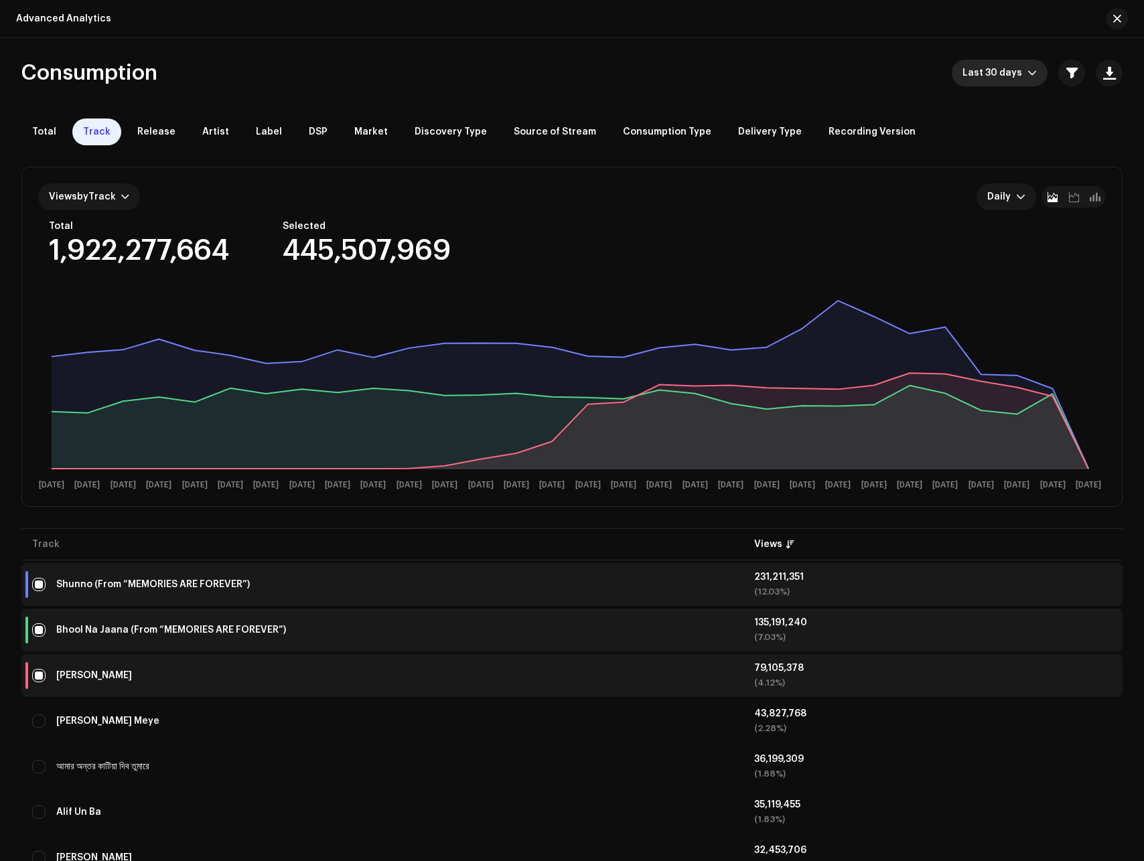
click at [1003, 80] on span "Last 30 days" at bounding box center [994, 73] width 65 height 27
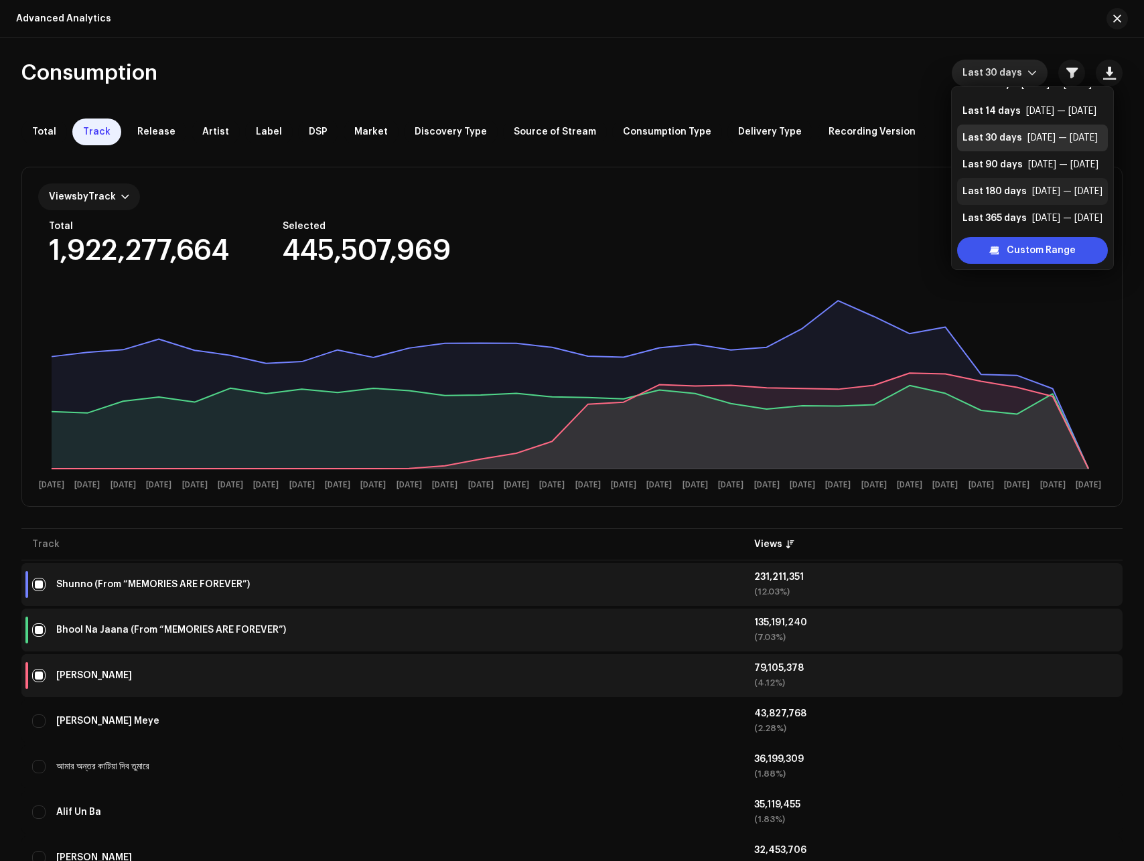
scroll to position [27, 0]
click at [1001, 211] on div "Last 365 days" at bounding box center [994, 212] width 64 height 13
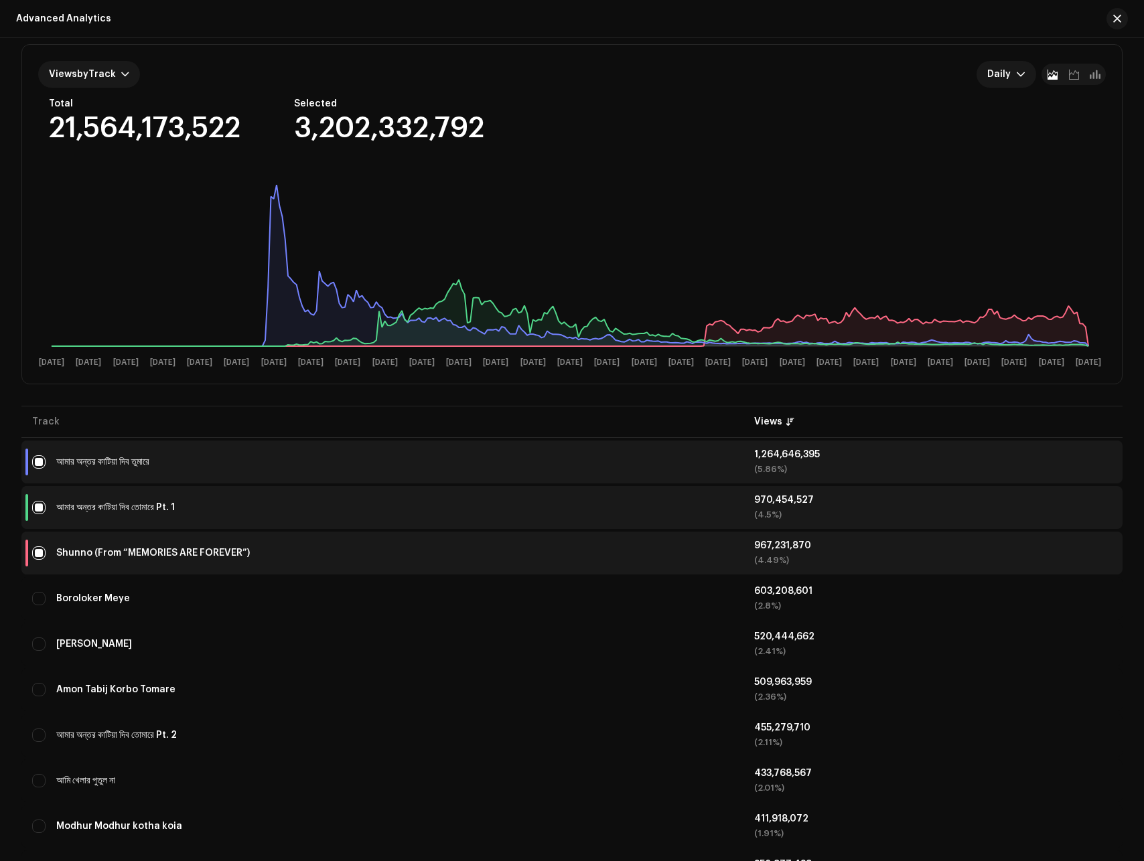
scroll to position [192, 0]
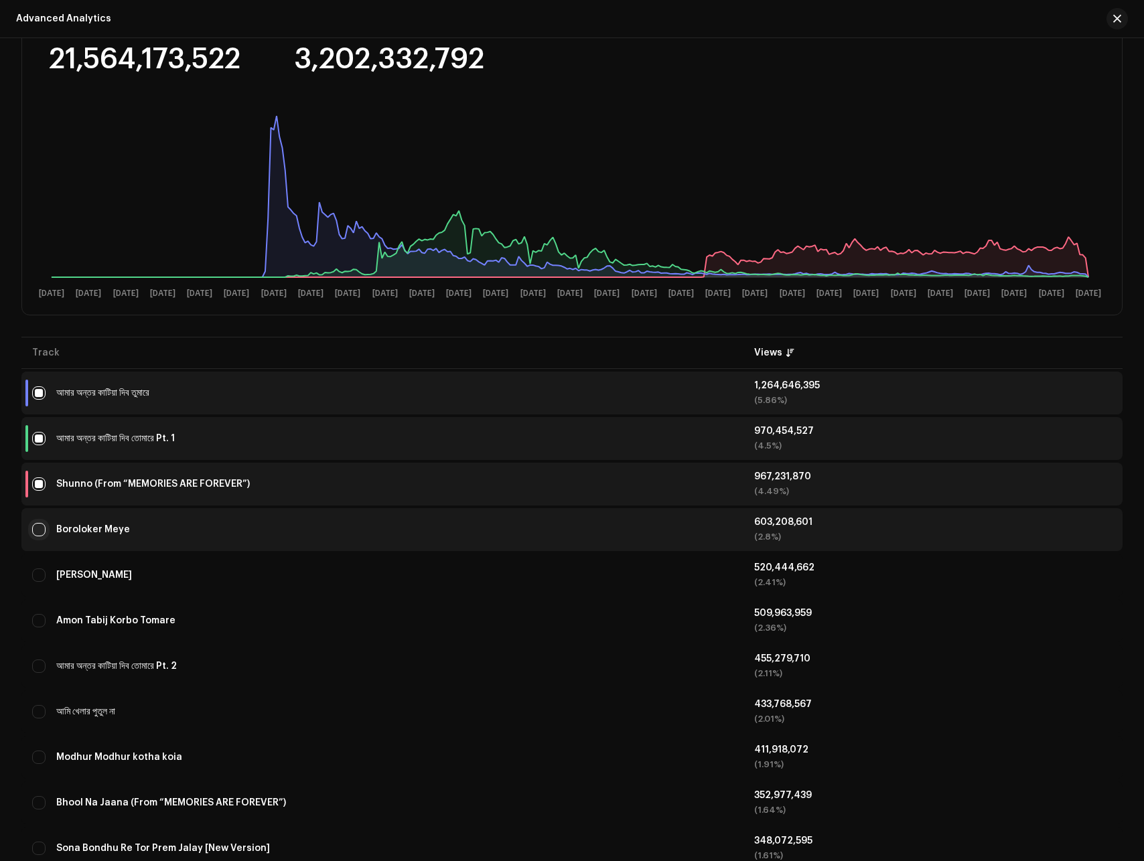
click at [33, 529] on input "checkbox" at bounding box center [38, 529] width 13 height 13
checkbox input "true"
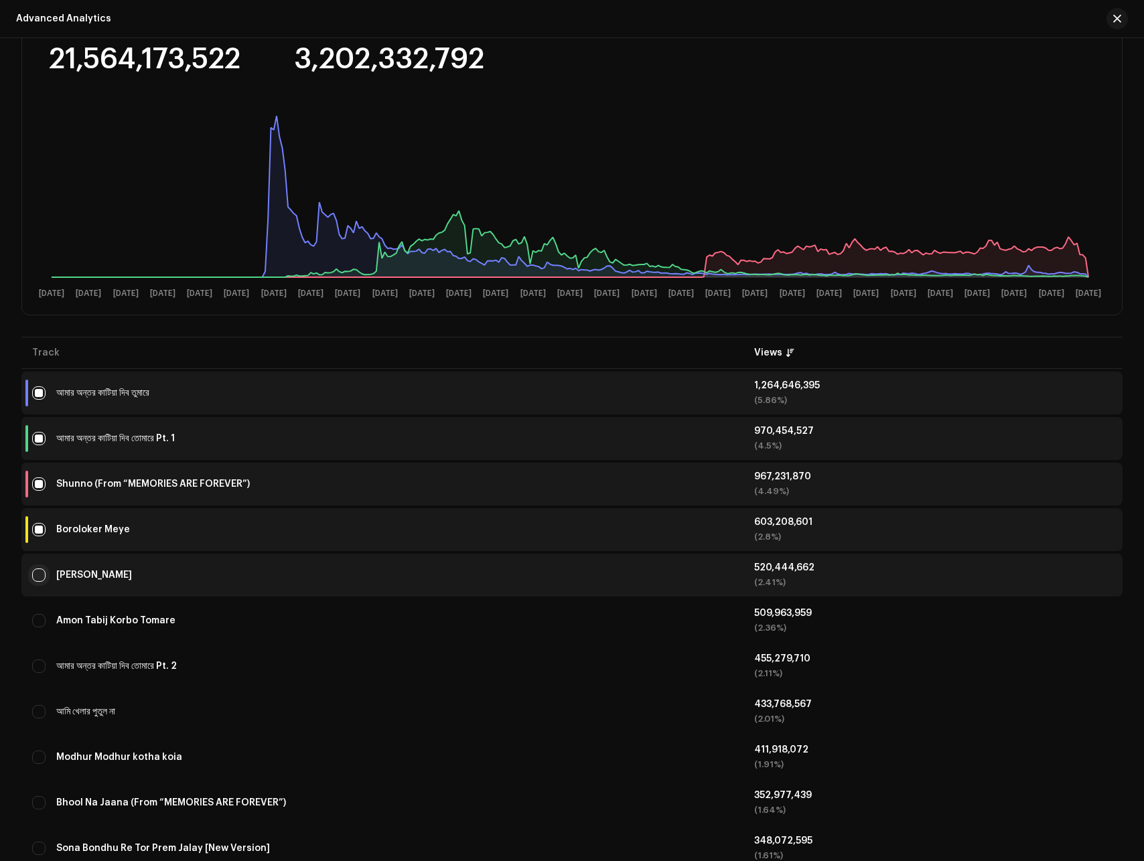
click at [38, 575] on input "Row Unselected" at bounding box center [38, 575] width 13 height 13
checkbox input "true"
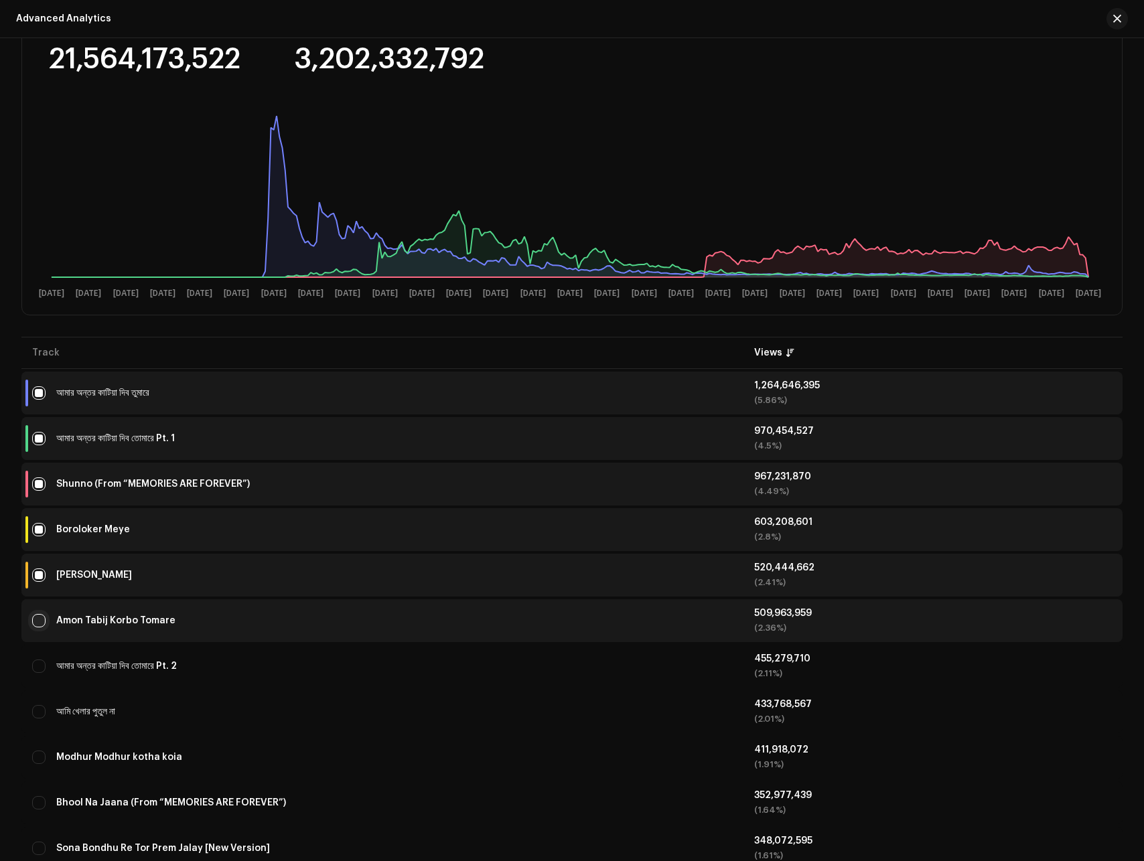
click at [41, 619] on input "Row Unselected" at bounding box center [38, 620] width 13 height 13
checkbox input "true"
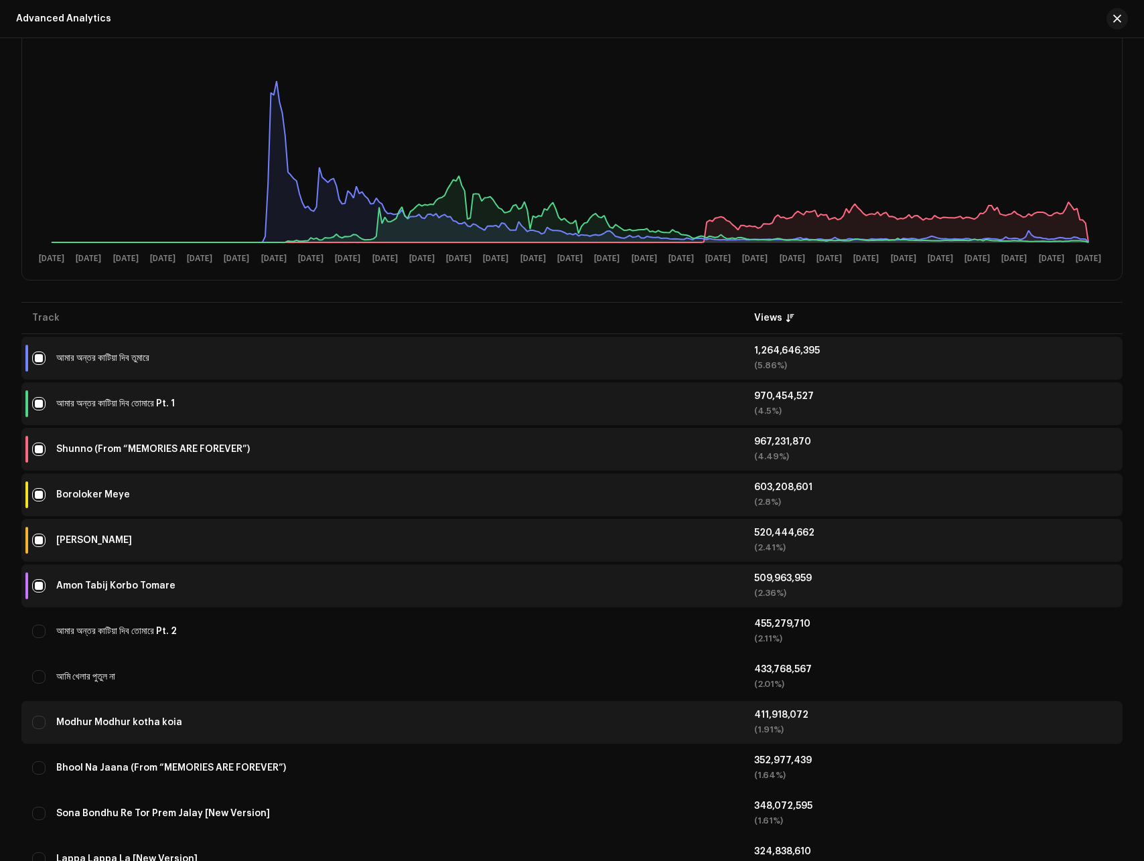
scroll to position [235, 0]
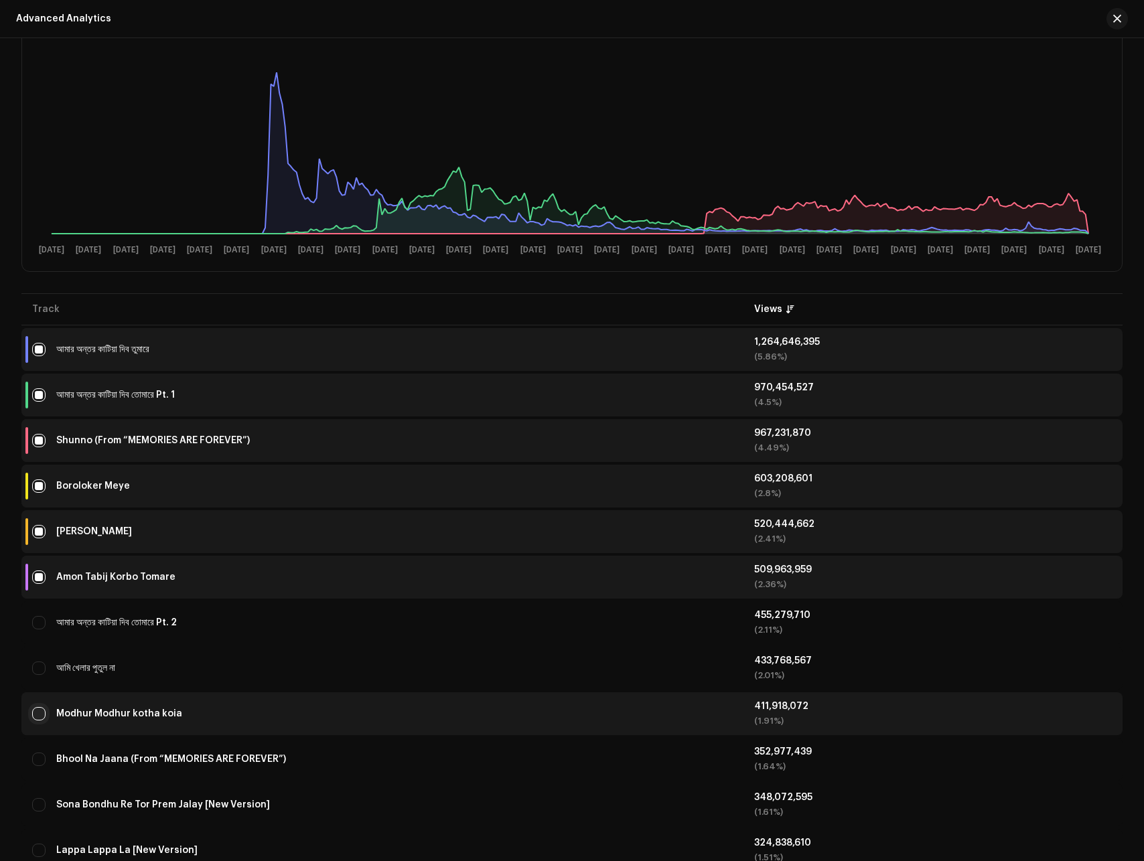
click at [42, 716] on input "Row Unselected" at bounding box center [38, 713] width 13 height 13
checkbox input "true"
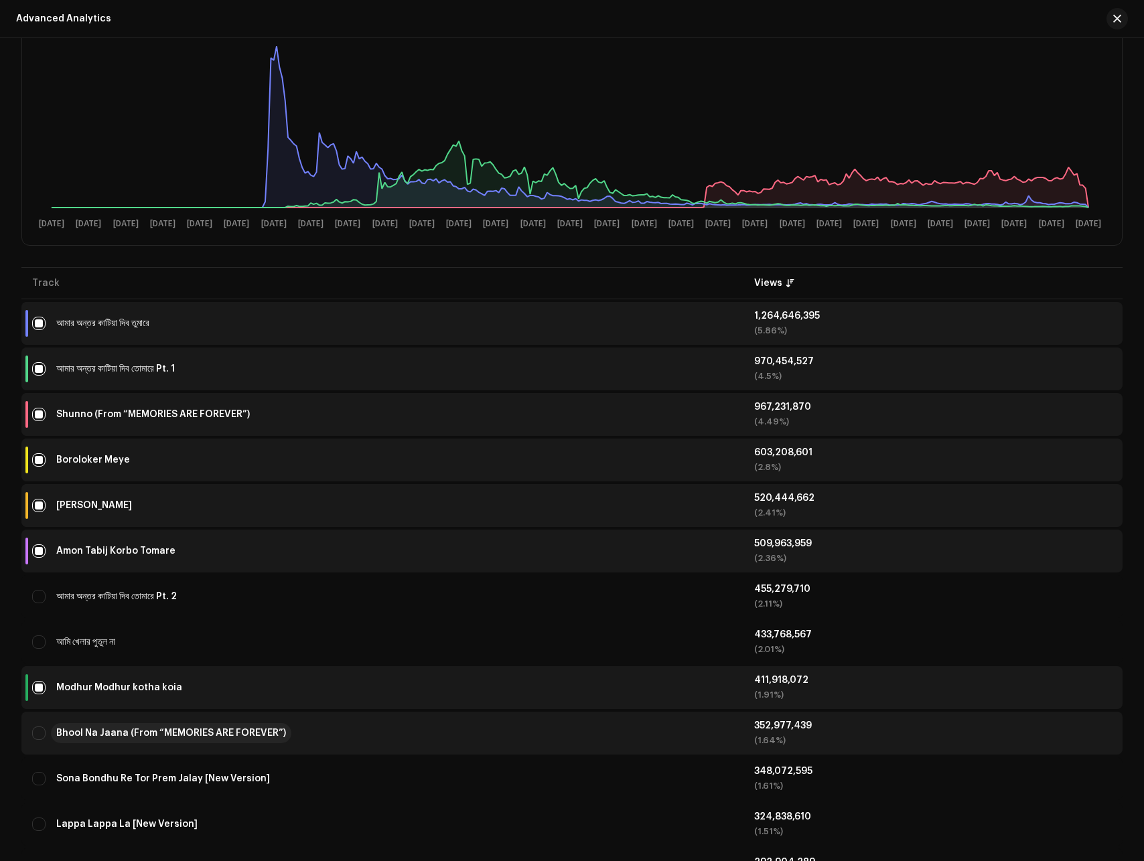
scroll to position [283, 0]
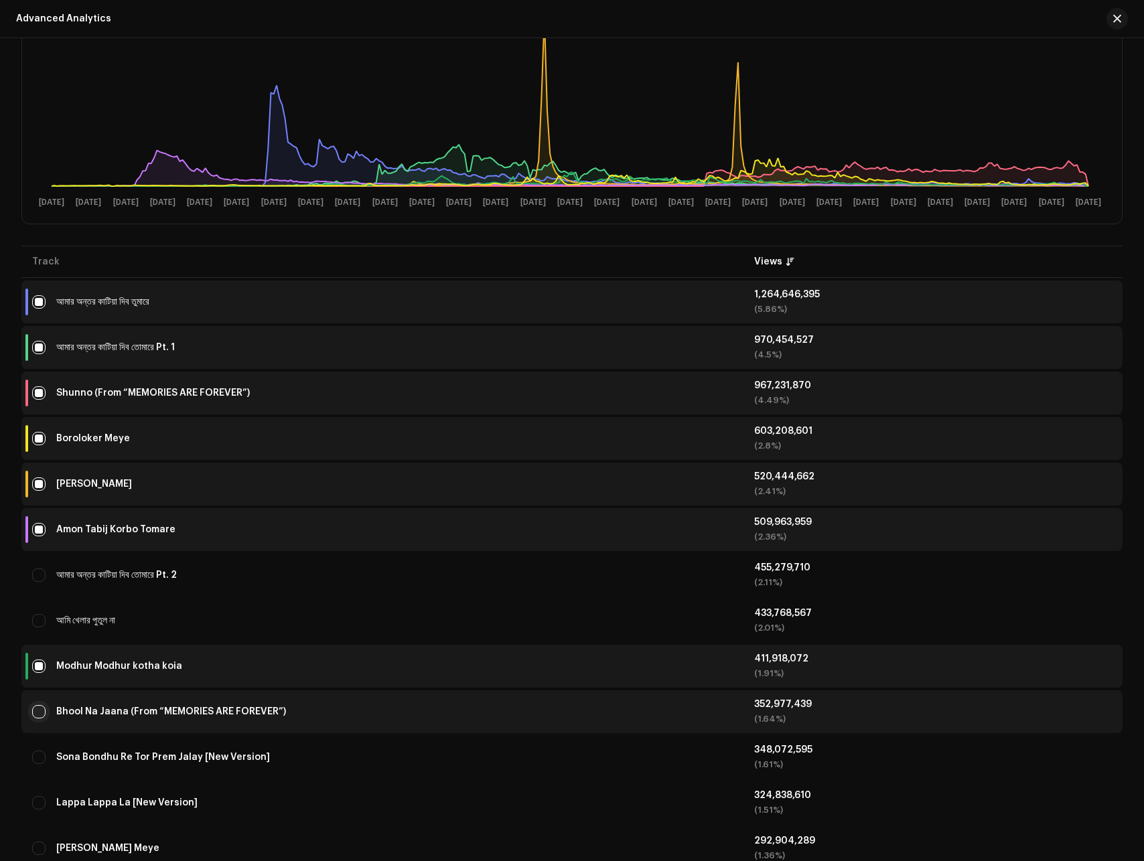
click at [40, 712] on input "Row Unselected" at bounding box center [38, 711] width 13 height 13
checkbox input "true"
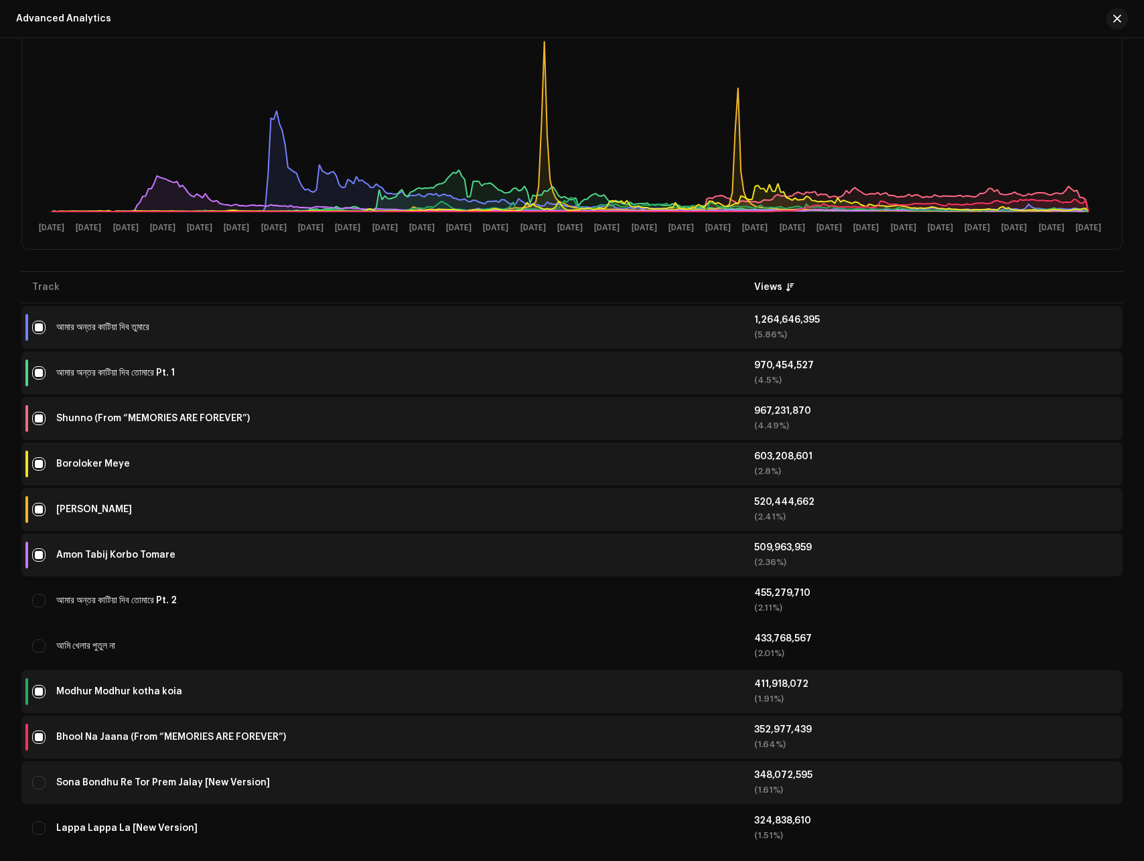
scroll to position [266, 0]
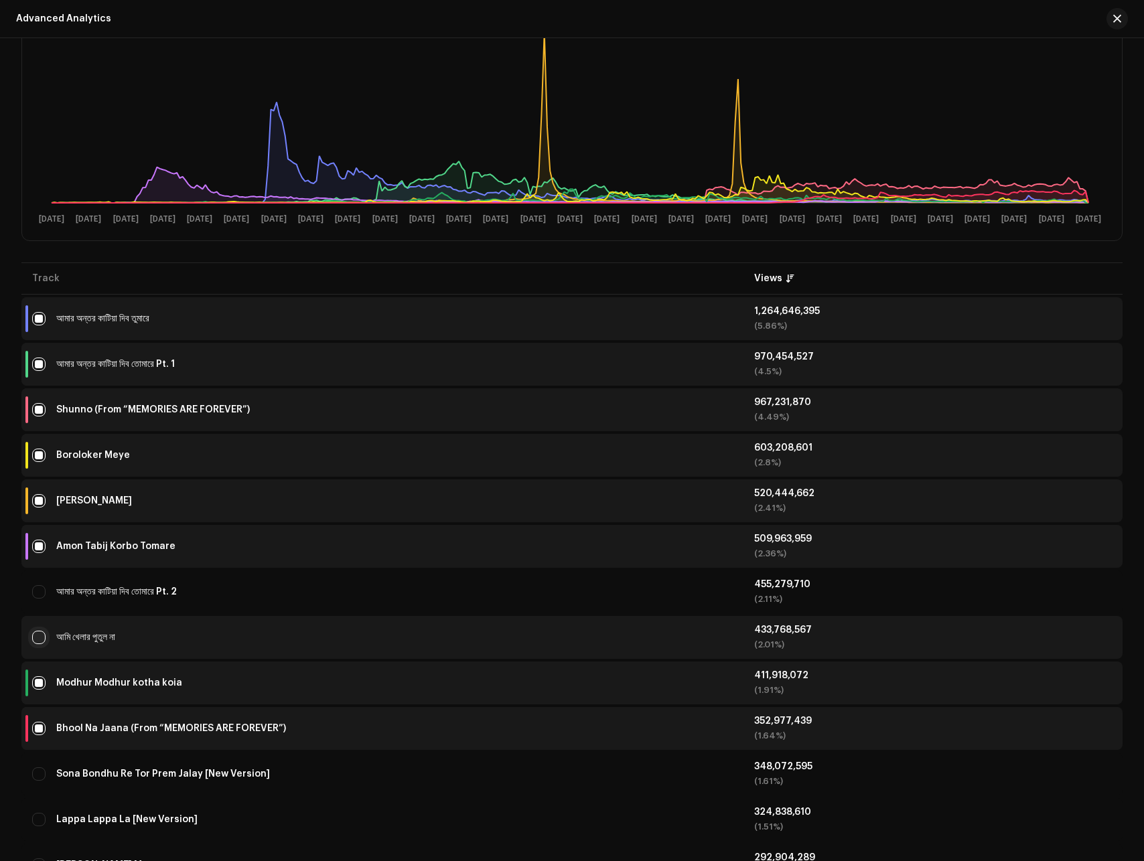
click at [40, 640] on input "Row Unselected" at bounding box center [38, 637] width 13 height 13
checkbox input "true"
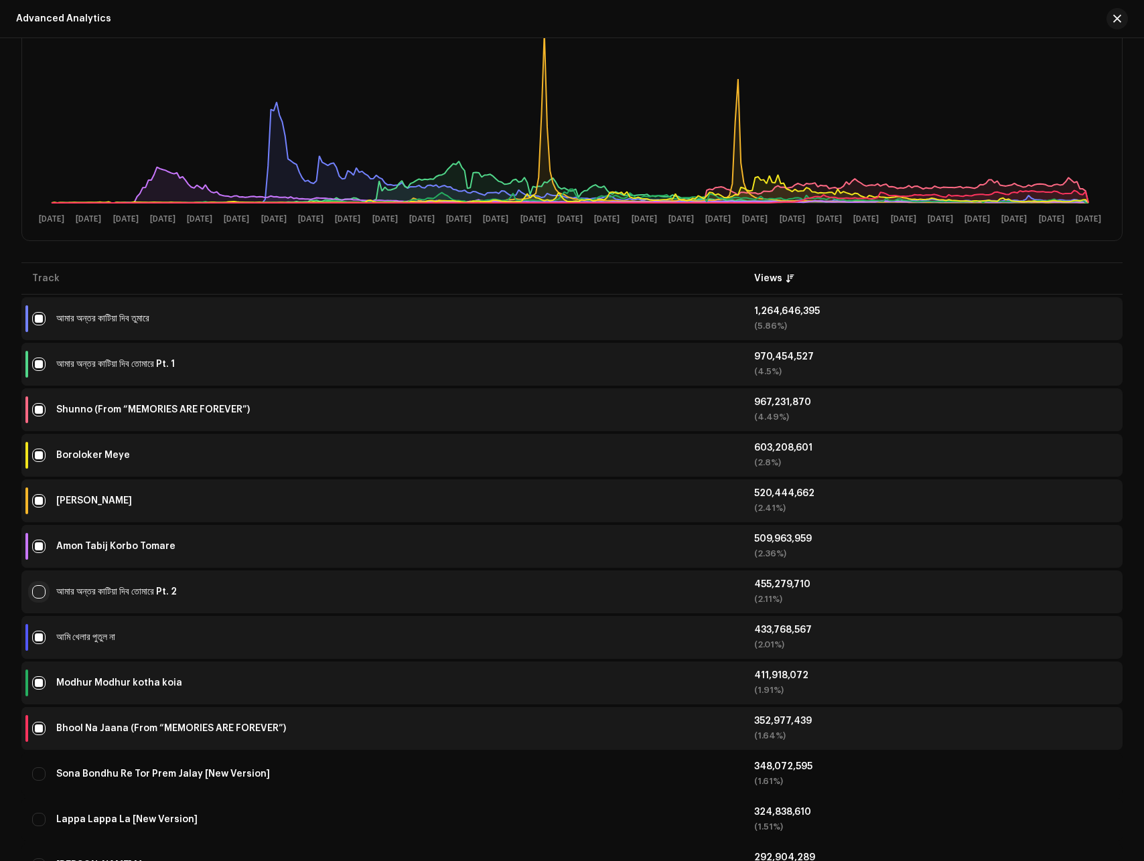
click at [38, 595] on input "Row Unselected" at bounding box center [38, 591] width 13 height 13
checkbox input "true"
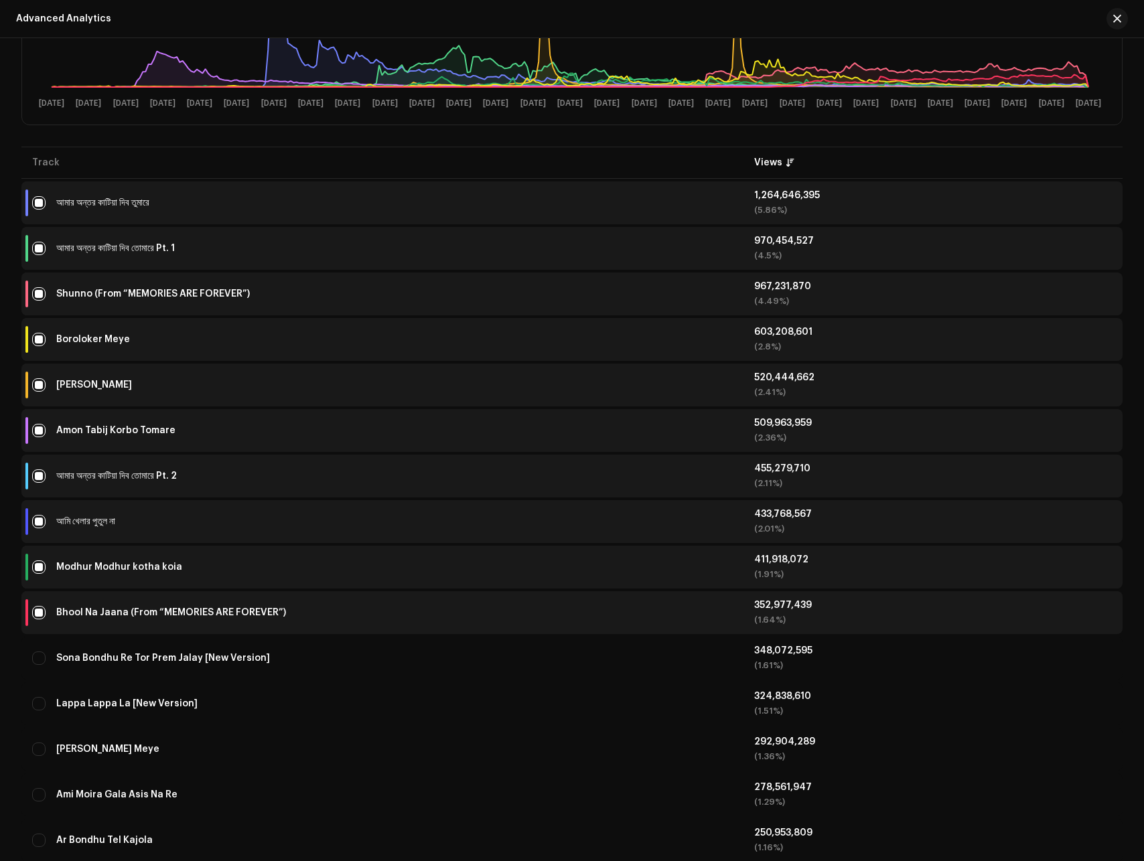
scroll to position [451, 0]
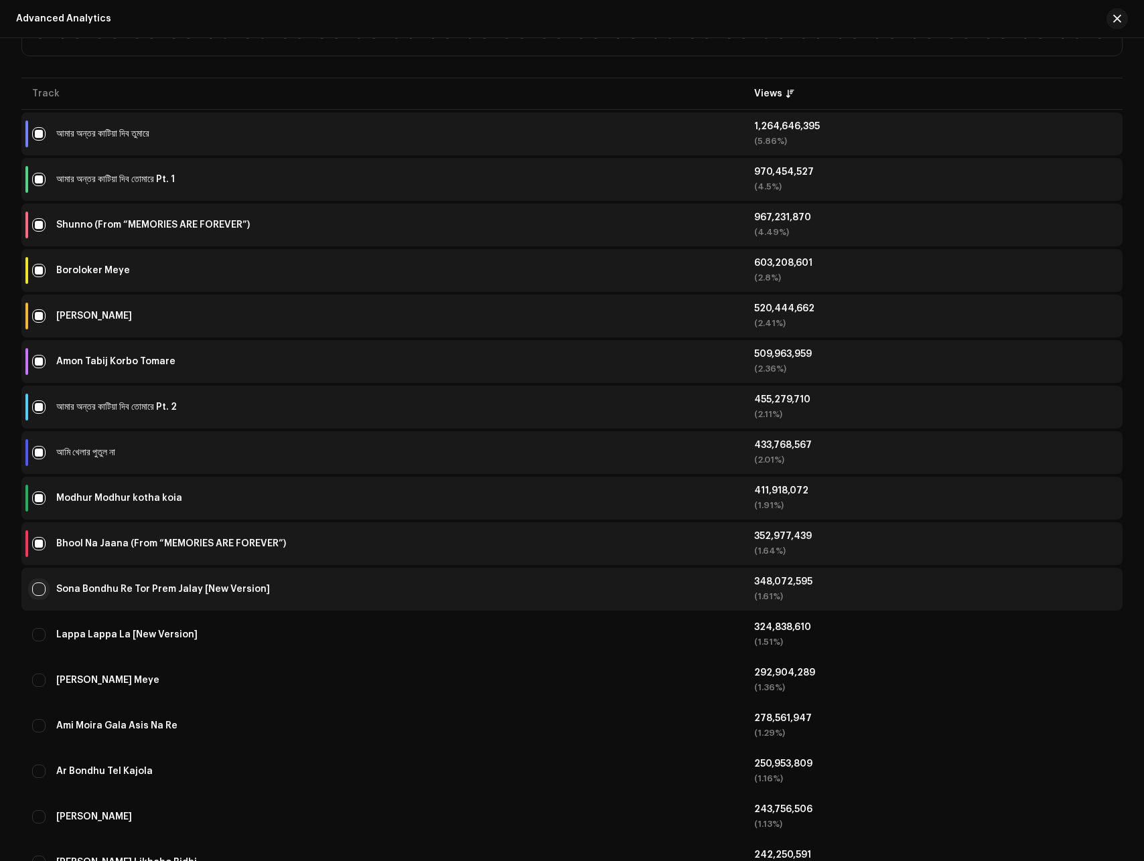
click at [40, 591] on input "Row Unselected" at bounding box center [38, 589] width 13 height 13
checkbox input "true"
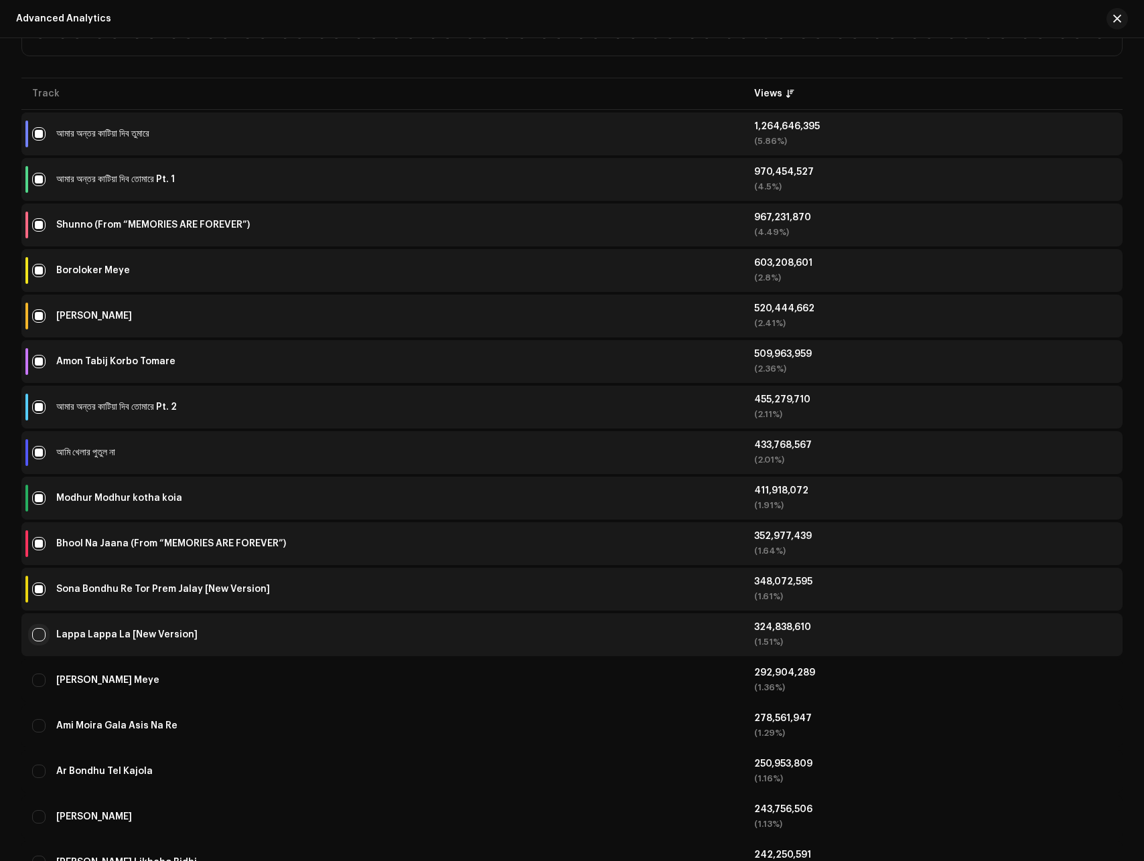
click at [38, 634] on input "Row Unselected" at bounding box center [38, 634] width 13 height 13
checkbox input "true"
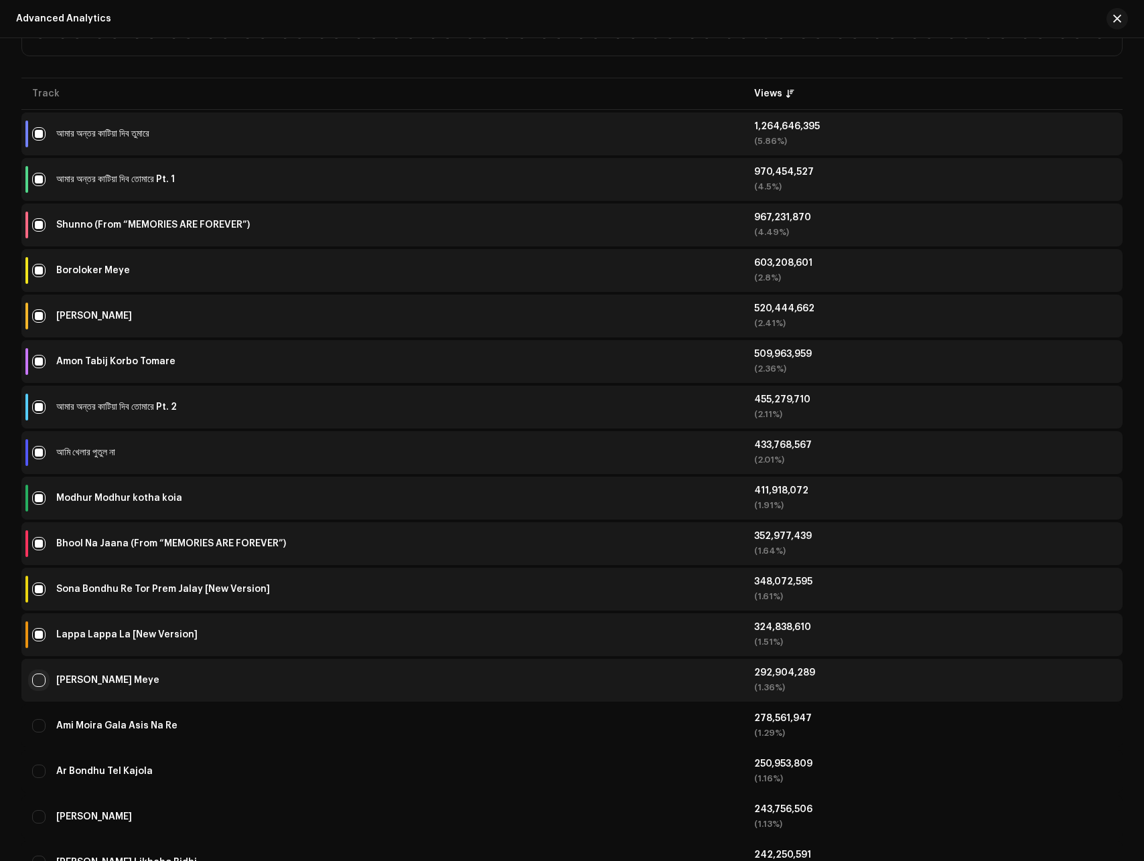
click at [38, 678] on input "Row Unselected" at bounding box center [38, 680] width 13 height 13
checkbox input "true"
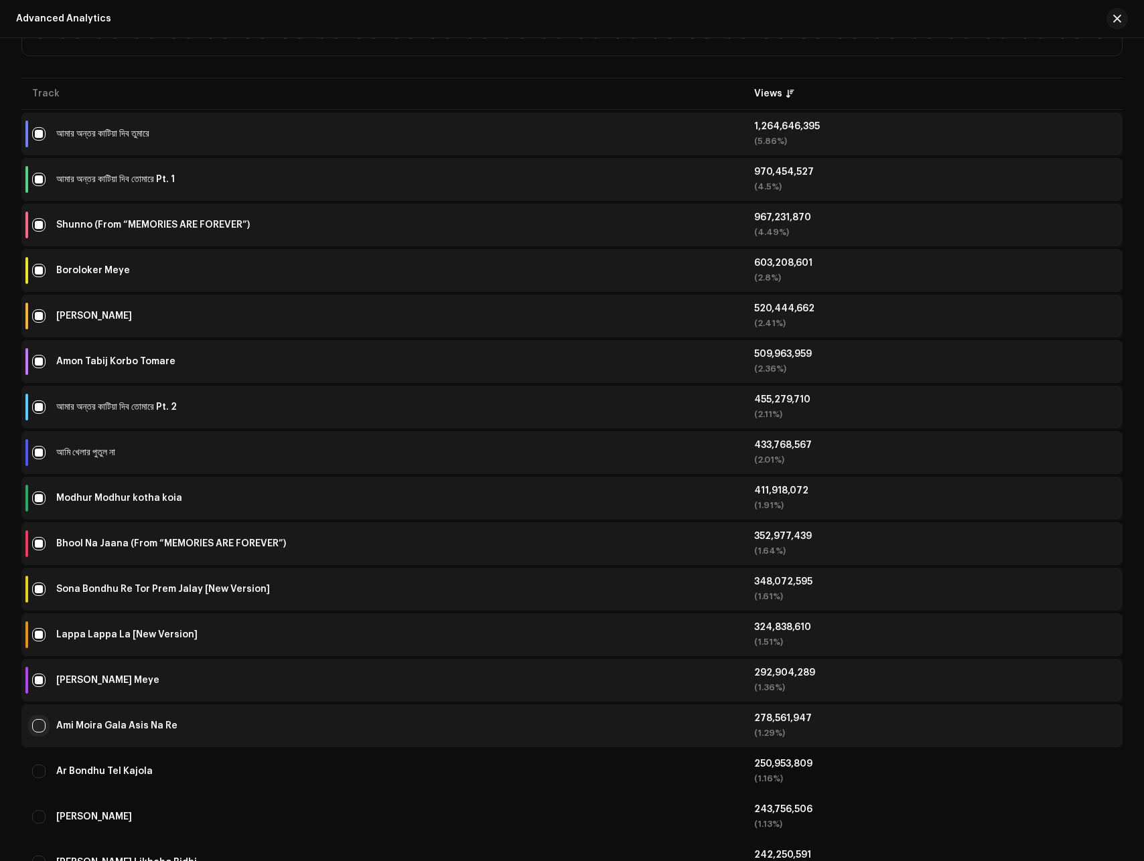
click at [40, 727] on input "Row Unselected" at bounding box center [38, 725] width 13 height 13
checkbox input "true"
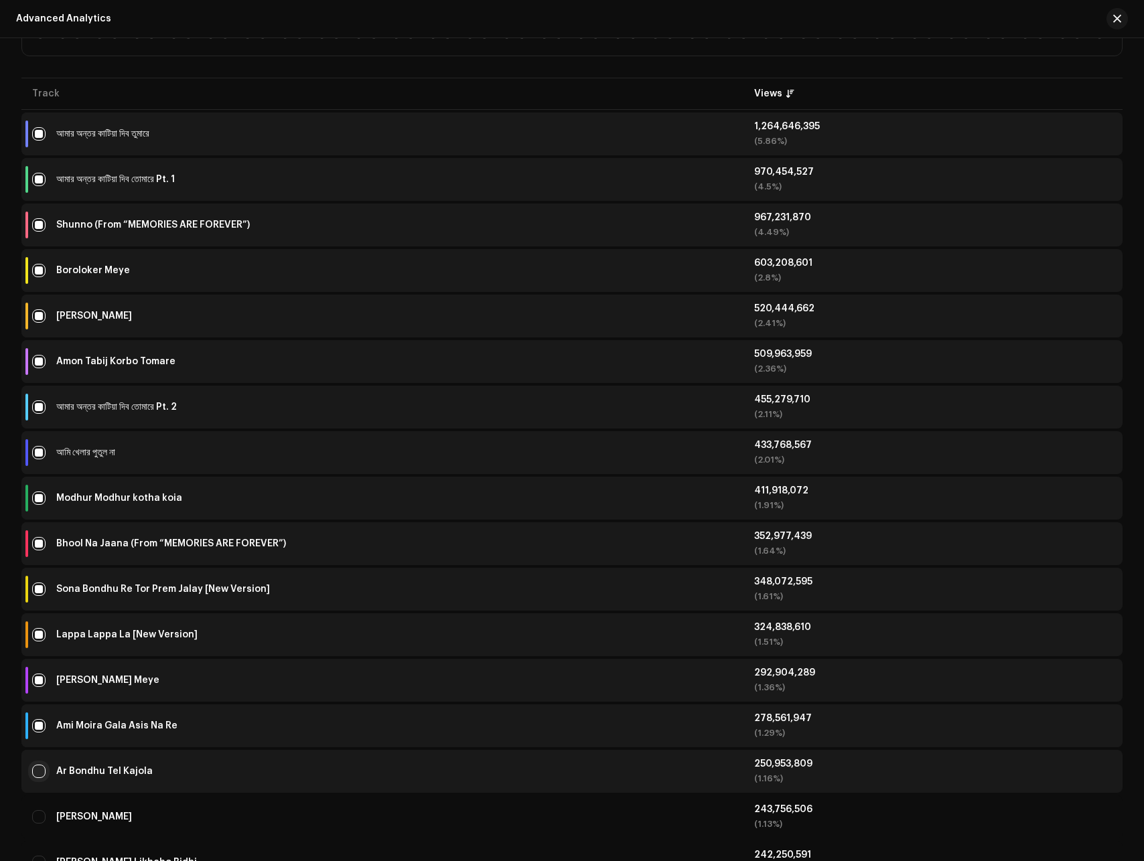
click at [38, 767] on input "Row Unselected" at bounding box center [38, 771] width 13 height 13
checkbox input "true"
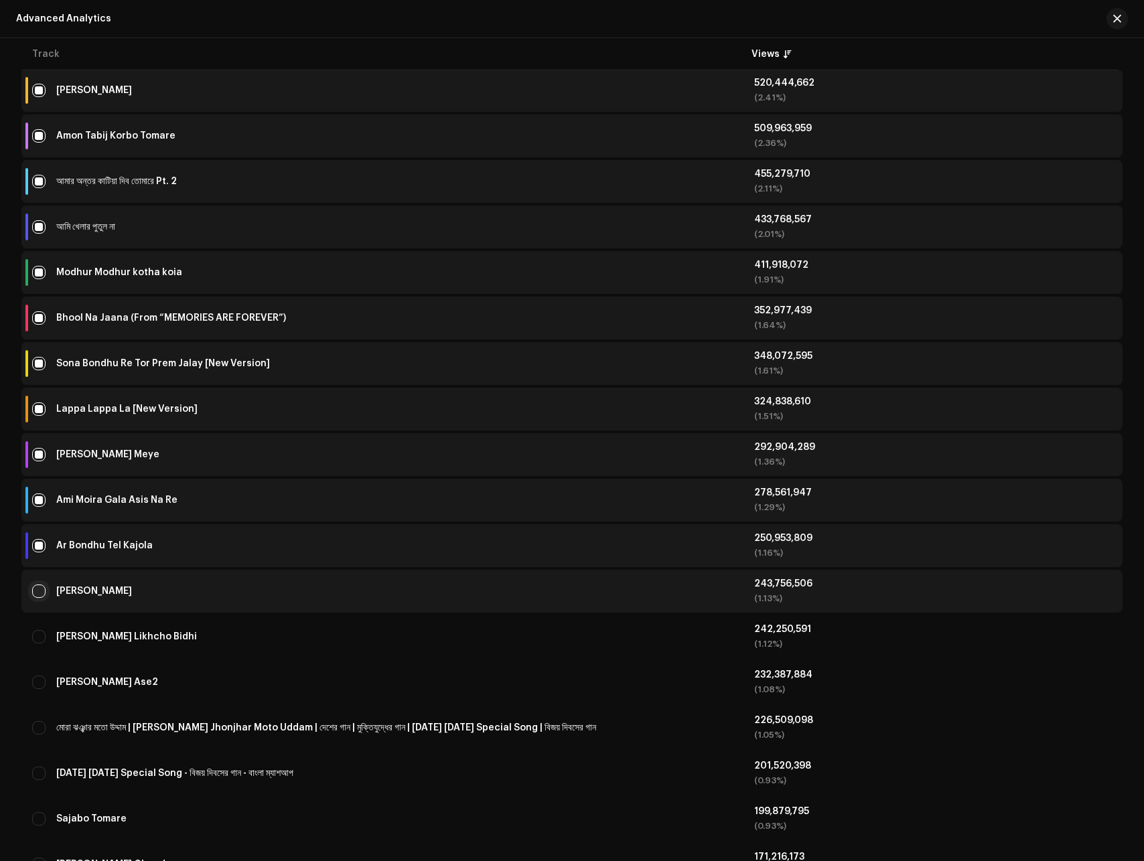
click at [42, 588] on input "Row Unselected" at bounding box center [38, 591] width 13 height 13
checkbox input "true"
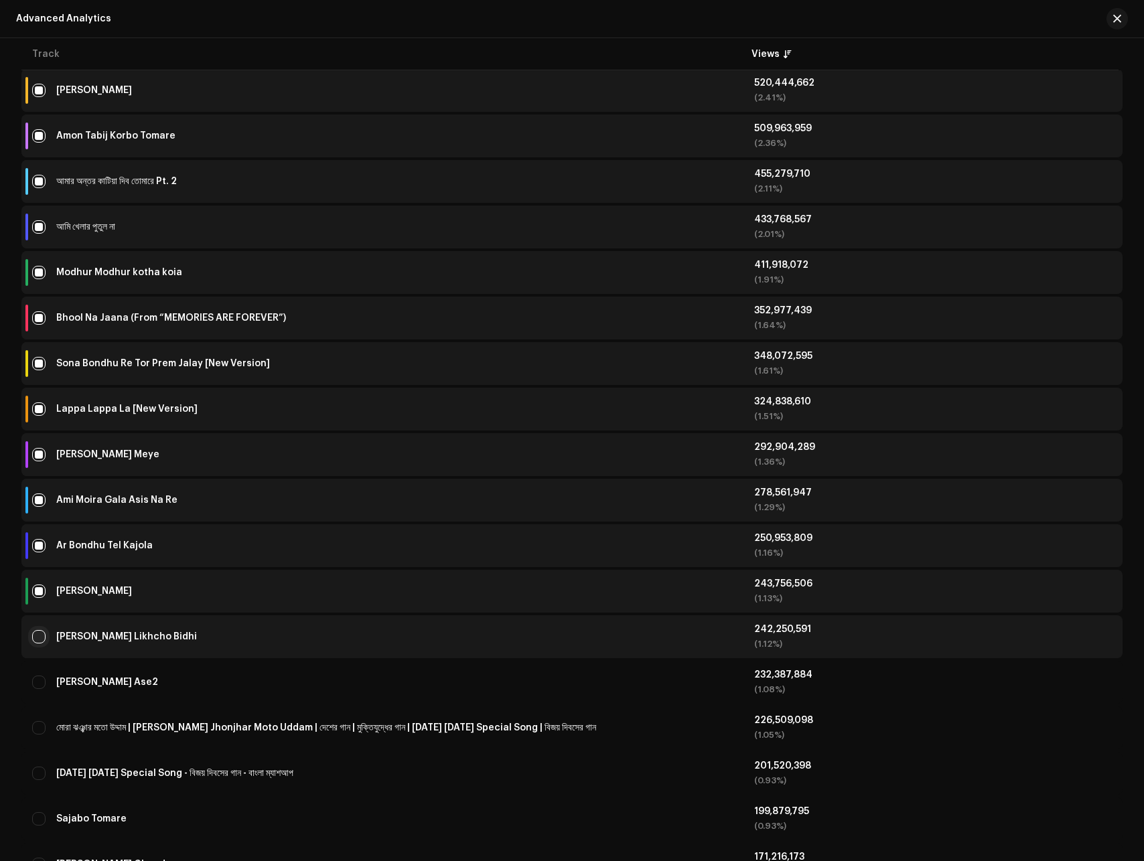
click at [40, 639] on input "Row Unselected" at bounding box center [38, 636] width 13 height 13
checkbox input "true"
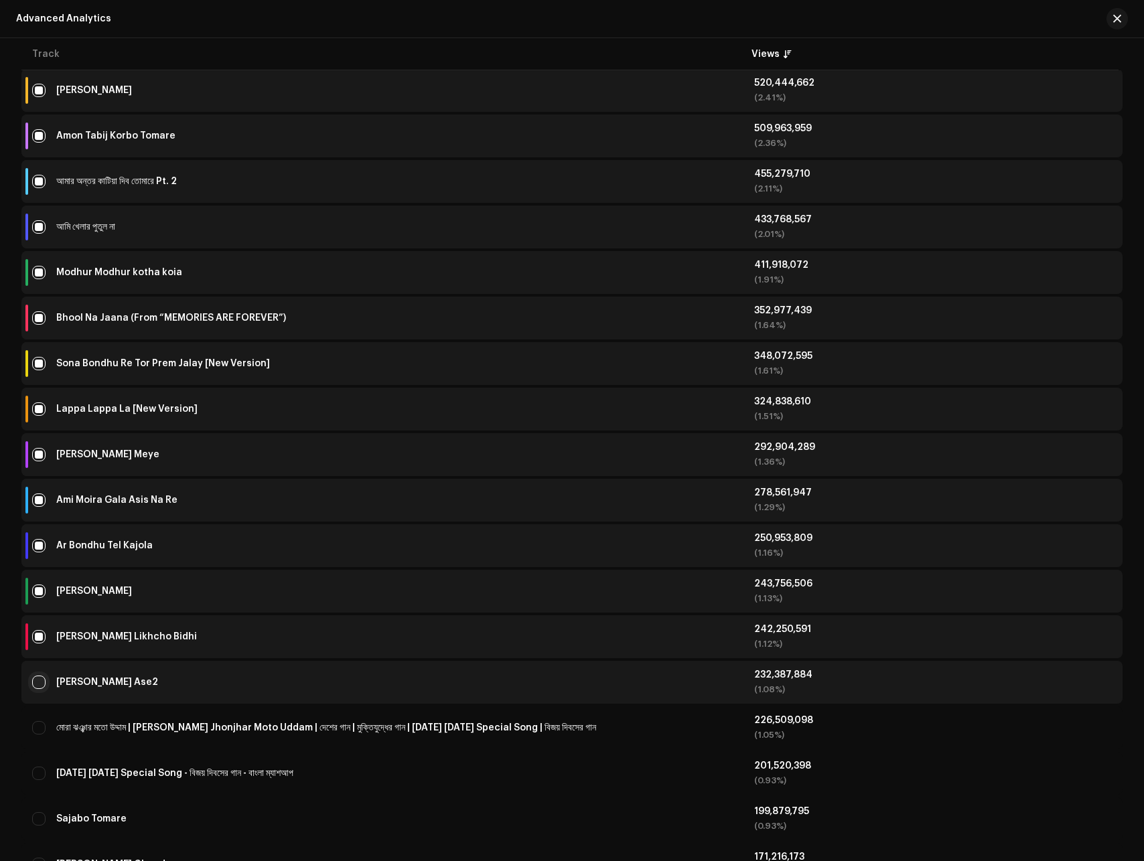
click at [35, 683] on input "Row Unselected" at bounding box center [38, 682] width 13 height 13
checkbox input "true"
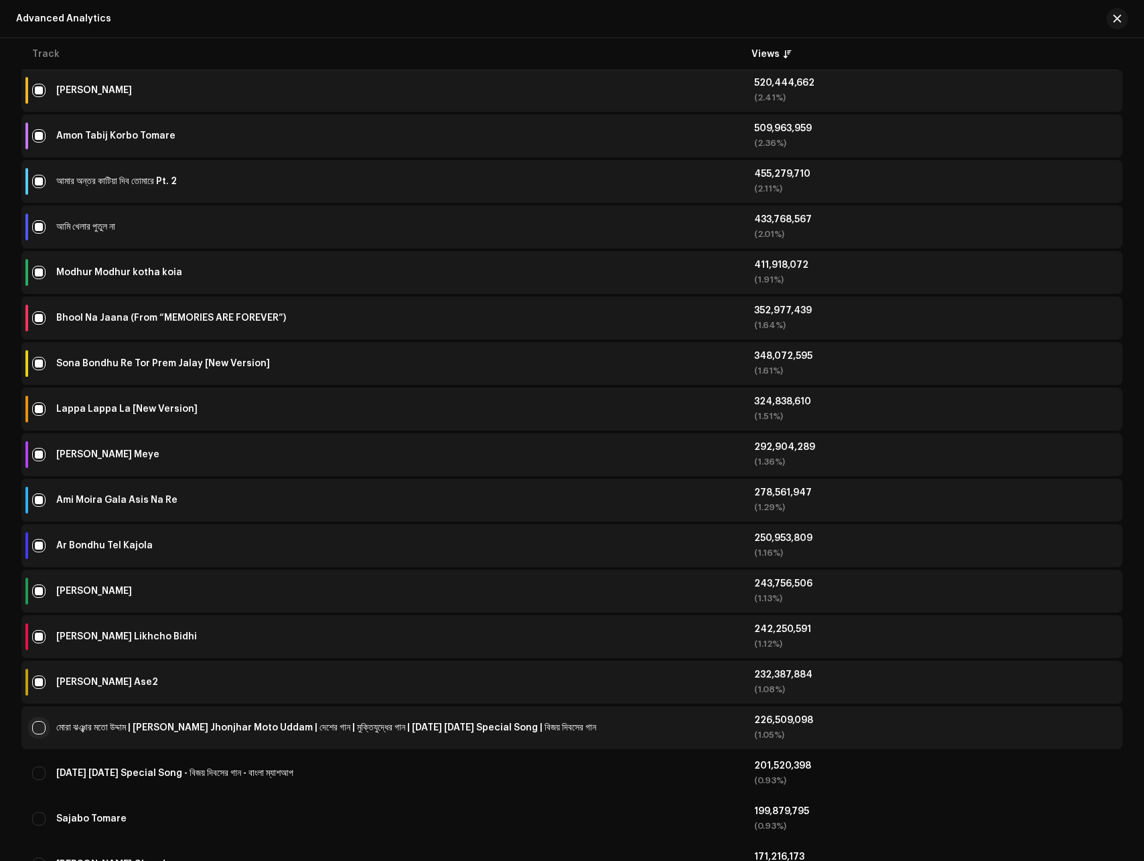
click at [37, 729] on input "Row Unselected" at bounding box center [38, 727] width 13 height 13
checkbox input "true"
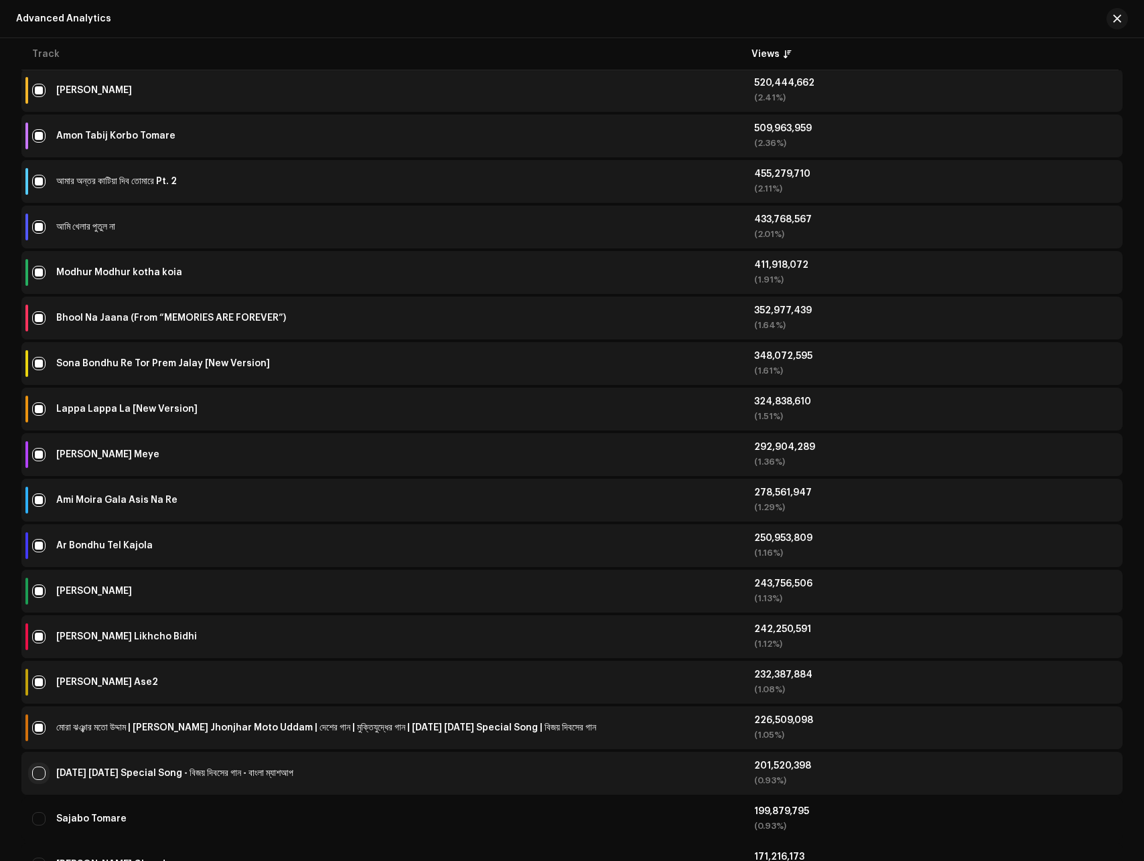
click at [37, 771] on input "Row Unselected" at bounding box center [38, 773] width 13 height 13
checkbox input "true"
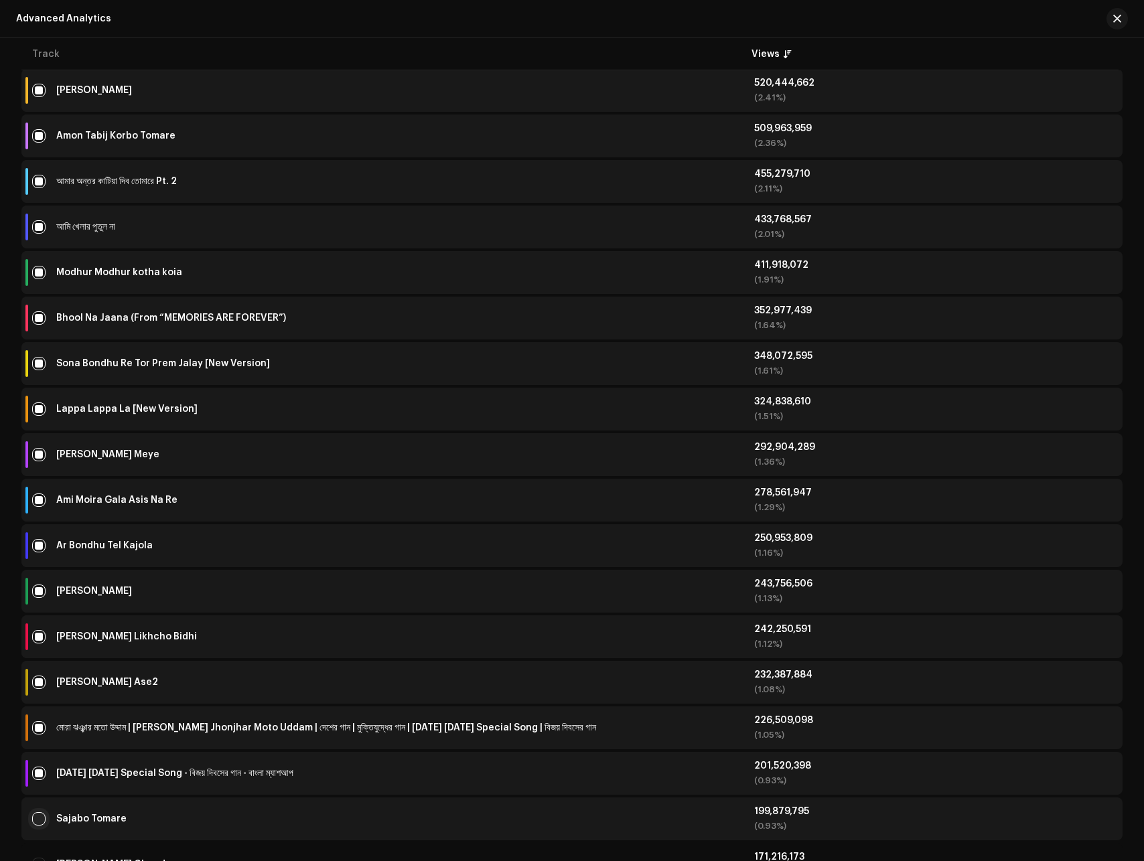
click at [38, 821] on input "Row Unselected" at bounding box center [38, 818] width 13 height 13
checkbox input "true"
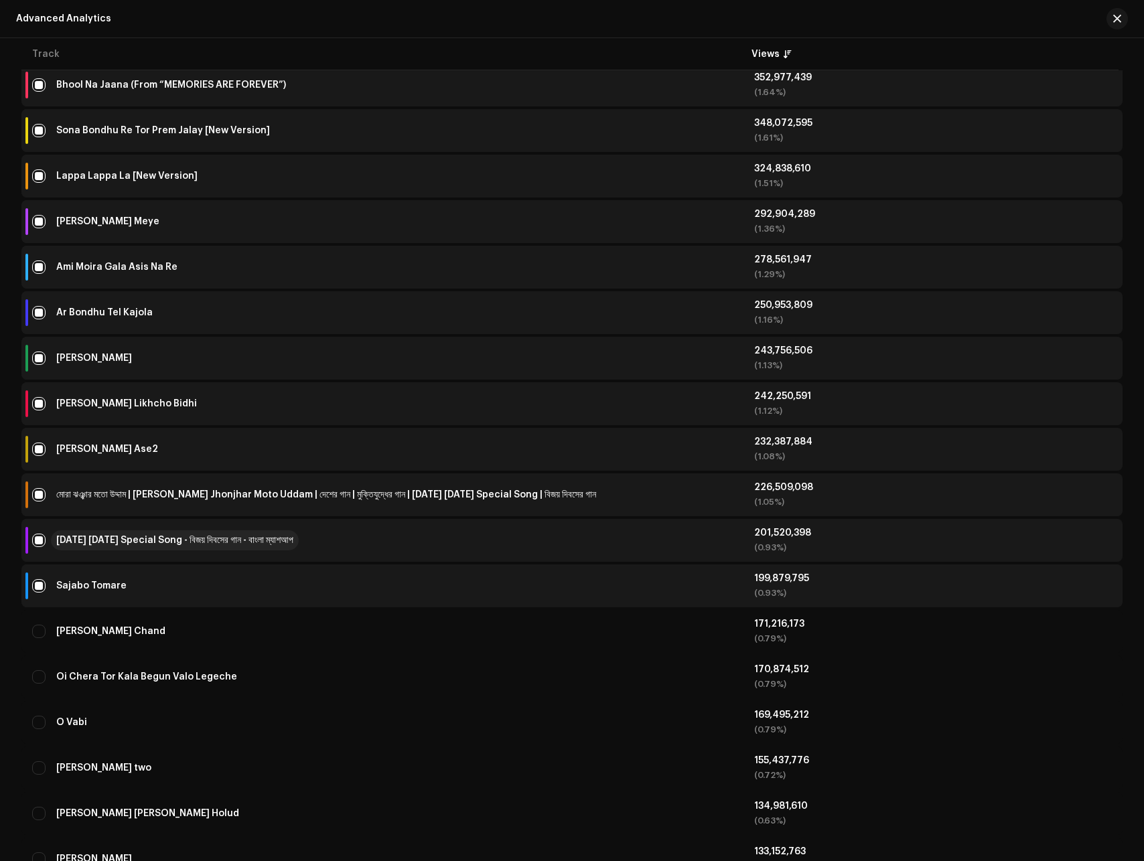
scroll to position [981, 0]
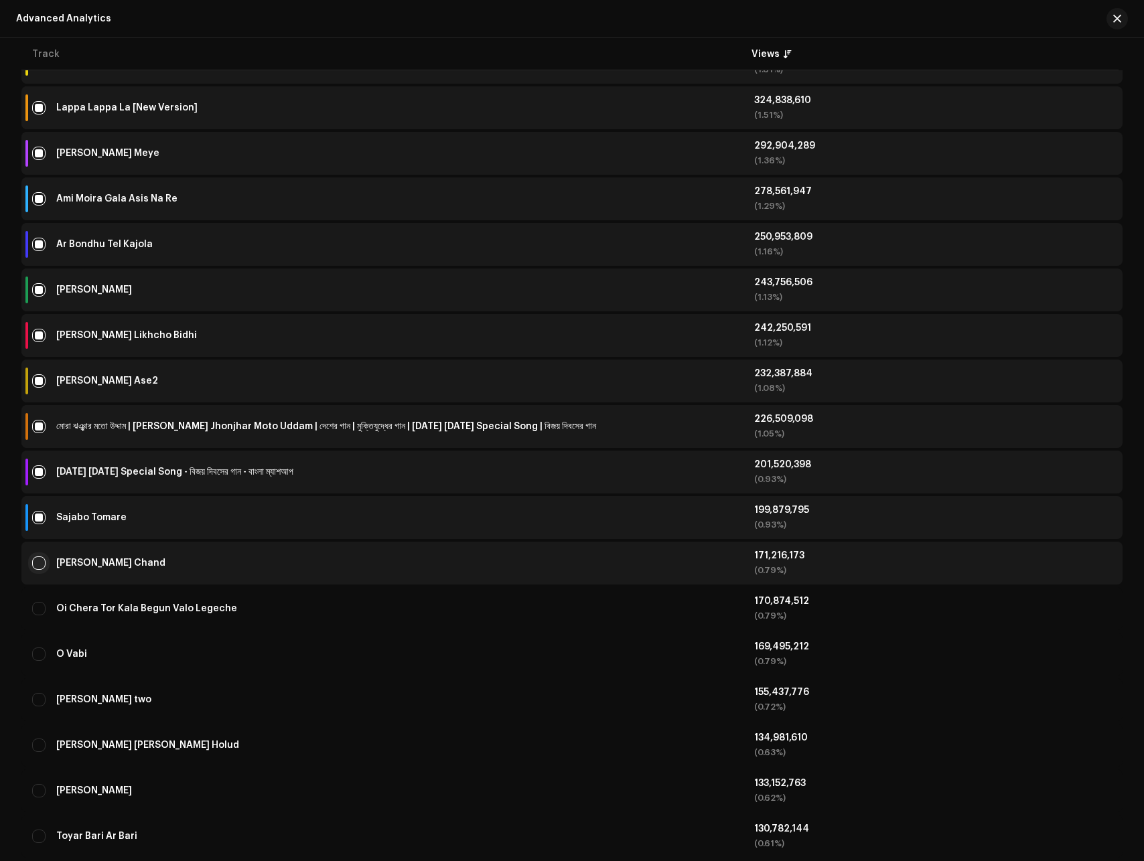
click at [40, 565] on input "Row Unselected" at bounding box center [38, 563] width 13 height 13
checkbox input "true"
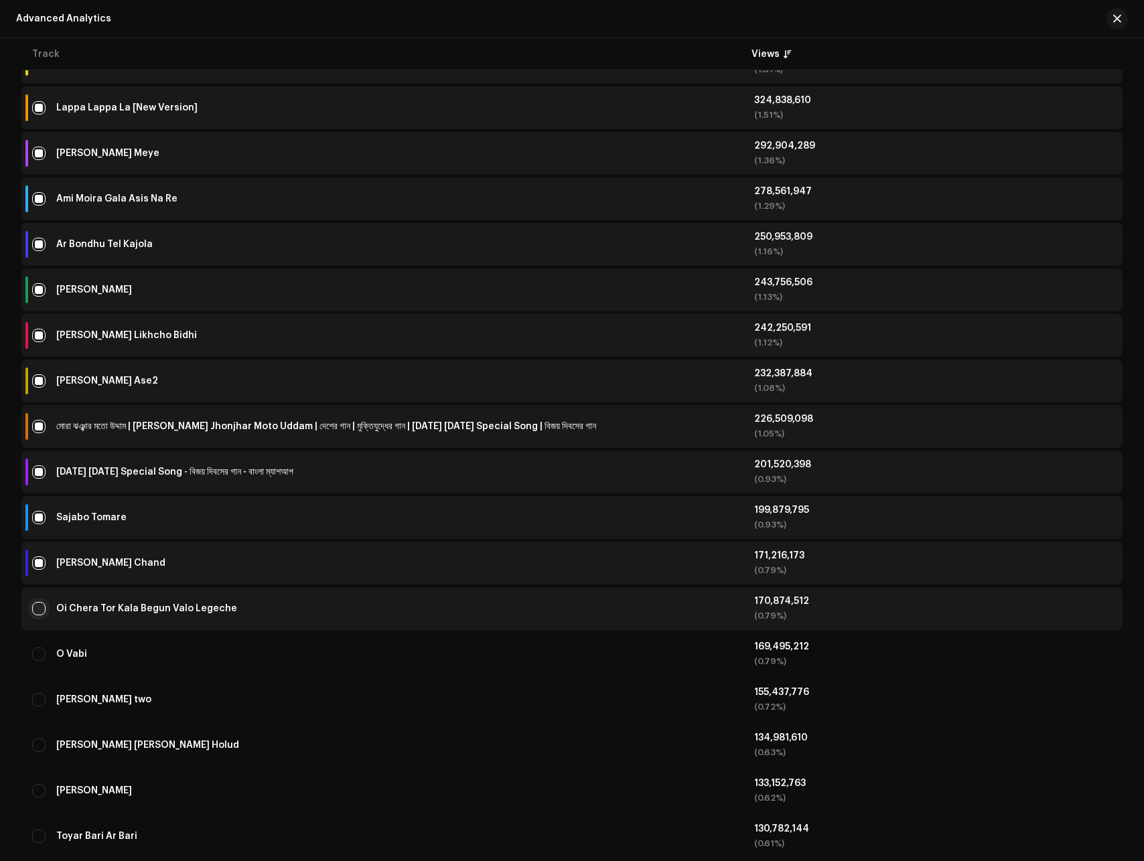
click at [40, 611] on input "Row Unselected" at bounding box center [38, 608] width 13 height 13
checkbox input "true"
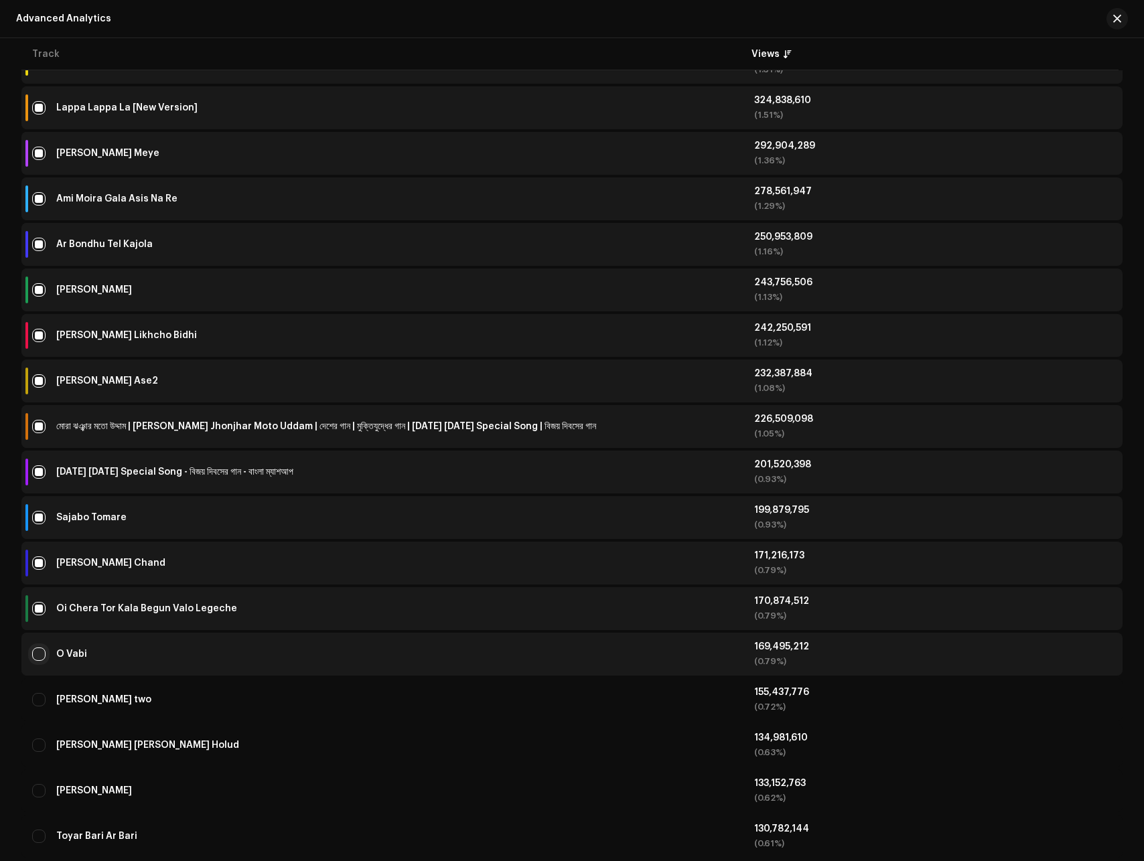
drag, startPoint x: 40, startPoint y: 646, endPoint x: 40, endPoint y: 655, distance: 9.4
click at [40, 646] on div "O Vabi" at bounding box center [382, 654] width 700 height 27
click at [40, 659] on input "Row Unselected" at bounding box center [38, 654] width 13 height 13
checkbox input "true"
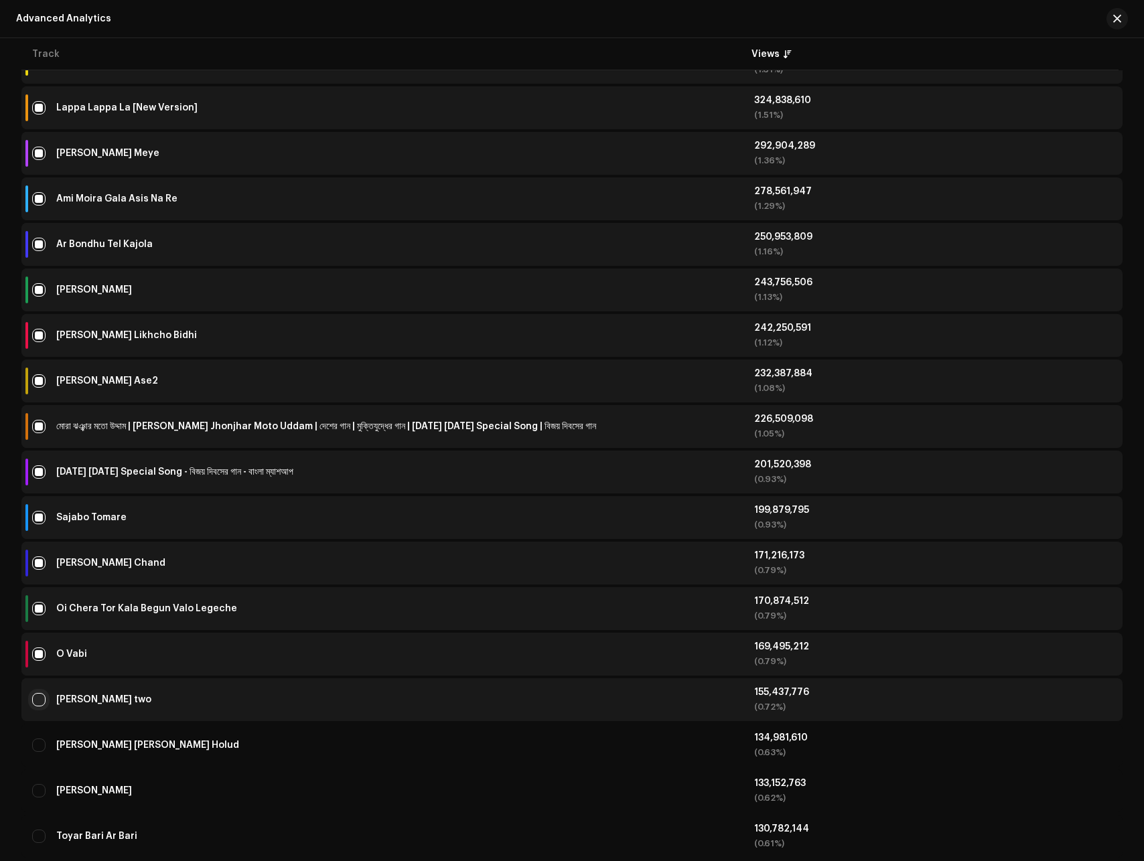
click at [40, 696] on input "Row Unselected" at bounding box center [38, 699] width 13 height 13
checkbox input "true"
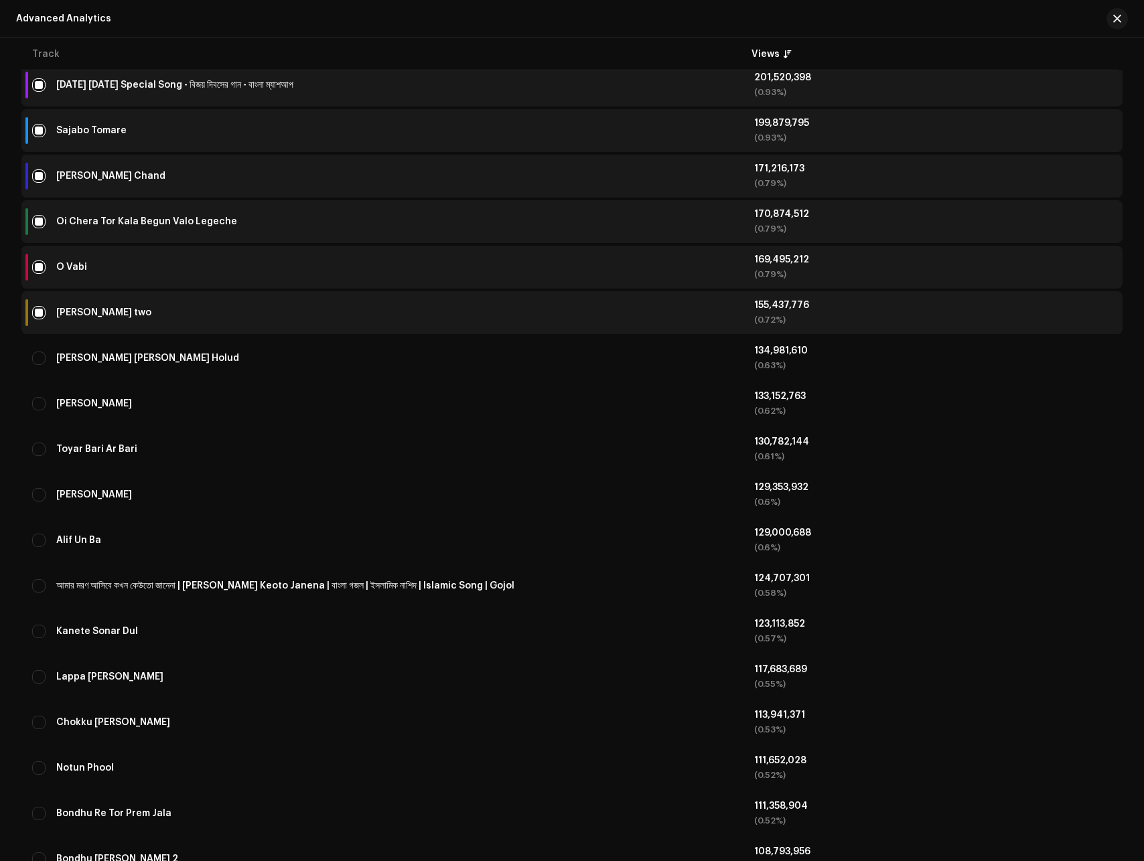
scroll to position [1360, 0]
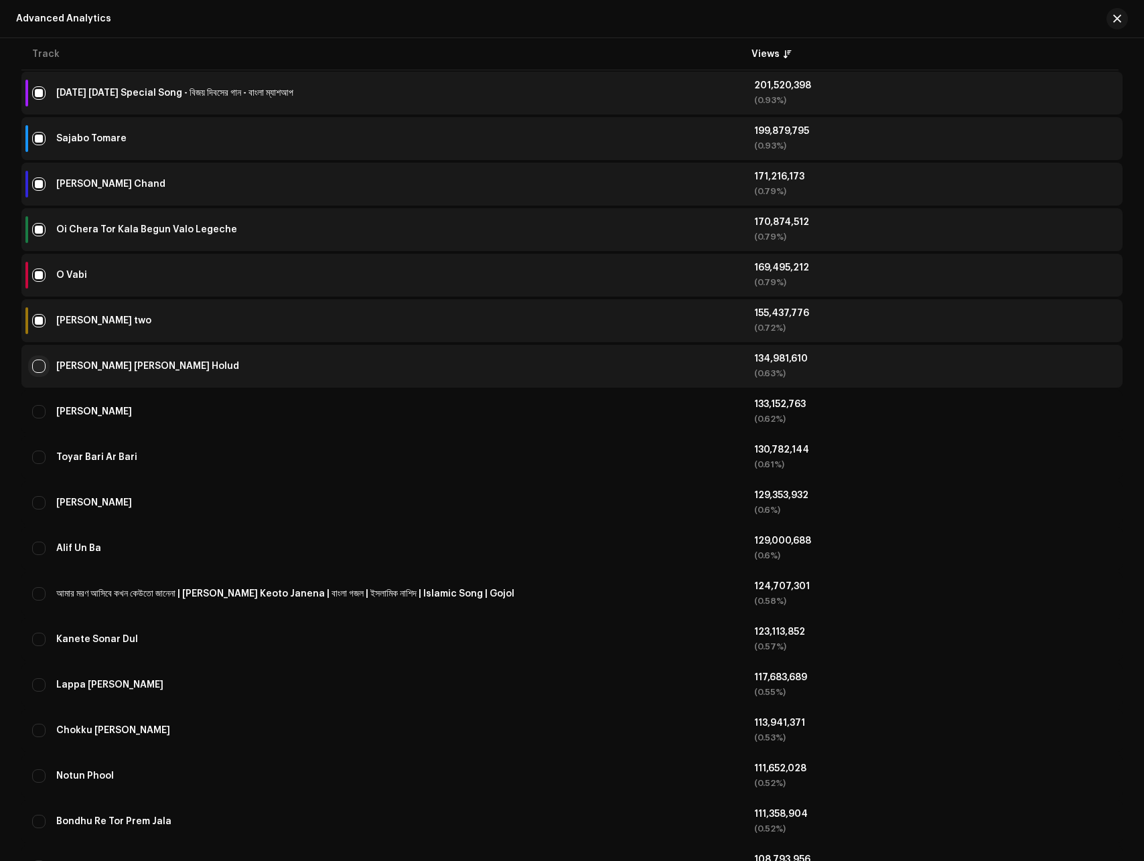
click at [43, 368] on input "Row Unselected" at bounding box center [38, 366] width 13 height 13
checkbox input "true"
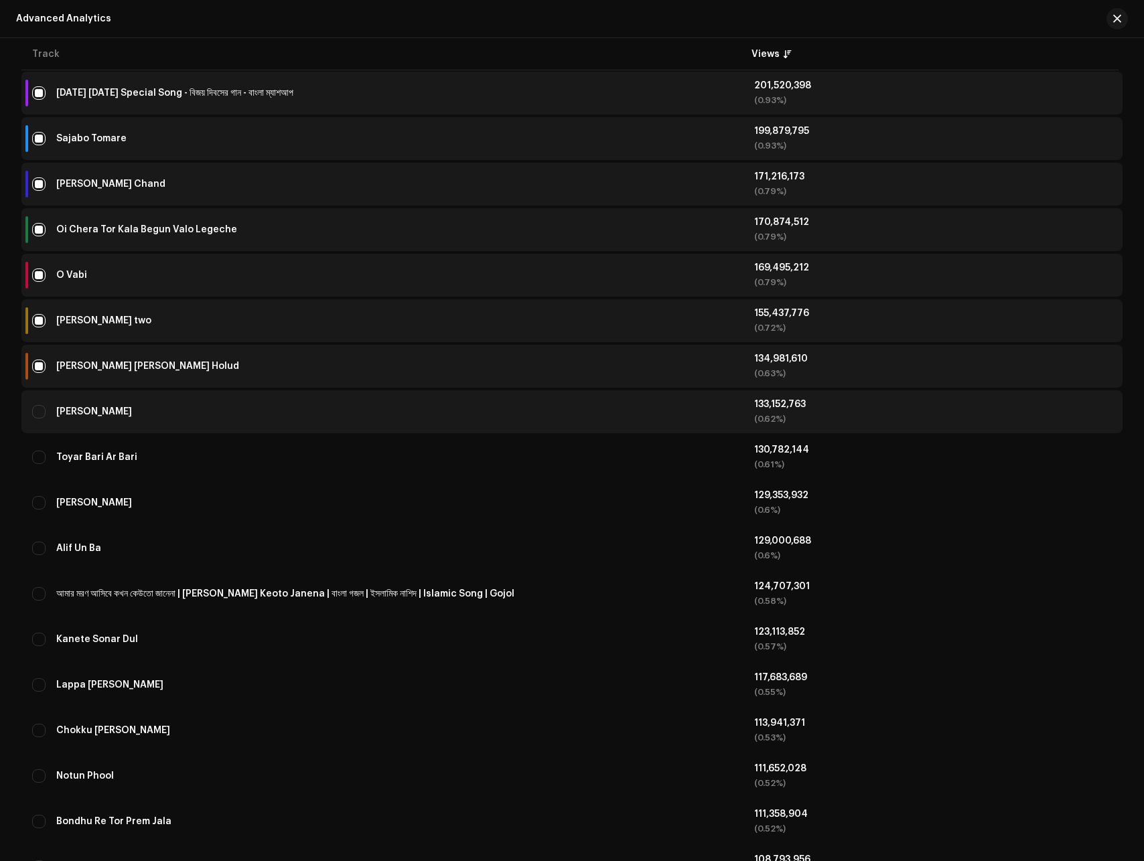
click at [39, 419] on div "[PERSON_NAME]" at bounding box center [382, 411] width 700 height 27
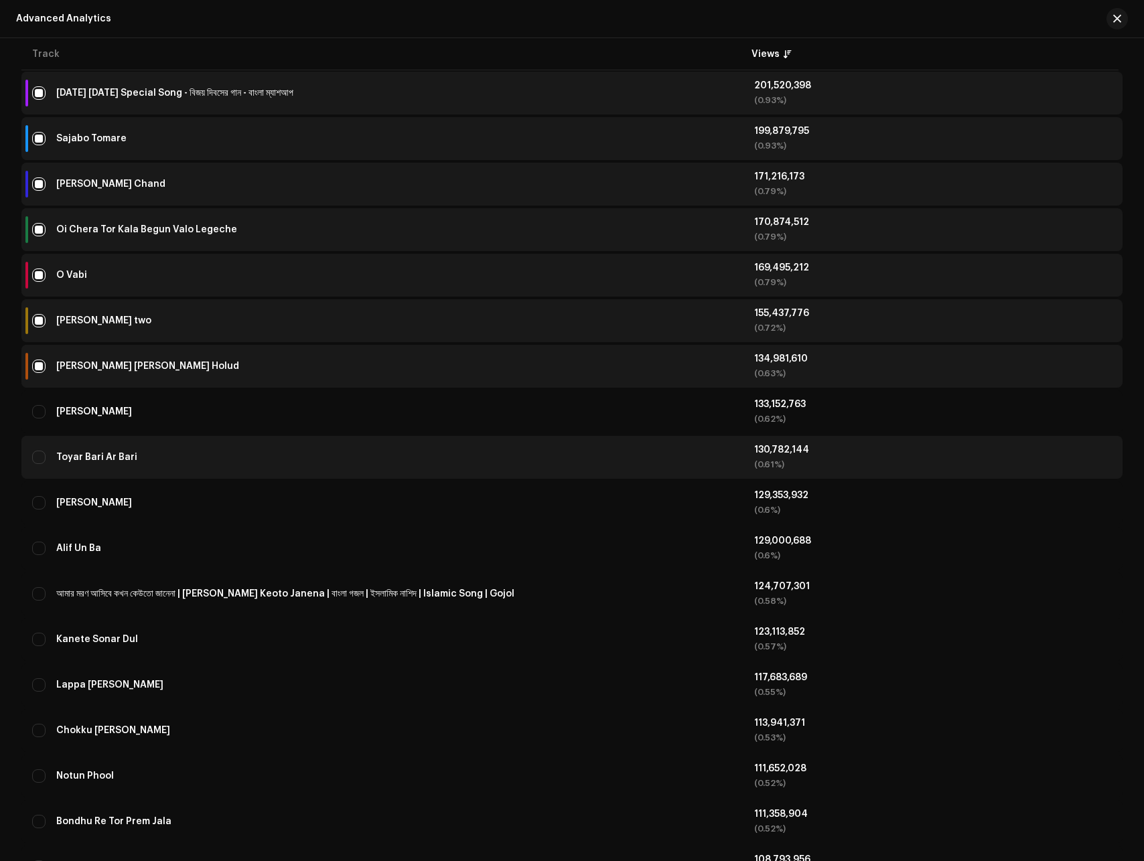
click at [38, 415] on input "Row Unselected" at bounding box center [38, 411] width 13 height 13
checkbox input "true"
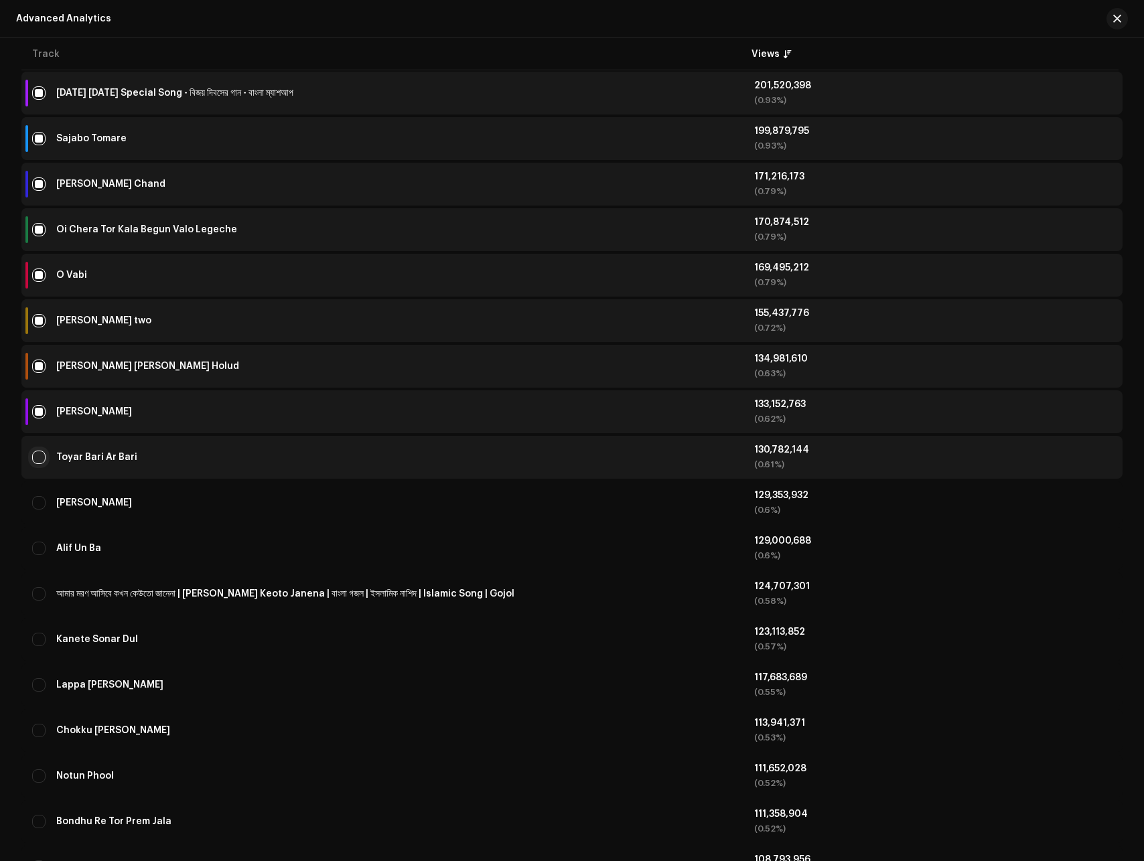
click at [38, 457] on input "Row Unselected" at bounding box center [38, 457] width 13 height 13
checkbox input "true"
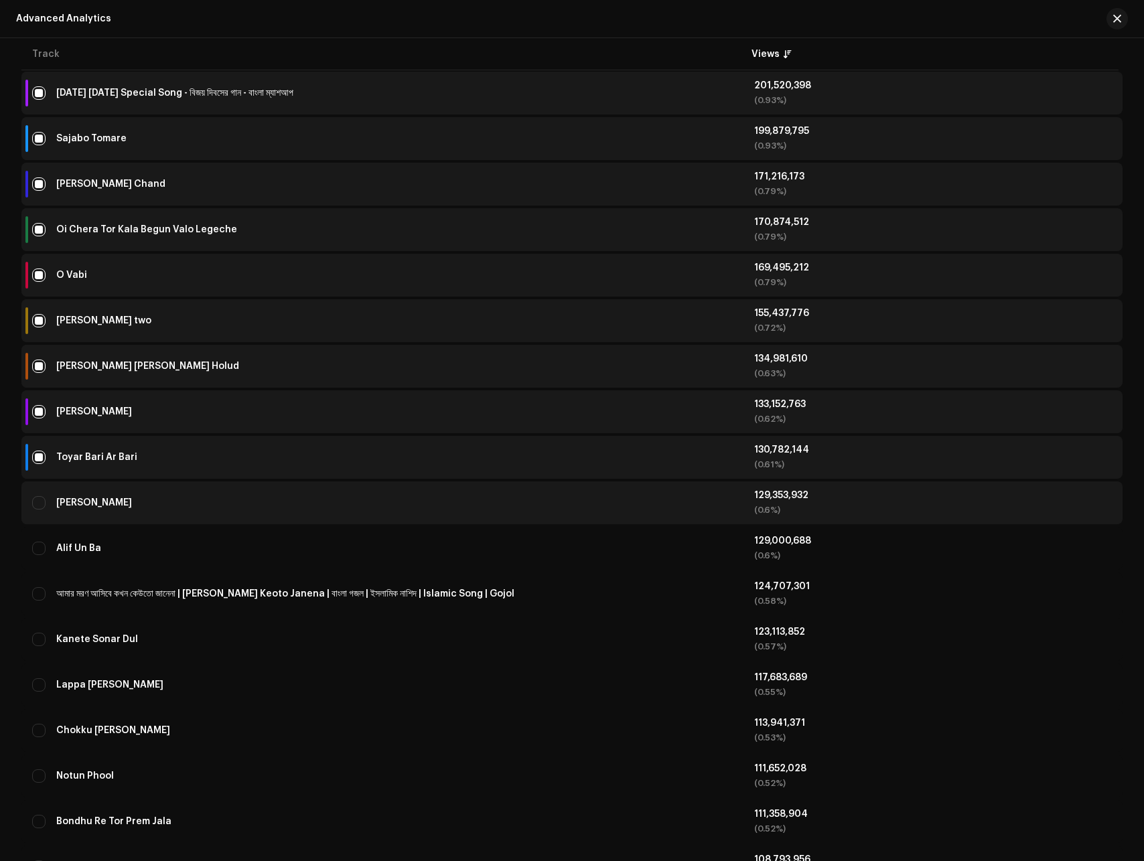
click at [38, 512] on div "[PERSON_NAME]" at bounding box center [382, 503] width 700 height 27
click at [39, 504] on input "Row Unselected" at bounding box center [38, 502] width 13 height 13
checkbox input "true"
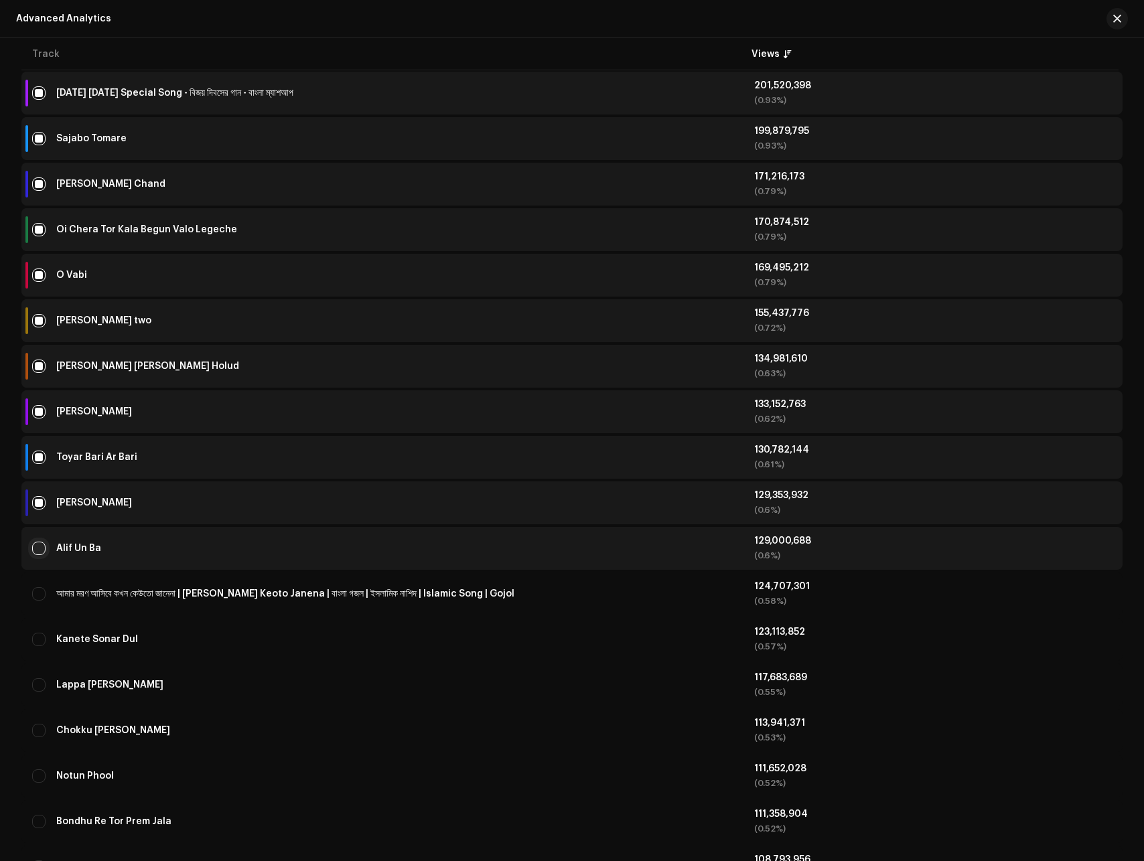
click at [42, 544] on input "Row Unselected" at bounding box center [38, 548] width 13 height 13
checkbox input "true"
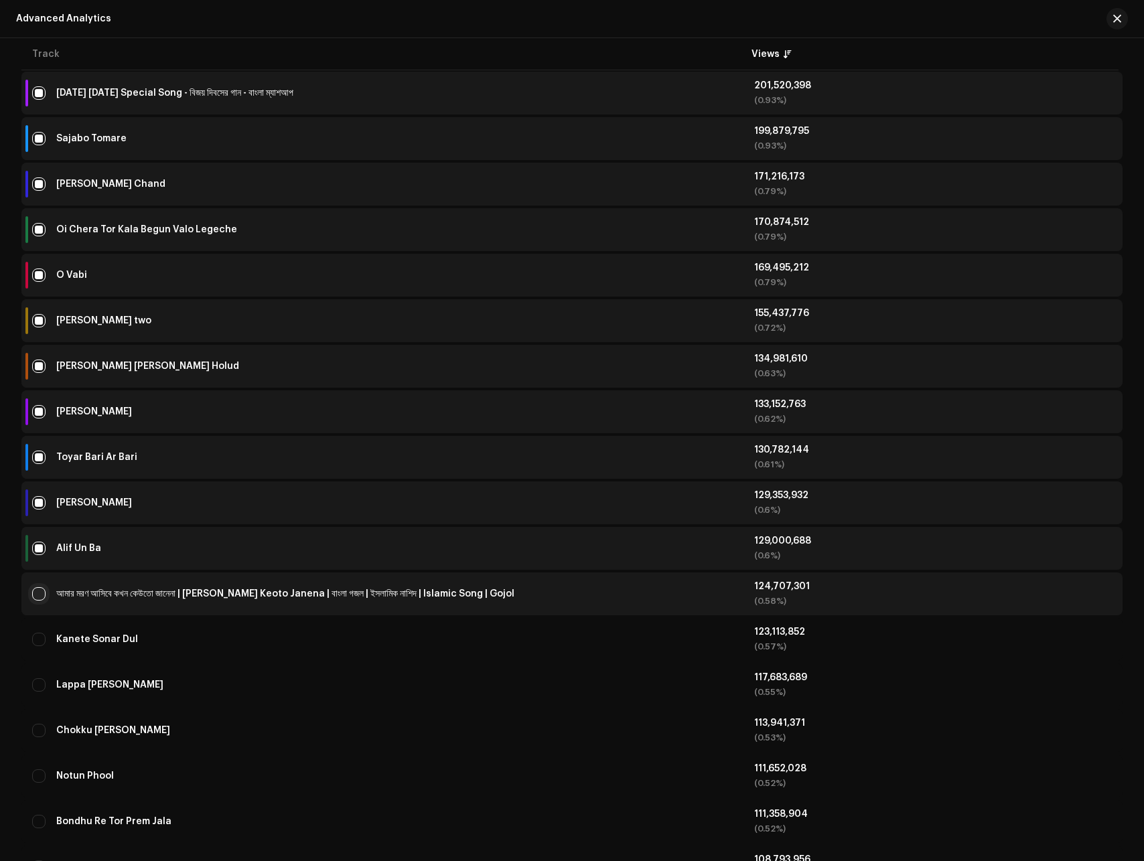
click at [39, 591] on input "Row Unselected" at bounding box center [38, 593] width 13 height 13
checkbox input "true"
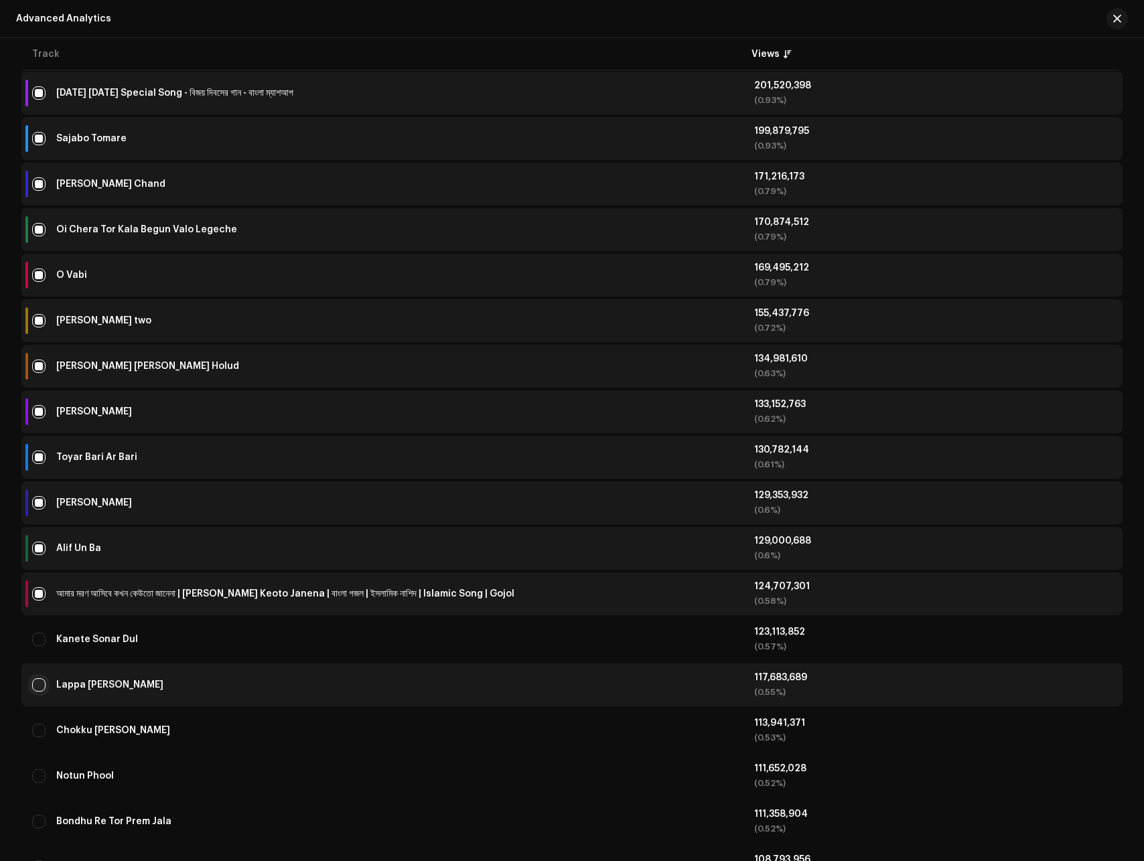
click at [42, 636] on input "Row Unselected" at bounding box center [38, 639] width 13 height 13
checkbox input "true"
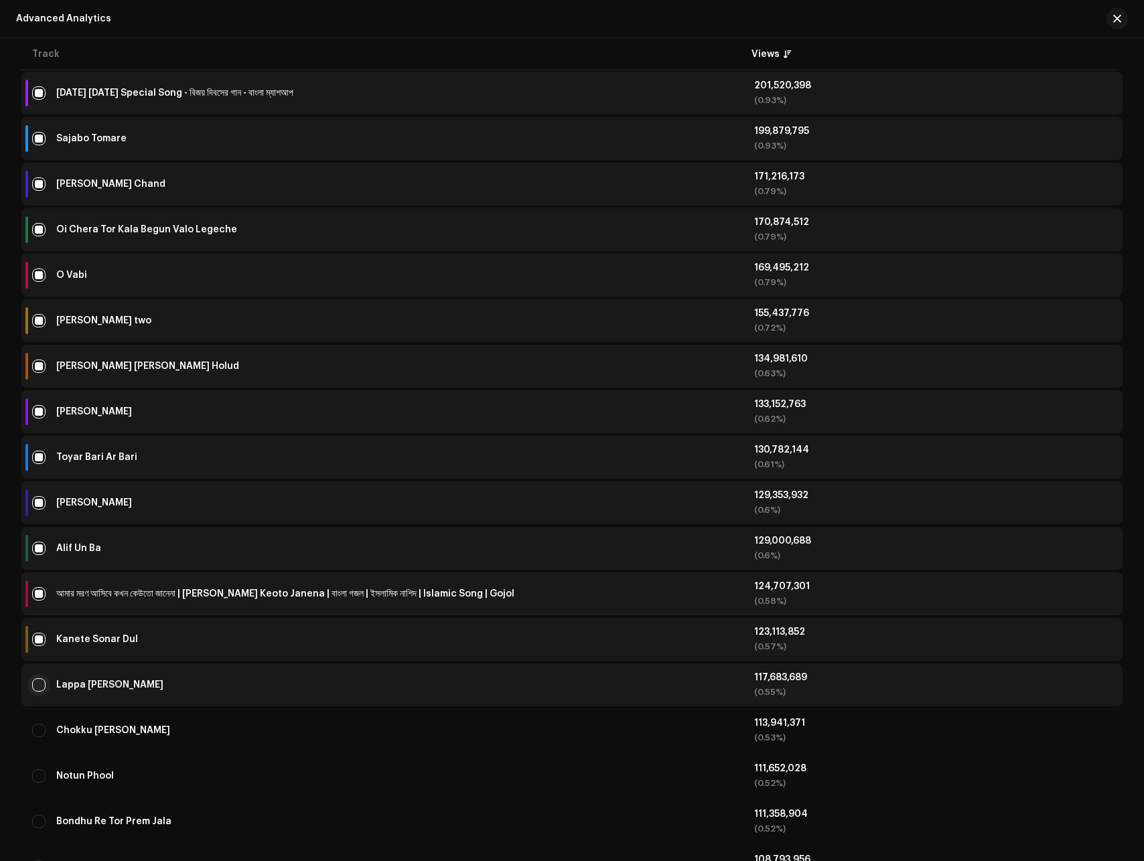
click at [40, 679] on input "Row Unselected" at bounding box center [38, 684] width 13 height 13
checkbox input "true"
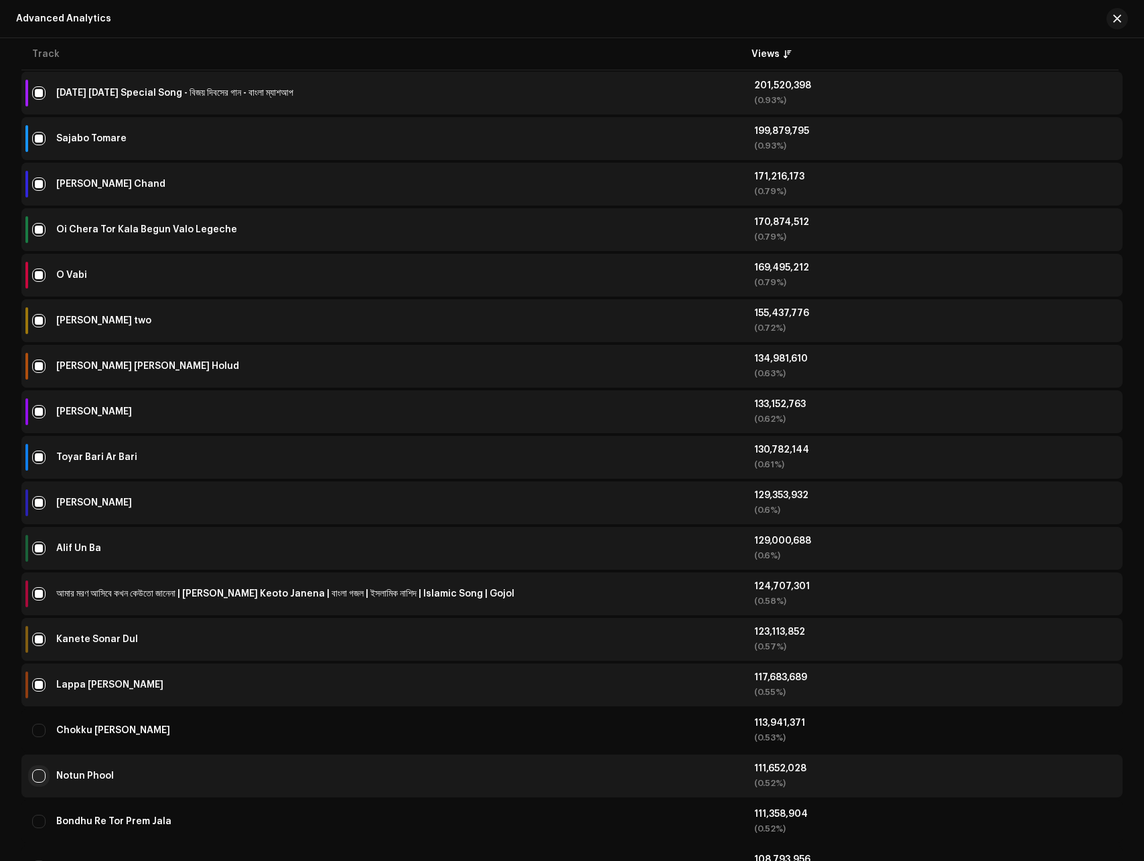
click at [38, 729] on input "Row Unselected" at bounding box center [38, 730] width 13 height 13
checkbox input "true"
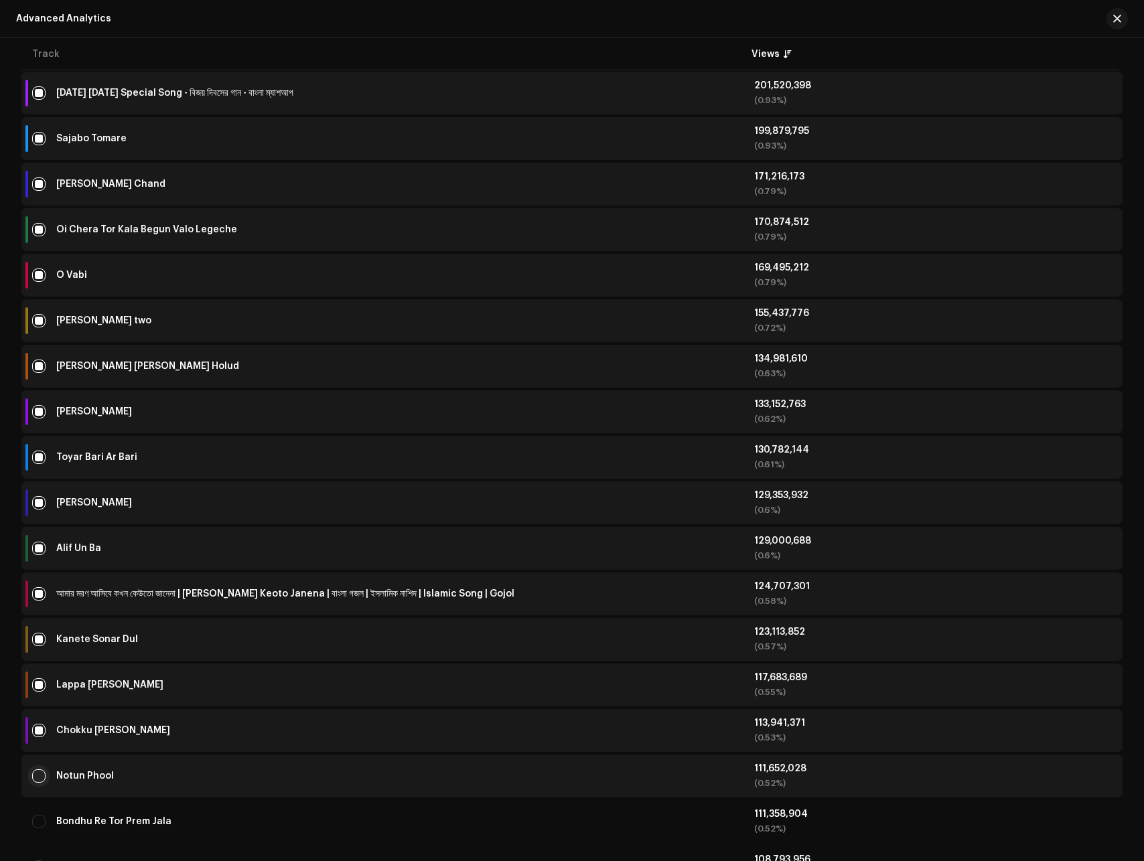
click at [42, 780] on input "Row Unselected" at bounding box center [38, 775] width 13 height 13
checkbox input "true"
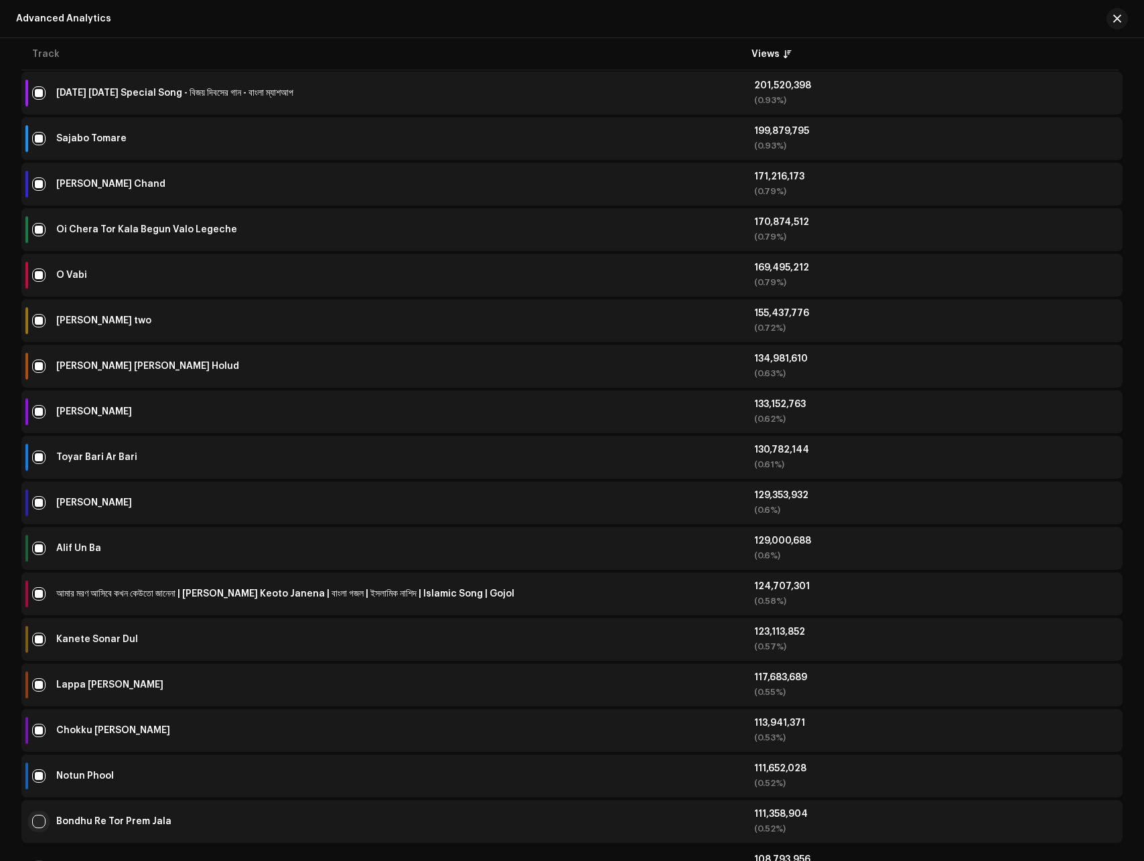
click at [39, 821] on input "Row Unselected" at bounding box center [38, 821] width 13 height 13
checkbox input "true"
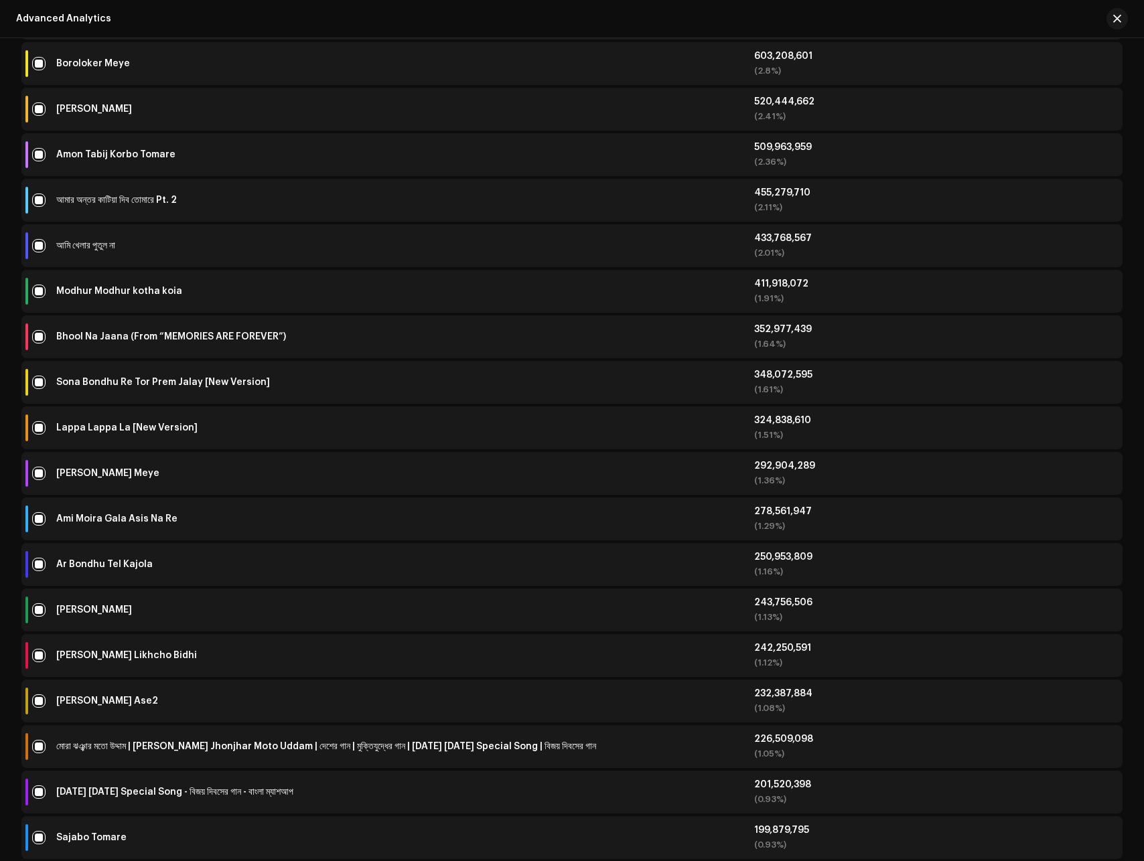
scroll to position [0, 0]
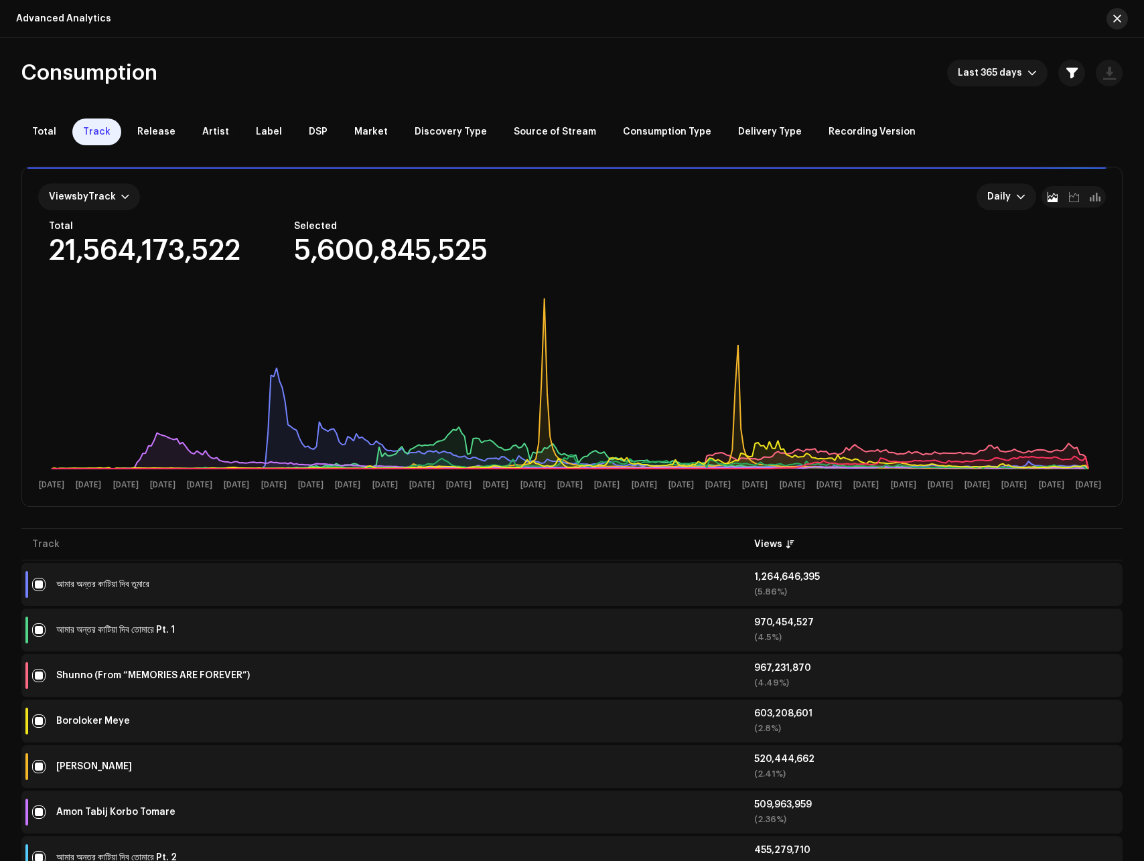
click at [1118, 21] on span "button" at bounding box center [1117, 18] width 8 height 11
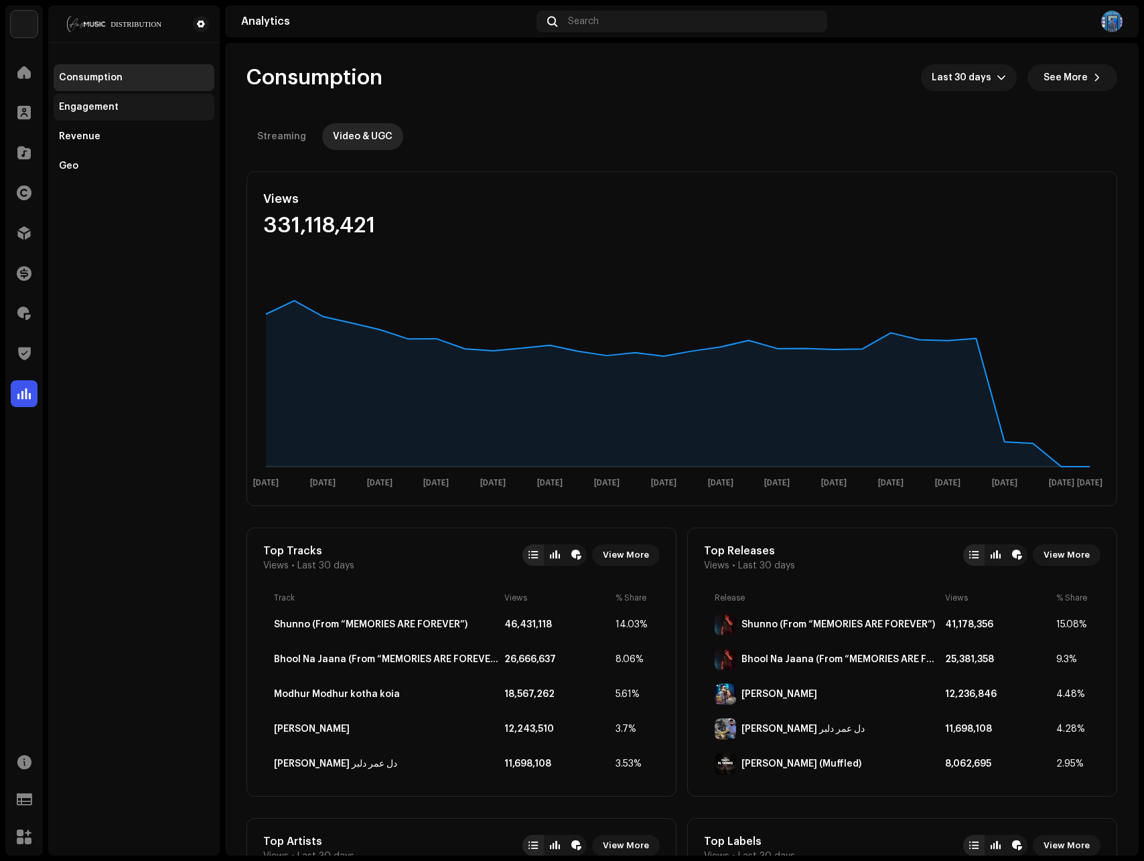
click at [95, 109] on div "Engagement" at bounding box center [89, 107] width 60 height 11
click at [98, 106] on div "Engagement" at bounding box center [89, 107] width 60 height 11
click at [121, 102] on div "Engagement" at bounding box center [134, 107] width 150 height 11
click at [89, 107] on div "Engagement" at bounding box center [89, 107] width 60 height 11
click at [18, 67] on span at bounding box center [23, 72] width 13 height 11
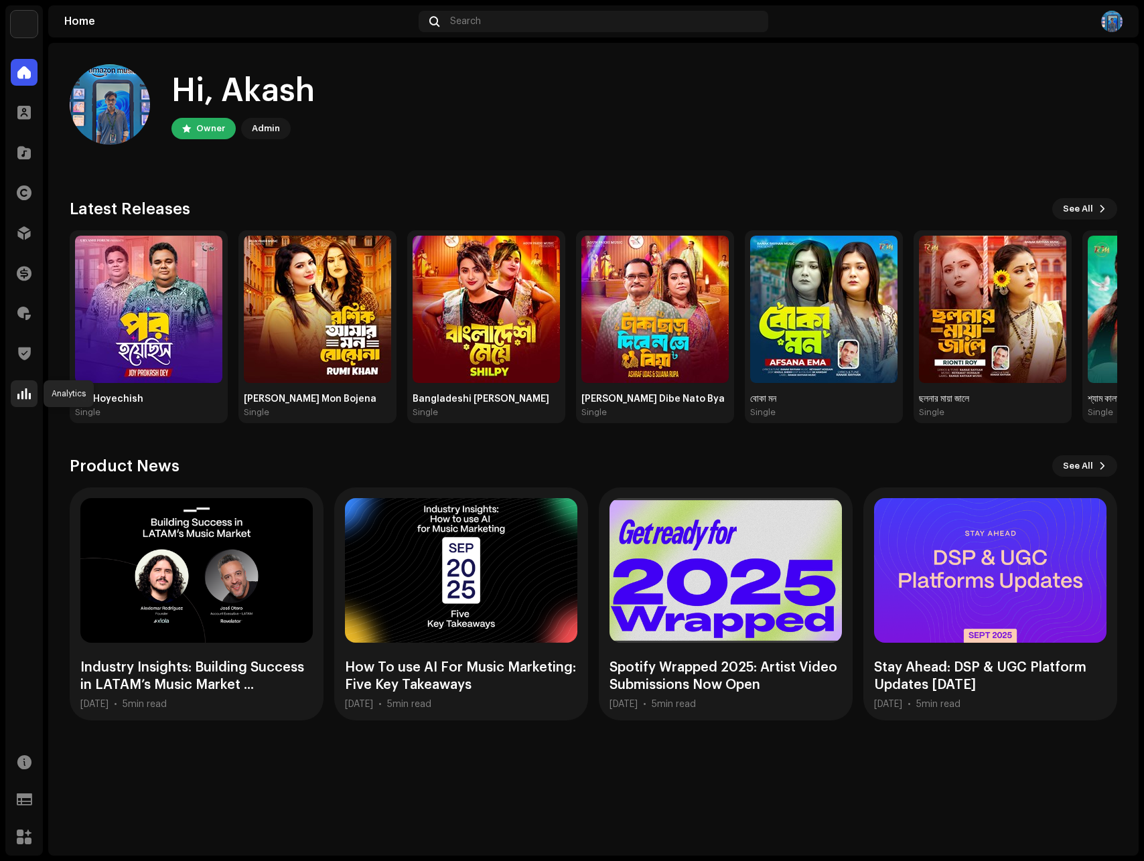
click at [21, 389] on span at bounding box center [23, 393] width 13 height 11
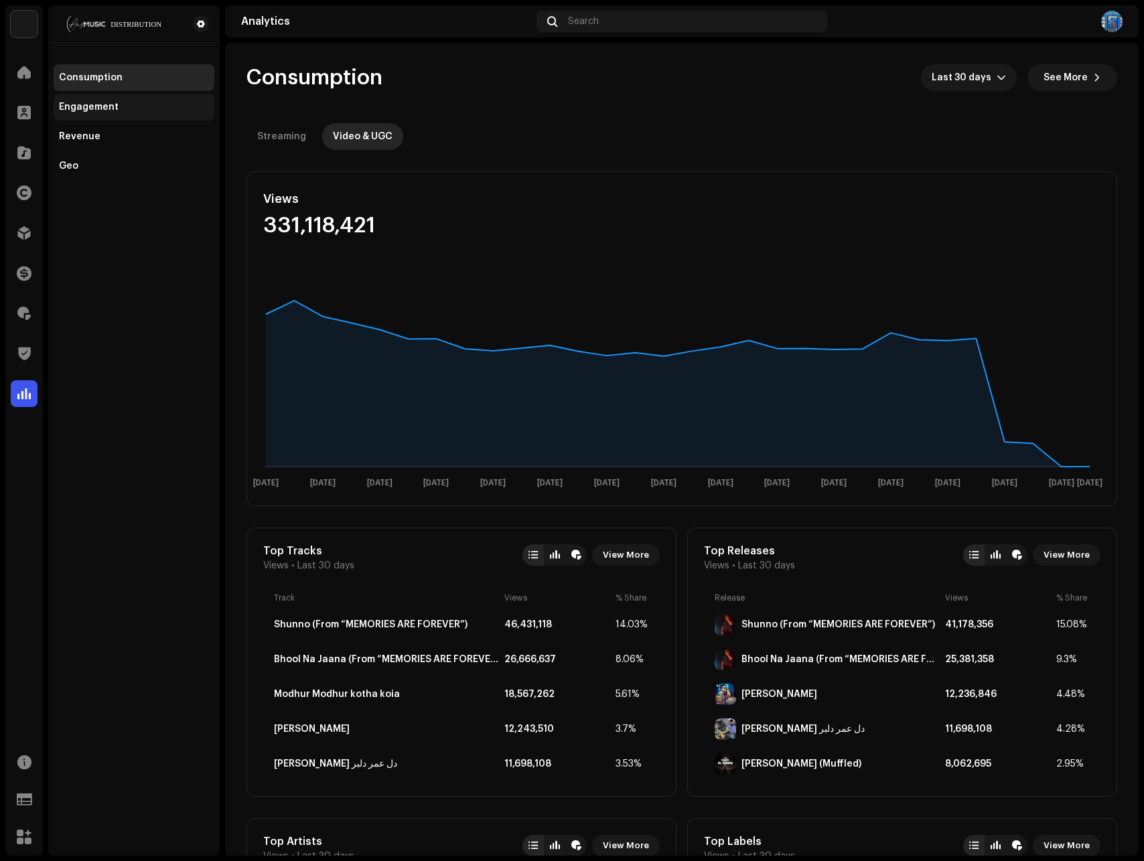
click at [92, 110] on div "Engagement" at bounding box center [89, 107] width 60 height 11
click at [100, 102] on div "Engagement" at bounding box center [89, 107] width 60 height 11
click at [190, 111] on div "Engagement" at bounding box center [134, 107] width 150 height 11
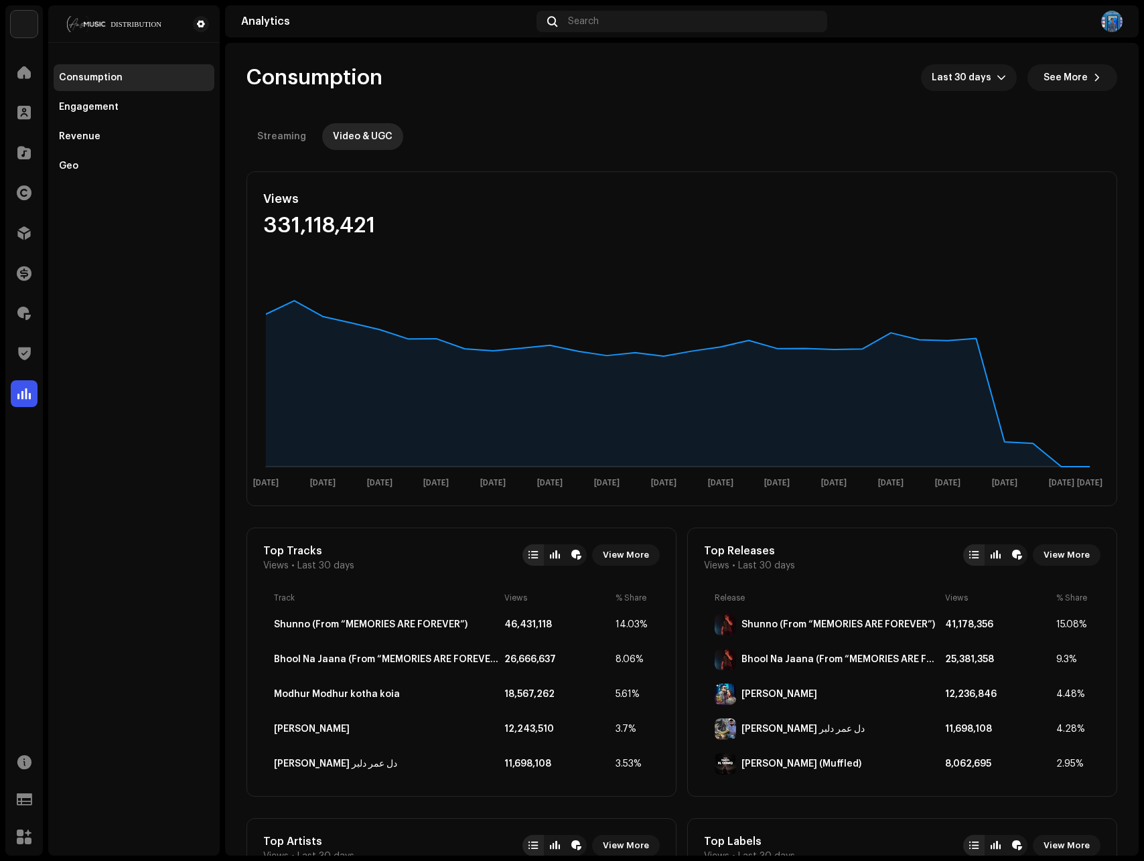
click at [455, 77] on div "Consumption Last 30 days See More" at bounding box center [681, 77] width 871 height 27
click at [287, 133] on div "Streaming" at bounding box center [281, 136] width 49 height 27
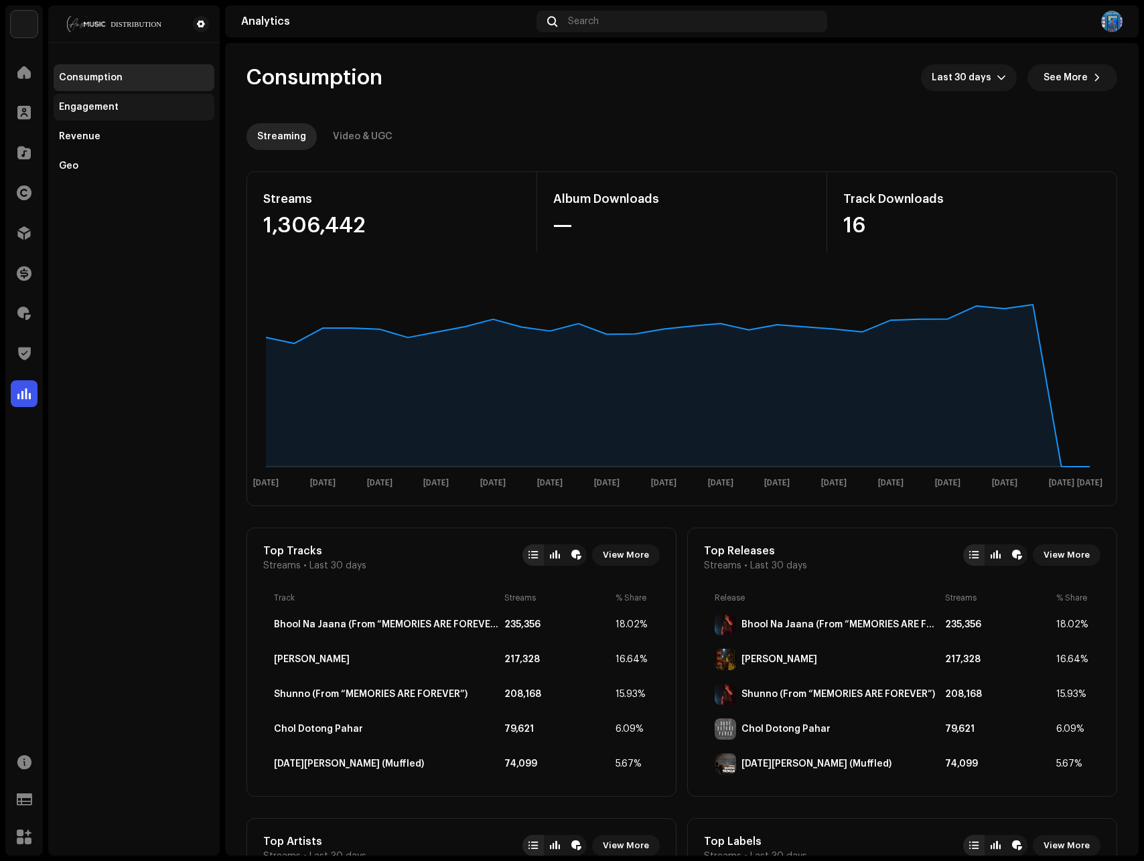
click at [69, 100] on div "Engagement" at bounding box center [134, 107] width 161 height 27
click at [96, 145] on div "Revenue" at bounding box center [134, 136] width 161 height 27
click at [82, 139] on div "Revenue" at bounding box center [80, 136] width 42 height 11
click at [82, 185] on div "Consumption Engagement Revenue Geo" at bounding box center [133, 430] width 171 height 851
click at [96, 109] on div "Engagement" at bounding box center [89, 107] width 60 height 11
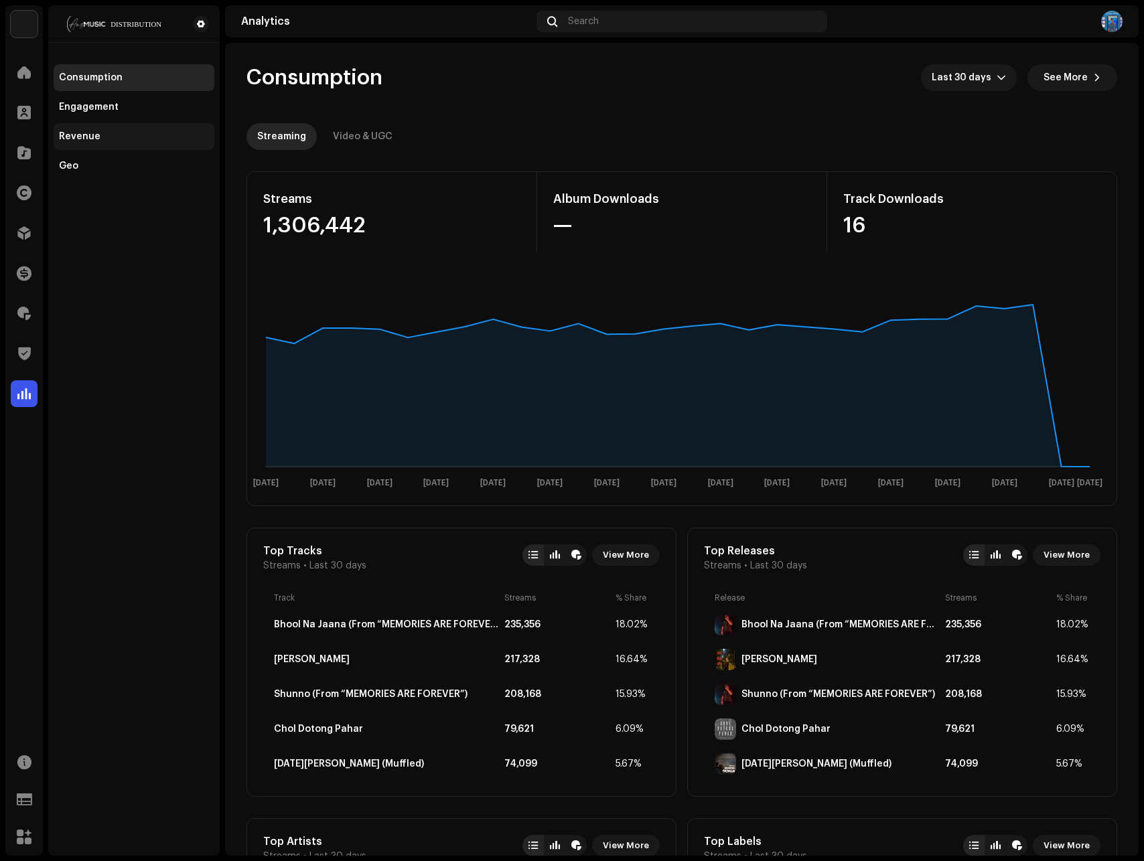
click at [94, 144] on div "Revenue" at bounding box center [134, 136] width 161 height 27
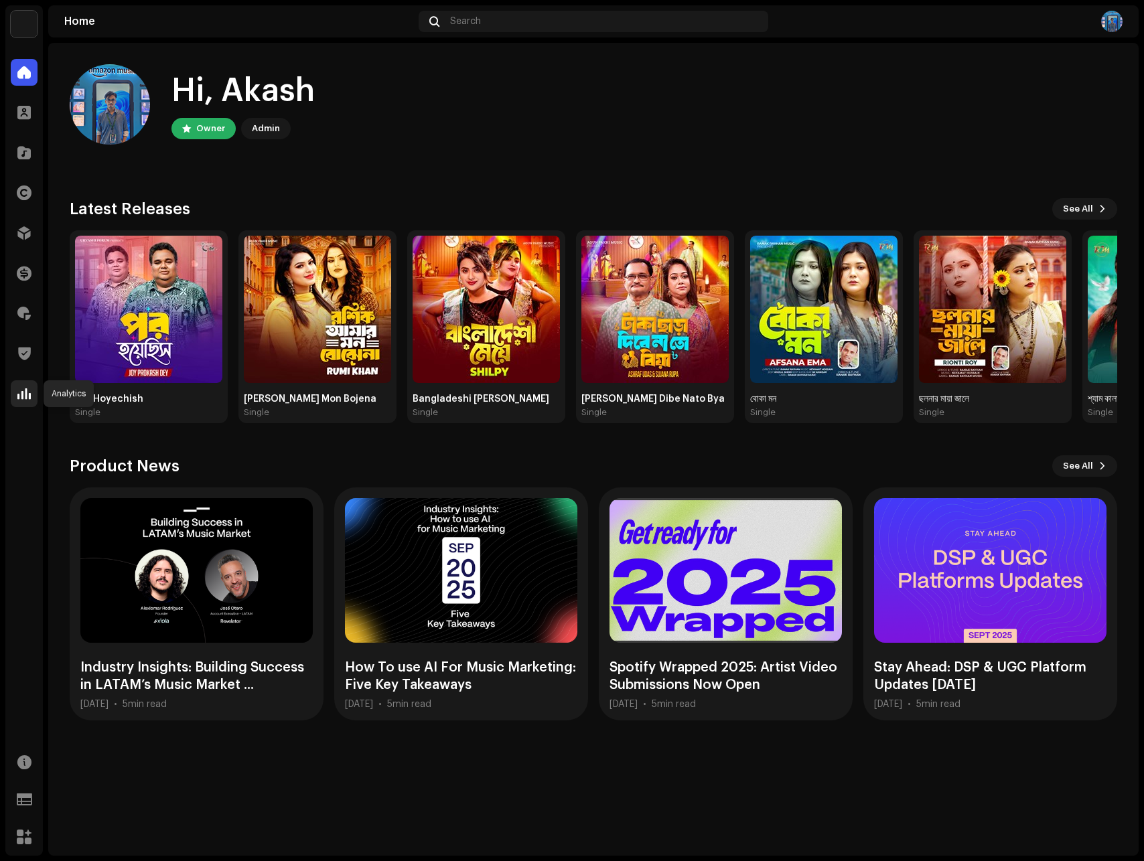
click at [27, 381] on div at bounding box center [24, 393] width 27 height 27
click at [20, 397] on span at bounding box center [23, 393] width 13 height 11
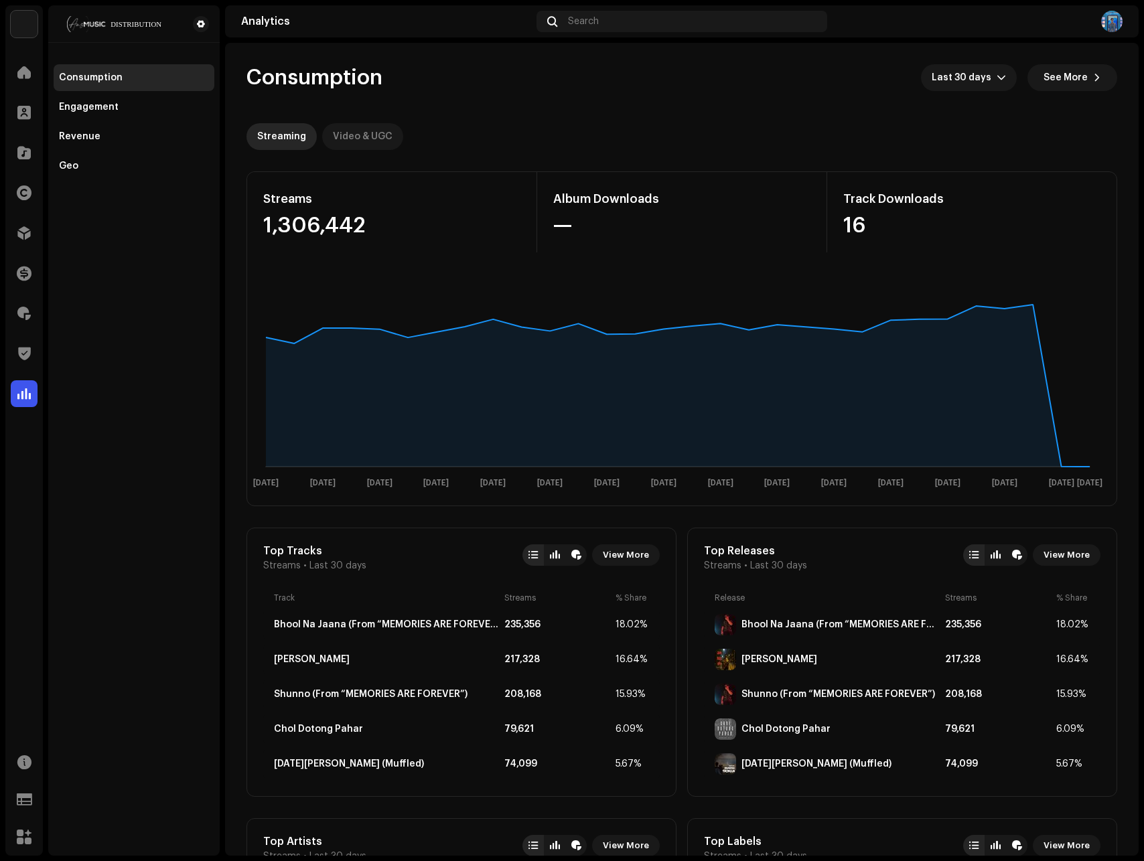
click at [355, 138] on div "Video & UGC" at bounding box center [363, 136] width 60 height 27
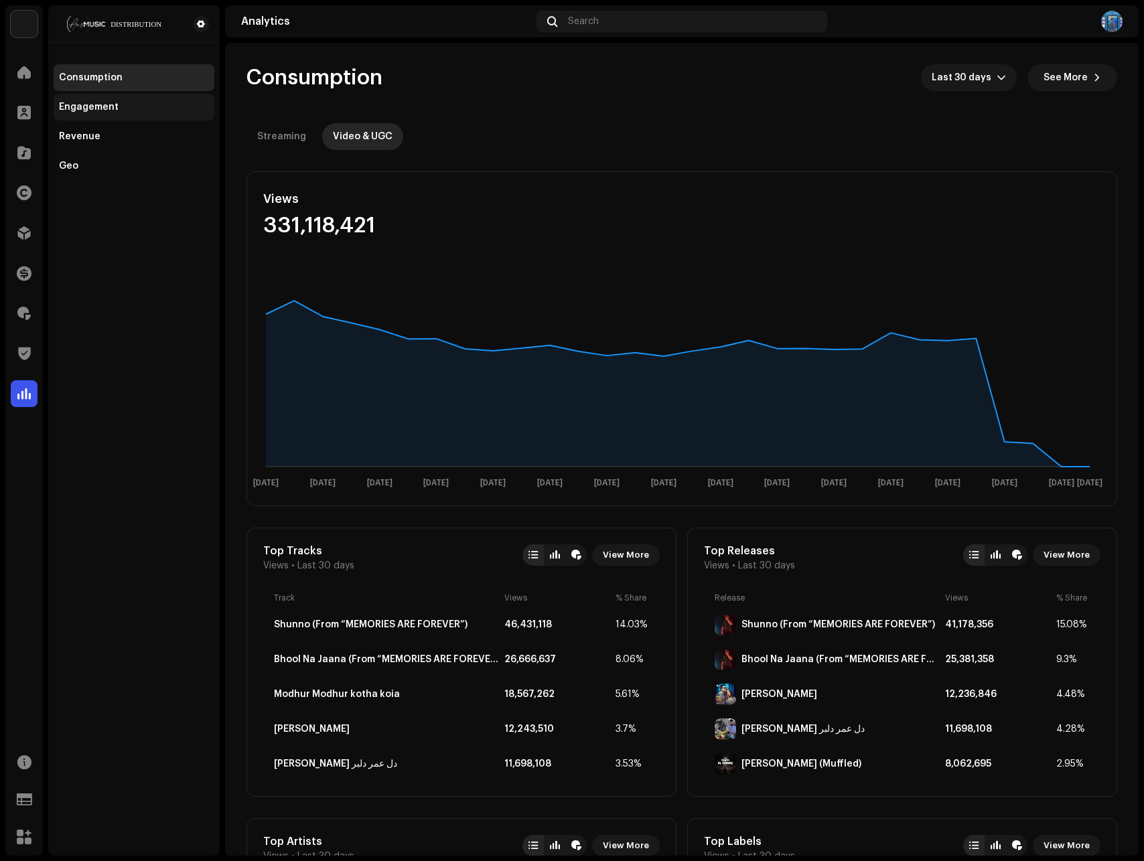
click at [115, 113] on div "Engagement" at bounding box center [134, 107] width 161 height 27
click at [94, 108] on div "Engagement" at bounding box center [89, 107] width 60 height 11
click at [87, 143] on div "Revenue" at bounding box center [134, 136] width 161 height 27
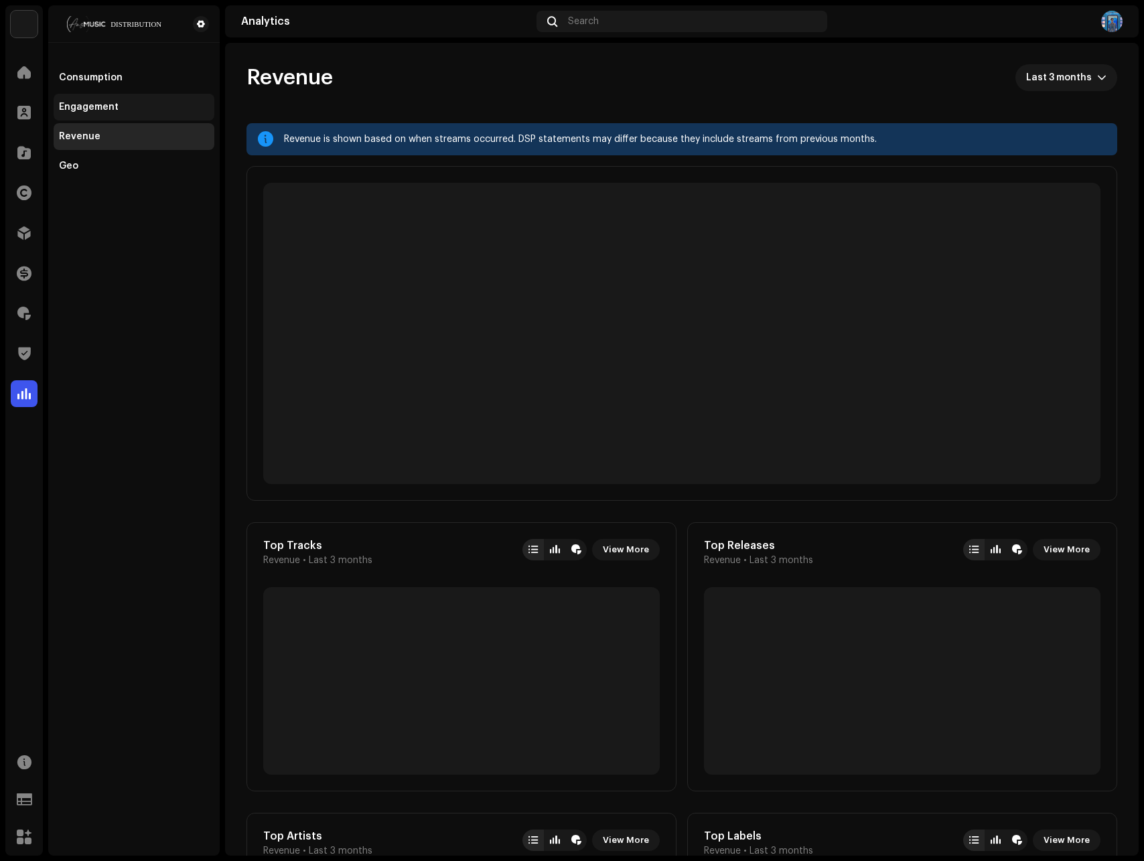
click at [111, 107] on div "Engagement" at bounding box center [89, 107] width 60 height 11
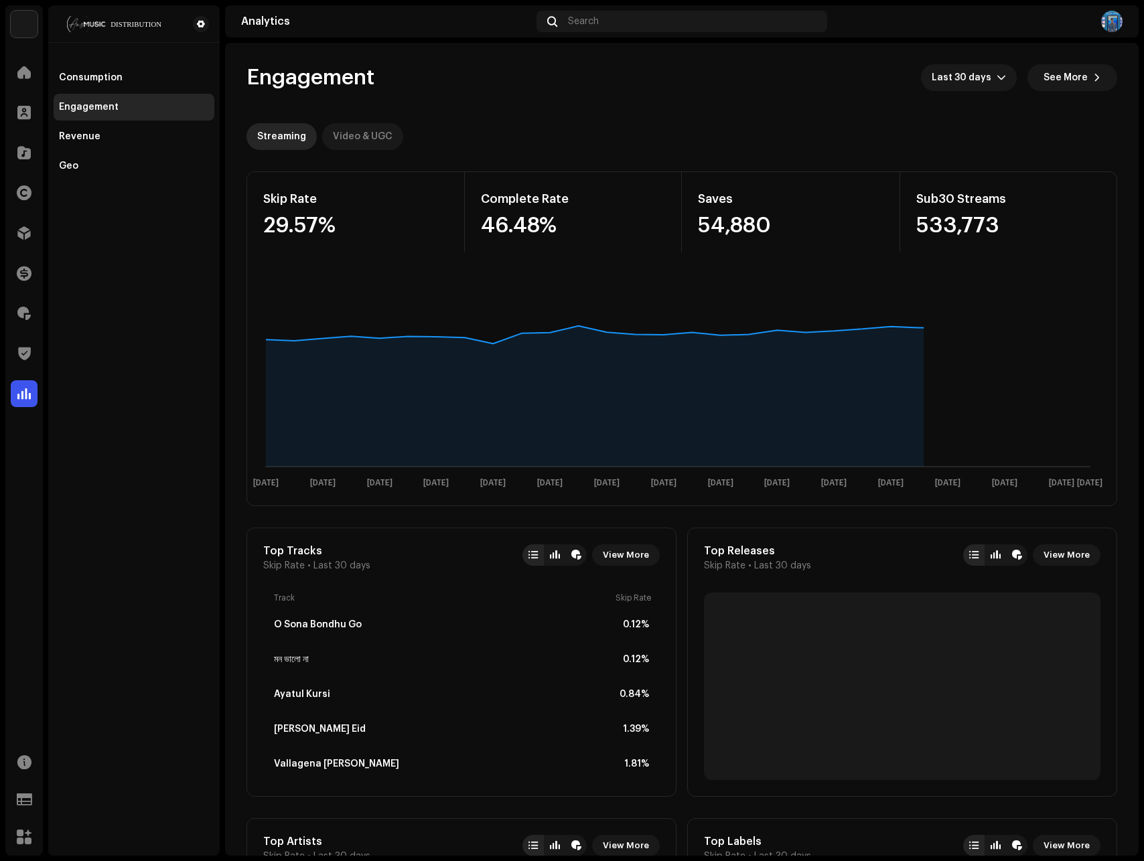
click at [354, 129] on div "Video & UGC" at bounding box center [363, 136] width 60 height 27
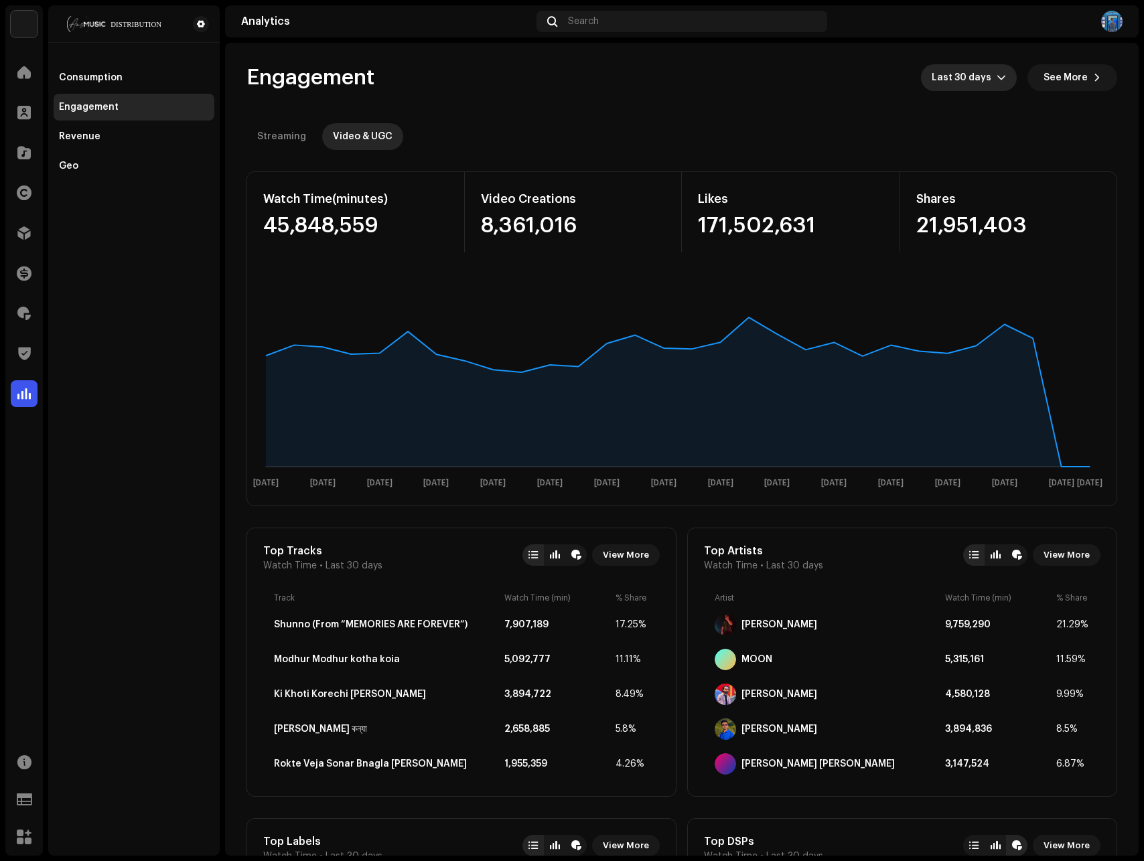
click at [981, 79] on span "Last 30 days" at bounding box center [964, 77] width 65 height 27
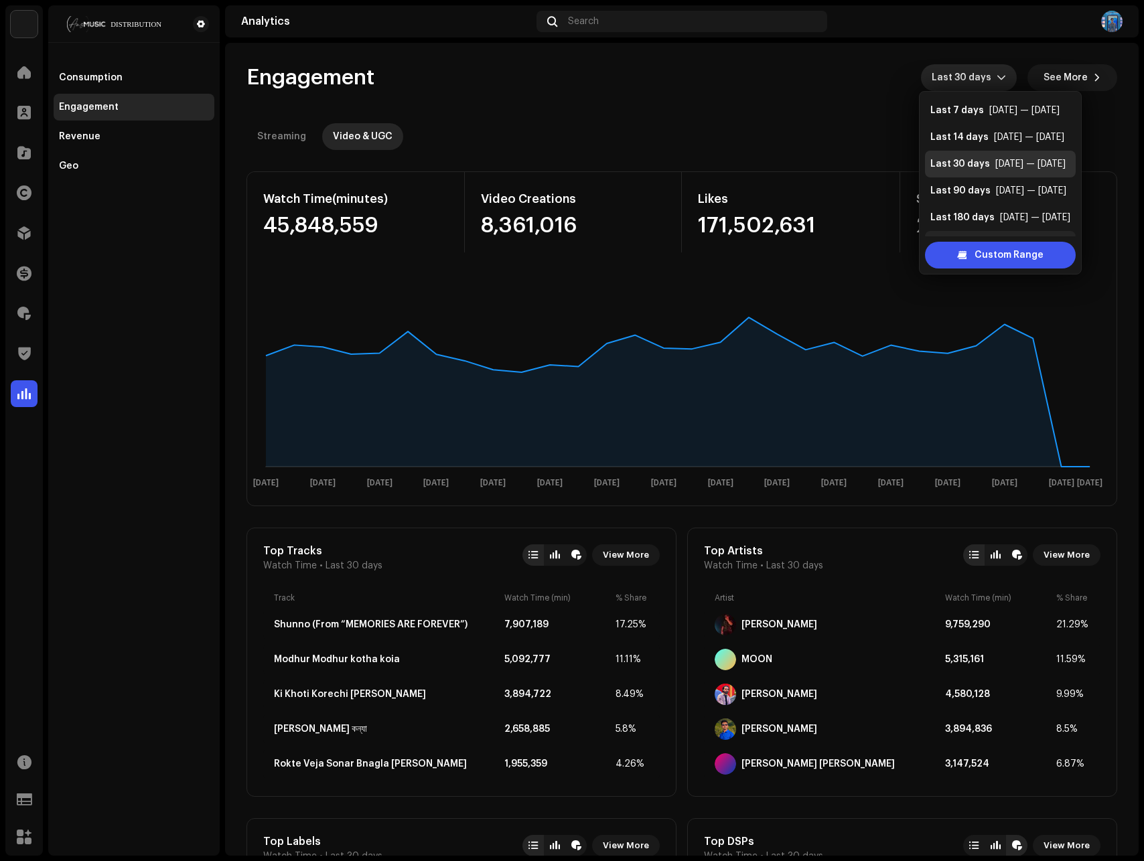
scroll to position [27, 0]
click at [974, 216] on div "Last 365 days" at bounding box center [962, 217] width 64 height 13
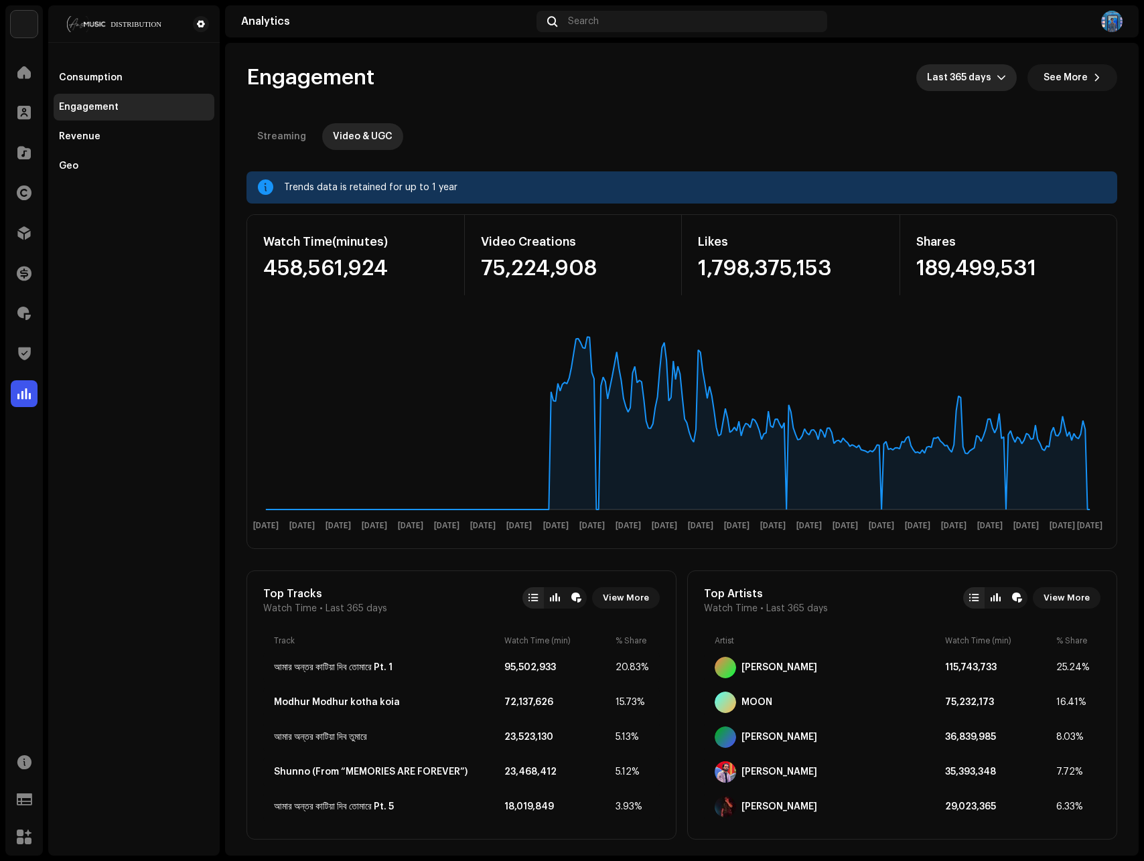
click at [130, 382] on div "Consumption Engagement Revenue Geo" at bounding box center [133, 430] width 171 height 851
click at [795, 98] on re-o-engagement-dashboard-header "Engagement Last 365 days See More Streaming Video & UGC" at bounding box center [681, 102] width 871 height 118
click at [131, 524] on div "Consumption Engagement Revenue Geo" at bounding box center [133, 430] width 171 height 851
click at [792, 76] on div "Engagement Last 365 days See More" at bounding box center [681, 77] width 871 height 27
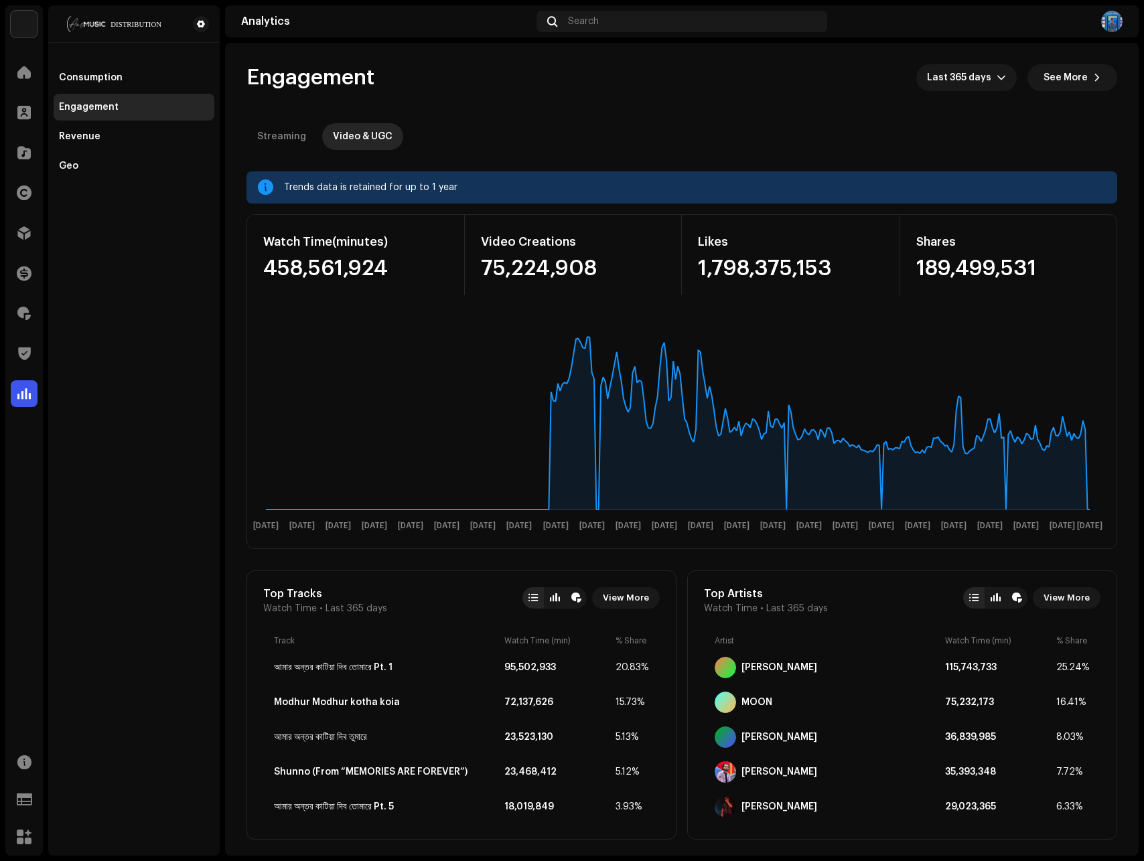
click at [778, 80] on div "Engagement Last 365 days See More" at bounding box center [681, 77] width 871 height 27
click at [899, 92] on re-o-engagement-dashboard-header "Engagement Last 365 days See More Streaming Video & UGC" at bounding box center [681, 102] width 871 height 118
click at [628, 594] on span "View More" at bounding box center [626, 598] width 46 height 27
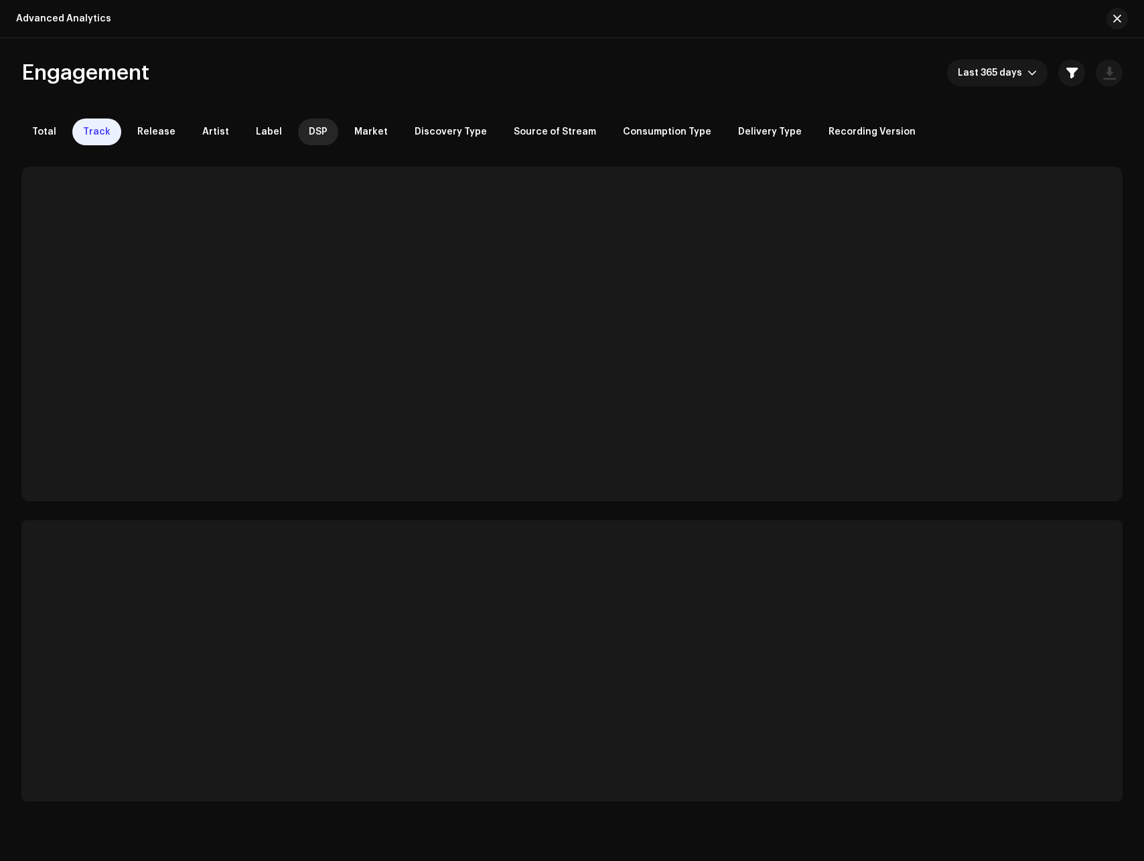
click at [298, 137] on div "DSP" at bounding box center [318, 132] width 40 height 27
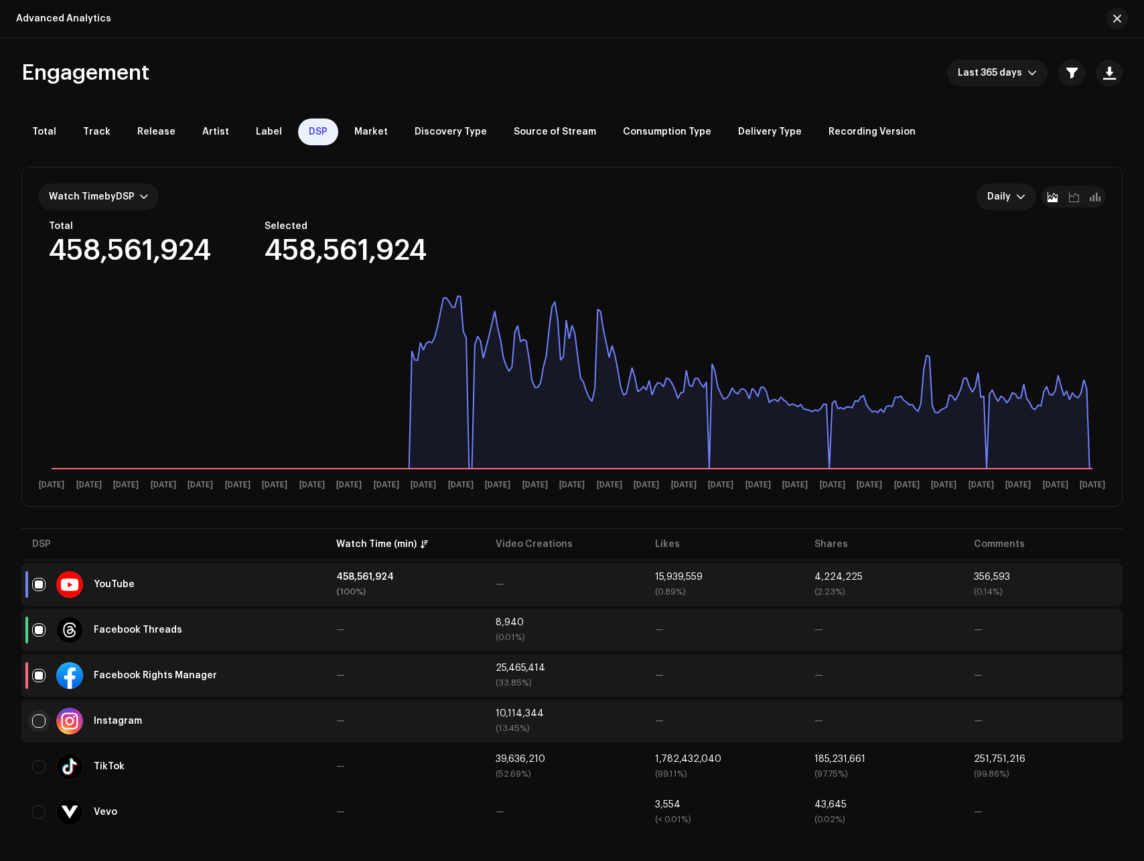
click at [42, 721] on input "checkbox" at bounding box center [38, 721] width 13 height 13
checkbox input "true"
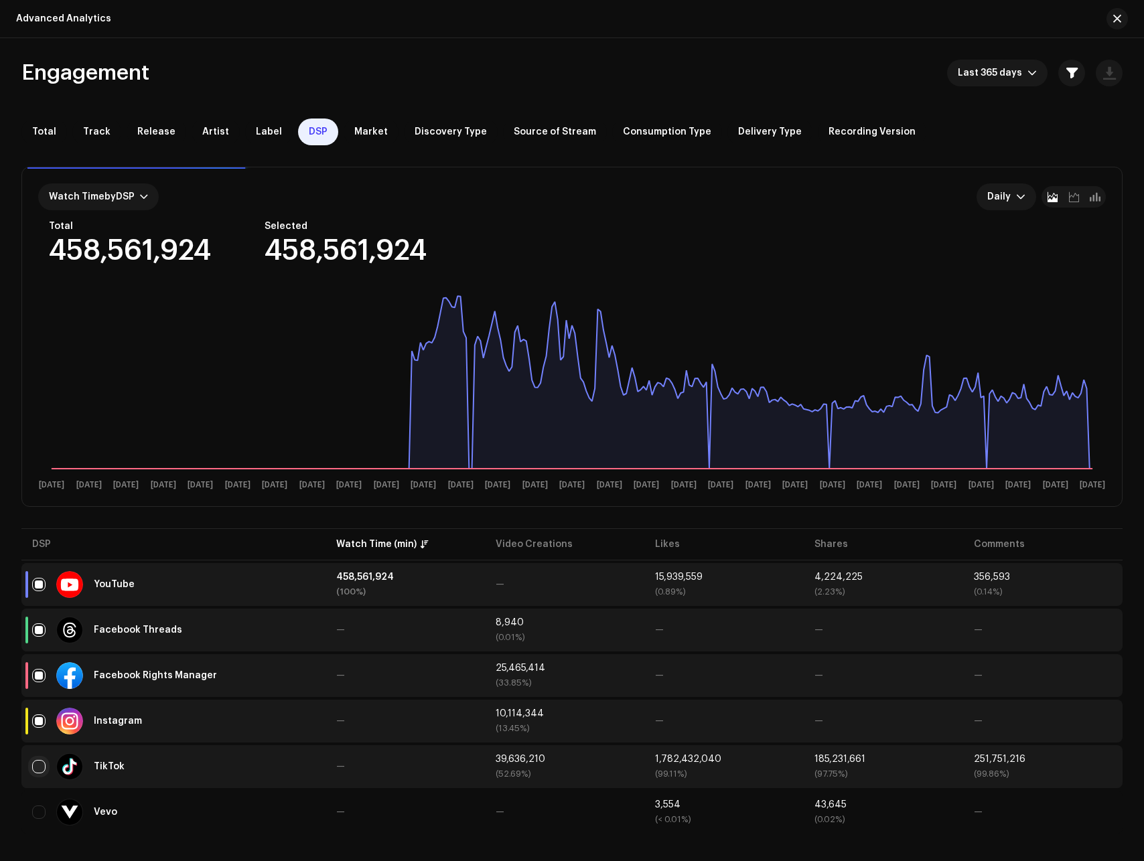
click at [38, 765] on input "Row Unselected" at bounding box center [38, 766] width 13 height 13
checkbox input "true"
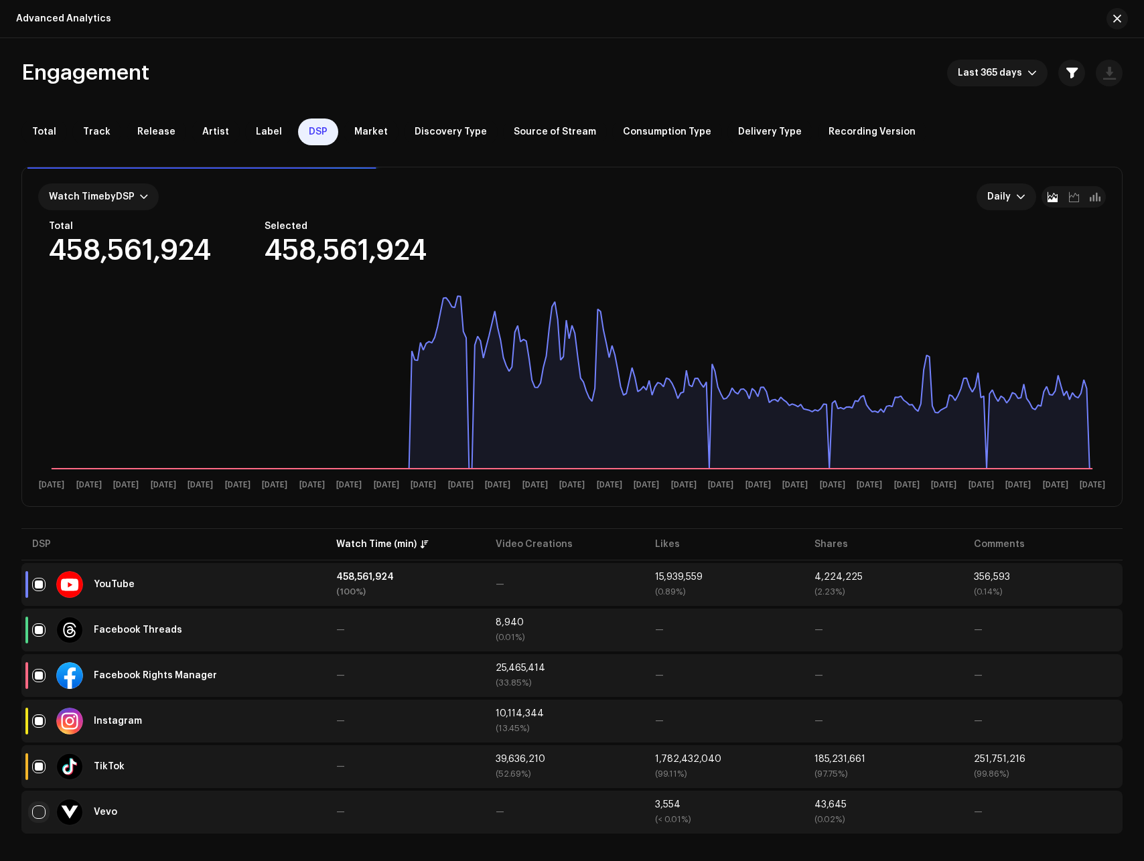
click at [40, 808] on input "Row Unselected" at bounding box center [38, 812] width 13 height 13
click at [42, 810] on input "Row Selected" at bounding box center [38, 812] width 13 height 13
checkbox input "false"
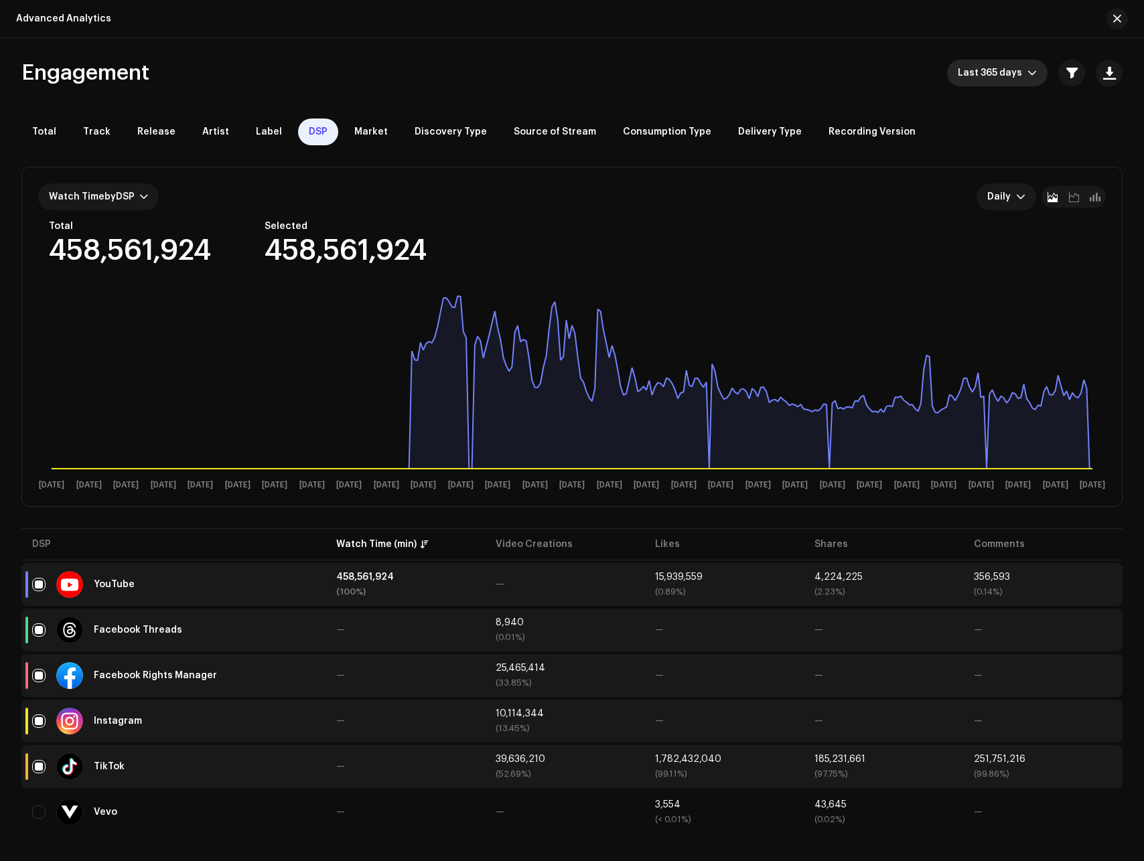
click at [996, 84] on span "Last 365 days" at bounding box center [993, 73] width 70 height 27
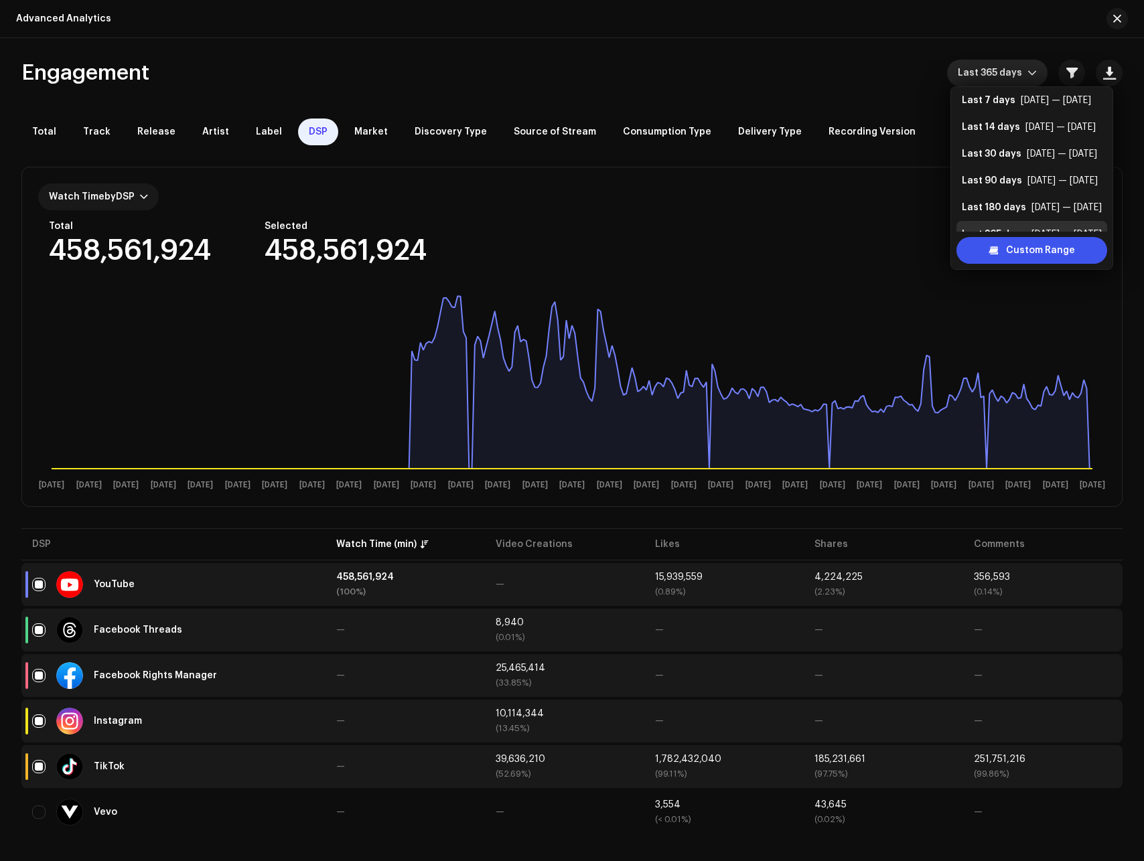
scroll to position [27, 0]
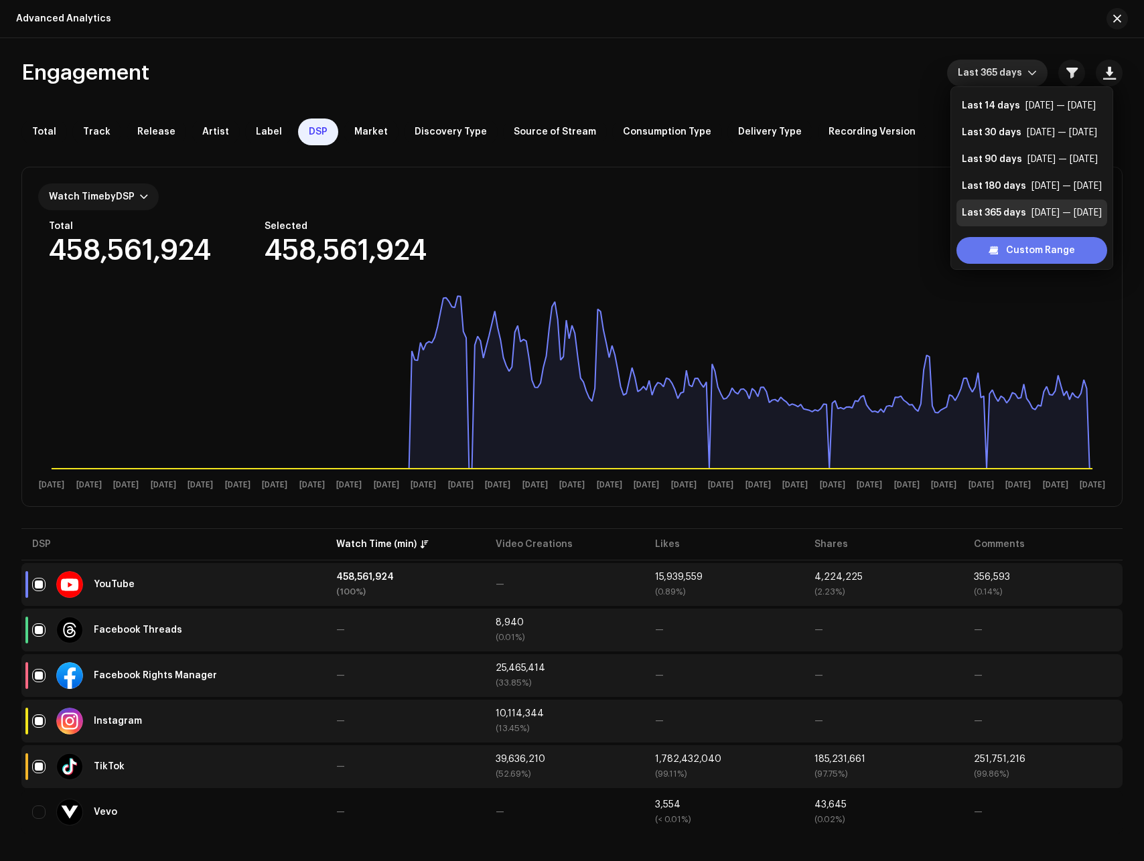
click at [1021, 248] on span "Custom Range" at bounding box center [1040, 250] width 69 height 27
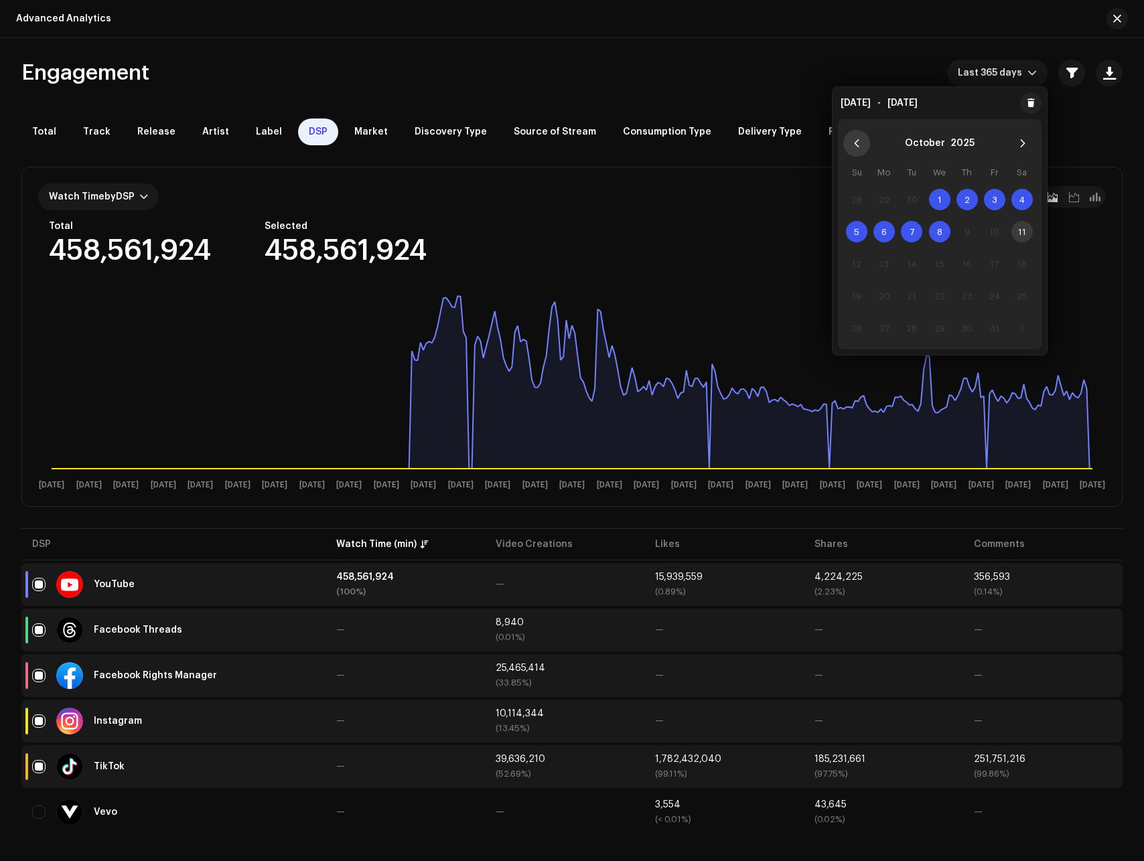
click at [860, 145] on icon "Previous Month" at bounding box center [856, 143] width 9 height 9
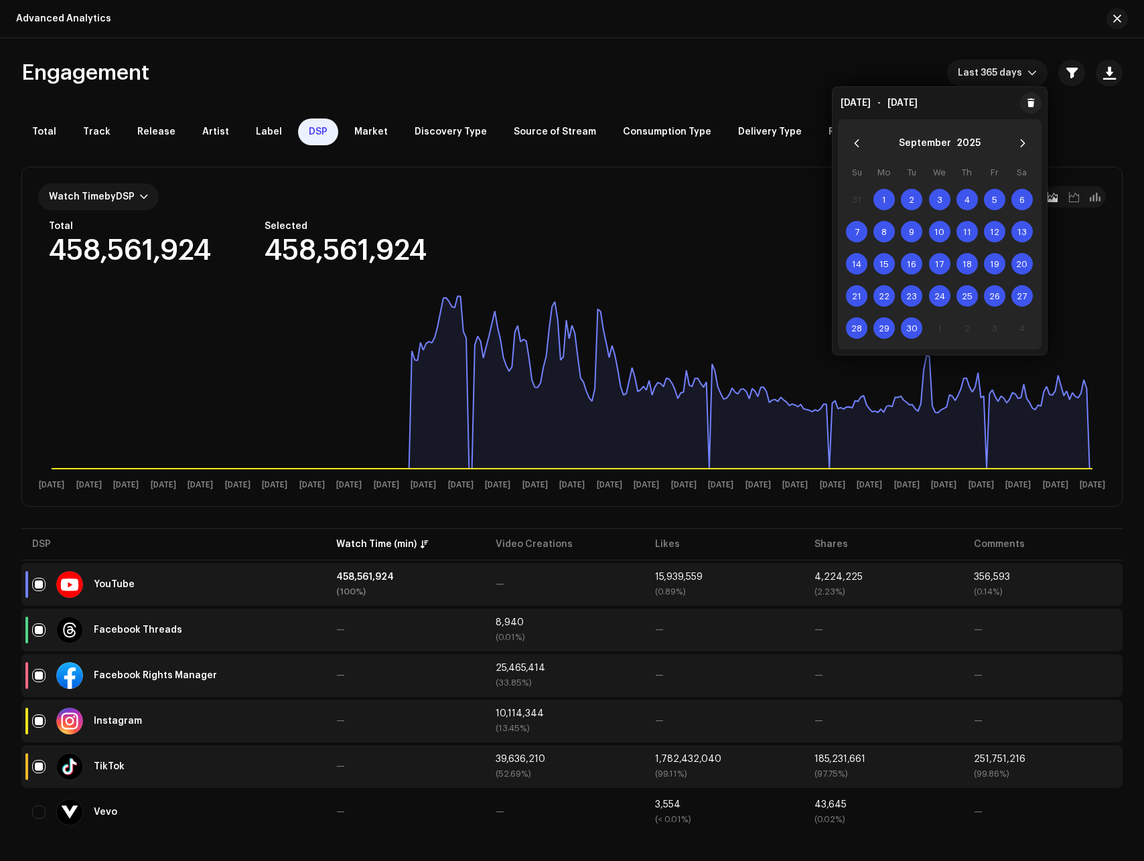
click at [860, 145] on icon "Previous Month" at bounding box center [856, 143] width 9 height 9
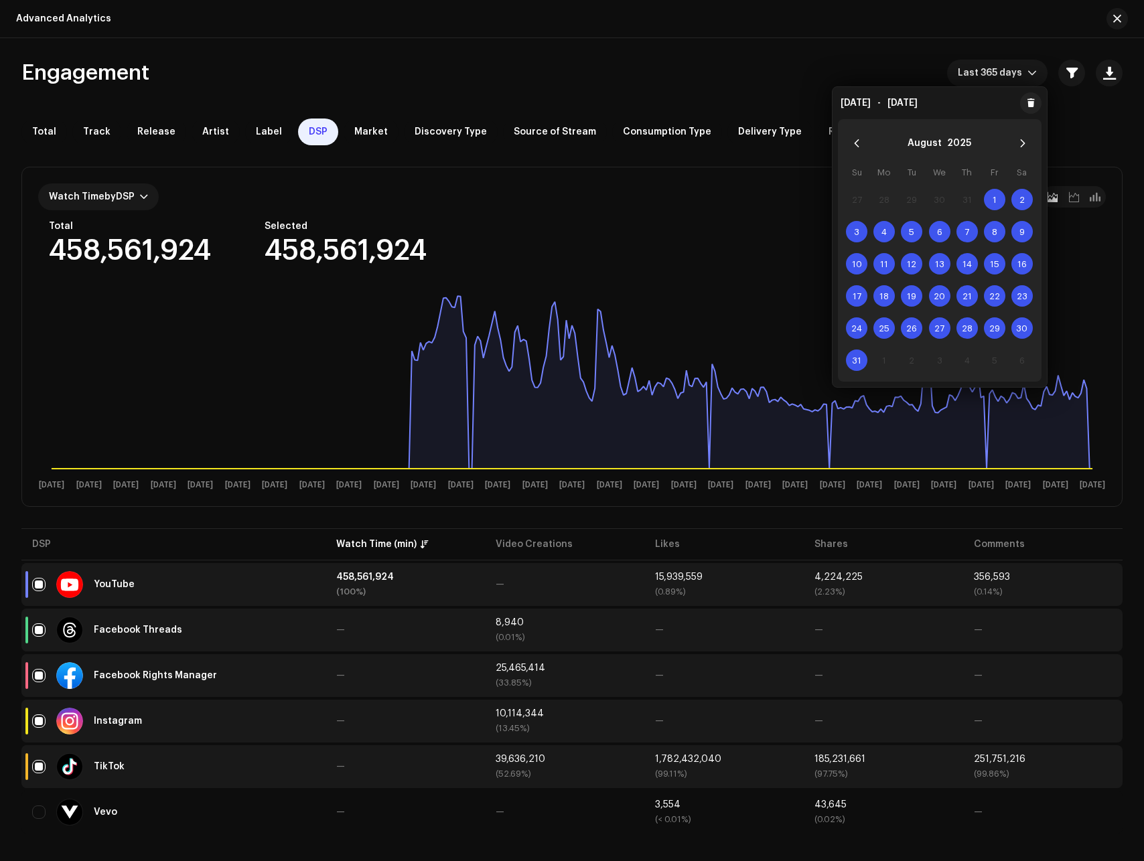
click at [860, 145] on icon "Previous Month" at bounding box center [856, 143] width 9 height 9
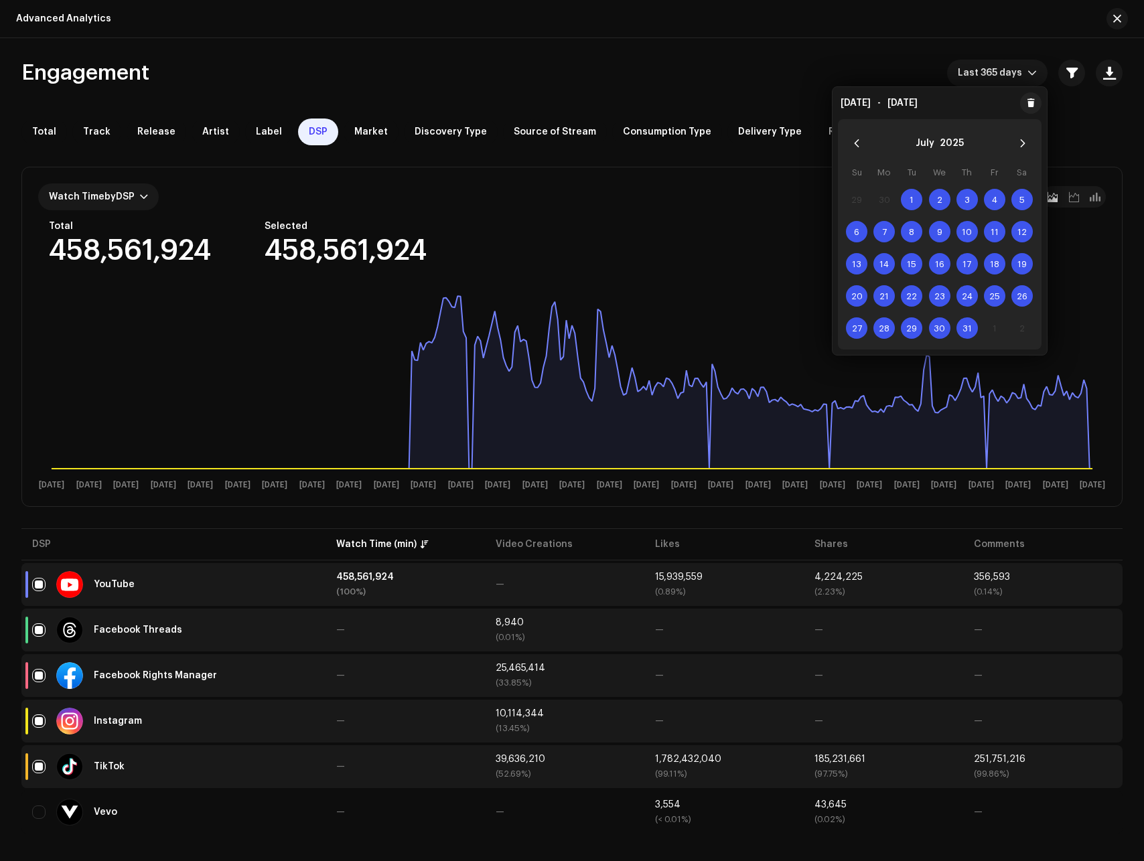
click at [860, 145] on icon "Previous Month" at bounding box center [856, 143] width 9 height 9
click at [859, 150] on button "Previous Month" at bounding box center [856, 143] width 27 height 27
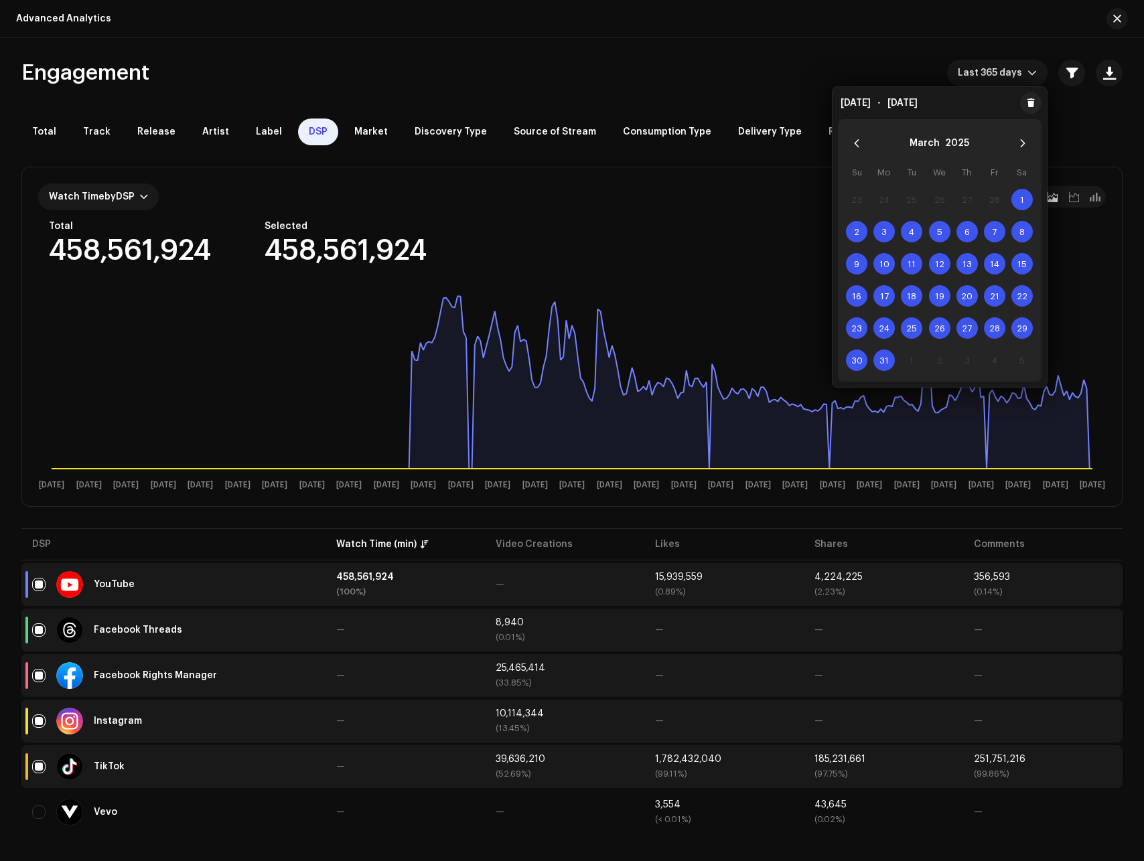
click at [859, 150] on button "Previous Month" at bounding box center [856, 143] width 27 height 27
click at [940, 265] on span "12" at bounding box center [939, 263] width 21 height 21
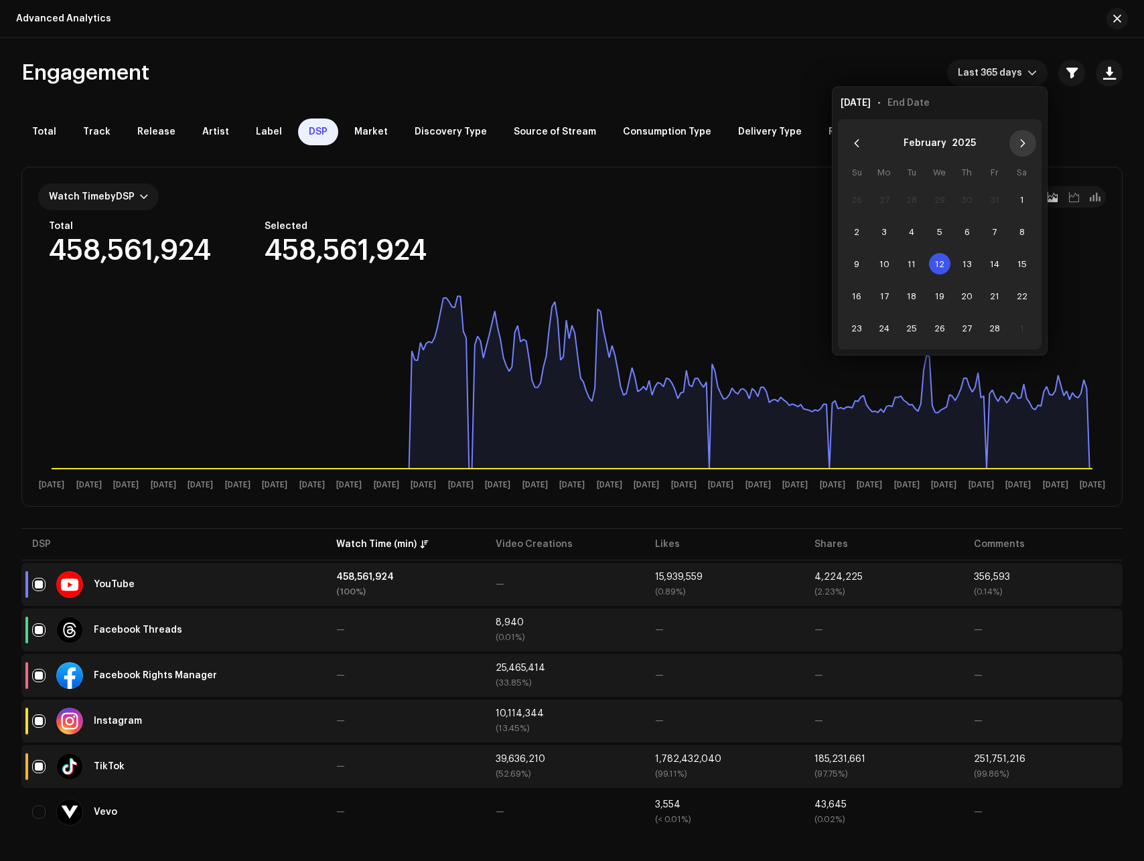
click at [1023, 146] on icon "Next Month" at bounding box center [1022, 143] width 9 height 9
drag, startPoint x: 937, startPoint y: 106, endPoint x: 993, endPoint y: 147, distance: 69.9
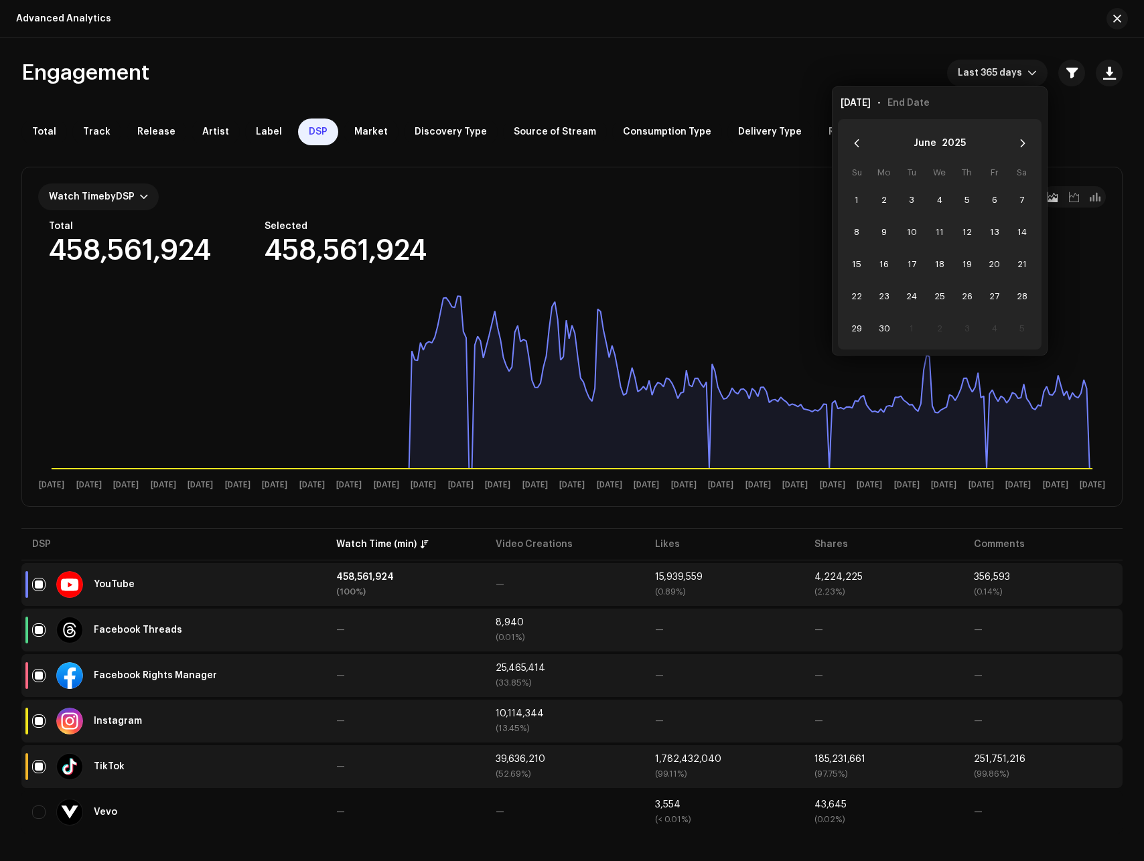
click at [930, 106] on span "End Date" at bounding box center [908, 102] width 42 height 9
click at [1019, 147] on icon "Next Month" at bounding box center [1022, 143] width 9 height 9
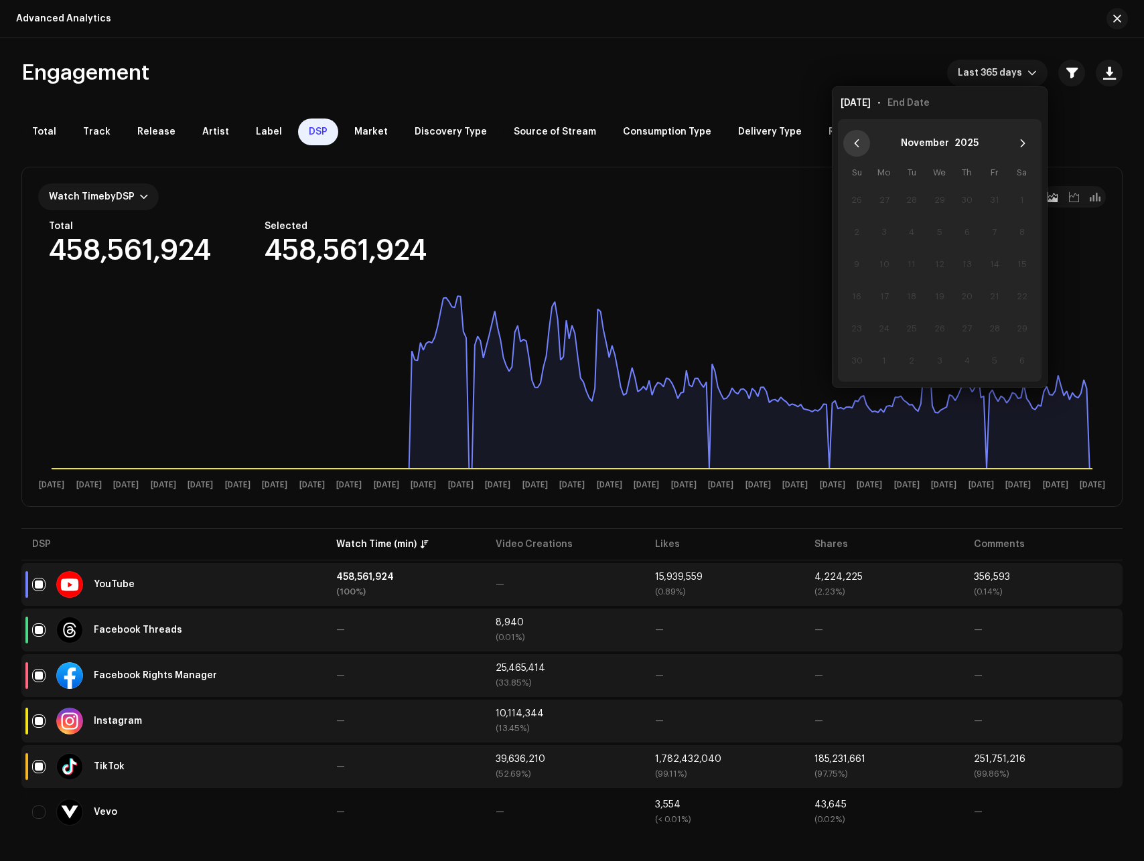
click at [863, 145] on button "Previous Month" at bounding box center [856, 143] width 27 height 27
click at [1022, 233] on td "11" at bounding box center [1021, 232] width 27 height 32
click at [935, 230] on span "8" at bounding box center [939, 231] width 21 height 21
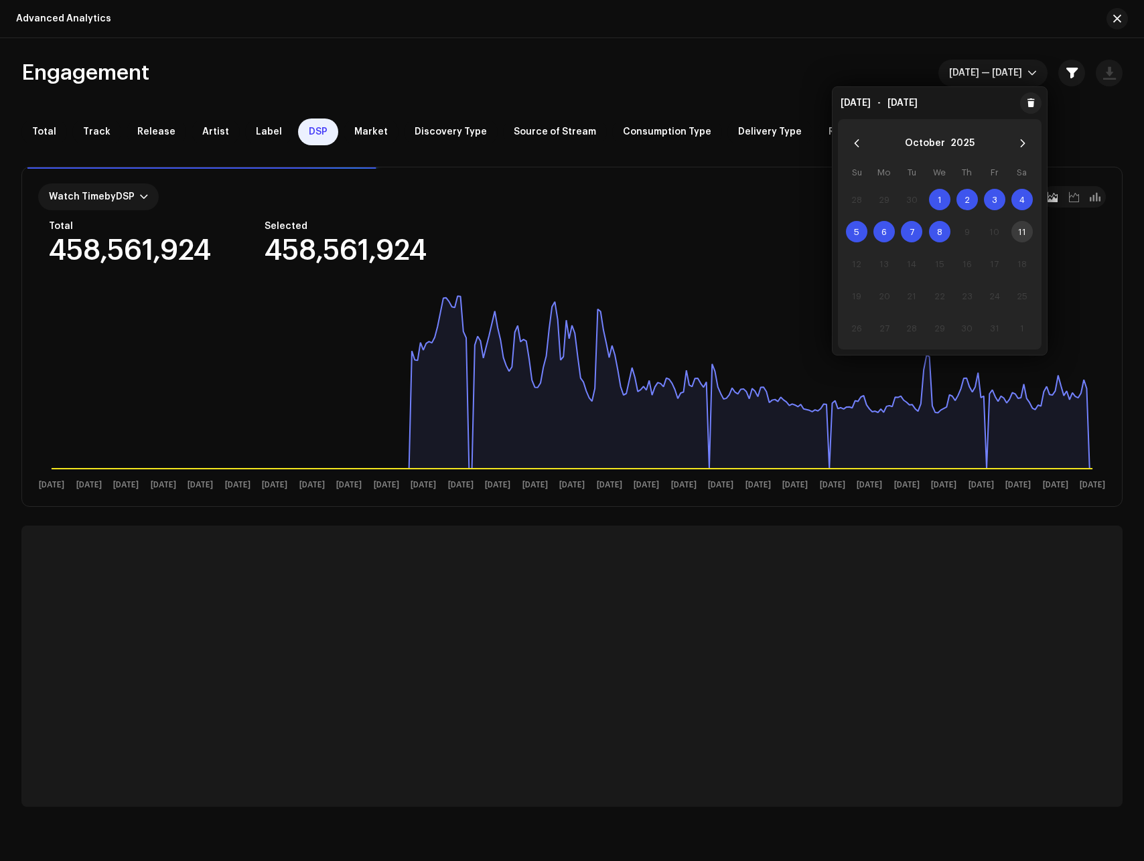
click at [834, 73] on div "Engagement Feb 12 — Oct 8" at bounding box center [571, 73] width 1101 height 27
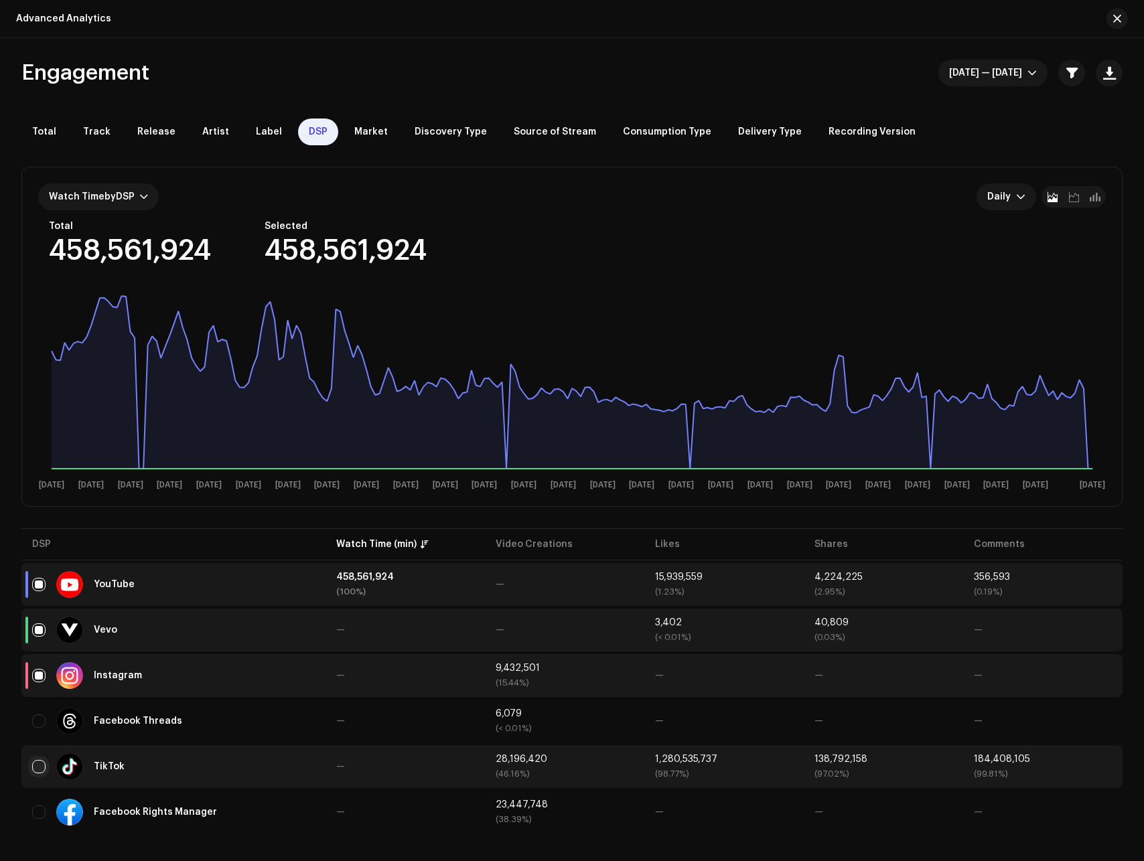
click at [43, 771] on input "checkbox" at bounding box center [38, 766] width 13 height 13
checkbox input "true"
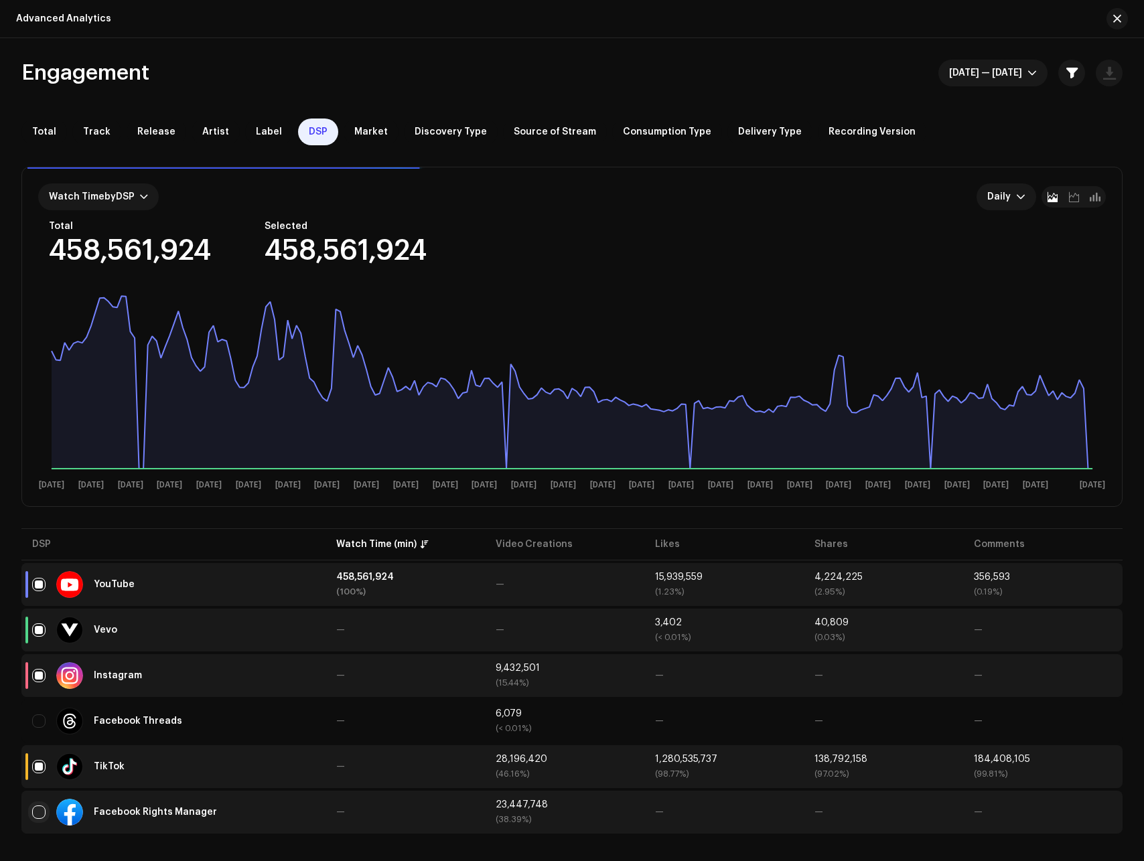
click at [38, 811] on input "Row Unselected" at bounding box center [38, 812] width 13 height 13
checkbox input "true"
click at [35, 631] on input "Row Selected" at bounding box center [38, 629] width 13 height 13
checkbox input "false"
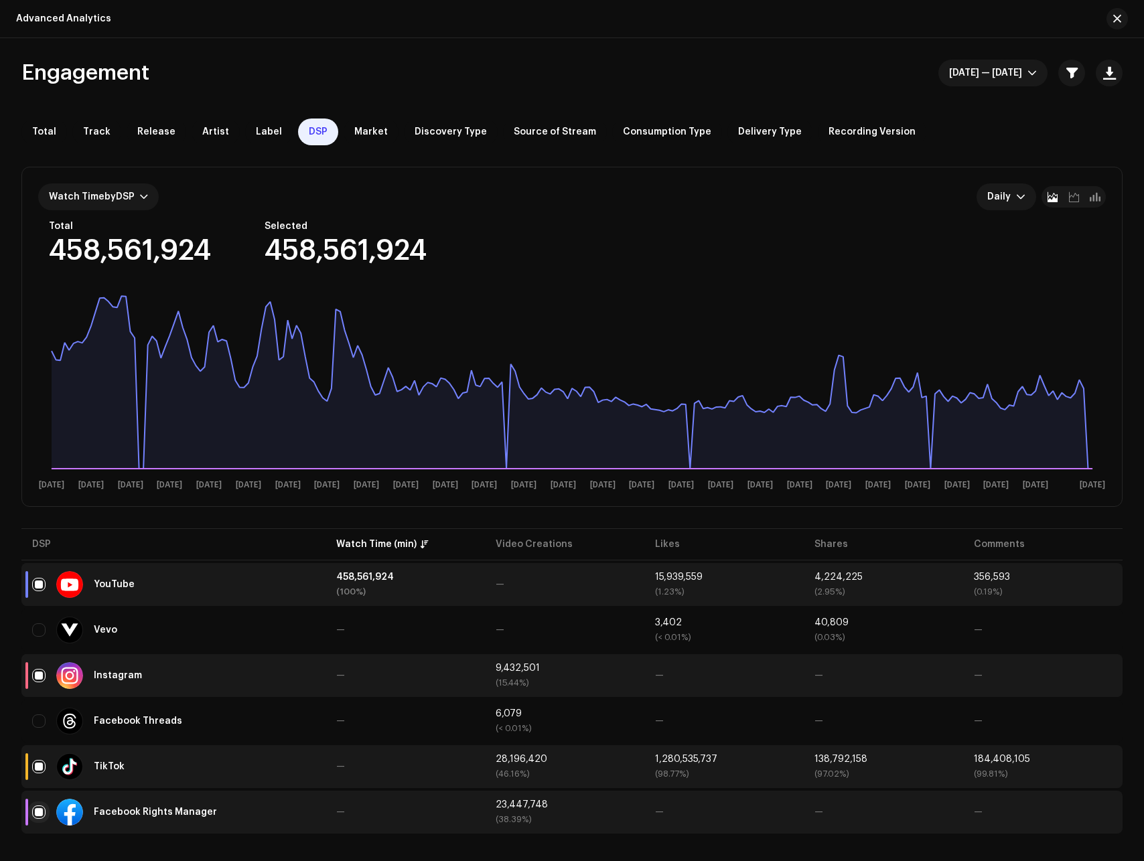
click at [44, 812] on input "Row Selected" at bounding box center [38, 812] width 13 height 13
checkbox input "false"
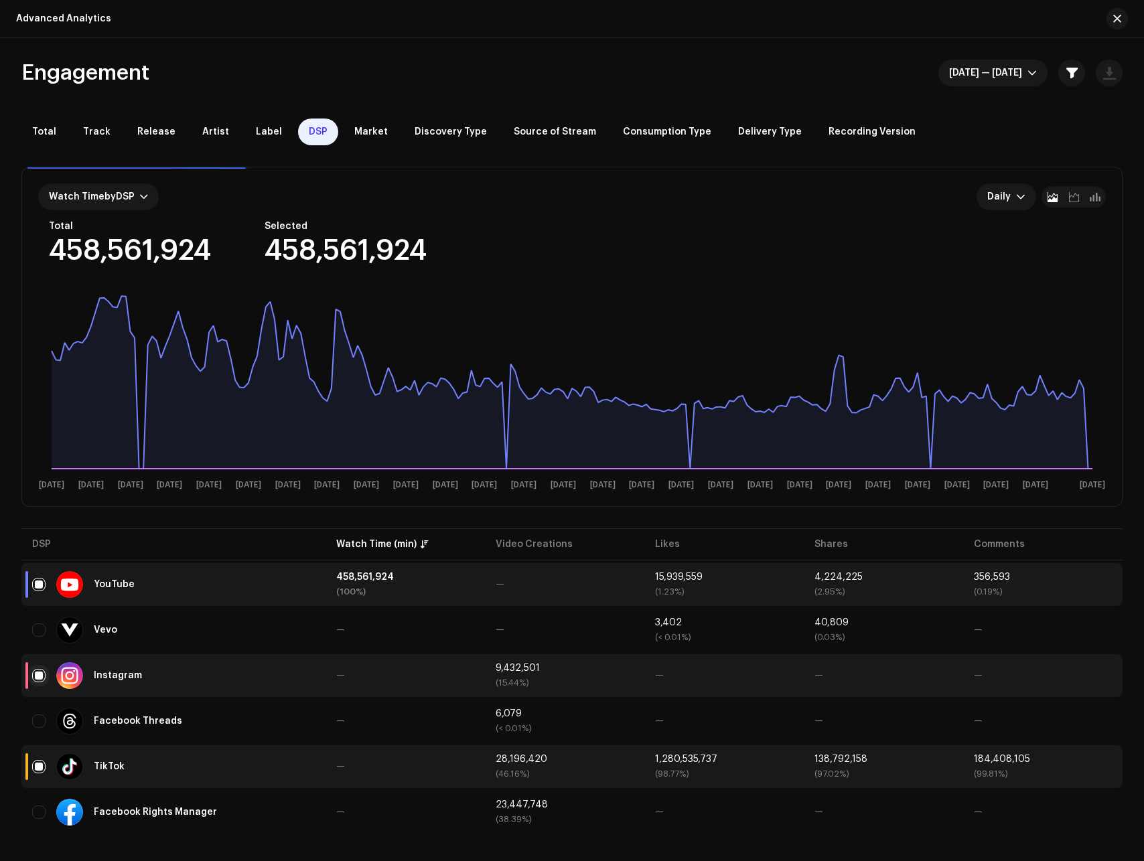
click at [40, 676] on input "Row Selected" at bounding box center [38, 675] width 13 height 13
checkbox input "false"
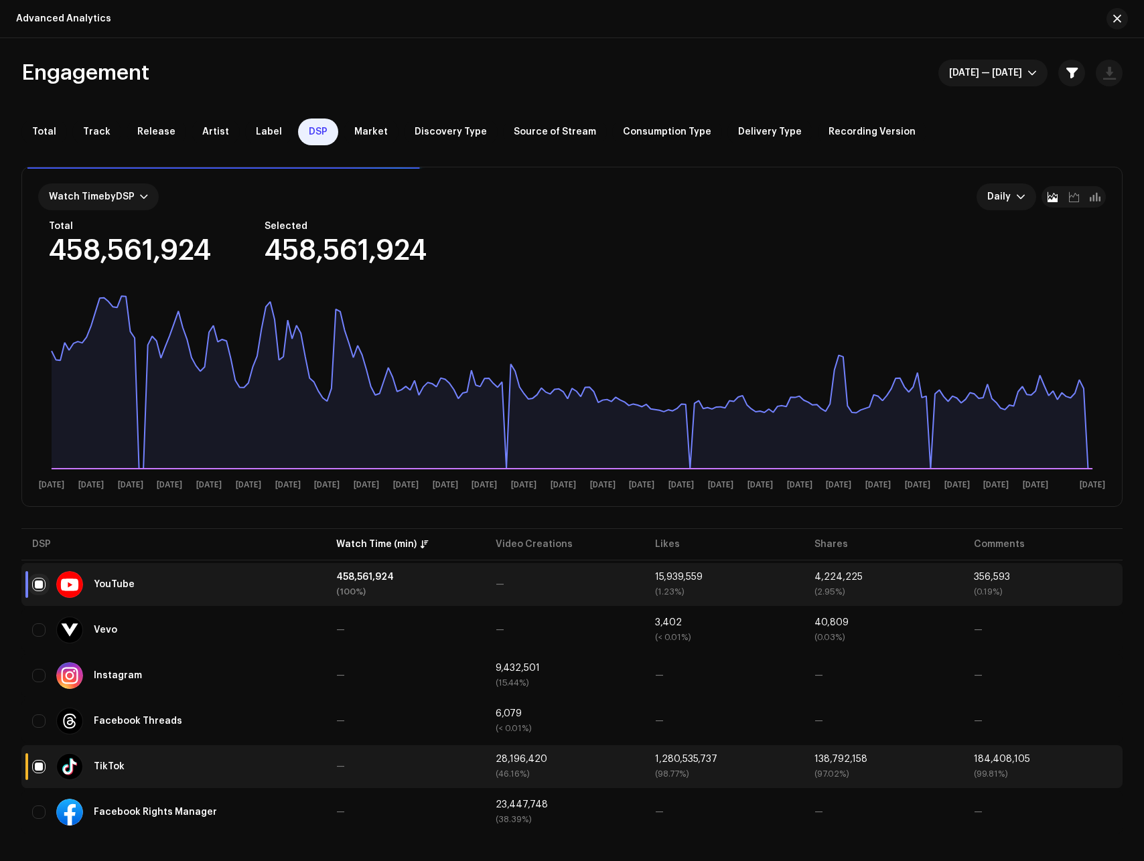
click at [40, 587] on input "Row Selected" at bounding box center [38, 584] width 13 height 13
checkbox input "false"
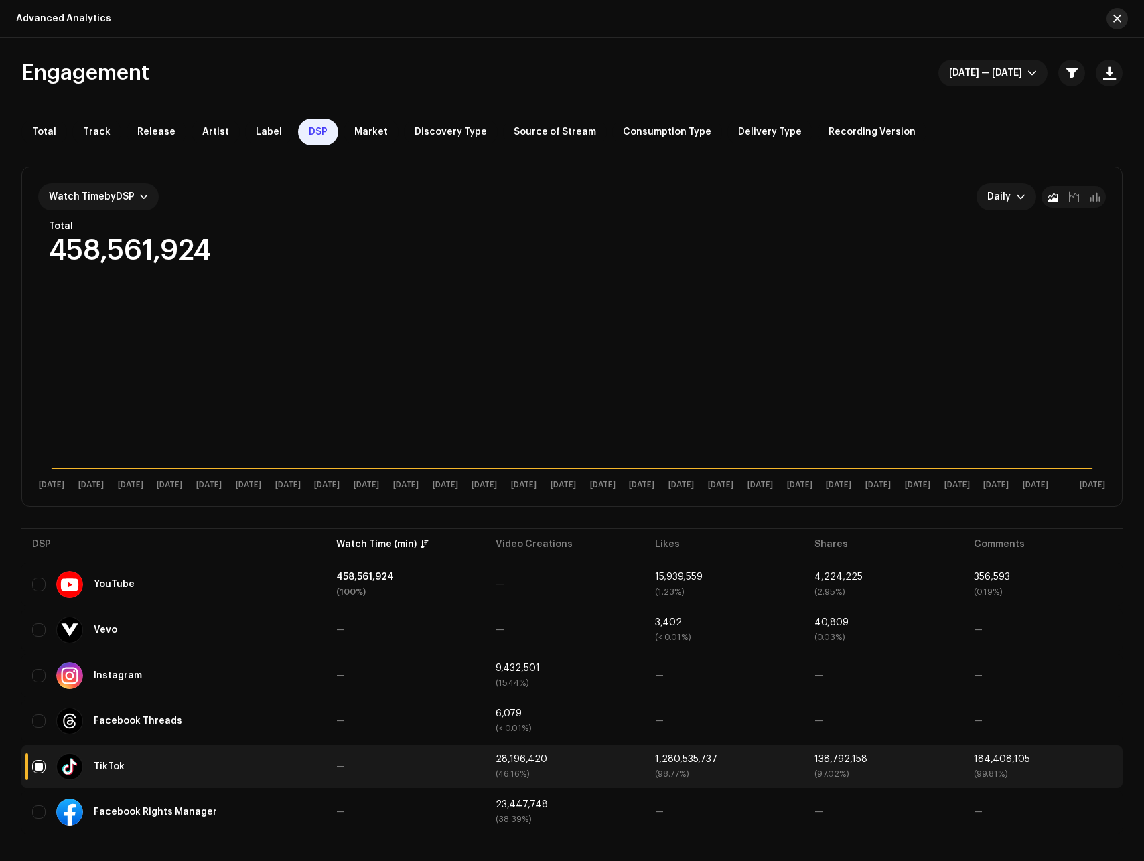
click at [1119, 17] on span "button" at bounding box center [1117, 18] width 8 height 11
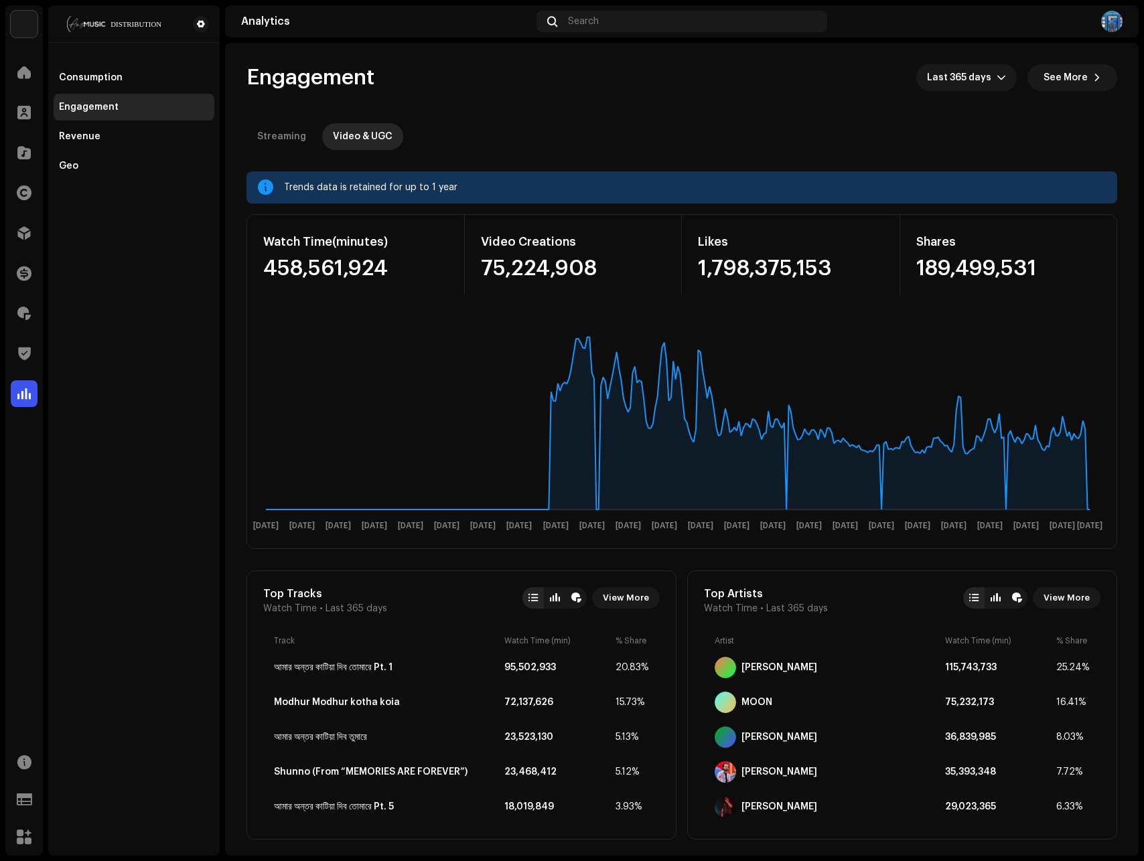
click at [505, 63] on re-o-engagement-dashboard-header "Engagement Last 365 days See More Streaming Video & UGC" at bounding box center [681, 102] width 871 height 118
click at [297, 128] on div "Streaming" at bounding box center [281, 136] width 49 height 27
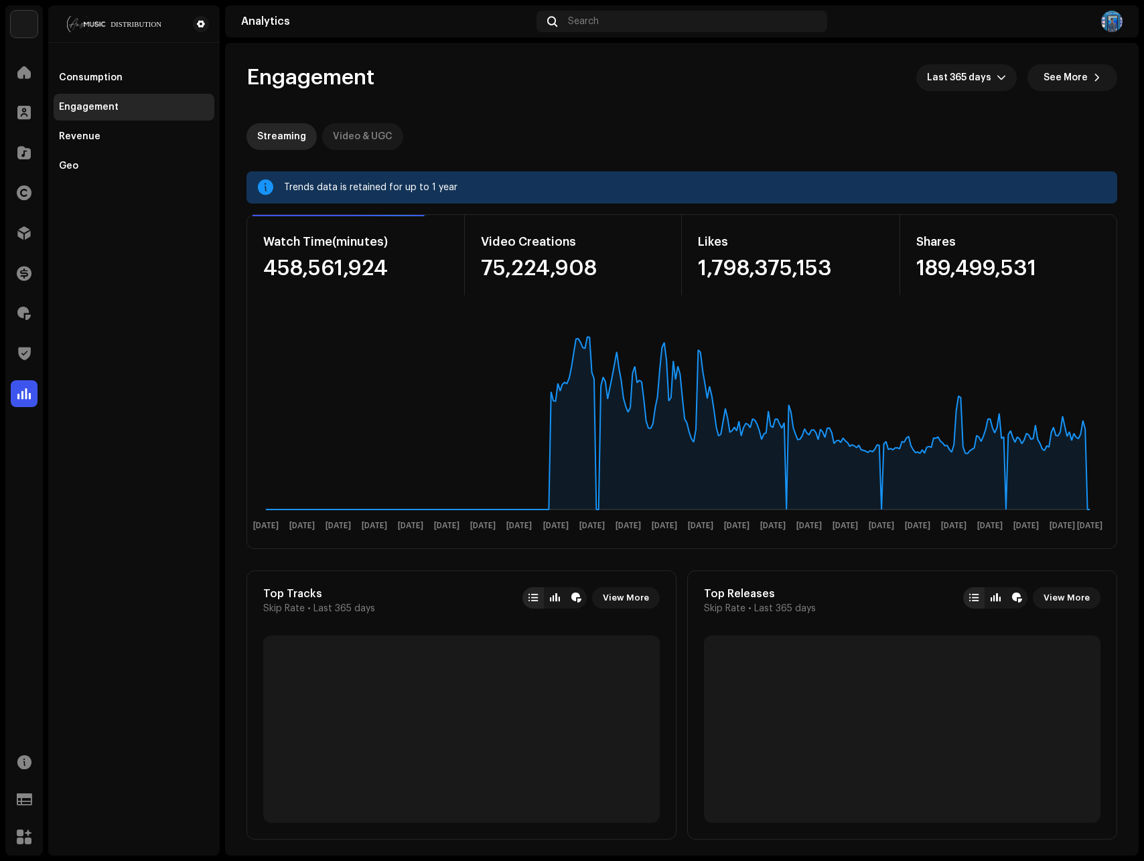
click at [385, 131] on div "Video & UGC" at bounding box center [363, 136] width 60 height 27
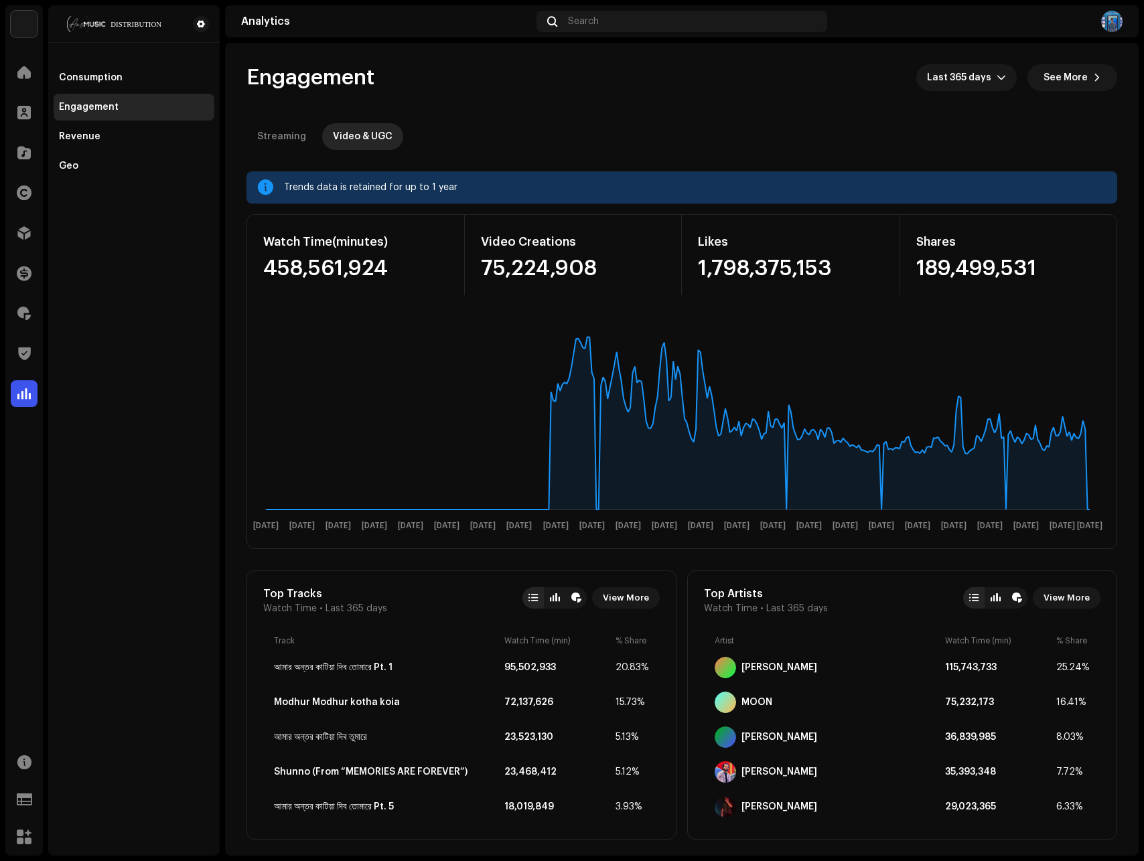
click at [587, 94] on re-o-engagement-dashboard-header "Engagement Last 365 days See More Streaming Video & UGC" at bounding box center [681, 102] width 871 height 118
click at [867, 106] on re-o-engagement-dashboard-header "Engagement Last 365 days See More Streaming Video & UGC" at bounding box center [681, 102] width 871 height 118
click at [102, 106] on div "Engagement" at bounding box center [89, 107] width 60 height 11
click at [730, 76] on div "Engagement Last 365 days See More" at bounding box center [681, 77] width 871 height 27
click at [212, 358] on div "Consumption Engagement Revenue Geo" at bounding box center [133, 430] width 171 height 851
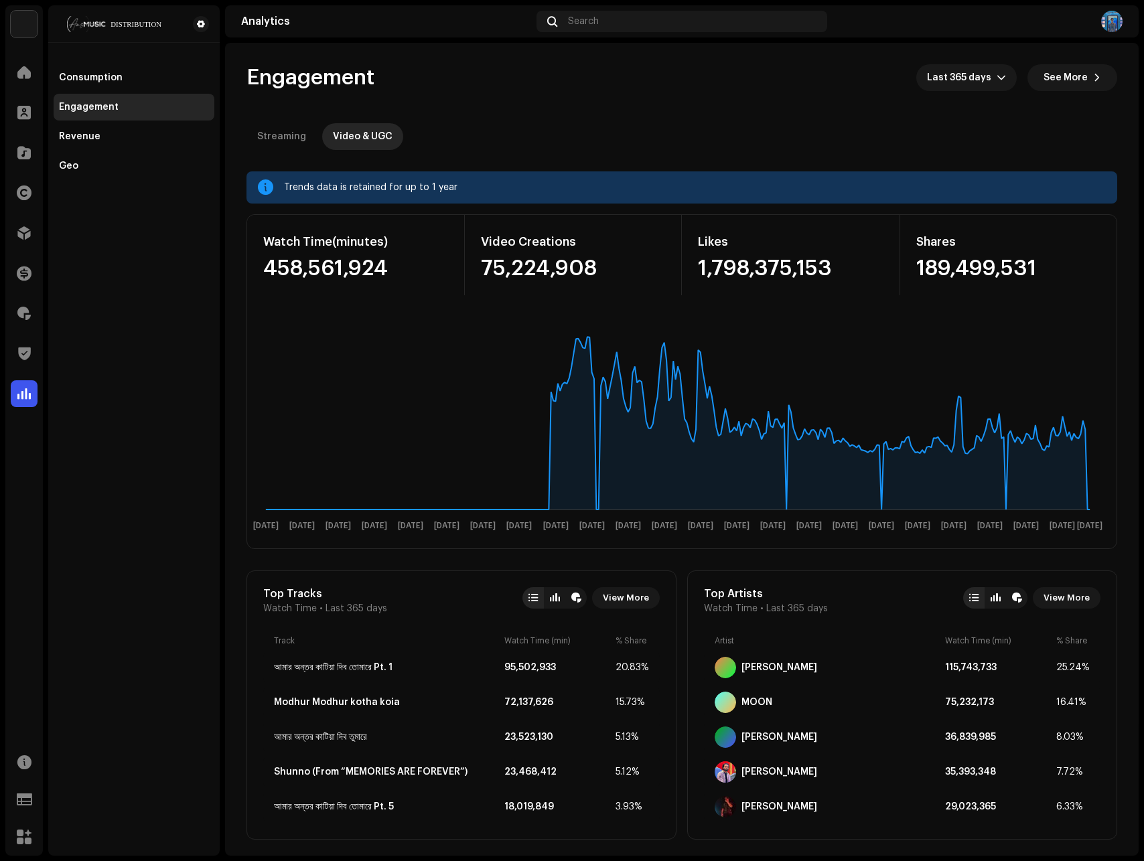
click at [212, 358] on div "Consumption Engagement Revenue Geo" at bounding box center [133, 430] width 171 height 851
click at [348, 184] on div "Trends data is retained for up to 1 year" at bounding box center [695, 187] width 822 height 16
click at [423, 179] on div "Trends data is retained for up to 1 year" at bounding box center [695, 187] width 822 height 16
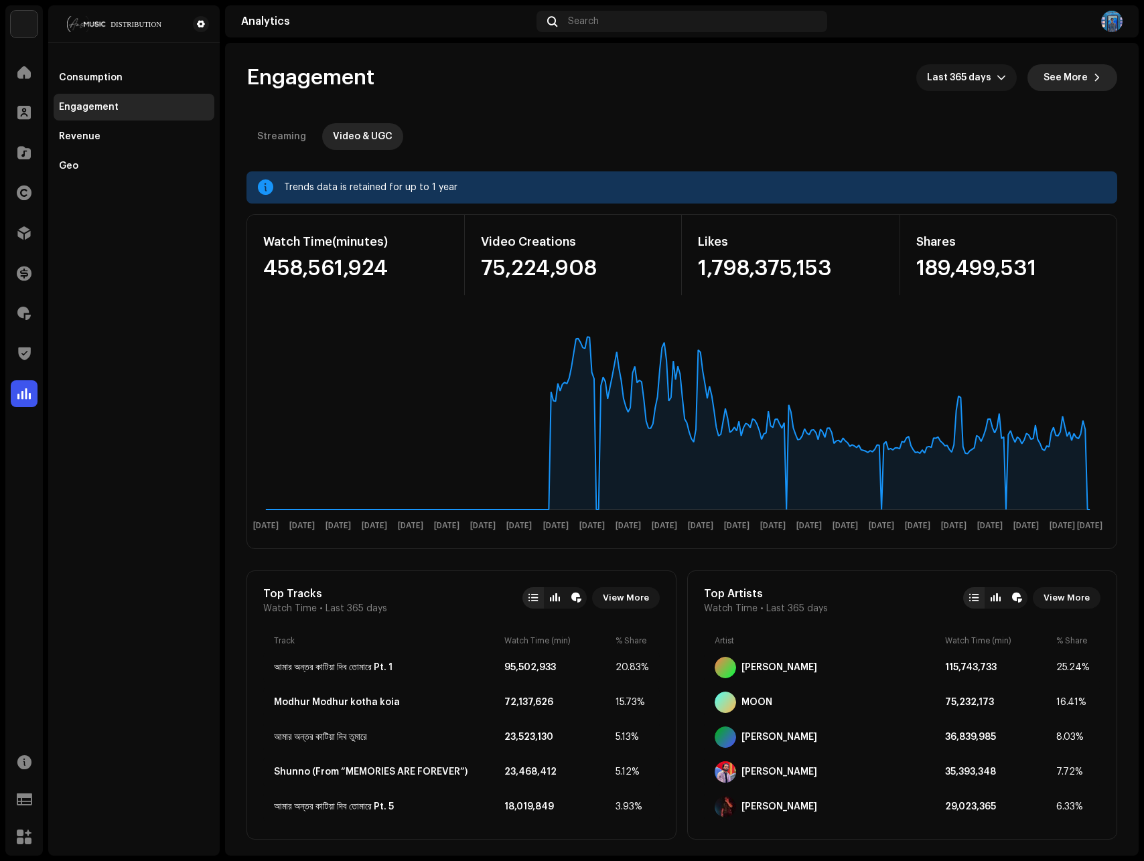
click at [1083, 82] on button "See More" at bounding box center [1072, 77] width 90 height 27
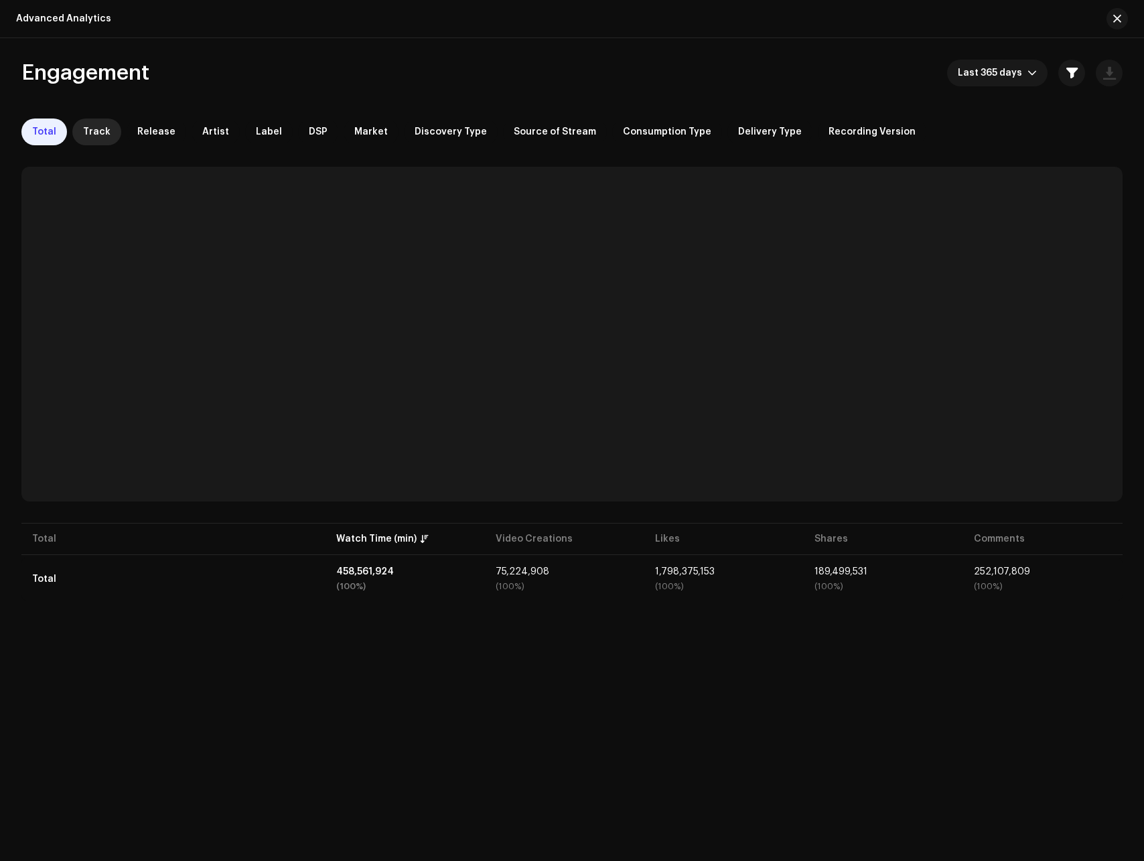
click at [97, 129] on span "Track" at bounding box center [96, 132] width 27 height 11
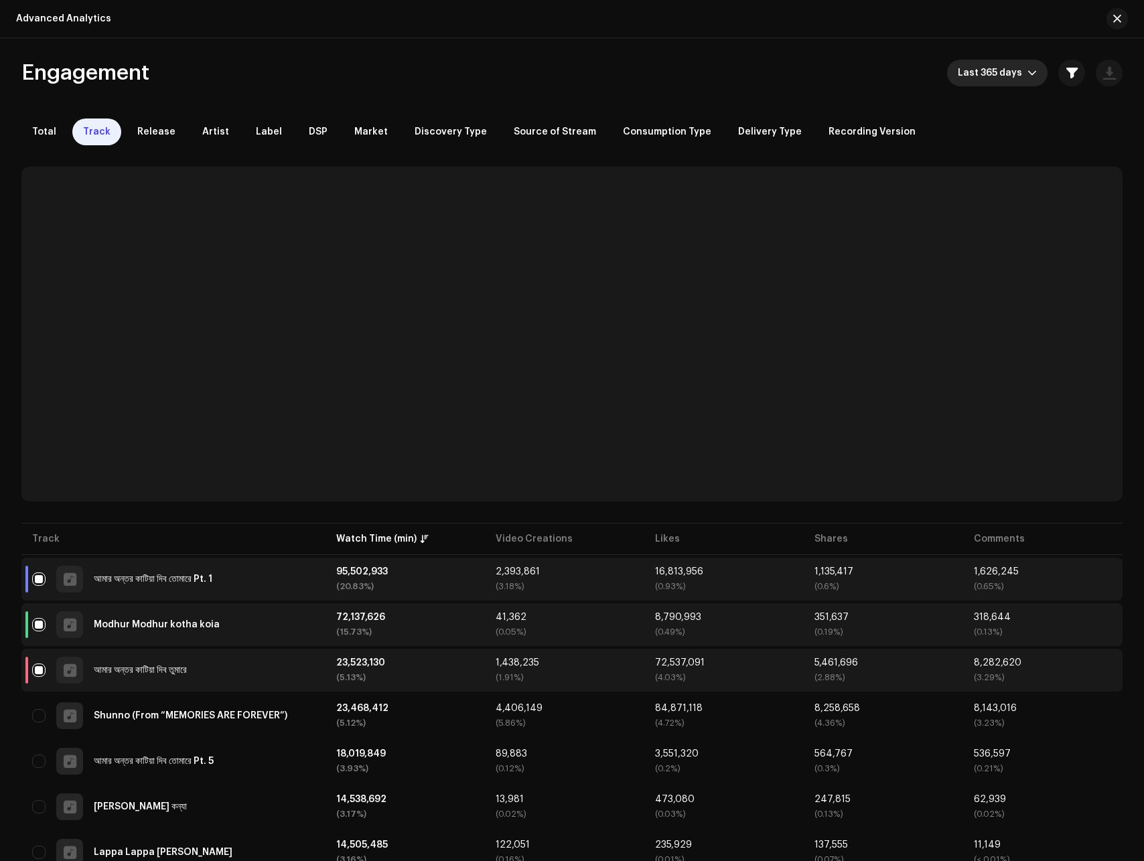
click at [989, 76] on span "Last 365 days" at bounding box center [993, 73] width 70 height 27
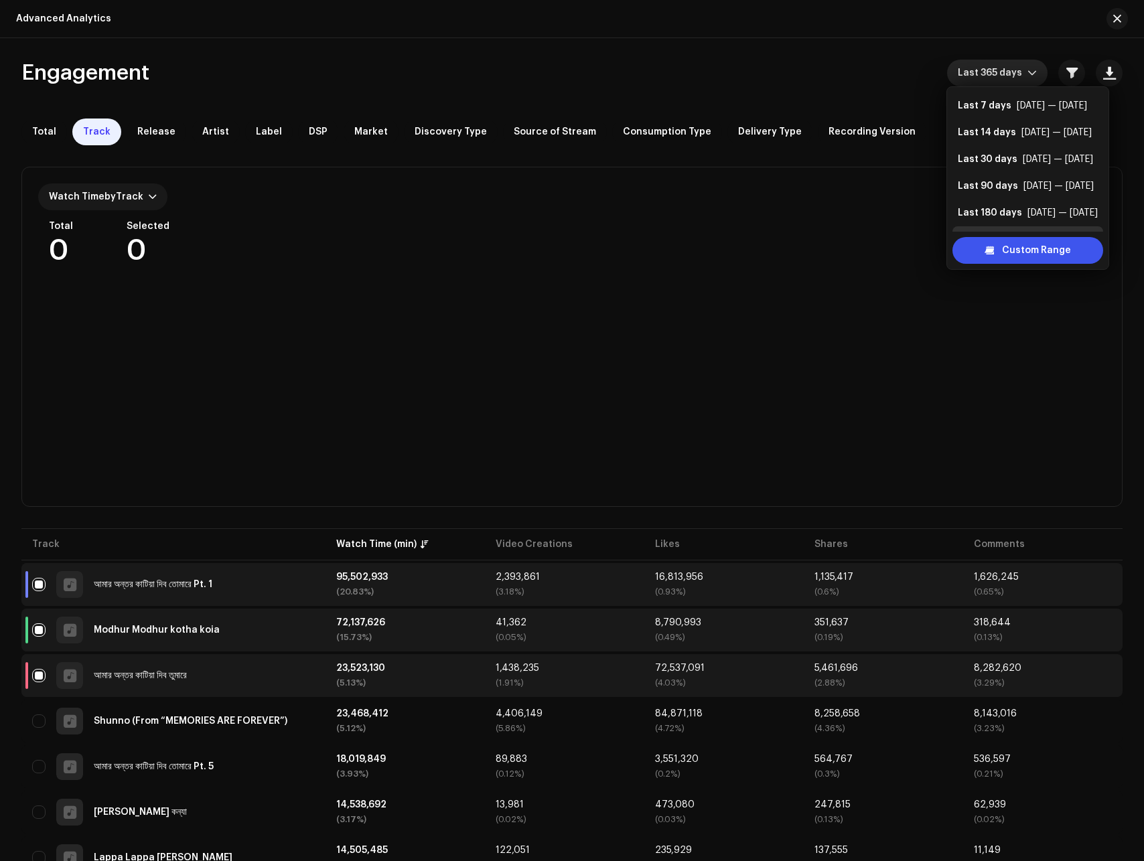
scroll to position [21, 0]
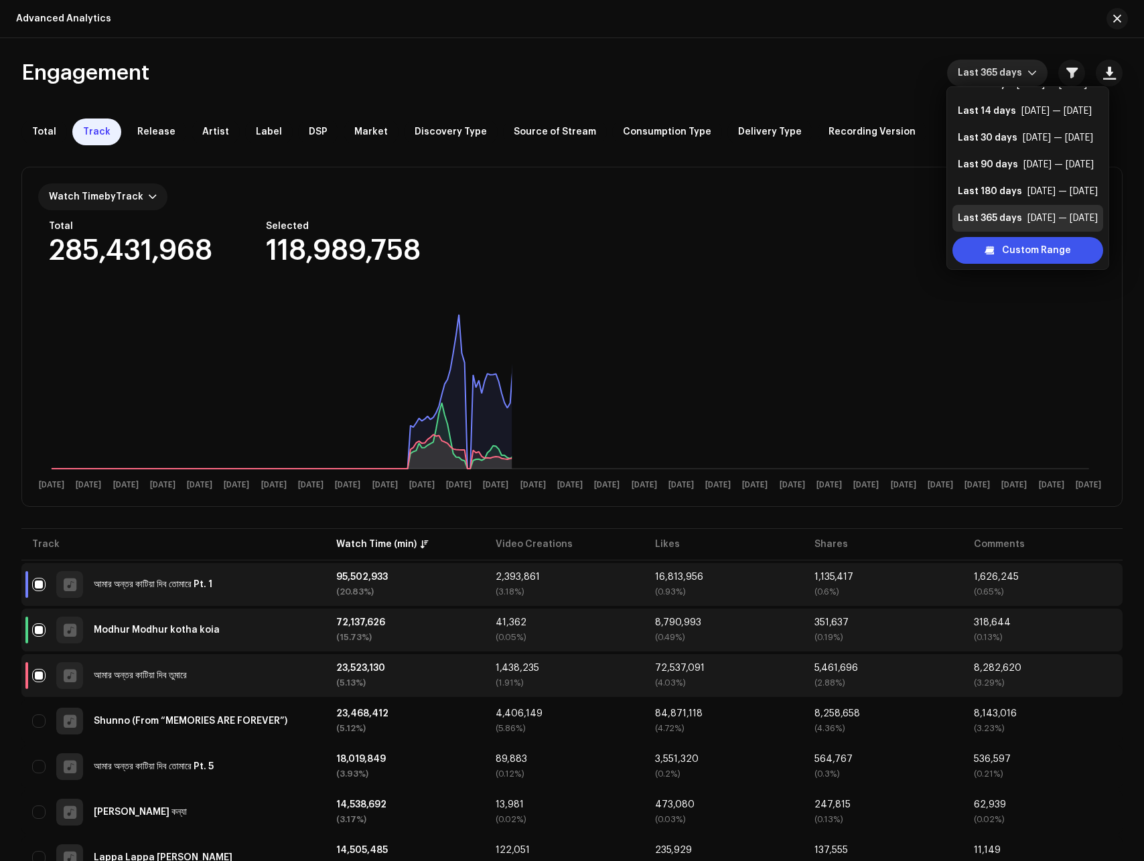
click at [840, 72] on div "Engagement Last 365 days" at bounding box center [571, 73] width 1101 height 27
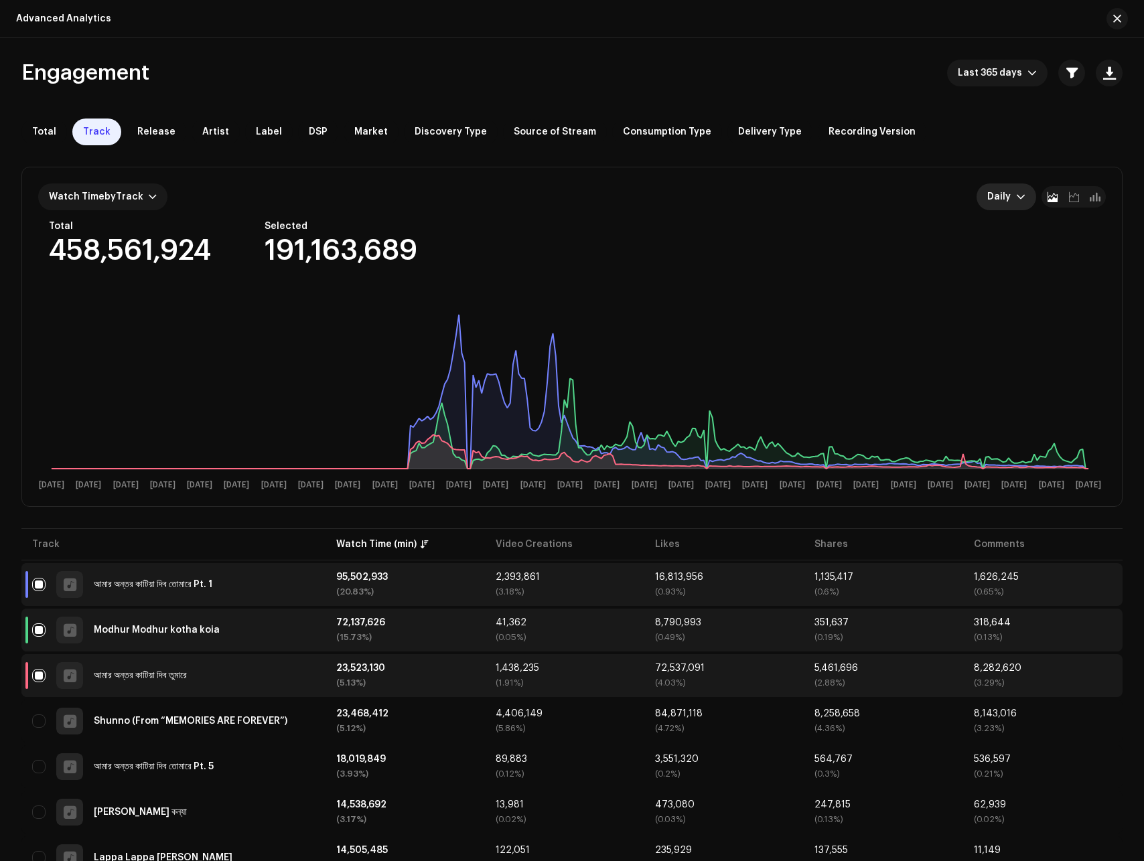
click at [1007, 196] on span "Daily" at bounding box center [1001, 196] width 29 height 27
click at [1015, 307] on div "Quarterly" at bounding box center [1010, 309] width 46 height 13
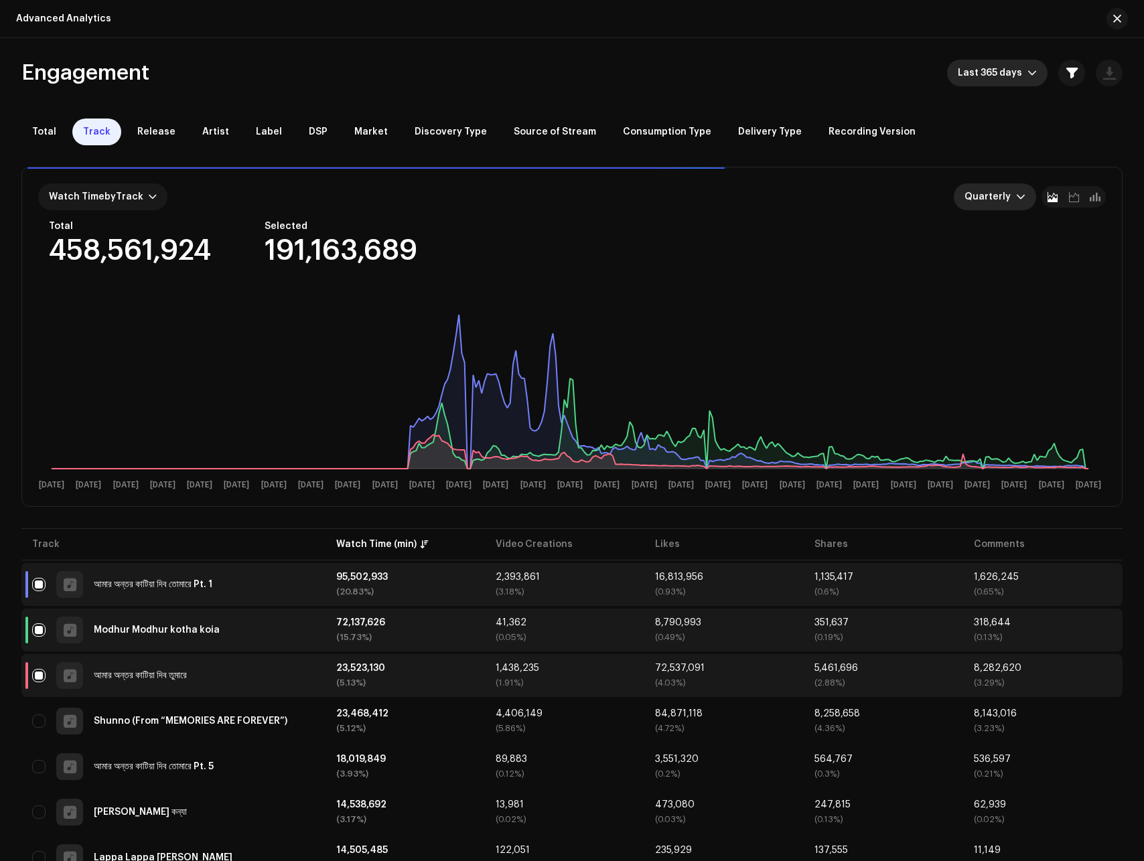
click at [990, 66] on span "Last 365 days" at bounding box center [993, 73] width 70 height 27
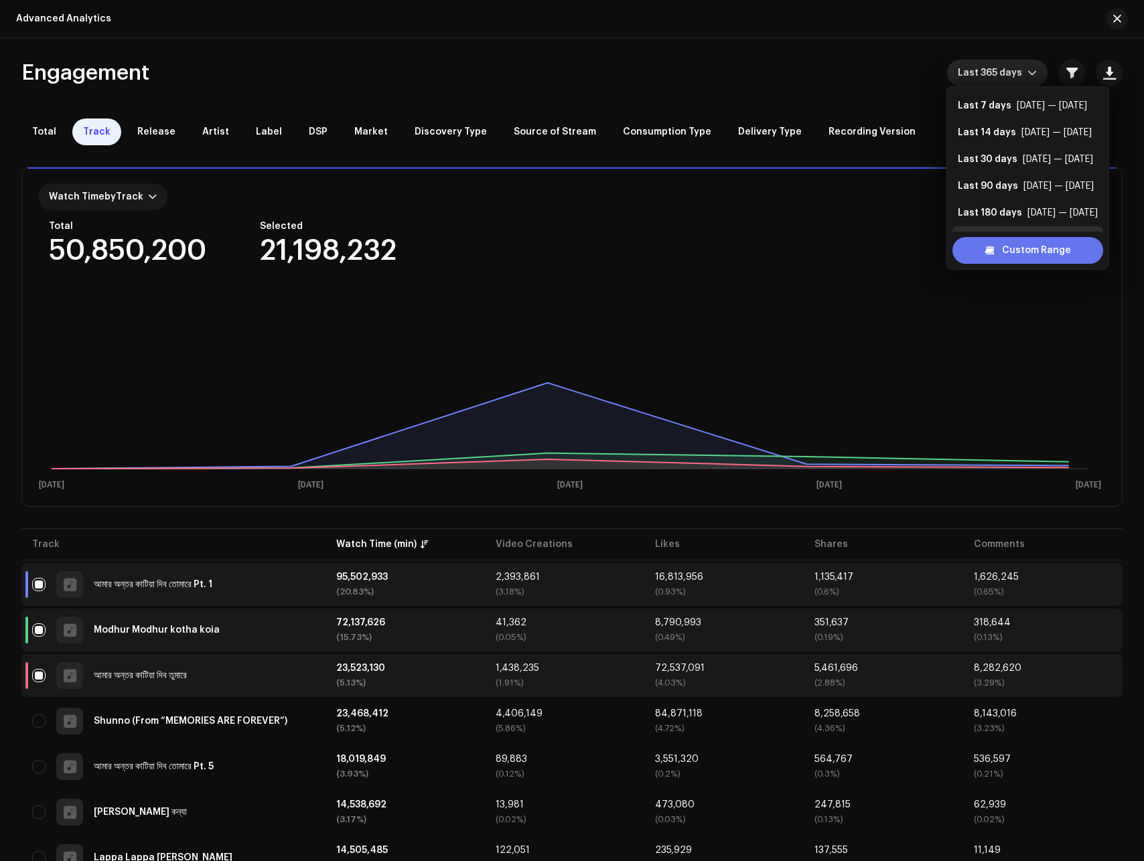
scroll to position [21, 0]
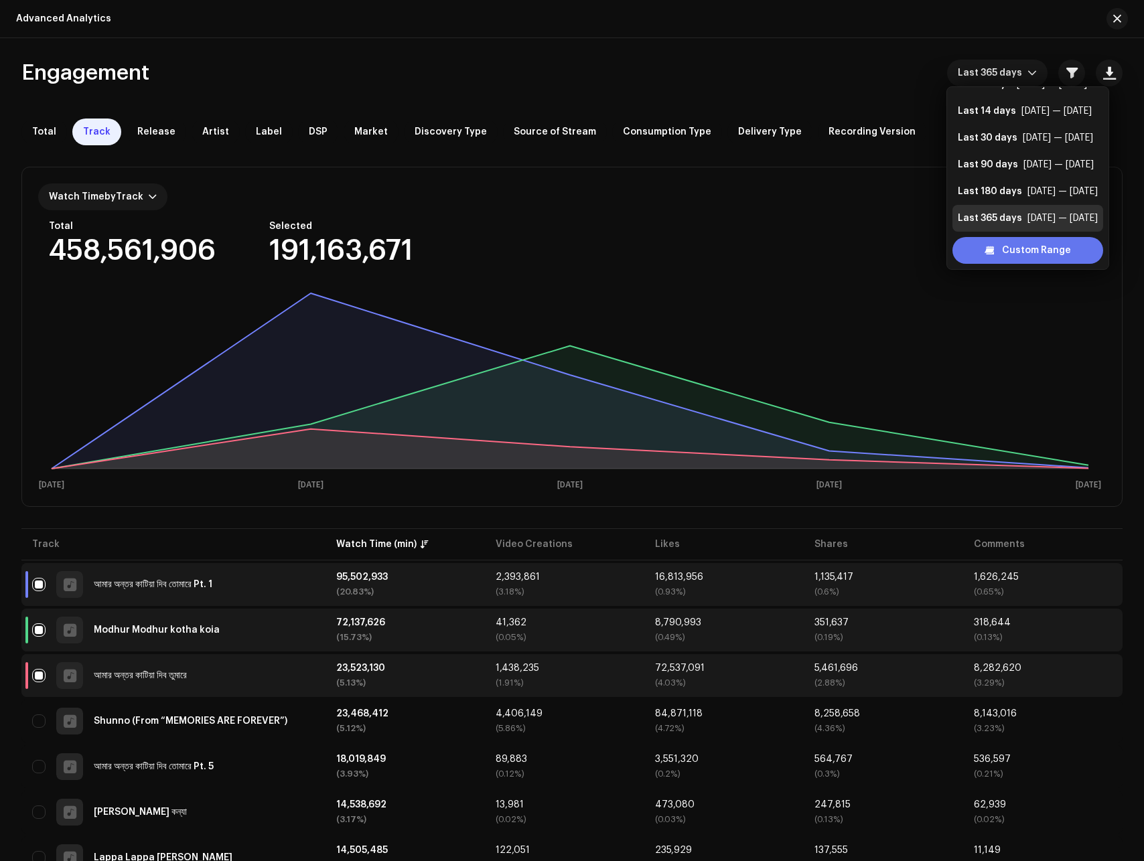
click at [993, 252] on div "Custom Range" at bounding box center [1027, 250] width 151 height 27
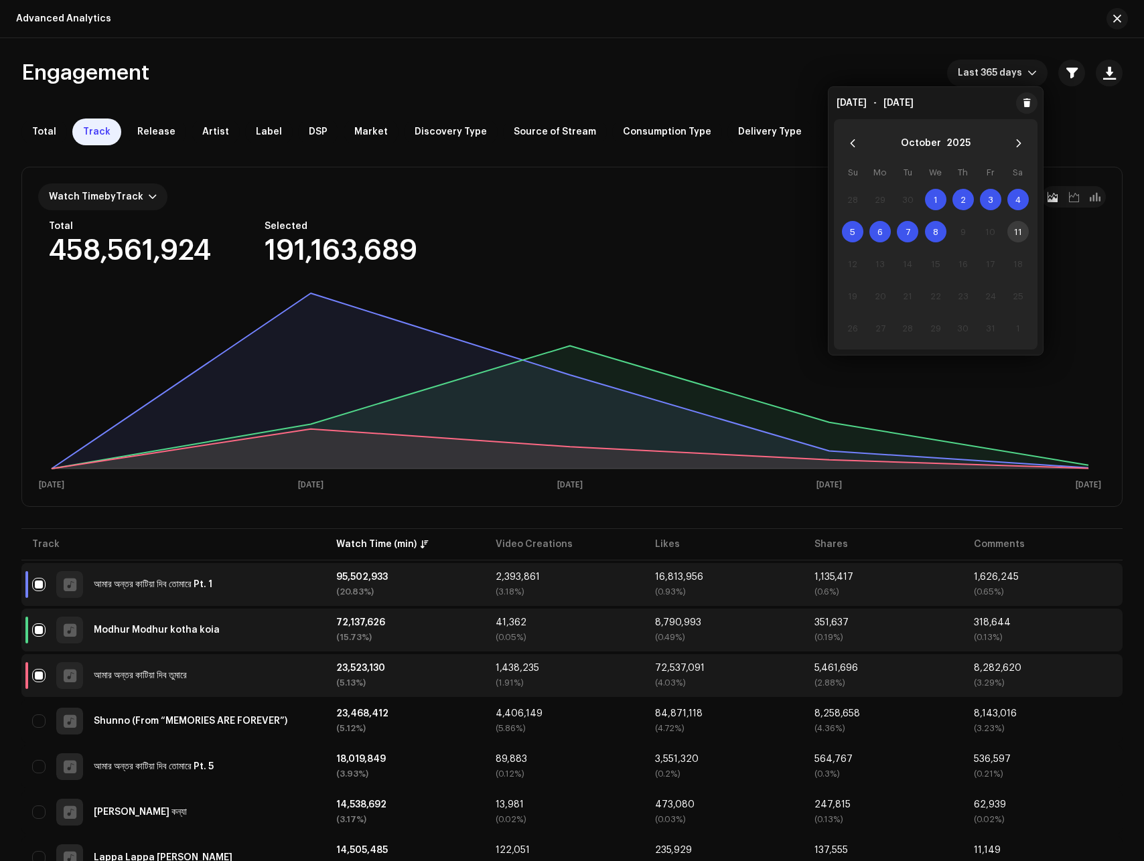
click at [829, 62] on div "Engagement Last 365 days" at bounding box center [571, 73] width 1101 height 27
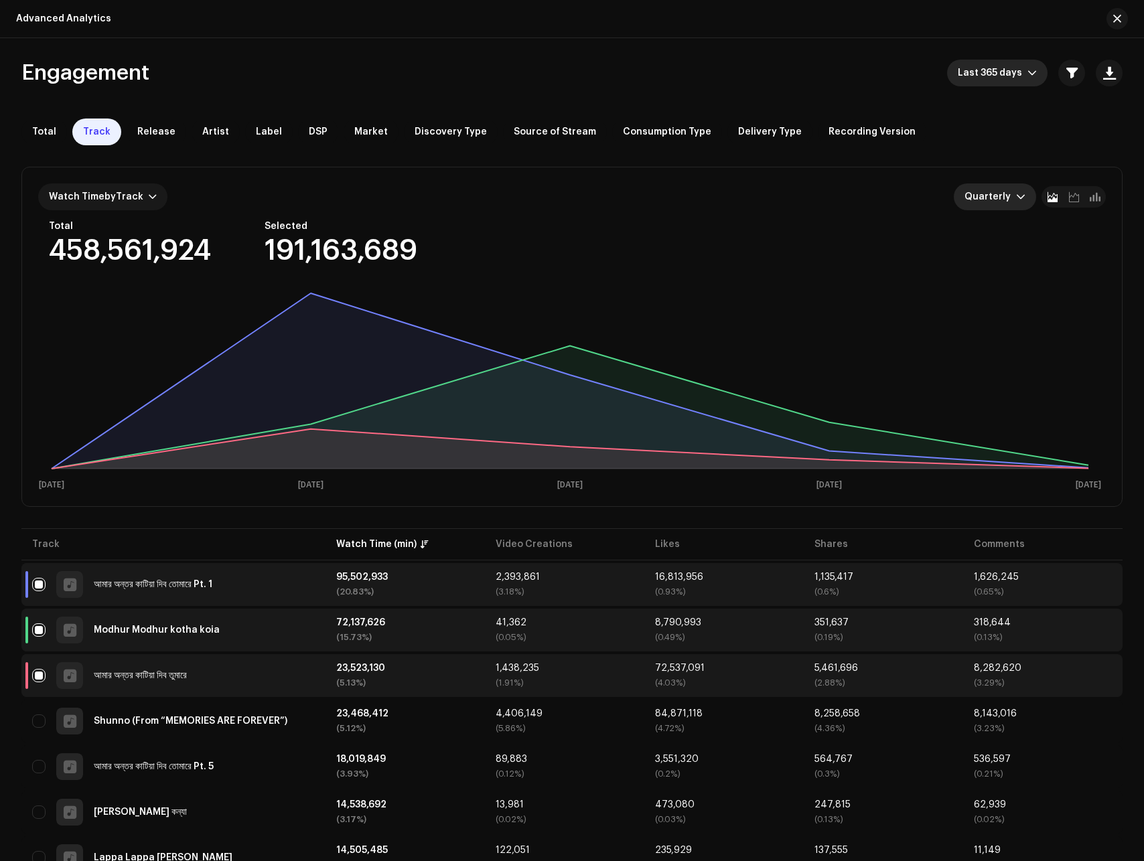
click at [981, 74] on span "Last 365 days" at bounding box center [993, 73] width 70 height 27
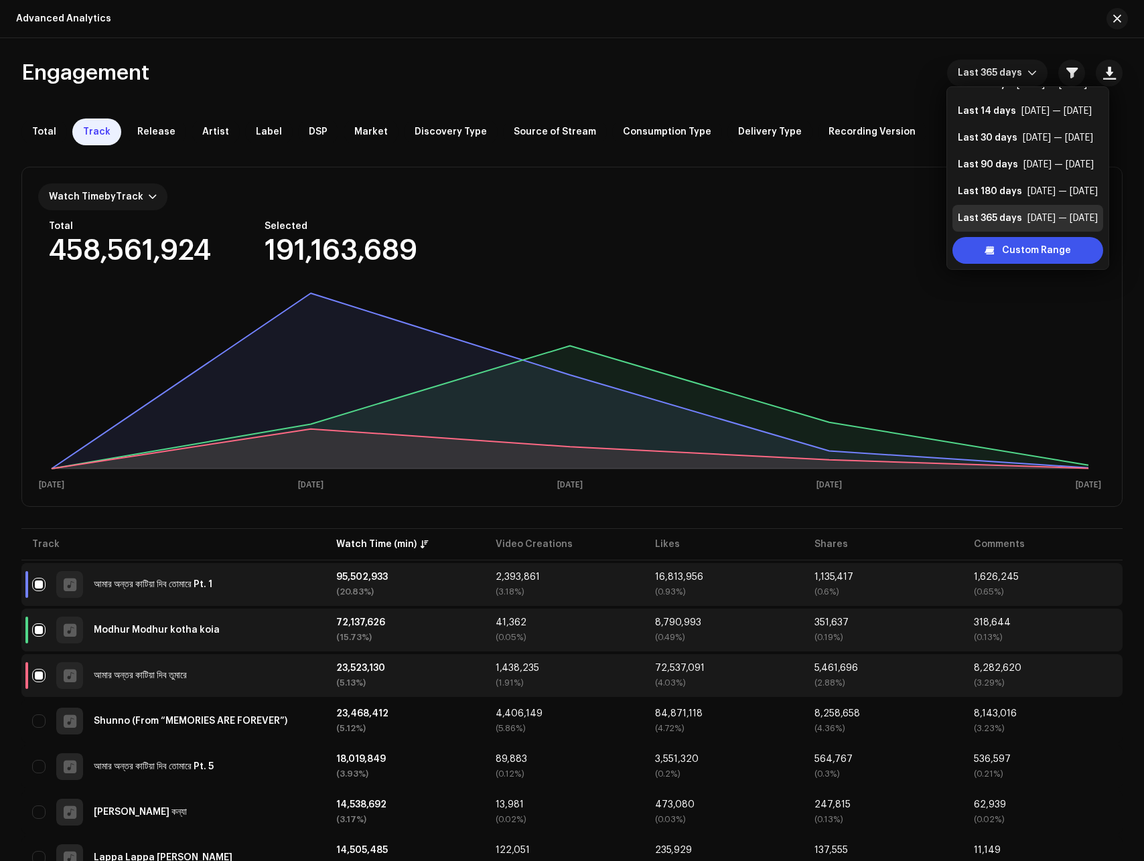
click at [756, 64] on div "Engagement Last 365 days" at bounding box center [571, 73] width 1101 height 27
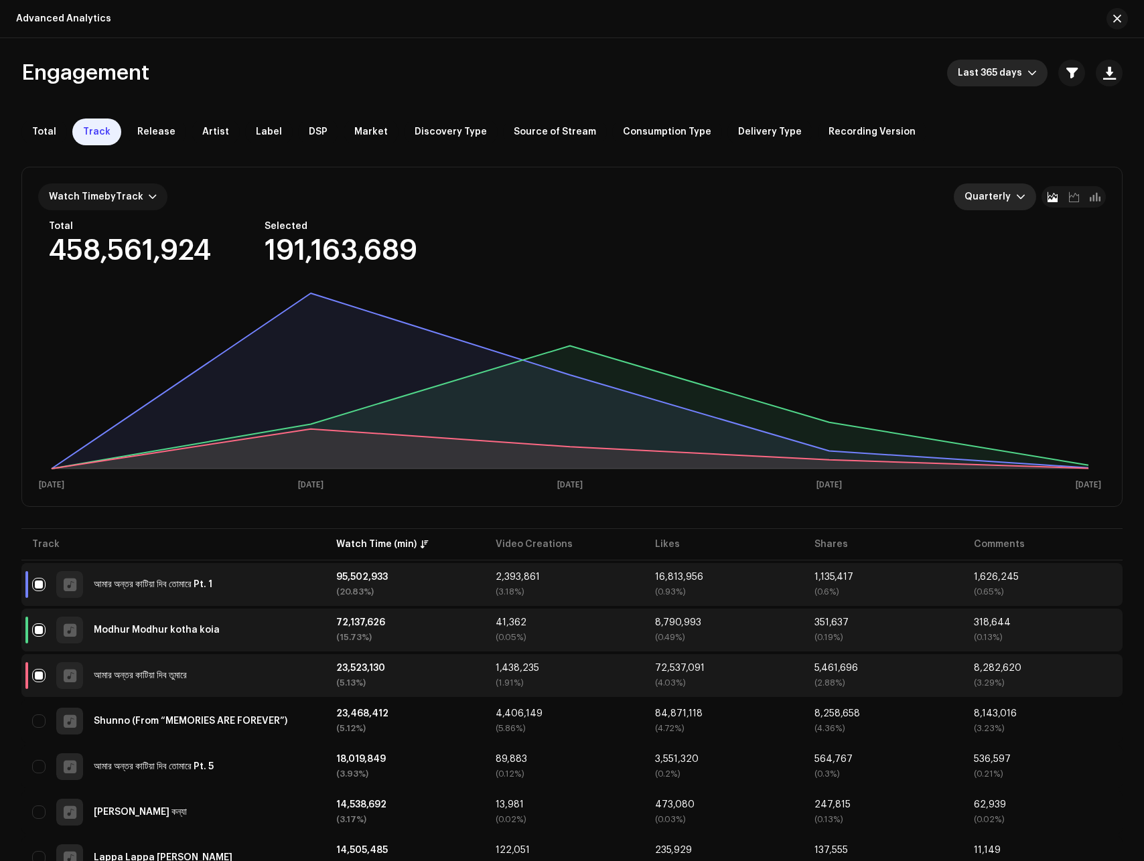
click at [1003, 67] on span "Last 365 days" at bounding box center [993, 73] width 70 height 27
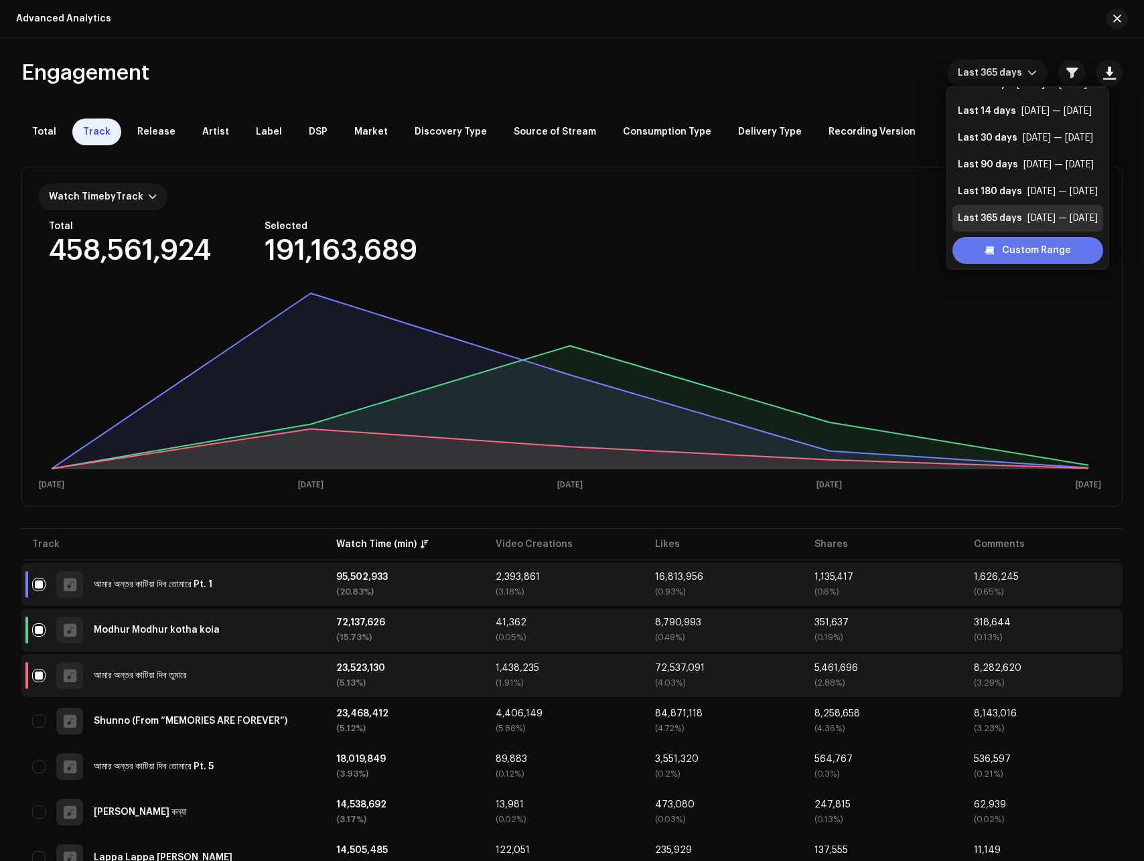
click at [1003, 252] on span "Custom Range" at bounding box center [1036, 250] width 69 height 27
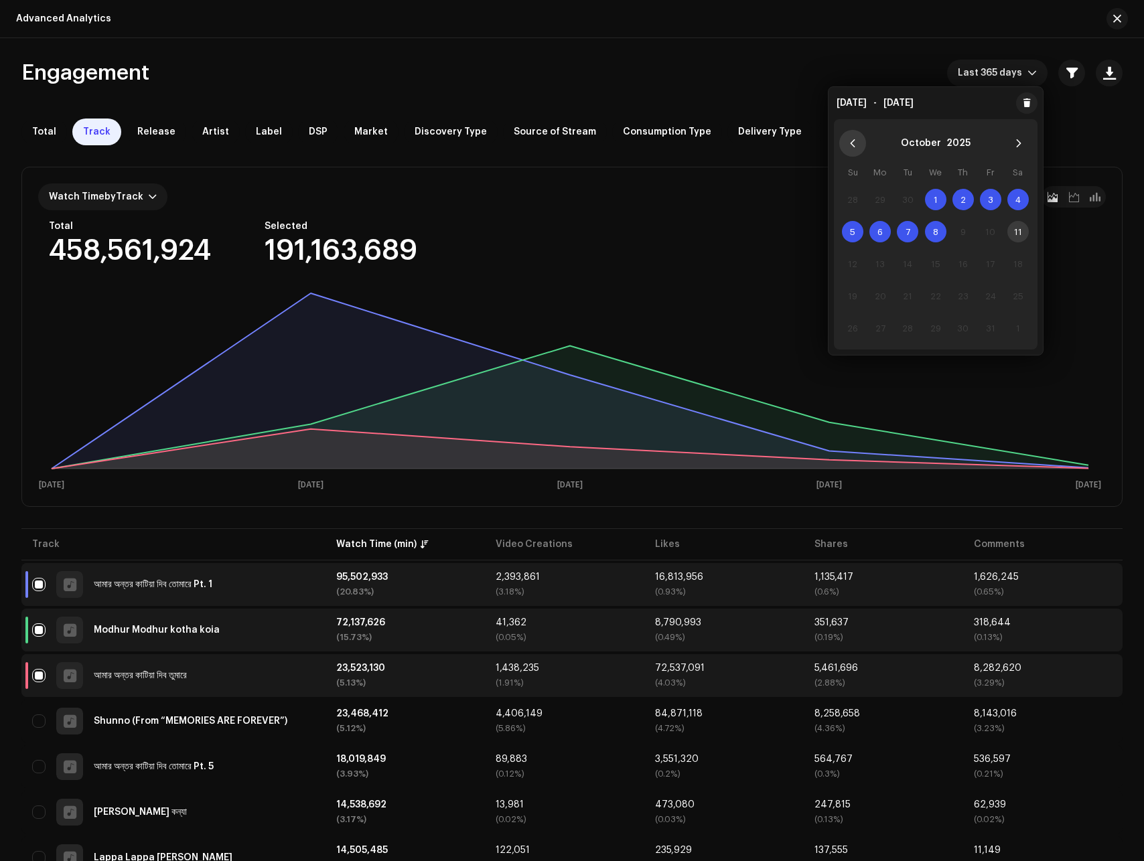
click at [848, 142] on icon "Previous Month" at bounding box center [852, 143] width 9 height 9
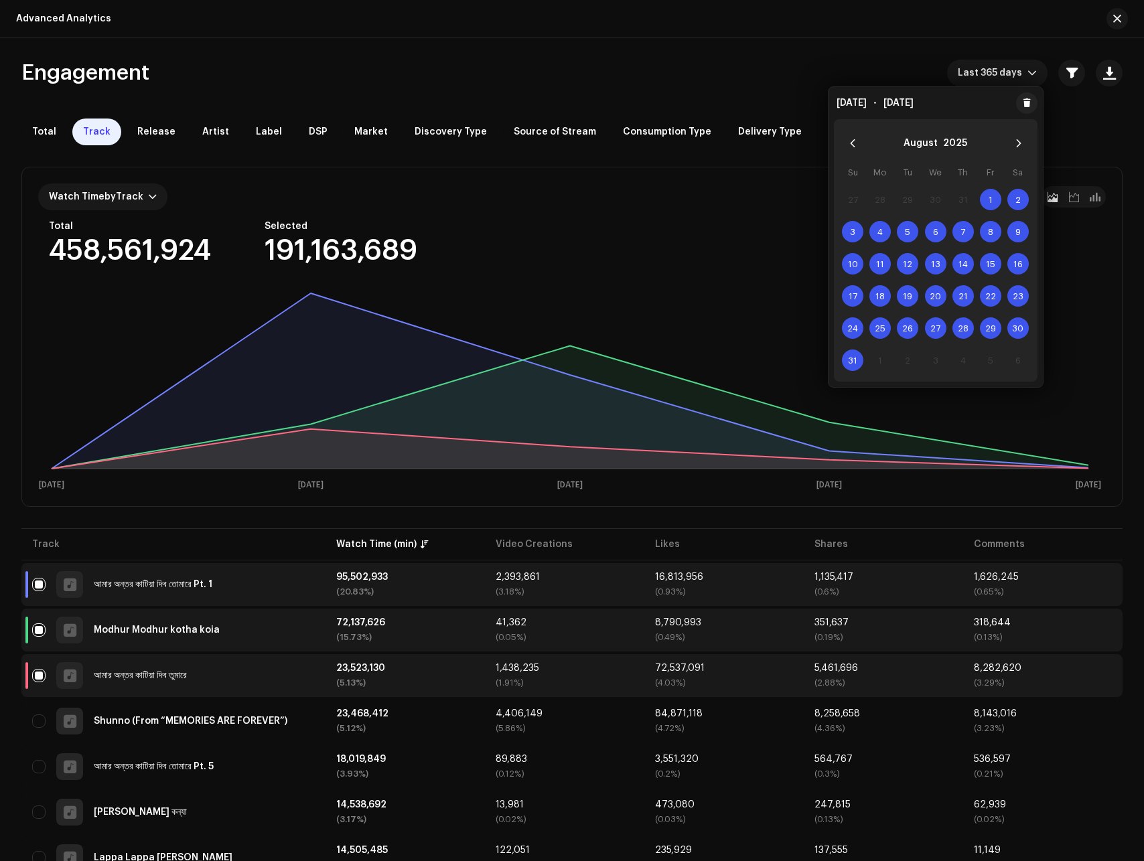
click at [848, 142] on icon "Previous Month" at bounding box center [852, 143] width 9 height 9
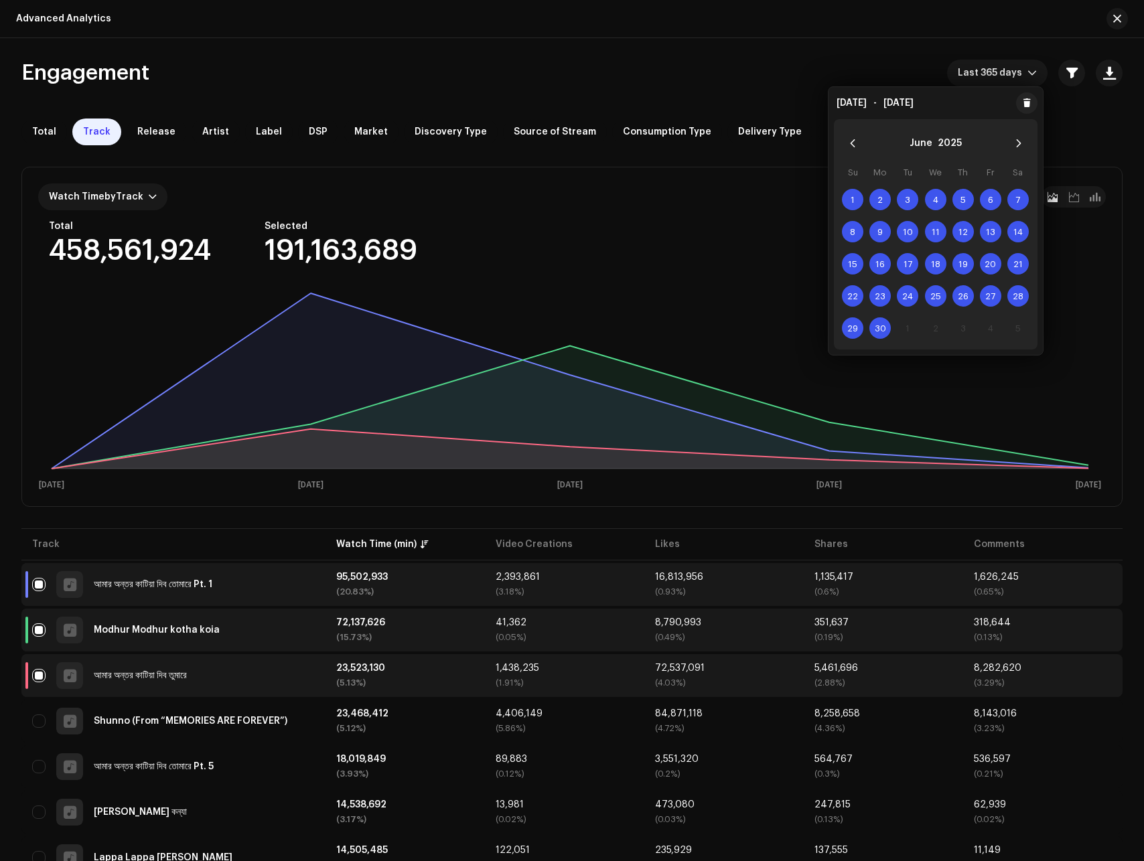
click at [848, 142] on icon "Previous Month" at bounding box center [852, 143] width 9 height 9
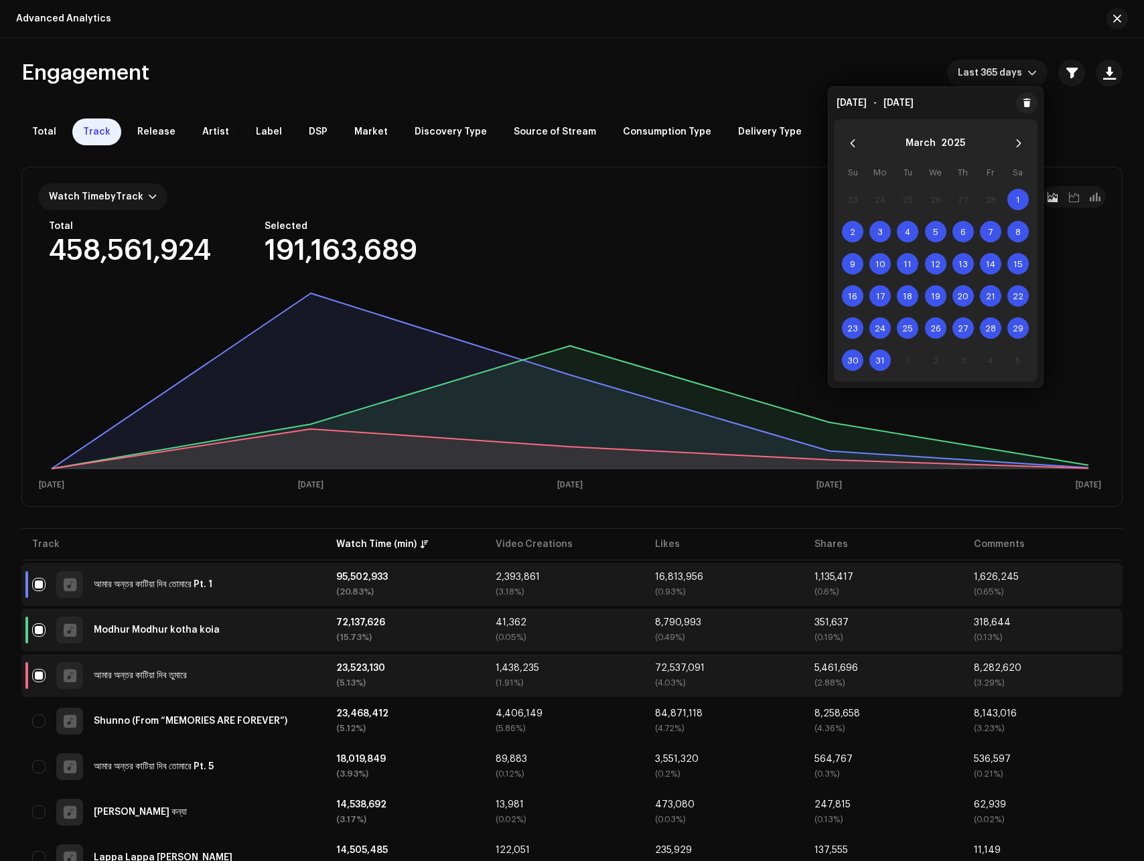
click at [848, 142] on icon "Previous Month" at bounding box center [852, 143] width 9 height 9
click at [939, 200] on span "1" at bounding box center [935, 199] width 21 height 21
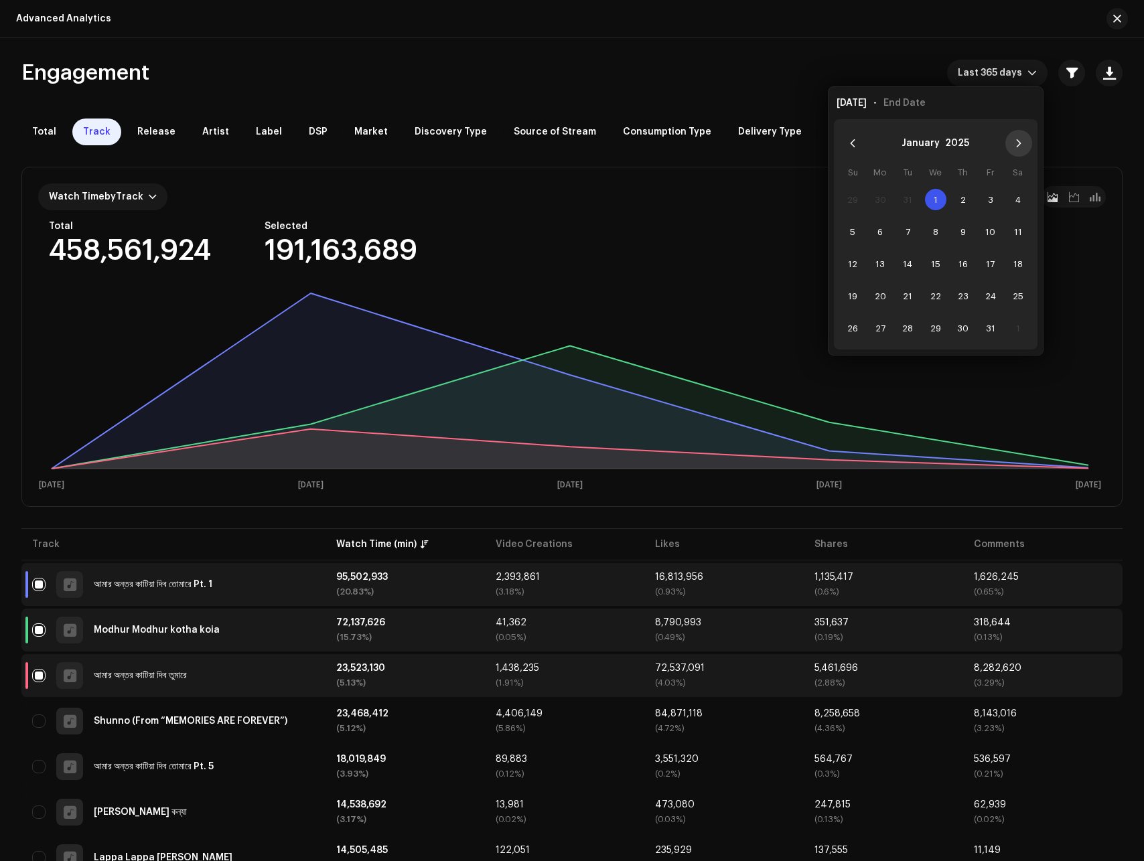
click at [1019, 143] on icon "Next Month" at bounding box center [1018, 143] width 5 height 8
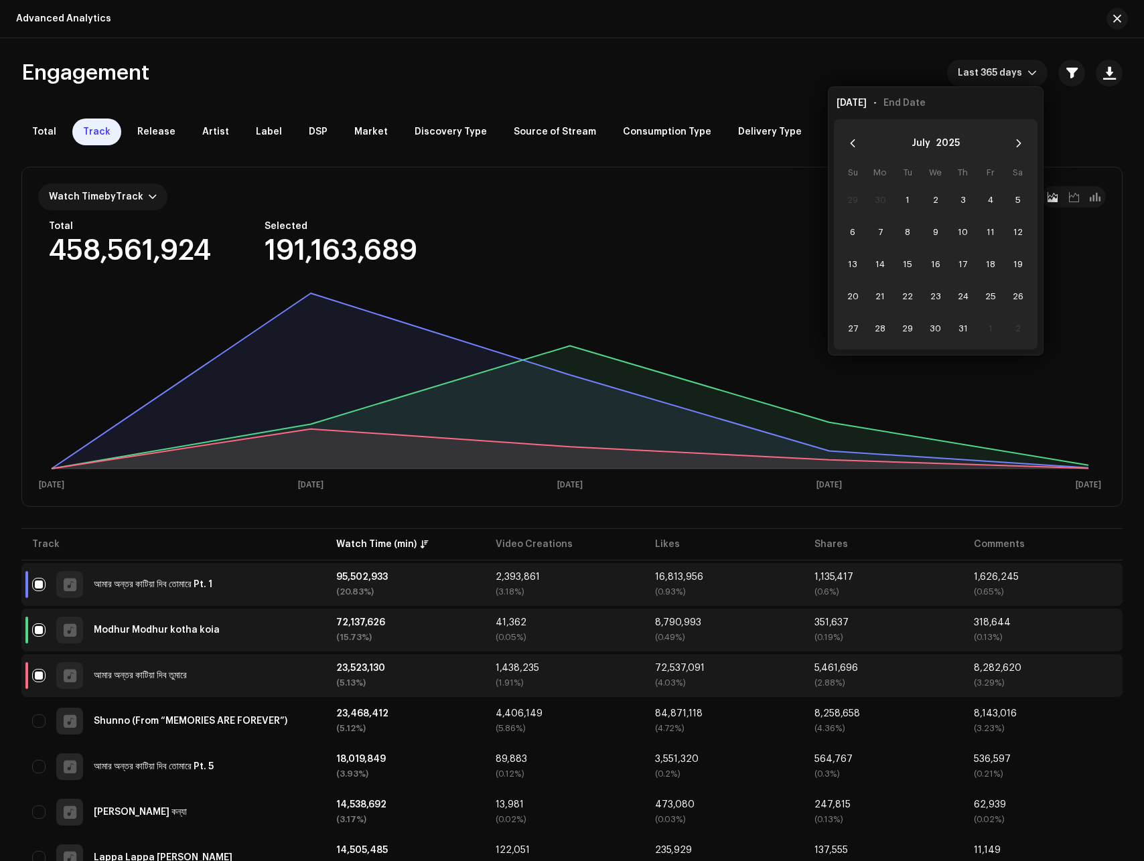
click at [1019, 143] on icon "Next Month" at bounding box center [1018, 143] width 5 height 8
click at [1017, 232] on td "11" at bounding box center [1017, 232] width 27 height 32
click at [936, 234] on span "8" at bounding box center [935, 231] width 21 height 21
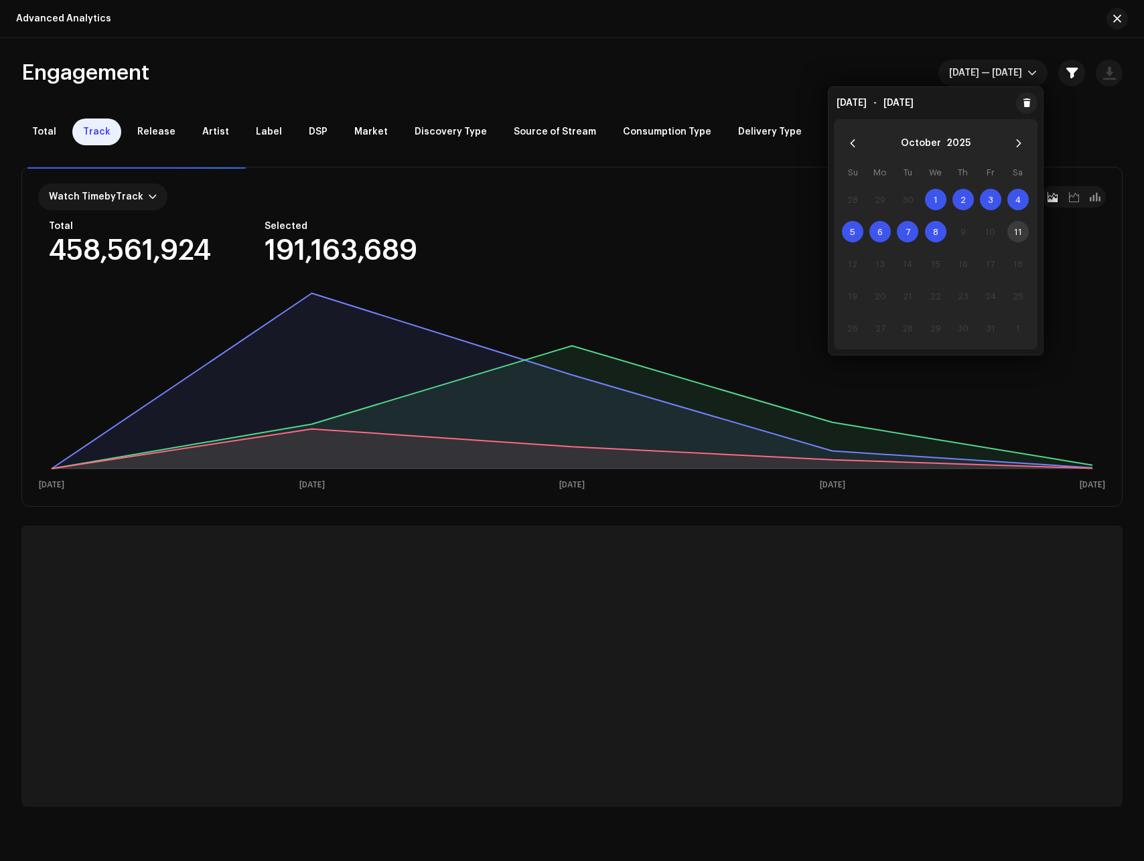
click at [860, 53] on div "Engagement Jan 1 — Oct 8 Total Track Release Artist Label DSP Market Discovery …" at bounding box center [572, 449] width 1144 height 823
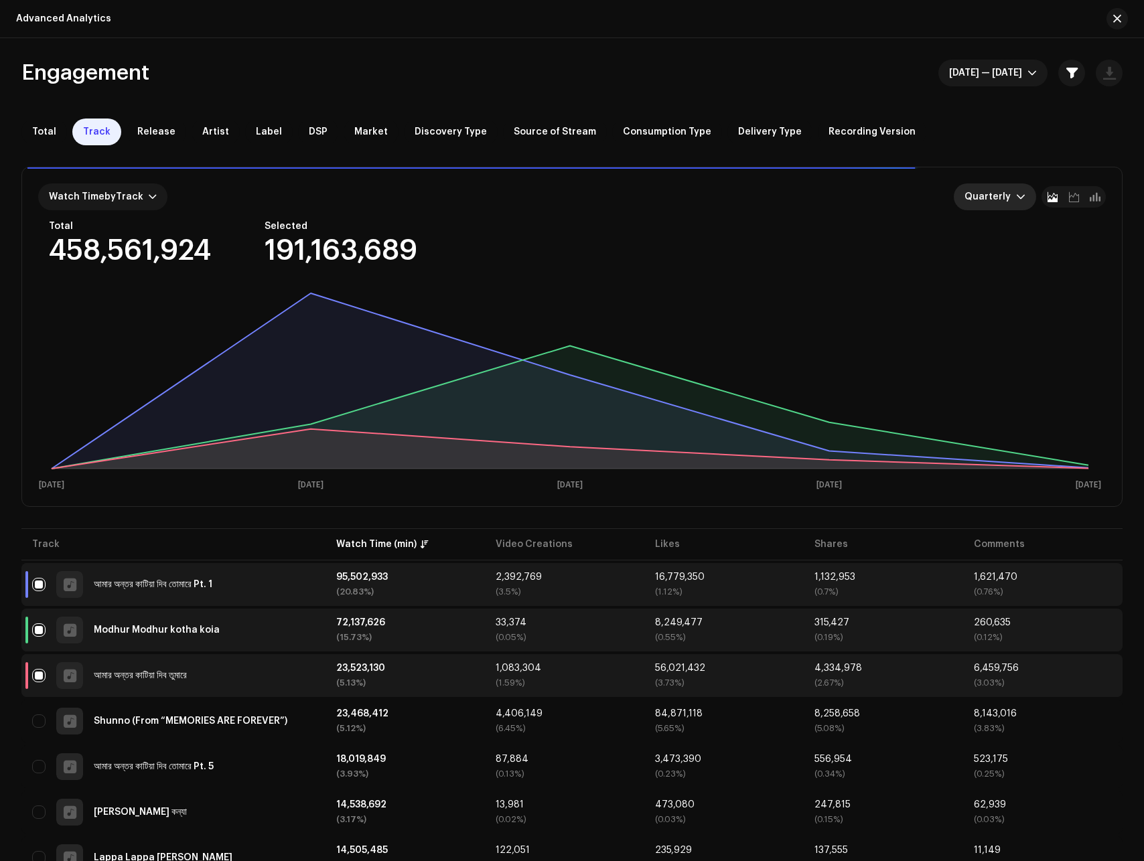
scroll to position [8, 0]
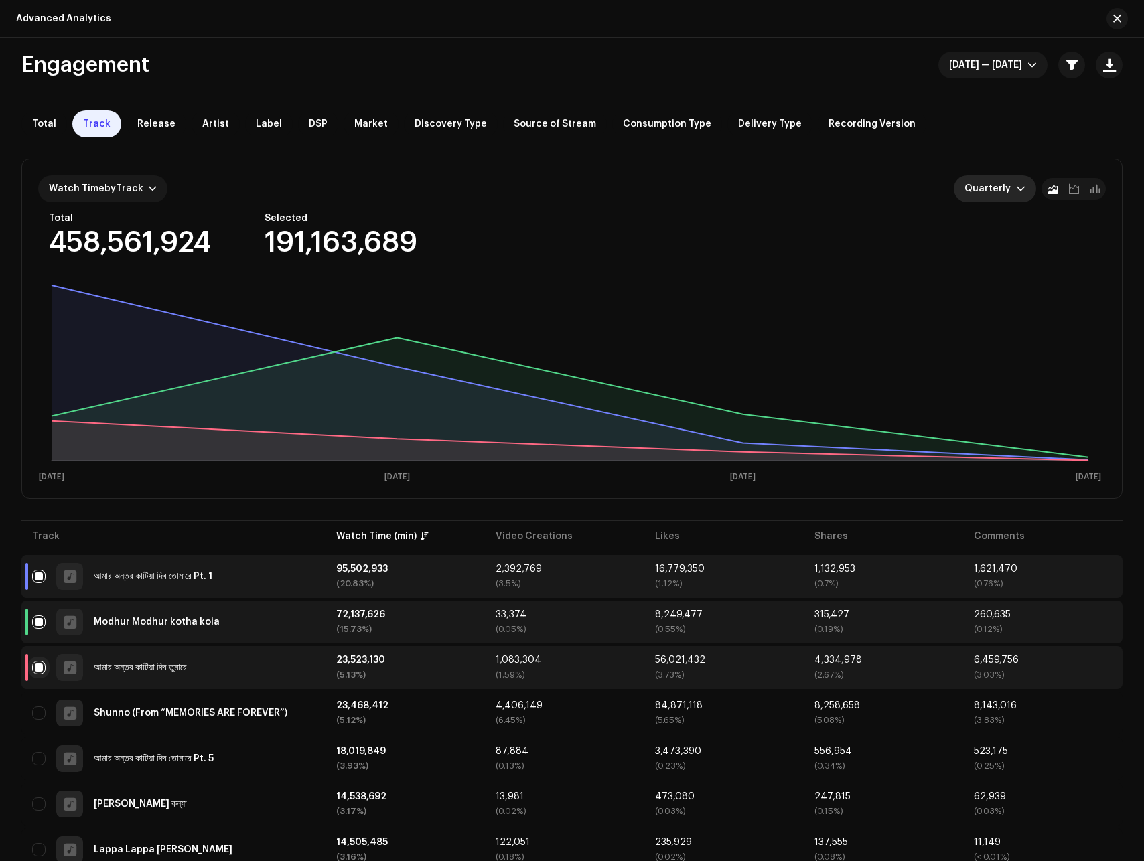
click at [38, 668] on input "checkbox" at bounding box center [38, 667] width 13 height 13
checkbox input "false"
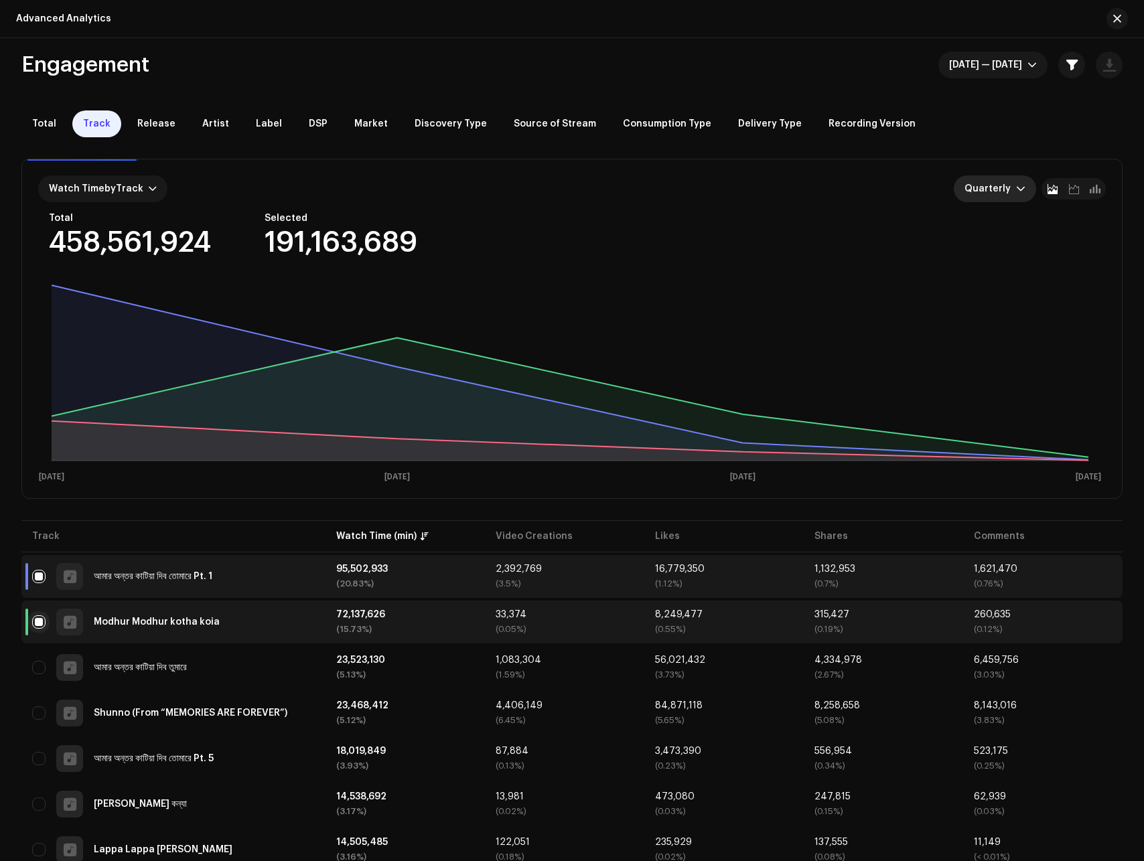
click at [41, 620] on input "Row Selected" at bounding box center [38, 621] width 13 height 13
checkbox input "false"
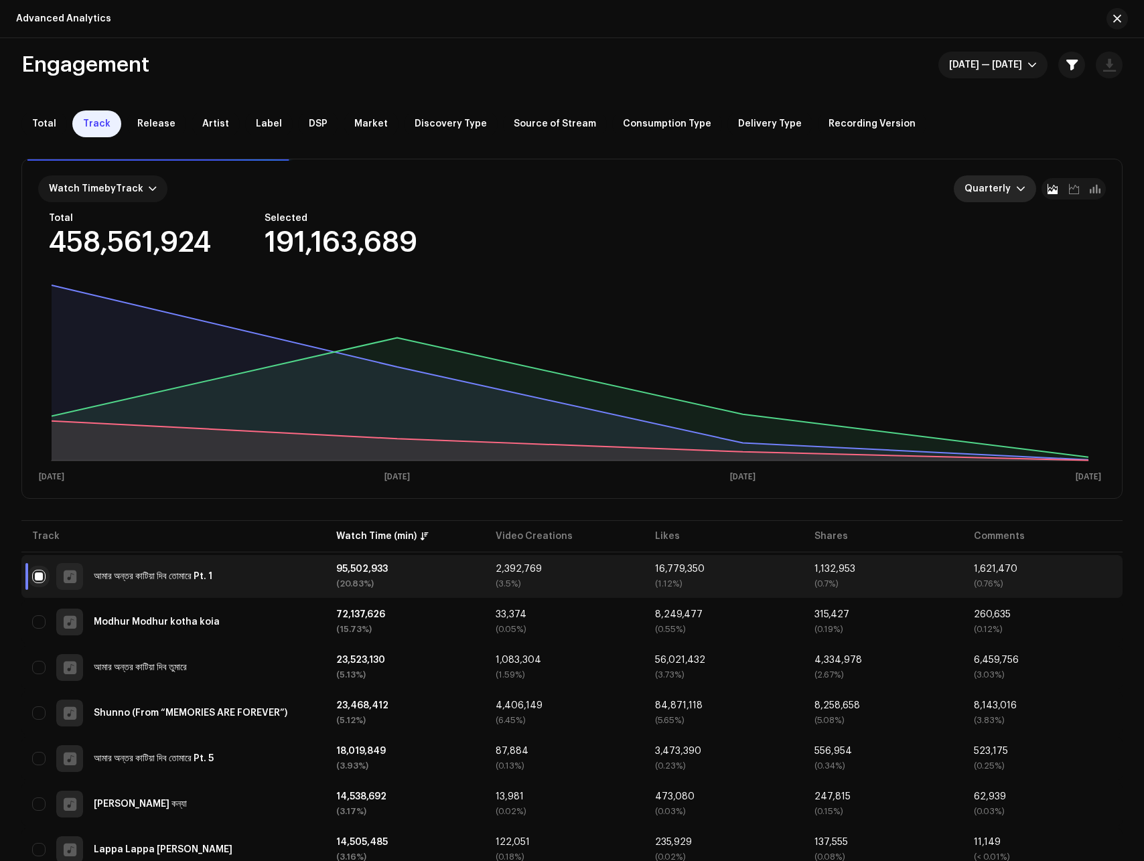
click at [35, 579] on input "Row Selected" at bounding box center [38, 576] width 13 height 13
checkbox input "false"
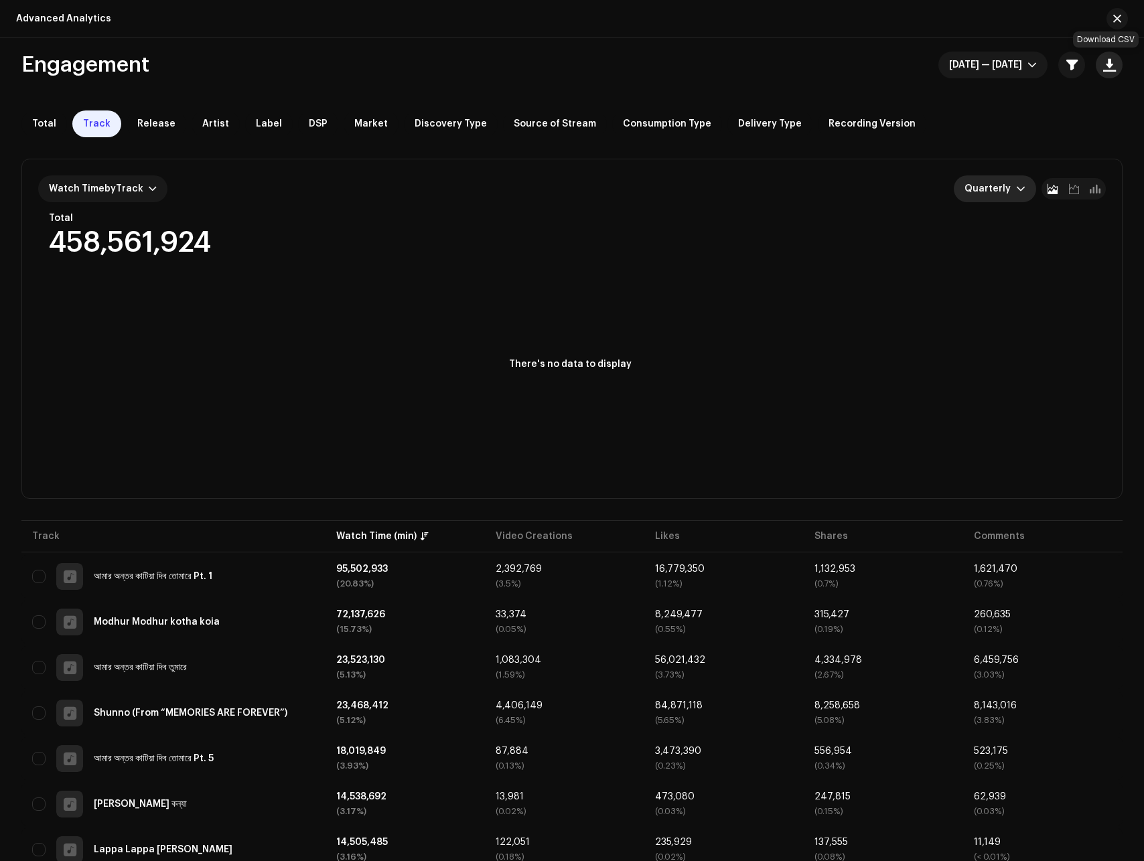
click at [1108, 68] on span "button" at bounding box center [1109, 65] width 13 height 11
click at [638, 123] on span "Consumption Type" at bounding box center [667, 124] width 88 height 11
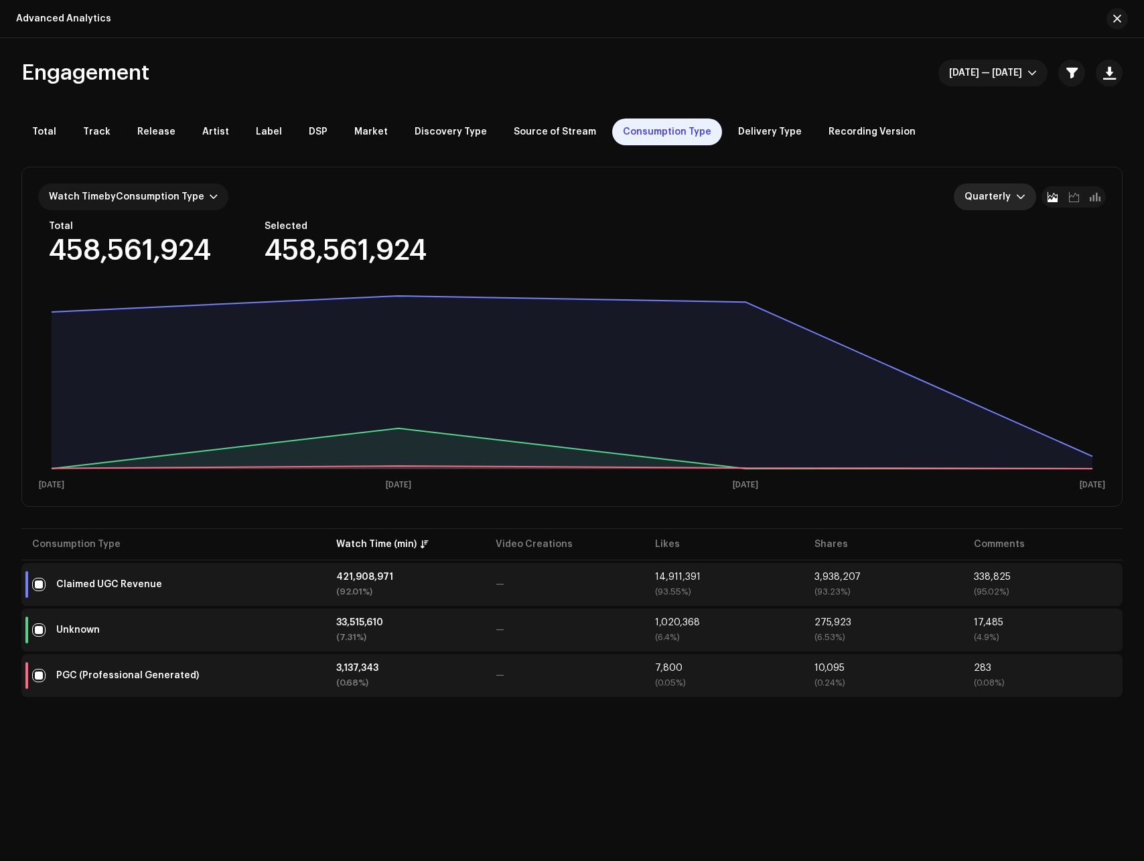
click at [748, 54] on div "Engagement Jan 1 — Oct 8 Total Track Release Artist Label DSP Market Discovery …" at bounding box center [572, 449] width 1144 height 823
click at [1114, 17] on span "button" at bounding box center [1117, 18] width 8 height 11
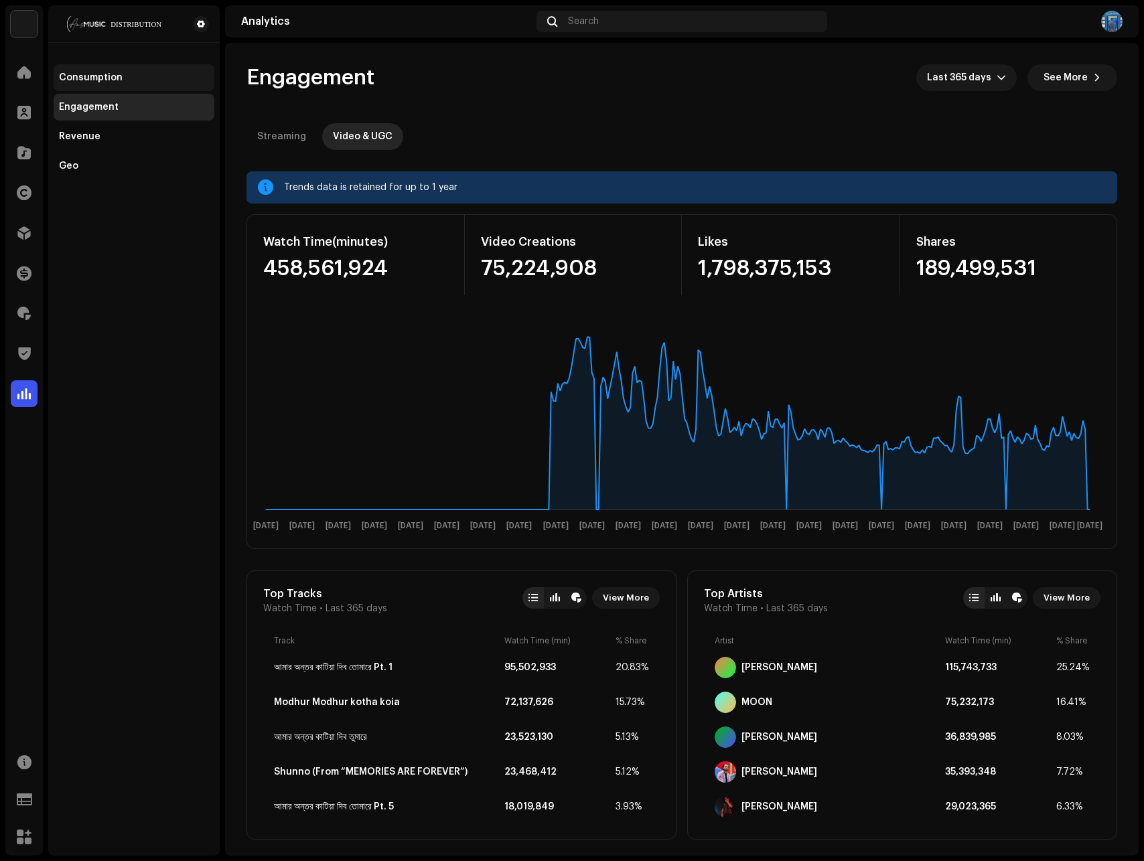
click at [99, 69] on div "Consumption" at bounding box center [134, 77] width 161 height 27
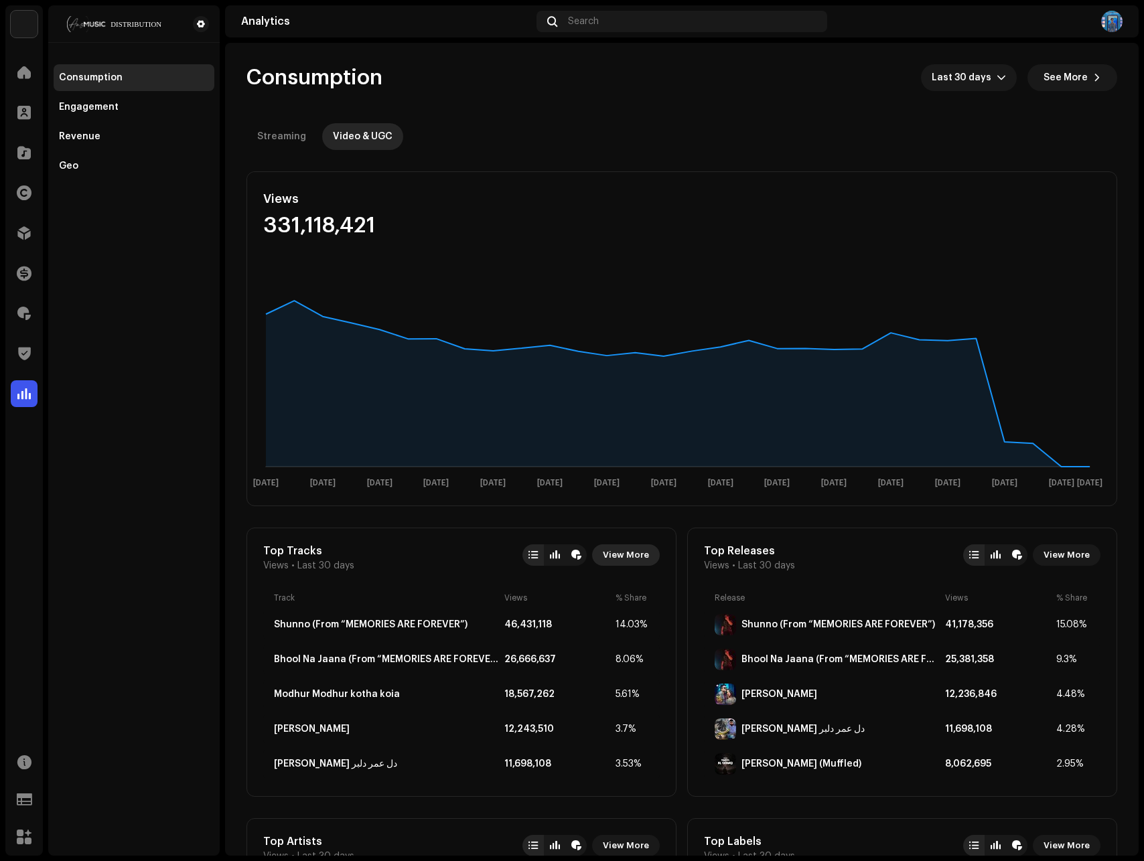
click at [626, 561] on span "View More" at bounding box center [626, 555] width 46 height 27
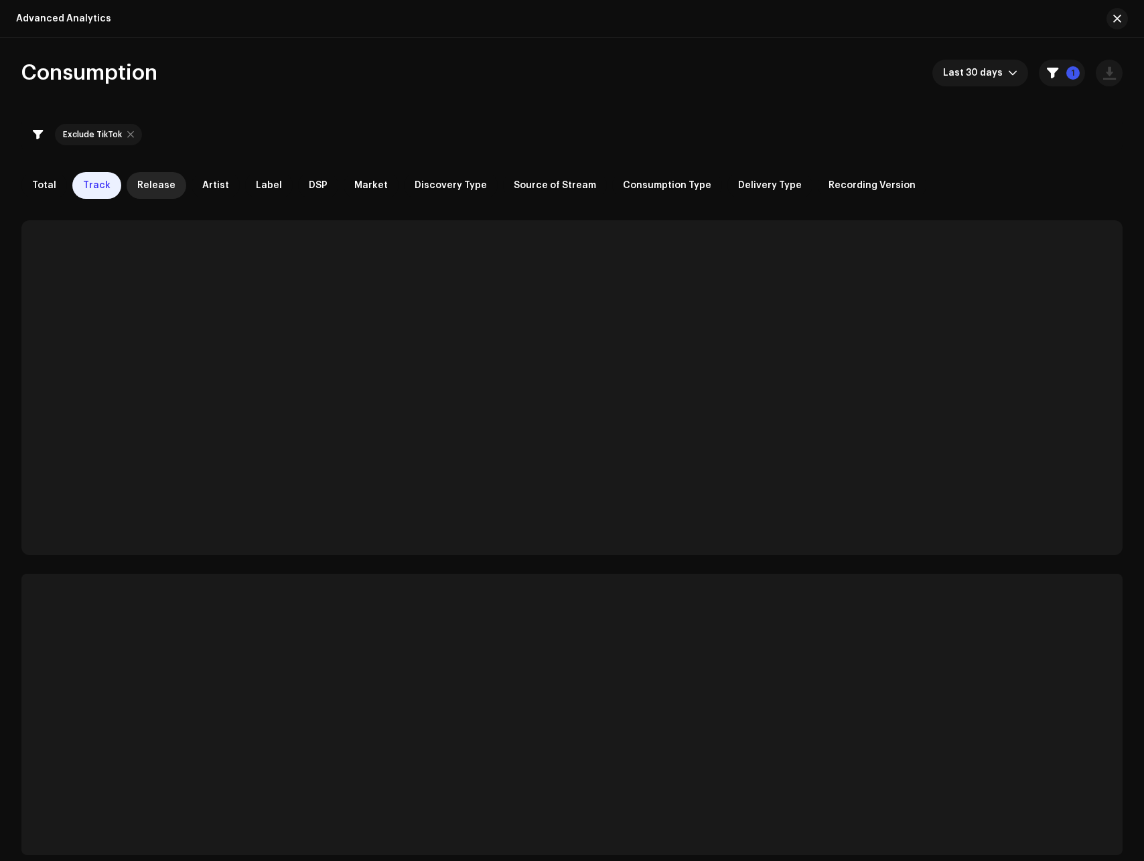
click at [139, 186] on span "Release" at bounding box center [156, 185] width 38 height 11
click at [129, 134] on div at bounding box center [130, 134] width 7 height 11
checkbox input "false"
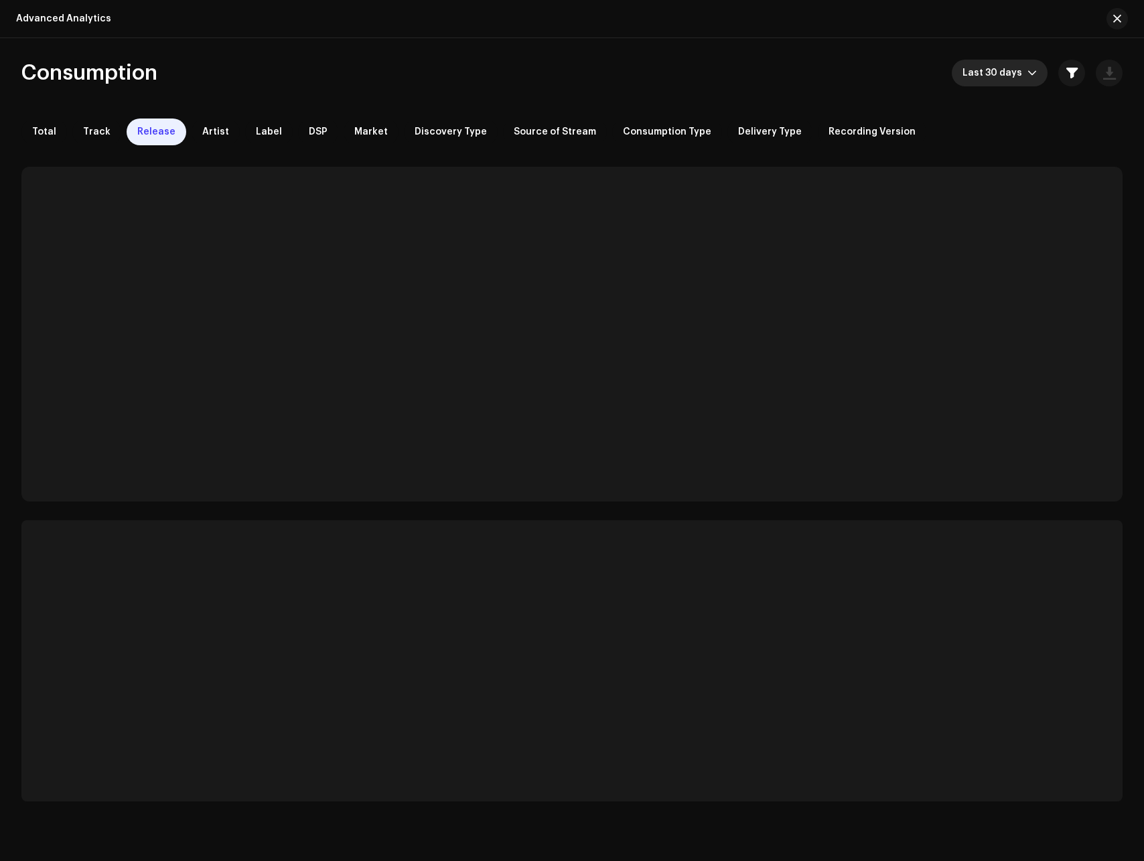
click at [1033, 68] on icon "dropdown trigger" at bounding box center [1031, 72] width 9 height 9
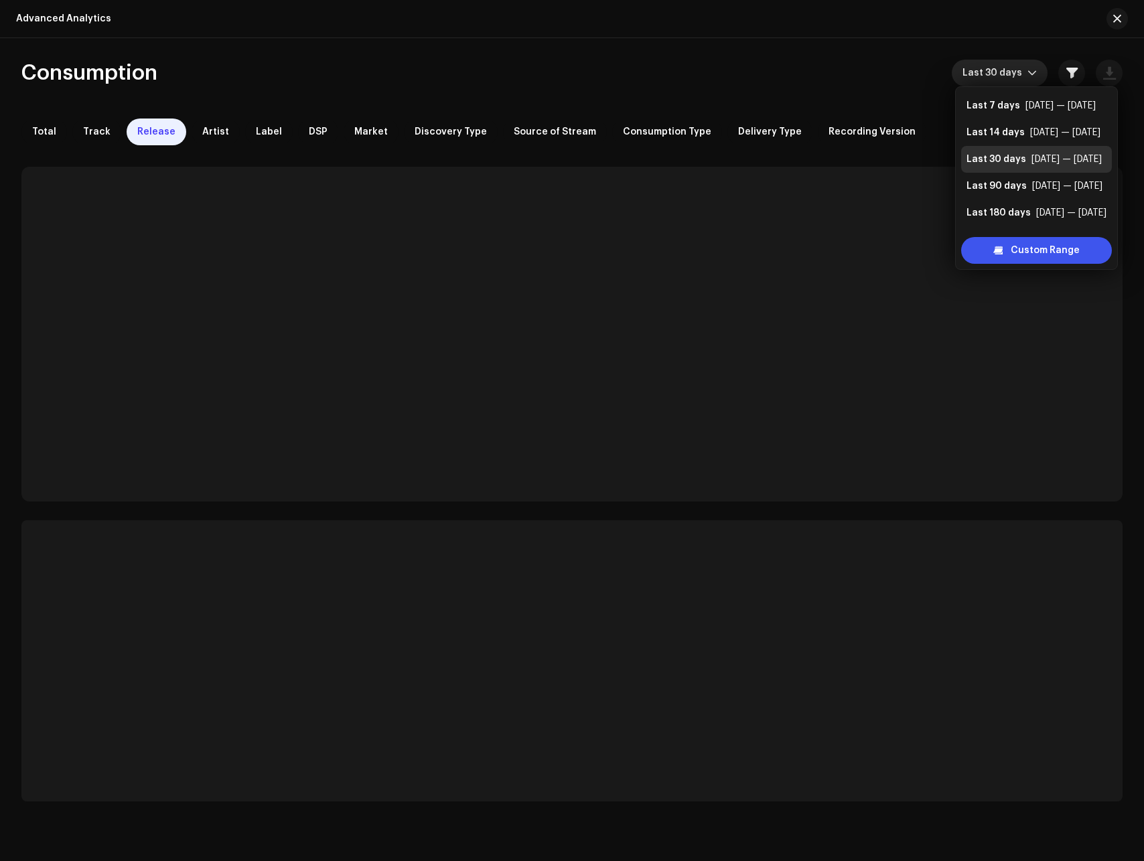
click at [806, 76] on div "Consumption Last 30 days" at bounding box center [571, 73] width 1101 height 27
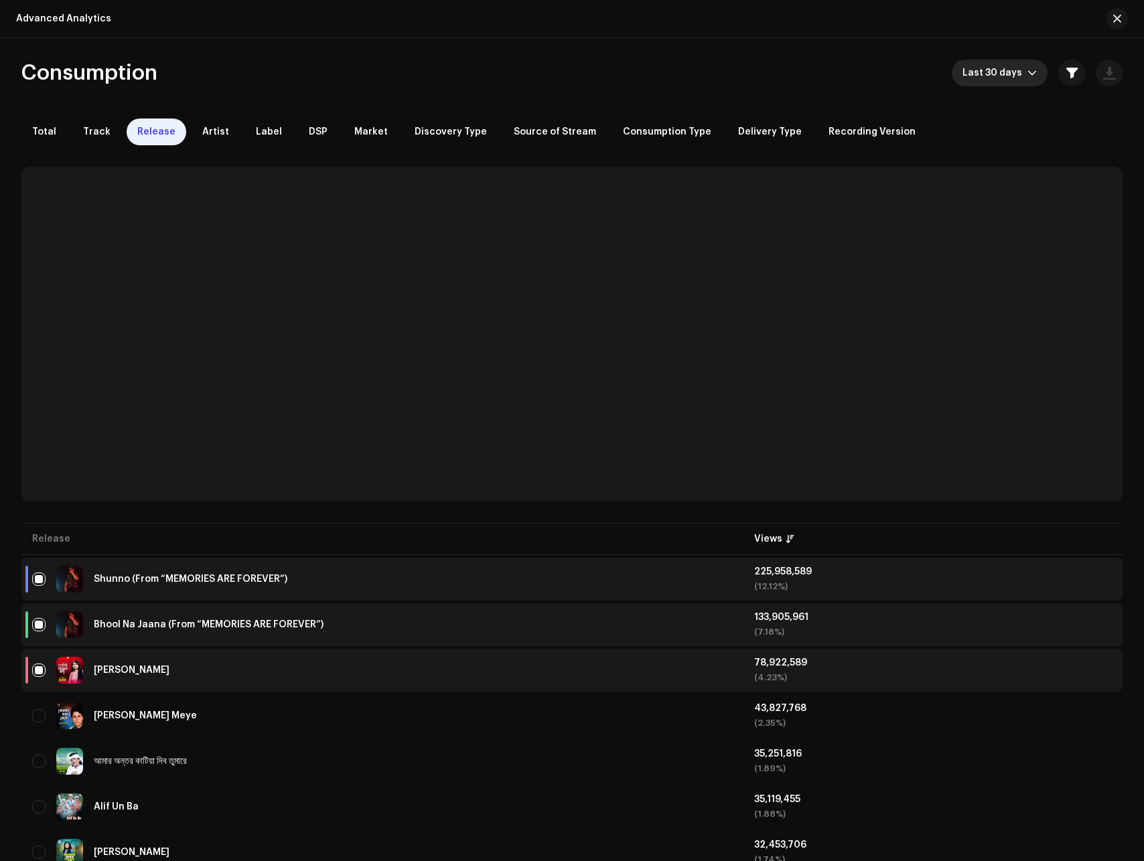
click at [1017, 76] on span "Last 30 days" at bounding box center [994, 73] width 65 height 27
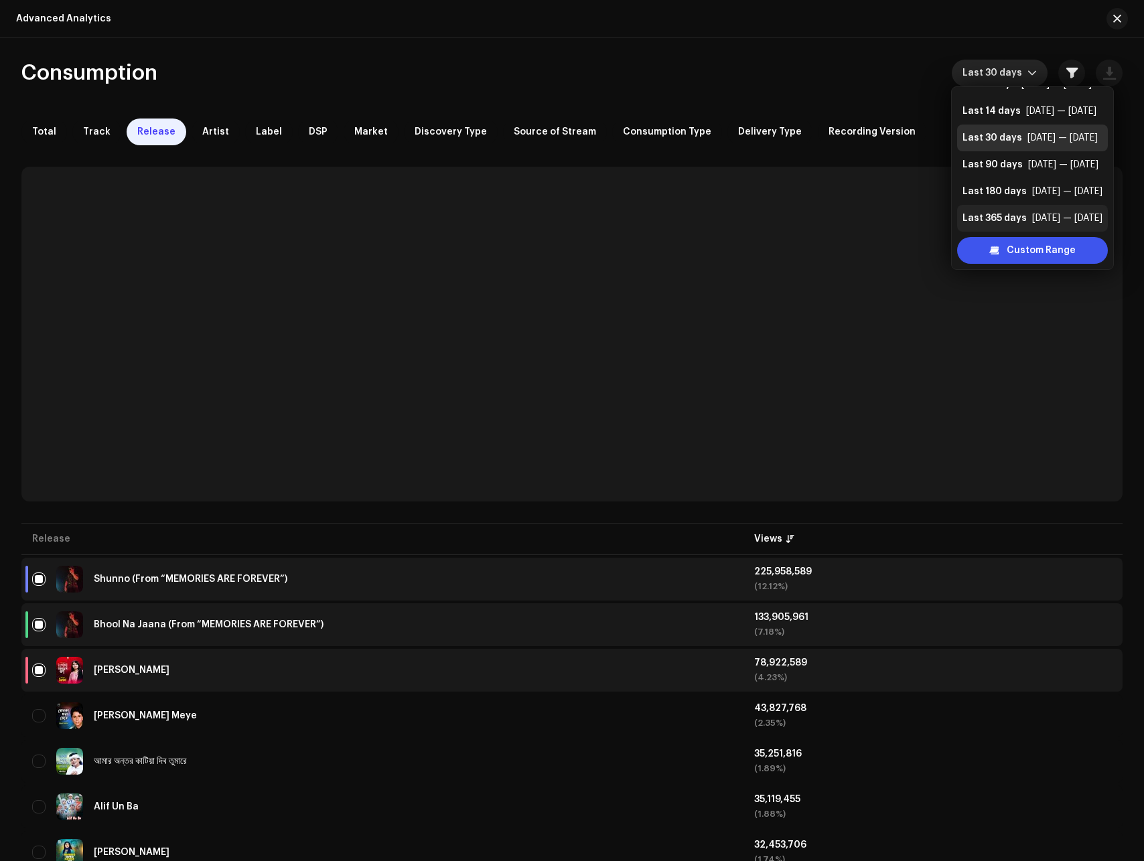
scroll to position [27, 0]
click at [1010, 213] on div "Last 365 days" at bounding box center [994, 212] width 64 height 13
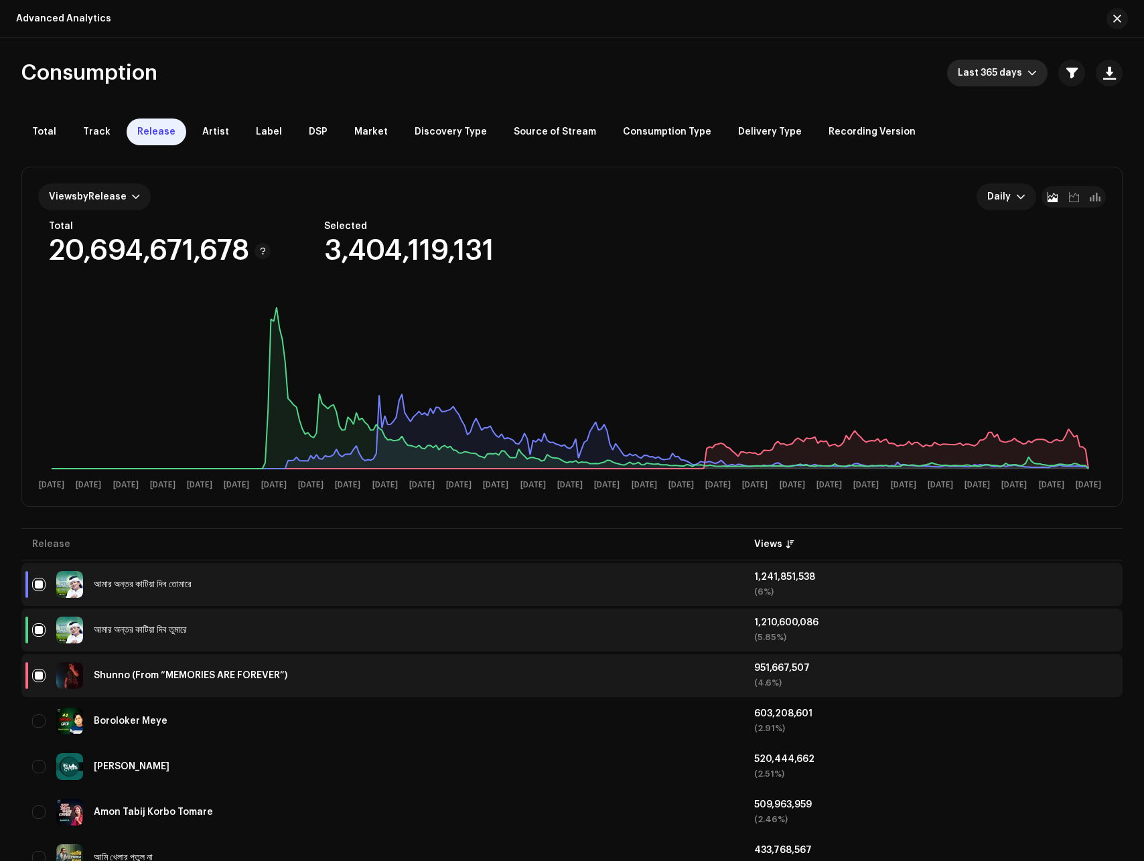
click at [997, 60] on span "Last 365 days" at bounding box center [993, 73] width 70 height 27
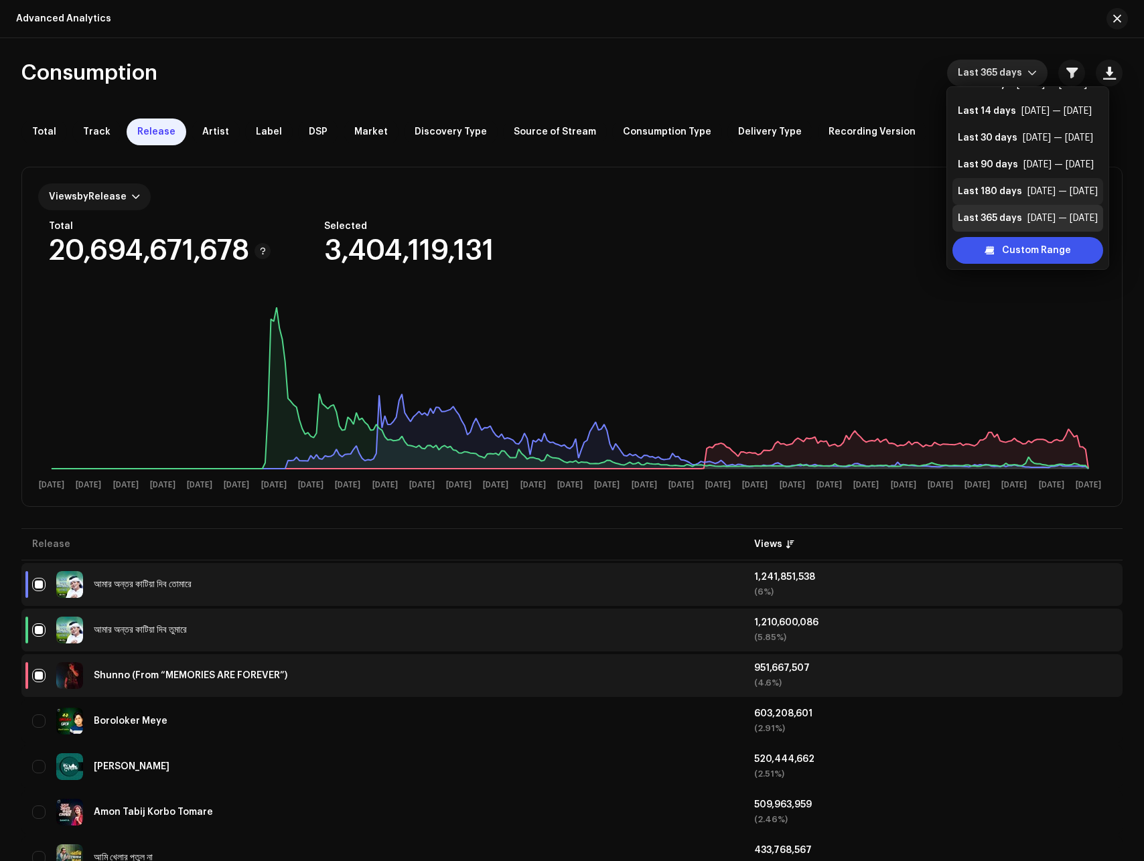
scroll to position [27, 0]
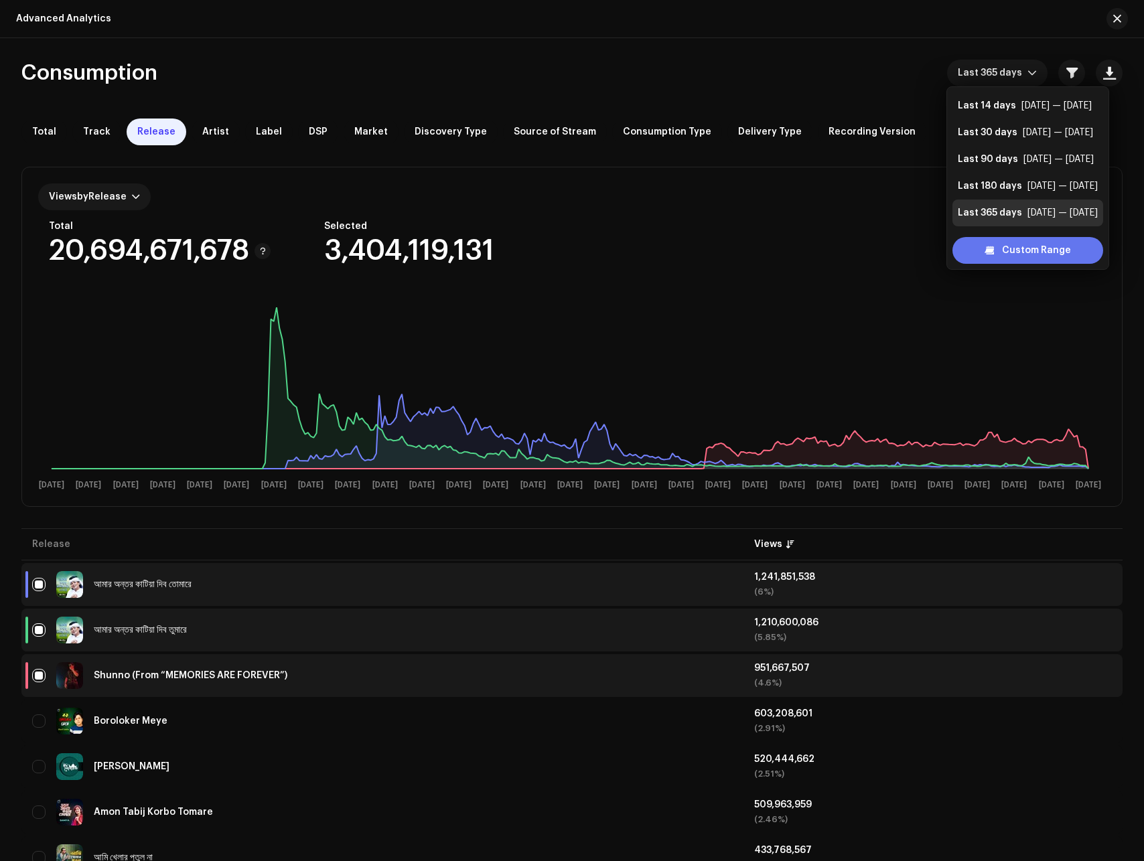
click at [1009, 250] on span "Custom Range" at bounding box center [1036, 250] width 69 height 27
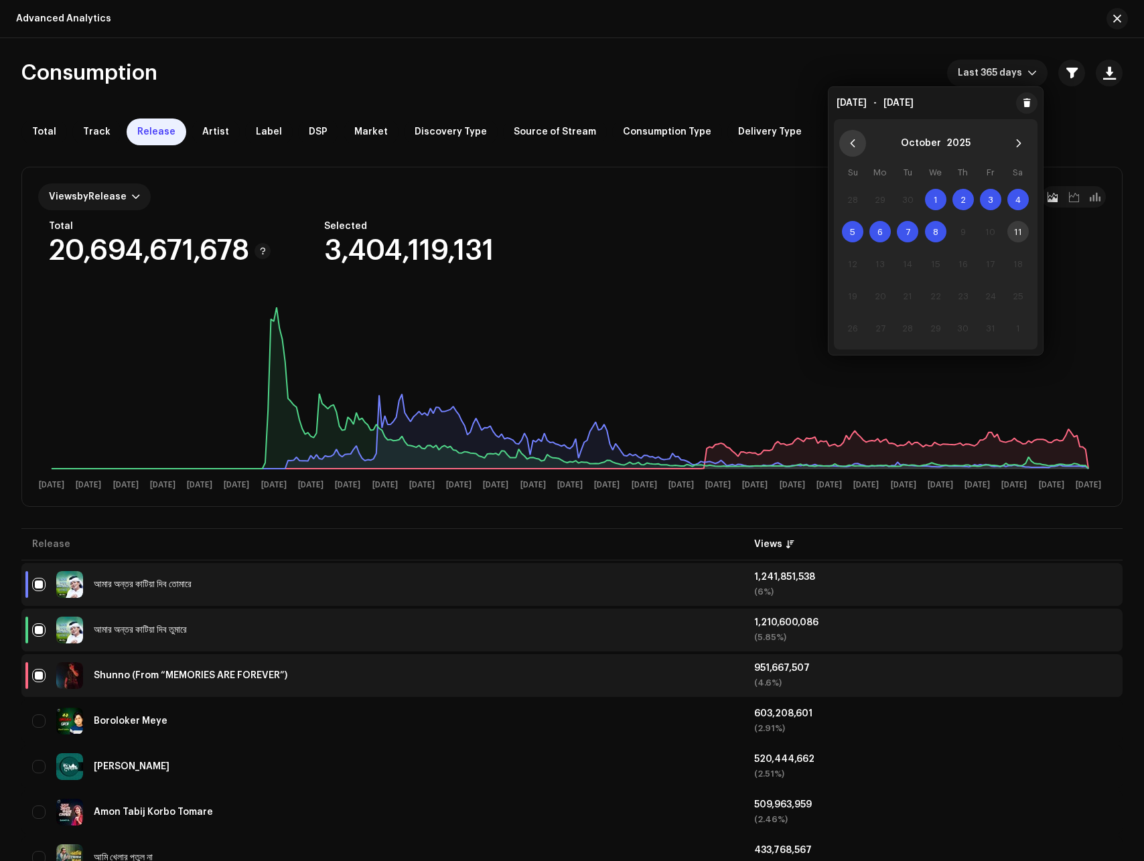
click at [851, 145] on icon "Previous Month" at bounding box center [852, 143] width 9 height 9
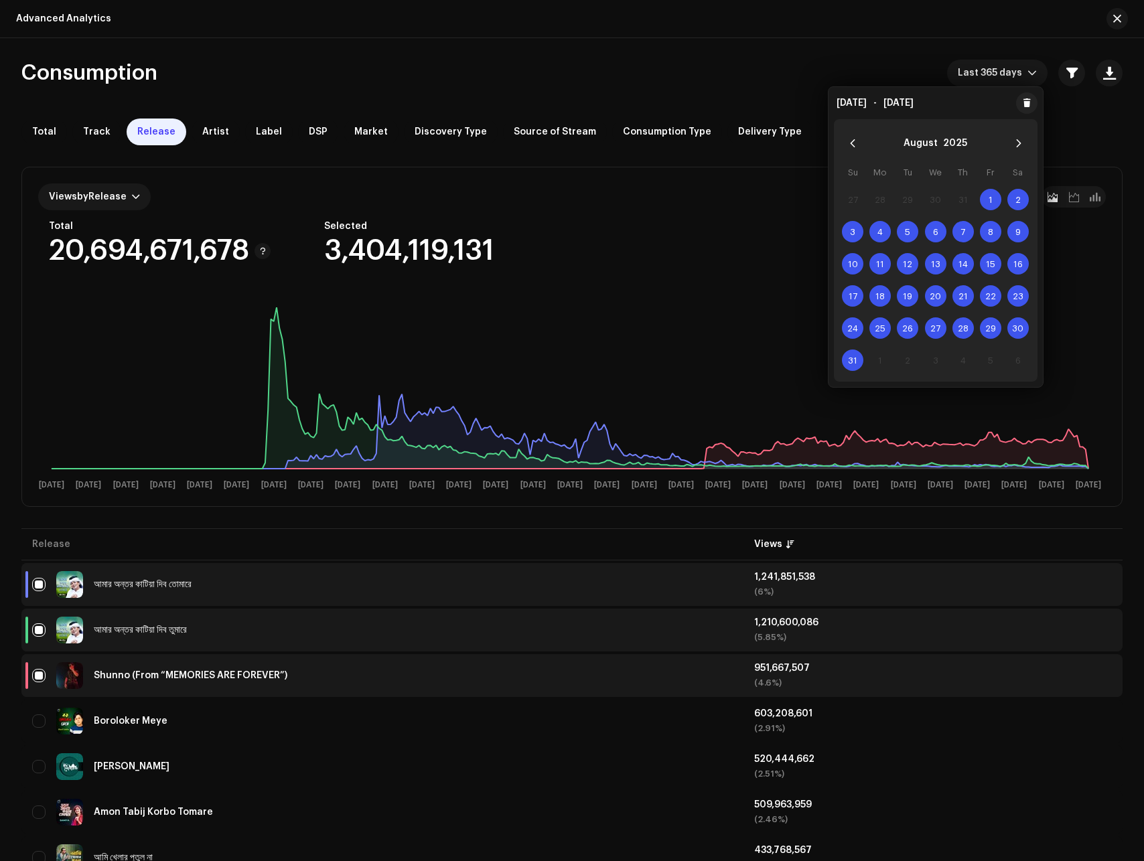
click at [851, 145] on icon "Previous Month" at bounding box center [852, 143] width 9 height 9
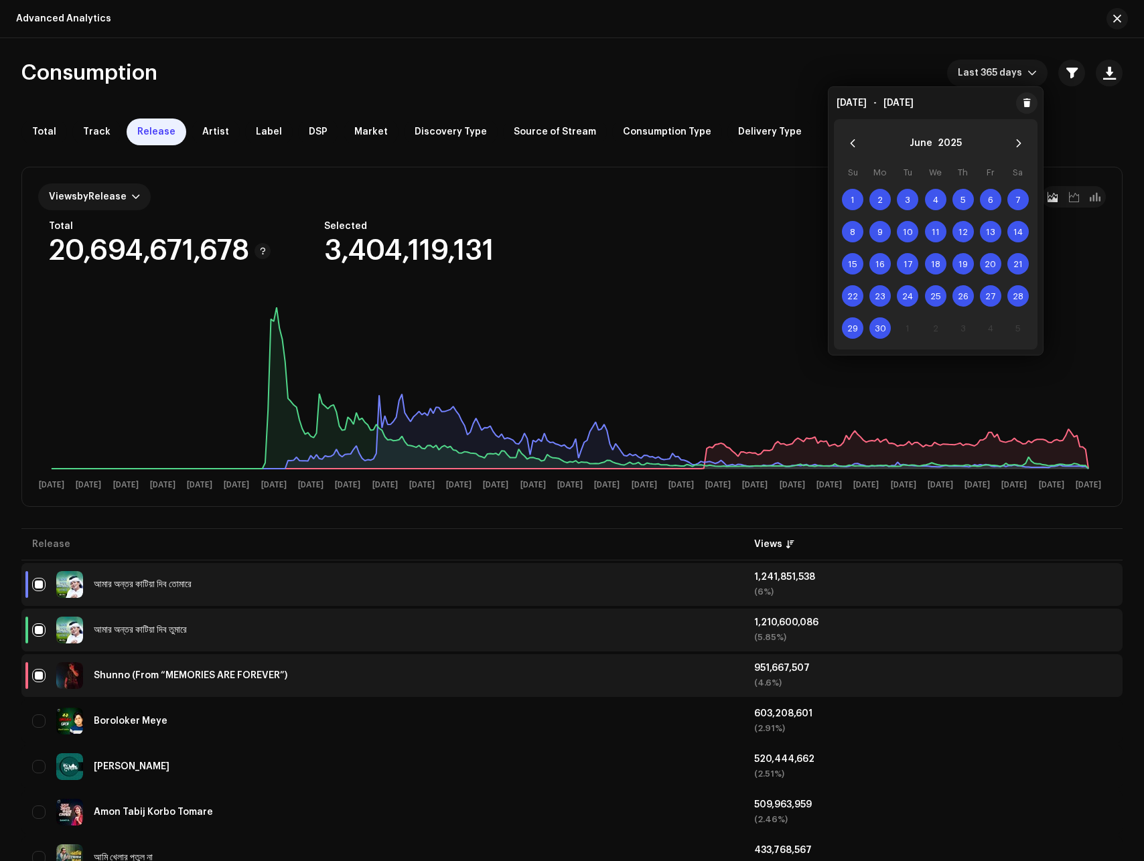
click at [851, 145] on icon "Previous Month" at bounding box center [852, 143] width 9 height 9
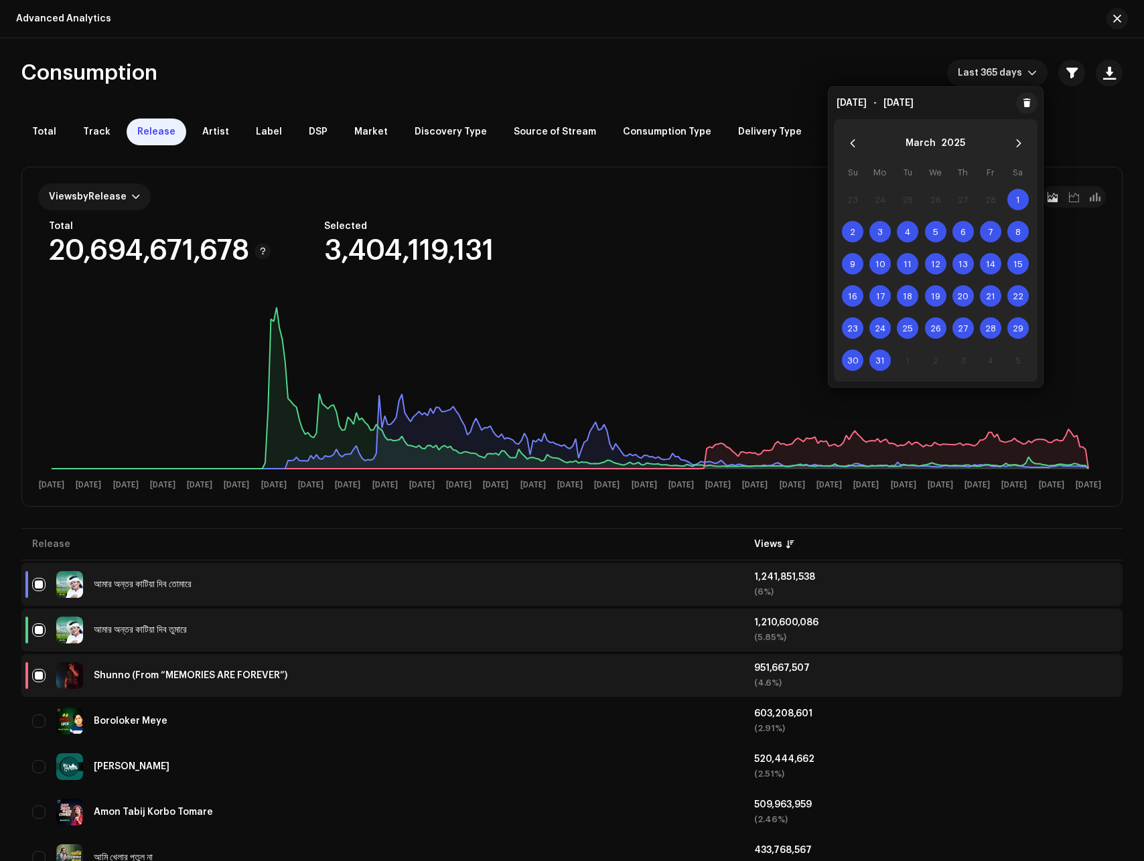
click at [851, 145] on icon "Previous Month" at bounding box center [852, 143] width 9 height 9
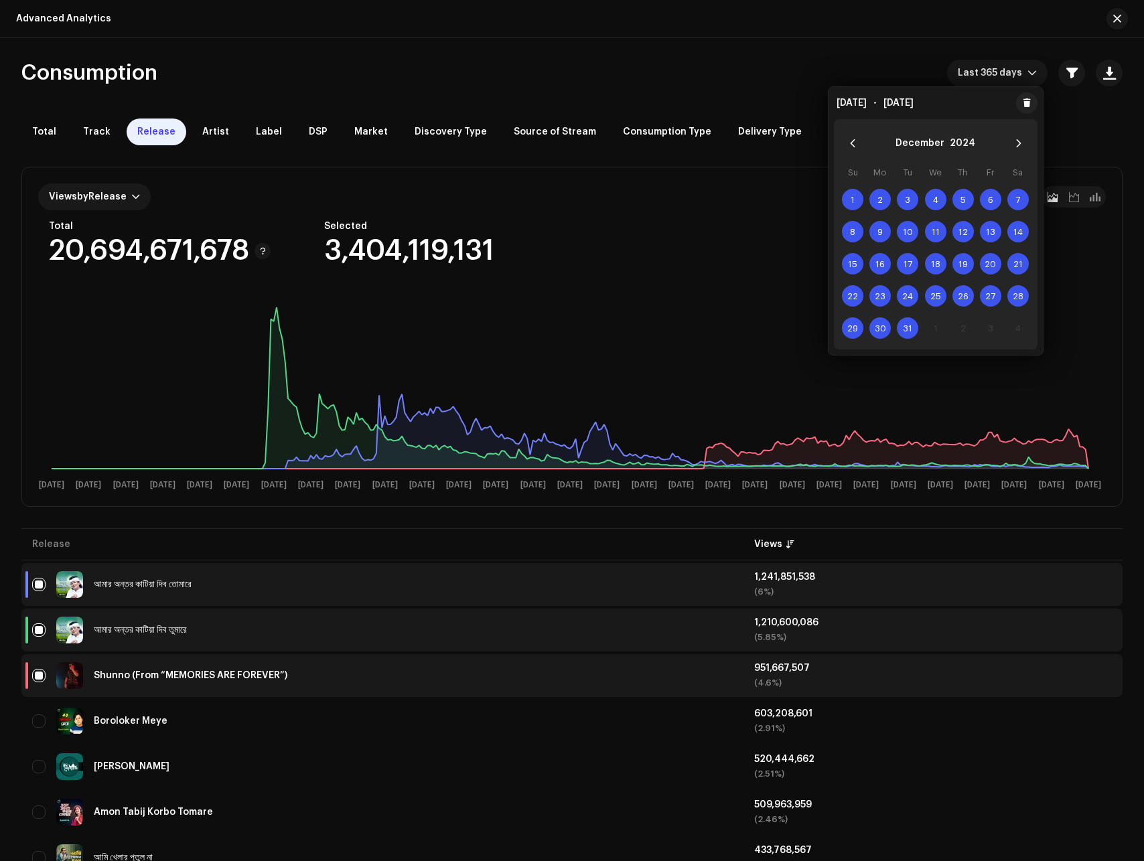
click at [877, 294] on span "23" at bounding box center [879, 295] width 21 height 21
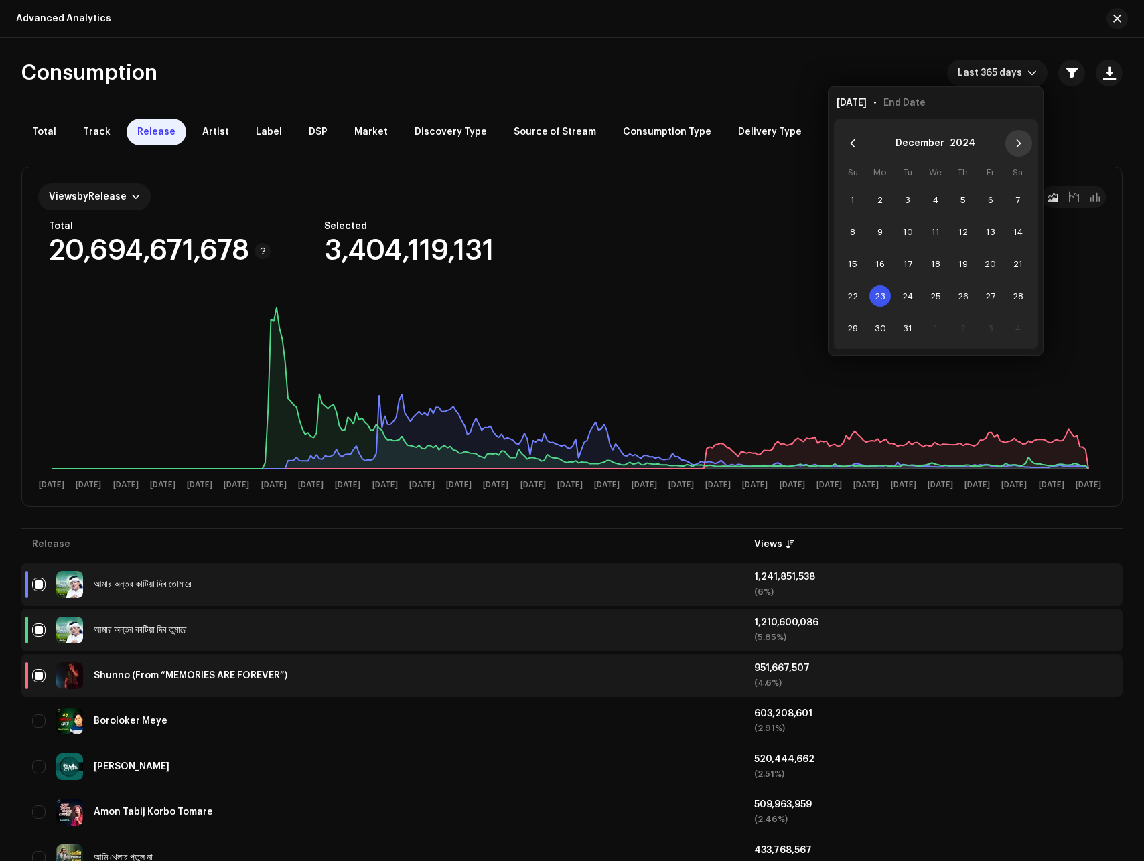
click at [1014, 139] on icon "Next Month" at bounding box center [1018, 143] width 9 height 9
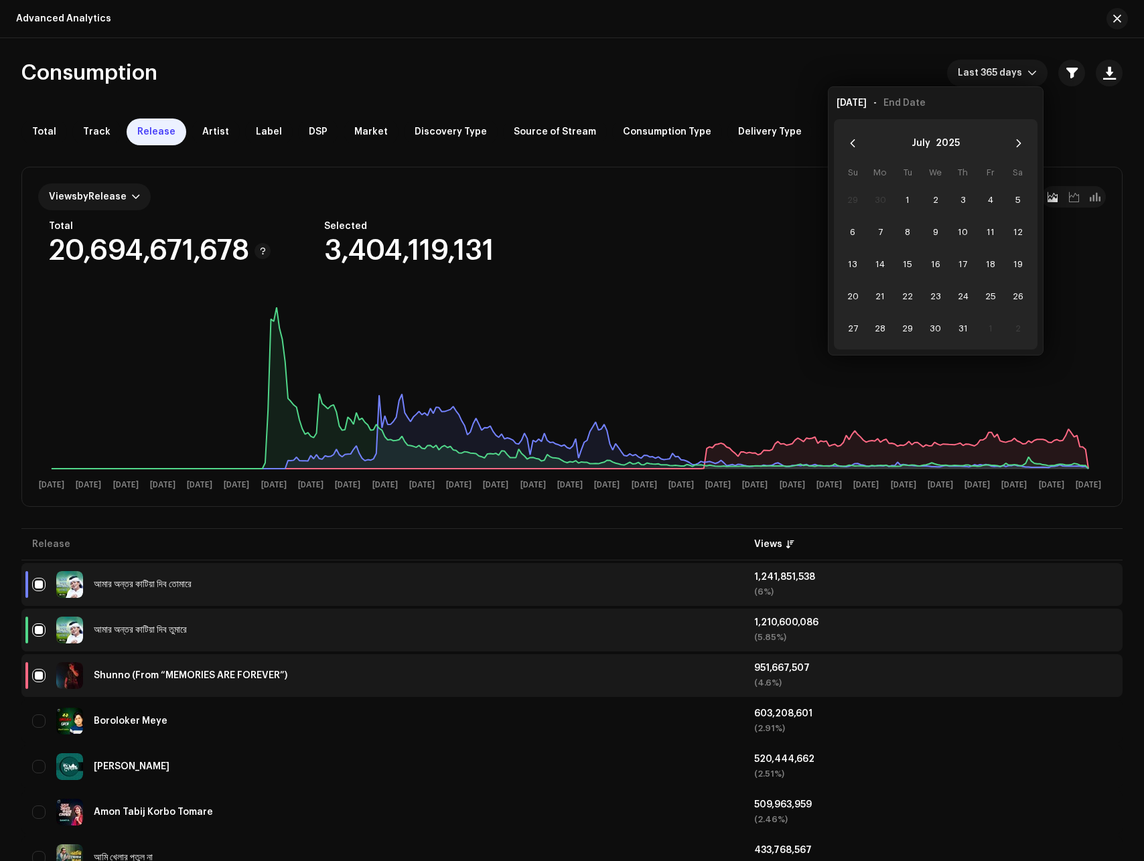
click at [1014, 139] on icon "Next Month" at bounding box center [1018, 143] width 9 height 9
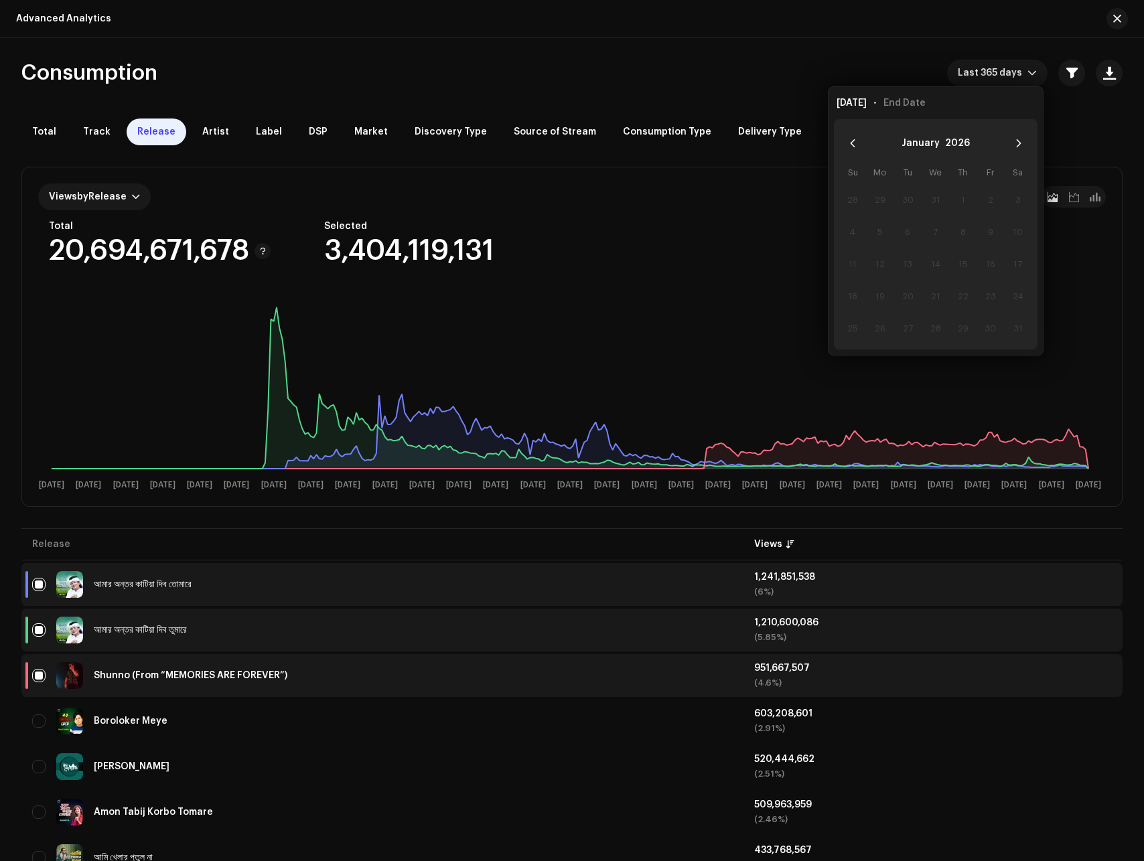
click at [1014, 139] on icon "Next Month" at bounding box center [1018, 143] width 9 height 9
click at [855, 142] on icon "Previous Month" at bounding box center [852, 143] width 9 height 9
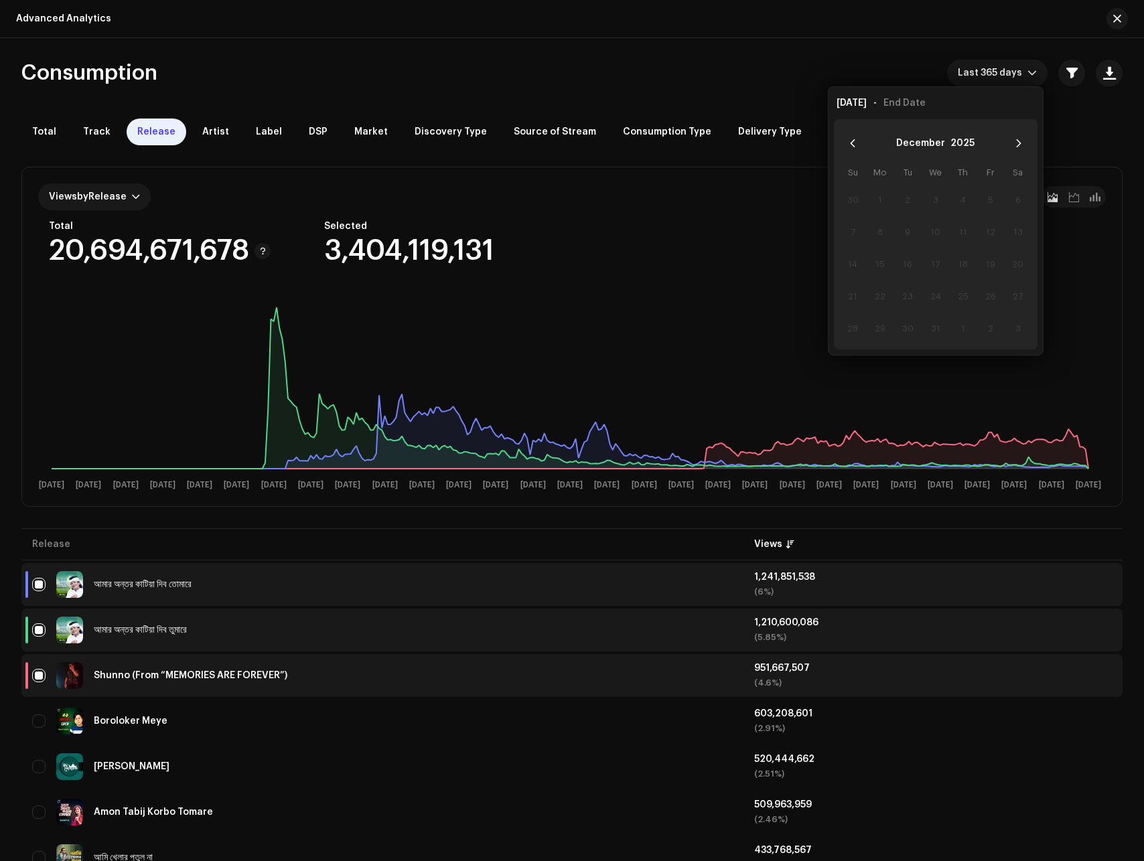
click at [855, 142] on icon "Previous Month" at bounding box center [852, 143] width 9 height 9
click at [1008, 149] on button "Next Month" at bounding box center [1018, 143] width 27 height 27
click at [1012, 145] on button "Next Month" at bounding box center [1018, 143] width 27 height 27
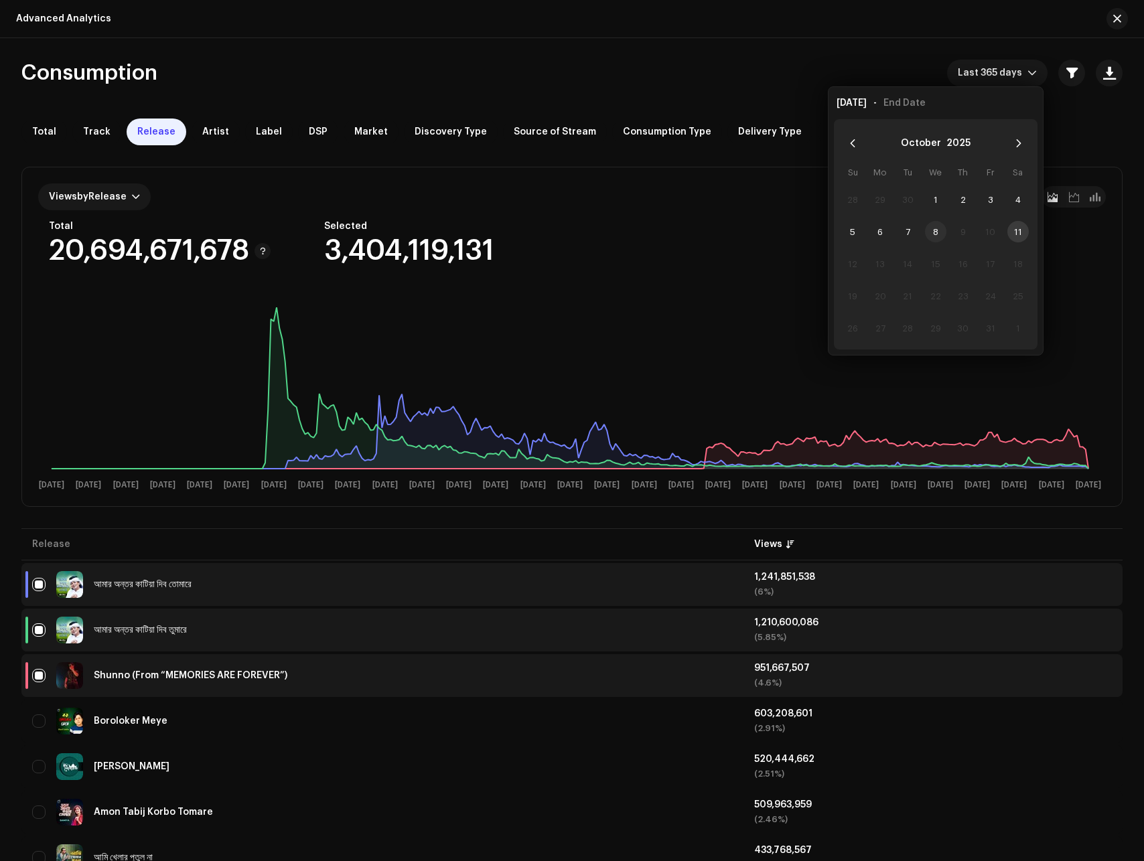
click at [931, 236] on span "8" at bounding box center [935, 231] width 21 height 21
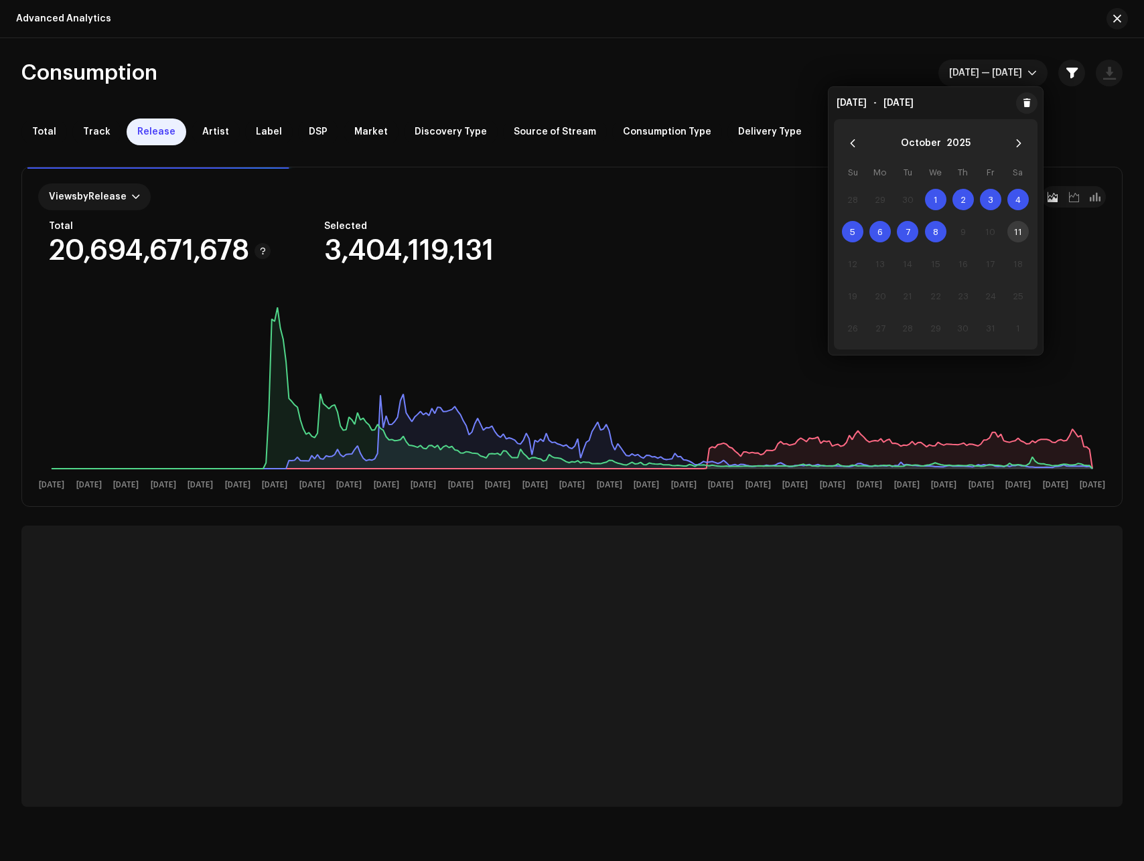
click at [726, 102] on div "Consumption Dec 23 — Oct 8 Total Track Release Artist Label DSP Market Discover…" at bounding box center [572, 433] width 1144 height 747
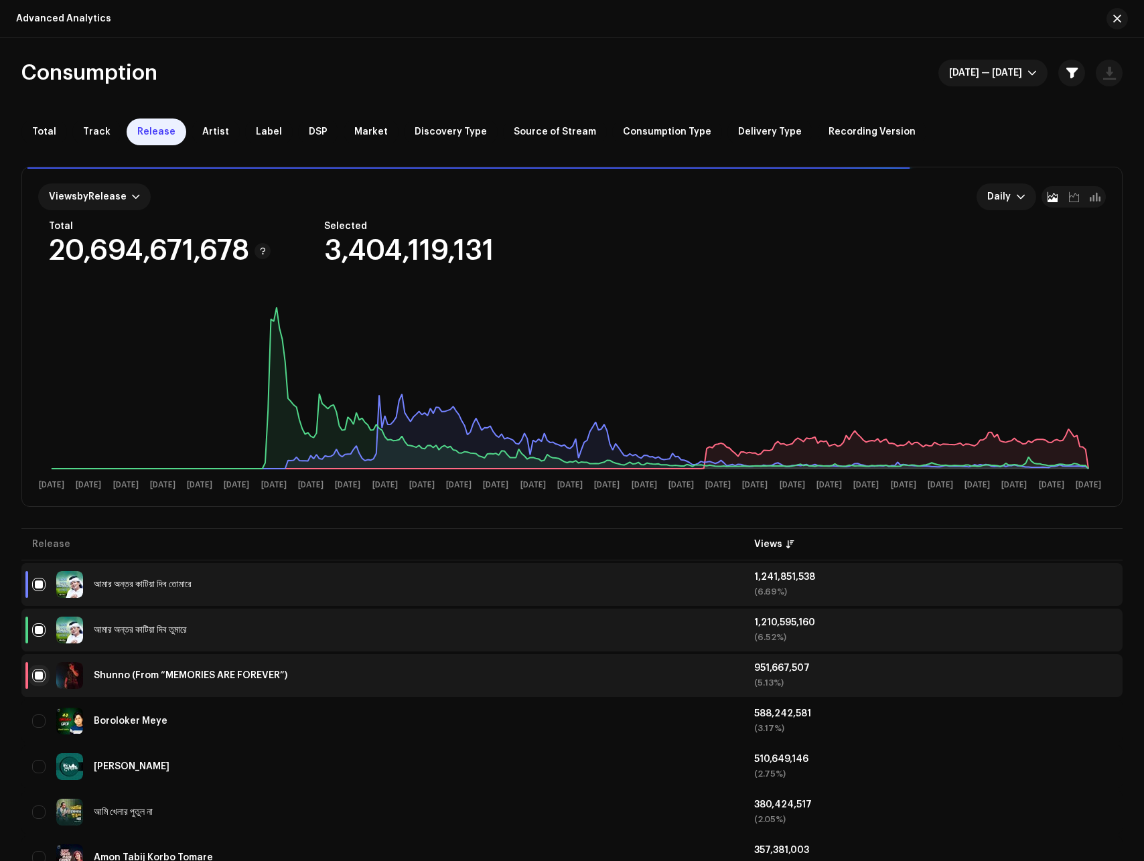
click at [42, 675] on input "checkbox" at bounding box center [38, 675] width 13 height 13
checkbox input "false"
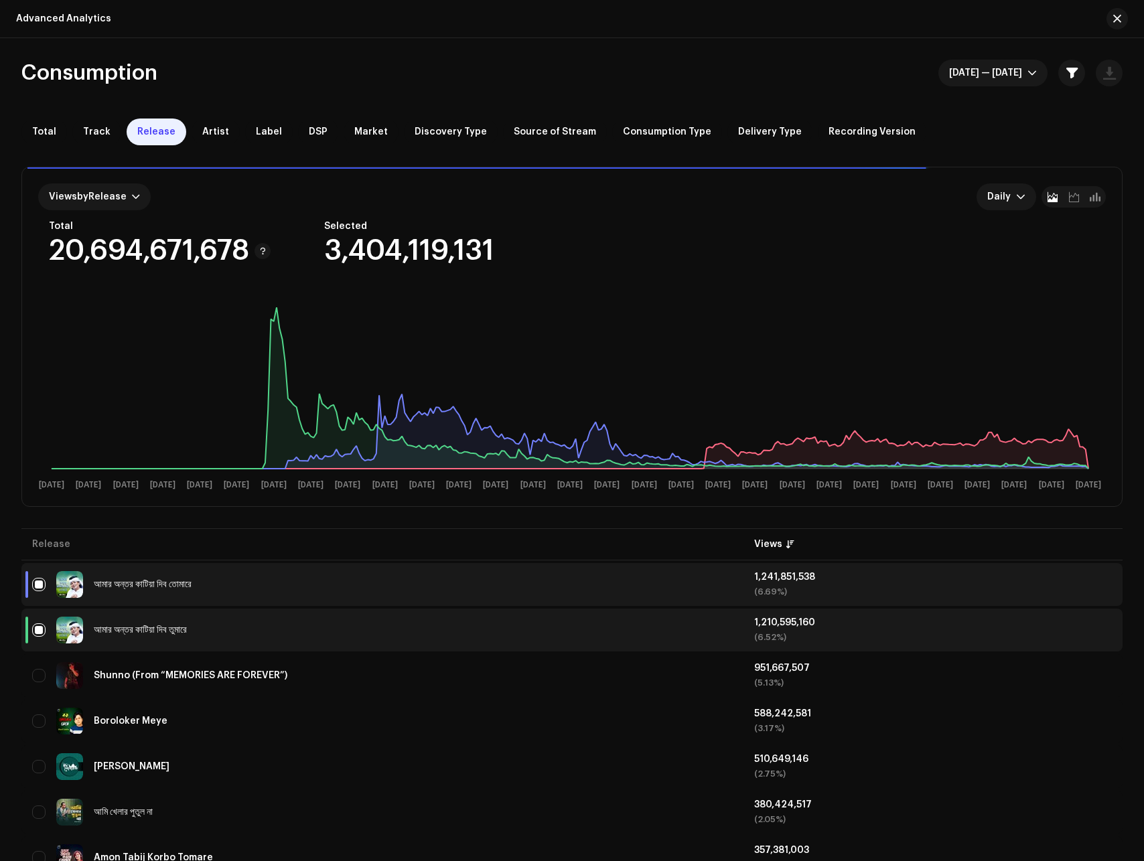
drag, startPoint x: 38, startPoint y: 629, endPoint x: 39, endPoint y: 599, distance: 30.1
click at [38, 627] on input "Row Selected" at bounding box center [38, 629] width 13 height 13
checkbox input "false"
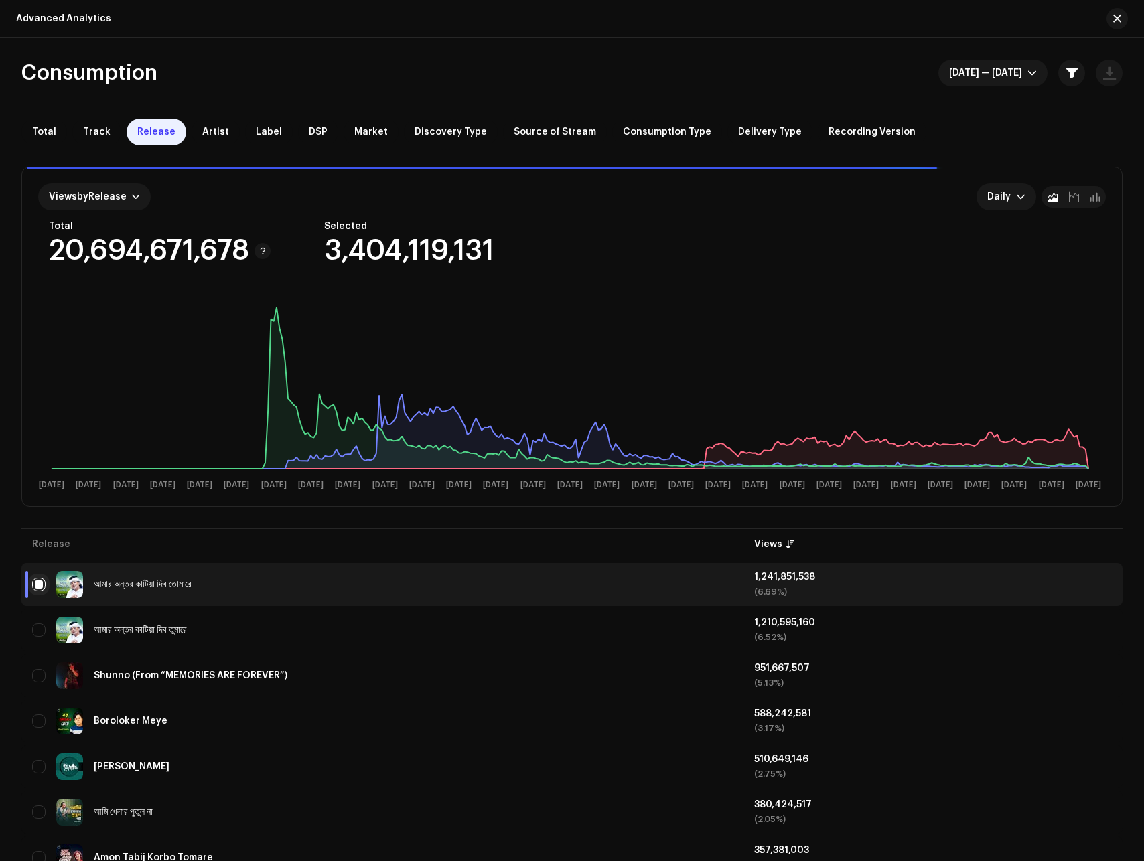
click at [40, 589] on input "Row Selected" at bounding box center [38, 584] width 13 height 13
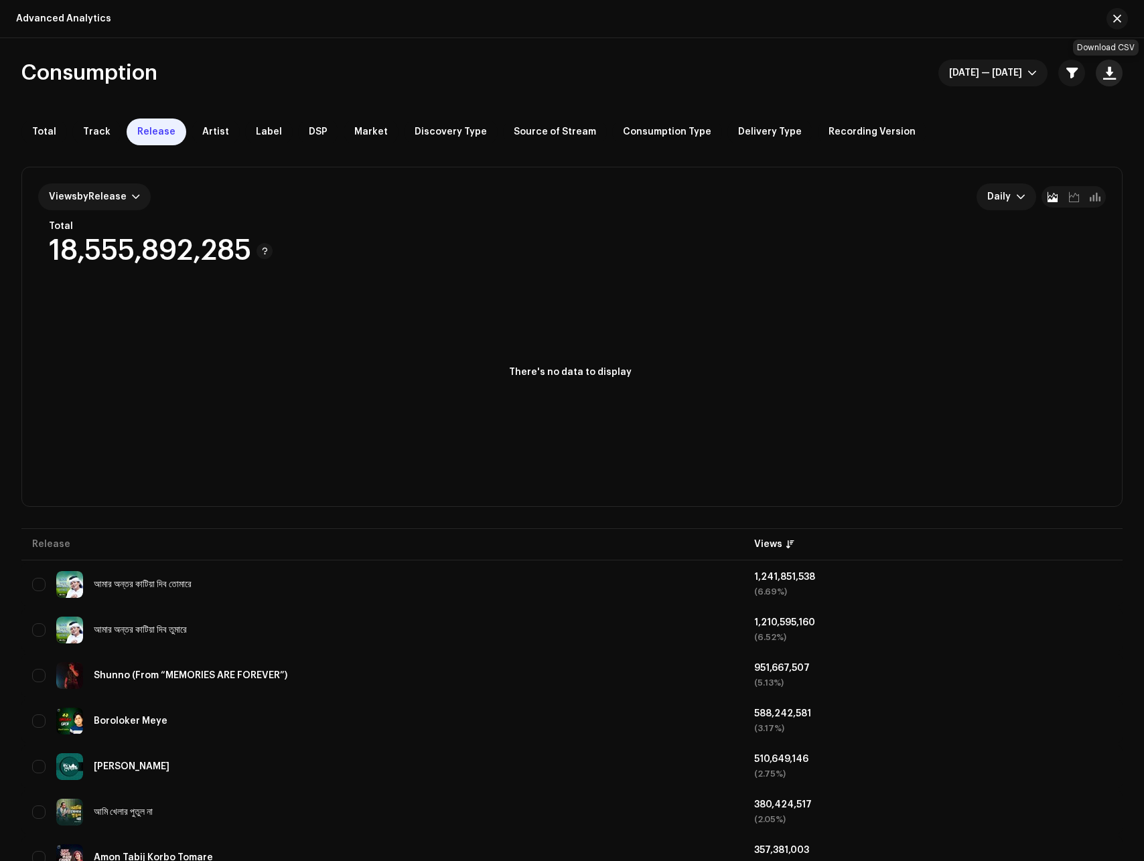
click at [1103, 78] on span "button" at bounding box center [1109, 73] width 13 height 11
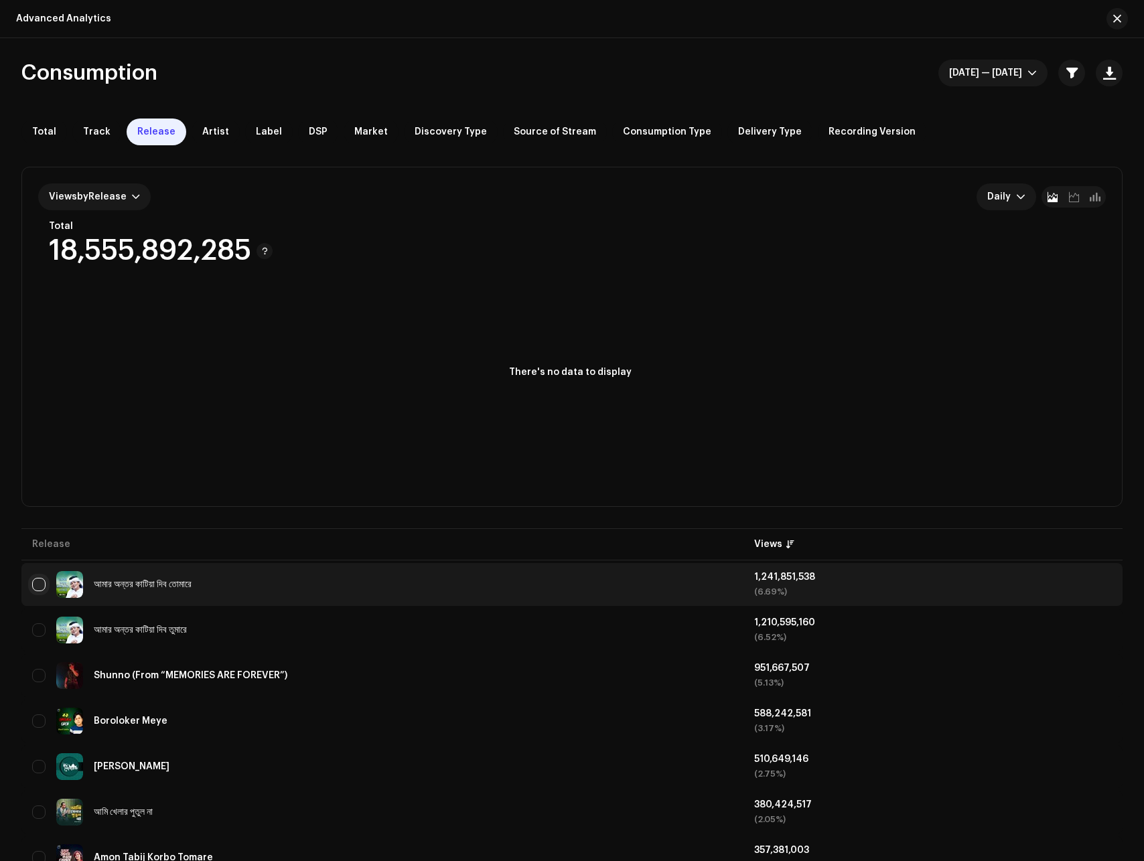
click at [40, 587] on input "Row Unselected" at bounding box center [38, 584] width 13 height 13
checkbox input "true"
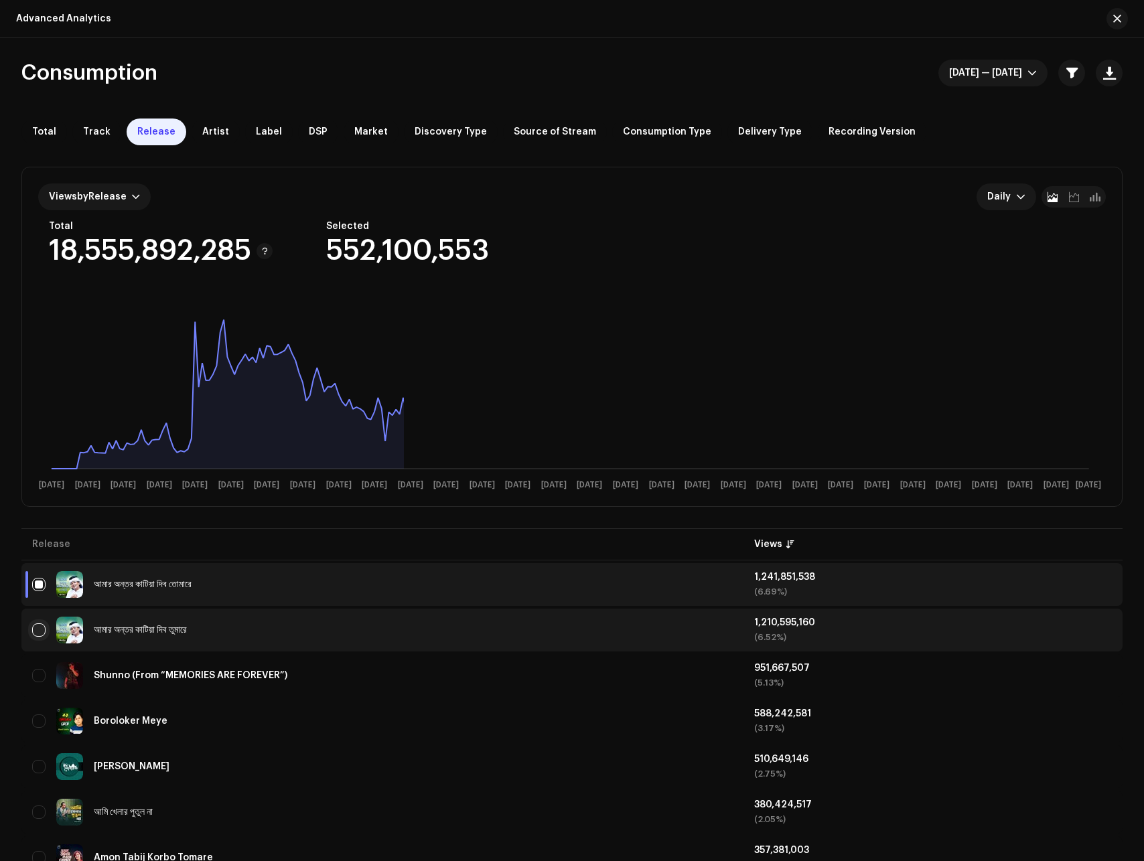
click at [35, 635] on input "Row Unselected" at bounding box center [38, 629] width 13 height 13
checkbox input "true"
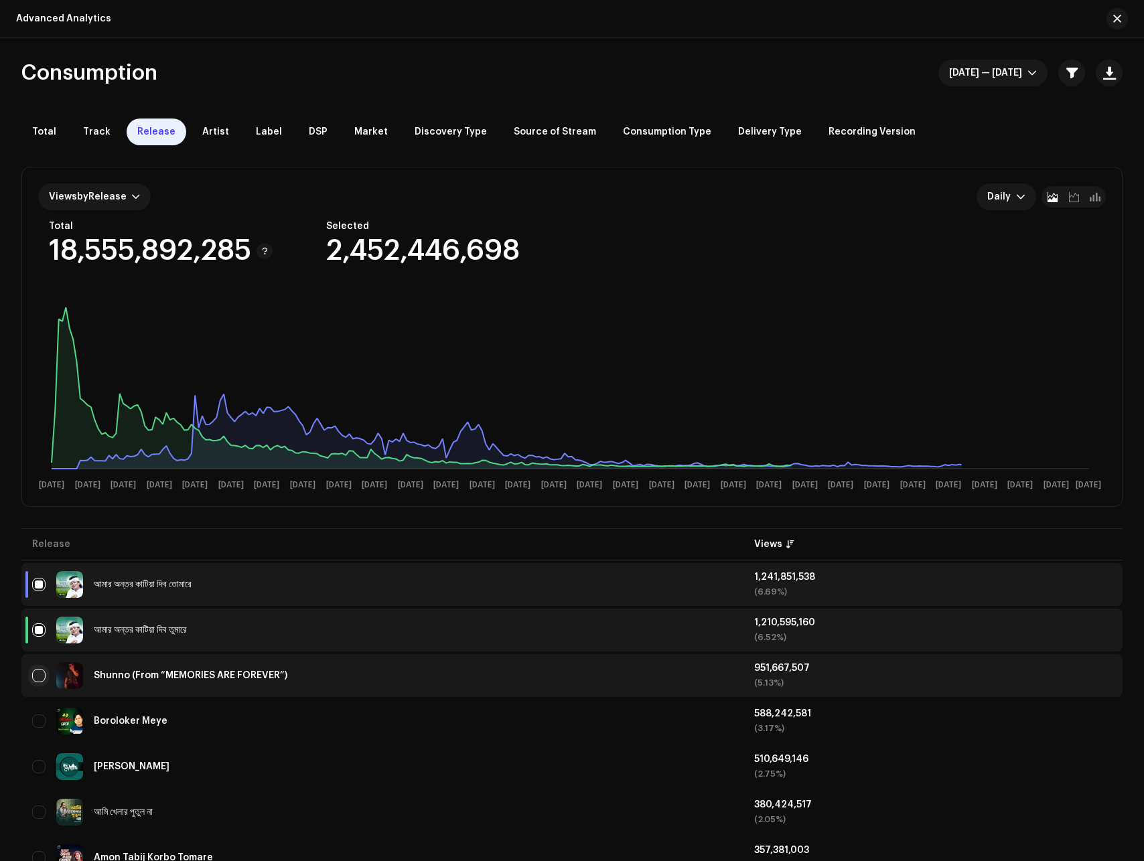
click at [42, 678] on input "Row Unselected" at bounding box center [38, 675] width 13 height 13
checkbox input "true"
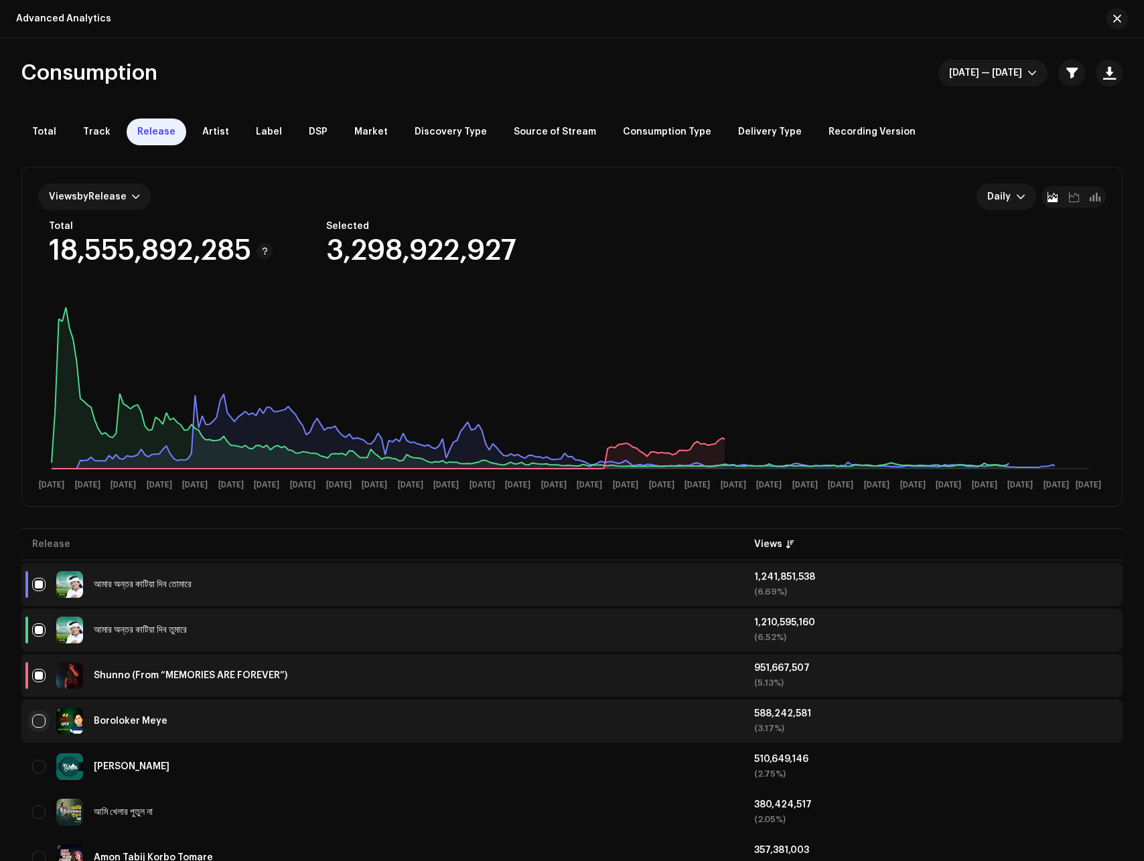
click at [38, 715] on input "Row Unselected" at bounding box center [38, 721] width 13 height 13
checkbox input "true"
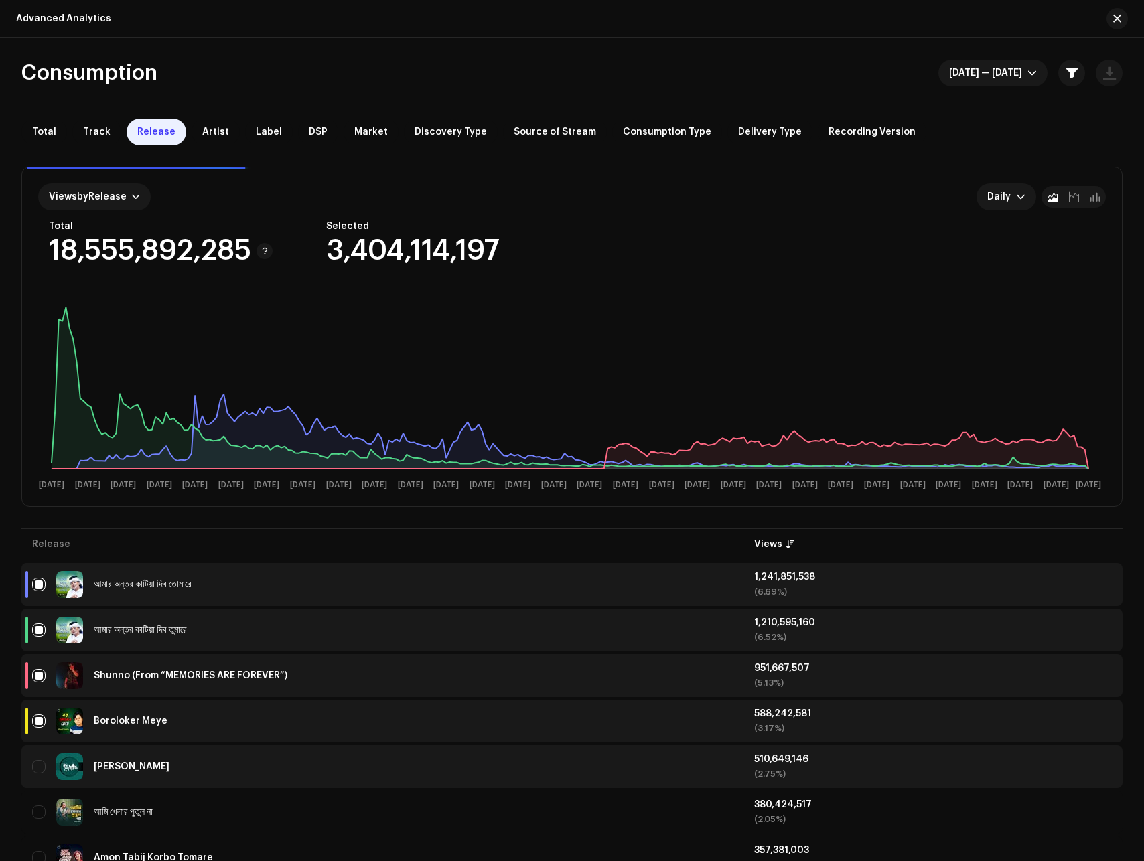
click at [44, 757] on div "[PERSON_NAME]" at bounding box center [382, 766] width 700 height 27
click at [40, 763] on input "Row Unselected" at bounding box center [38, 766] width 13 height 13
checkbox input "true"
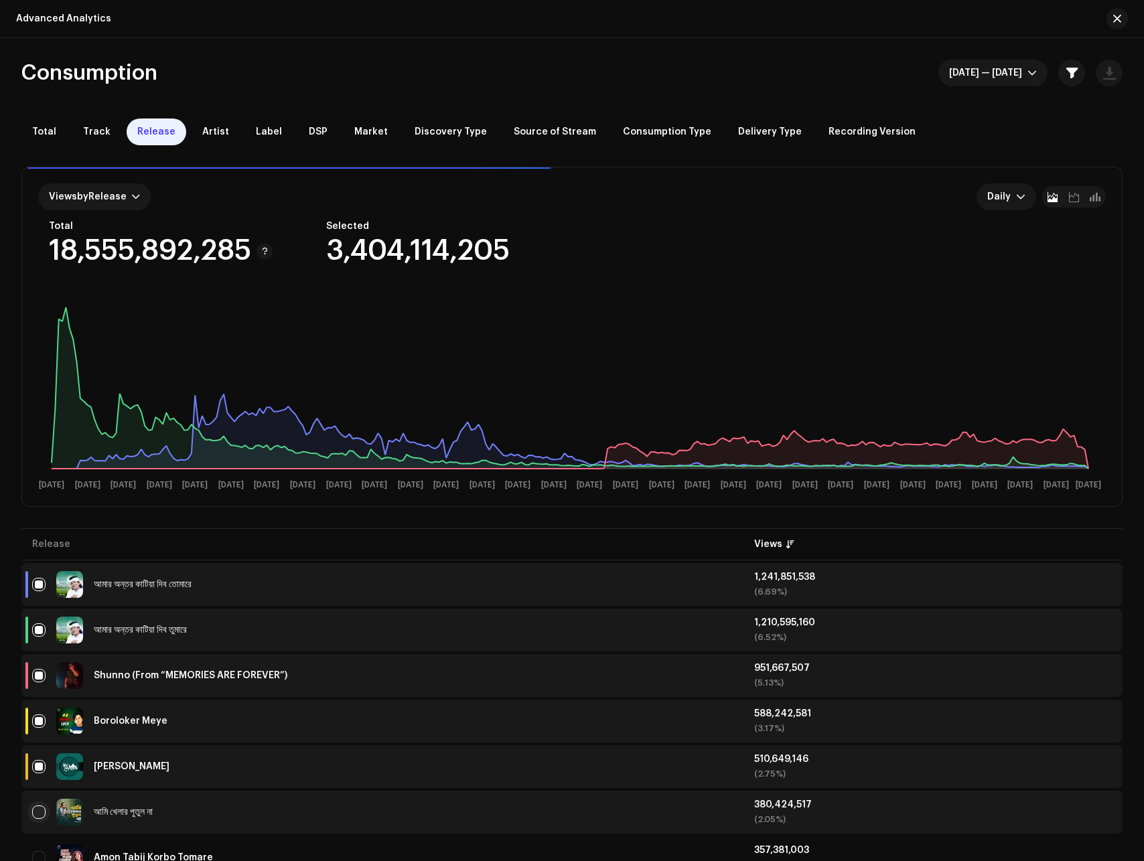
click at [41, 815] on input "Row Unselected" at bounding box center [38, 812] width 13 height 13
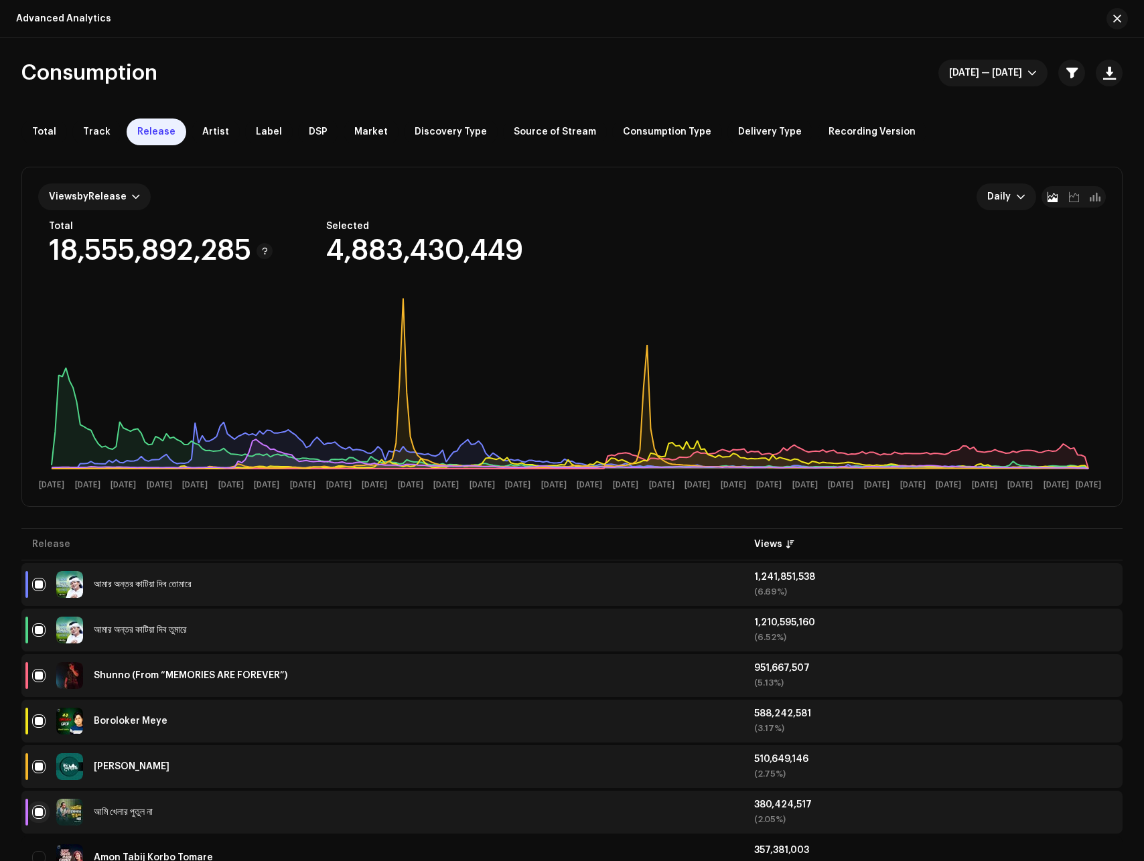
click at [37, 808] on input "Row Selected" at bounding box center [38, 812] width 13 height 13
checkbox input "false"
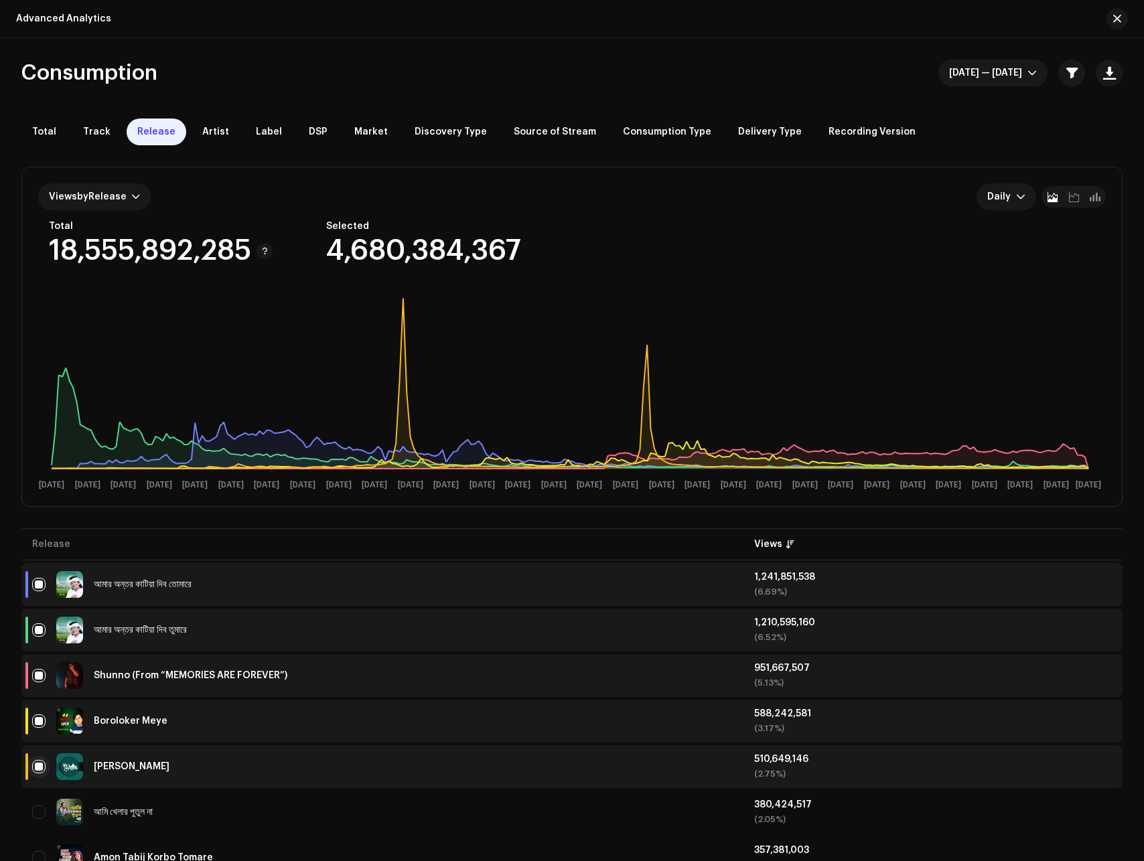
click at [40, 767] on input "Row Selected" at bounding box center [38, 766] width 13 height 13
checkbox input "false"
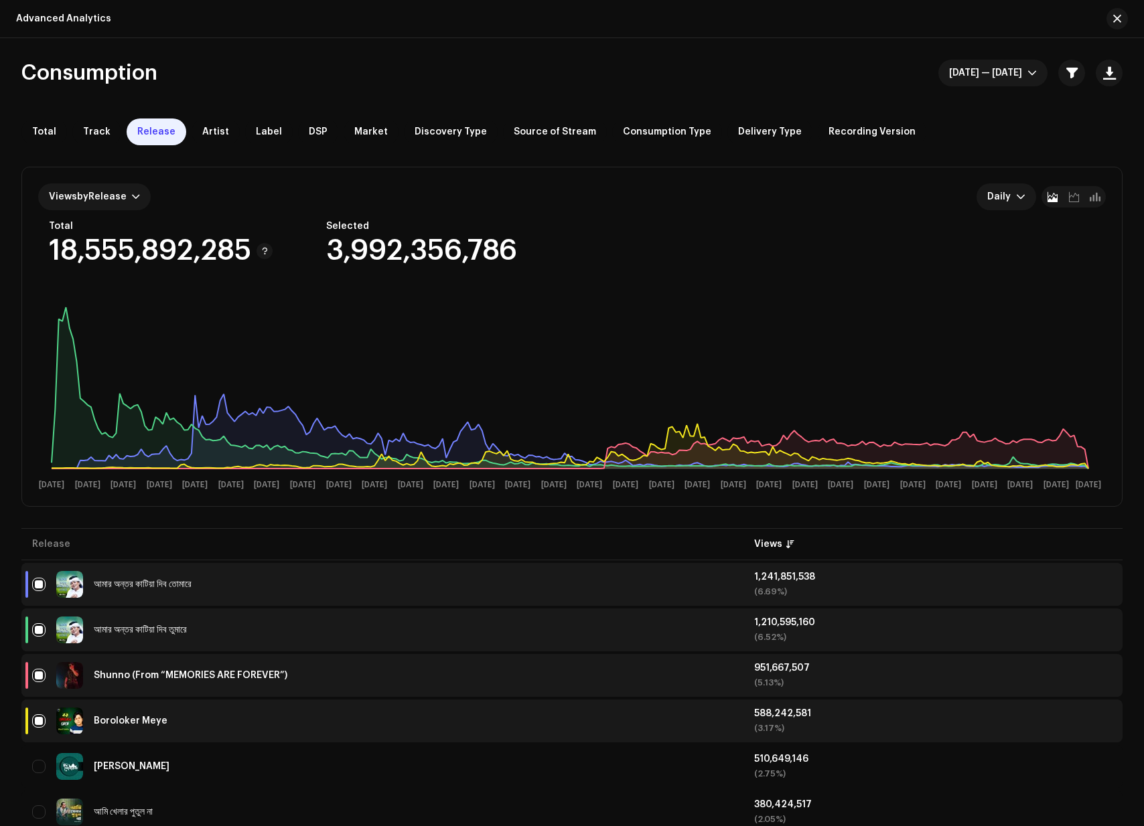
click at [660, 42] on div "Consumption Dec 23 — Oct 8 Total Track Release Artist Label DSP Market Discover…" at bounding box center [572, 432] width 1144 height 788
click at [309, 131] on span "DSP" at bounding box center [318, 132] width 19 height 11
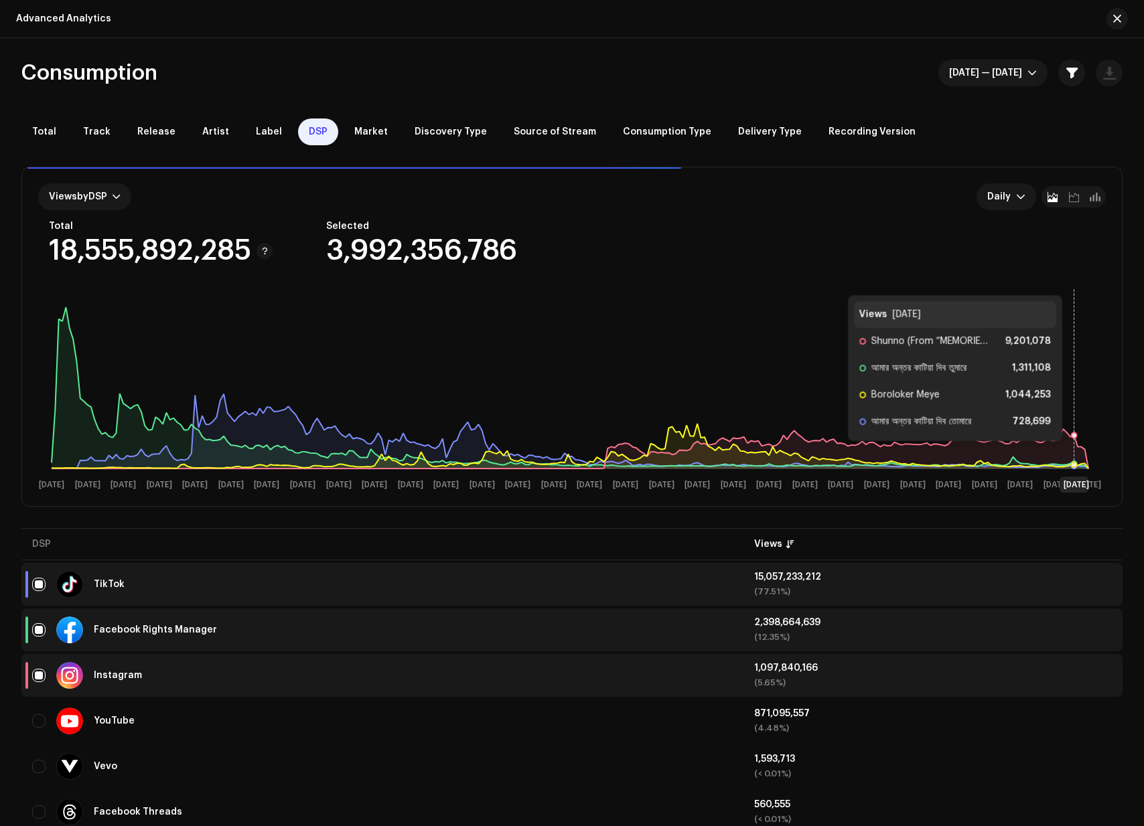
scroll to position [31, 0]
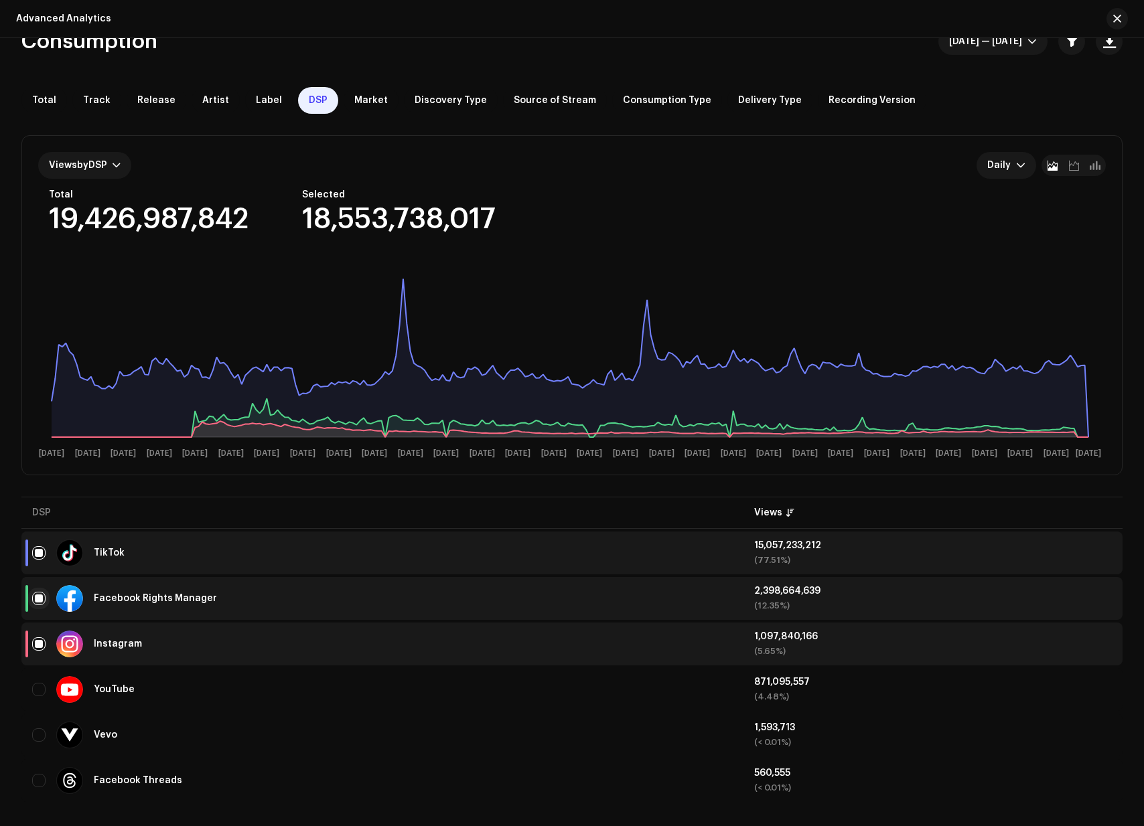
click at [40, 599] on input "checkbox" at bounding box center [38, 598] width 13 height 13
checkbox input "false"
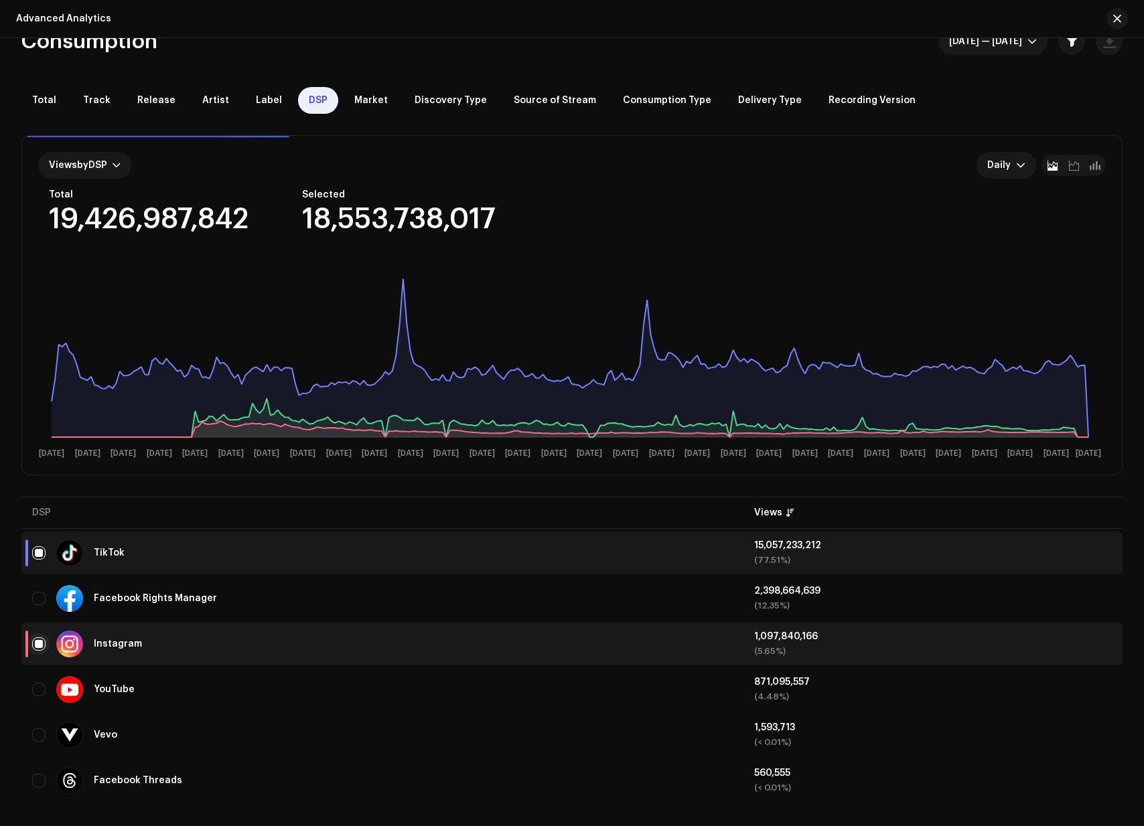
click at [40, 648] on input "Row Selected" at bounding box center [38, 644] width 13 height 13
checkbox input "false"
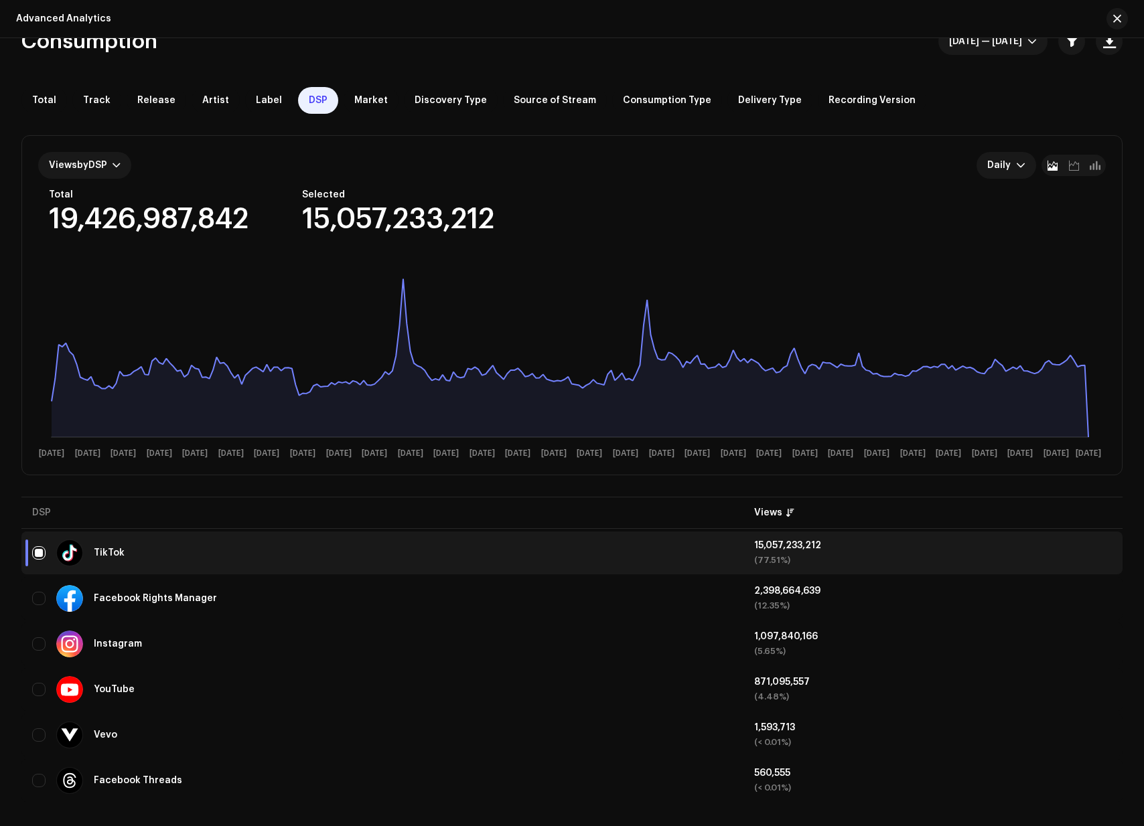
scroll to position [0, 0]
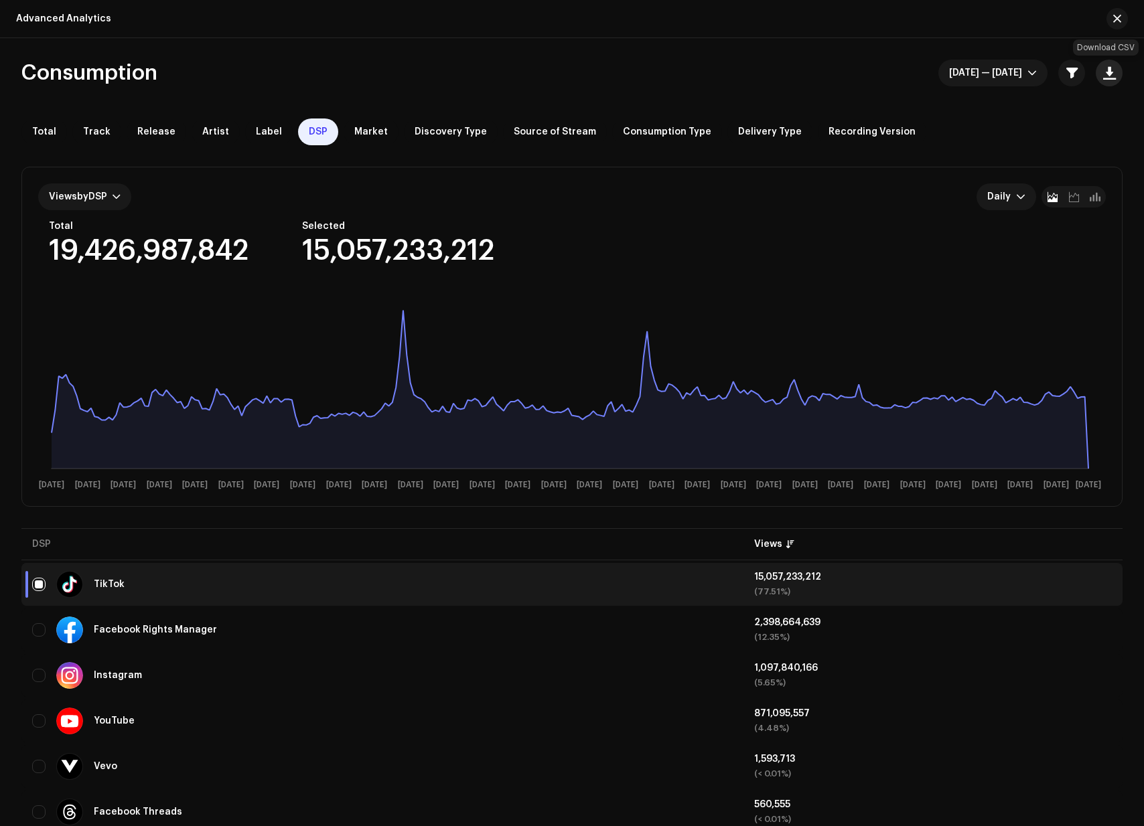
click at [1103, 74] on span "button" at bounding box center [1109, 73] width 13 height 11
click at [423, 137] on span "Discovery Type" at bounding box center [451, 132] width 72 height 11
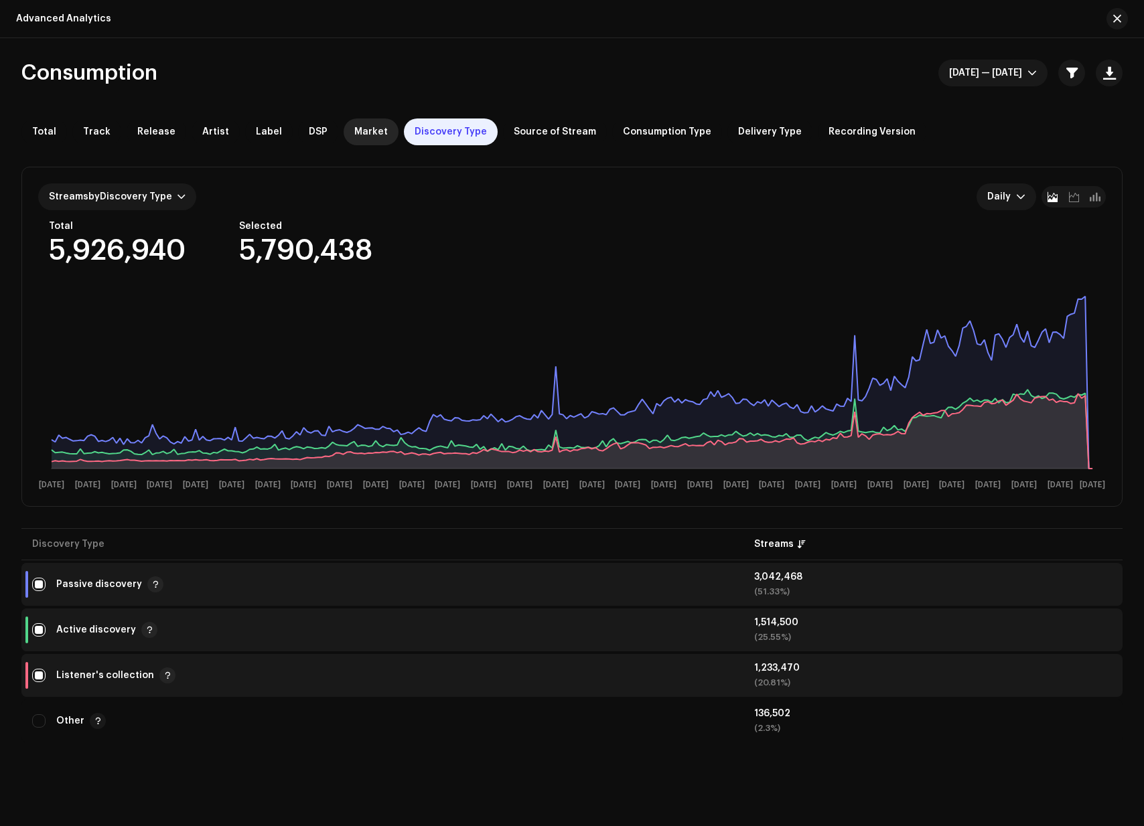
click at [378, 127] on div "Market" at bounding box center [371, 132] width 55 height 27
